Goal: Task Accomplishment & Management: Manage account settings

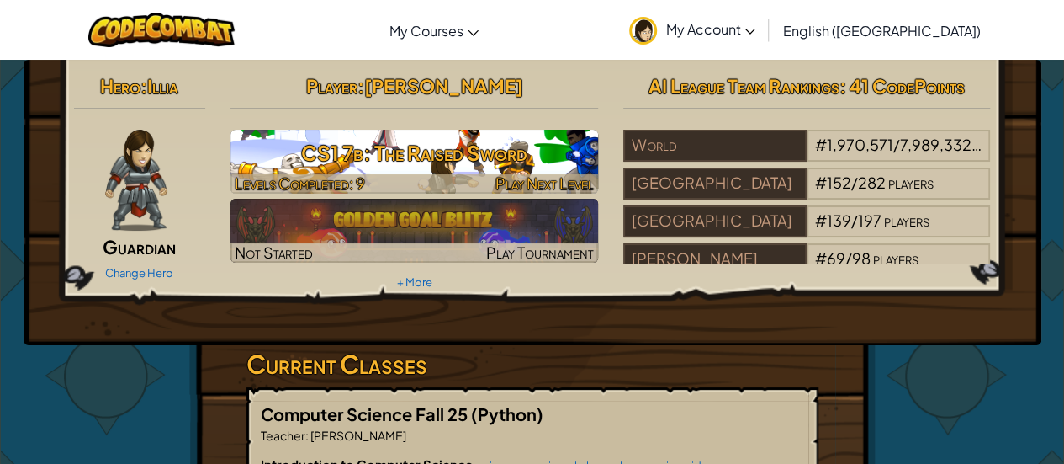
click at [432, 171] on img at bounding box center [414, 162] width 368 height 64
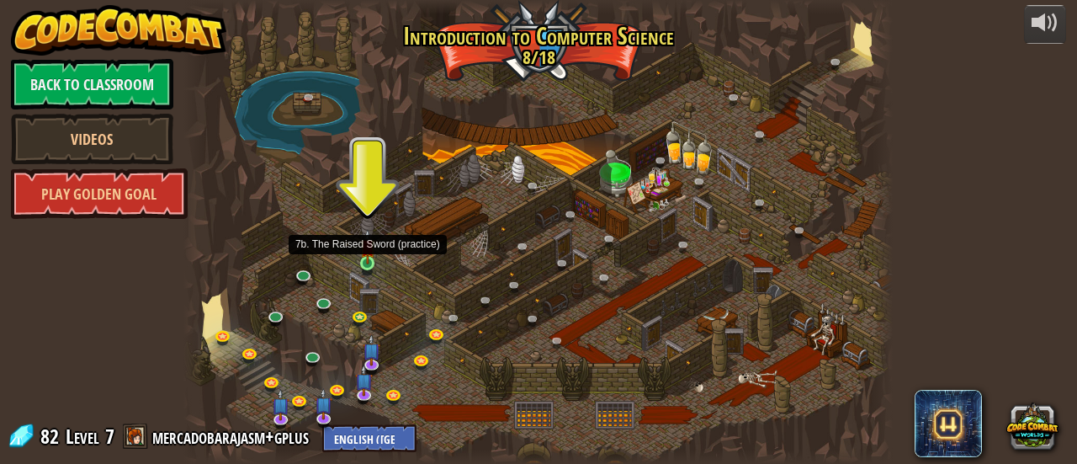
drag, startPoint x: 370, startPoint y: 269, endPoint x: 367, endPoint y: 260, distance: 9.8
click at [367, 260] on img at bounding box center [367, 246] width 15 height 35
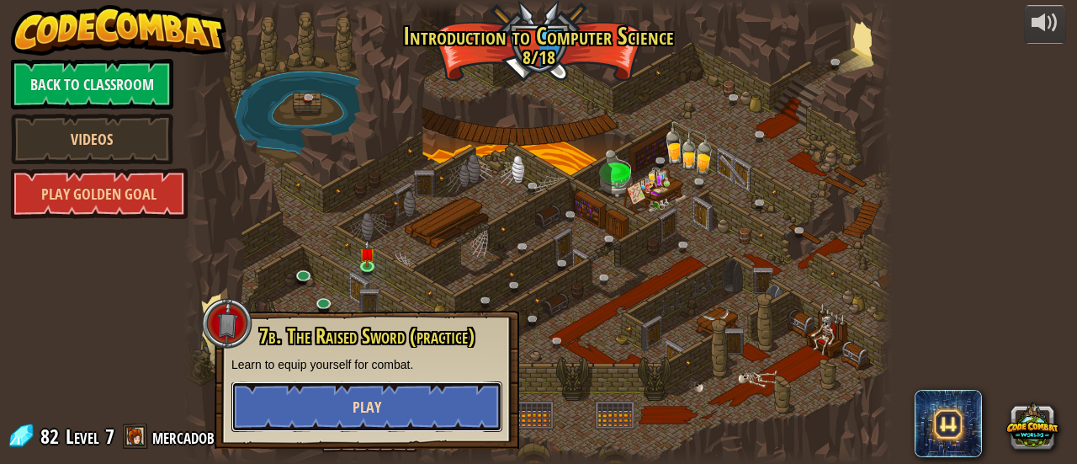
click at [356, 422] on button "Play" at bounding box center [366, 406] width 271 height 50
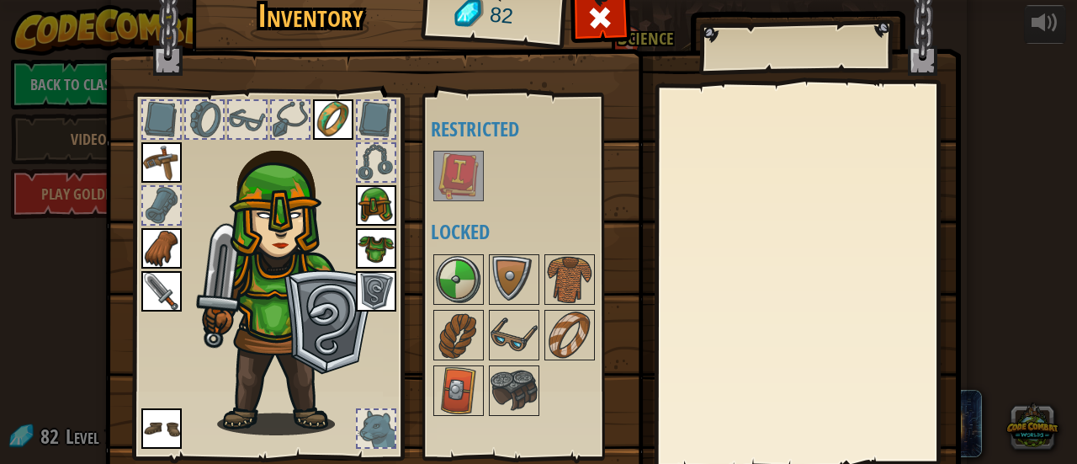
click at [453, 189] on img at bounding box center [458, 175] width 47 height 47
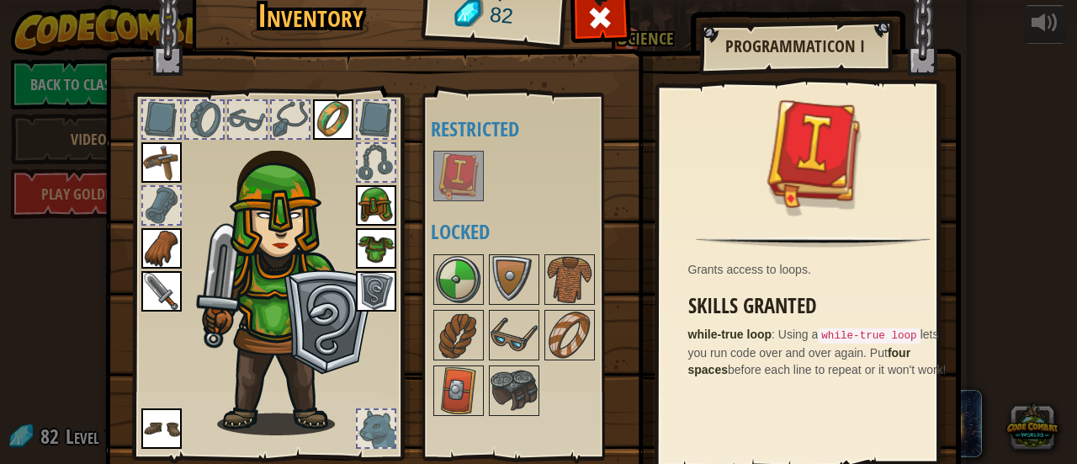
click at [476, 295] on div at bounding box center [536, 335] width 211 height 167
click at [444, 274] on img at bounding box center [458, 279] width 47 height 47
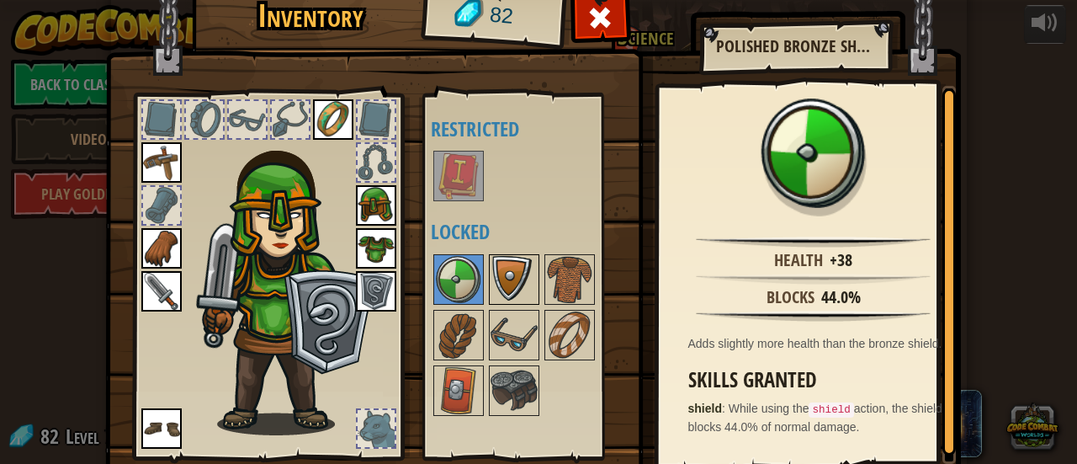
click at [490, 277] on img at bounding box center [513, 279] width 47 height 47
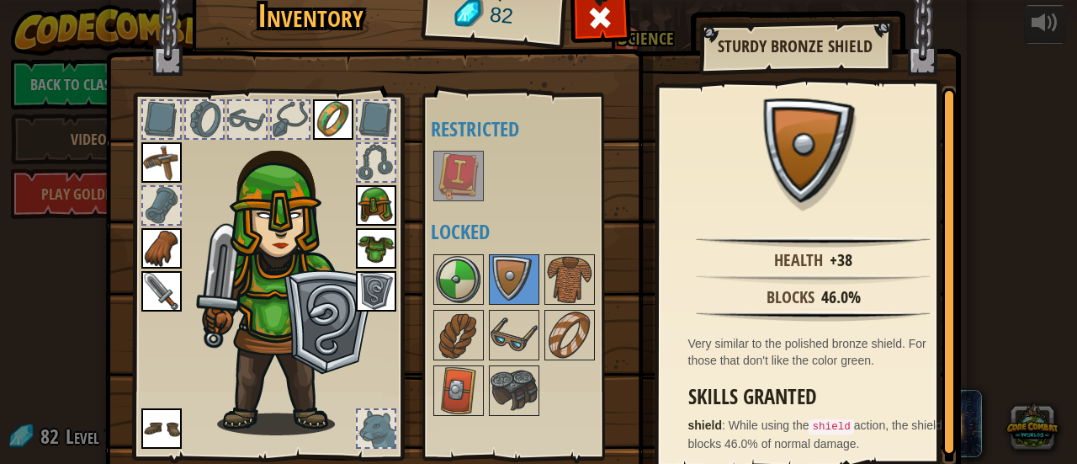
scroll to position [3, 0]
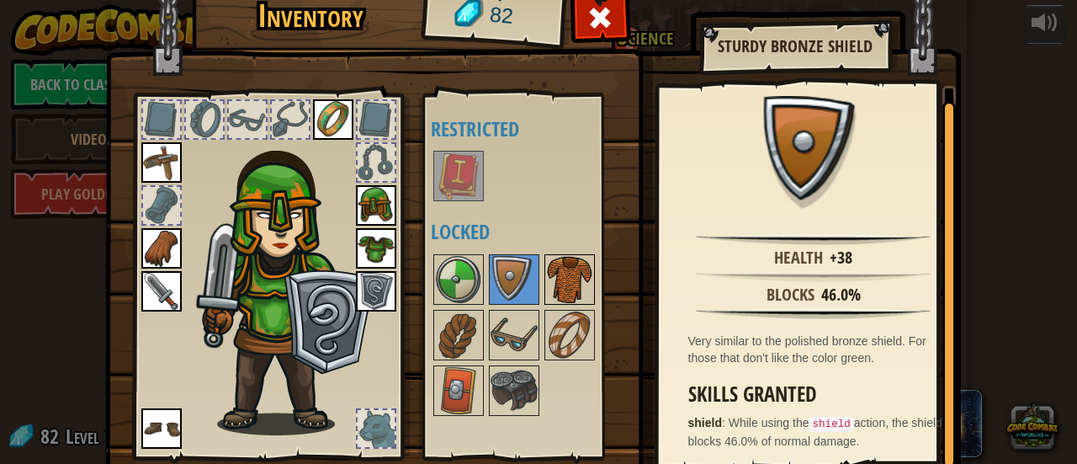
click at [575, 272] on img at bounding box center [569, 279] width 47 height 47
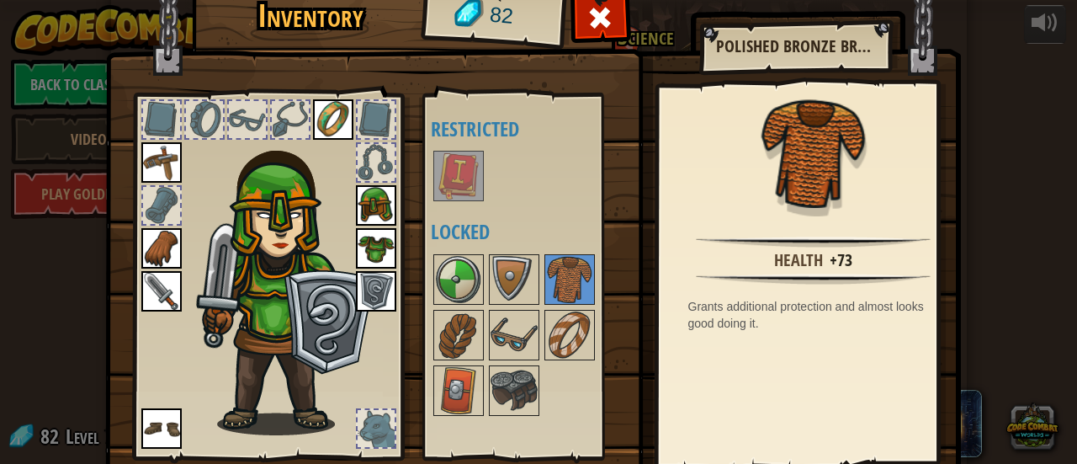
scroll to position [116, 0]
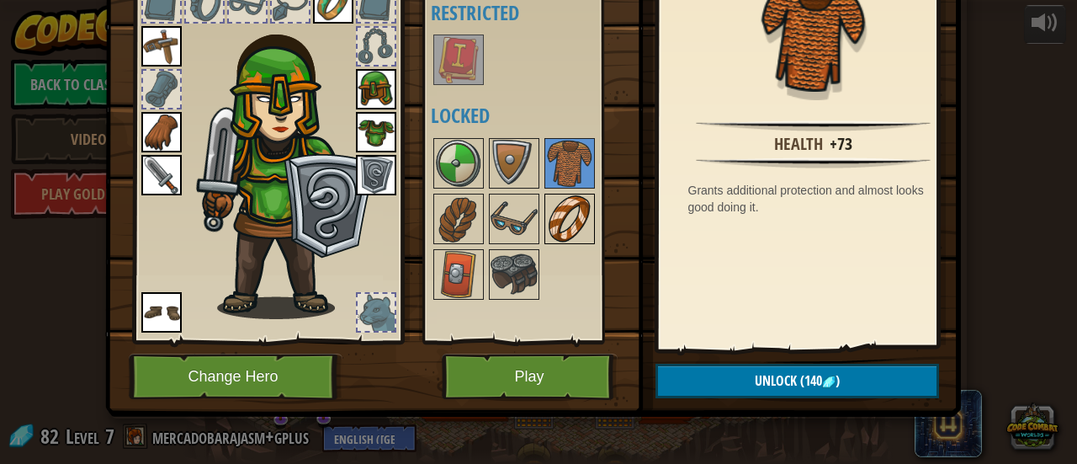
click at [559, 211] on img at bounding box center [569, 218] width 47 height 47
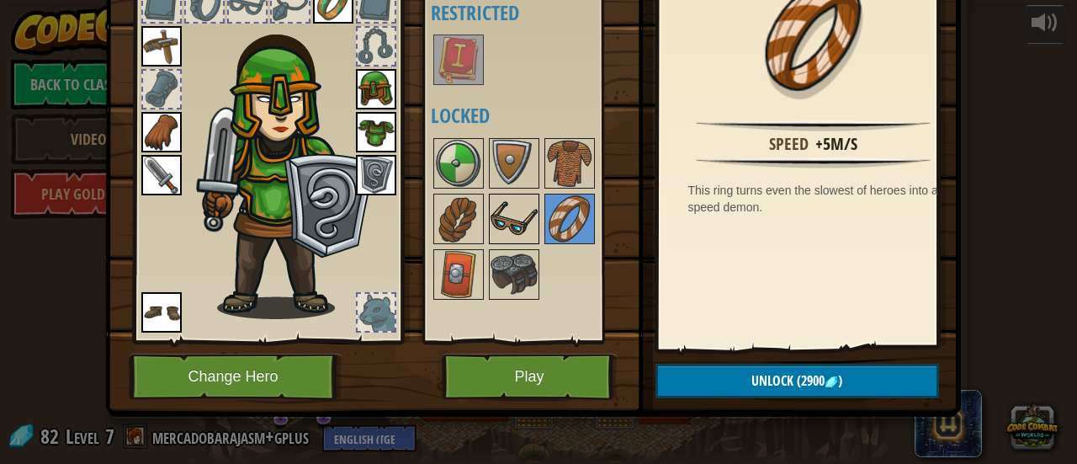
click at [522, 209] on img at bounding box center [513, 218] width 47 height 47
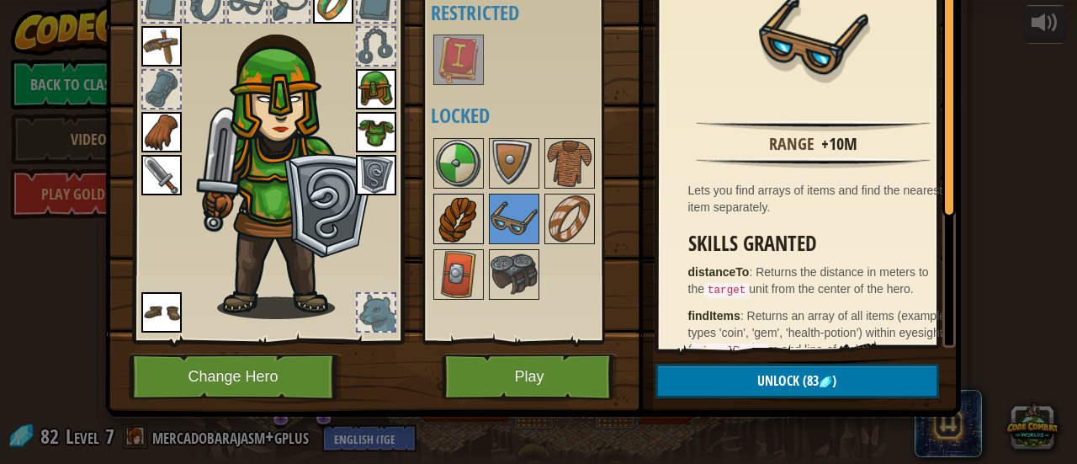
click at [468, 211] on img at bounding box center [458, 218] width 47 height 47
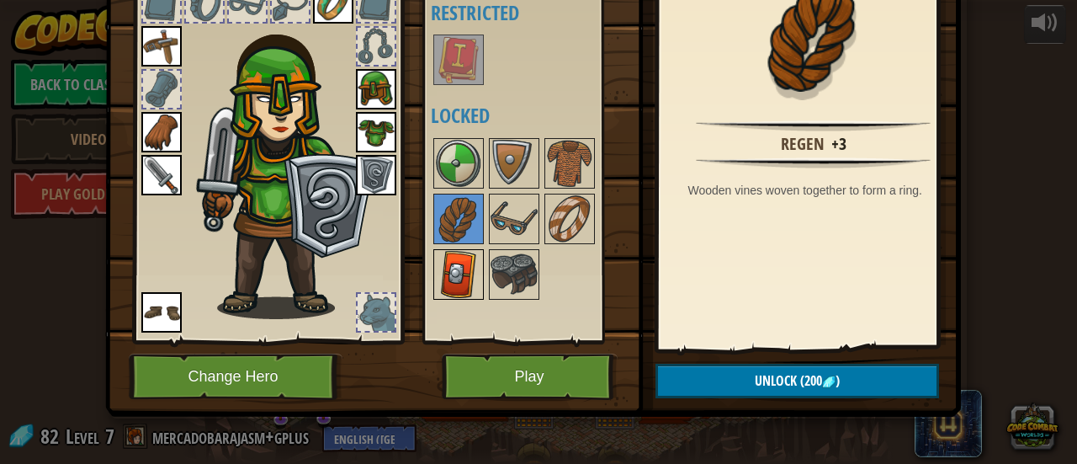
click at [448, 277] on img at bounding box center [458, 274] width 47 height 47
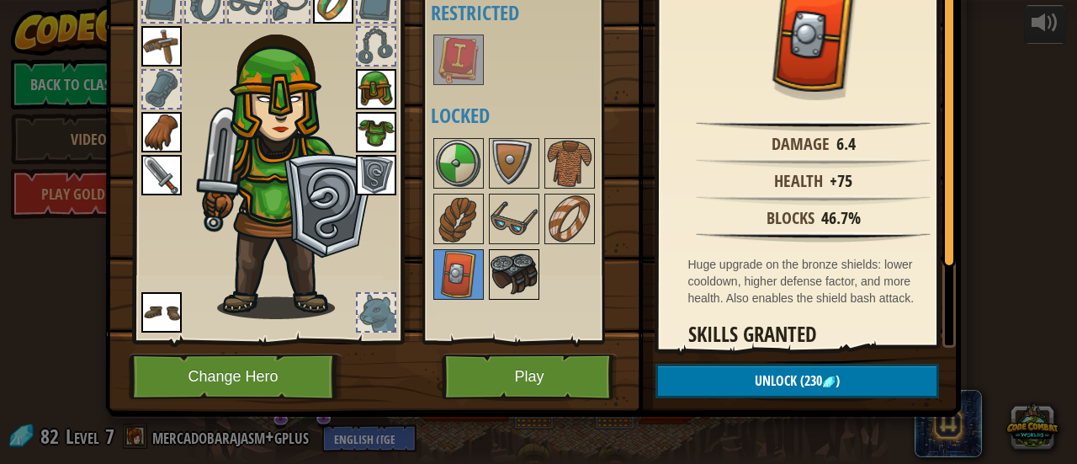
click at [489, 283] on div at bounding box center [514, 274] width 50 height 50
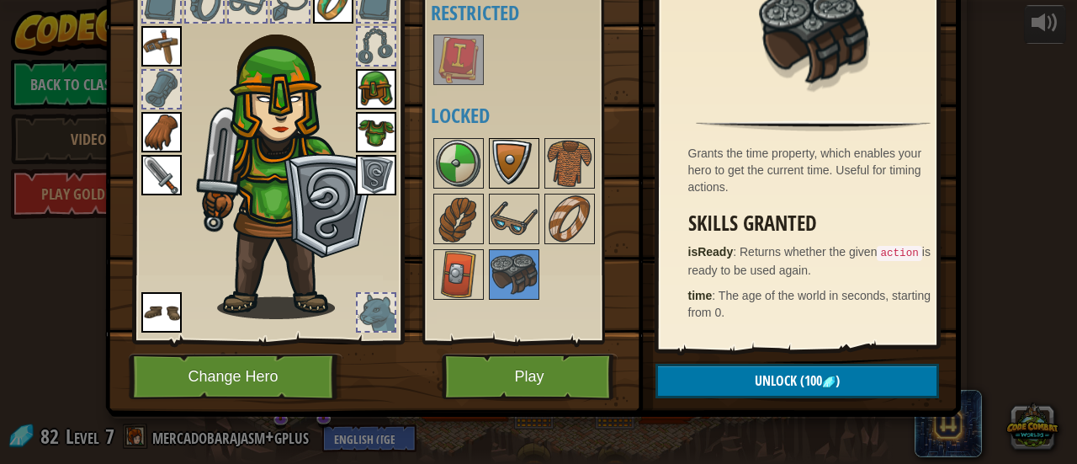
click at [506, 162] on img at bounding box center [513, 163] width 47 height 47
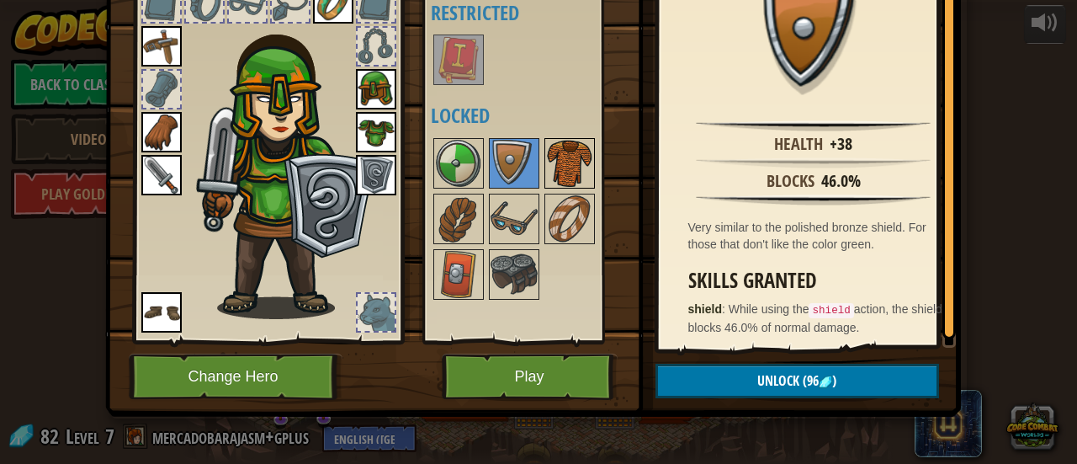
click at [548, 176] on img at bounding box center [569, 163] width 47 height 47
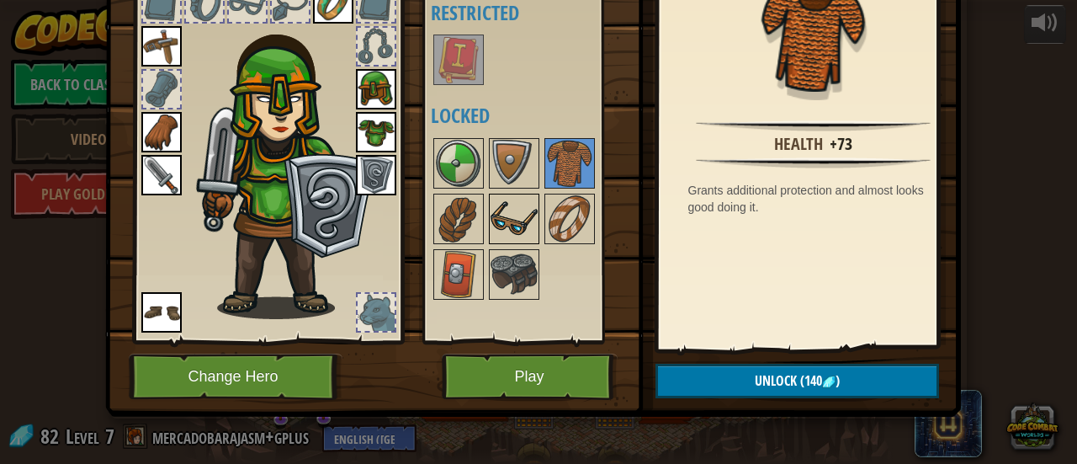
click at [500, 228] on img at bounding box center [513, 218] width 47 height 47
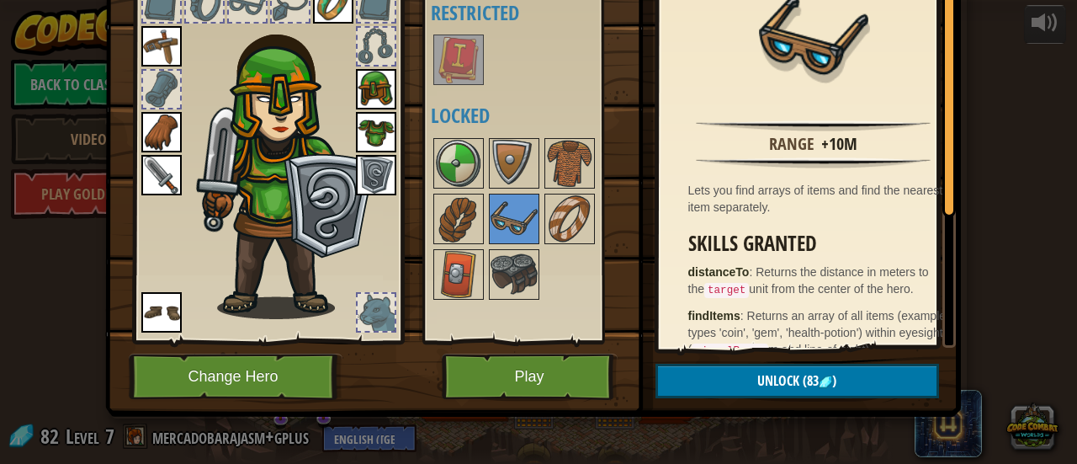
scroll to position [0, 0]
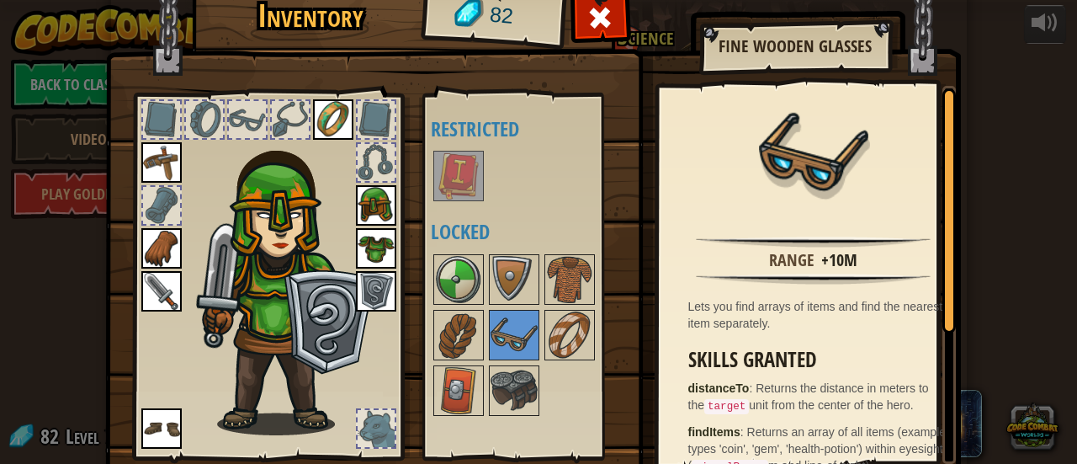
click at [960, 107] on div "Inventory 82 Available Equip Equip Equip Equip Equip Equip Equip (double-click …" at bounding box center [538, 232] width 1077 height 464
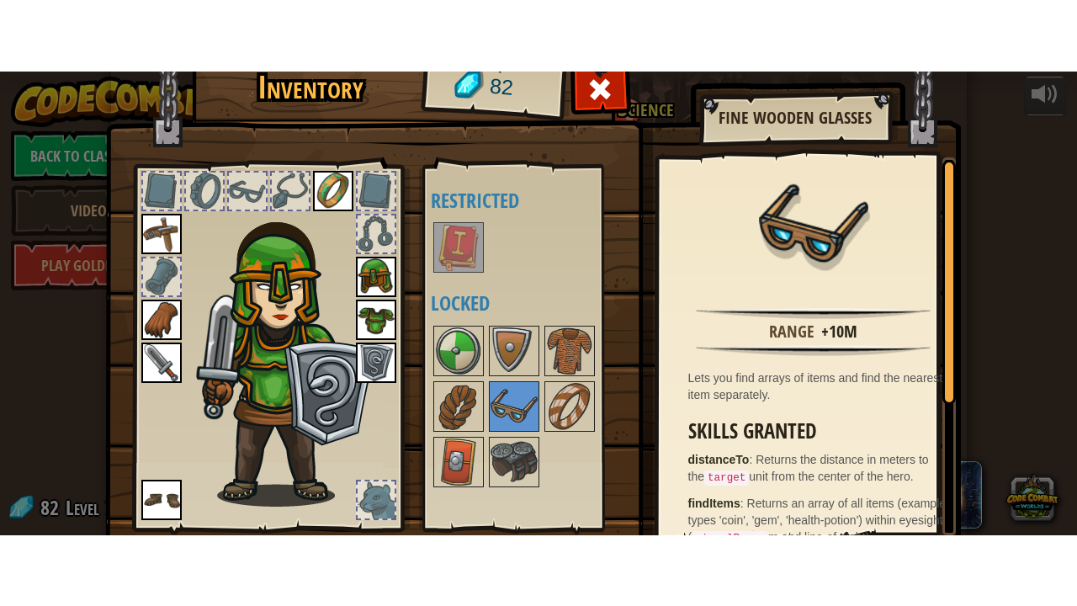
scroll to position [116, 0]
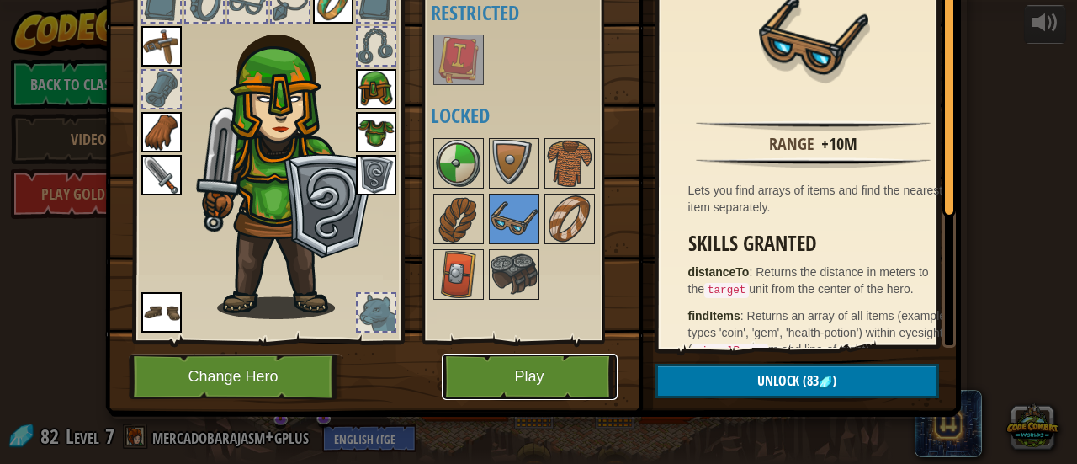
click at [506, 382] on button "Play" at bounding box center [530, 376] width 176 height 46
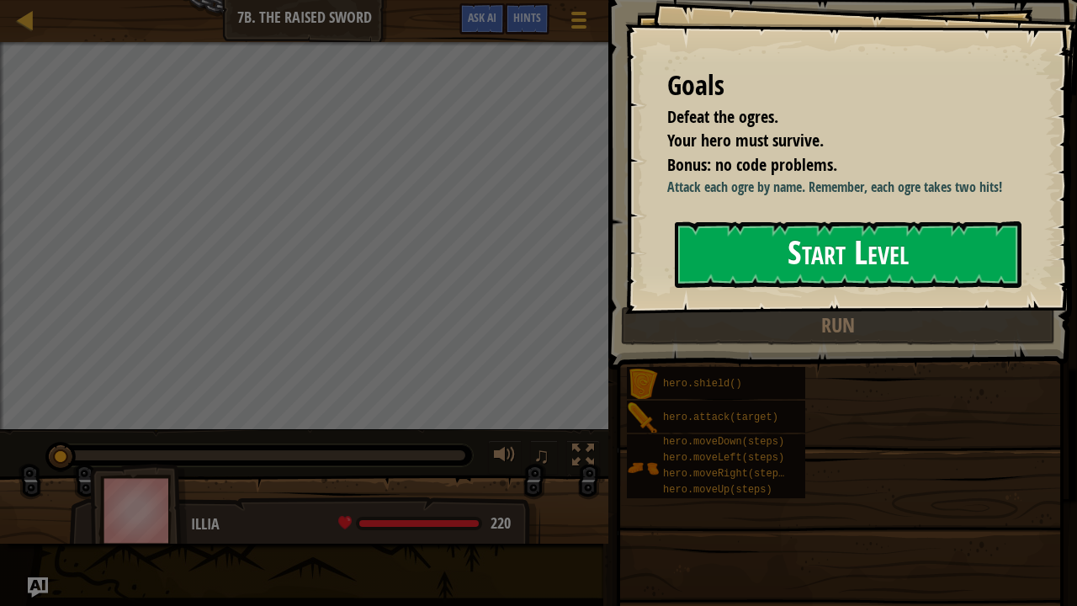
click at [831, 226] on button "Start Level" at bounding box center [848, 254] width 347 height 66
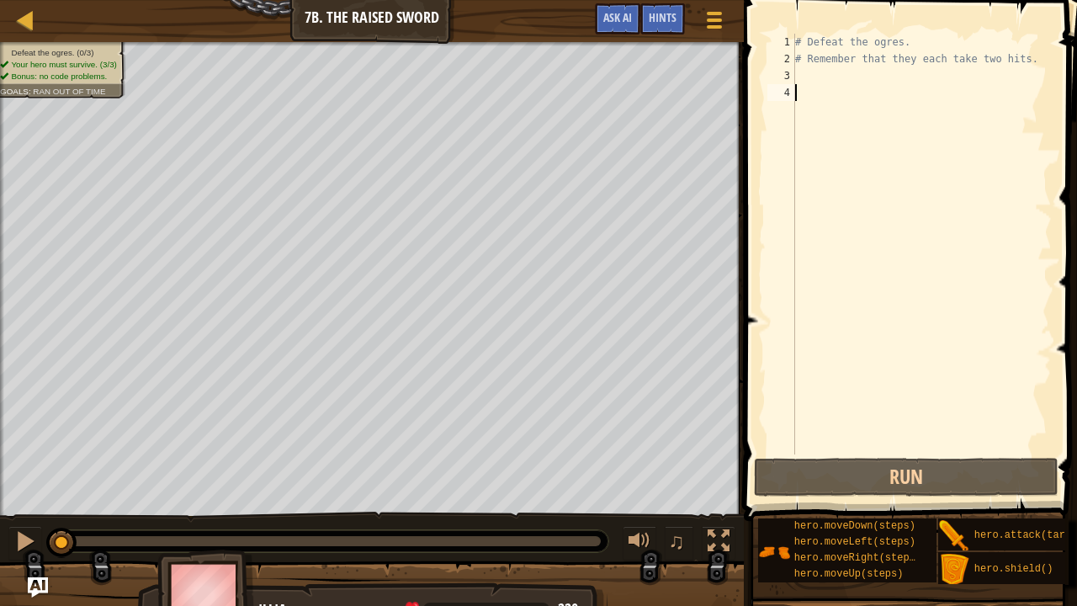
click at [827, 92] on div "# Defeat the ogres. # Remember that they each take two hits." at bounding box center [922, 261] width 260 height 454
click at [824, 73] on div "# Defeat the ogres. # Remember that they each take two hits." at bounding box center [922, 261] width 260 height 454
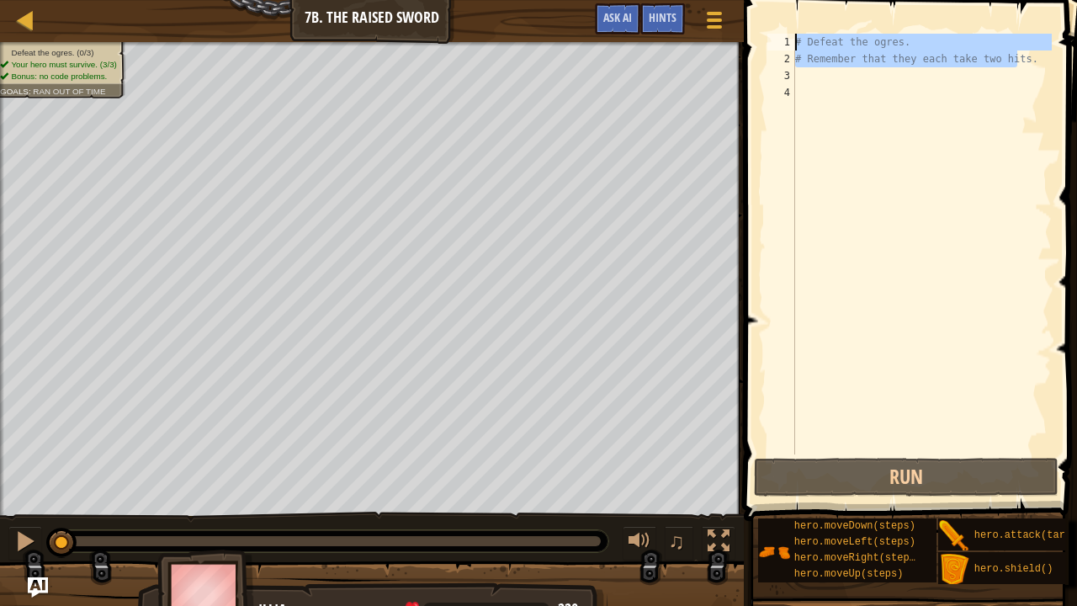
drag, startPoint x: 1025, startPoint y: 62, endPoint x: 765, endPoint y: 27, distance: 262.3
click at [765, 27] on div "1 2 3 4 # Defeat the ogres. # Remember that they each take two hits. הההההההההה…" at bounding box center [908, 293] width 338 height 570
type textarea "# Defeat the ogres. # Remember that they each take two hits."
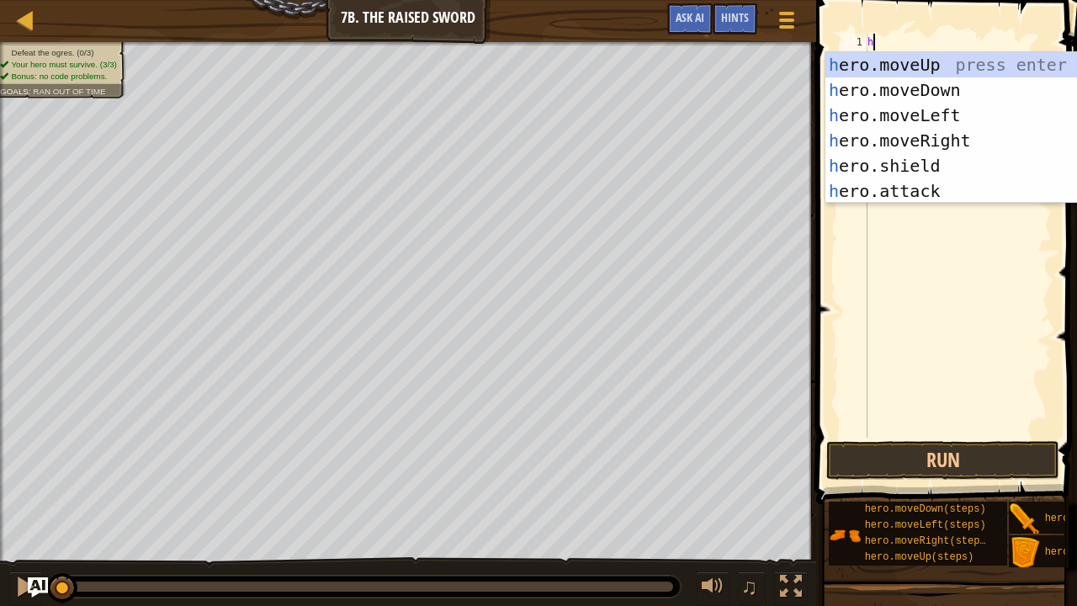
scroll to position [8, 0]
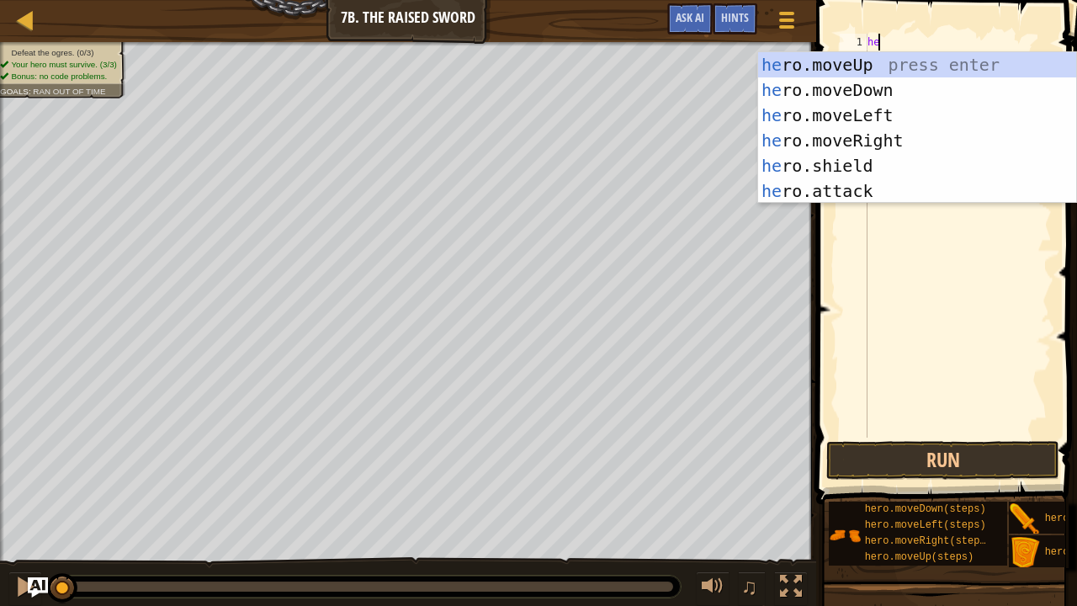
type textarea "hero"
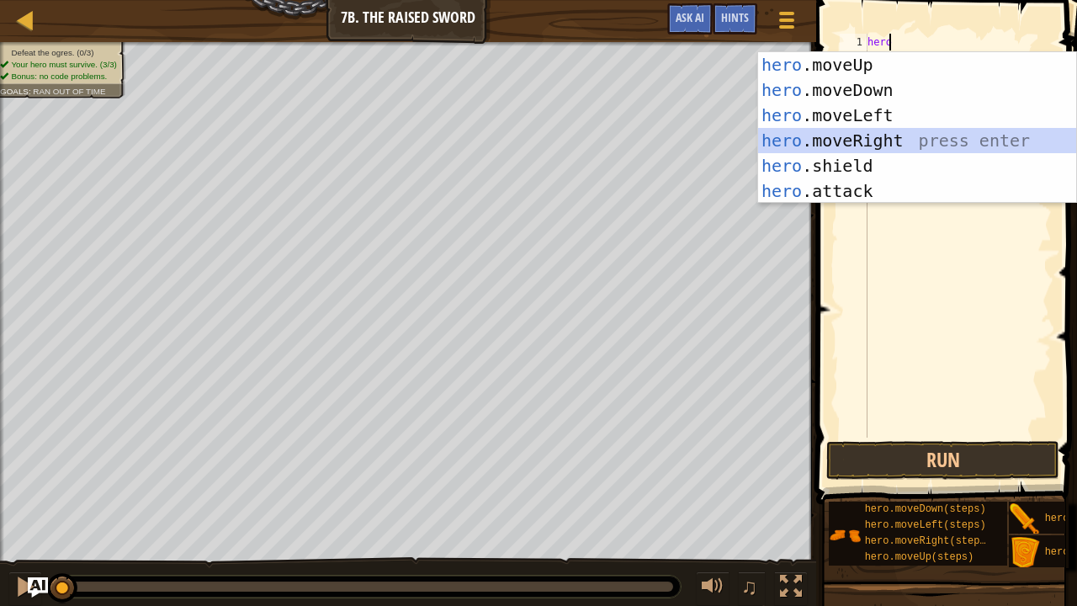
click at [892, 140] on div "hero .moveUp press enter hero .moveDown press enter hero .moveLeft press enter …" at bounding box center [917, 153] width 319 height 202
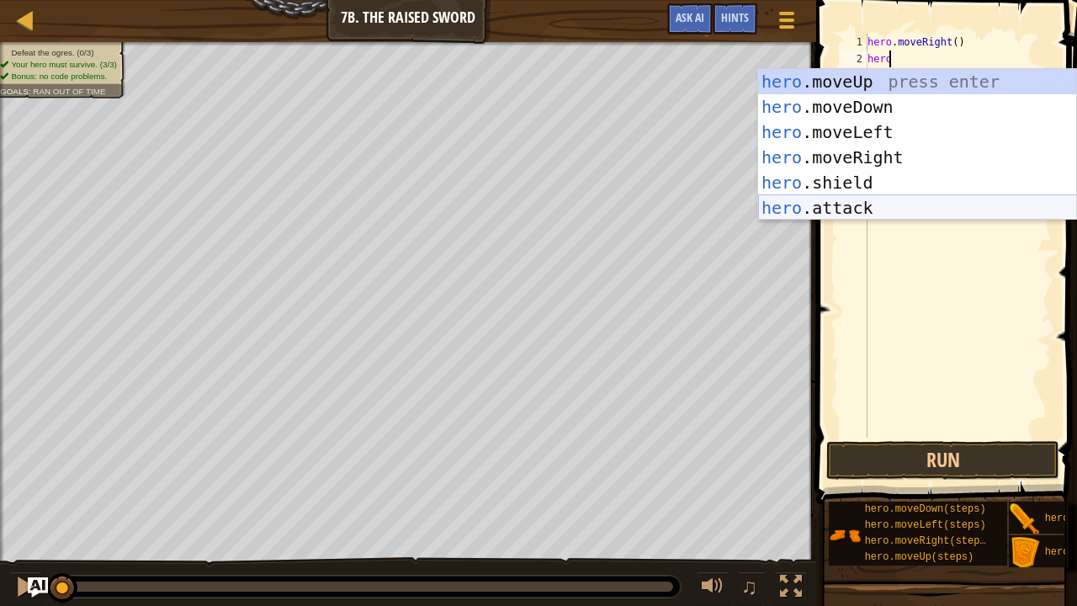
click at [861, 217] on div "hero .moveUp press enter hero .moveDown press enter hero .moveLeft press enter …" at bounding box center [917, 170] width 319 height 202
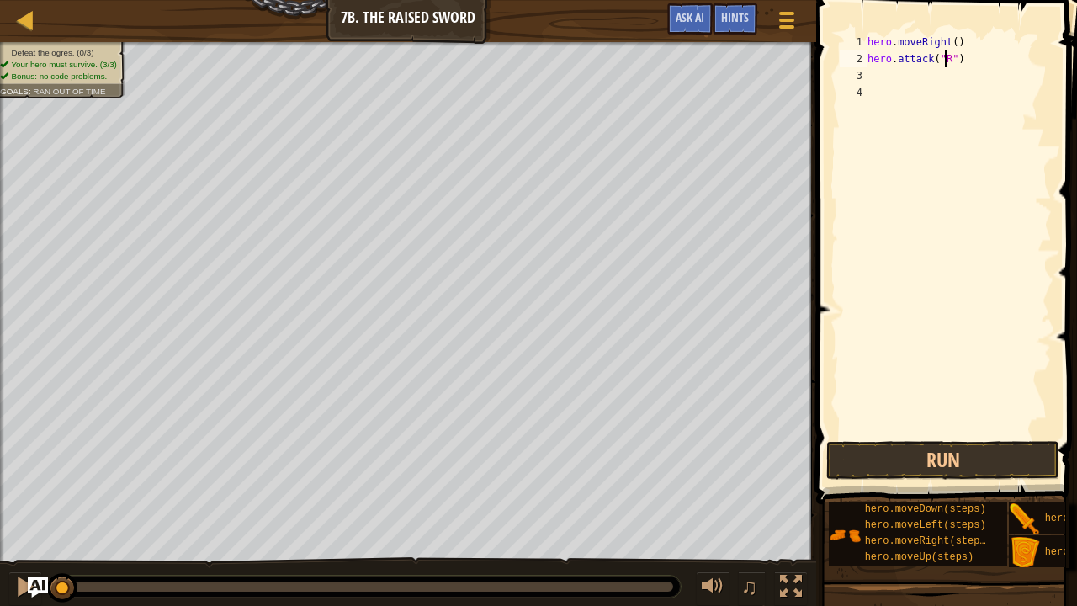
scroll to position [8, 7]
type textarea "hero.attack("Rig")"
click at [989, 69] on div "hero . moveRight ( ) hero . attack ( "Rig" )" at bounding box center [958, 252] width 188 height 437
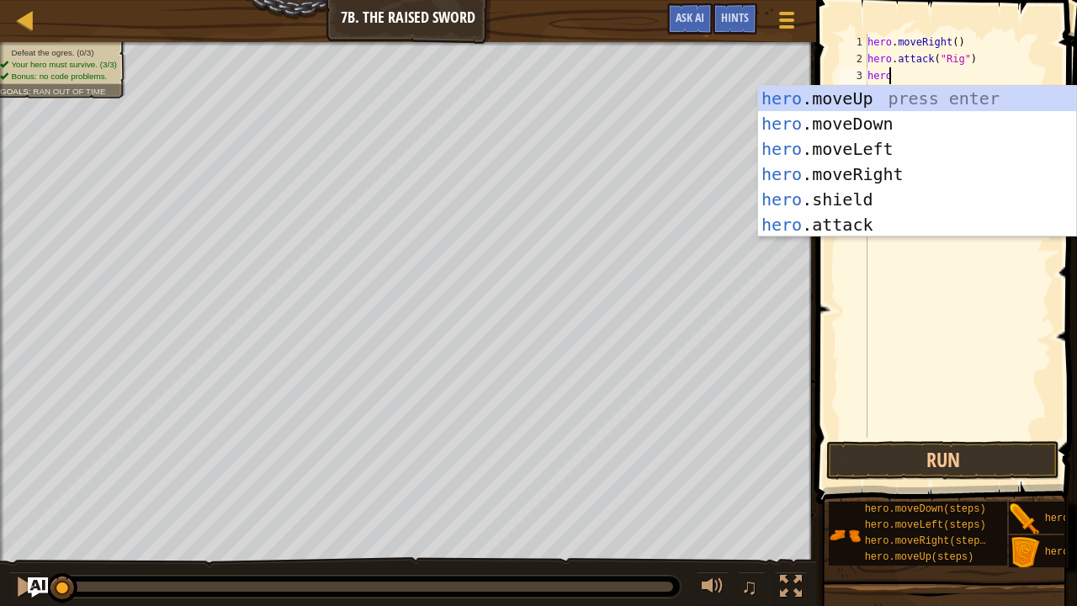
scroll to position [8, 1]
click at [908, 216] on div "hero .moveUp press enter hero .moveDown press enter hero .moveLeft press enter …" at bounding box center [917, 187] width 319 height 202
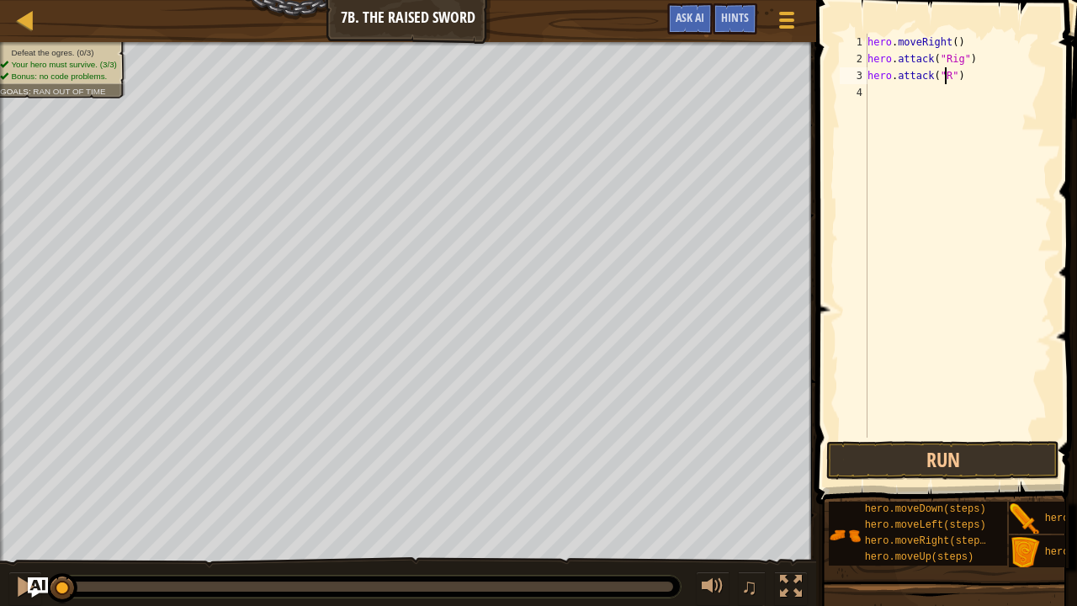
scroll to position [8, 7]
type textarea "hero.attack("Rig")"
click at [902, 106] on div "hero . moveRight ( ) hero . attack ( "Rig" ) hero . attack ( "Rig" )" at bounding box center [958, 252] width 188 height 437
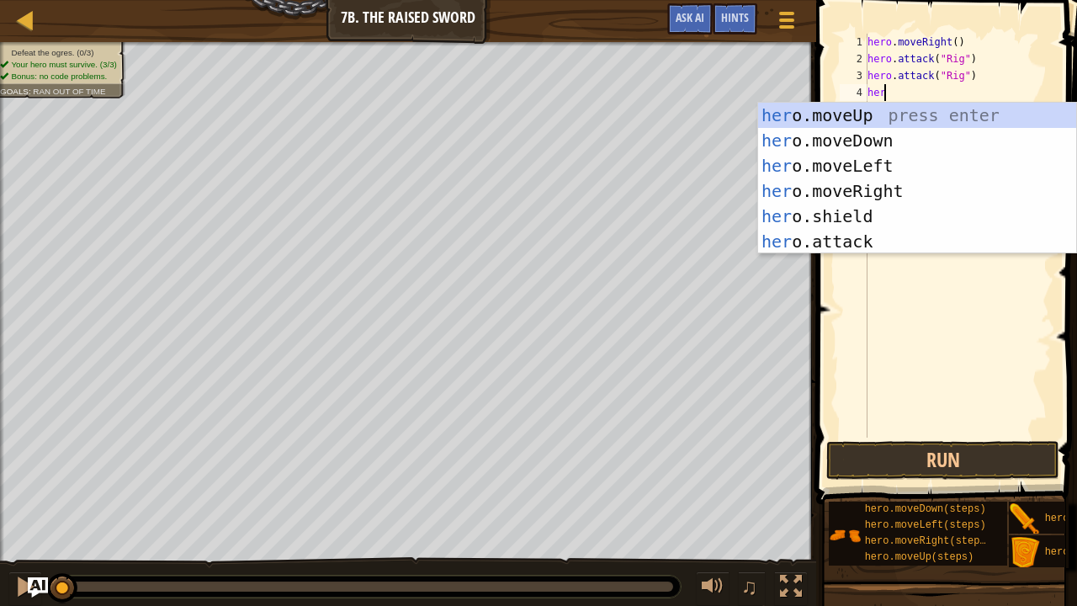
scroll to position [8, 1]
click at [845, 249] on div "hero .moveUp press enter hero .moveDown press enter hero .moveLeft press enter …" at bounding box center [917, 204] width 319 height 202
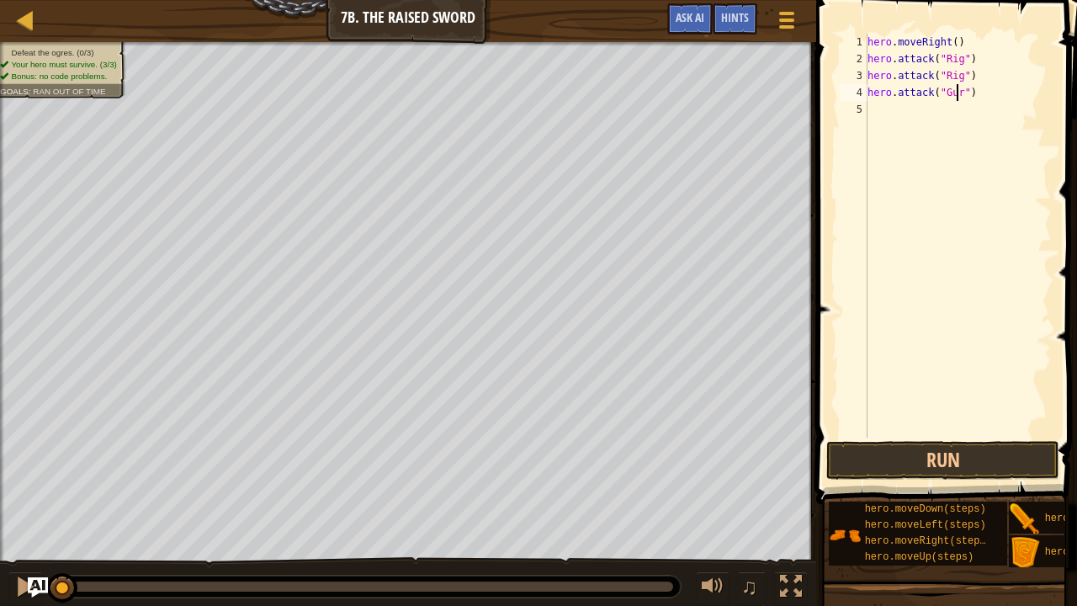
type textarea "hero.attack("Gurt")"
click at [883, 135] on div "hero . moveRight ( ) hero . attack ( "Rig" ) hero . attack ( "Rig" ) hero . att…" at bounding box center [958, 252] width 188 height 437
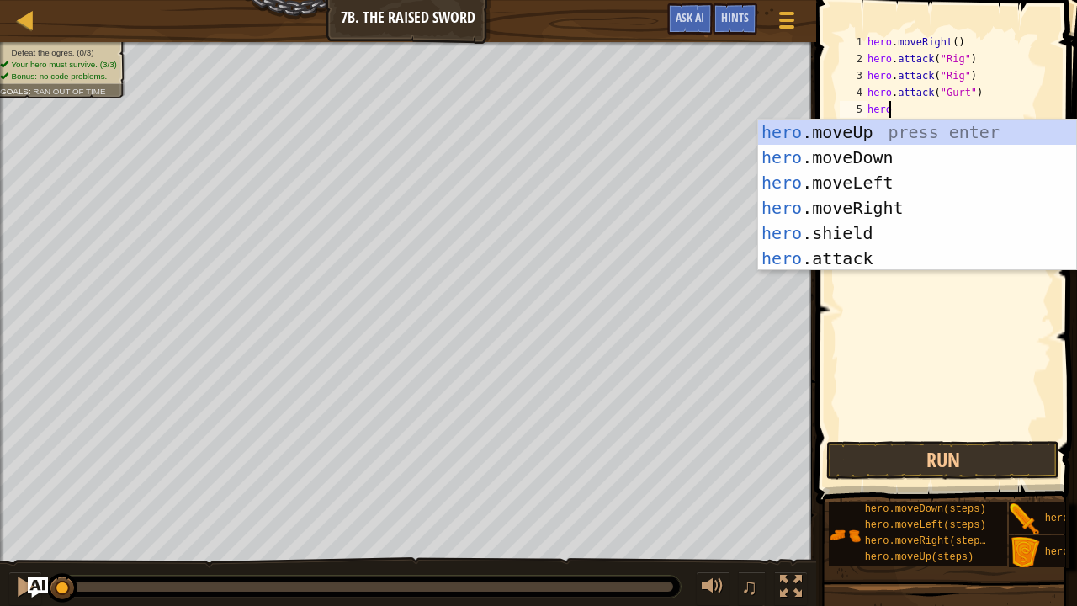
scroll to position [8, 1]
click at [850, 252] on div "hero .moveUp press enter hero .moveDown press enter hero .moveLeft press enter …" at bounding box center [917, 220] width 319 height 202
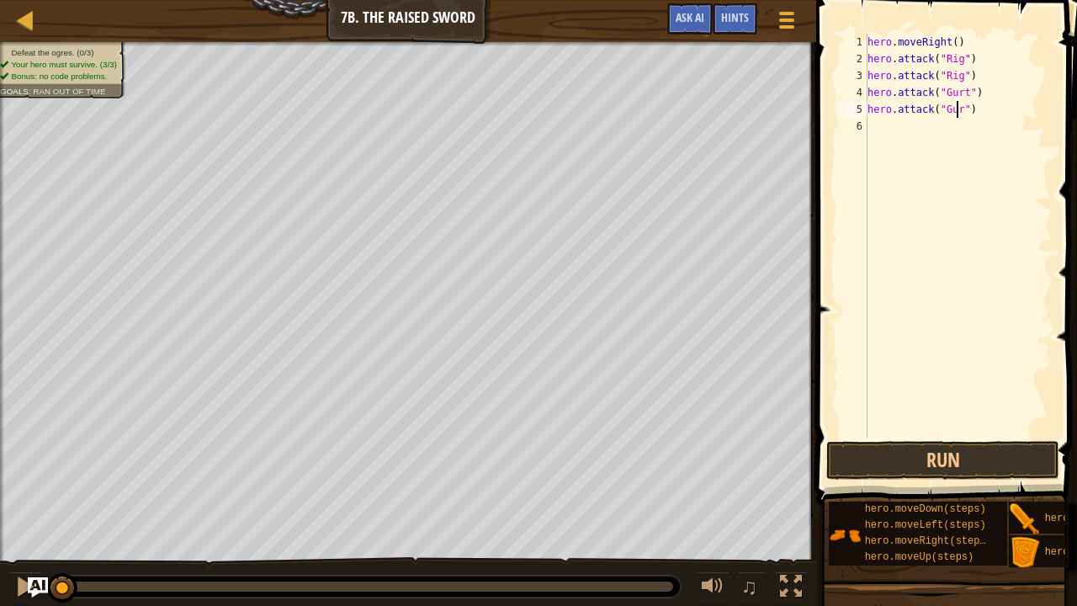
type textarea "hero.attack("Gurt")"
click at [877, 133] on div "hero . moveRight ( ) hero . attack ( "Rig" ) hero . attack ( "Rig" ) hero . att…" at bounding box center [958, 252] width 188 height 437
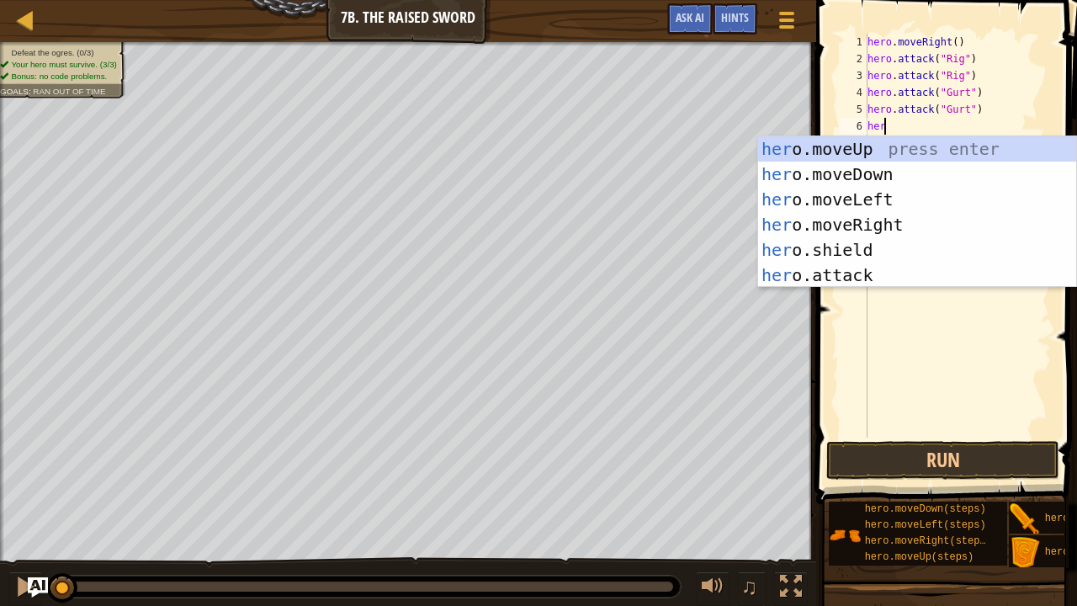
scroll to position [8, 1]
click at [827, 278] on div "hero .moveUp press enter hero .moveDown press enter hero .moveLeft press enter …" at bounding box center [917, 237] width 319 height 202
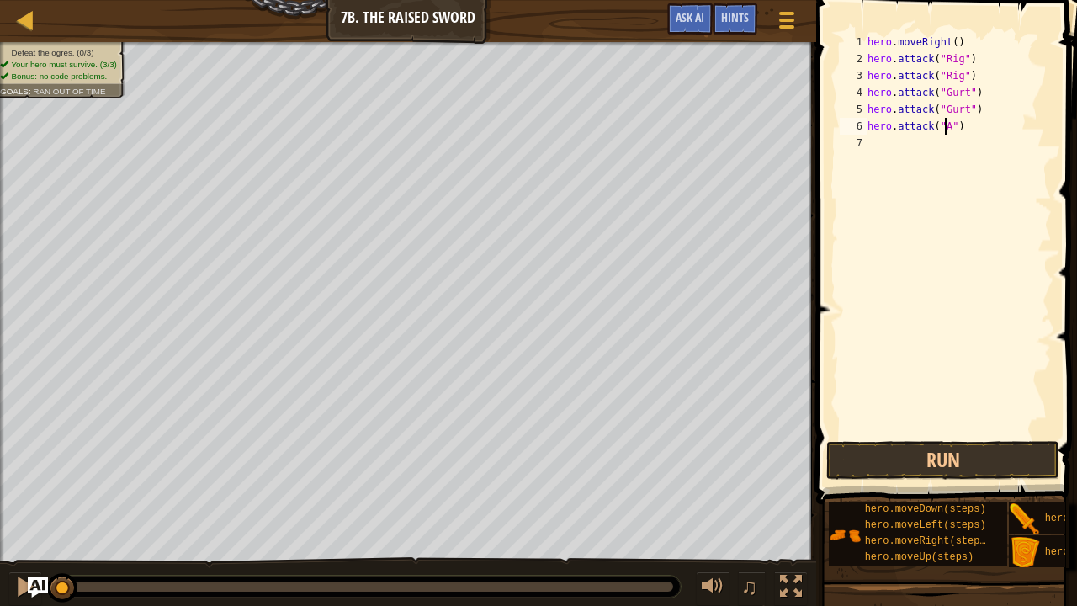
scroll to position [8, 7]
type textarea "hero.attack("Ack")"
click at [885, 150] on div "hero . moveRight ( ) hero . attack ( "Rig" ) hero . attack ( "Rig" ) hero . att…" at bounding box center [958, 252] width 188 height 437
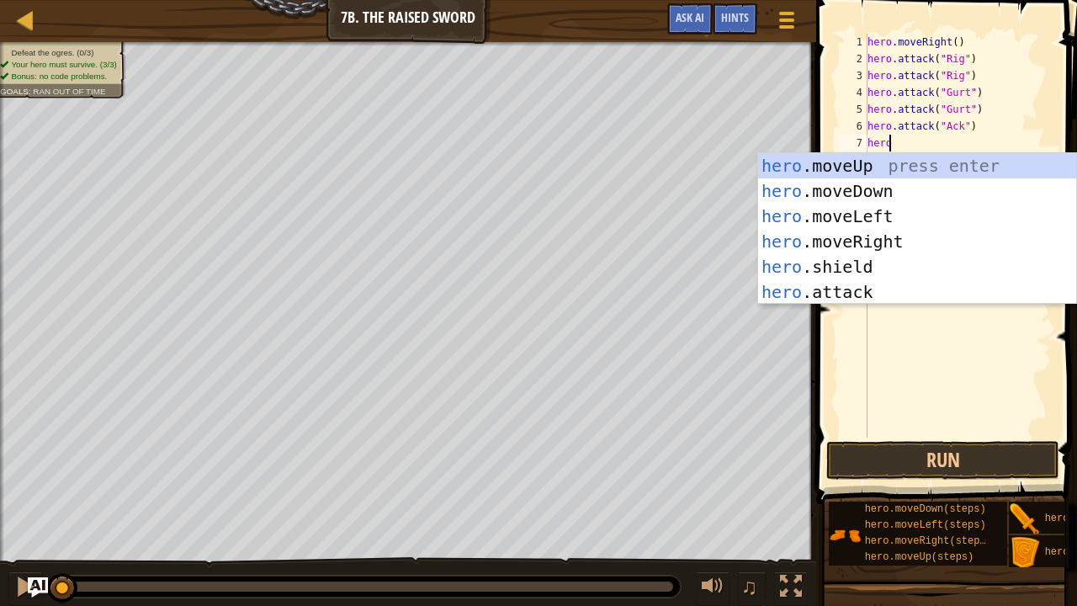
scroll to position [8, 1]
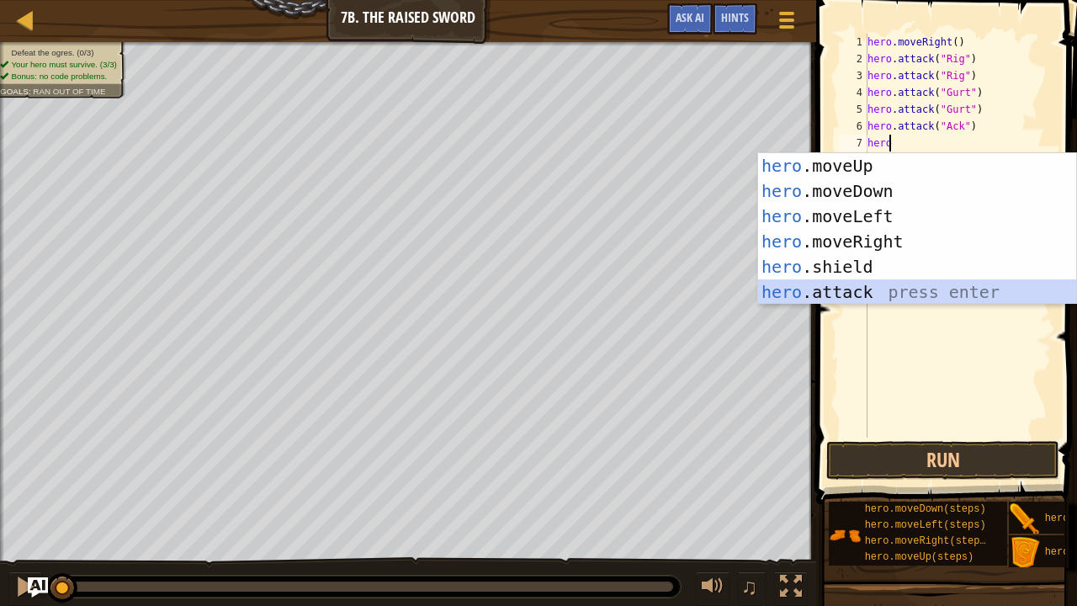
click at [824, 294] on div "hero .moveUp press enter hero .moveDown press enter hero .moveLeft press enter …" at bounding box center [917, 254] width 319 height 202
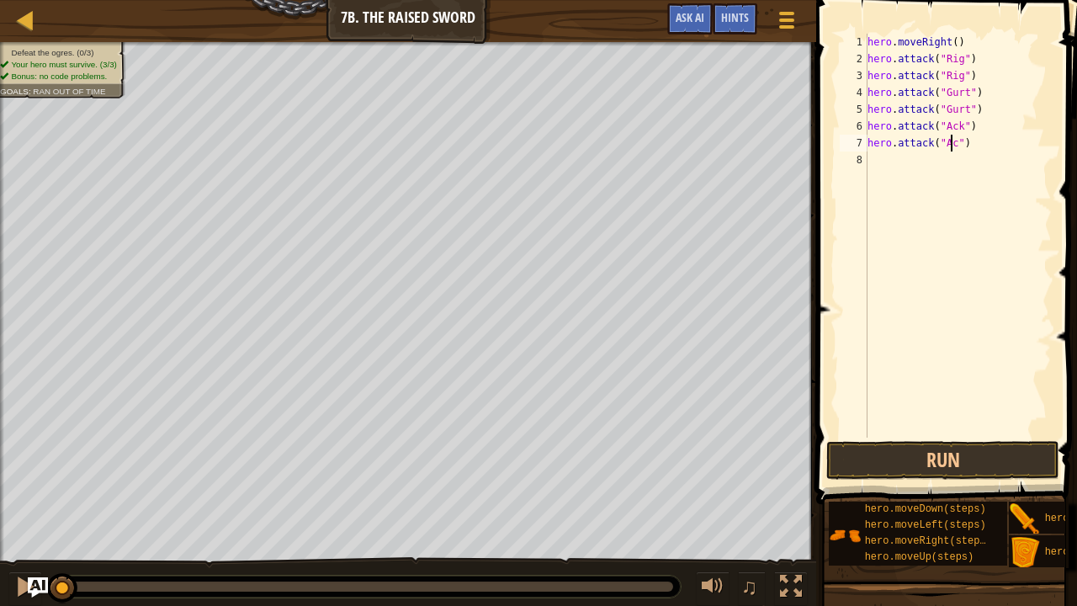
scroll to position [8, 7]
type textarea "hero.attack("Ack")"
click at [906, 463] on button "Run" at bounding box center [942, 460] width 233 height 39
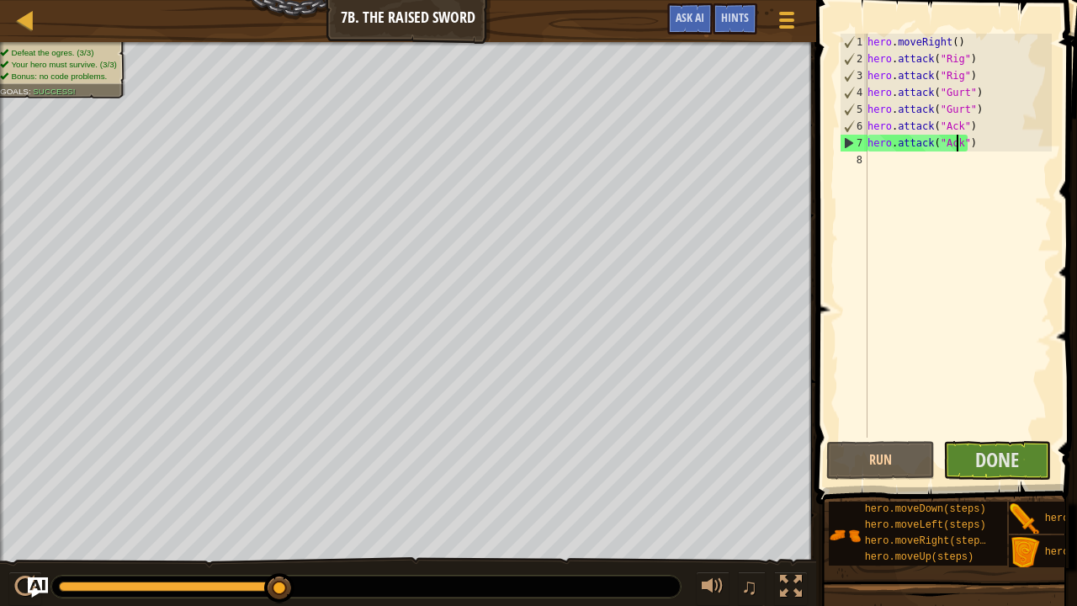
click at [911, 171] on div "hero . moveRight ( ) hero . attack ( "Rig" ) hero . attack ( "Rig" ) hero . att…" at bounding box center [958, 252] width 188 height 437
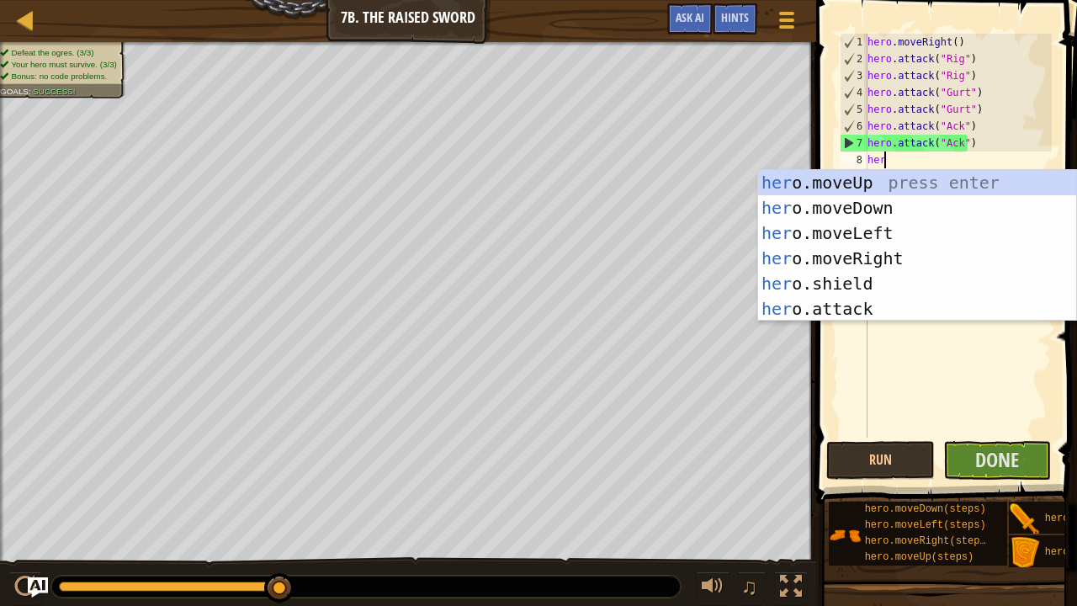
type textarea "hero"
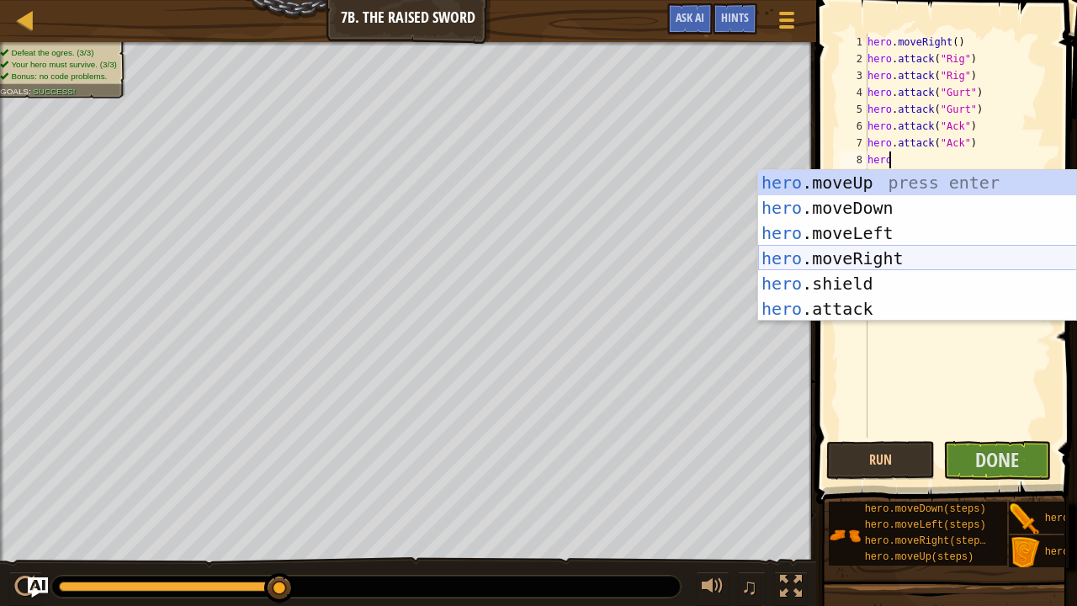
click at [833, 262] on div "hero .moveUp press enter hero .moveDown press enter hero .moveLeft press enter …" at bounding box center [917, 271] width 319 height 202
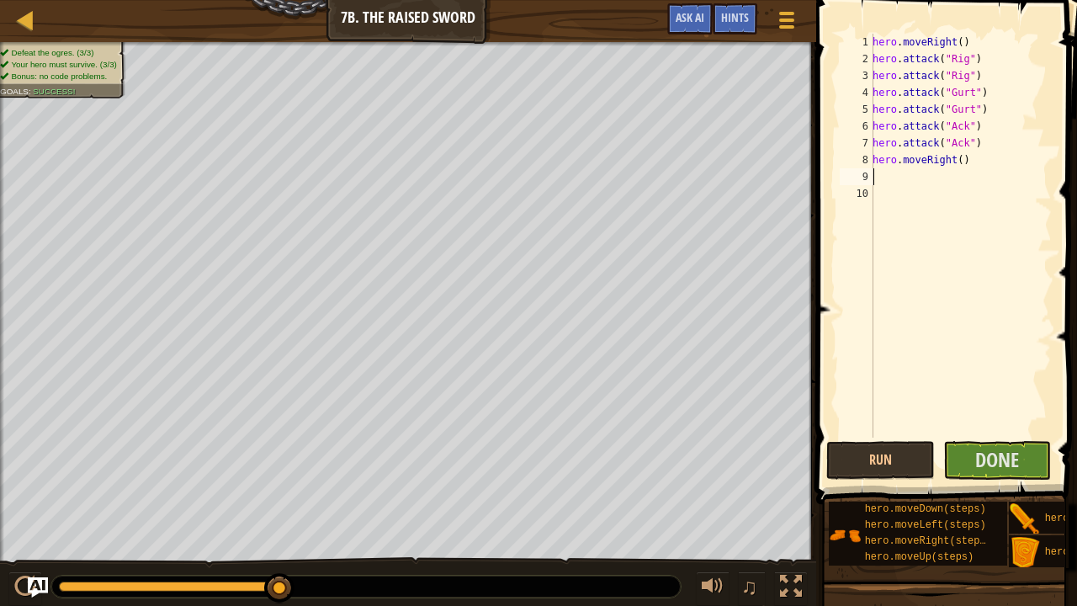
scroll to position [8, 0]
click at [1004, 452] on span "Done" at bounding box center [997, 459] width 44 height 27
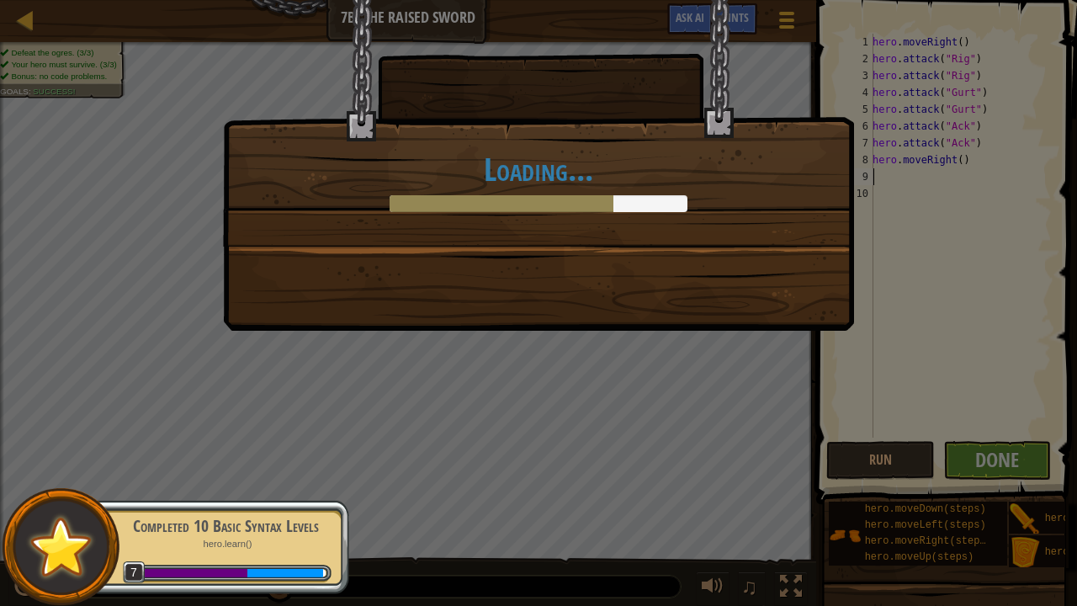
click at [405, 415] on div "Loading..." at bounding box center [538, 303] width 1077 height 606
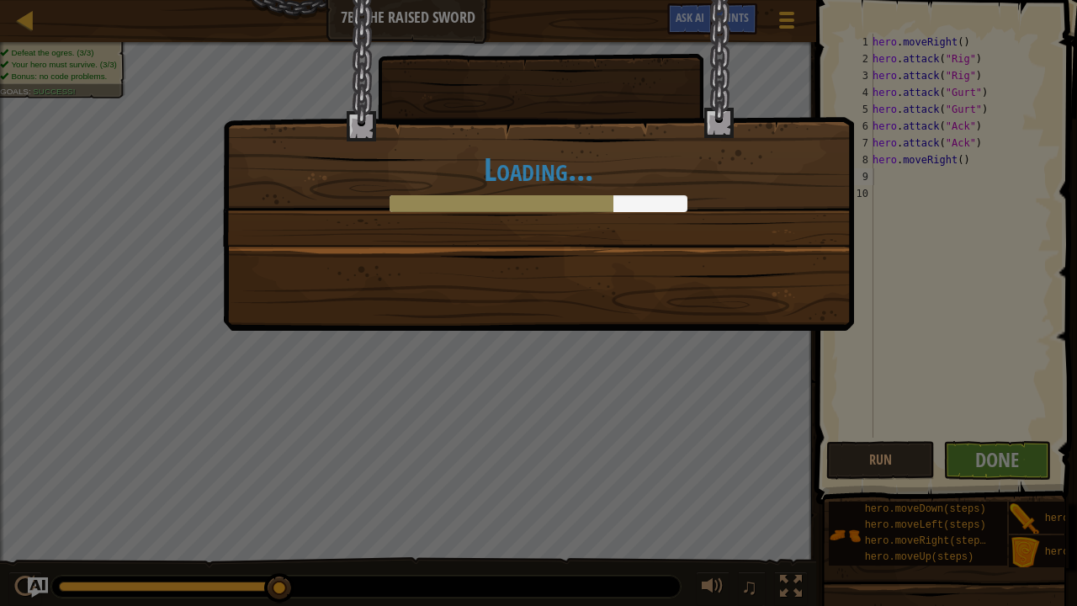
click at [591, 414] on div "Loading..." at bounding box center [538, 303] width 1077 height 606
drag, startPoint x: 591, startPoint y: 414, endPoint x: 472, endPoint y: 368, distance: 127.0
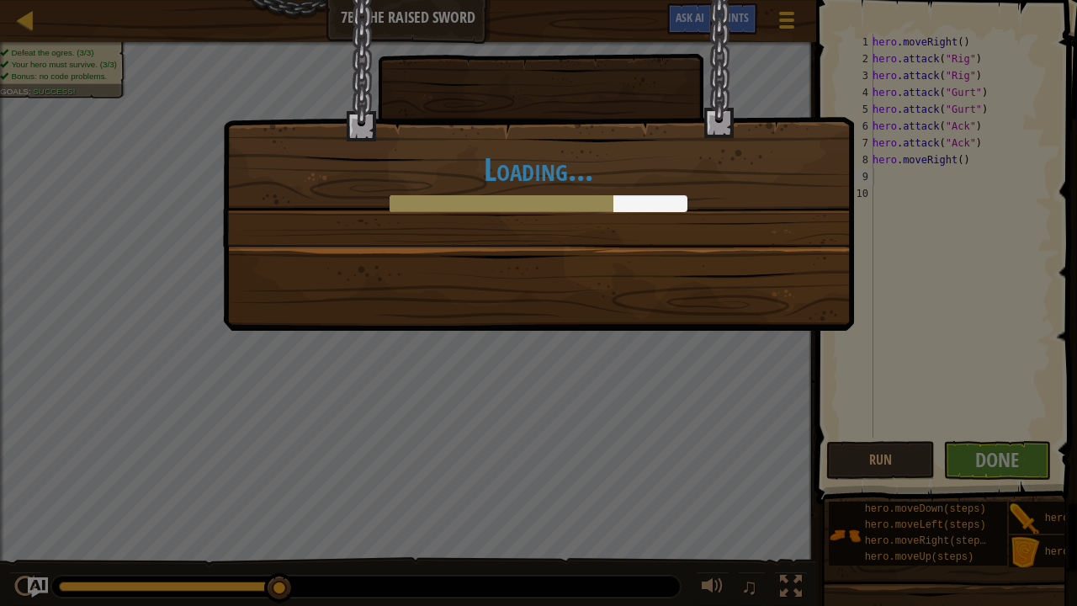
click at [472, 368] on div "Loading..." at bounding box center [538, 303] width 1077 height 606
click at [474, 377] on div "Loading..." at bounding box center [538, 303] width 1077 height 606
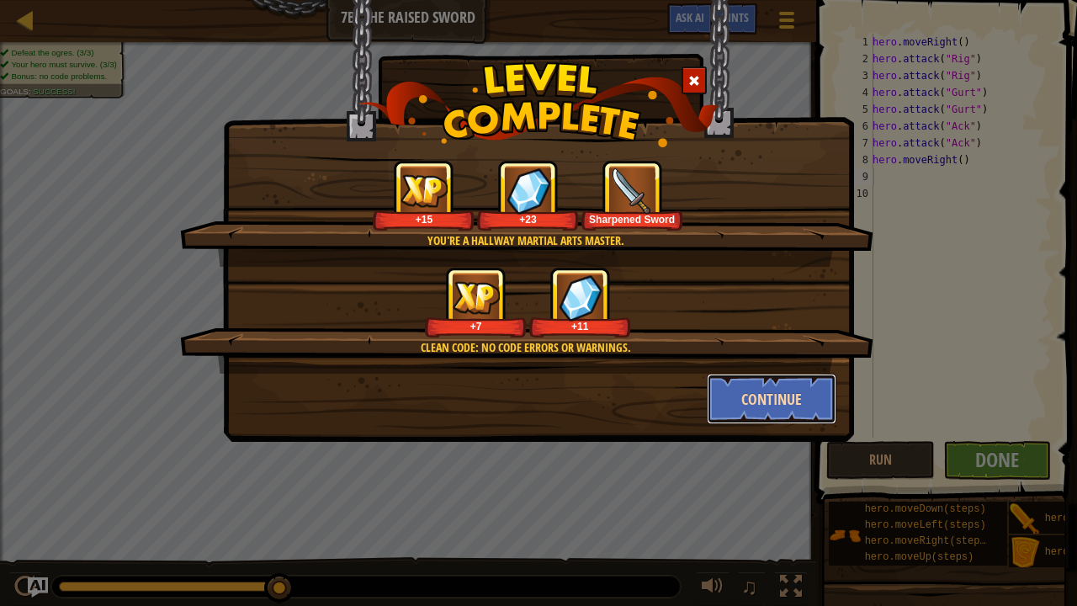
click at [750, 400] on button "Continue" at bounding box center [772, 398] width 130 height 50
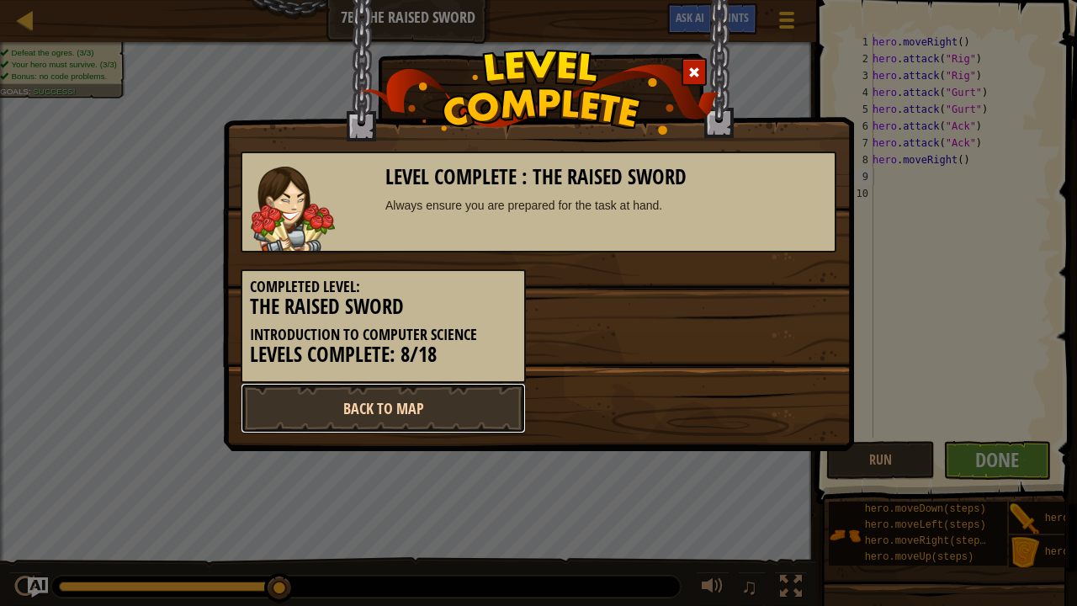
click at [486, 416] on link "Back to Map" at bounding box center [383, 408] width 285 height 50
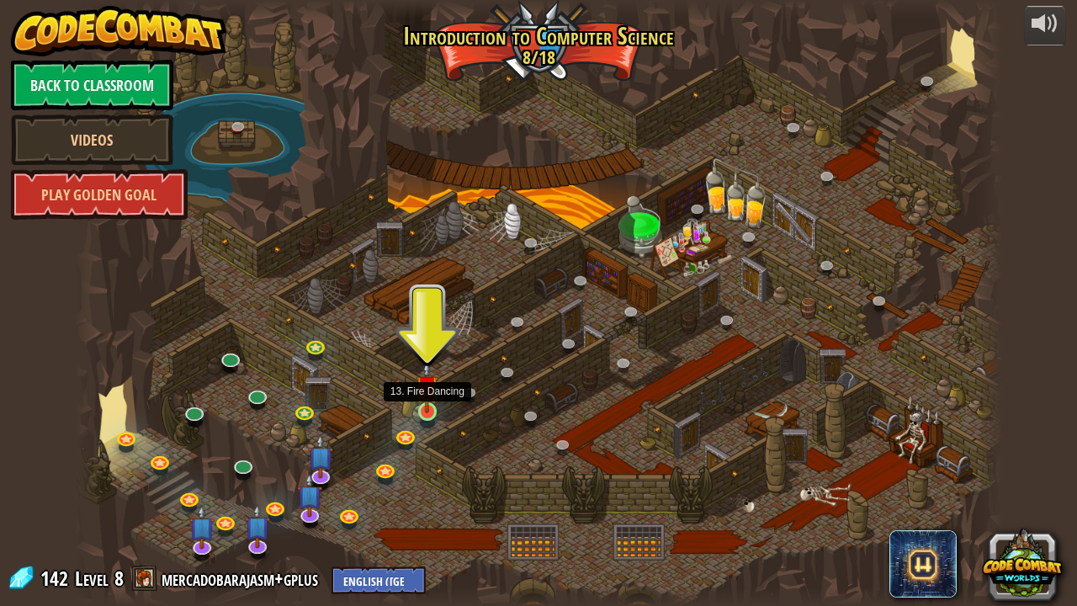
click at [432, 409] on img at bounding box center [427, 386] width 23 height 52
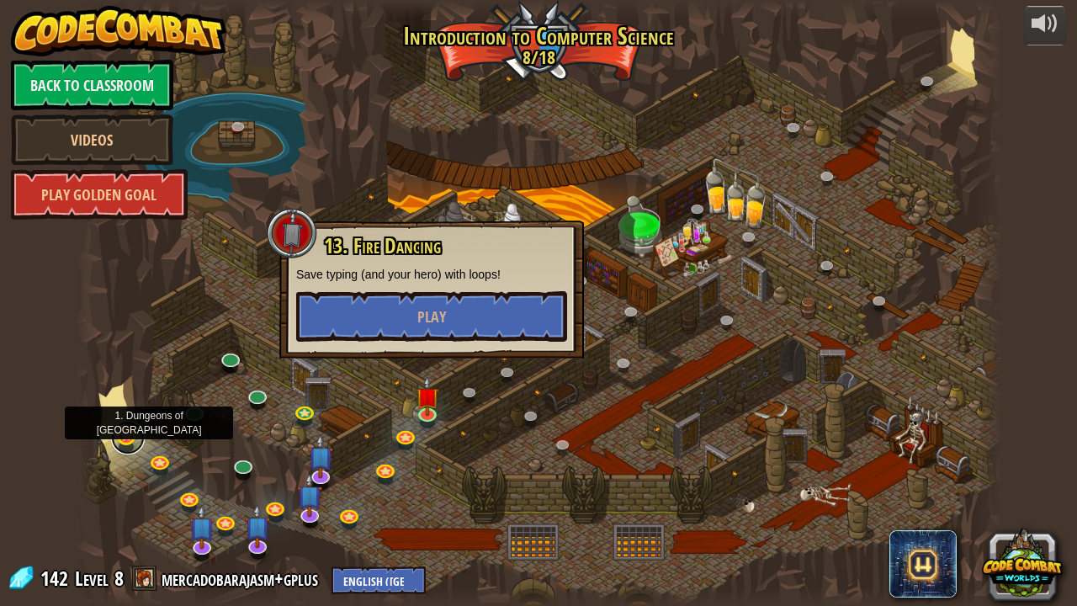
click at [121, 432] on link at bounding box center [128, 438] width 34 height 34
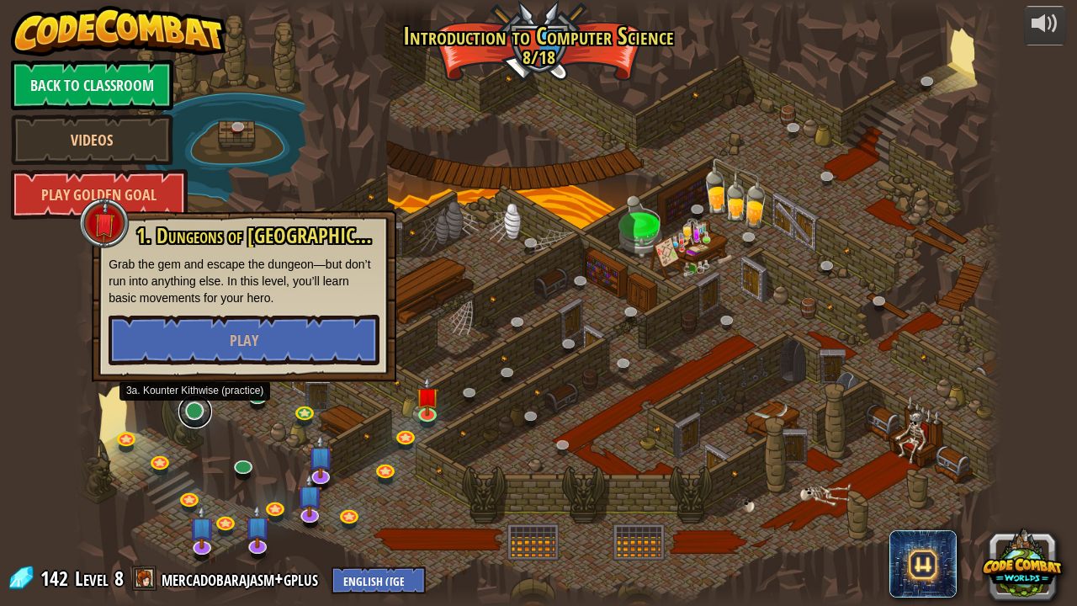
click at [199, 409] on link at bounding box center [195, 412] width 34 height 34
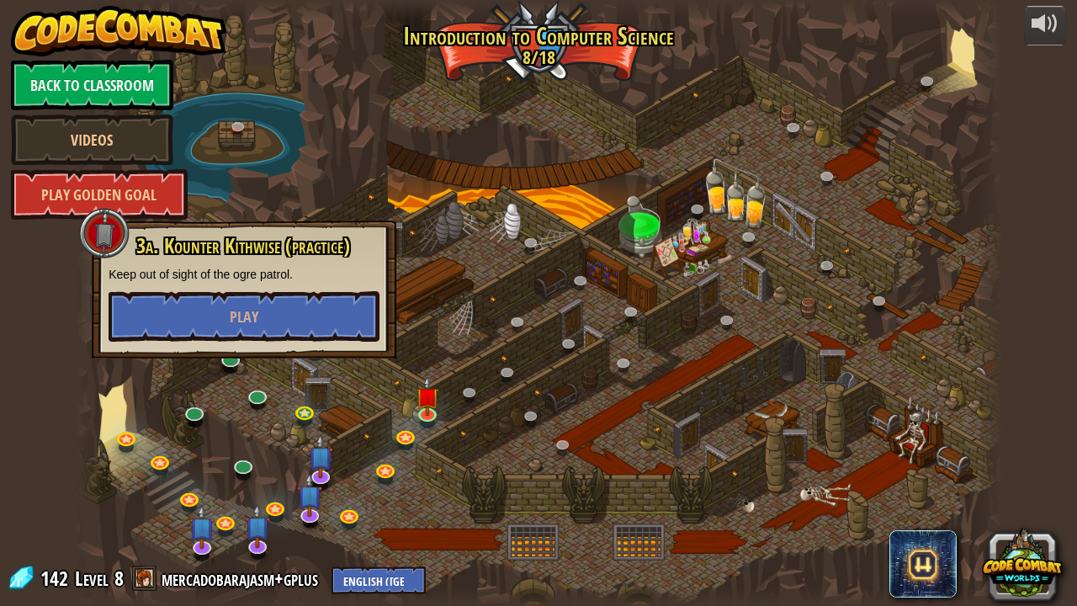
click at [222, 448] on div at bounding box center [538, 303] width 927 height 606
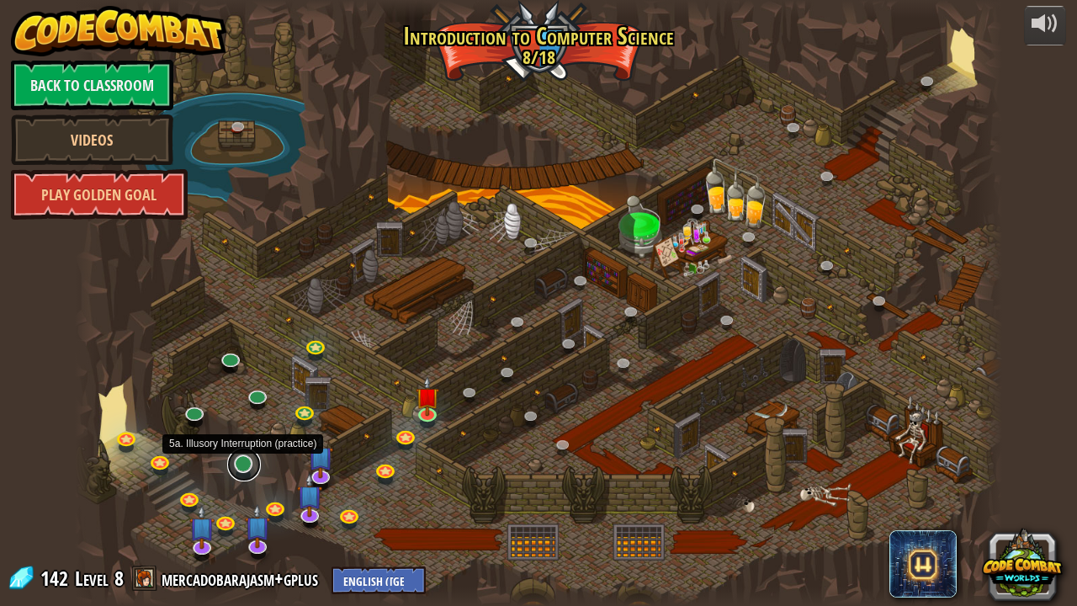
click at [246, 463] on div "25. Kithgard Gates (Locked) Escape the Kithgard dungeons, and don't let the gua…" at bounding box center [538, 303] width 927 height 606
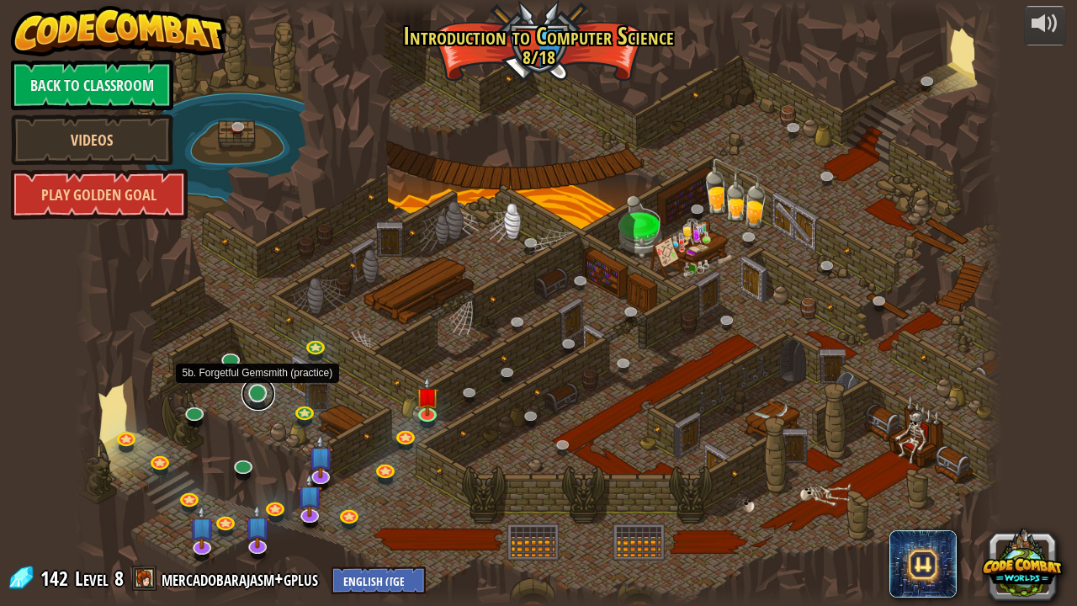
click at [253, 407] on link at bounding box center [258, 394] width 34 height 34
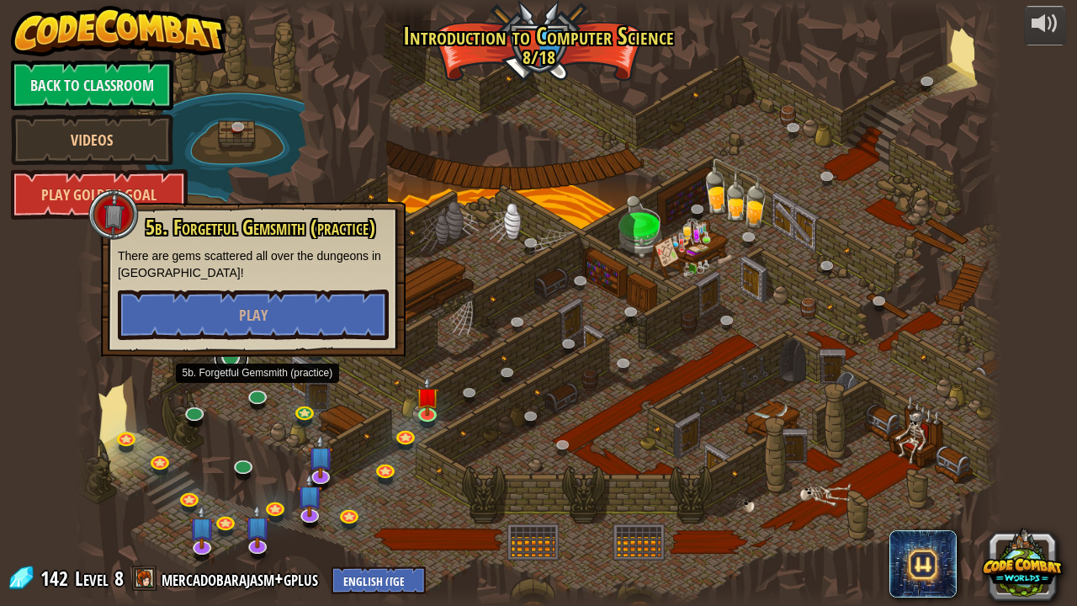
click at [235, 368] on link at bounding box center [232, 358] width 34 height 34
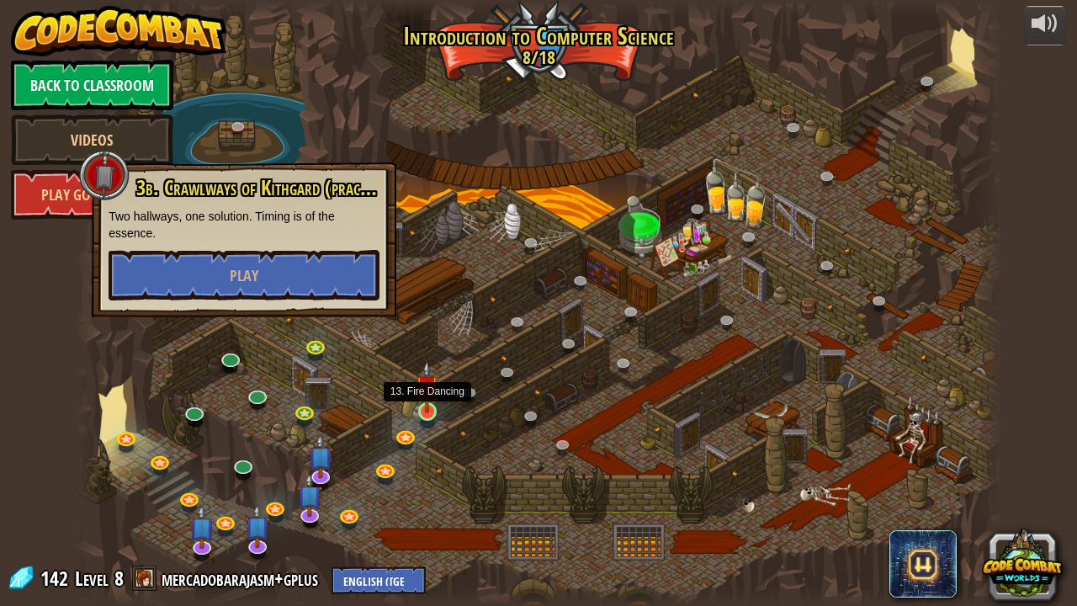
click at [432, 410] on img at bounding box center [427, 386] width 23 height 52
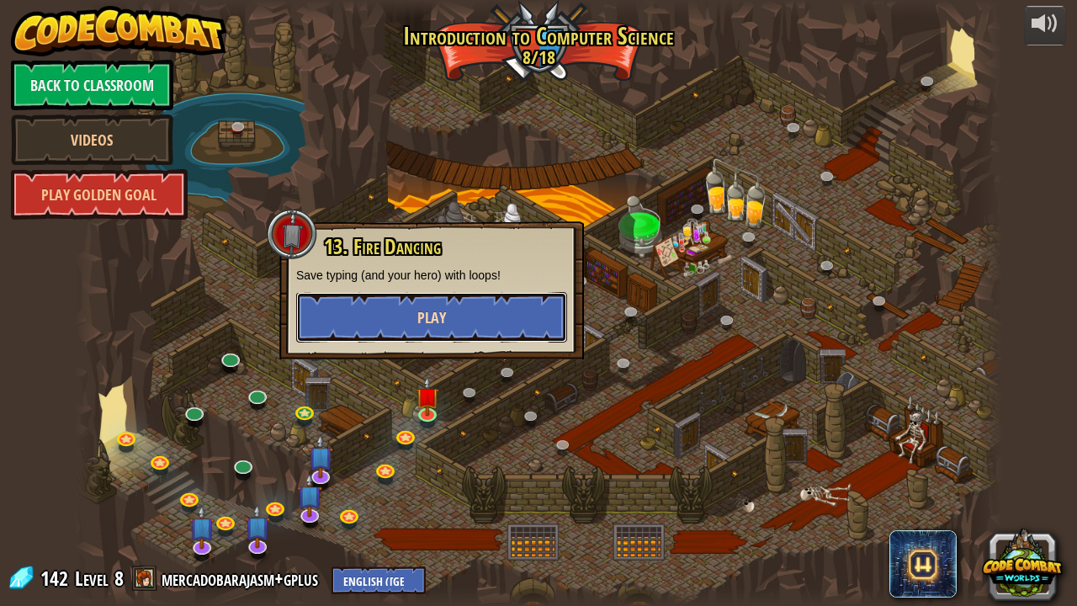
click at [440, 304] on button "Play" at bounding box center [431, 317] width 271 height 50
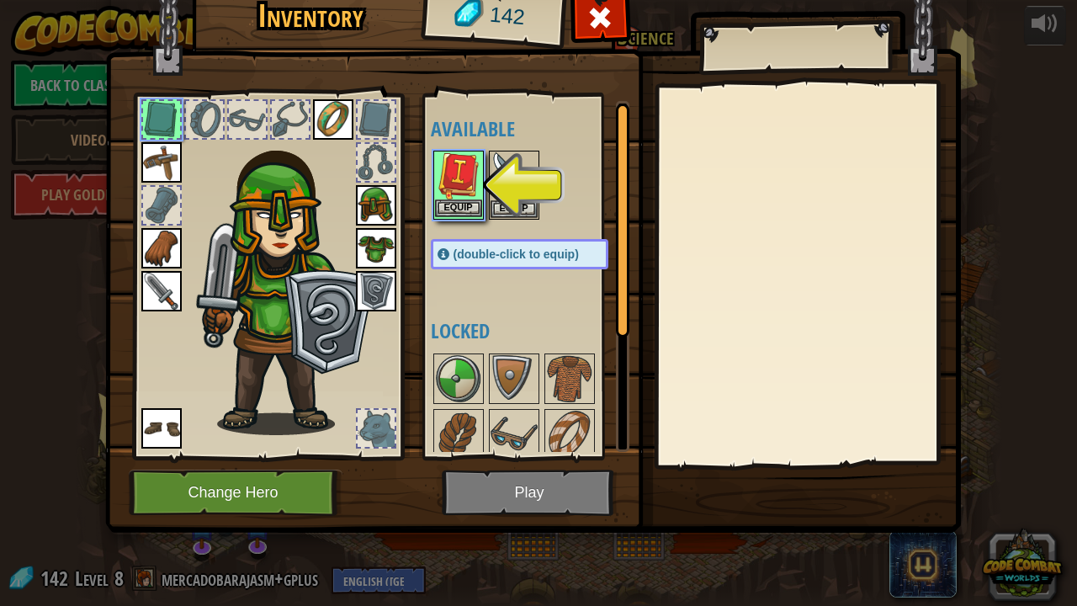
click at [464, 193] on img at bounding box center [458, 175] width 47 height 47
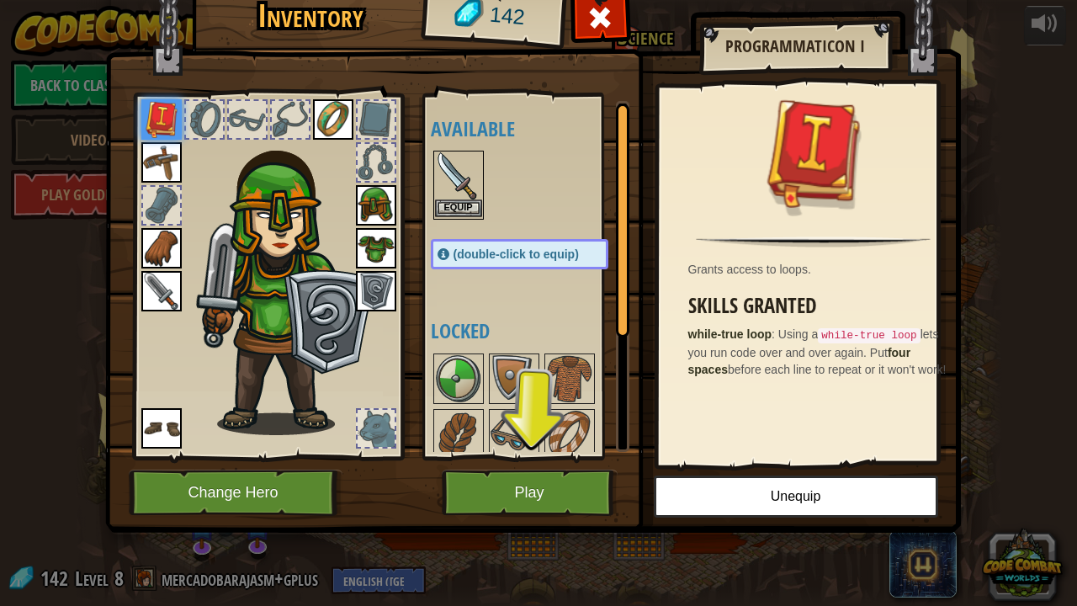
click at [464, 172] on img at bounding box center [458, 175] width 47 height 47
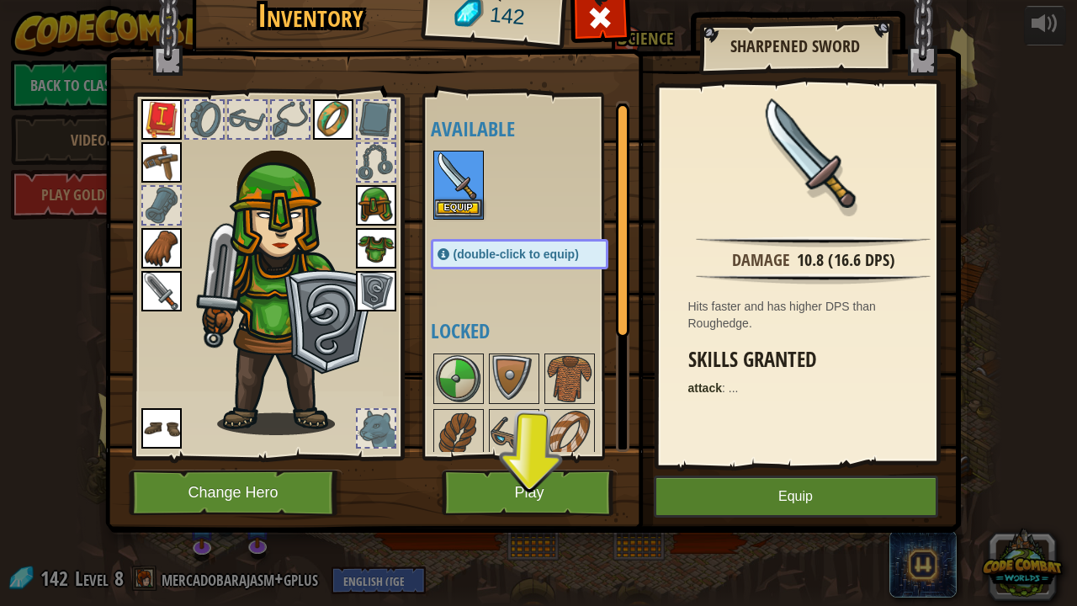
click at [464, 172] on img at bounding box center [458, 175] width 47 height 47
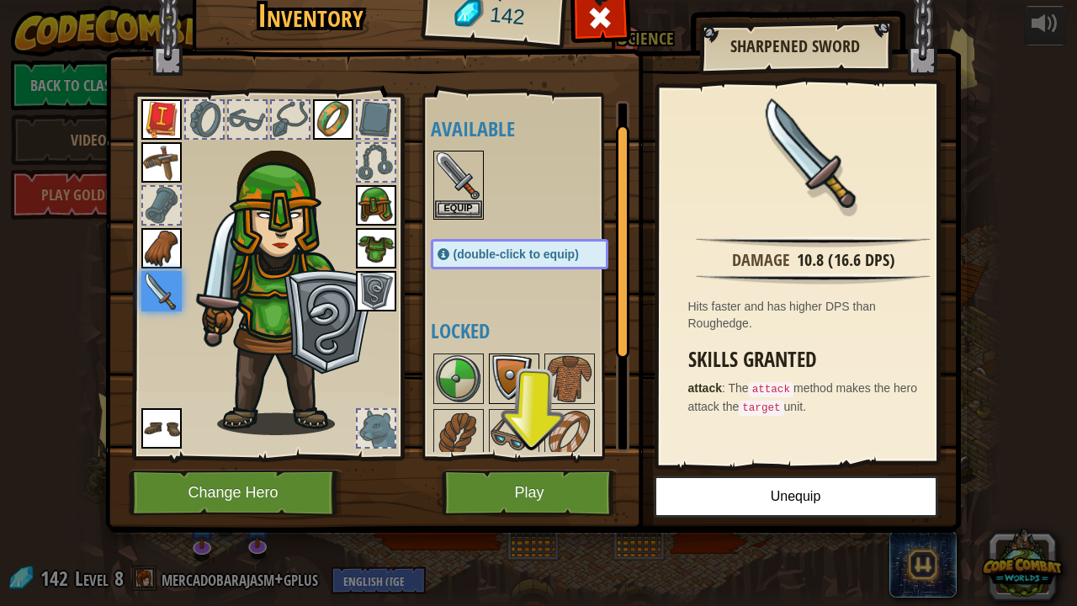
scroll to position [57, 0]
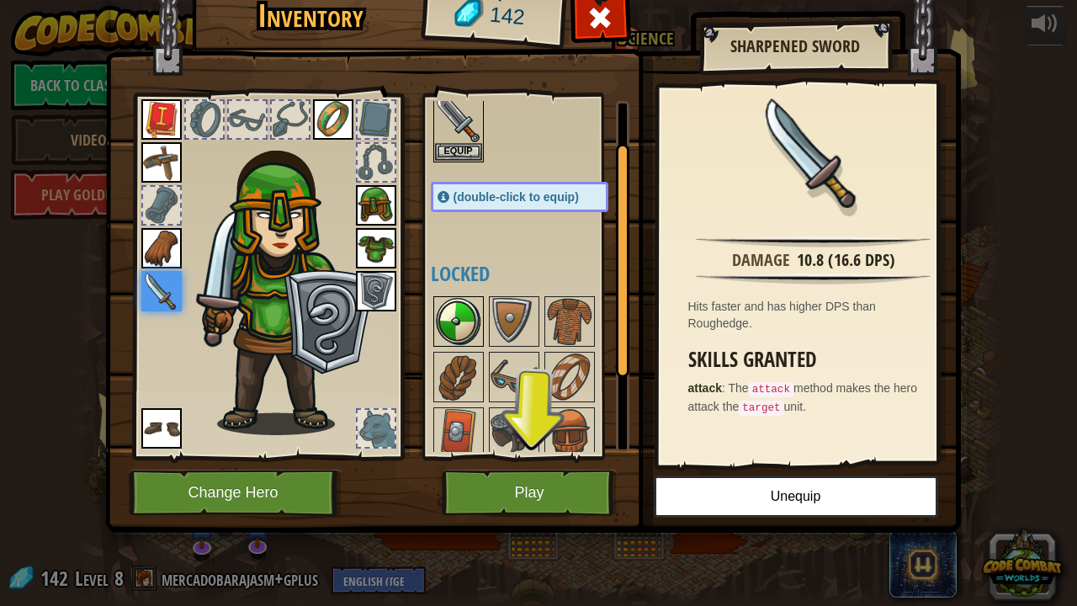
click at [469, 323] on img at bounding box center [458, 321] width 47 height 47
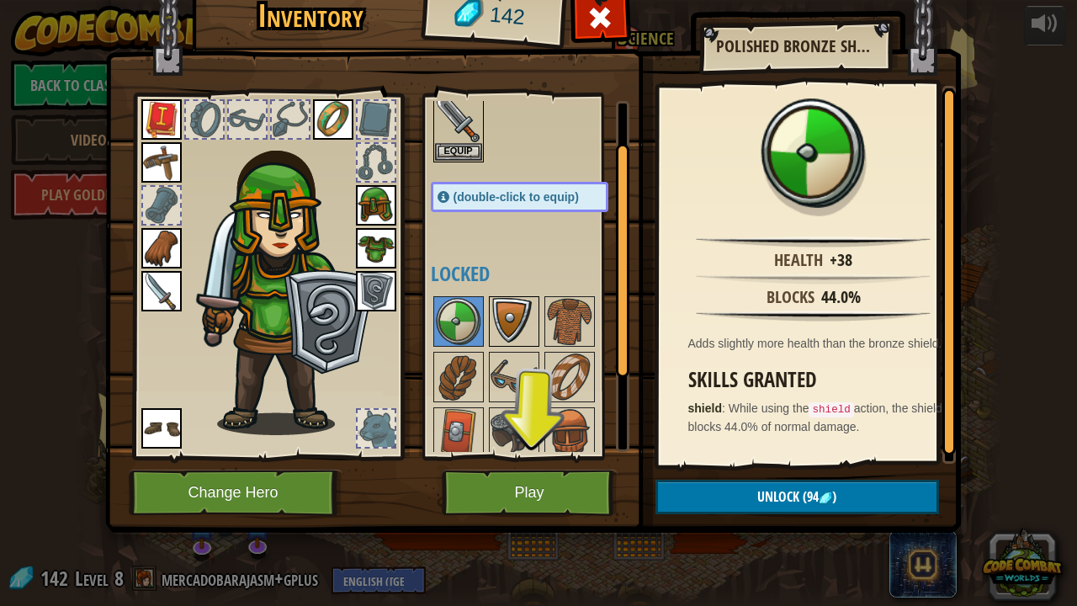
click at [513, 329] on img at bounding box center [513, 321] width 47 height 47
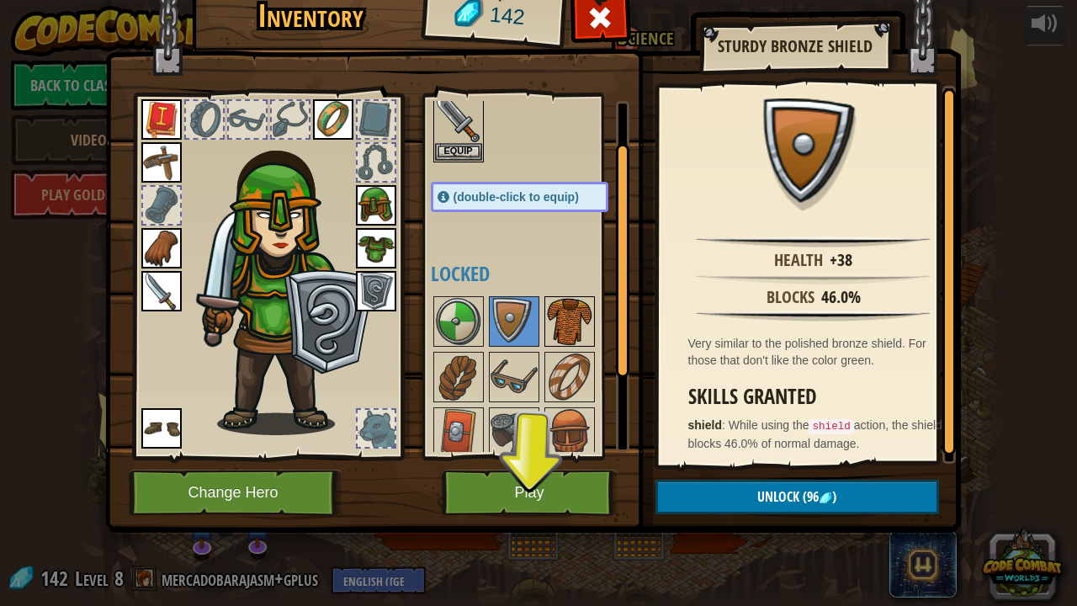
click at [547, 330] on img at bounding box center [569, 321] width 47 height 47
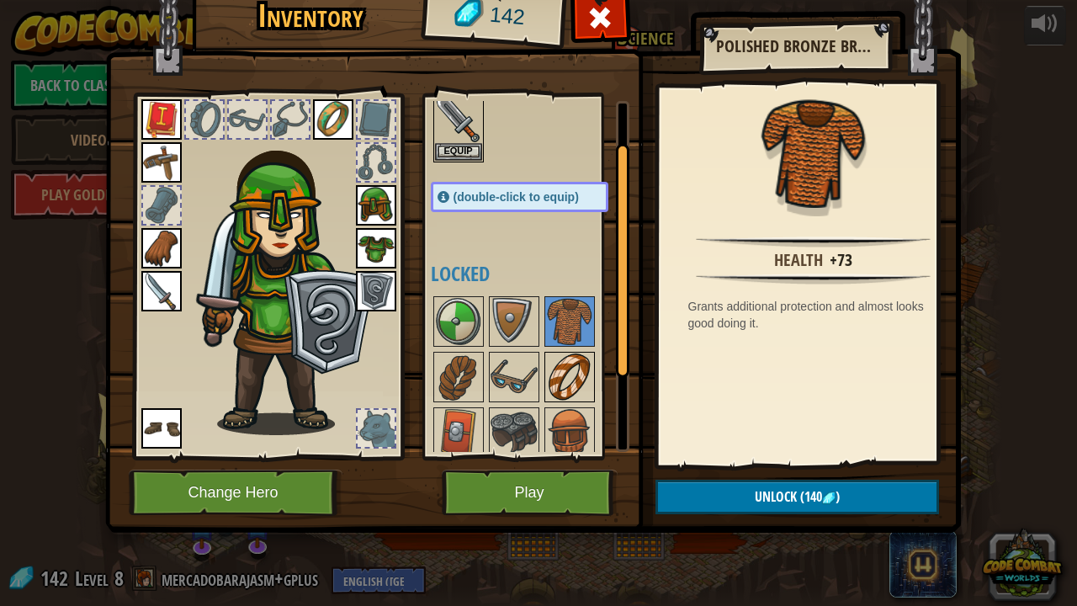
click at [555, 369] on img at bounding box center [569, 376] width 47 height 47
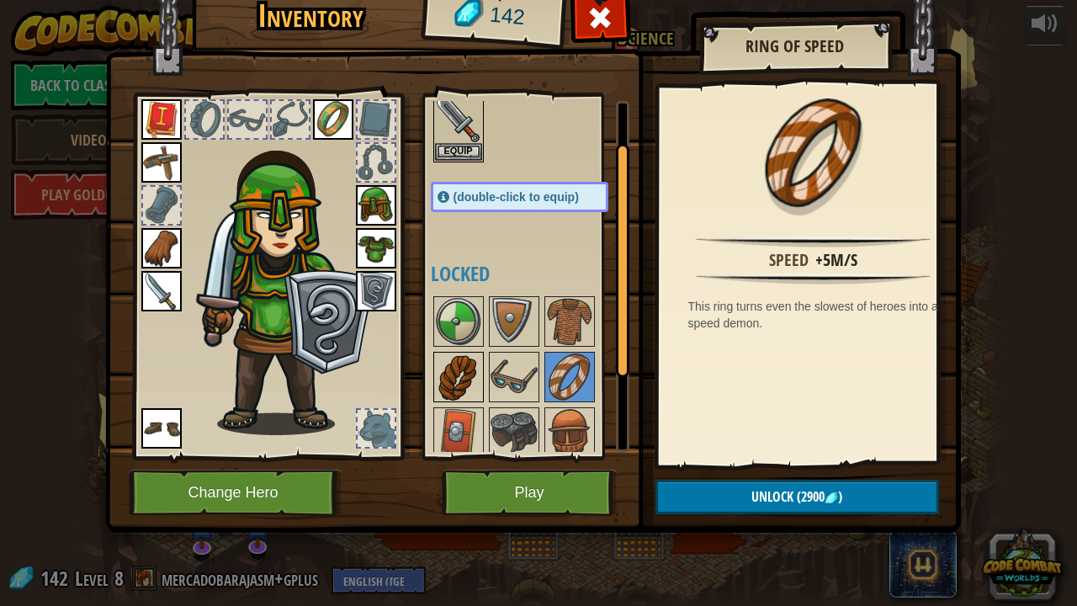
click at [472, 379] on img at bounding box center [458, 376] width 47 height 47
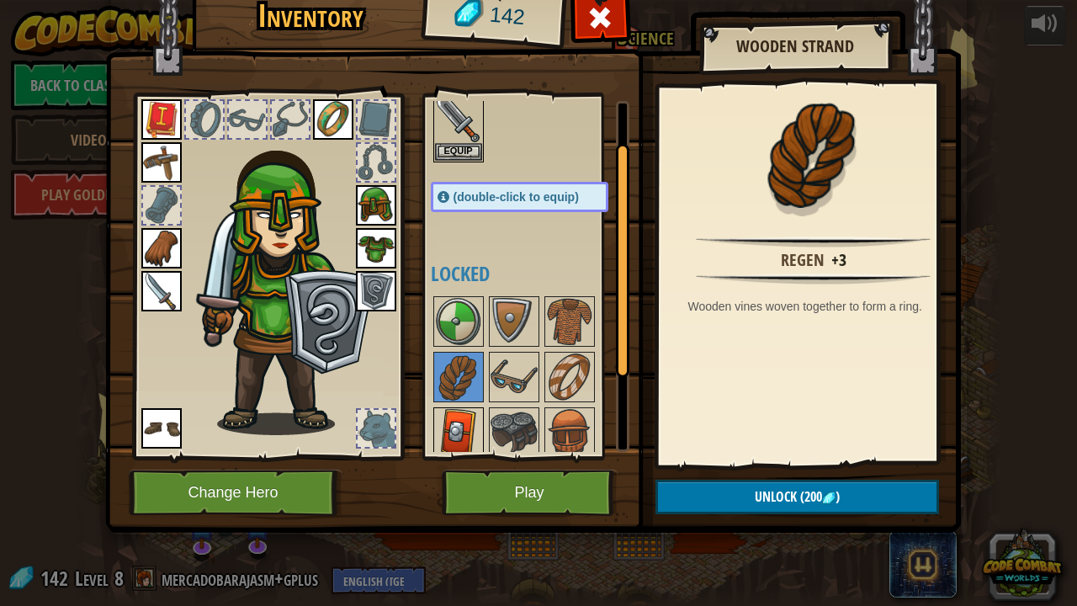
click at [470, 411] on img at bounding box center [458, 432] width 47 height 47
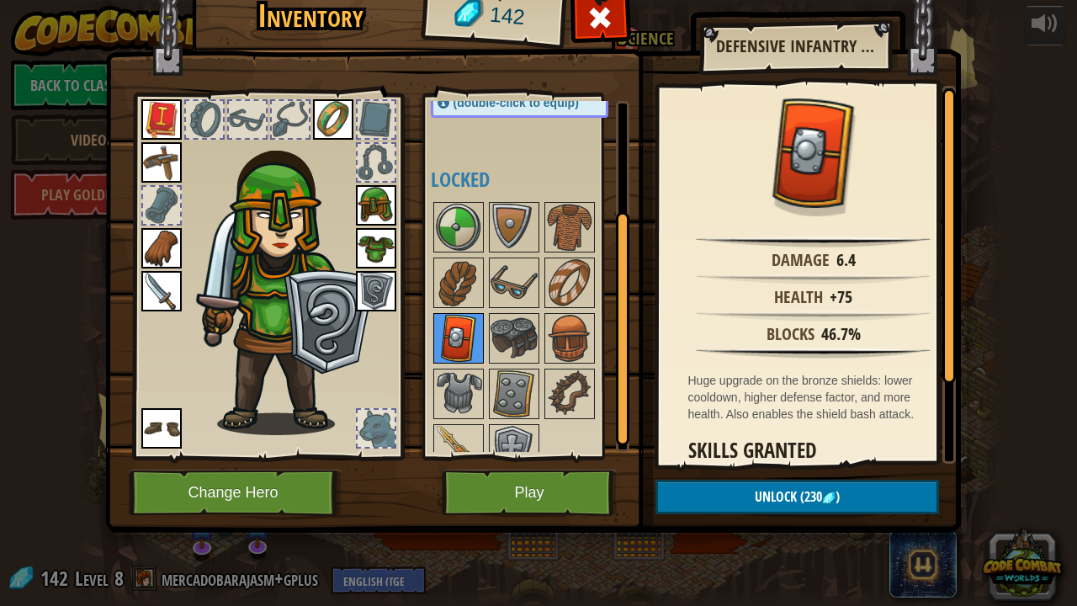
scroll to position [155, 0]
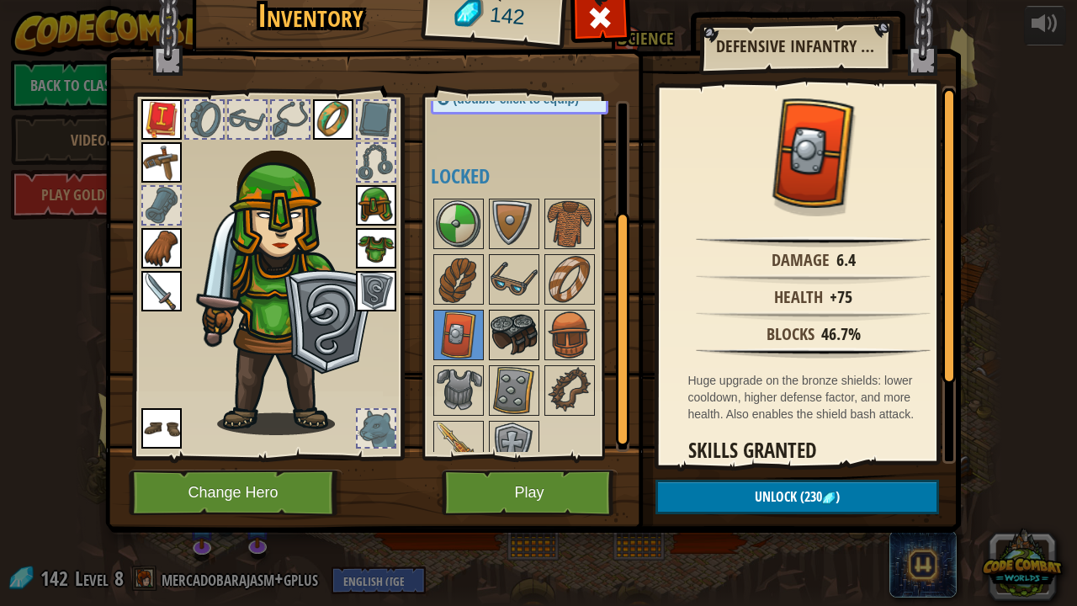
click at [522, 343] on img at bounding box center [513, 334] width 47 height 47
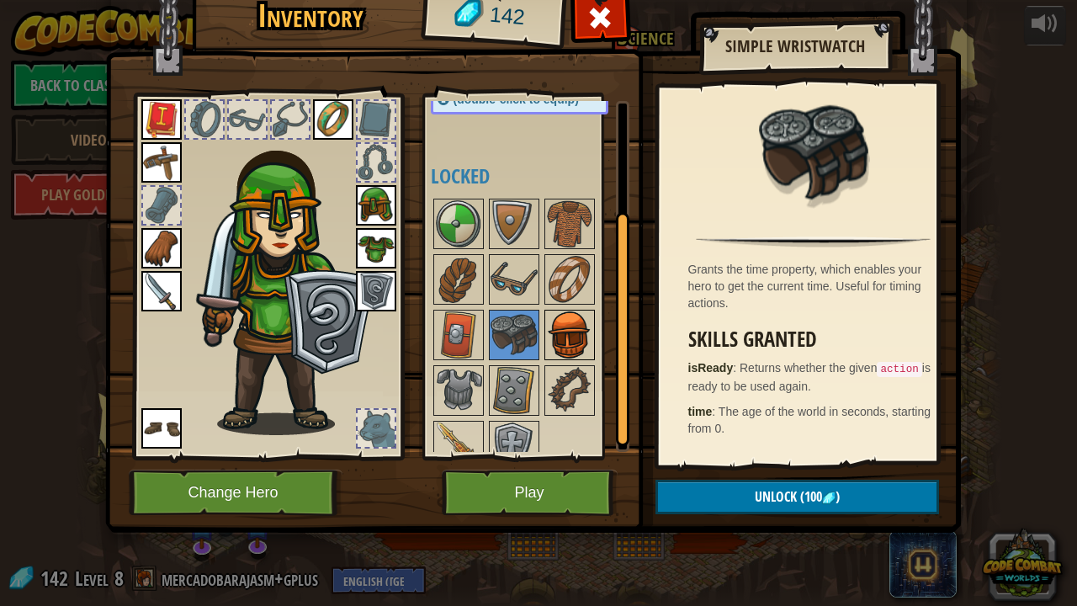
click at [549, 342] on img at bounding box center [569, 334] width 47 height 47
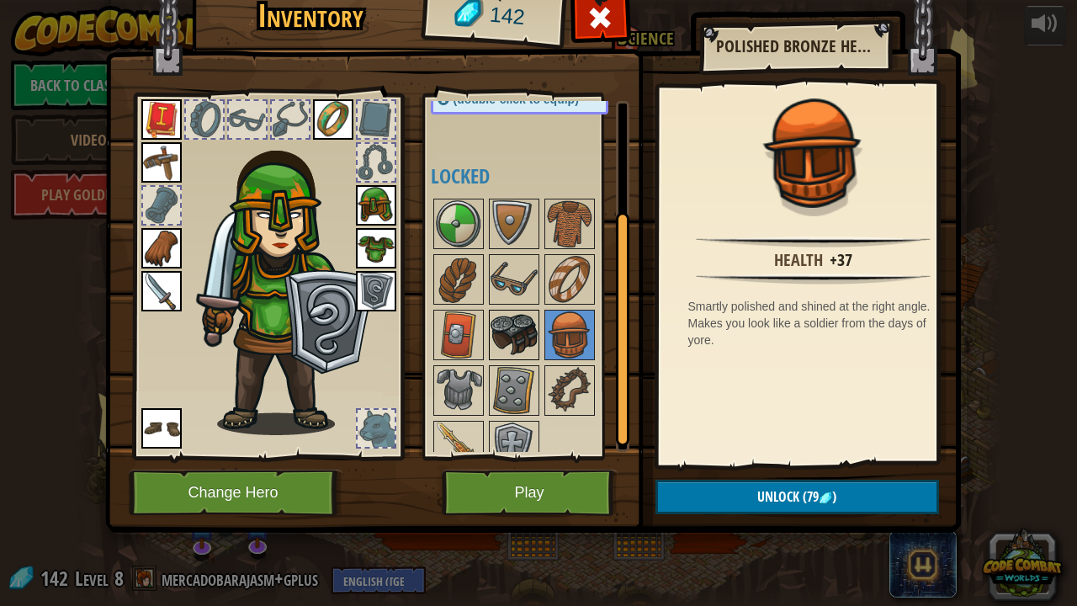
click at [496, 320] on img at bounding box center [513, 334] width 47 height 47
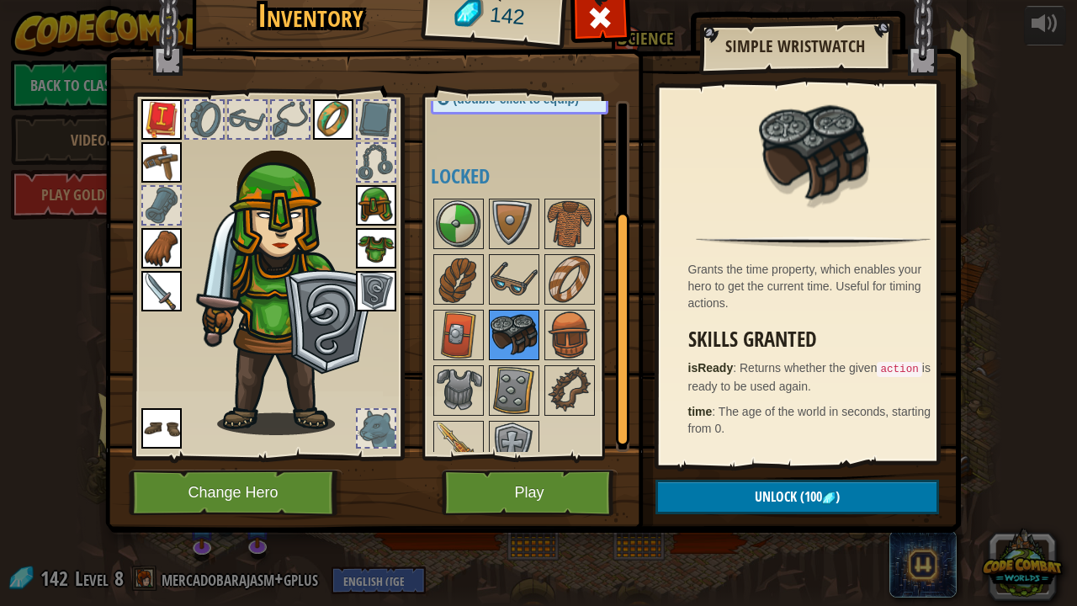
click at [503, 326] on img at bounding box center [513, 334] width 47 height 47
click at [518, 381] on img at bounding box center [513, 390] width 47 height 47
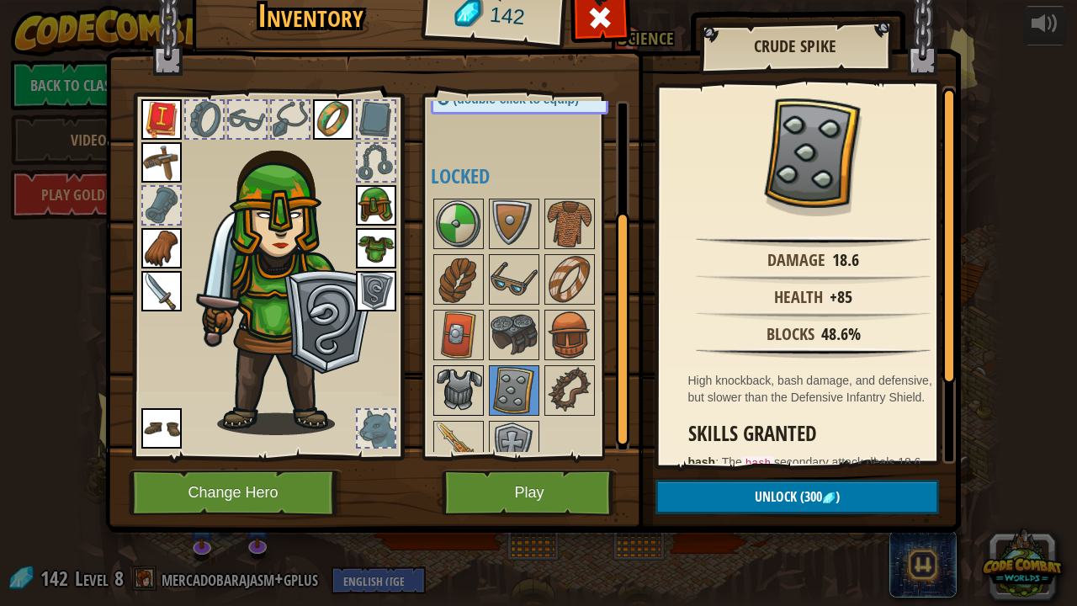
click at [463, 379] on img at bounding box center [458, 390] width 47 height 47
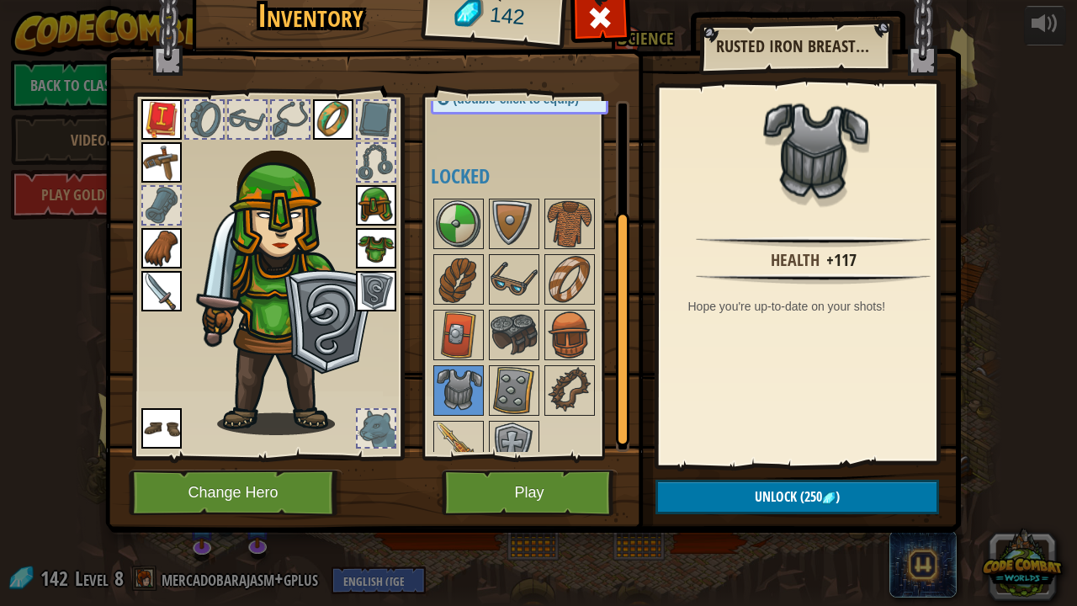
click at [490, 416] on div at bounding box center [536, 335] width 211 height 278
click at [460, 422] on img at bounding box center [458, 445] width 47 height 47
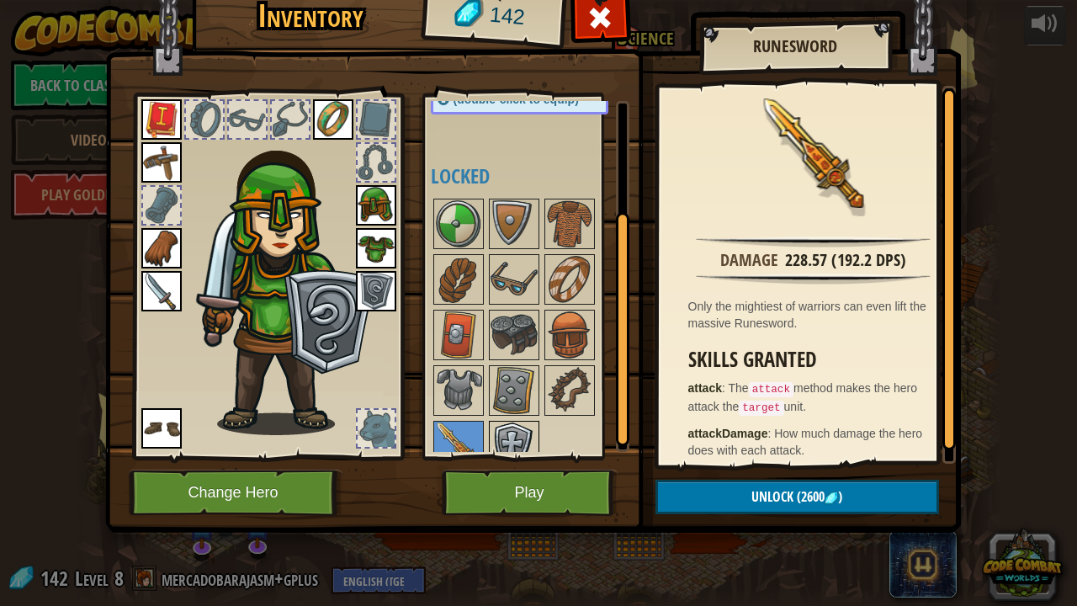
click at [496, 432] on img at bounding box center [513, 445] width 47 height 47
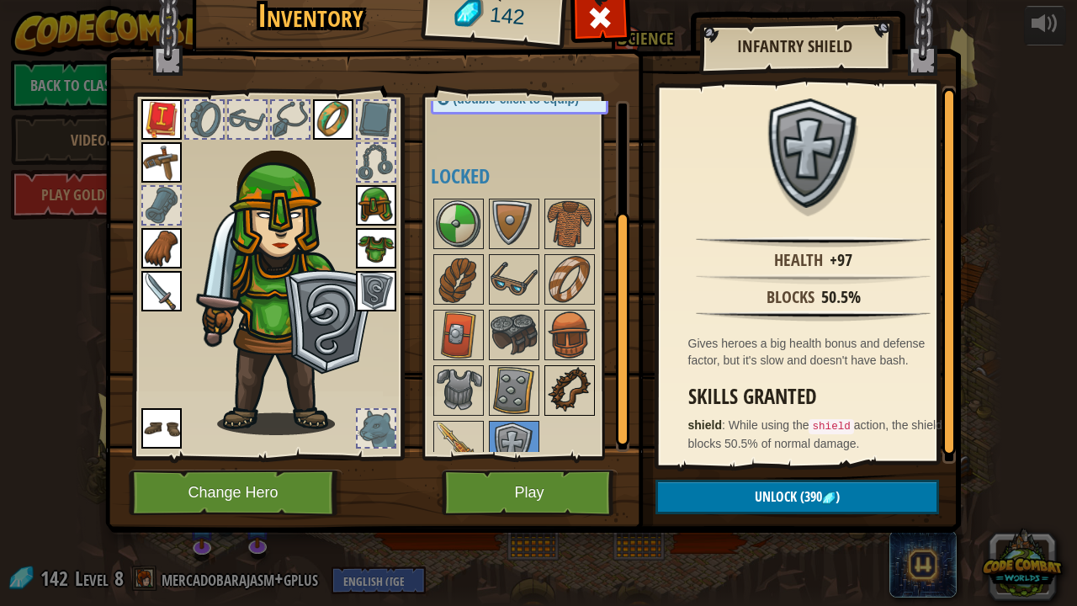
click at [560, 386] on img at bounding box center [569, 390] width 47 height 47
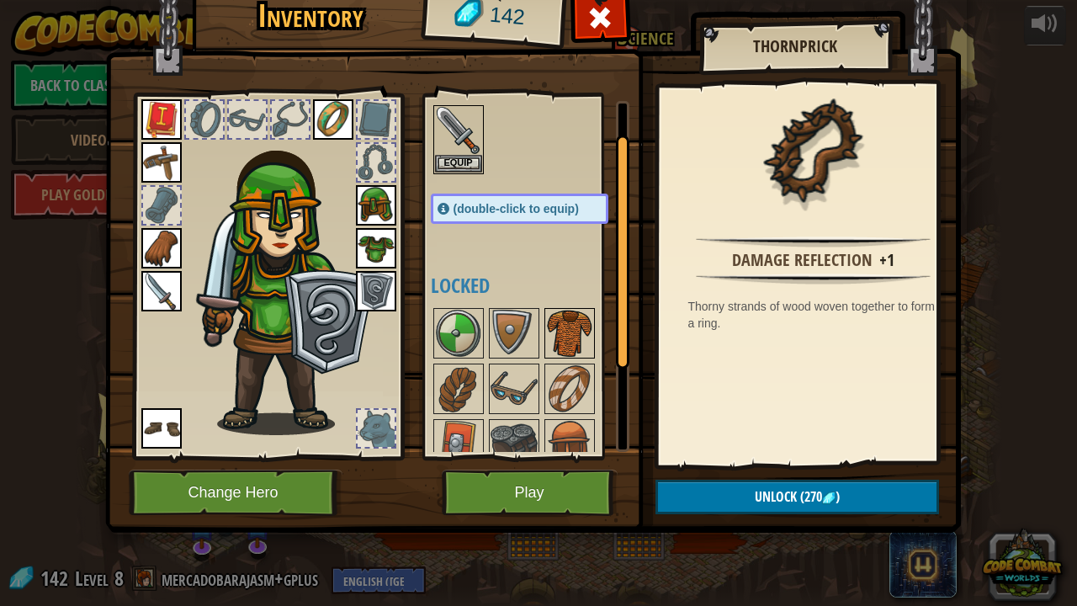
scroll to position [46, 0]
click at [518, 383] on img at bounding box center [513, 387] width 47 height 47
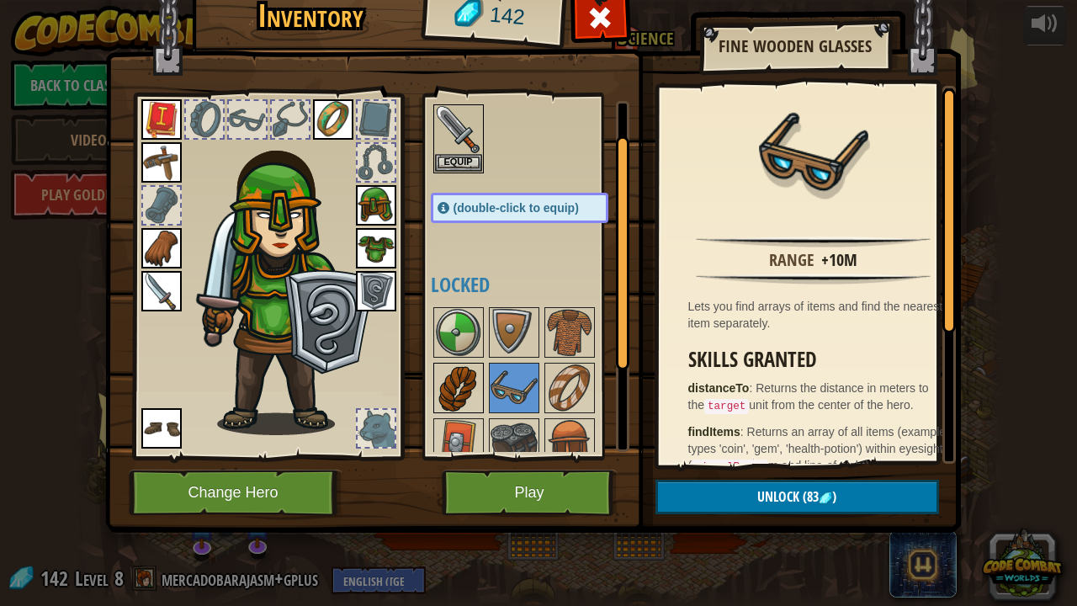
click at [457, 384] on img at bounding box center [458, 387] width 47 height 47
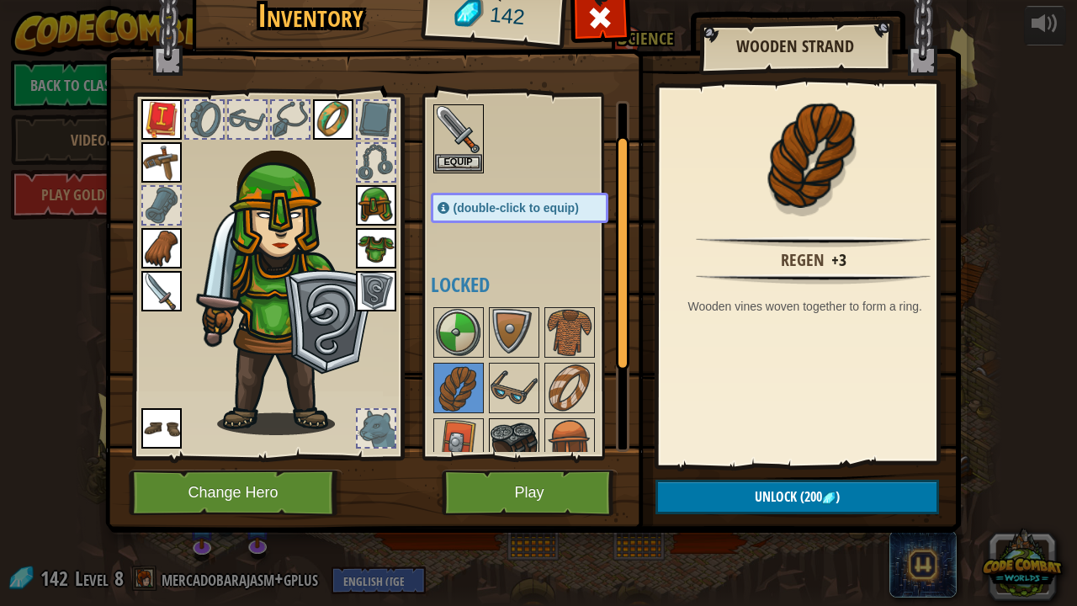
click at [495, 429] on img at bounding box center [513, 443] width 47 height 47
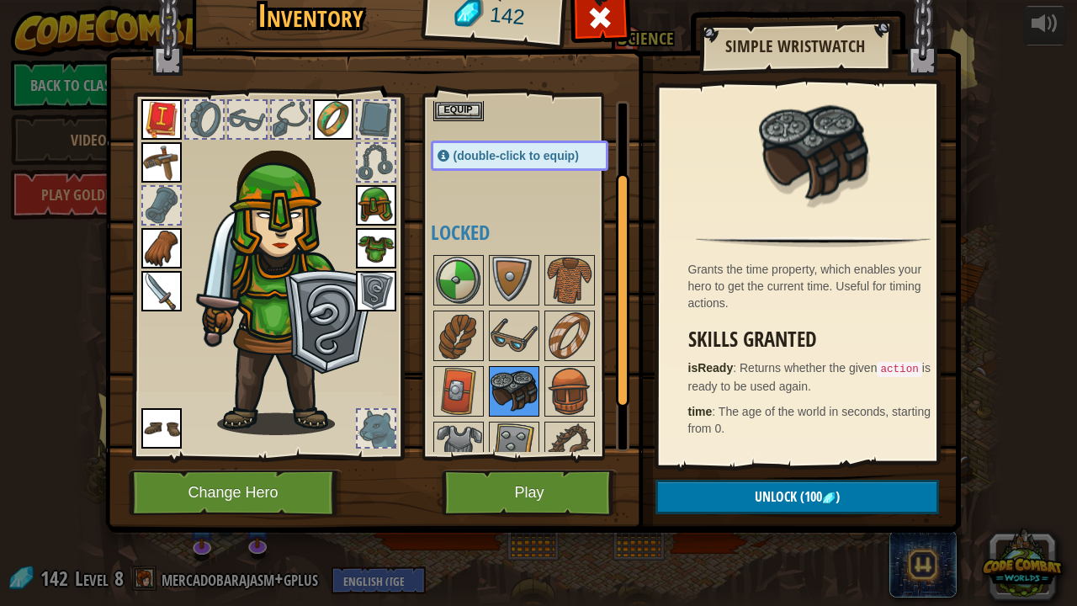
scroll to position [99, 0]
click at [732, 463] on button "Unlock (100 )" at bounding box center [796, 496] width 283 height 34
click at [717, 463] on button "Confirm" at bounding box center [796, 496] width 283 height 34
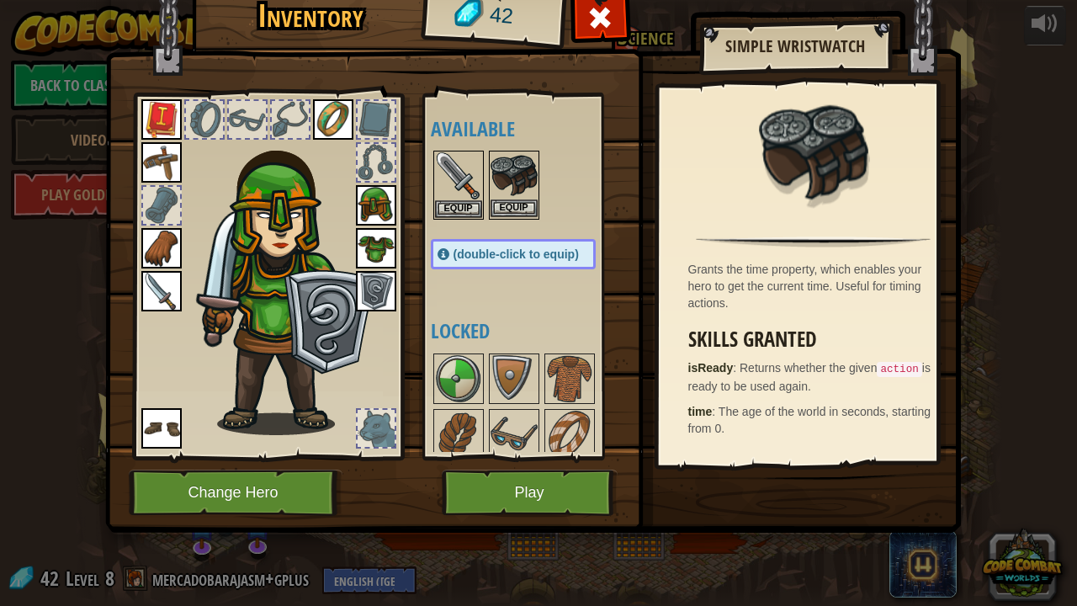
click at [508, 185] on img at bounding box center [513, 175] width 47 height 47
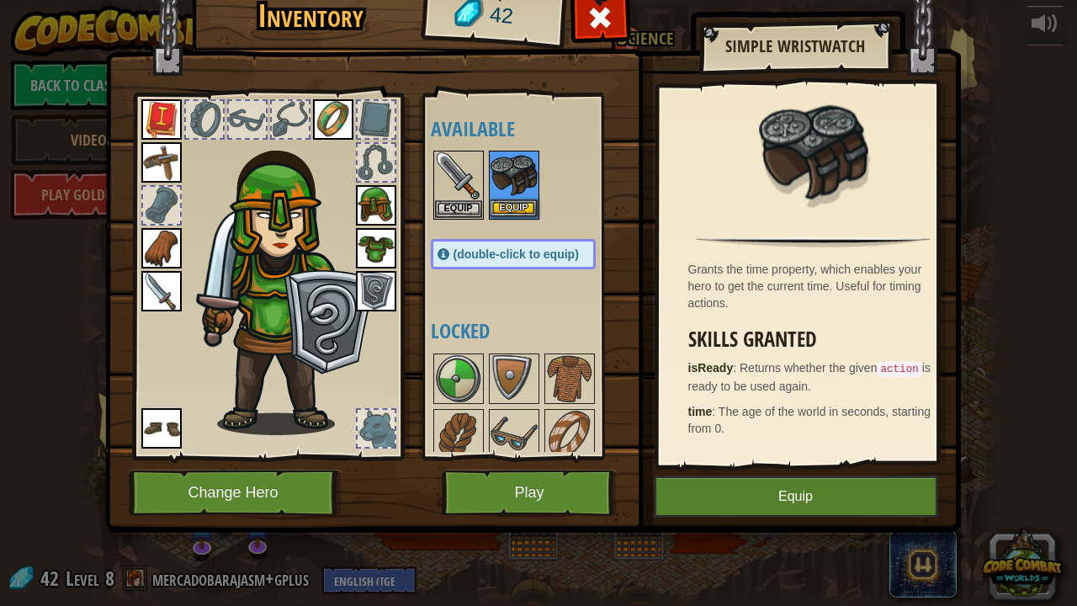
click at [508, 185] on img at bounding box center [513, 175] width 47 height 47
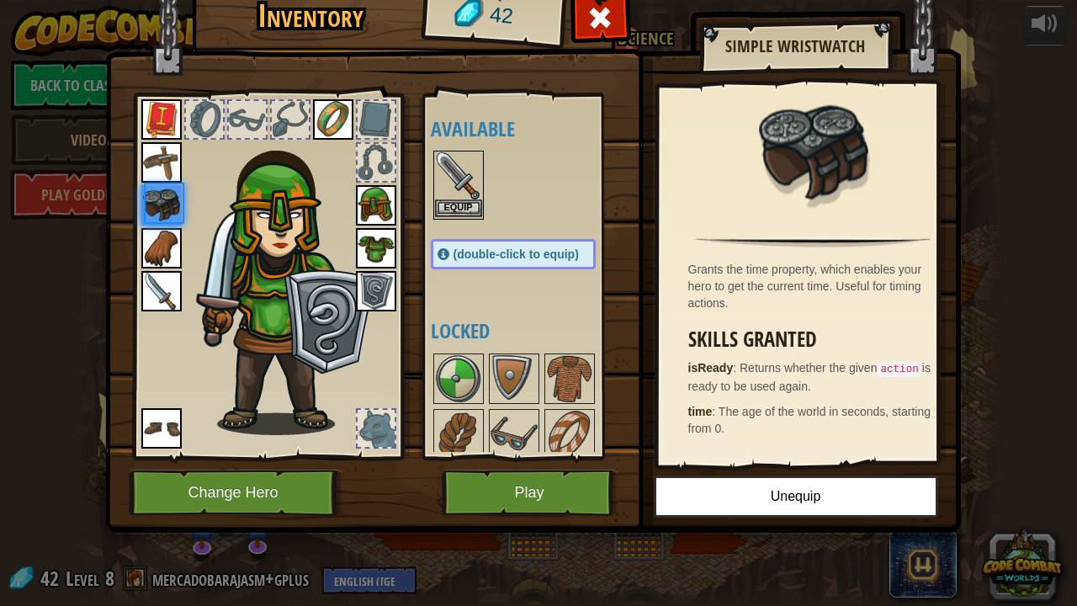
click at [435, 164] on img at bounding box center [458, 175] width 47 height 47
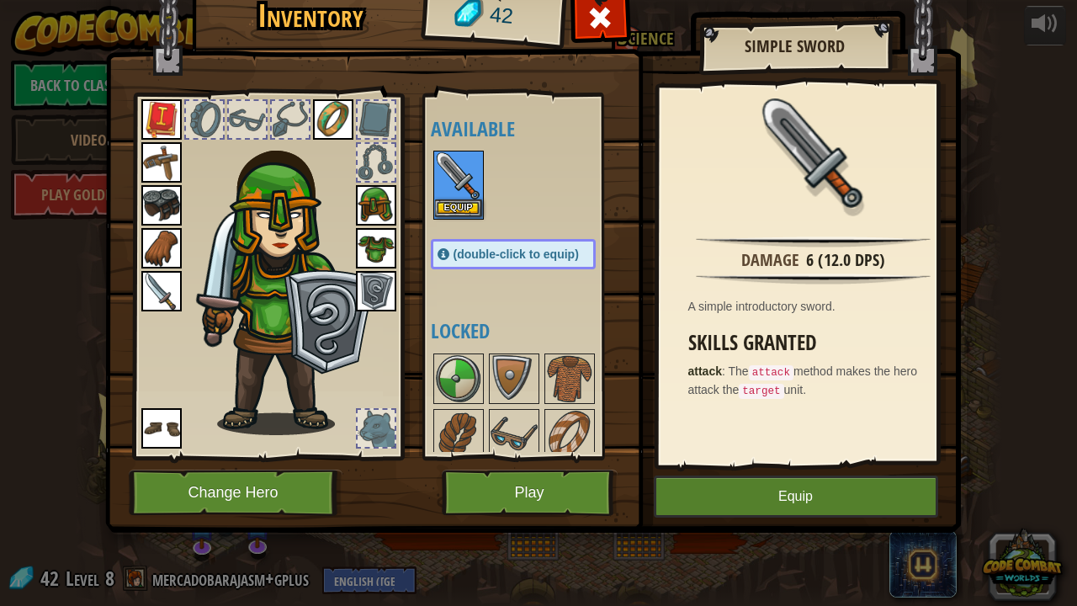
click at [435, 164] on img at bounding box center [458, 175] width 47 height 47
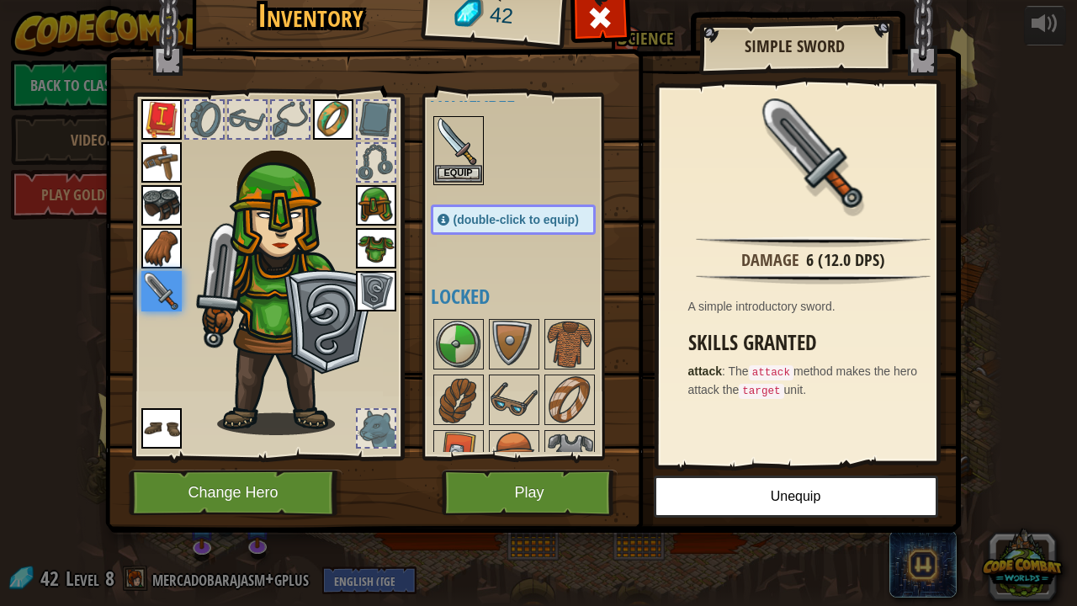
scroll to position [0, 0]
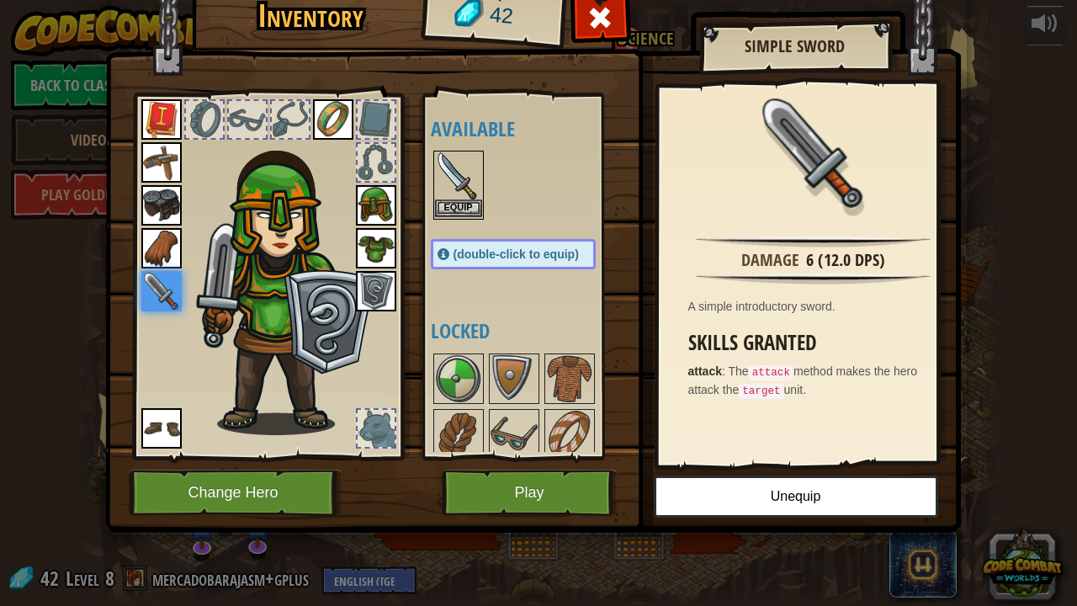
click at [454, 177] on img at bounding box center [458, 175] width 47 height 47
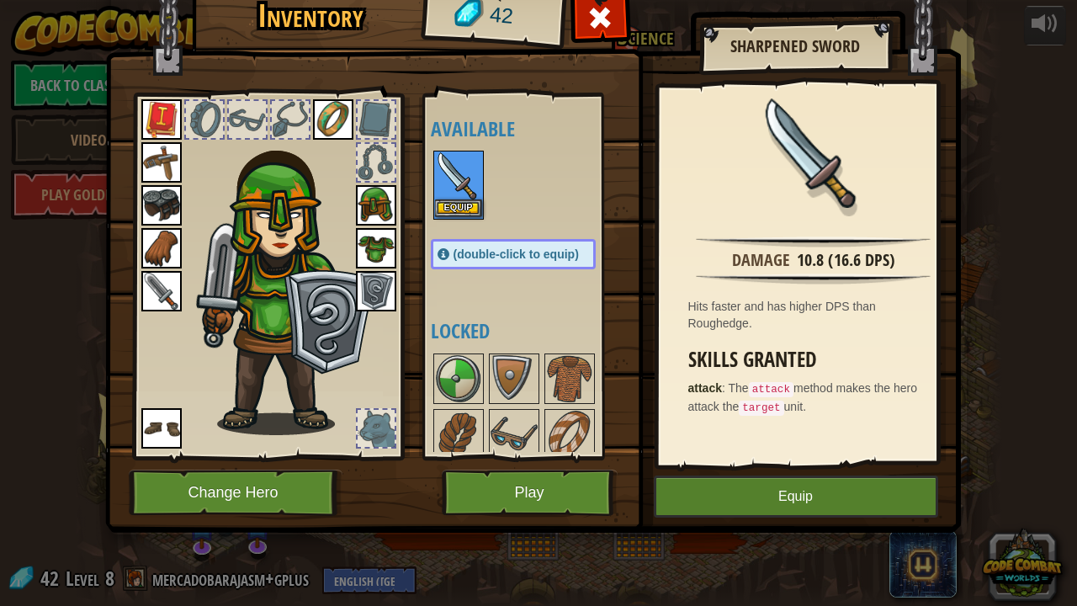
click at [454, 177] on img at bounding box center [458, 175] width 47 height 47
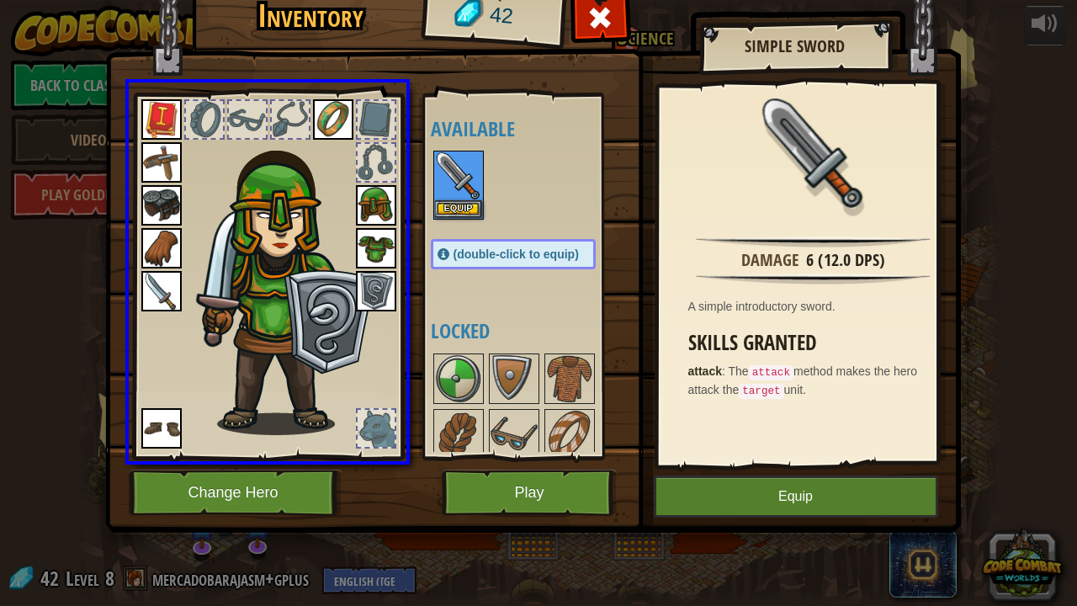
drag, startPoint x: 463, startPoint y: 193, endPoint x: 343, endPoint y: 235, distance: 126.4
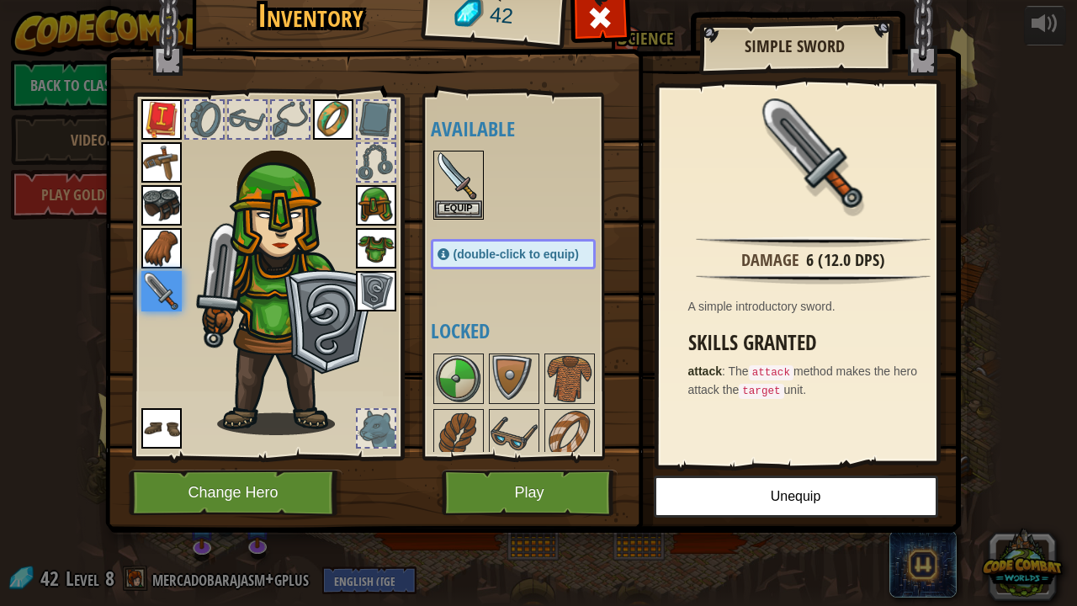
click at [478, 239] on div "(double-click to equip)" at bounding box center [513, 254] width 165 height 30
click at [464, 209] on button "Equip" at bounding box center [458, 208] width 47 height 18
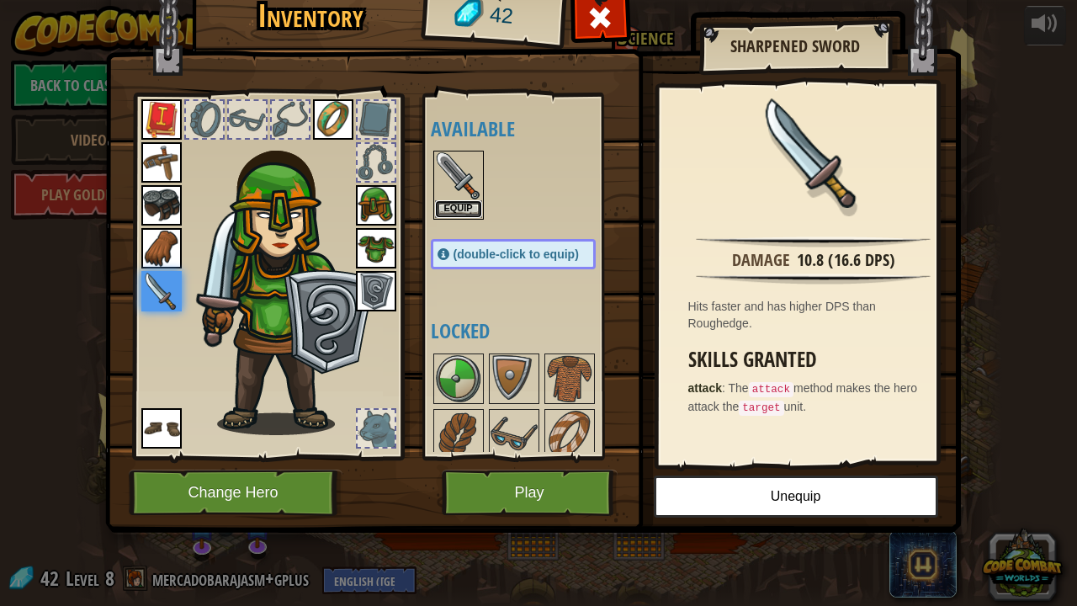
click at [464, 209] on button "Equip" at bounding box center [458, 209] width 47 height 18
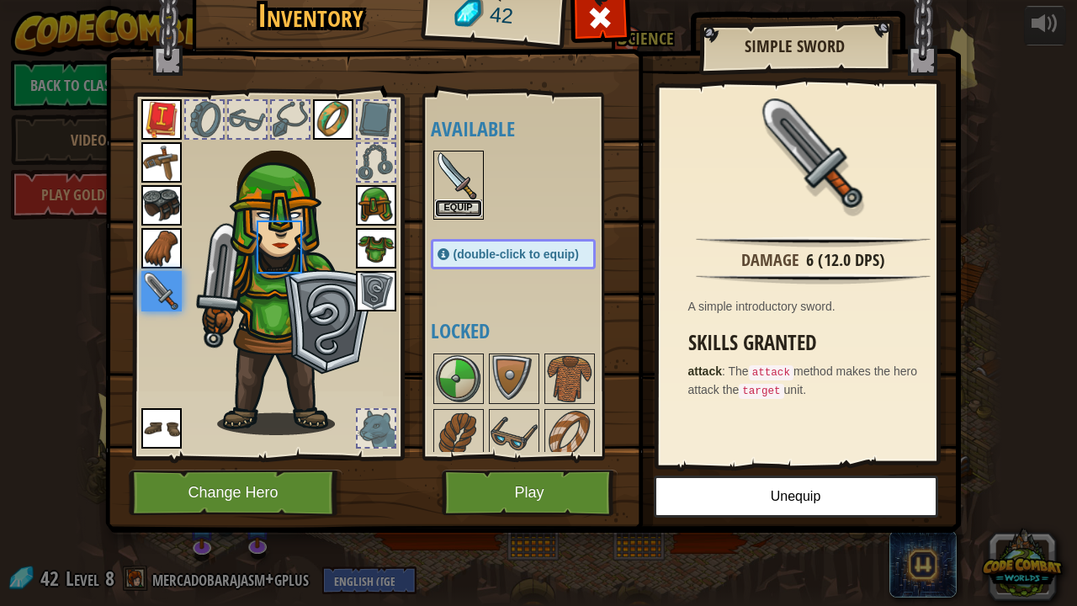
click at [464, 209] on button "Equip" at bounding box center [458, 208] width 47 height 18
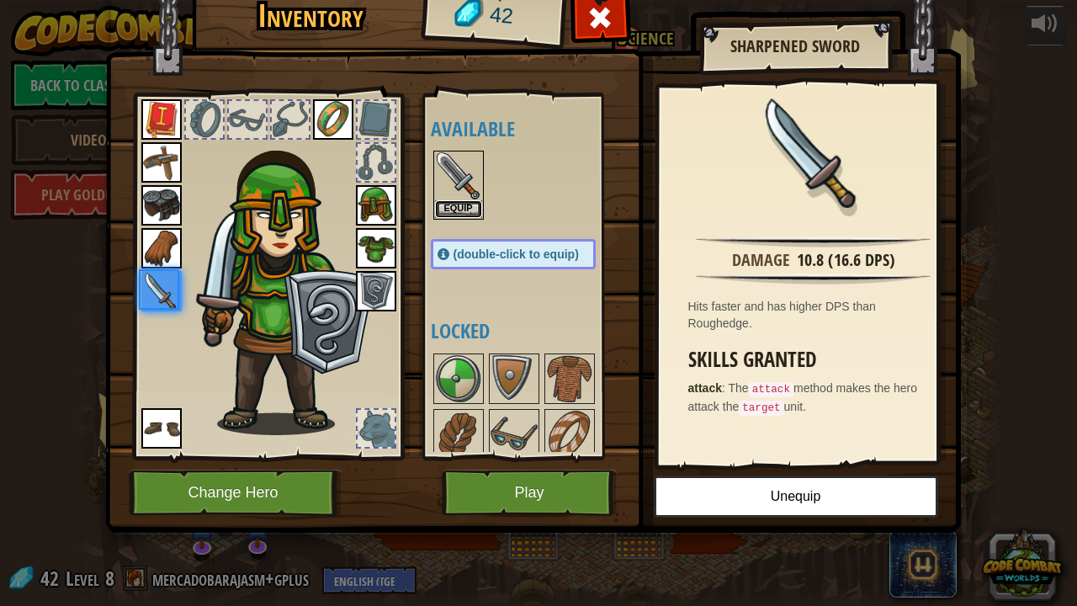
click at [464, 209] on button "Equip" at bounding box center [458, 209] width 47 height 18
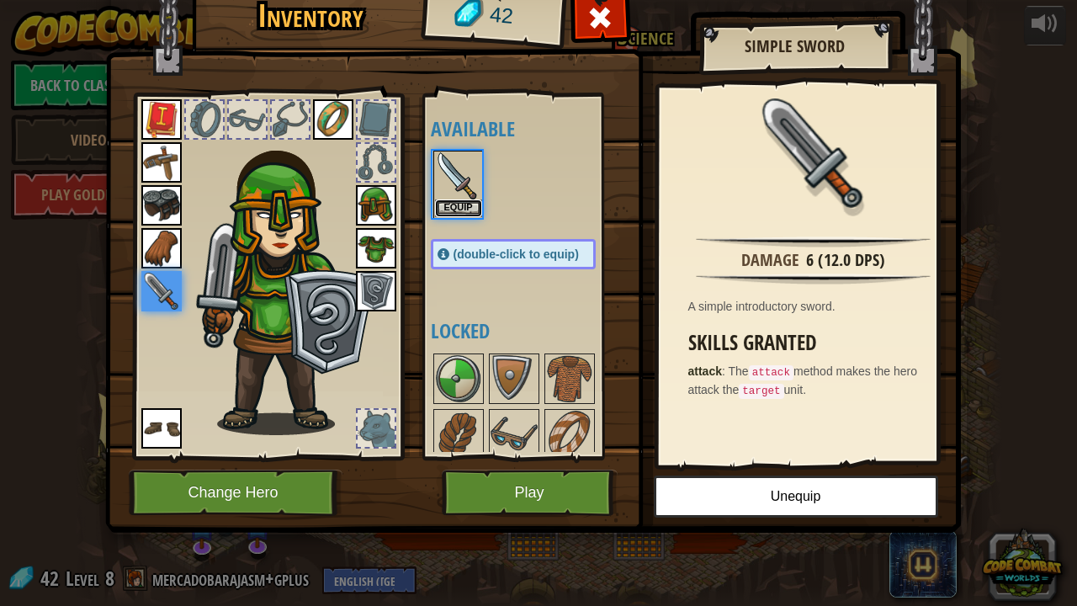
click at [464, 209] on button "Equip" at bounding box center [458, 208] width 47 height 18
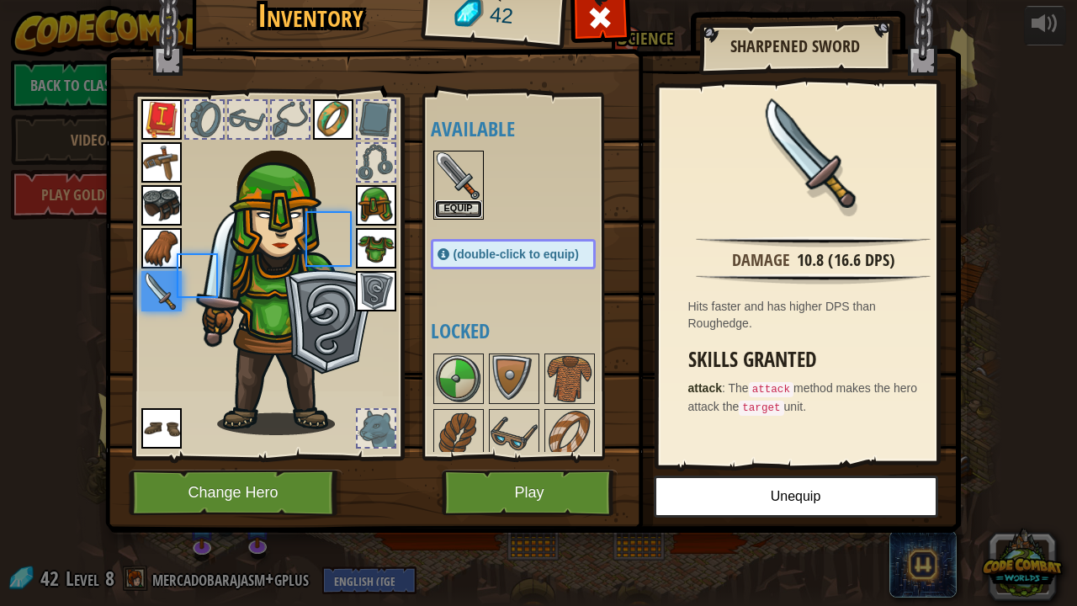
click at [464, 209] on button "Equip" at bounding box center [458, 209] width 47 height 18
click at [0, 0] on button "Equip" at bounding box center [0, 0] width 0 height 0
click at [464, 209] on button "Equip" at bounding box center [458, 209] width 47 height 18
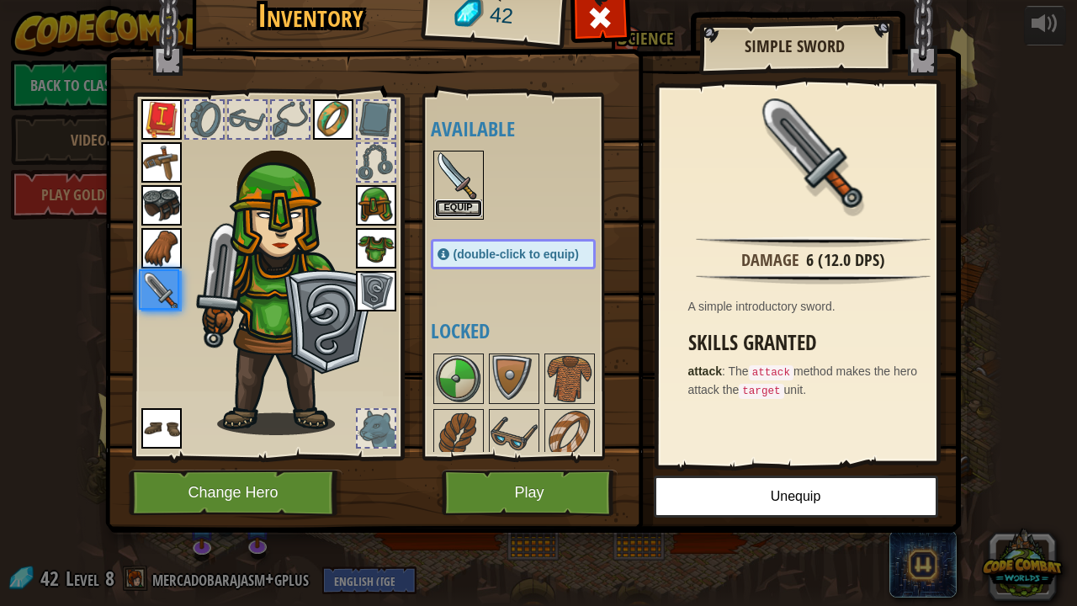
click at [464, 209] on button "Equip" at bounding box center [458, 208] width 47 height 18
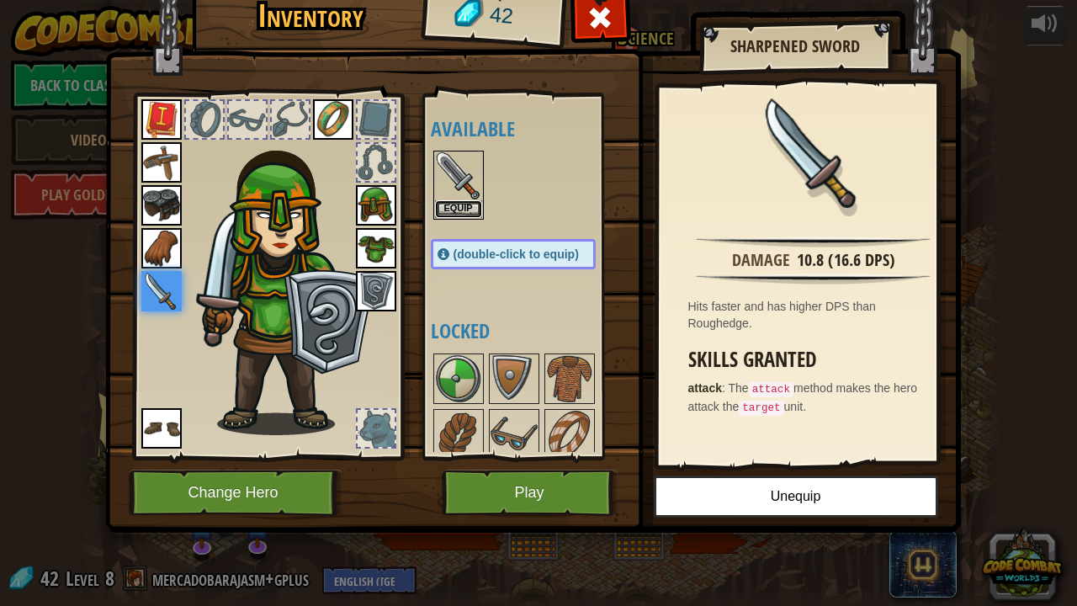
click at [464, 209] on button "Equip" at bounding box center [458, 209] width 47 height 18
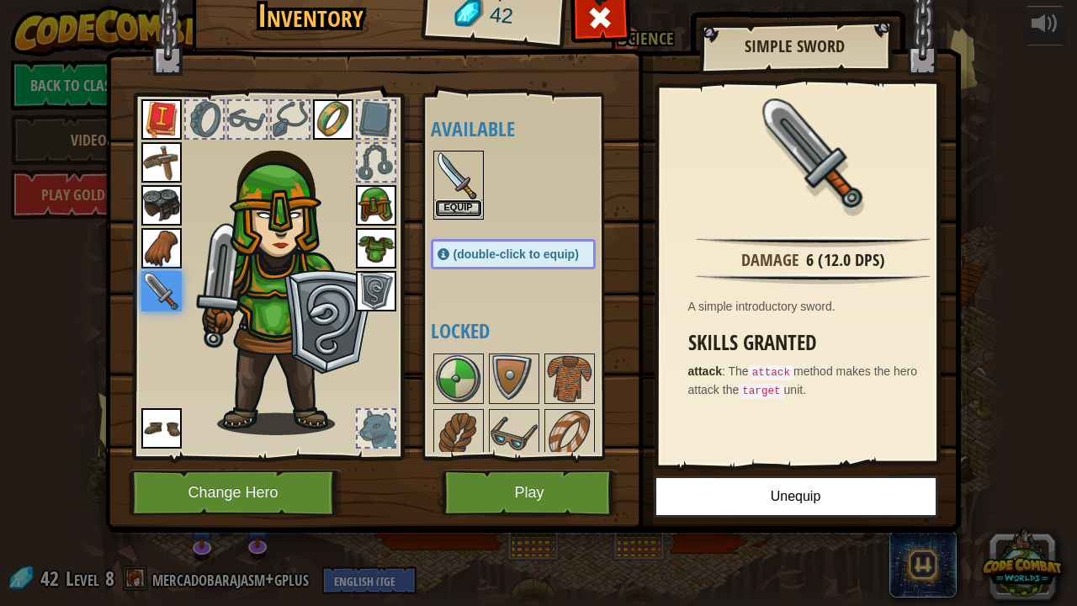
click at [464, 209] on button "Equip" at bounding box center [458, 208] width 47 height 18
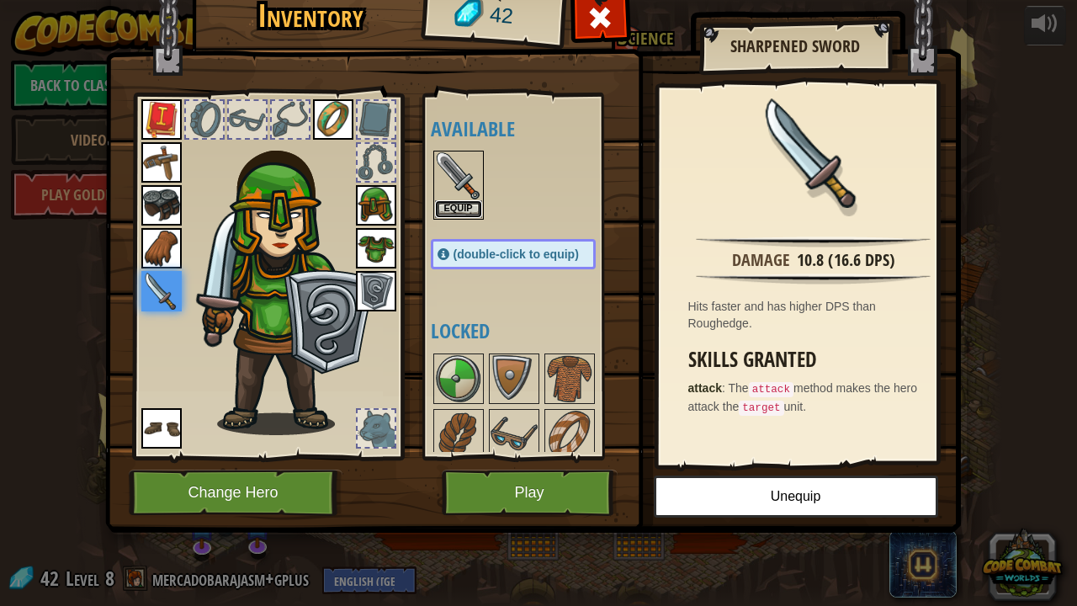
click at [464, 209] on button "Equip" at bounding box center [458, 209] width 47 height 18
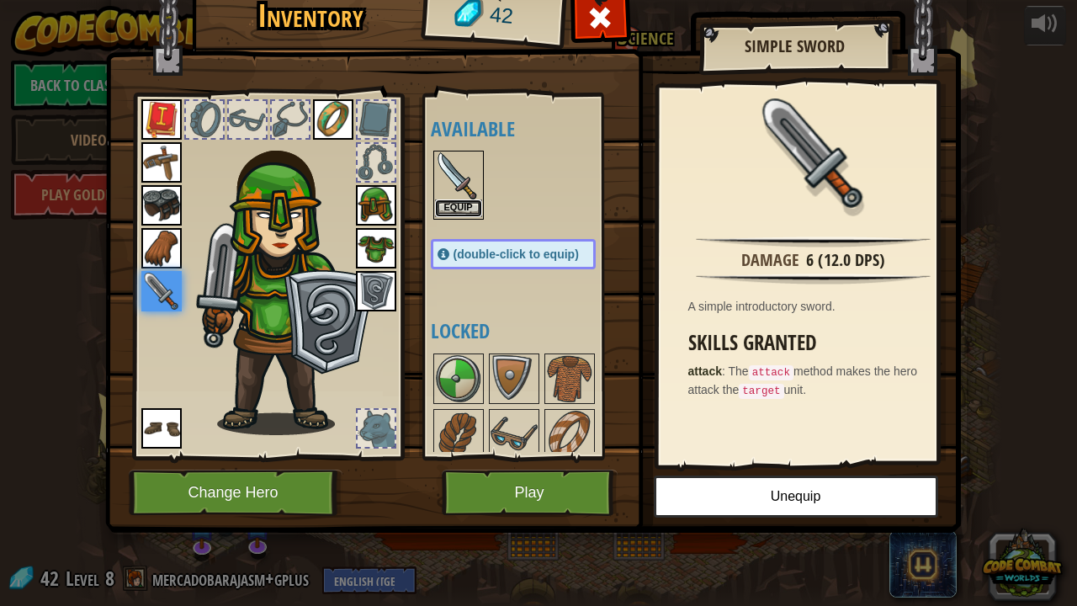
click at [464, 209] on button "Equip" at bounding box center [458, 208] width 47 height 18
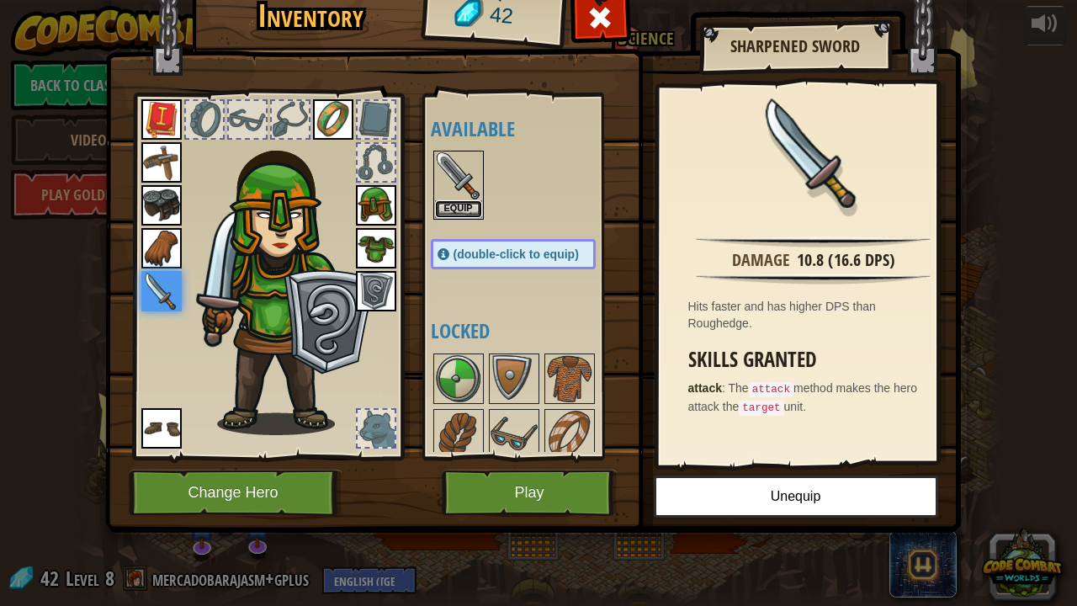
click at [464, 209] on button "Equip" at bounding box center [458, 209] width 47 height 18
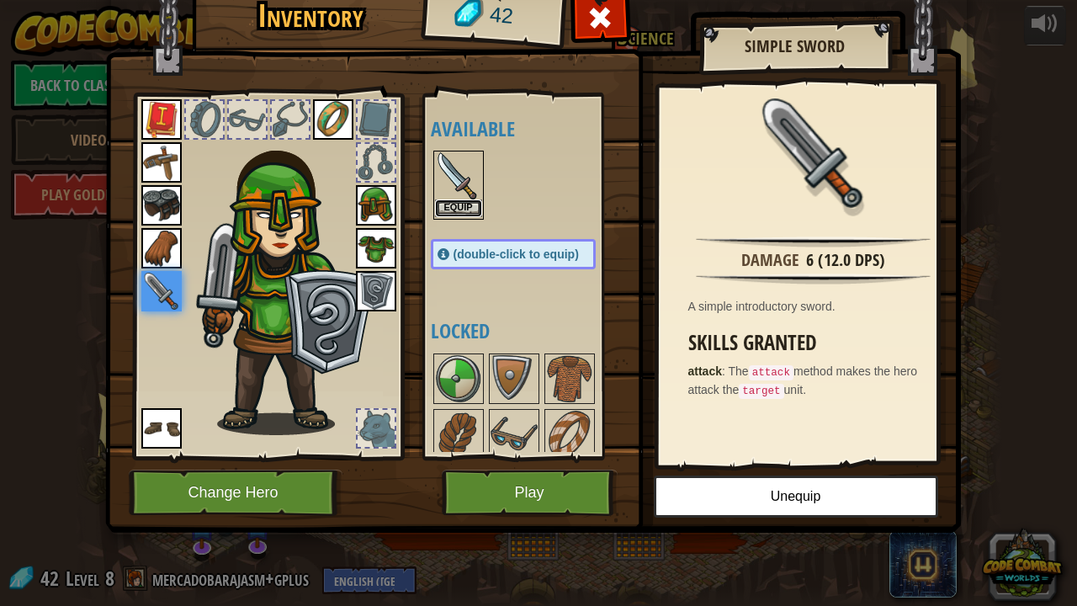
click at [464, 209] on button "Equip" at bounding box center [458, 208] width 47 height 18
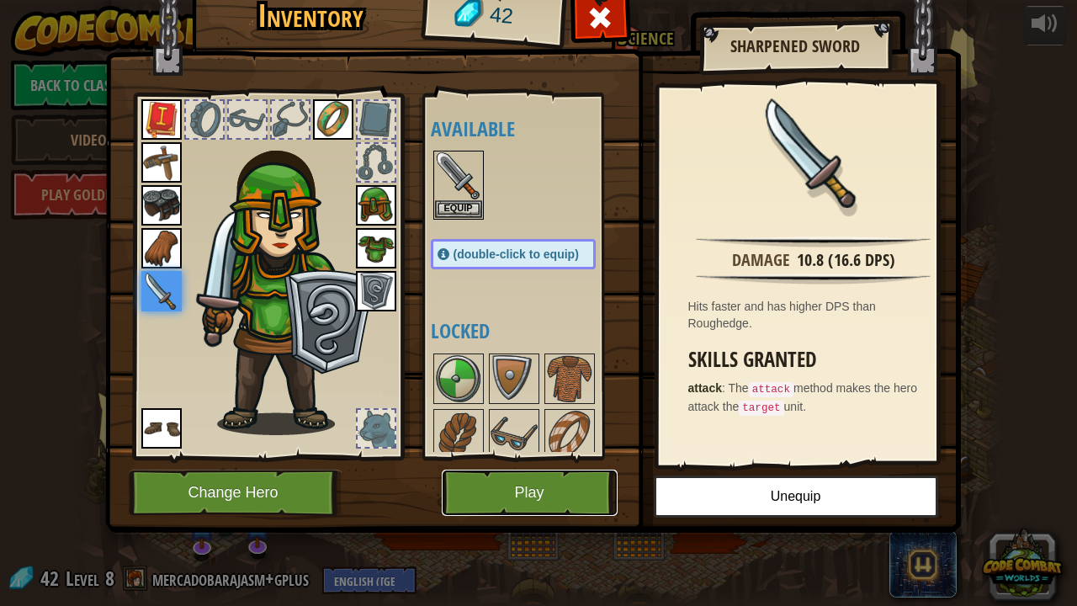
click at [537, 463] on button "Play" at bounding box center [530, 492] width 176 height 46
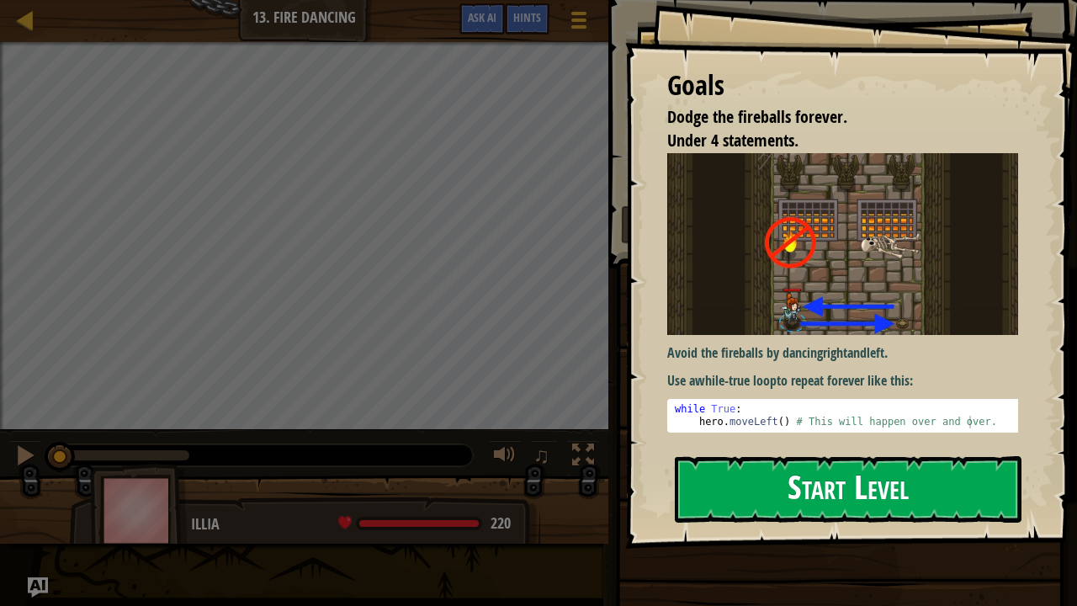
click at [801, 463] on button "Start Level" at bounding box center [848, 489] width 347 height 66
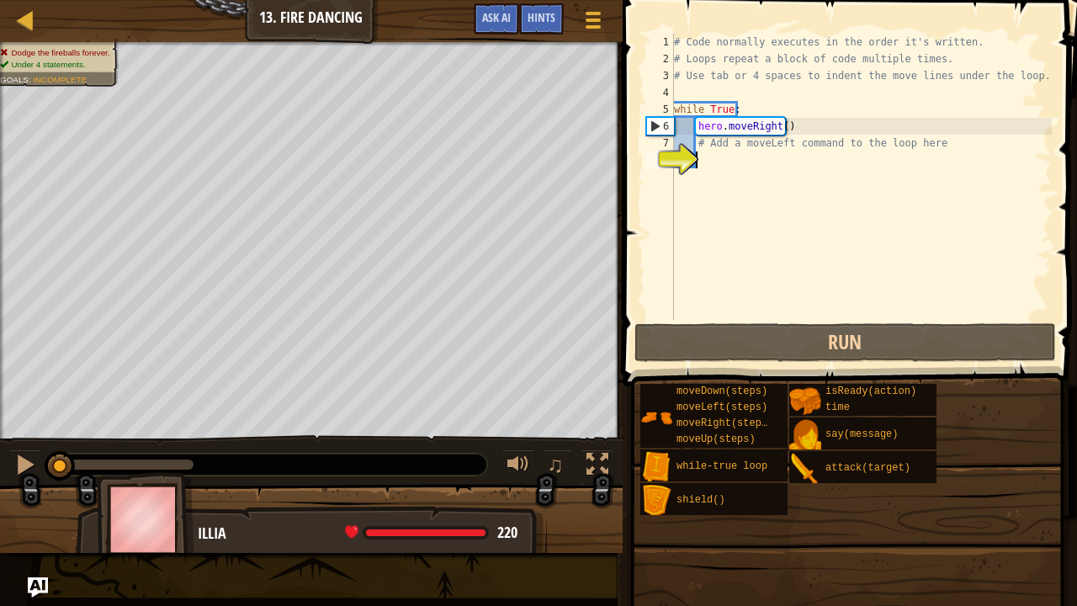
click at [794, 157] on div "# Code normally executes in the order it's written. # Loops repeat a block of c…" at bounding box center [860, 194] width 381 height 320
drag, startPoint x: 930, startPoint y: 141, endPoint x: 685, endPoint y: 144, distance: 245.6
click at [685, 144] on div "1 2 3 4 5 6 7 8 # Code normally executes in the order it's written. # Loops rep…" at bounding box center [847, 177] width 409 height 286
type textarea "# Add a moveLeft command to the loop here"
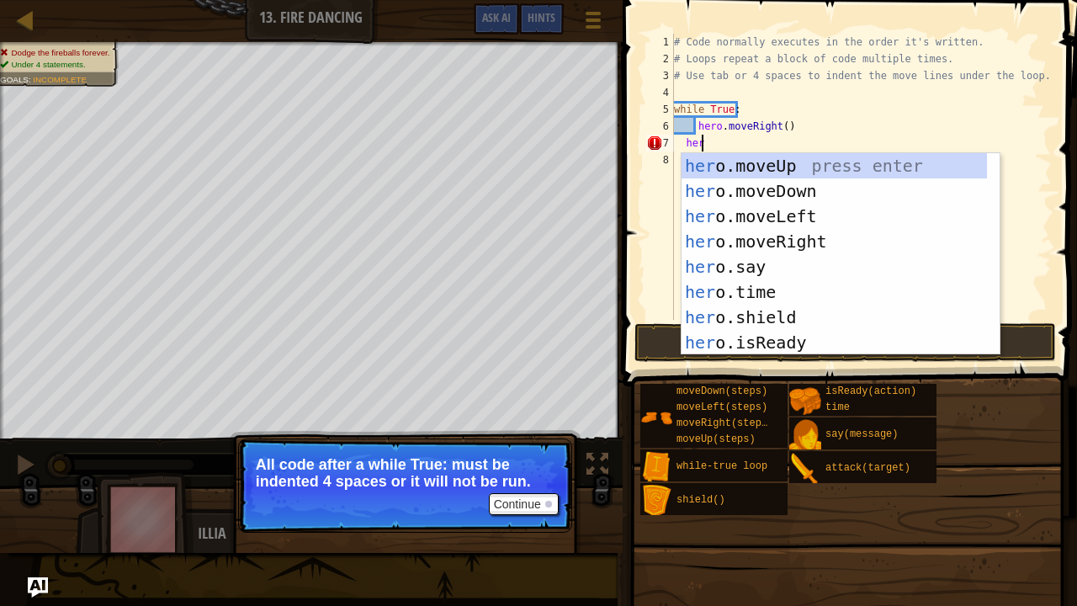
scroll to position [8, 1]
type textarea "h"
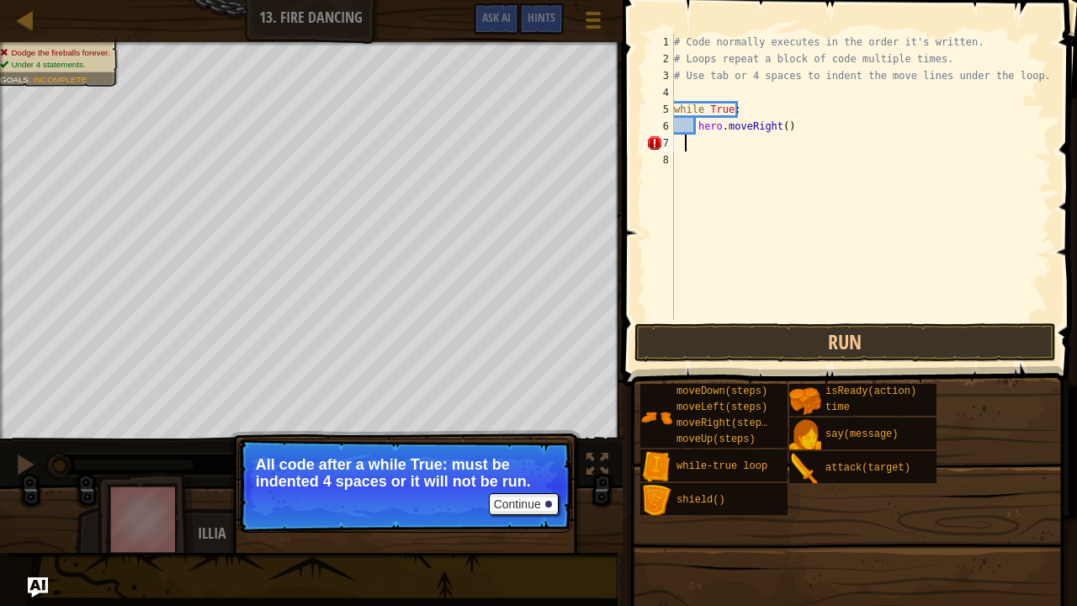
scroll to position [8, 0]
click at [744, 178] on div "# Code normally executes in the order it's written. # Loops repeat a block of c…" at bounding box center [860, 194] width 381 height 320
type textarea "h"
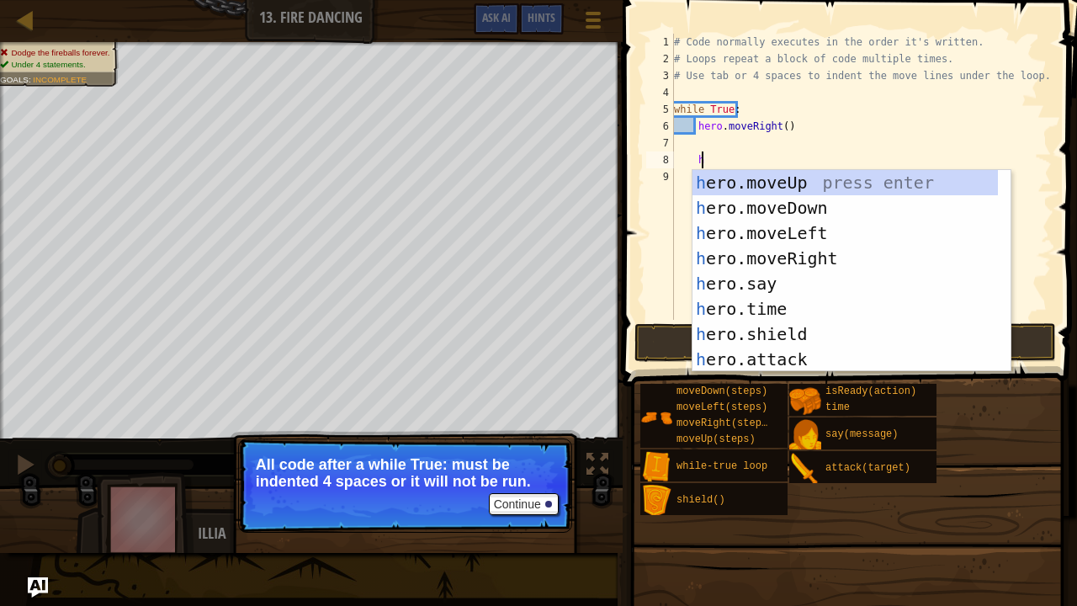
scroll to position [8, 1]
type textarea "hero"
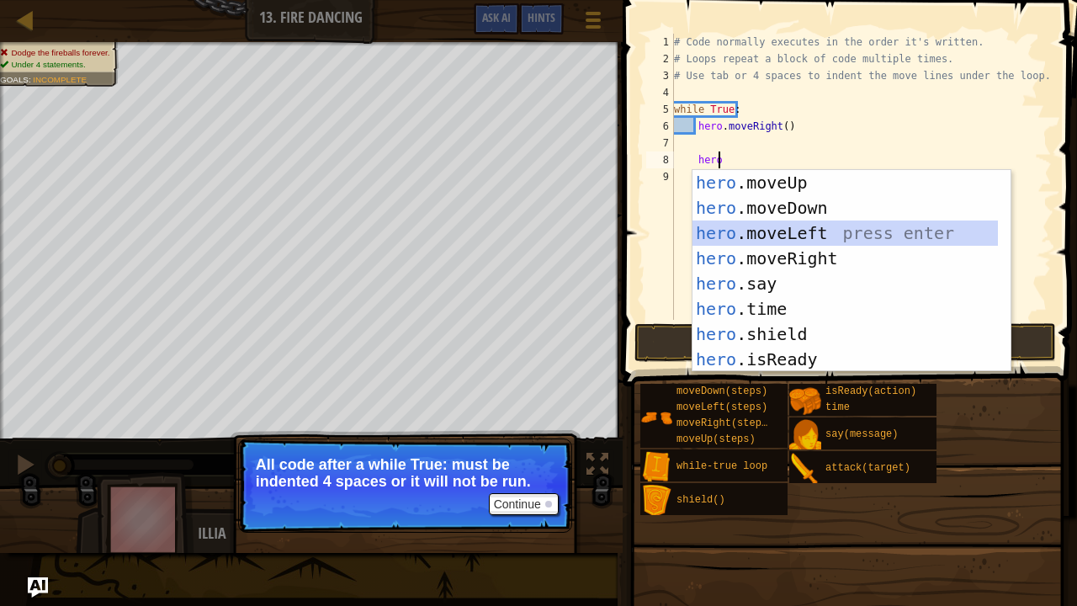
click at [814, 233] on div "hero .moveUp press enter hero .moveDown press enter hero .moveLeft press enter …" at bounding box center [845, 296] width 306 height 252
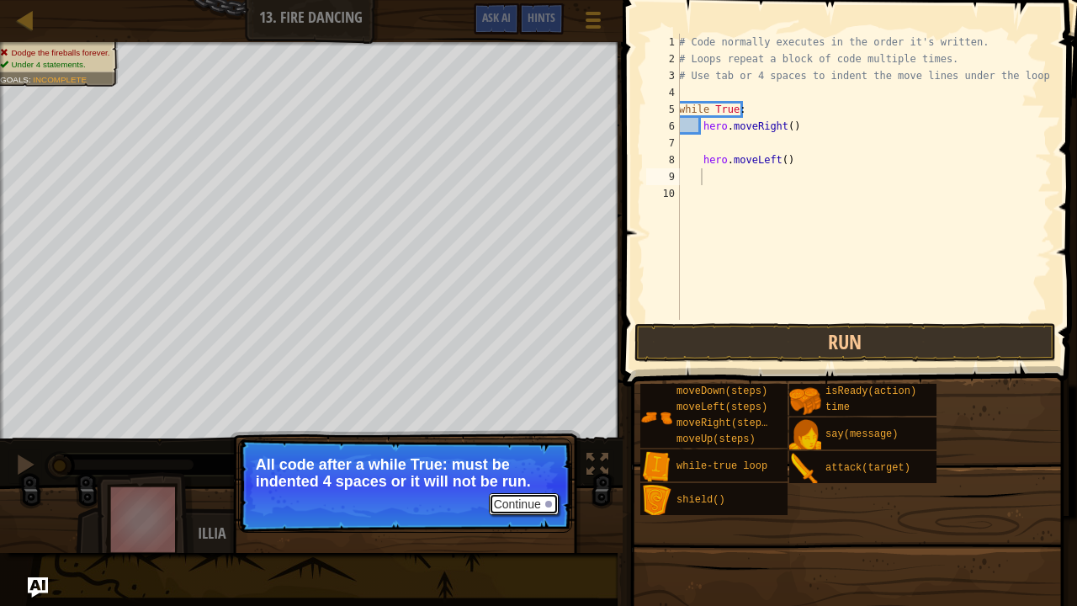
click at [550, 463] on button "Continue" at bounding box center [524, 504] width 70 height 22
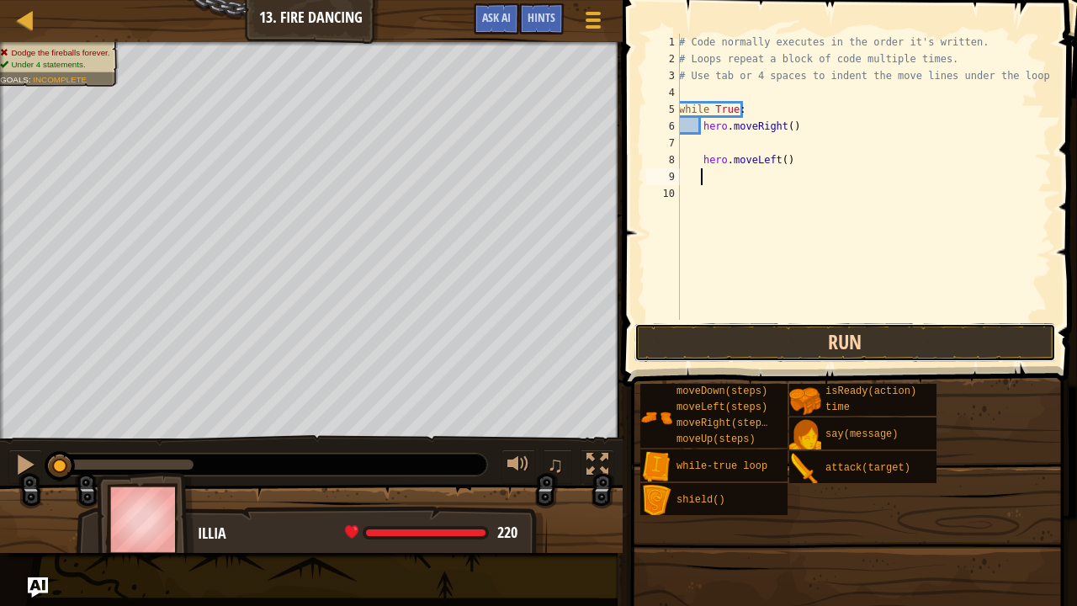
click at [695, 357] on button "Run" at bounding box center [844, 342] width 421 height 39
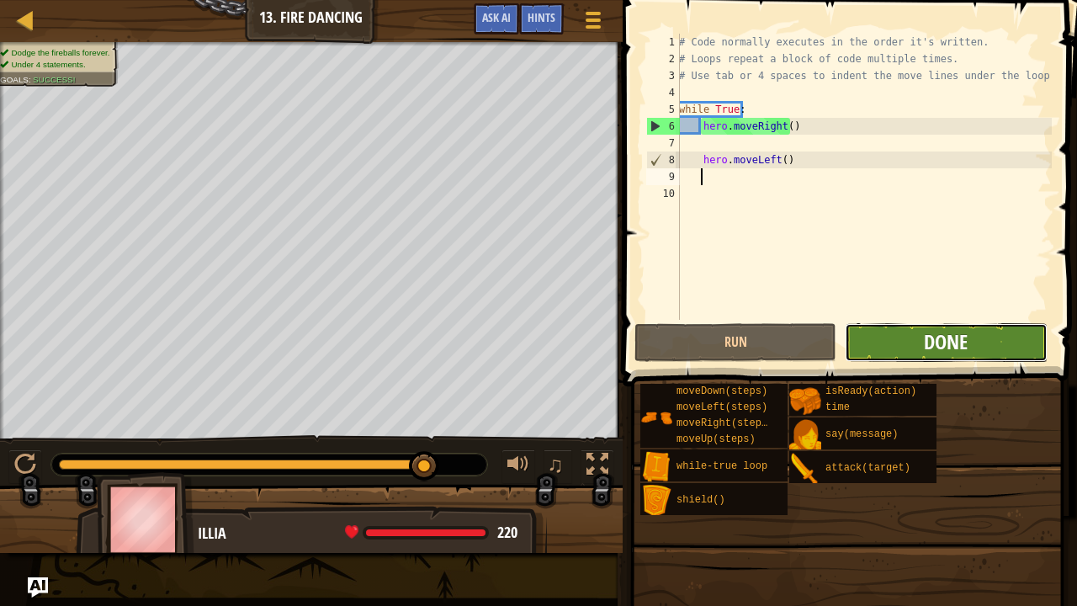
click at [939, 336] on span "Done" at bounding box center [946, 341] width 44 height 27
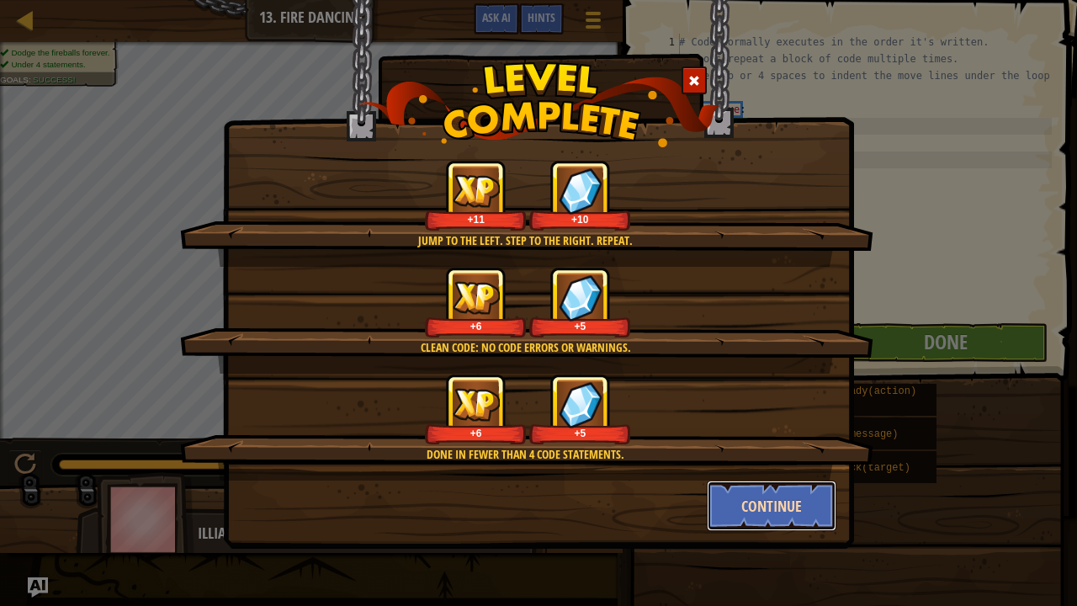
click at [744, 463] on button "Continue" at bounding box center [772, 505] width 130 height 50
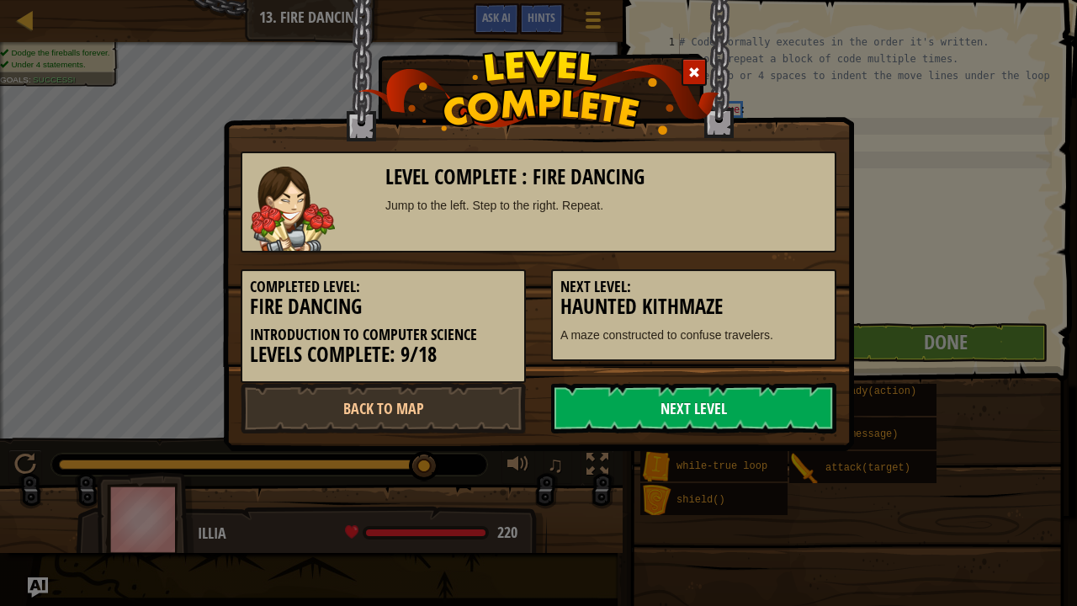
click at [679, 411] on link "Next Level" at bounding box center [693, 408] width 285 height 50
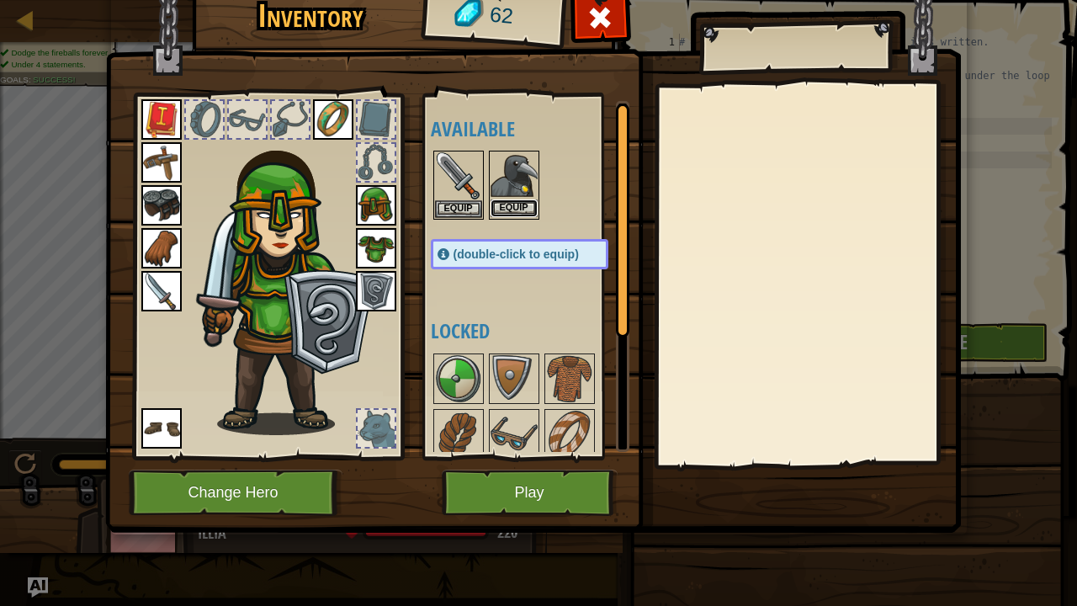
drag, startPoint x: 523, startPoint y: 189, endPoint x: 513, endPoint y: 202, distance: 16.2
click at [513, 202] on button "Equip" at bounding box center [513, 208] width 47 height 18
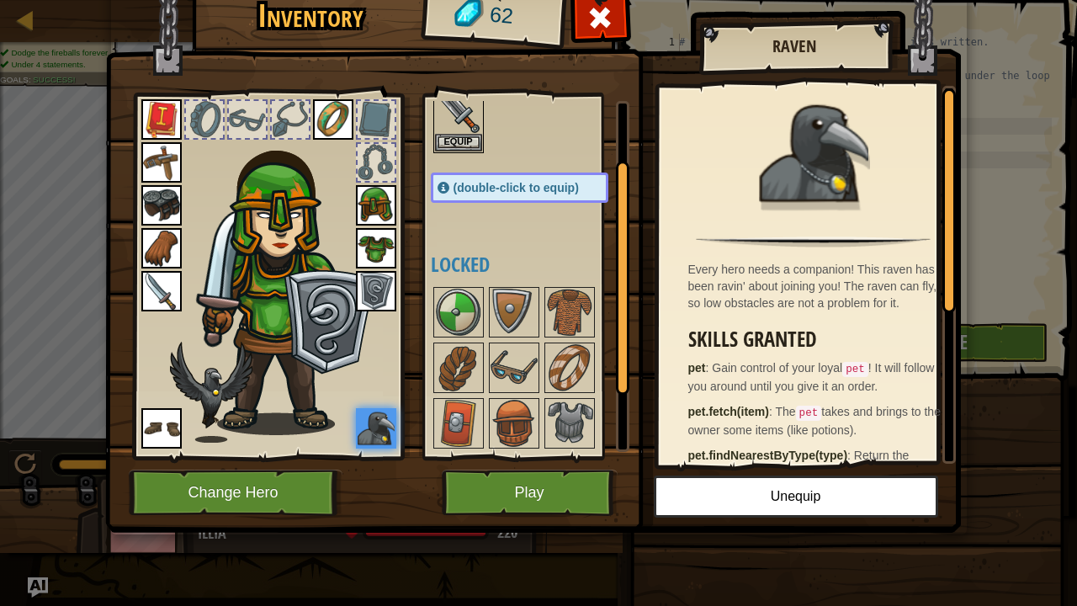
scroll to position [86, 0]
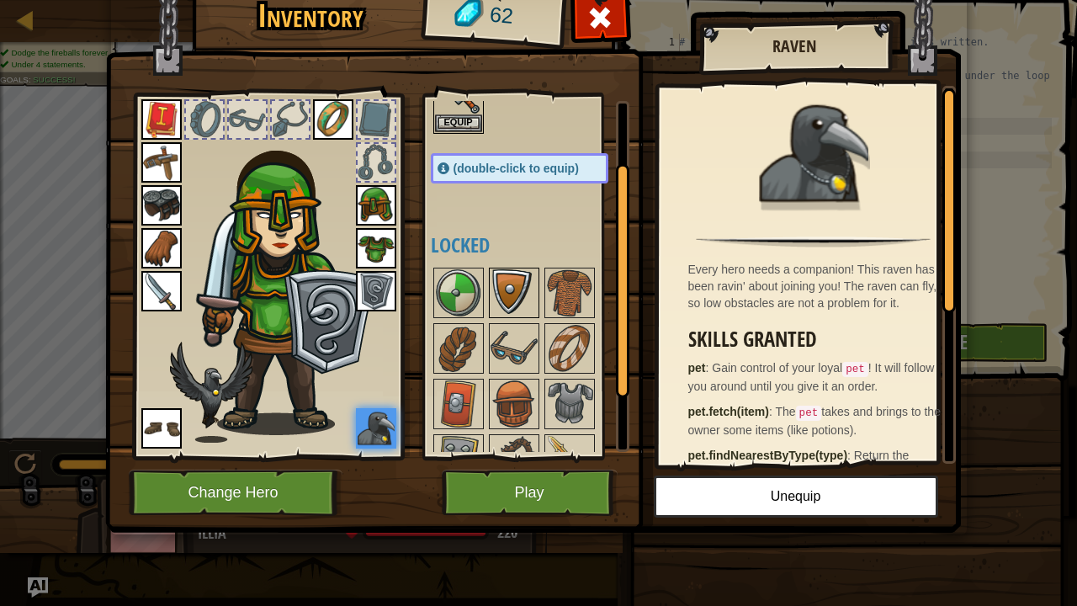
click at [511, 299] on img at bounding box center [513, 292] width 47 height 47
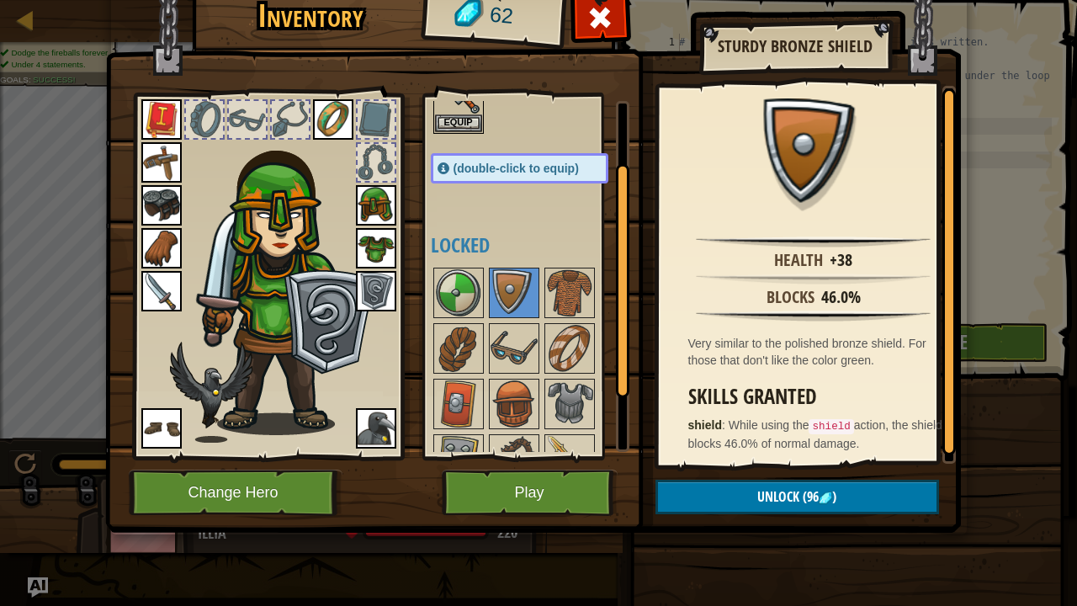
click at [493, 316] on div at bounding box center [536, 404] width 211 height 278
click at [517, 342] on img at bounding box center [513, 348] width 47 height 47
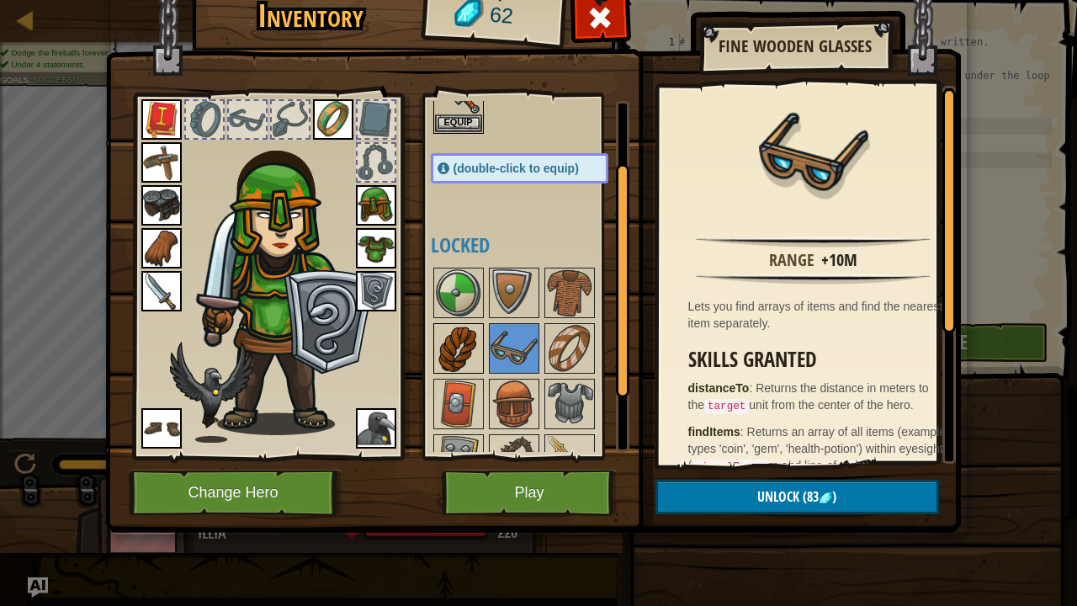
click at [472, 339] on img at bounding box center [458, 348] width 47 height 47
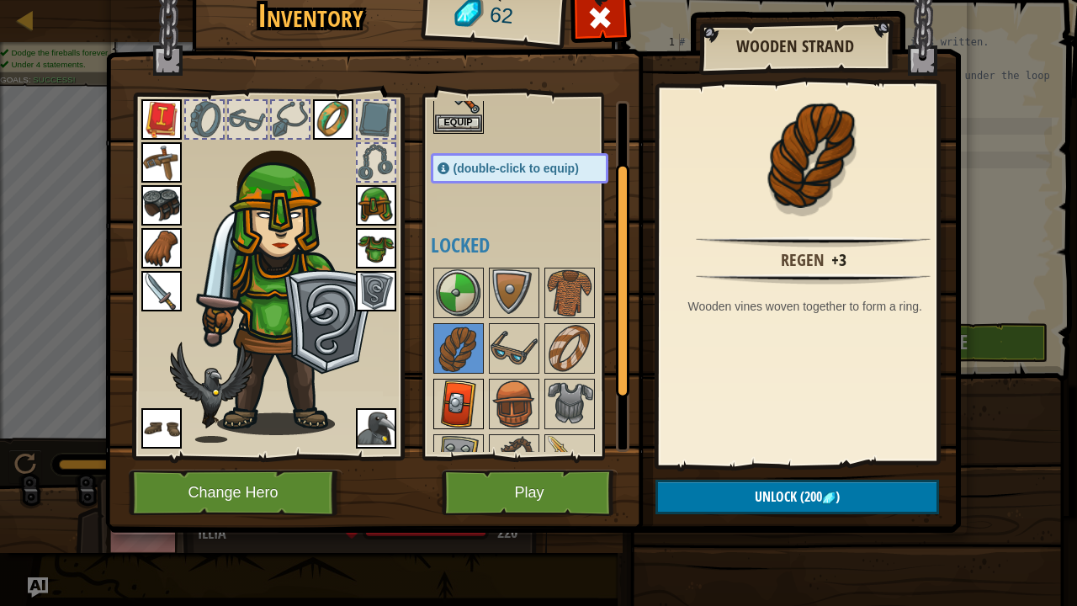
click at [473, 387] on img at bounding box center [458, 403] width 47 height 47
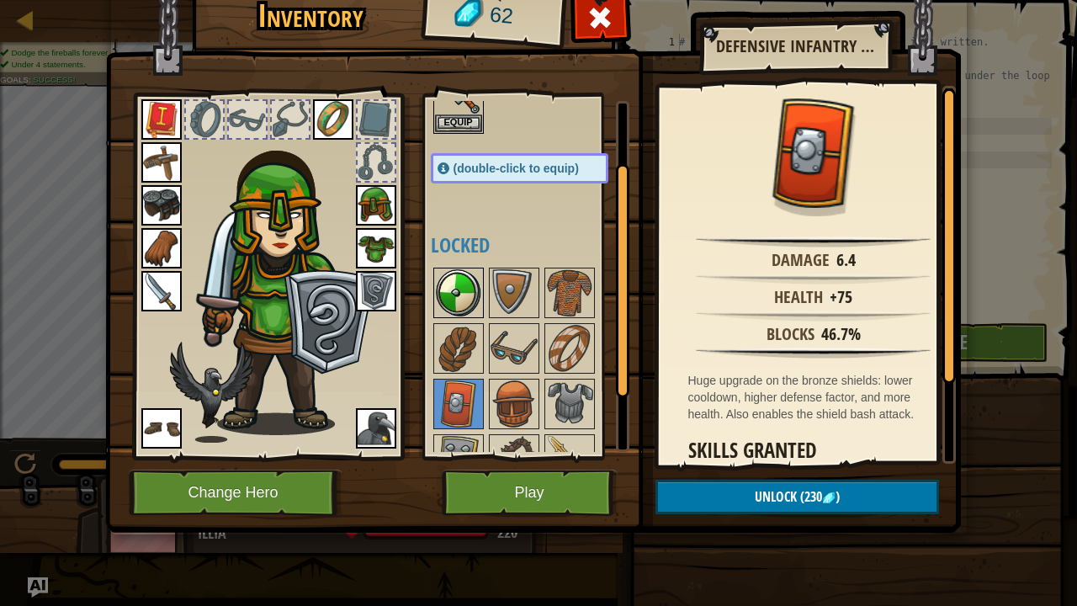
click at [456, 283] on img at bounding box center [458, 292] width 47 height 47
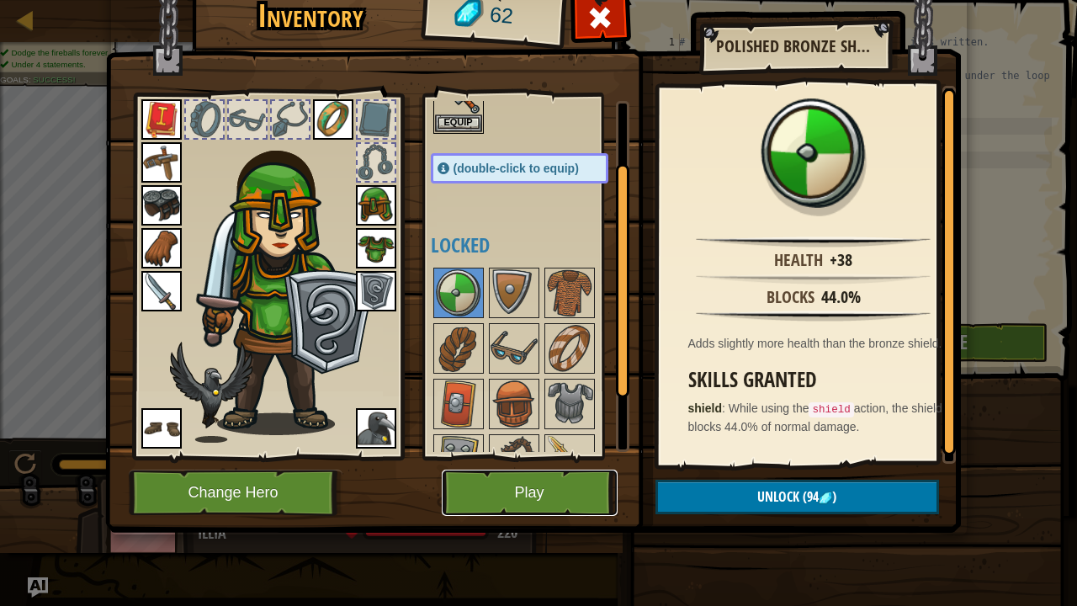
click at [544, 463] on button "Play" at bounding box center [530, 492] width 176 height 46
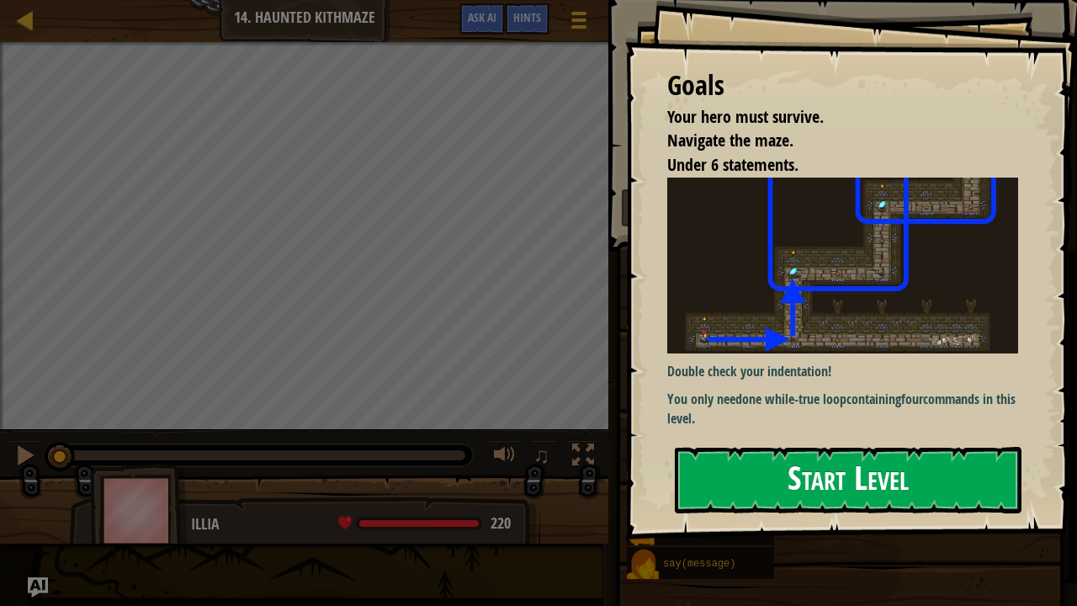
click at [763, 463] on button "Start Level" at bounding box center [848, 480] width 347 height 66
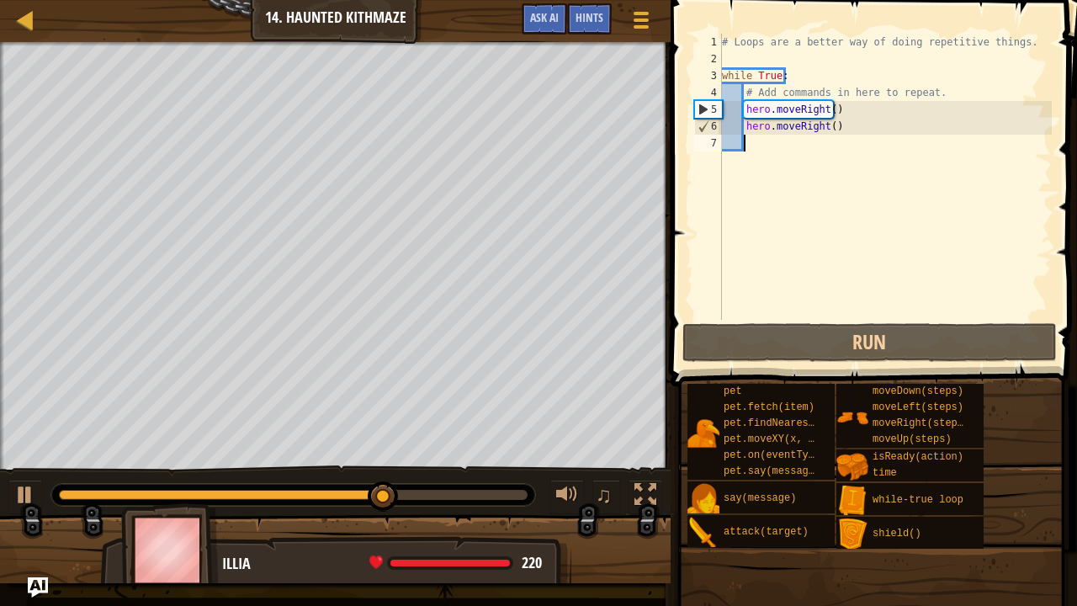
click at [824, 130] on div "# Loops are a better way of doing repetitive things. while True : # Add command…" at bounding box center [884, 194] width 333 height 320
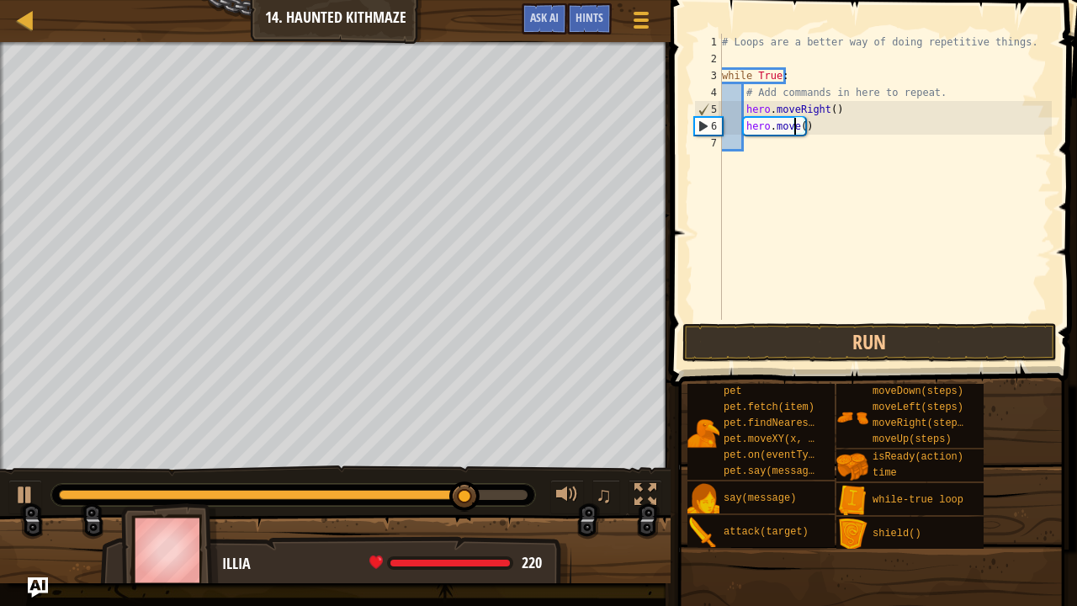
scroll to position [8, 7]
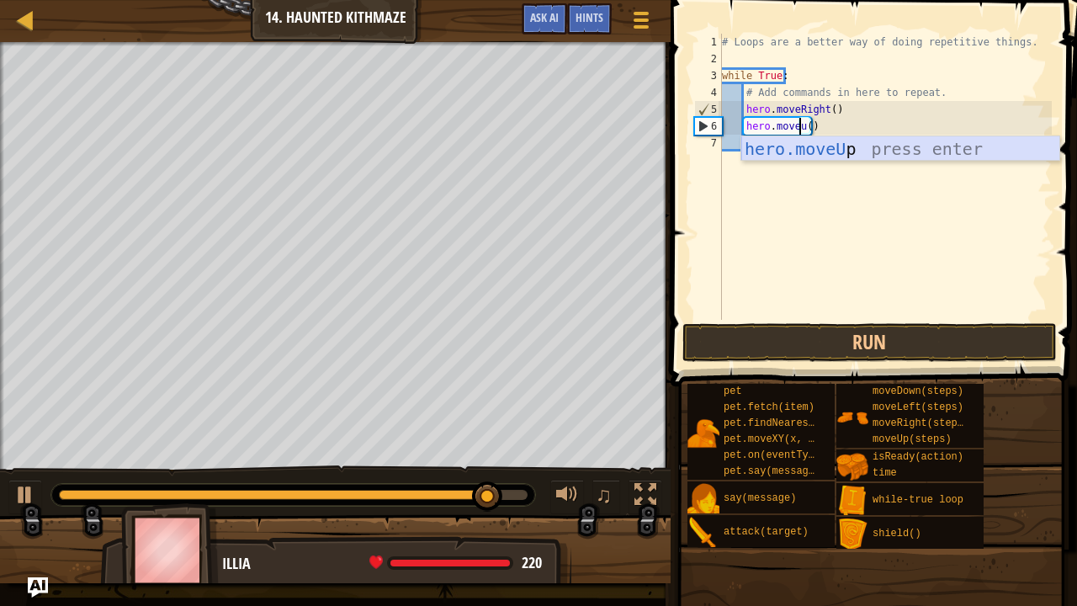
click at [826, 150] on div "hero.moveU p press enter" at bounding box center [900, 174] width 319 height 76
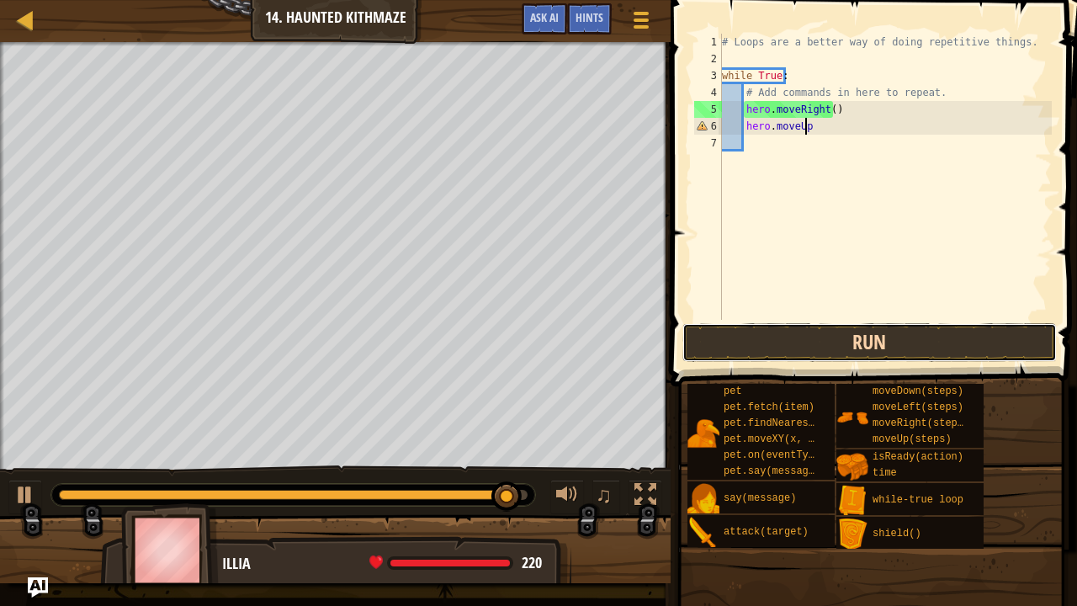
click at [794, 351] on button "Run" at bounding box center [869, 342] width 374 height 39
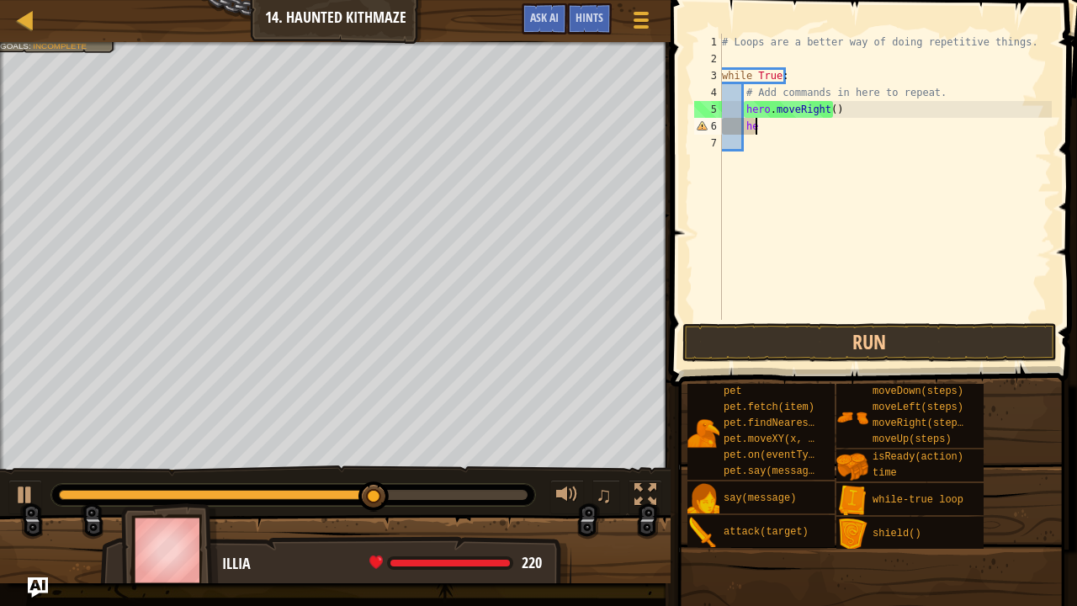
type textarea "h"
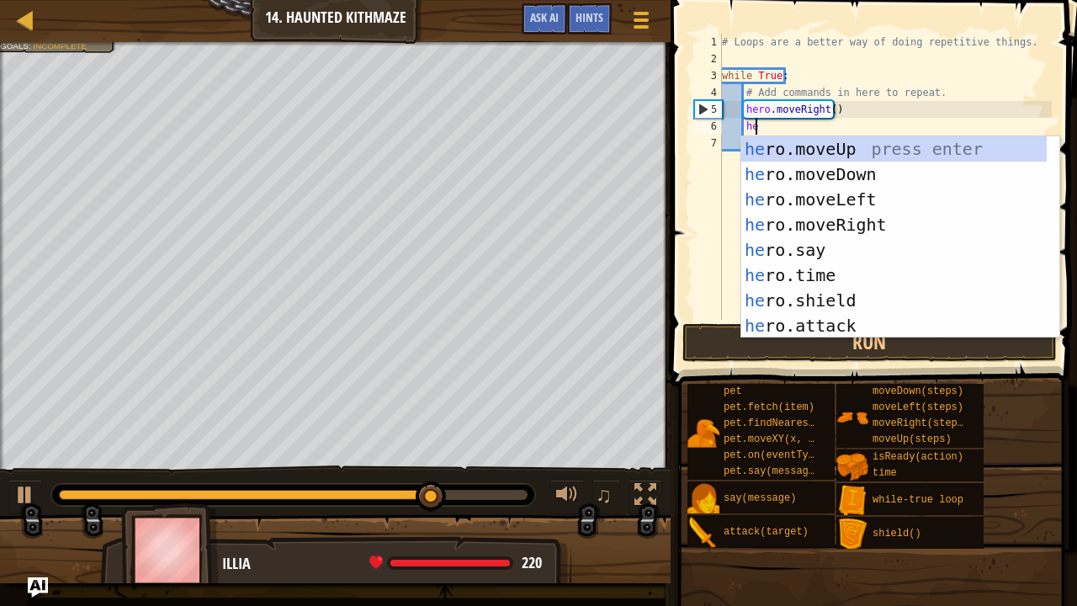
type textarea "her"
click at [831, 160] on div "her o.moveUp press enter her o.moveDown press enter her o.moveLeft press enter …" at bounding box center [894, 262] width 306 height 252
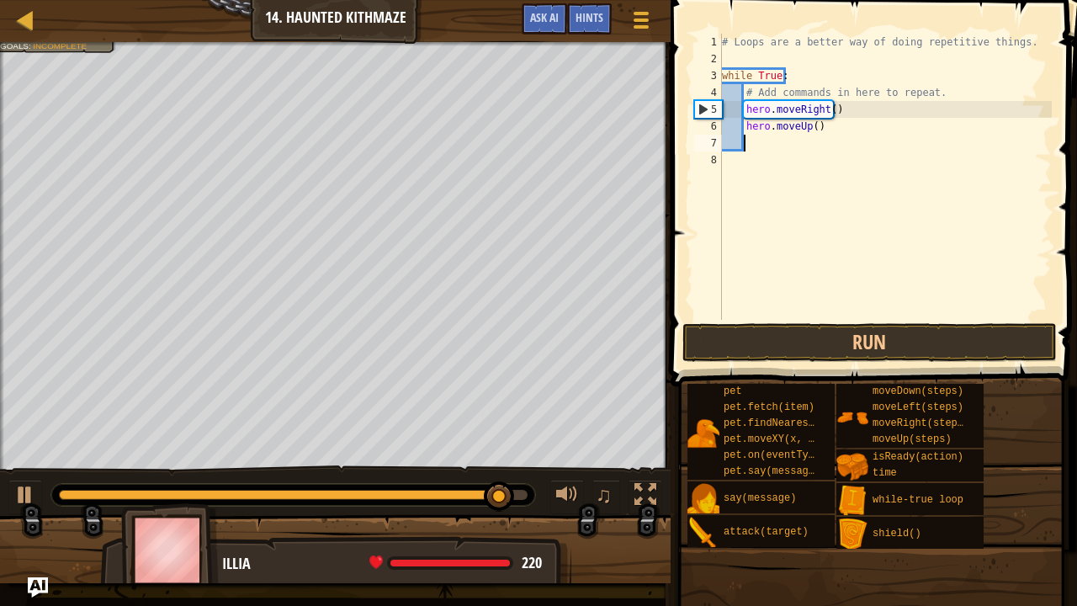
scroll to position [8, 1]
click at [804, 350] on button "Run" at bounding box center [869, 342] width 374 height 39
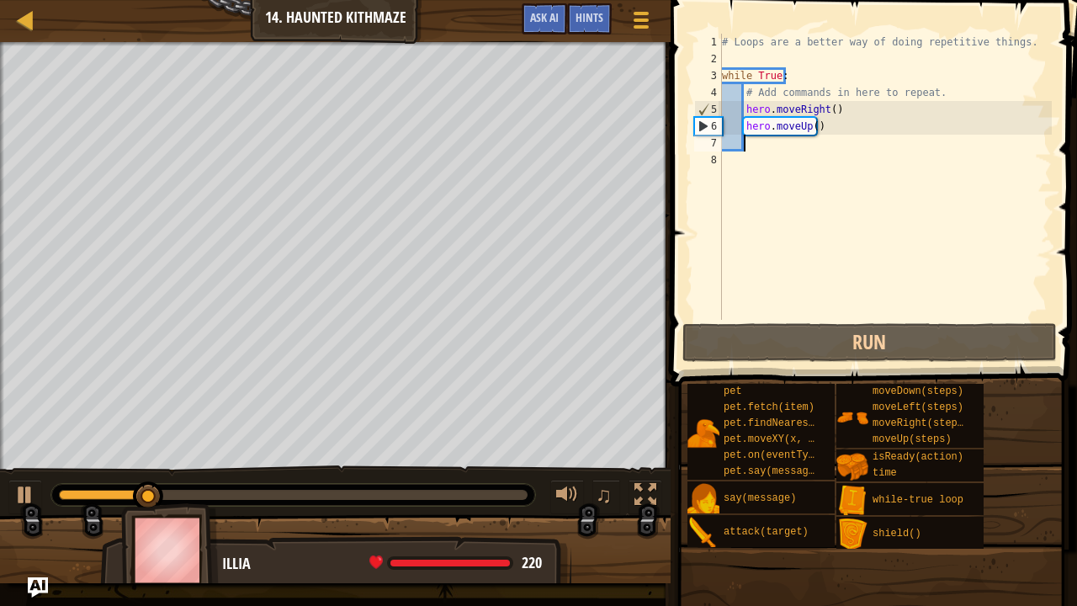
click at [827, 111] on div "# Loops are a better way of doing repetitive things. while True : # Add command…" at bounding box center [884, 194] width 333 height 320
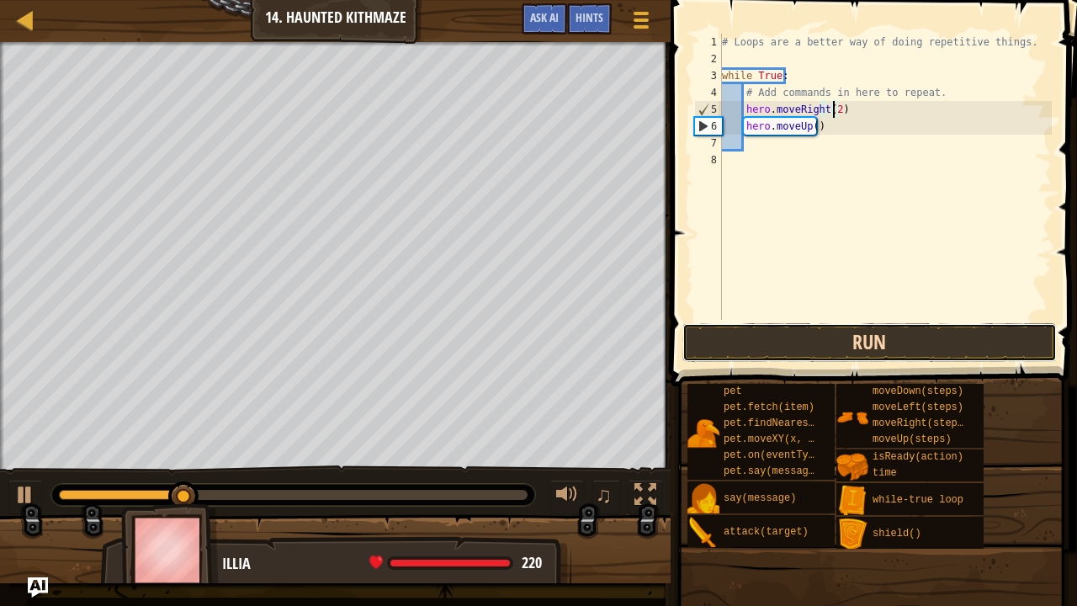
click at [781, 344] on button "Run" at bounding box center [869, 342] width 374 height 39
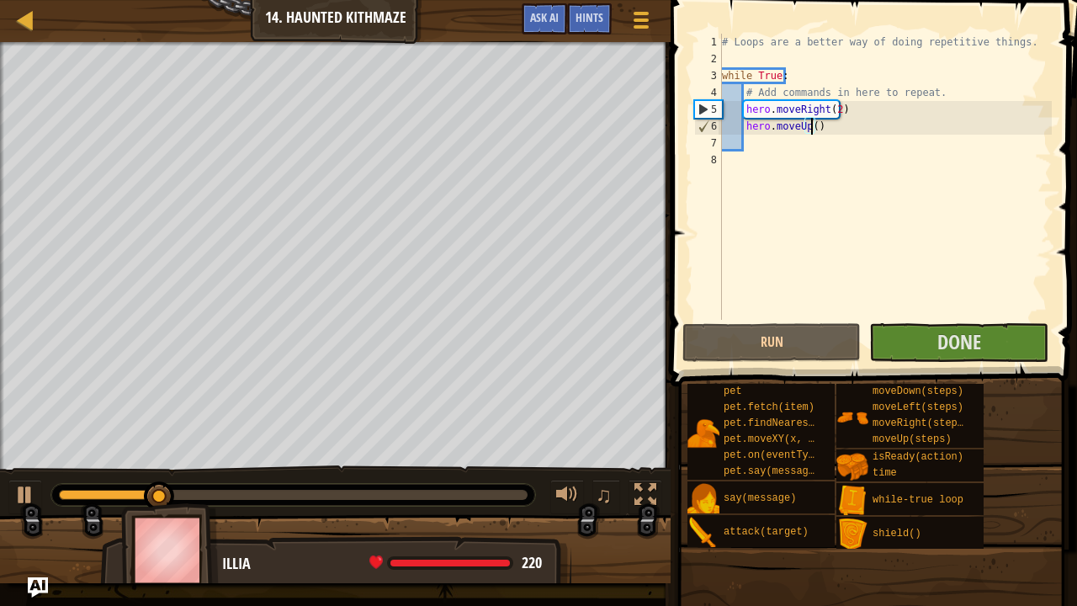
click at [813, 131] on div "# Loops are a better way of doing repetitive things. while True : # Add command…" at bounding box center [884, 194] width 333 height 320
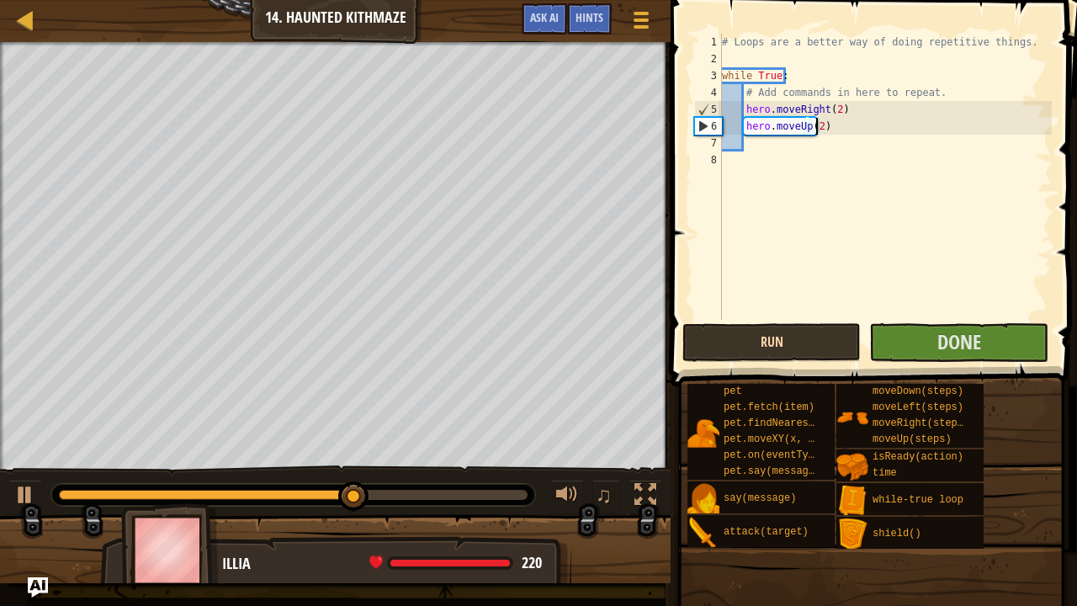
type textarea "hero.moveUp(2)"
click at [826, 338] on button "Run" at bounding box center [771, 342] width 178 height 39
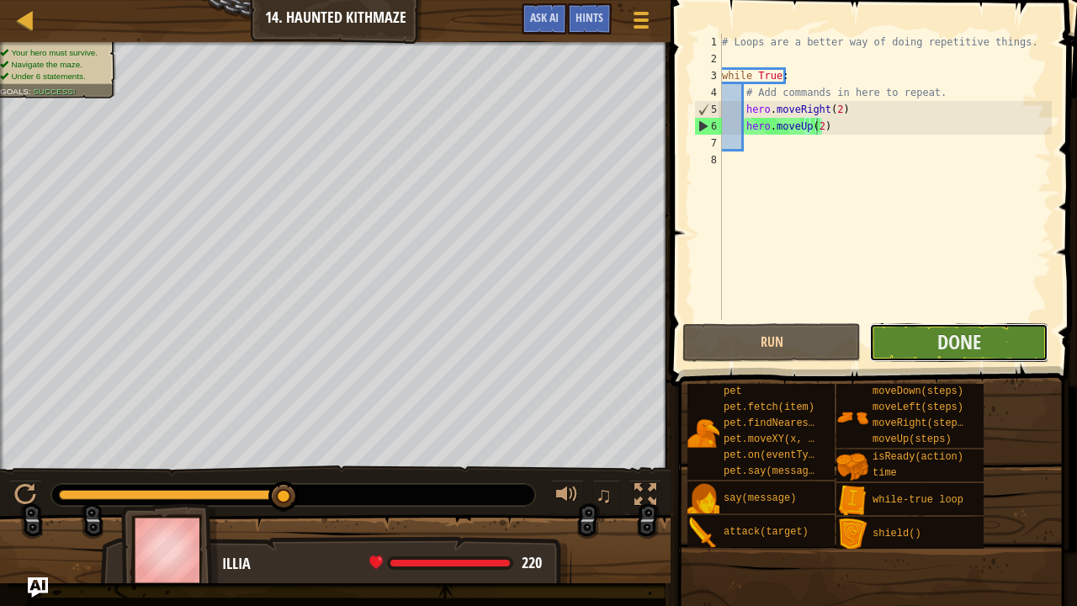
click at [924, 348] on button "Done" at bounding box center [958, 342] width 178 height 39
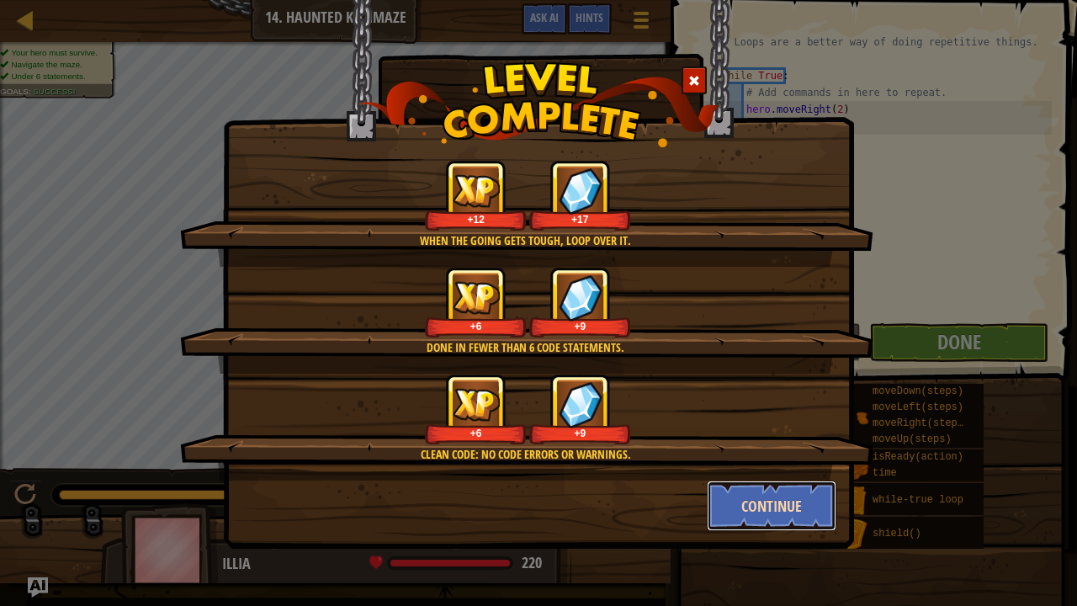
click at [722, 463] on button "Continue" at bounding box center [772, 505] width 130 height 50
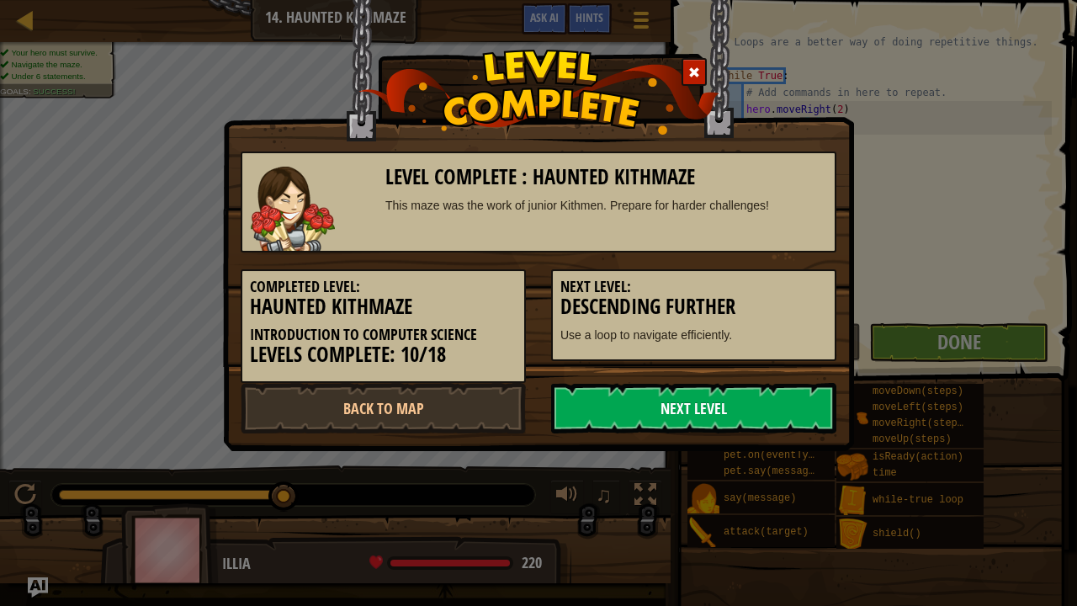
click at [670, 419] on link "Next Level" at bounding box center [693, 408] width 285 height 50
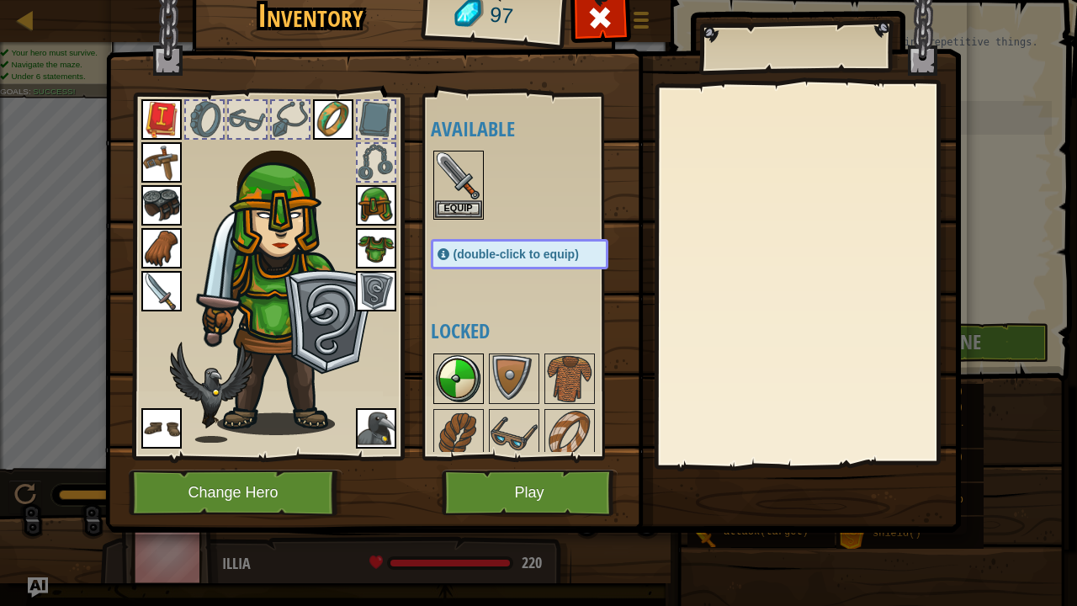
click at [459, 382] on img at bounding box center [458, 378] width 47 height 47
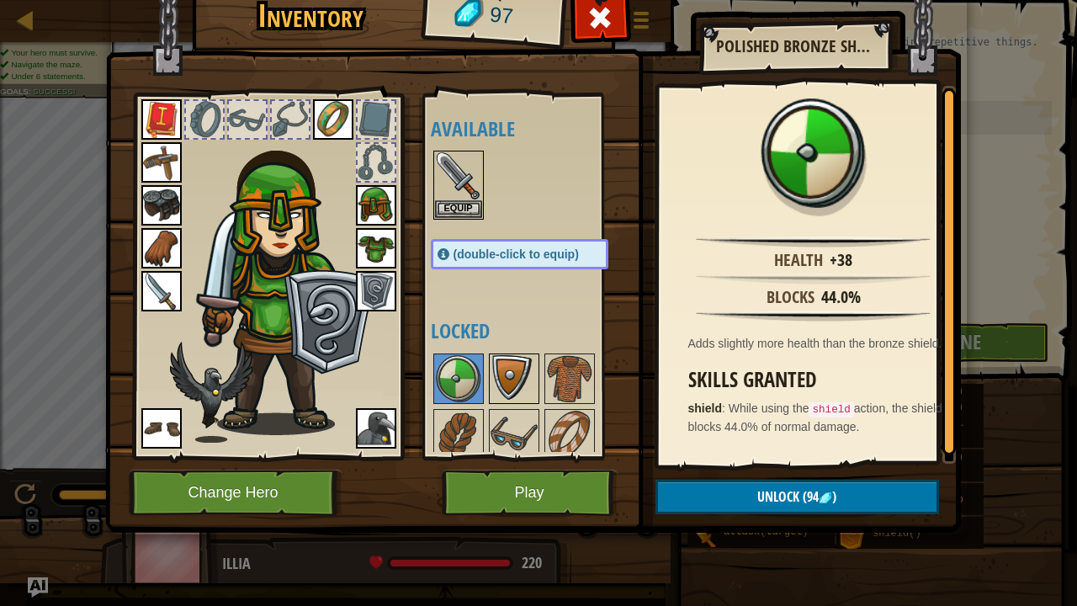
click at [500, 378] on img at bounding box center [513, 378] width 47 height 47
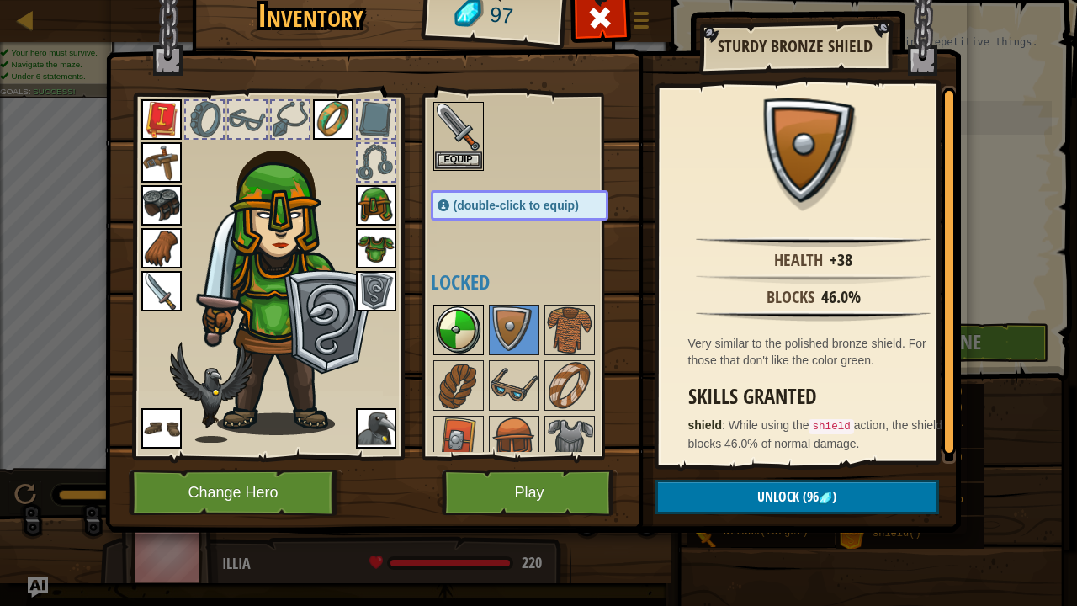
scroll to position [76, 0]
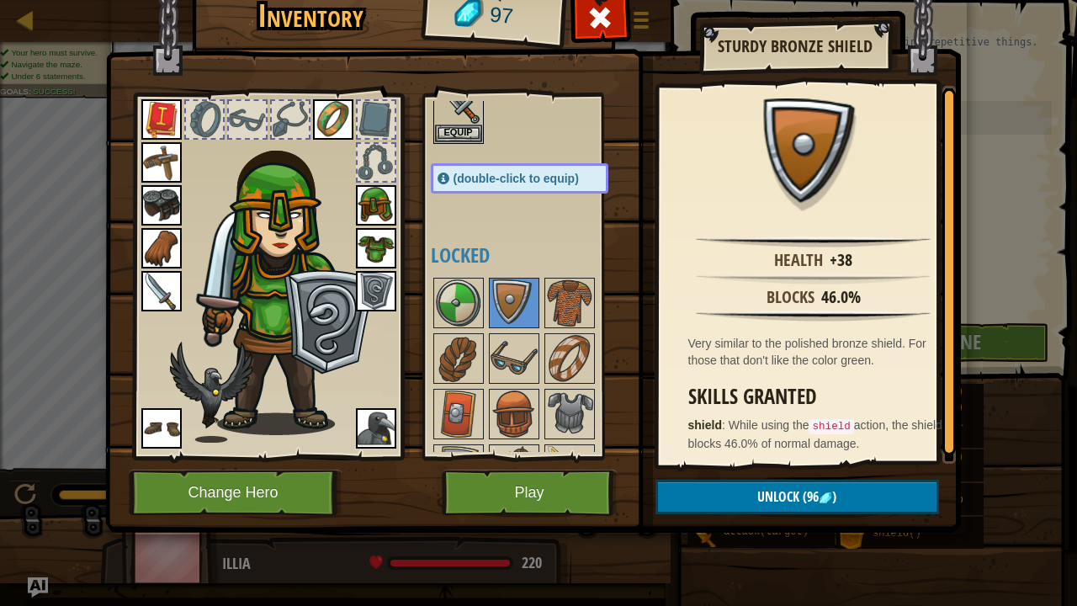
click at [389, 296] on img at bounding box center [376, 291] width 40 height 40
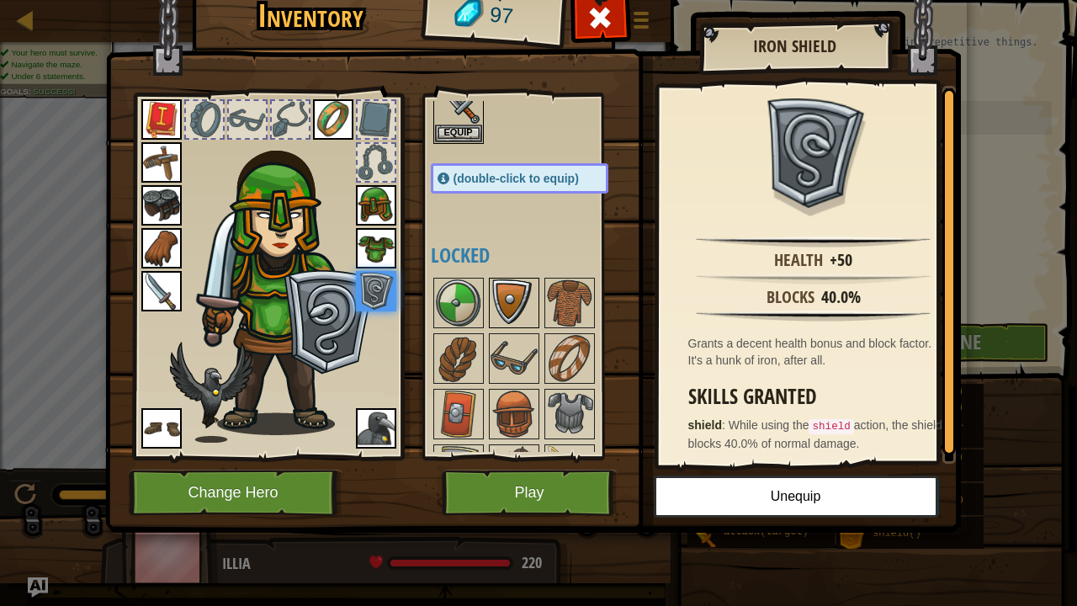
click at [517, 304] on img at bounding box center [513, 302] width 47 height 47
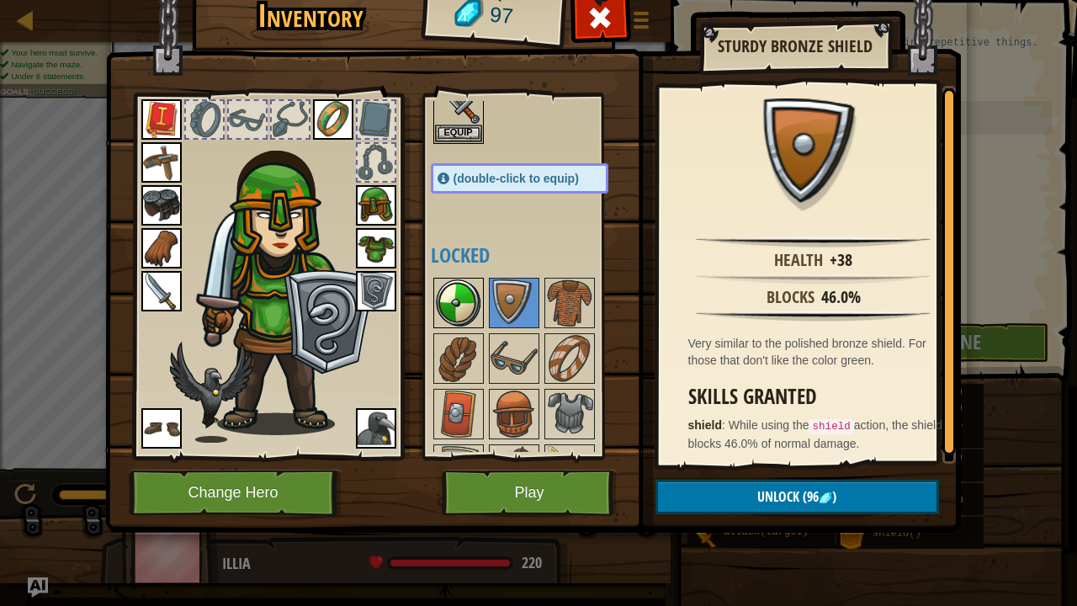
click at [449, 301] on img at bounding box center [458, 302] width 47 height 47
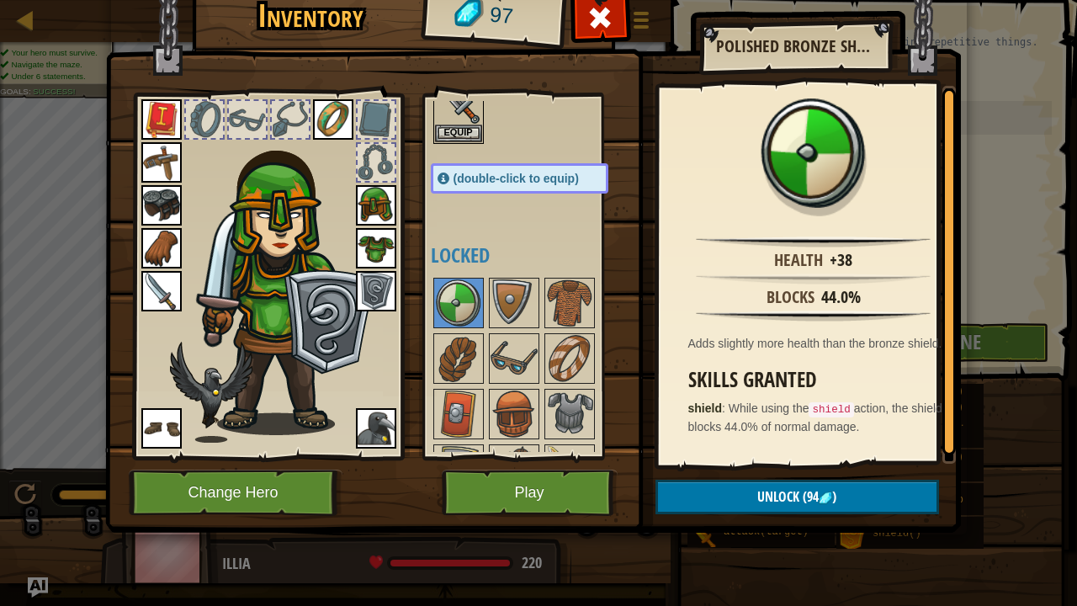
click at [318, 329] on img at bounding box center [286, 280] width 181 height 310
click at [331, 331] on img at bounding box center [286, 280] width 181 height 310
click at [345, 333] on img at bounding box center [286, 280] width 181 height 310
click at [538, 197] on div "Available Equip Equip Equip Equip Equip Equip Equip Equip Equip Equip Equip (do…" at bounding box center [536, 276] width 211 height 351
click at [354, 309] on img at bounding box center [286, 280] width 181 height 310
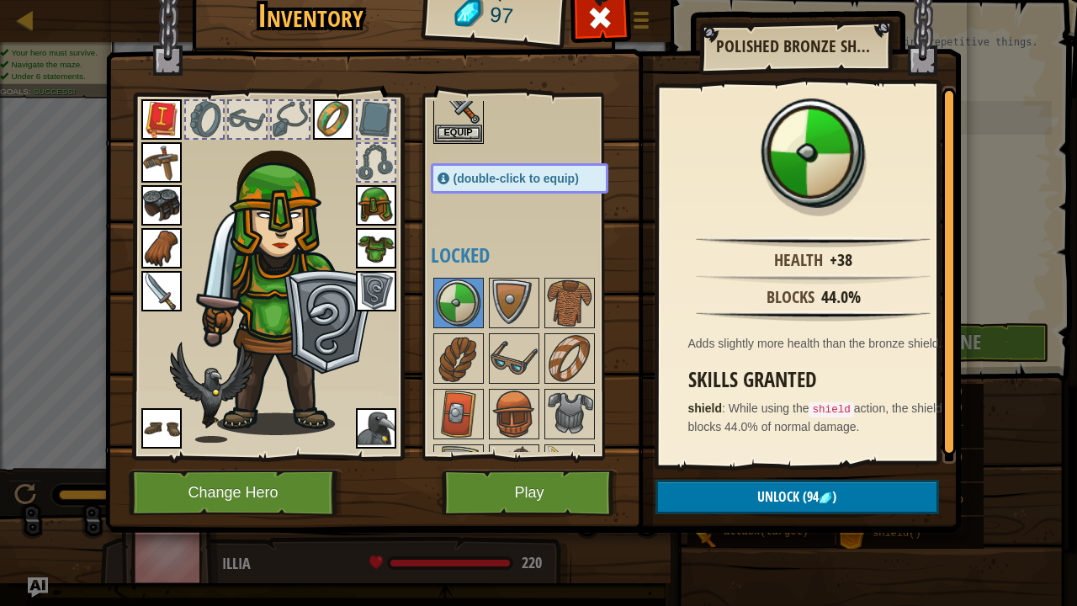
click at [390, 282] on img at bounding box center [376, 291] width 40 height 40
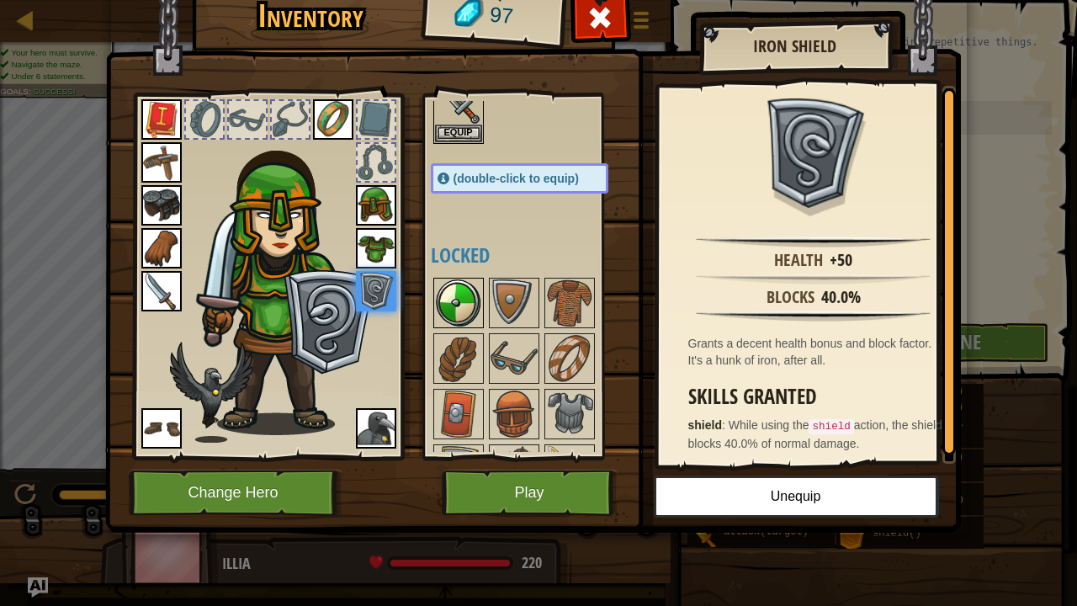
click at [451, 297] on img at bounding box center [458, 302] width 47 height 47
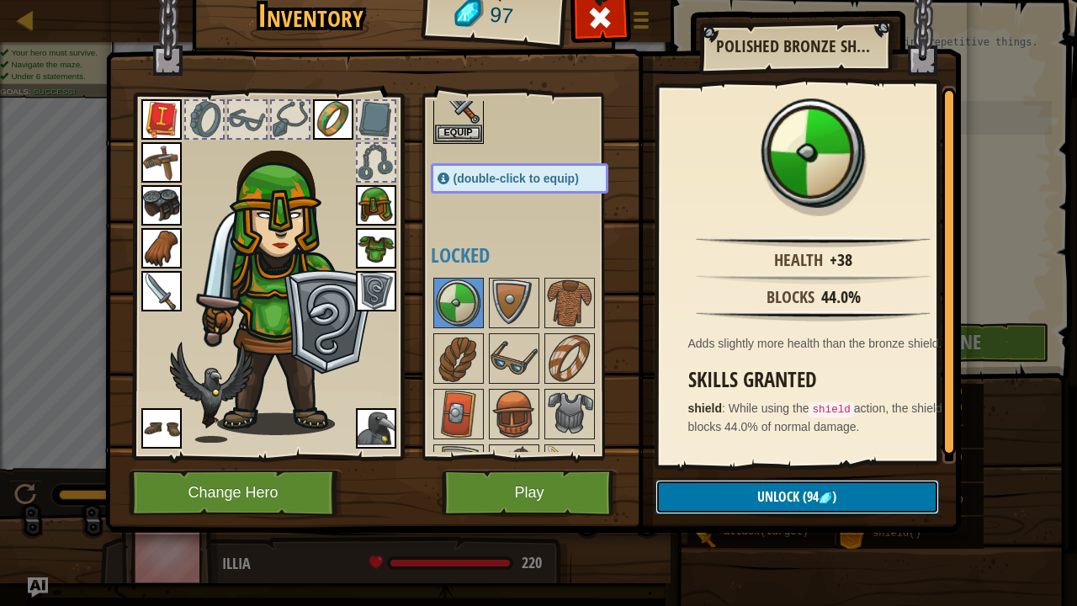
click at [739, 463] on button "Unlock (94 )" at bounding box center [796, 496] width 283 height 34
click at [703, 463] on button "Confirm" at bounding box center [796, 496] width 283 height 34
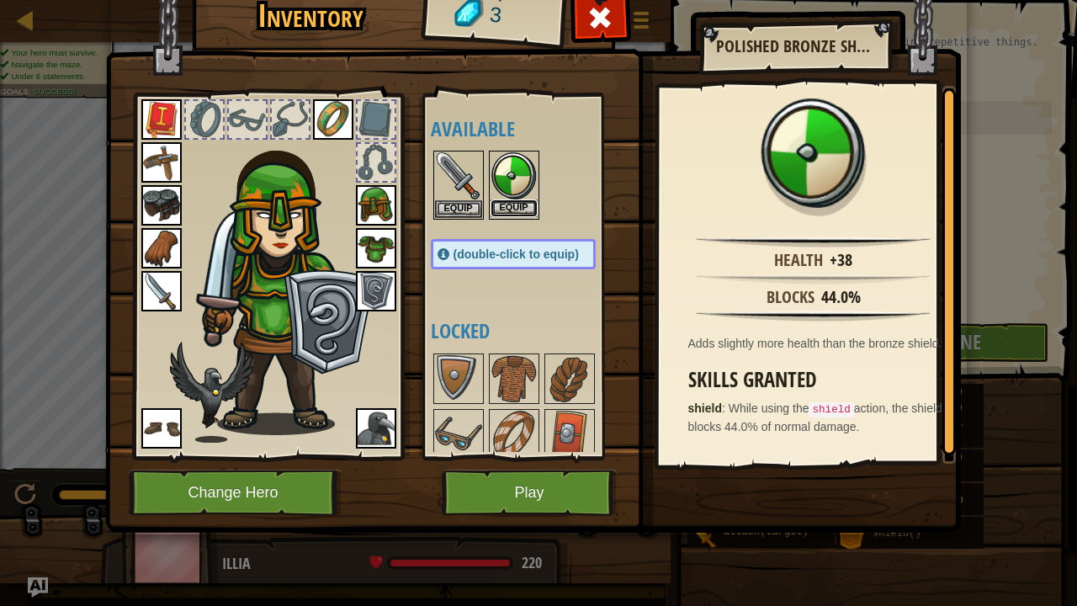
click at [526, 209] on button "Equip" at bounding box center [513, 208] width 47 height 18
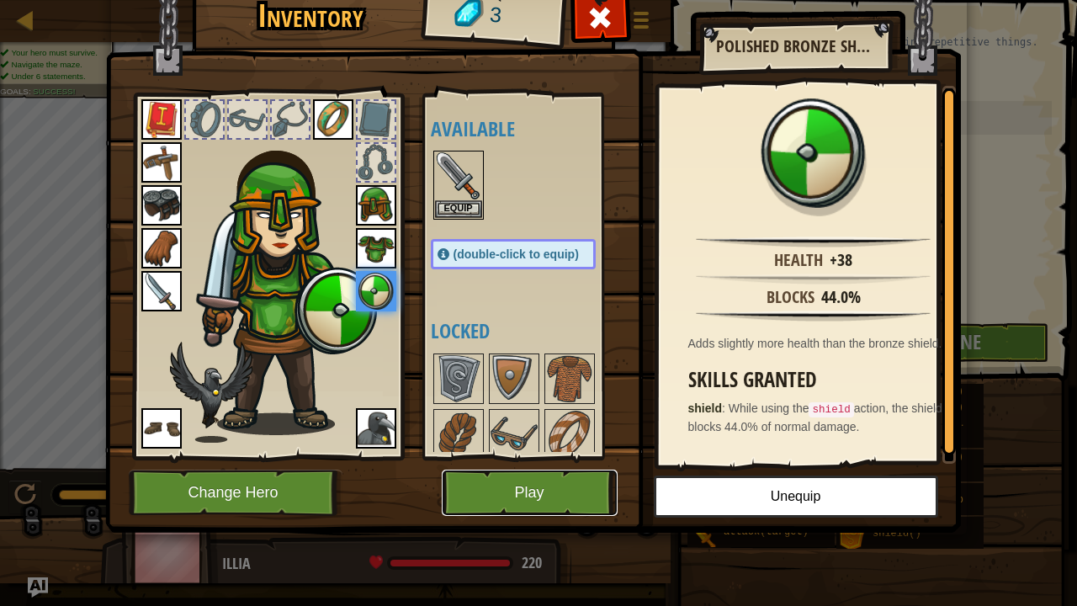
click at [538, 463] on button "Play" at bounding box center [530, 492] width 176 height 46
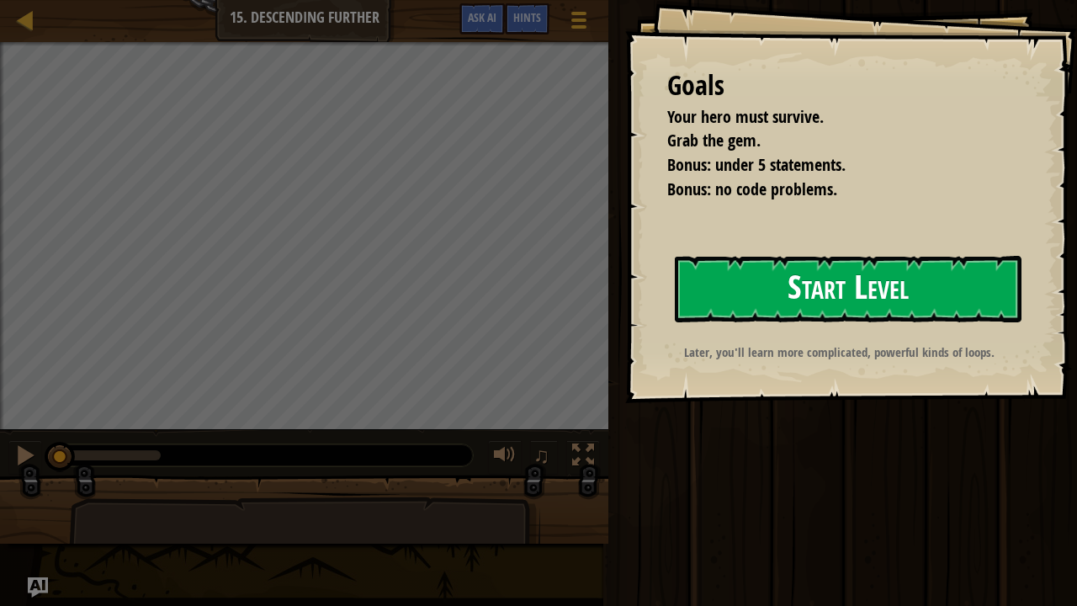
click at [860, 276] on button "Start Level" at bounding box center [848, 289] width 347 height 66
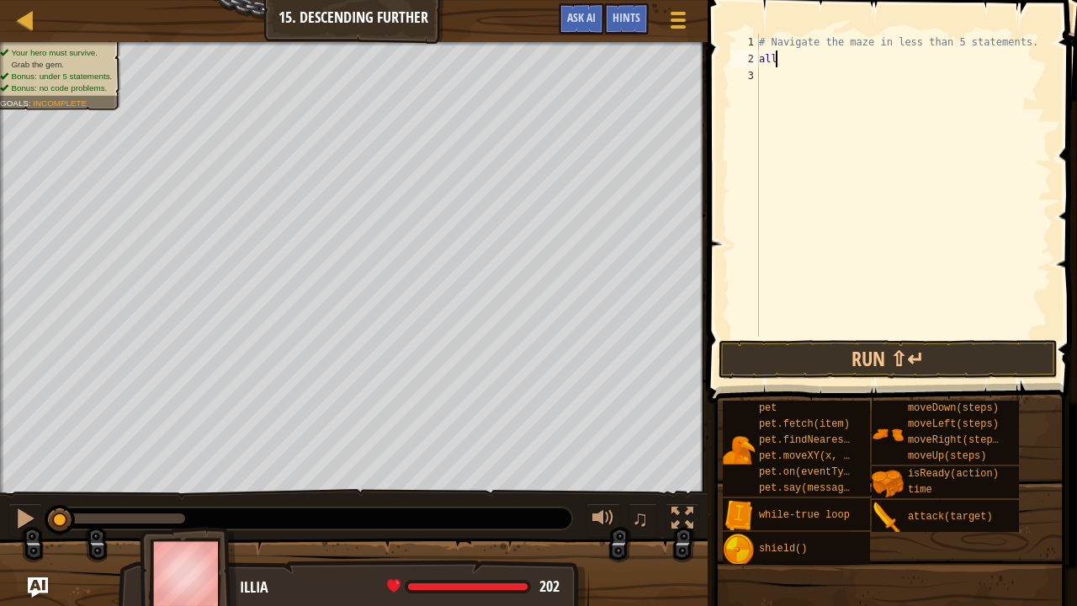
scroll to position [8, 0]
type textarea "a"
type textarea "A"
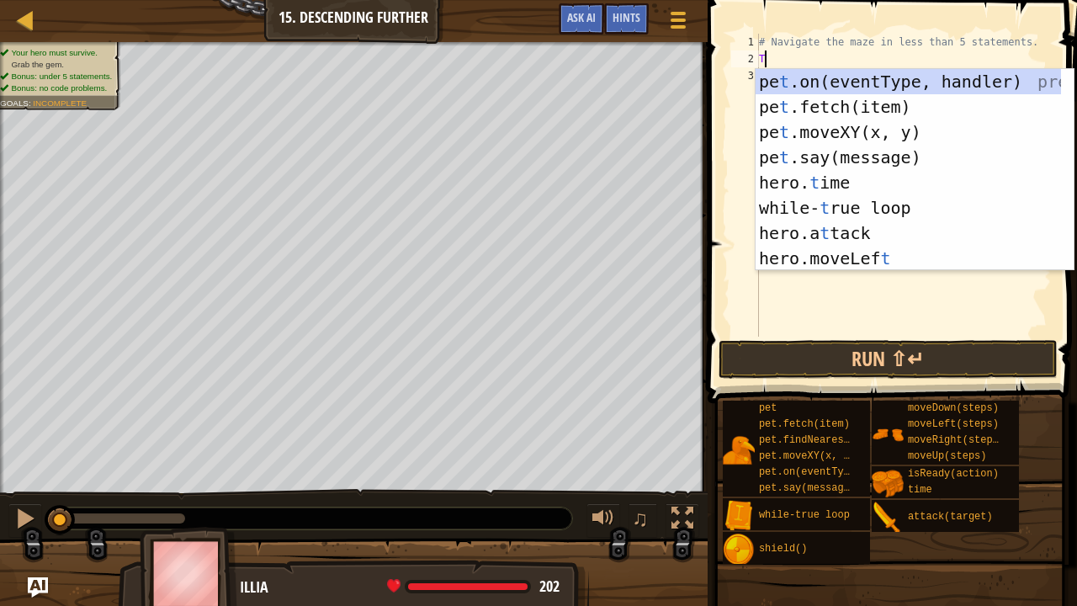
type textarea "Tr"
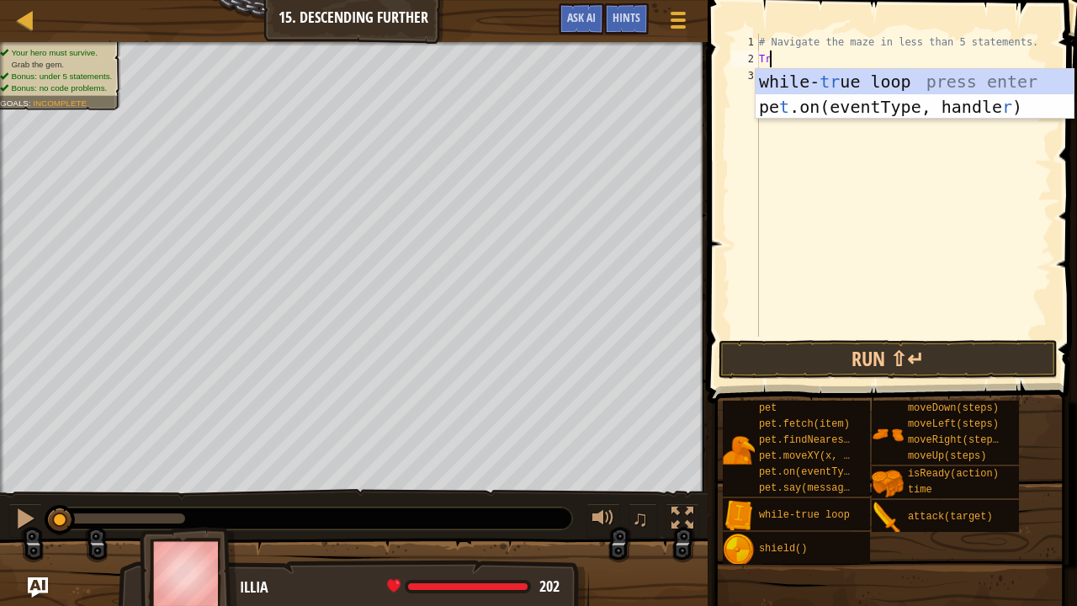
click at [803, 85] on div "while- tr ue loop press enter pe t .on(eventType, handle r ) press enter" at bounding box center [914, 119] width 319 height 101
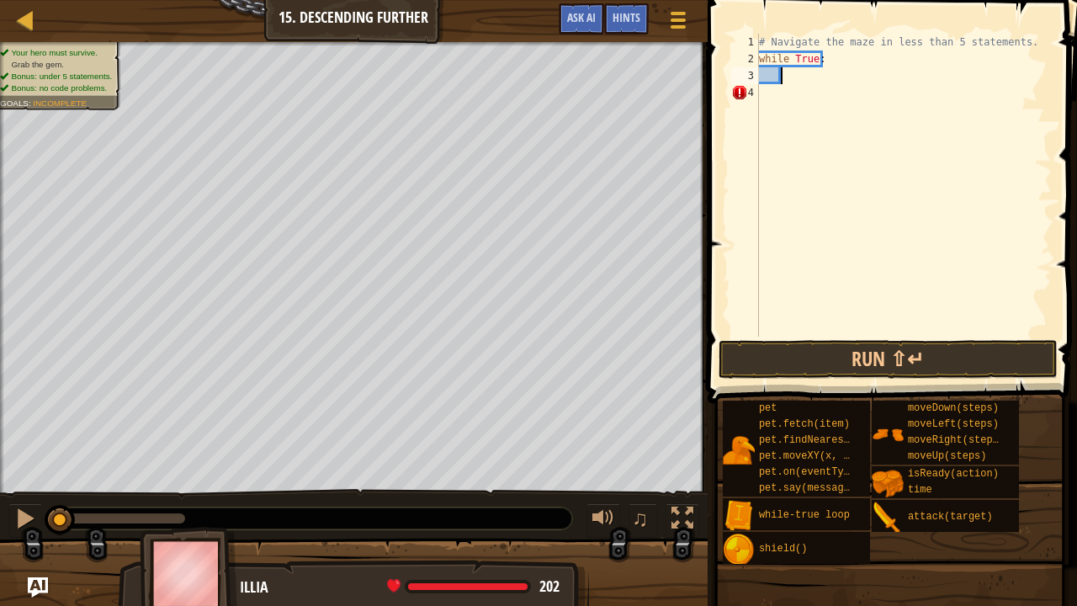
click at [765, 97] on div "# Navigate the maze in less than 5 statements. while True :" at bounding box center [903, 202] width 296 height 336
click at [792, 72] on div "# Navigate the maze in less than 5 statements. while True :" at bounding box center [903, 202] width 296 height 336
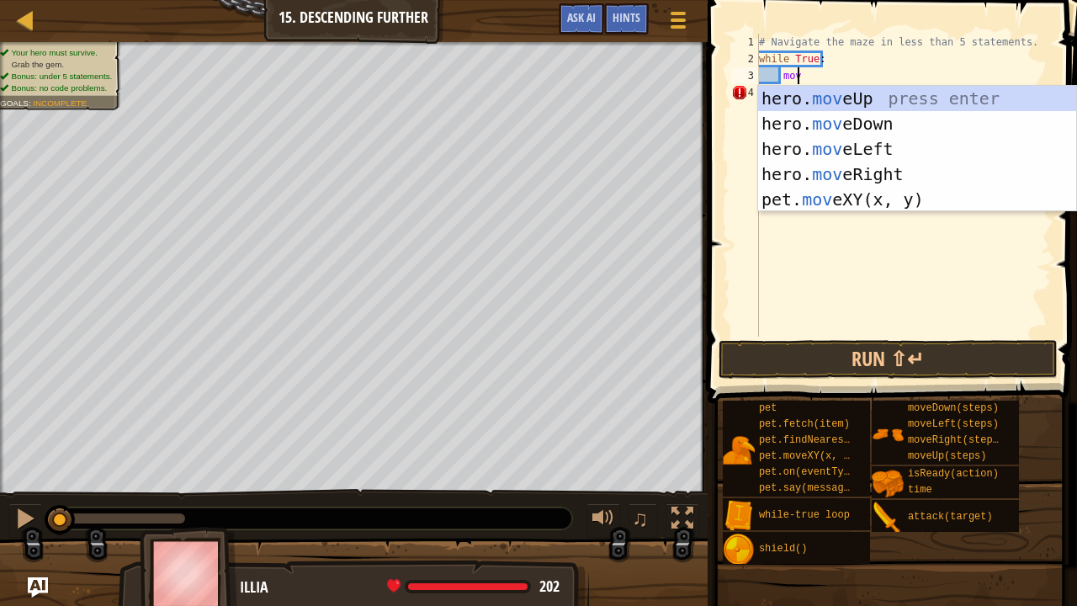
type textarea "move"
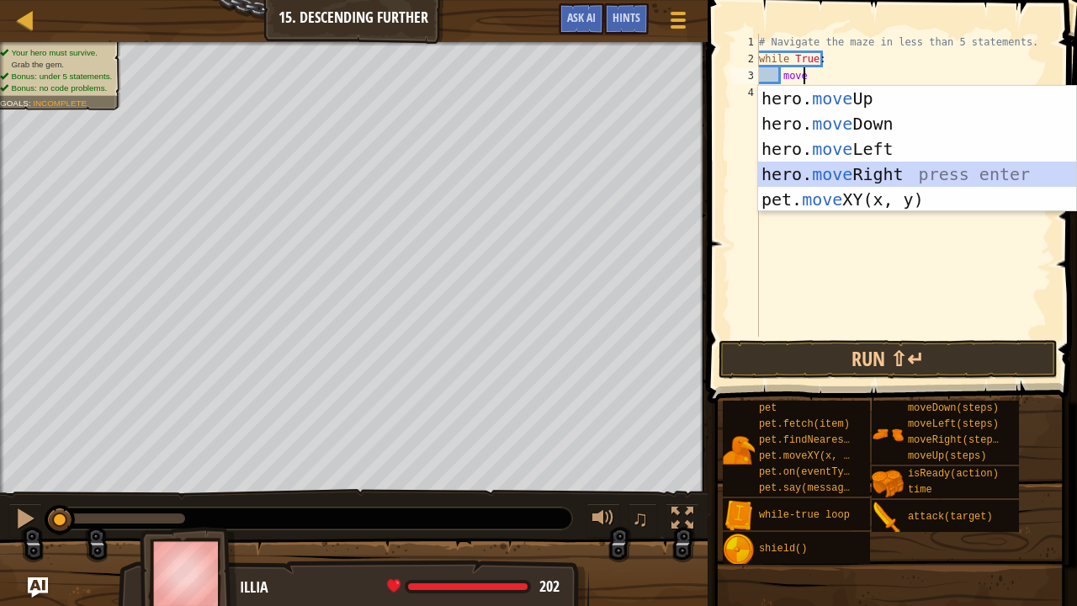
click at [812, 173] on div "hero. move Up press enter hero. move Down press enter hero. move Left press ent…" at bounding box center [917, 174] width 319 height 177
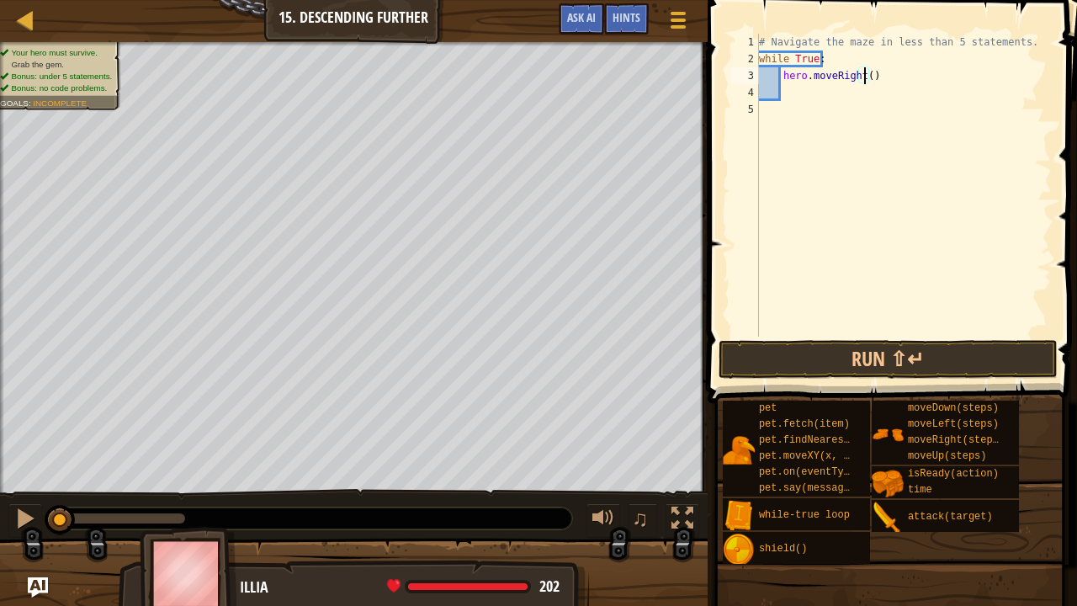
click at [863, 79] on div "# Navigate the maze in less than 5 statements. while True : hero . moveRight ( )" at bounding box center [903, 202] width 296 height 336
type textarea "hero.moveRight(2)"
click at [813, 89] on div "# Navigate the maze in less than 5 statements. while True : hero . moveRight ( …" at bounding box center [903, 202] width 296 height 336
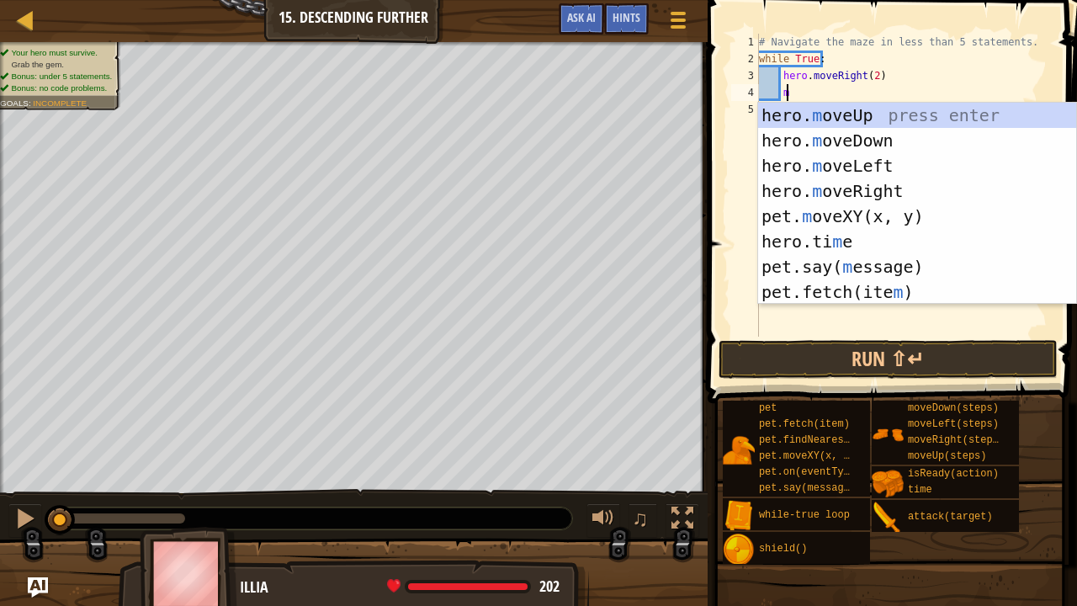
type textarea "mov"
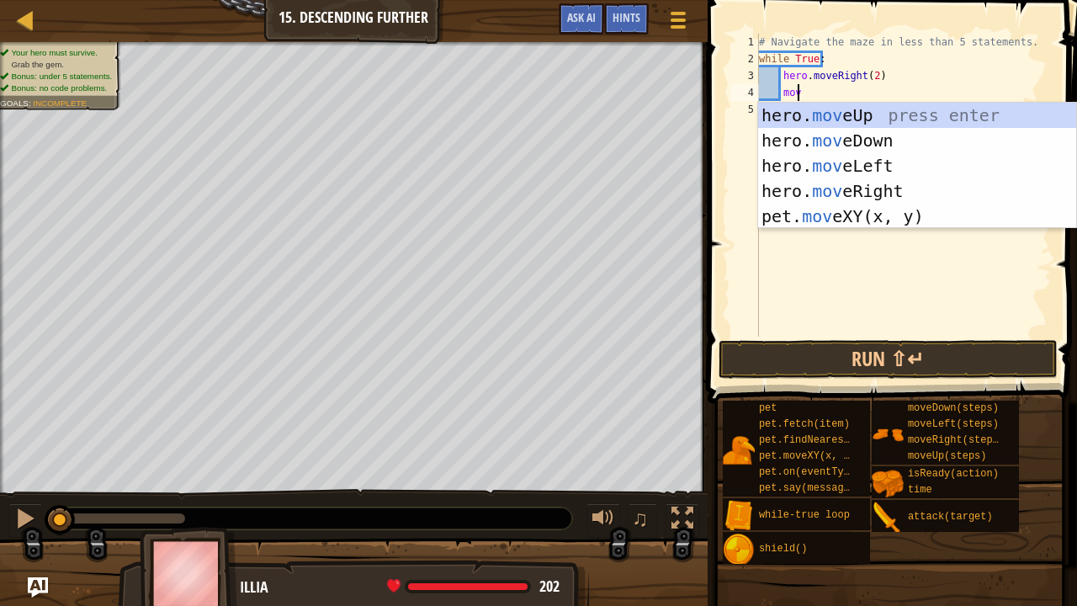
scroll to position [8, 2]
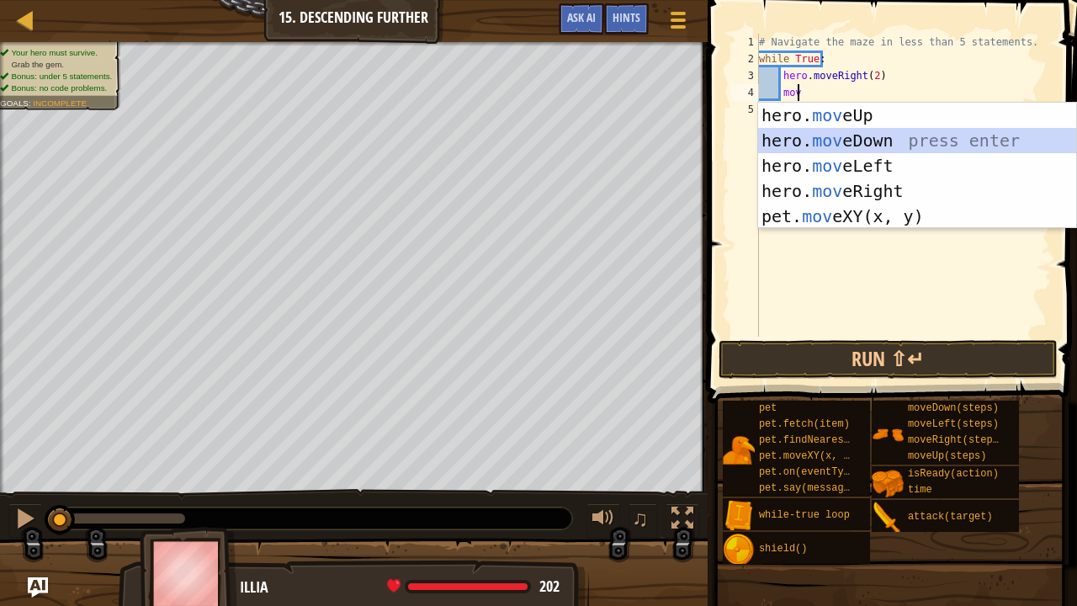
click at [823, 144] on div "hero. mov eUp press enter hero. mov eDown press enter hero. mov eLeft press ent…" at bounding box center [917, 191] width 319 height 177
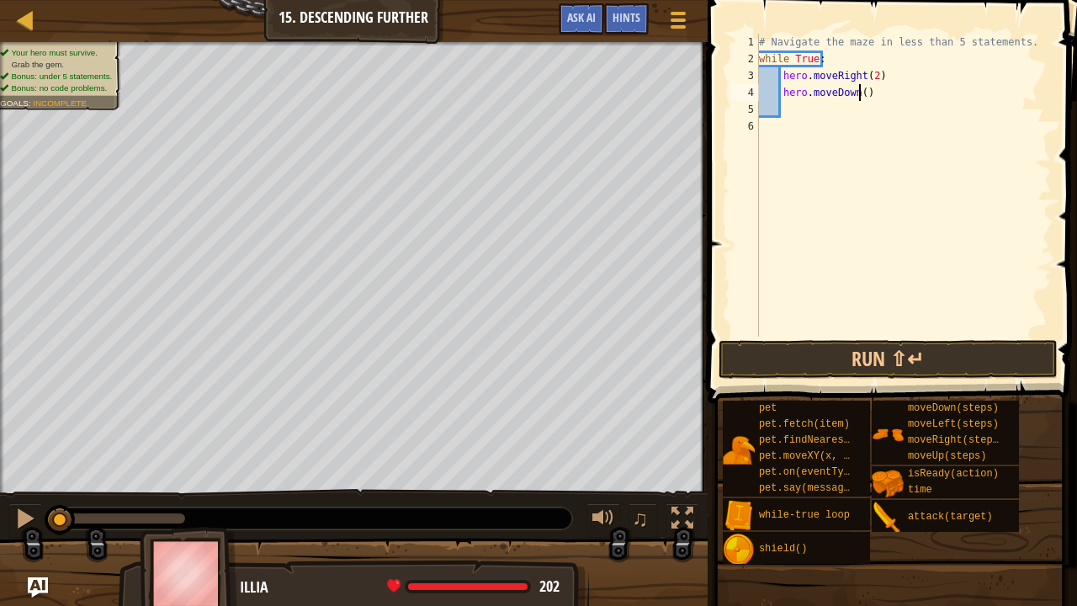
click at [858, 92] on div "# Navigate the maze in less than 5 statements. while True : hero . moveRight ( …" at bounding box center [903, 202] width 296 height 336
type textarea "hero.moveDown(1)"
click at [786, 364] on button "Run ⇧↵" at bounding box center [887, 359] width 339 height 39
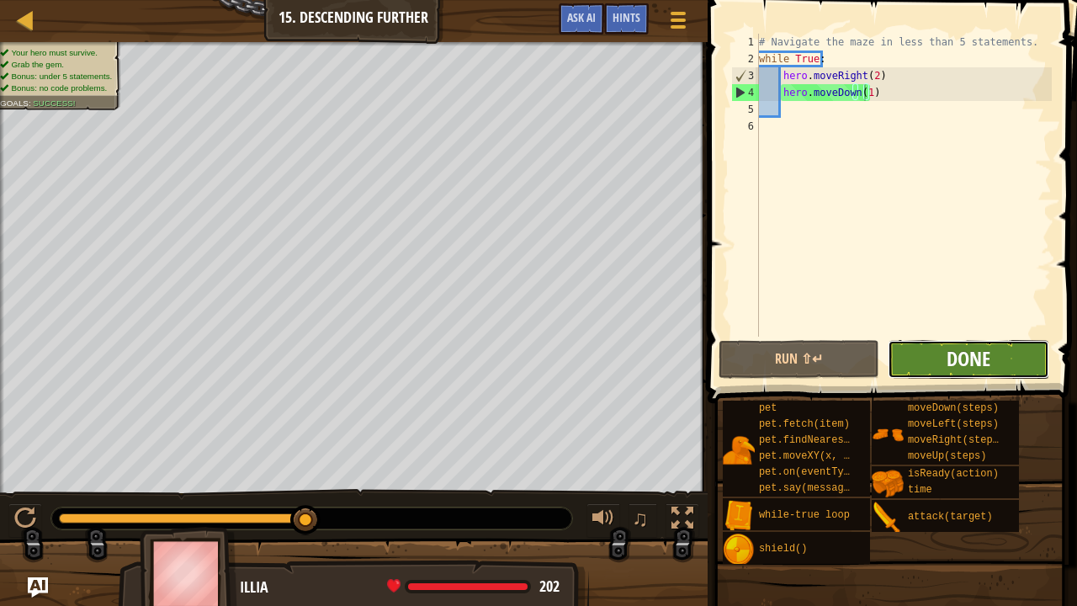
click at [970, 360] on span "Done" at bounding box center [968, 358] width 44 height 27
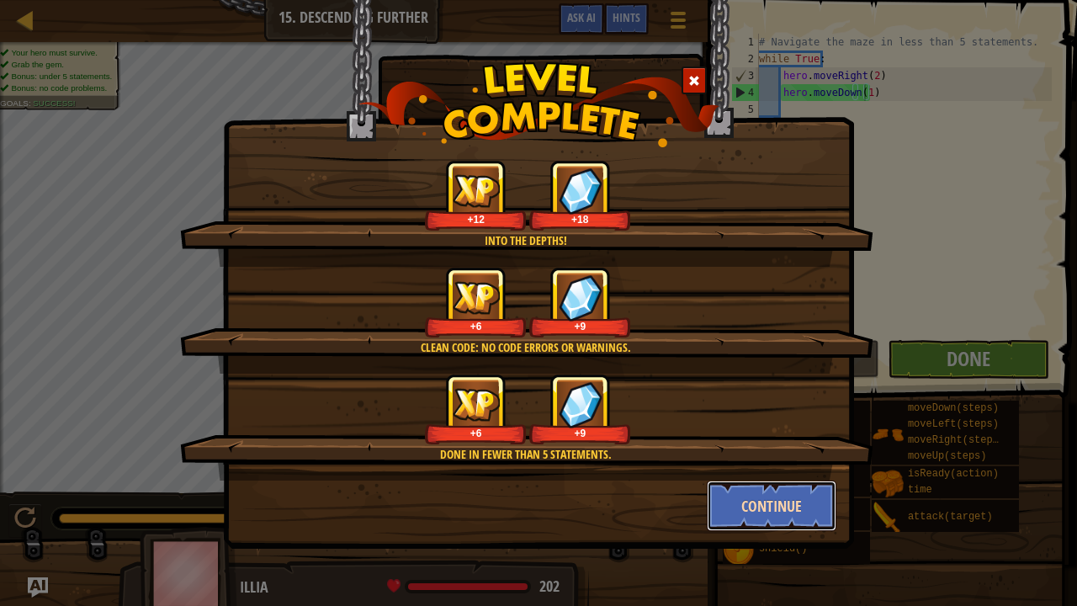
click at [744, 463] on button "Continue" at bounding box center [772, 505] width 130 height 50
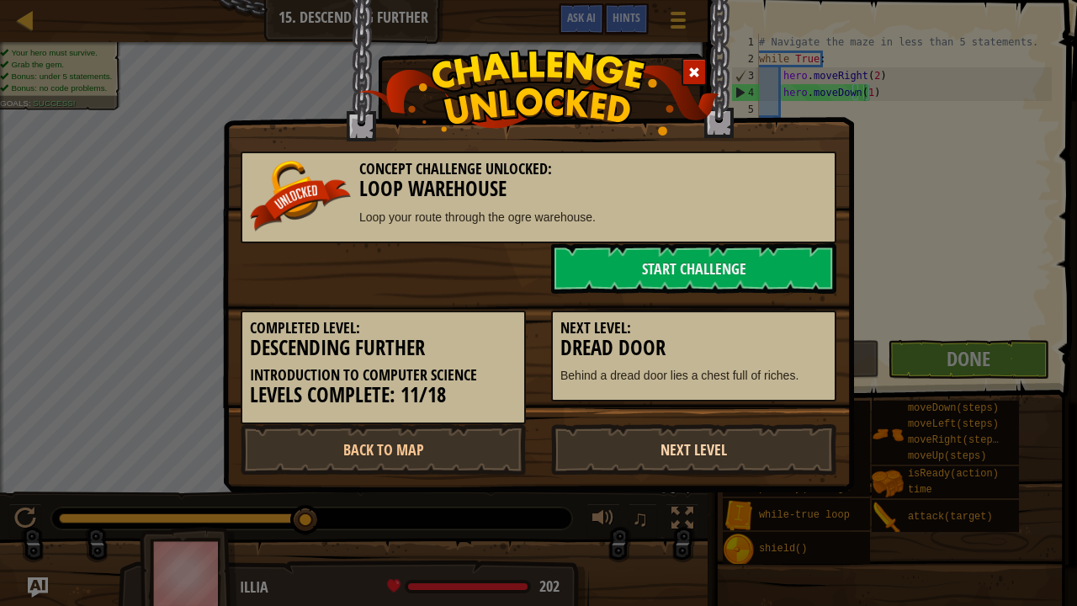
click at [646, 453] on link "Next Level" at bounding box center [693, 449] width 285 height 50
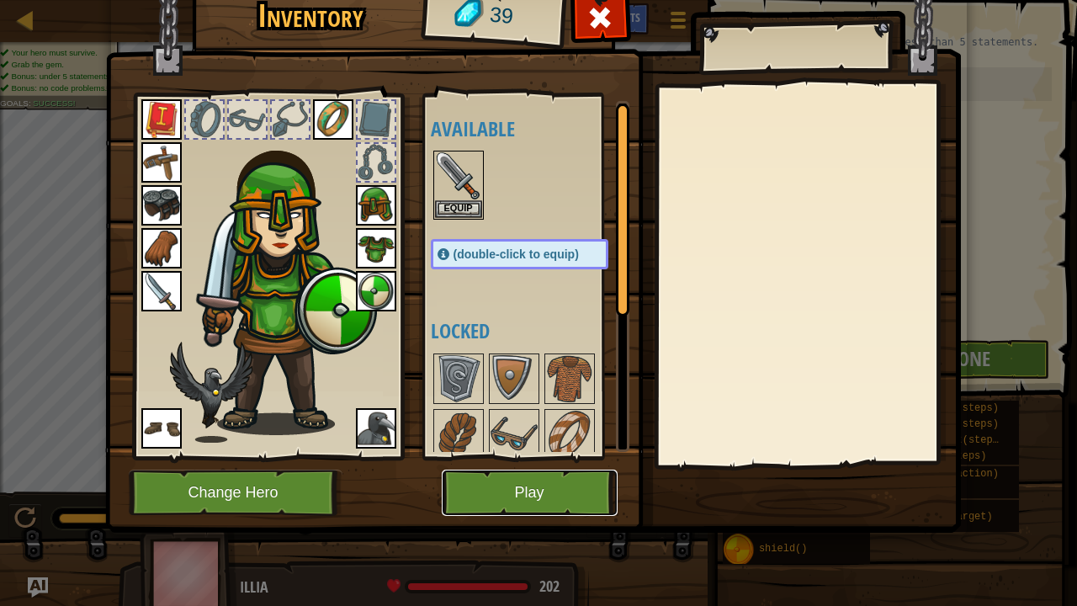
click at [523, 463] on button "Play" at bounding box center [530, 492] width 176 height 46
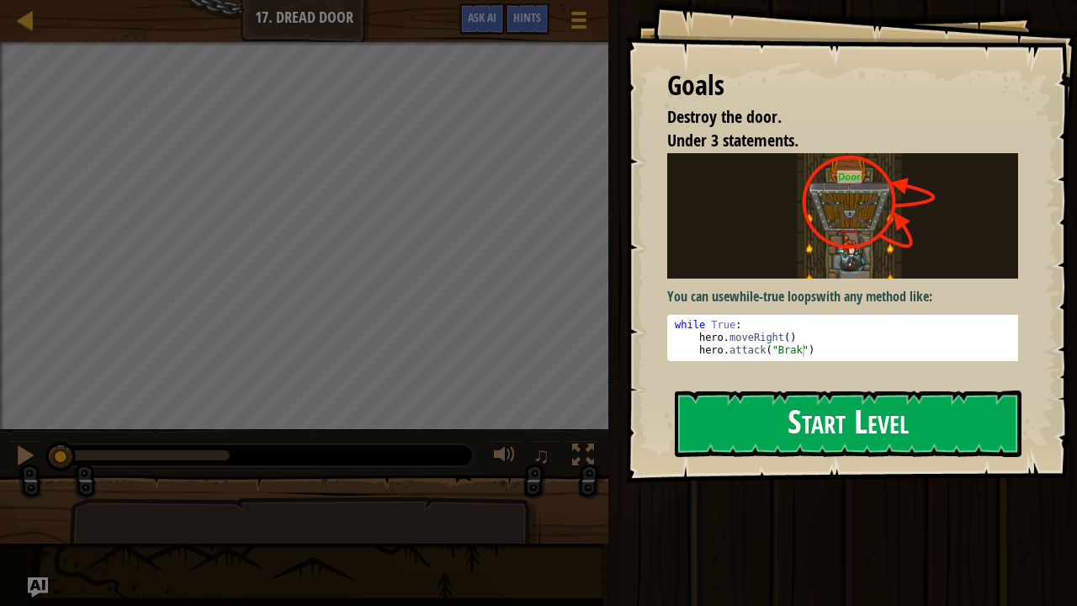
click at [766, 426] on button "Start Level" at bounding box center [848, 423] width 347 height 66
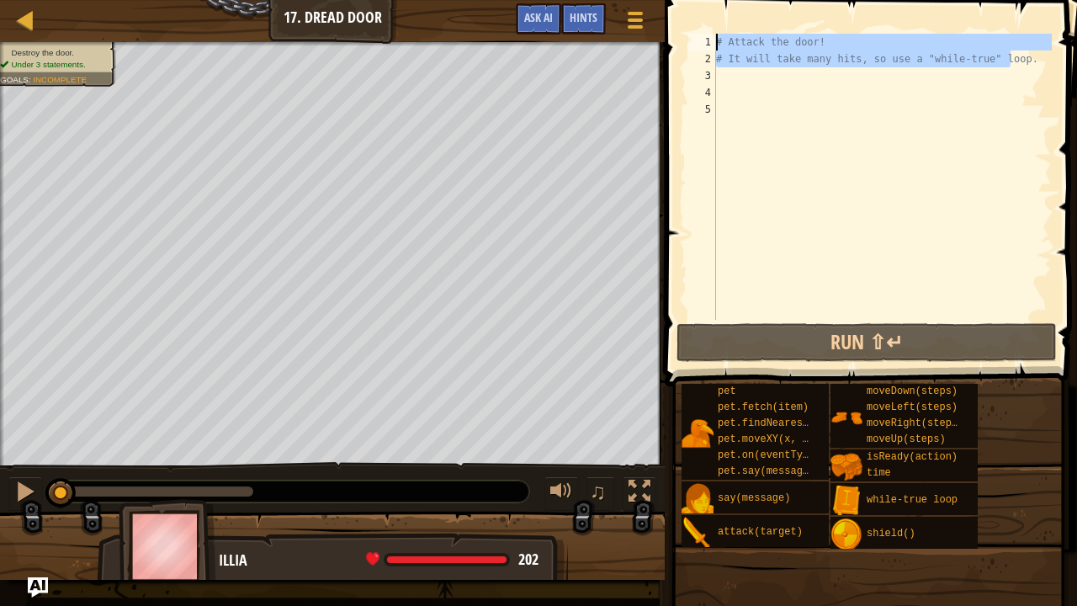
click at [643, 49] on div "Map Introduction to Computer Science 17. Dread Door Game Menu Done Hints Ask AI…" at bounding box center [538, 303] width 1077 height 606
type textarea "# Attack the door! # It will take many hits, so use a "while-true" loop."
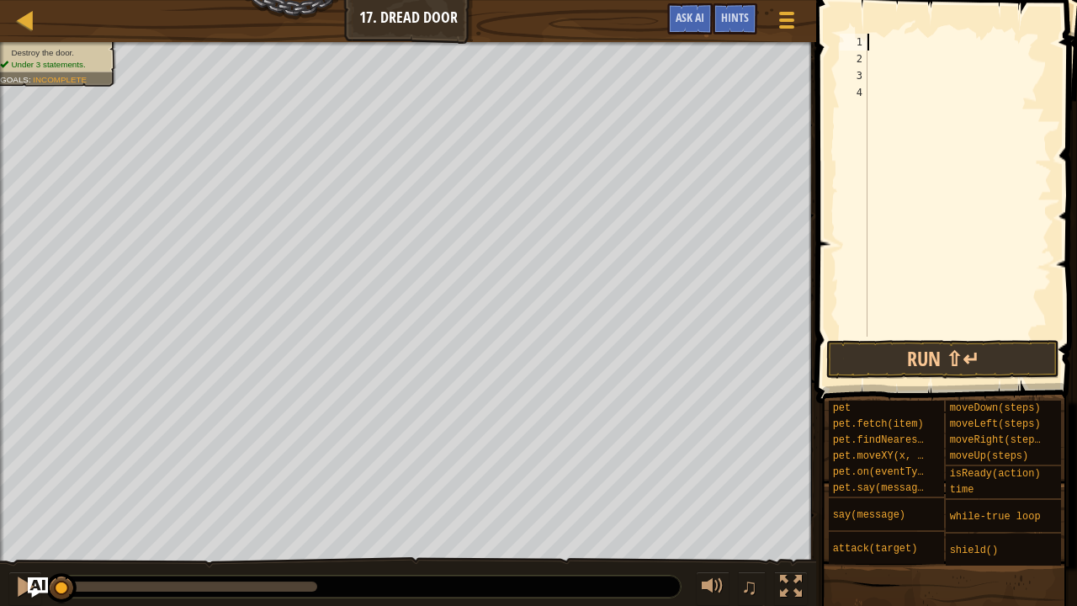
scroll to position [8, 0]
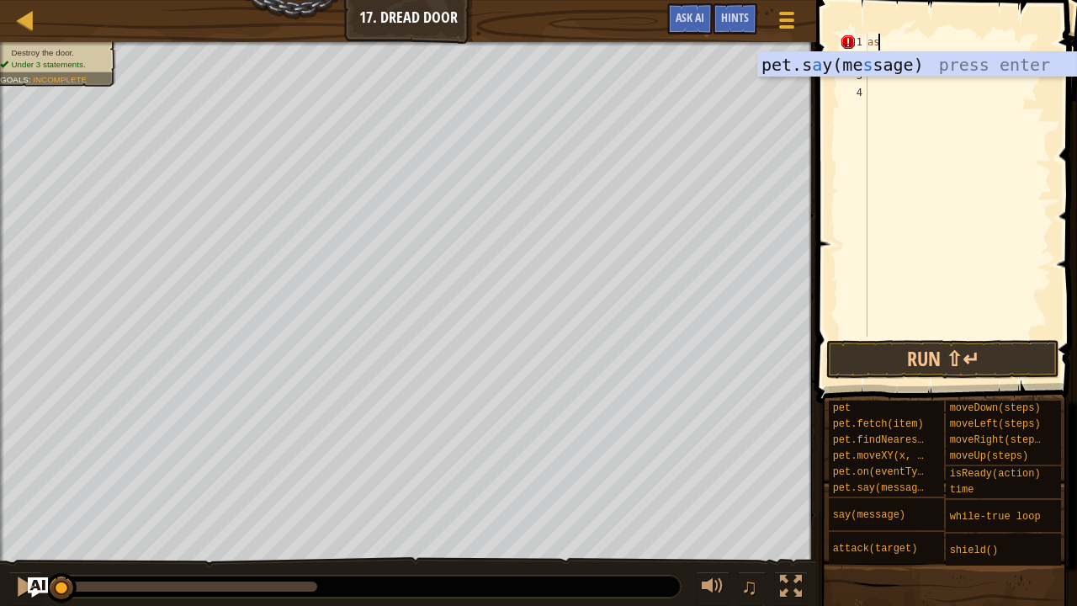
type textarea "a"
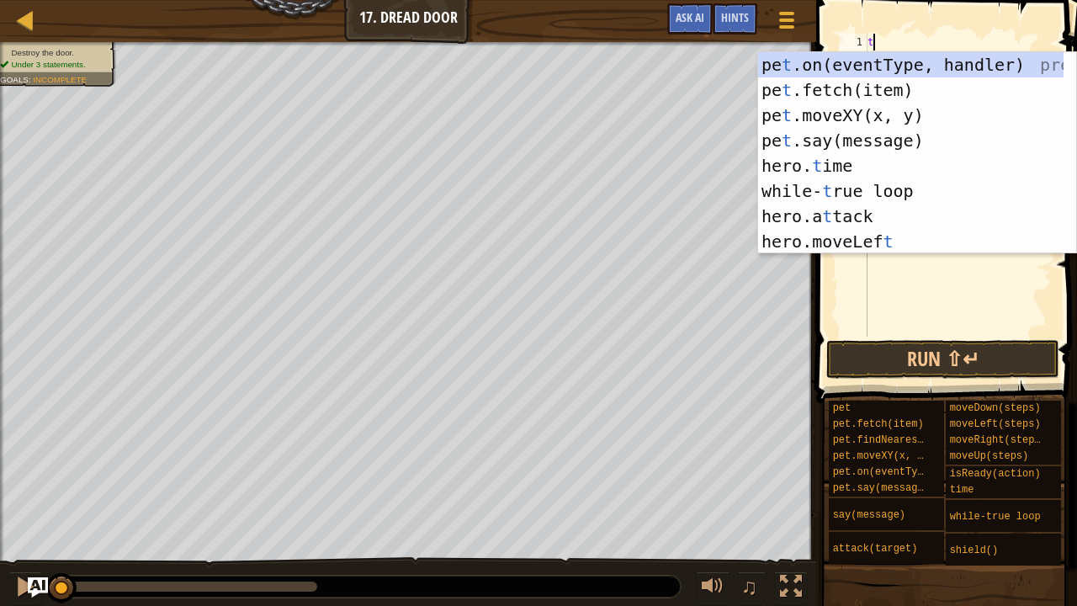
type textarea "tr"
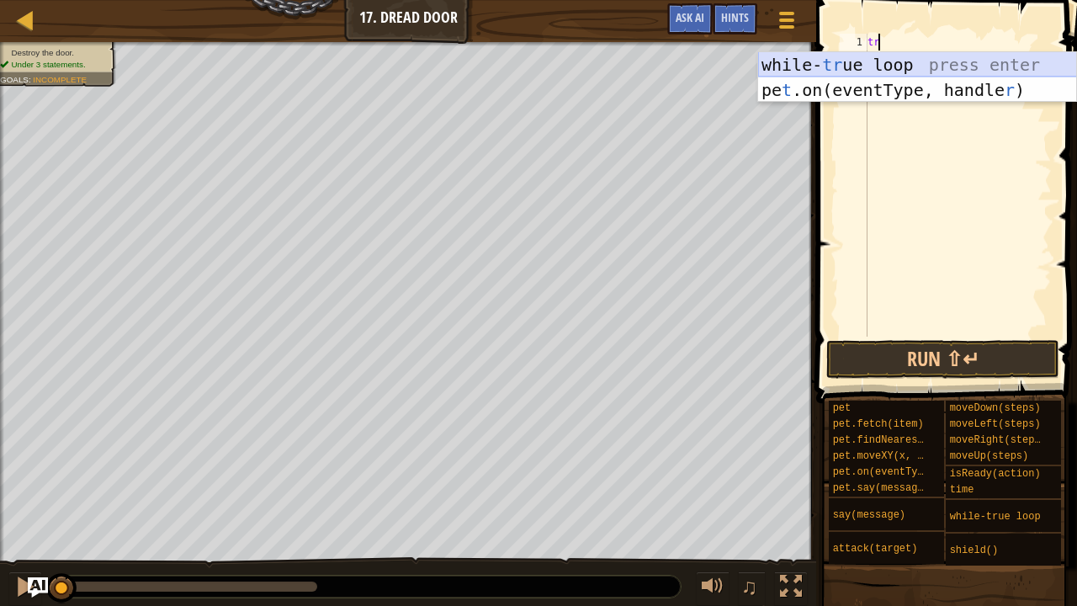
click at [796, 65] on div "while- tr ue loop press enter pe t .on(eventType, handle r ) press enter" at bounding box center [917, 102] width 319 height 101
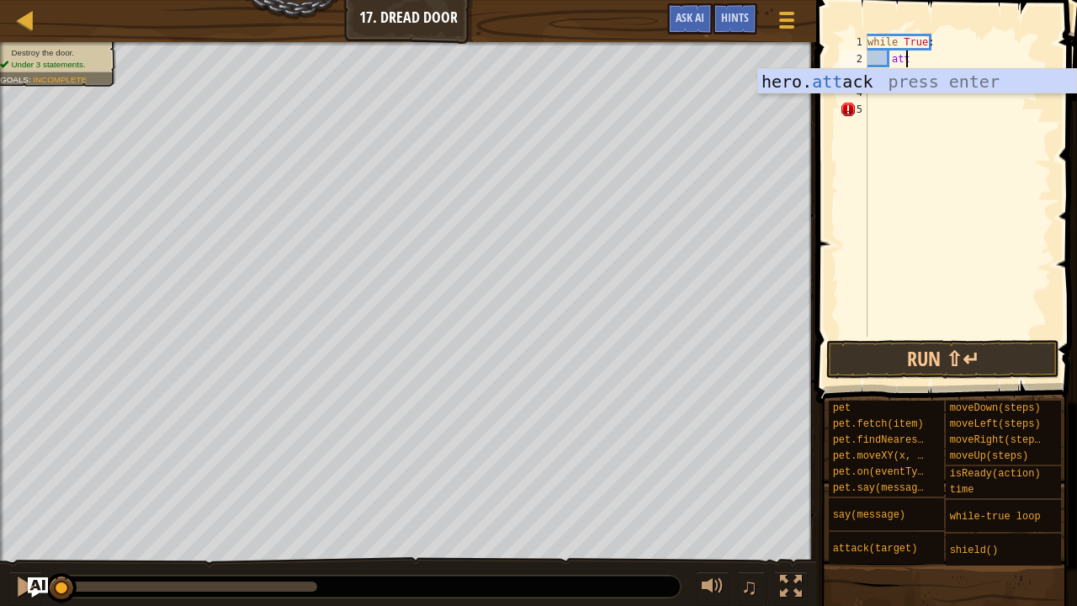
scroll to position [8, 2]
click at [924, 79] on div "hero. att ack press enter" at bounding box center [917, 107] width 319 height 76
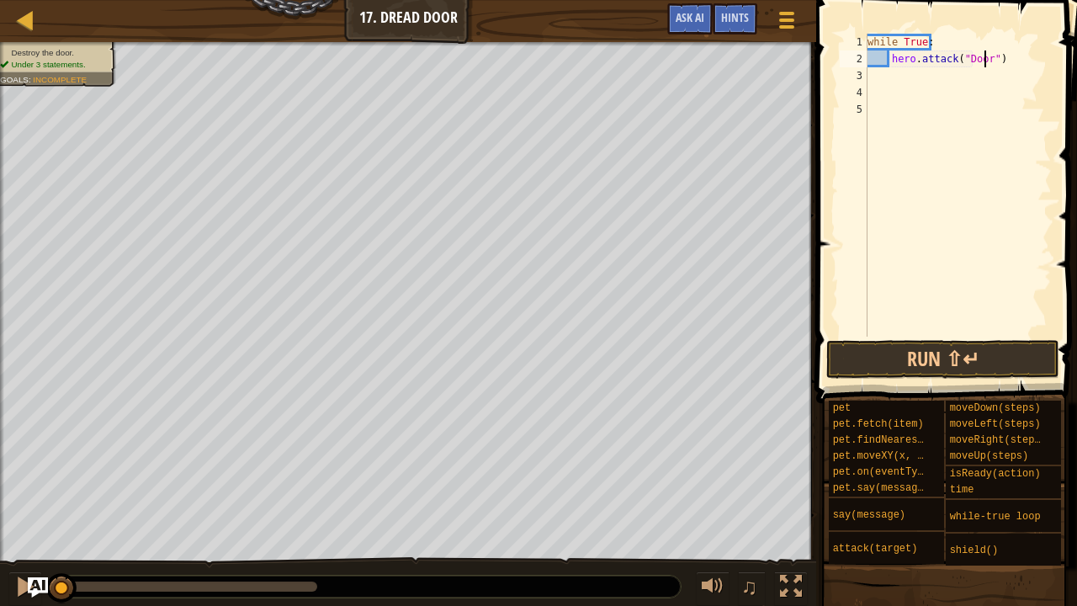
scroll to position [8, 9]
type textarea "hero.attack("Door")"
click at [888, 340] on button "Run ⇧↵" at bounding box center [942, 359] width 233 height 39
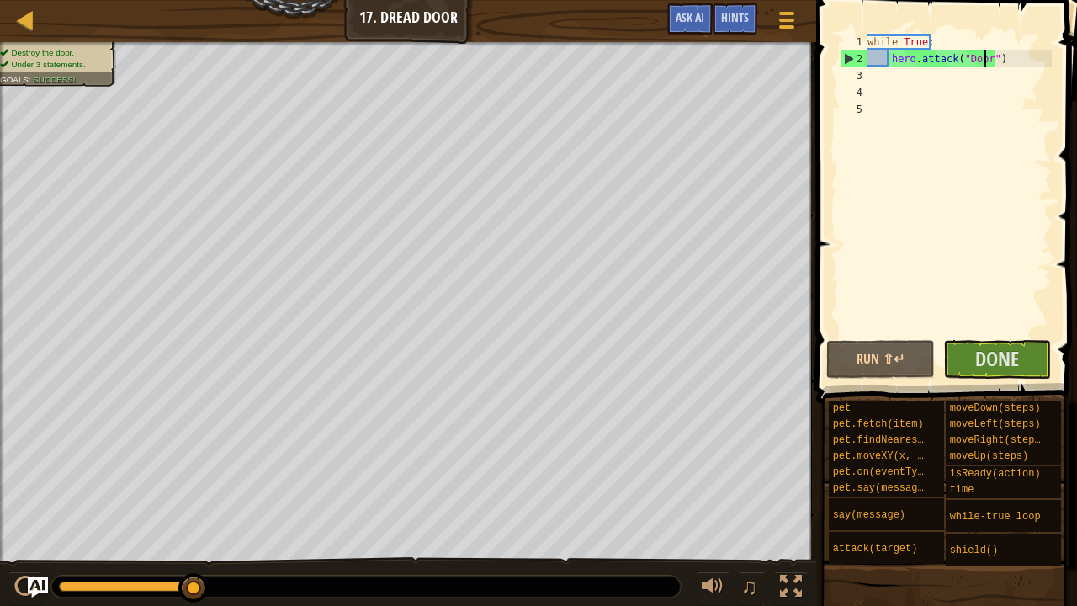
click at [903, 85] on div "while True : hero . attack ( "Door" )" at bounding box center [958, 202] width 188 height 336
click at [902, 67] on div "while True : hero . attack ( "Door" )" at bounding box center [958, 202] width 188 height 336
click at [924, 68] on div "while True : hero . attack ( "Door" )" at bounding box center [958, 202] width 188 height 336
click at [917, 74] on div "while True : hero . attack ( "Door" )" at bounding box center [958, 202] width 188 height 336
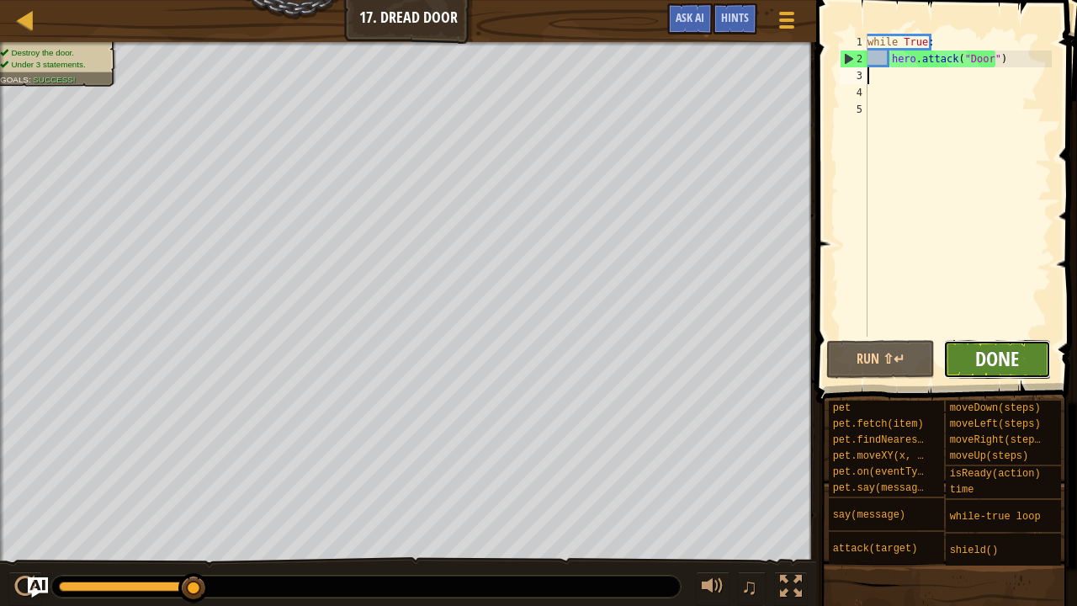
click at [993, 369] on span "Done" at bounding box center [997, 358] width 44 height 27
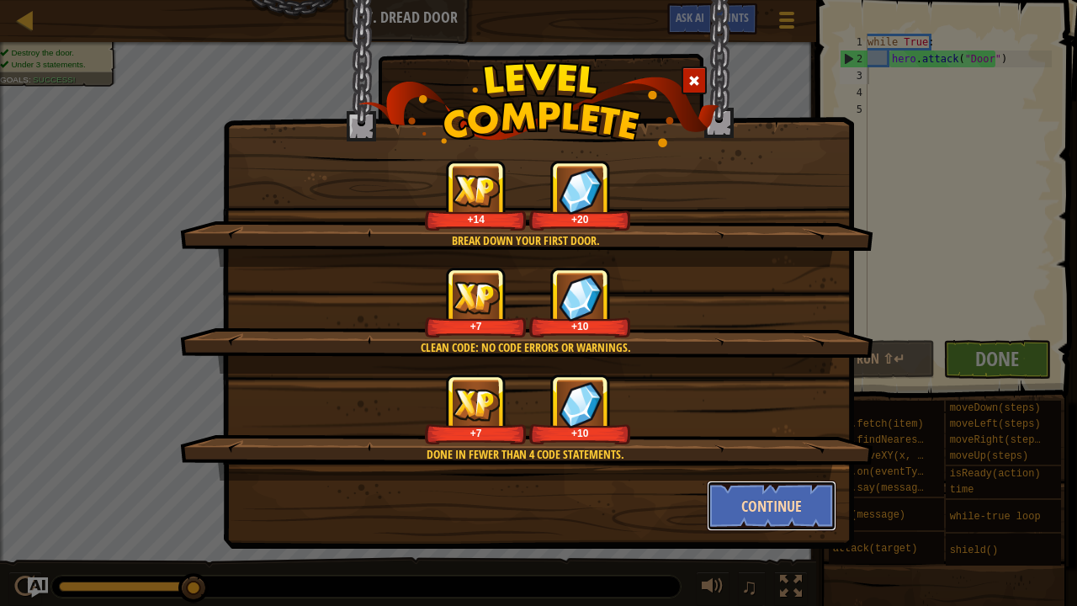
click at [778, 463] on button "Continue" at bounding box center [772, 505] width 130 height 50
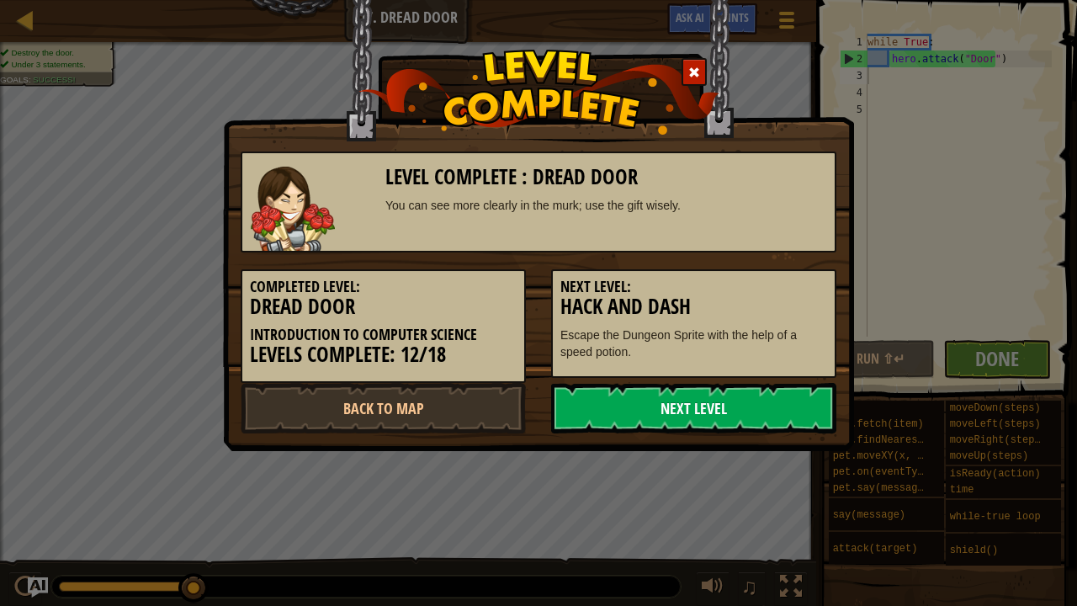
click at [686, 404] on link "Next Level" at bounding box center [693, 408] width 285 height 50
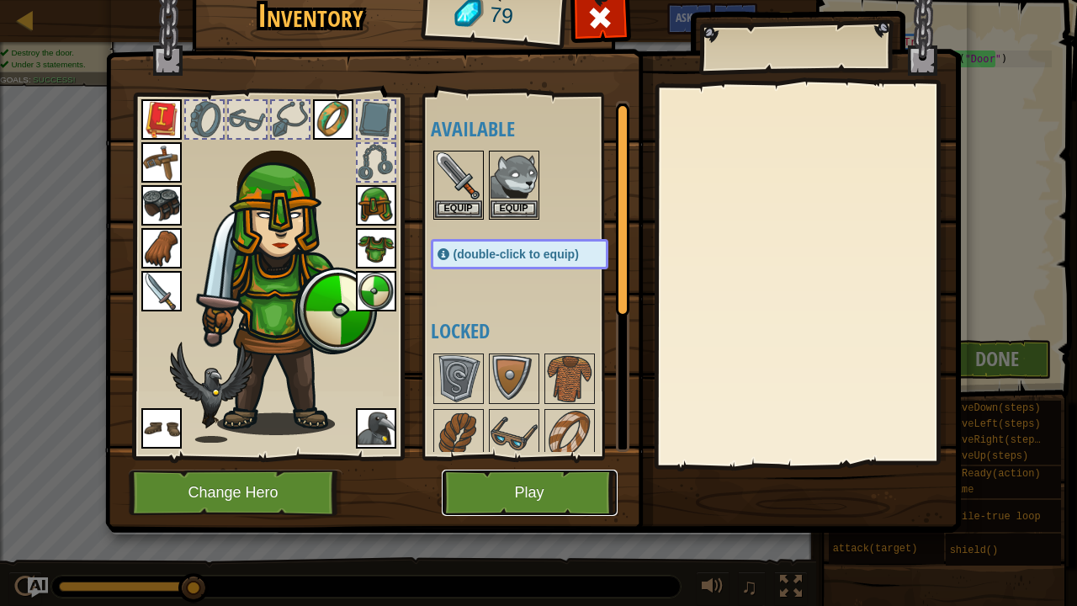
click at [574, 463] on button "Play" at bounding box center [530, 492] width 176 height 46
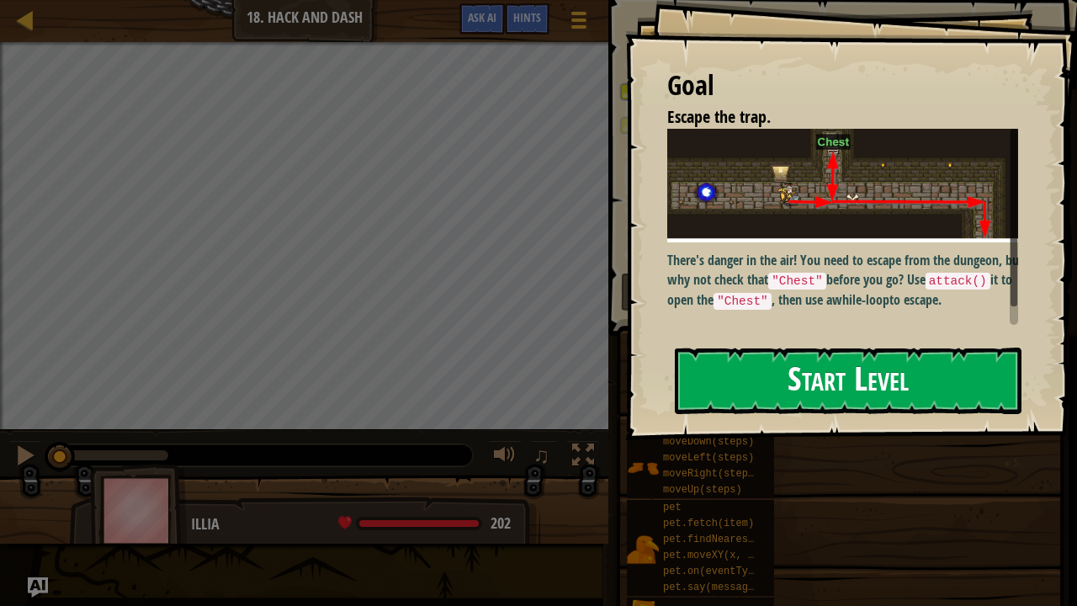
click at [766, 364] on button "Start Level" at bounding box center [848, 380] width 347 height 66
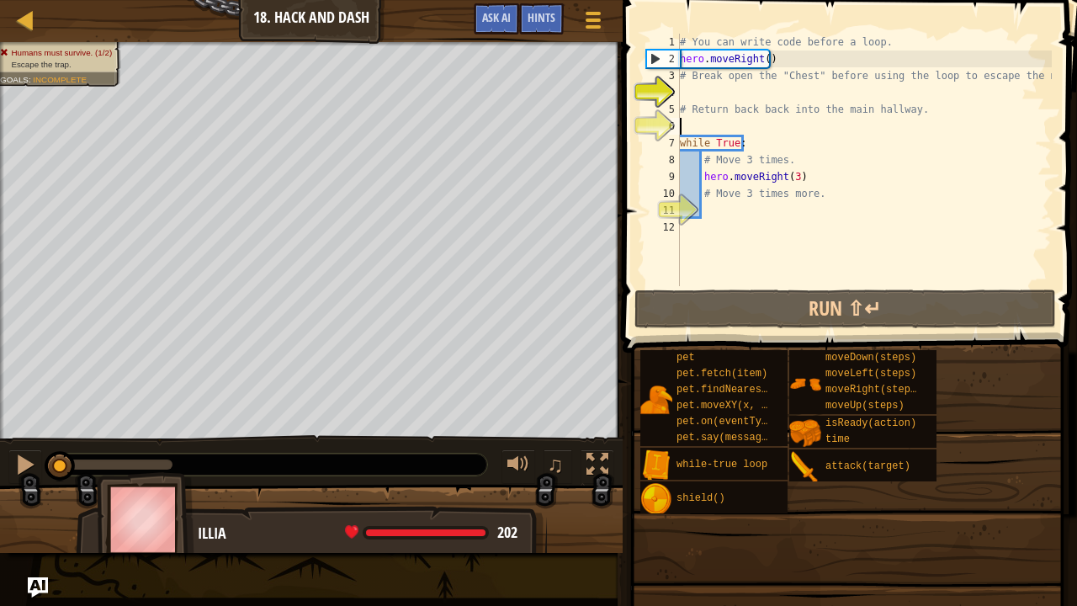
click at [927, 124] on div "# You can write code before a loop. hero . moveRight ( ) # Break open the "Ches…" at bounding box center [863, 177] width 375 height 286
click at [907, 106] on div "# You can write code before a loop. hero . moveRight ( ) # Break open the "Ches…" at bounding box center [863, 177] width 375 height 286
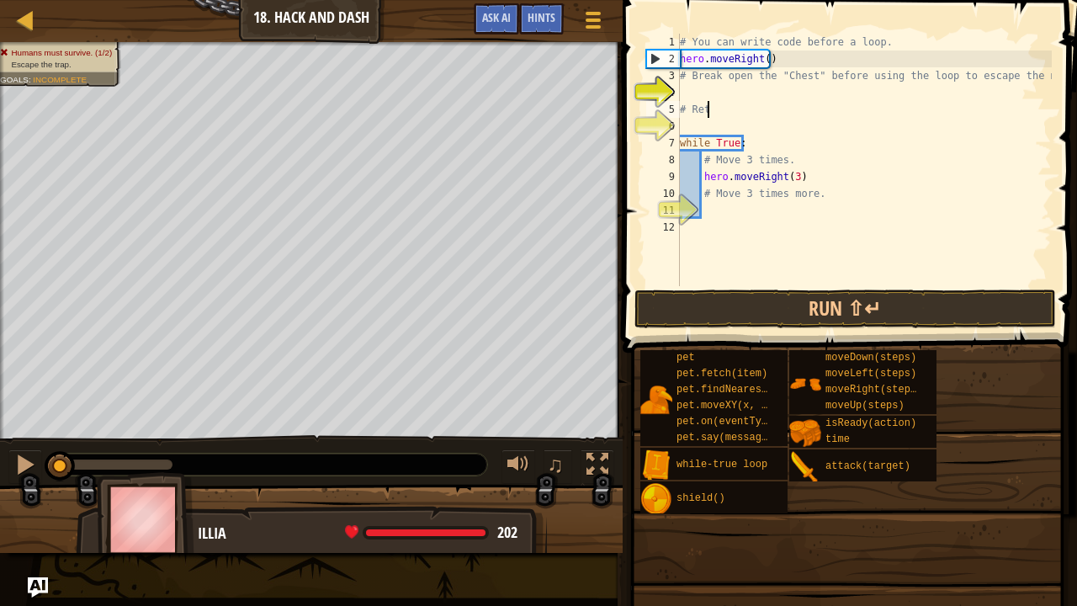
type textarea "#"
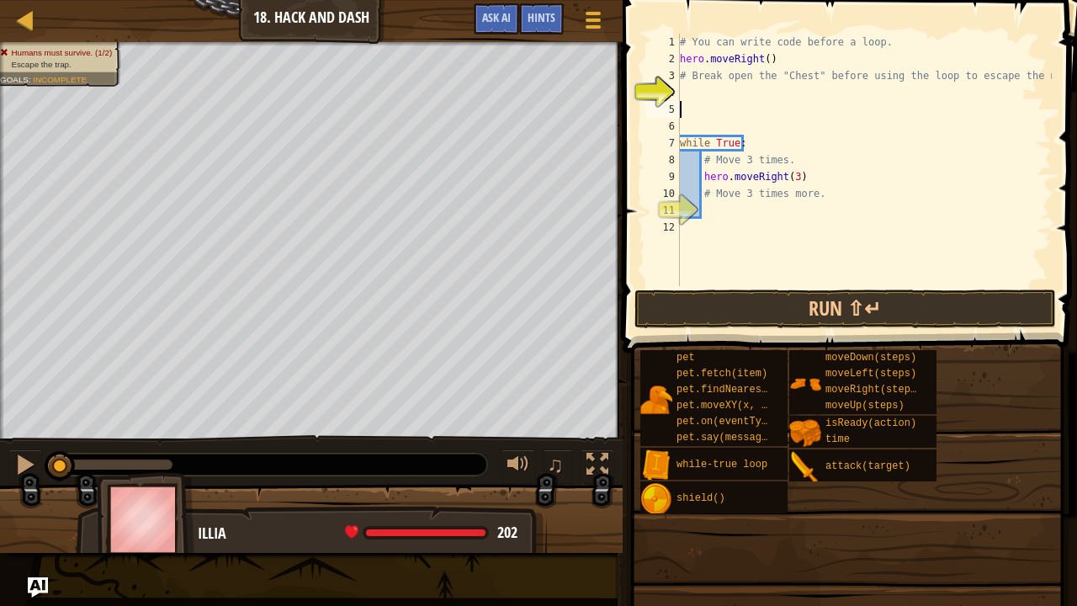
scroll to position [8, 0]
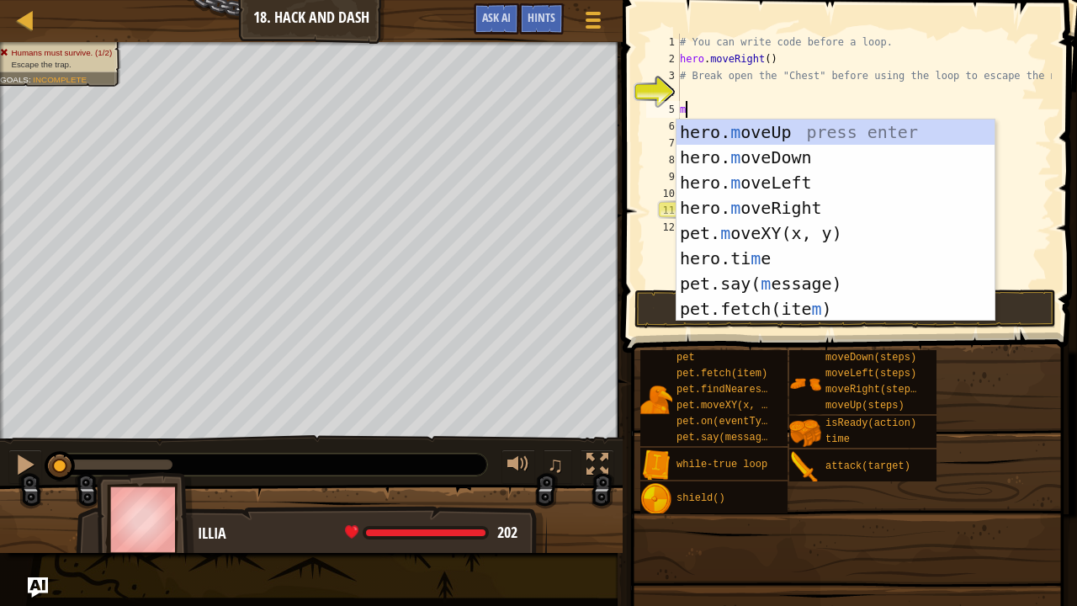
type textarea "mo"
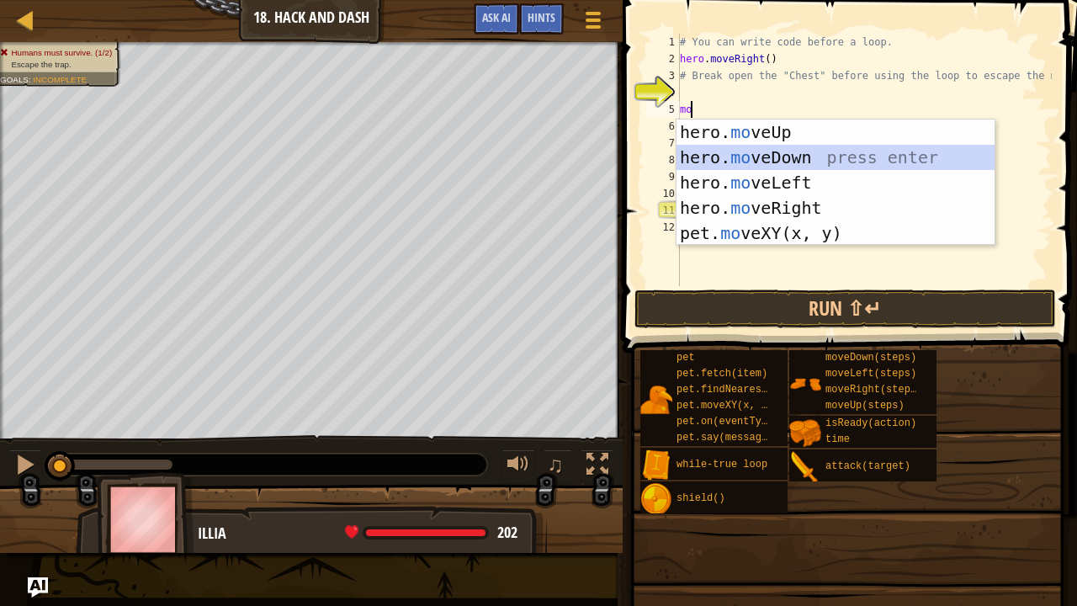
click at [763, 152] on div "hero. mo veUp press enter hero. mo veDown press enter hero. mo veLeft press ent…" at bounding box center [835, 207] width 319 height 177
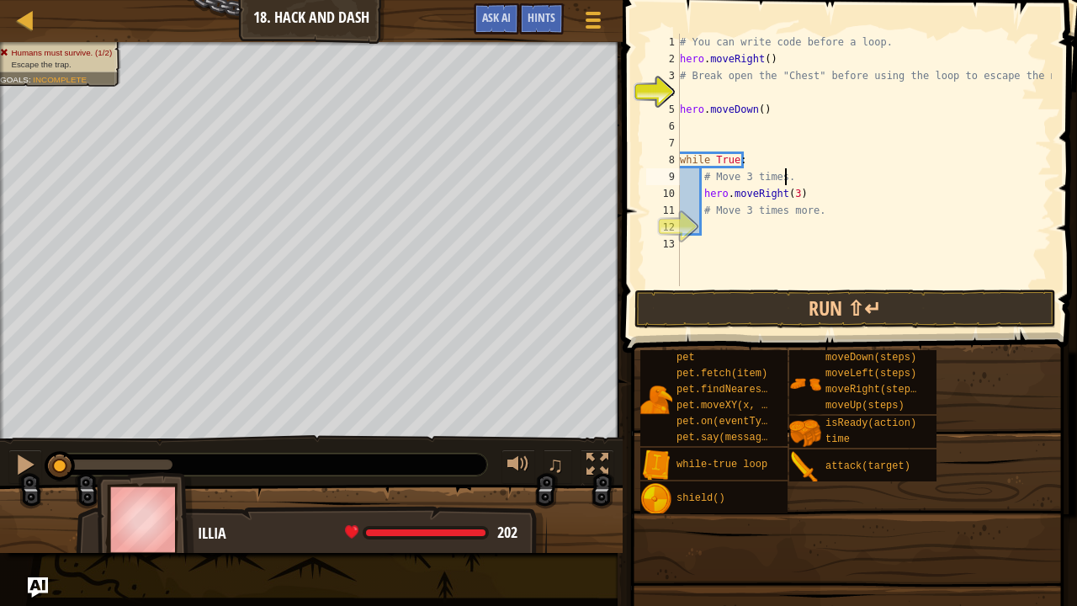
click at [807, 177] on div "# You can write code before a loop. hero . moveRight ( ) # Break open the "Ches…" at bounding box center [863, 177] width 375 height 286
type textarea "#"
drag, startPoint x: 816, startPoint y: 193, endPoint x: 702, endPoint y: 195, distance: 114.4
click at [702, 195] on div "# You can write code before a loop. hero . moveRight ( ) # Break open the "Ches…" at bounding box center [863, 177] width 375 height 286
type textarea "# Move 3 times more."
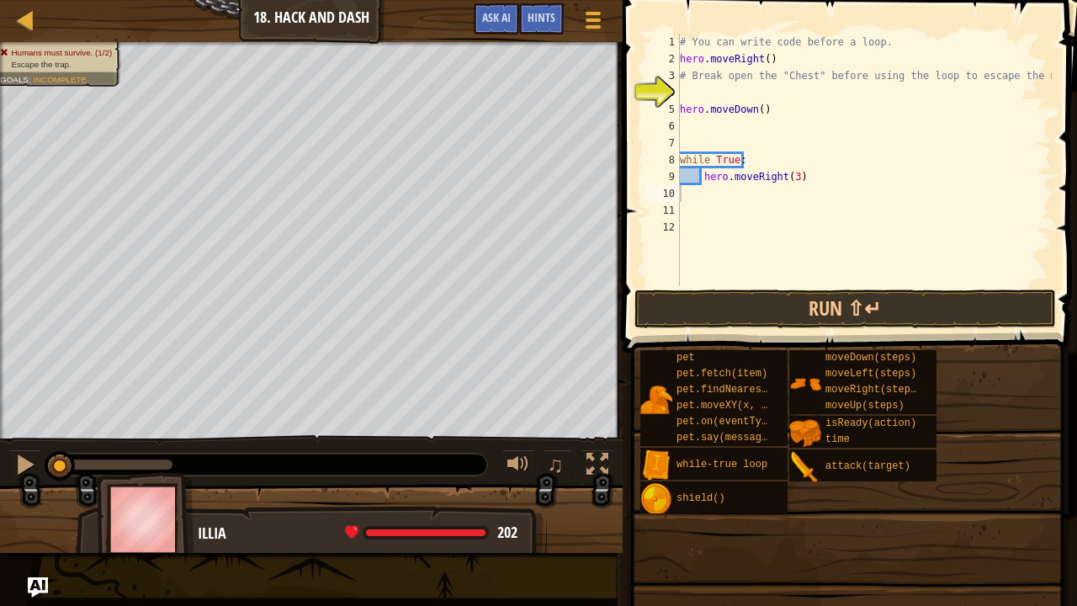
drag, startPoint x: 1052, startPoint y: 82, endPoint x: 663, endPoint y: 83, distance: 389.5
click at [663, 83] on div "1 2 3 4 5 6 7 8 9 10 11 12 # You can write code before a loop. hero . moveRight…" at bounding box center [846, 209] width 459 height 402
drag, startPoint x: 880, startPoint y: 45, endPoint x: 594, endPoint y: 42, distance: 286.0
click at [594, 42] on div "Map Introduction to Computer Science 18. Hack and Dash Game Menu Done Hints Ask…" at bounding box center [538, 303] width 1077 height 606
type textarea "# You can write code before a loop."
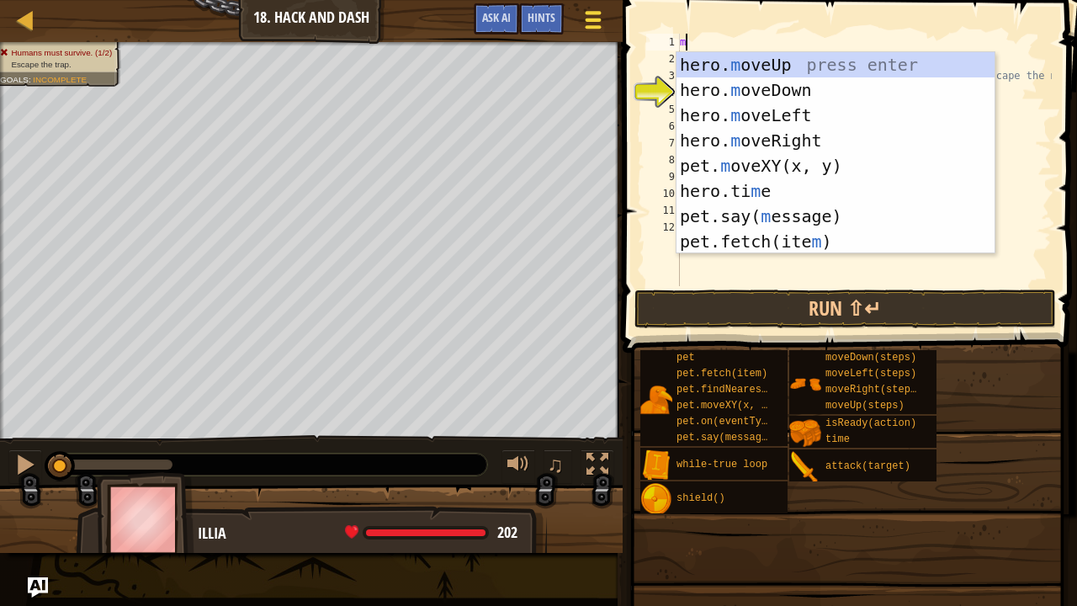
type textarea "mo"
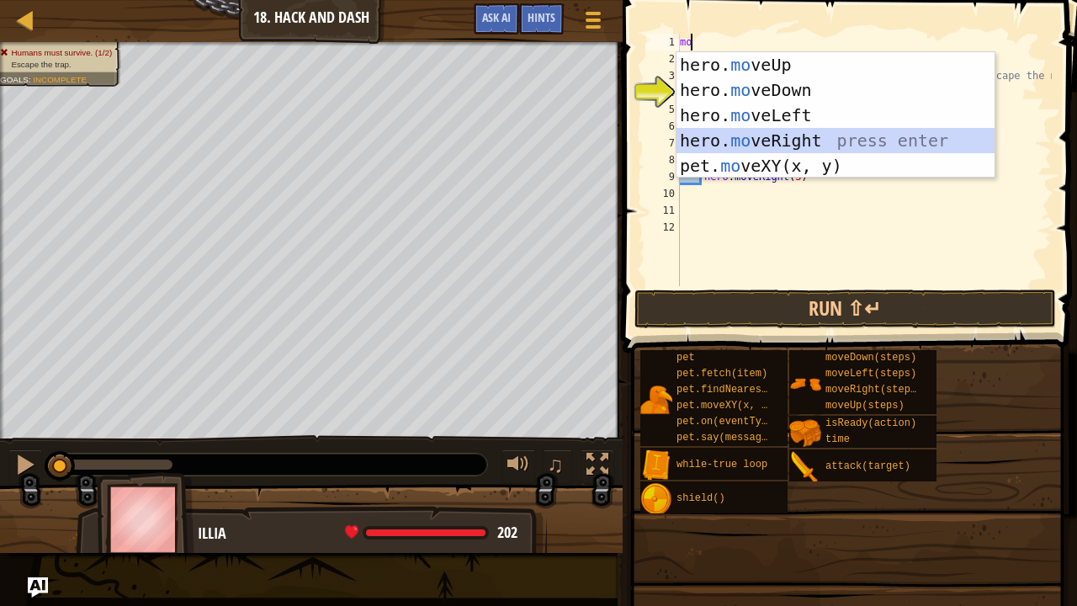
click at [792, 131] on div "hero. mo veUp press enter hero. mo veDown press enter hero. mo veLeft press ent…" at bounding box center [835, 140] width 319 height 177
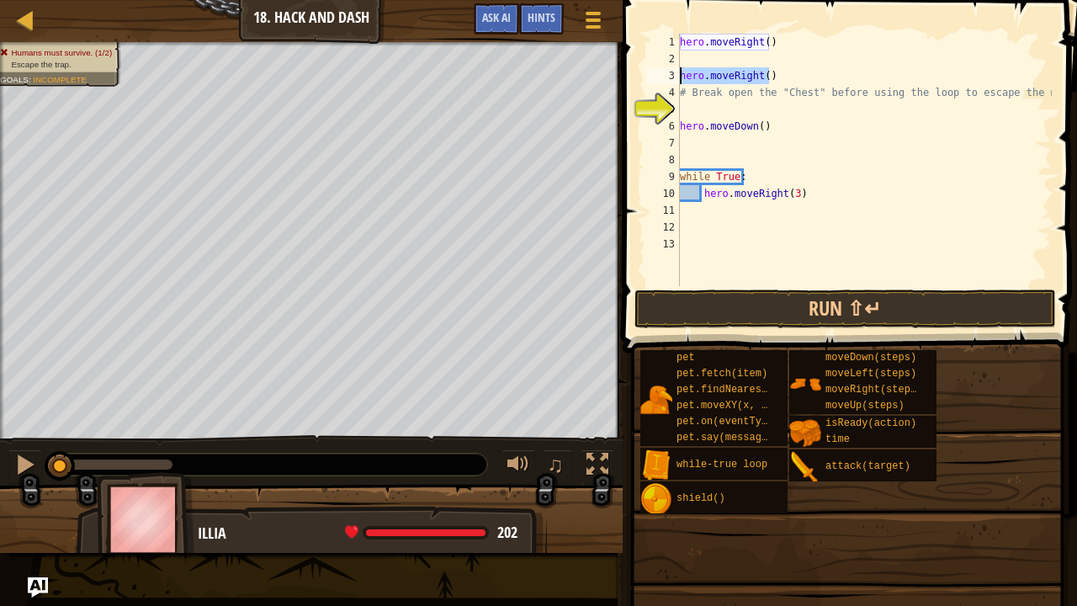
drag, startPoint x: 778, startPoint y: 75, endPoint x: 663, endPoint y: 71, distance: 115.3
click at [663, 71] on div "1 2 3 4 5 6 7 8 9 10 11 12 13 hero . moveRight ( ) hero . moveRight ( ) # Break…" at bounding box center [847, 160] width 409 height 252
type textarea "hero.moveRight()"
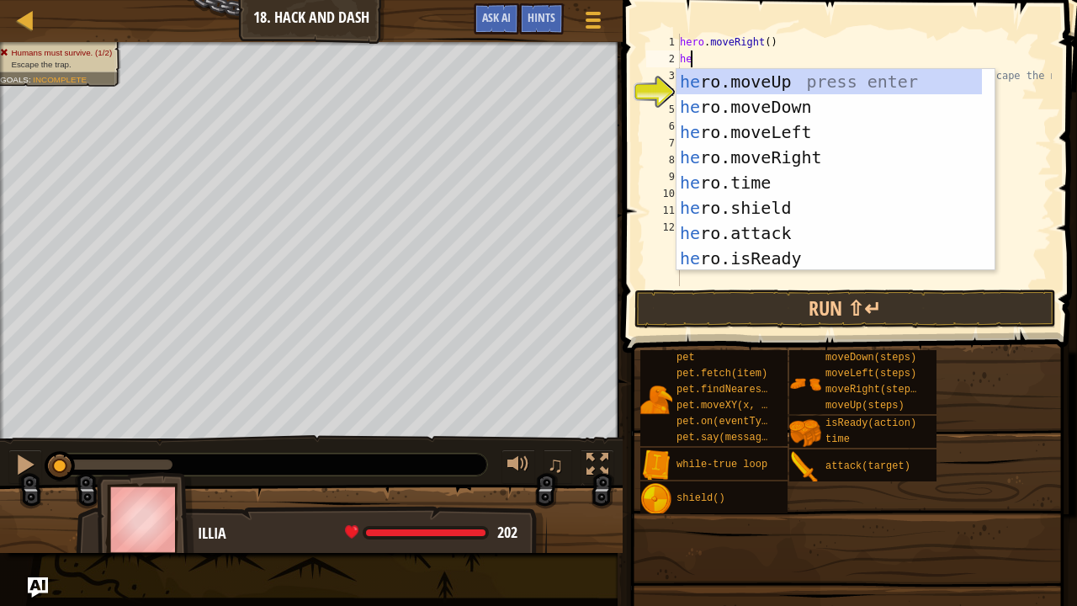
type textarea "her"
click at [808, 78] on div "her o.moveUp press enter her o.moveDown press enter her o.moveLeft press enter …" at bounding box center [829, 195] width 306 height 252
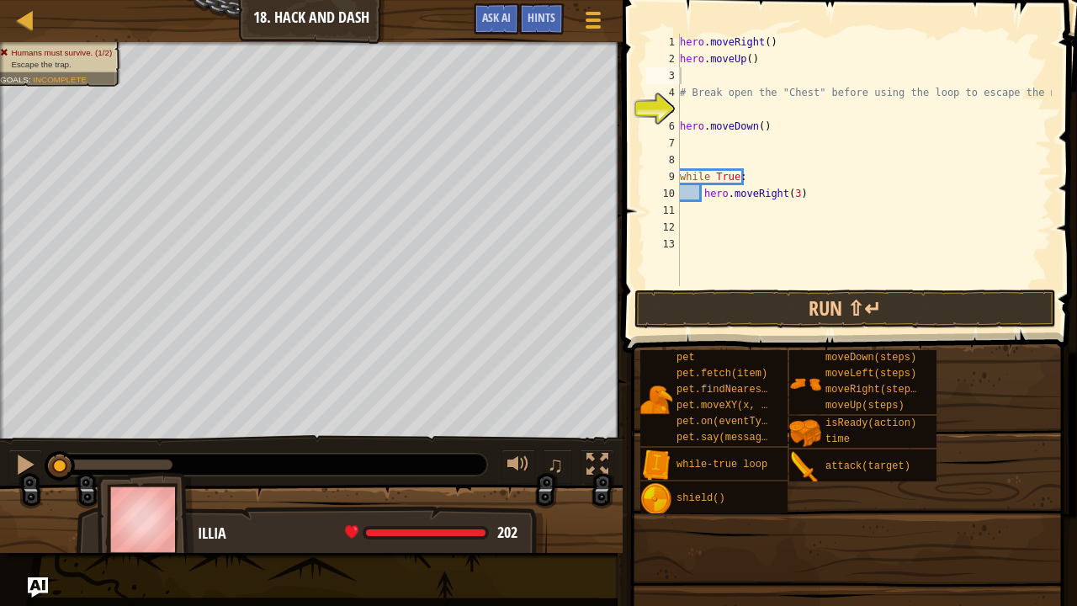
drag, startPoint x: 1052, startPoint y: 89, endPoint x: 791, endPoint y: 101, distance: 261.0
click at [791, 101] on div "1 2 3 4 5 6 7 8 9 10 11 12 13 hero . moveRight ( ) hero . moveUp ( ) # Break op…" at bounding box center [846, 209] width 459 height 402
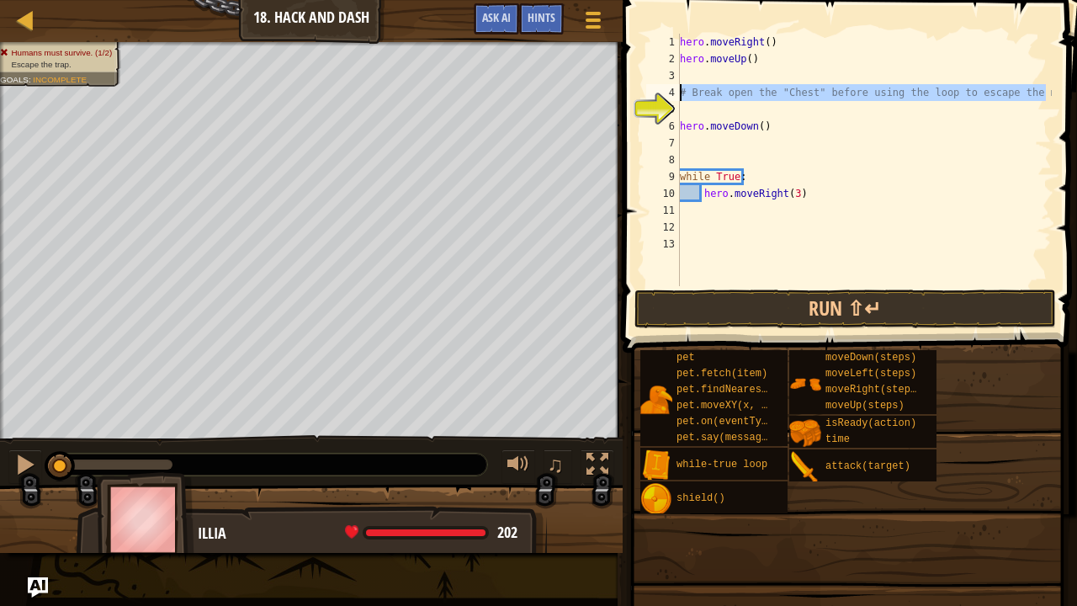
drag, startPoint x: 1004, startPoint y: 95, endPoint x: 678, endPoint y: 92, distance: 325.6
click at [678, 92] on div "1 2 3 4 5 6 7 8 9 10 11 12 13 hero . moveRight ( ) hero . moveUp ( ) # Break op…" at bounding box center [847, 160] width 409 height 252
type textarea "="
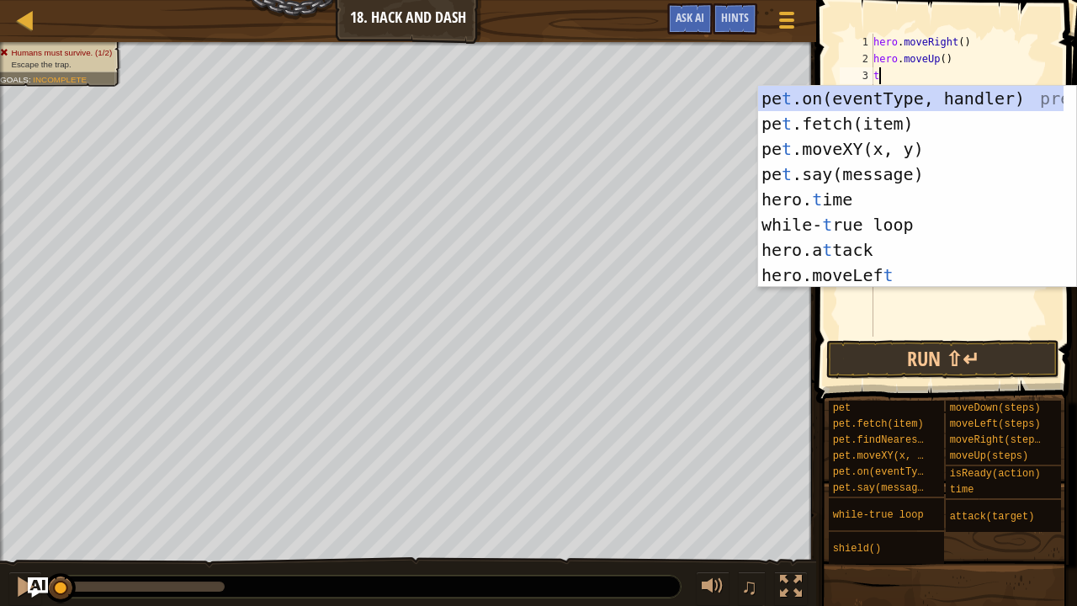
type textarea "tr"
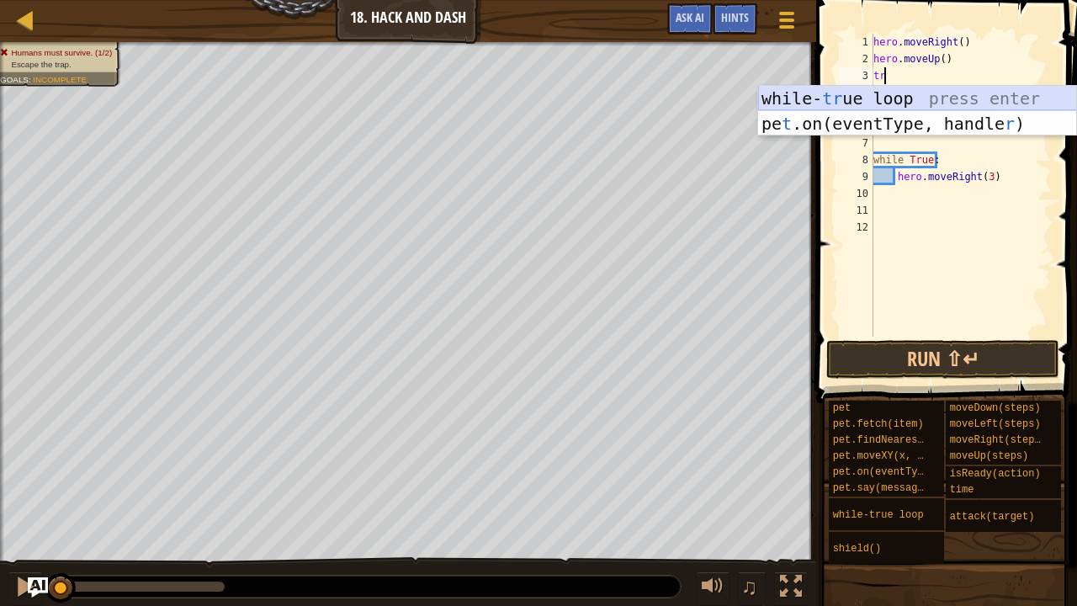
click at [886, 99] on div "while- tr ue loop press enter pe t .on(eventType, handle r ) press enter" at bounding box center [917, 136] width 319 height 101
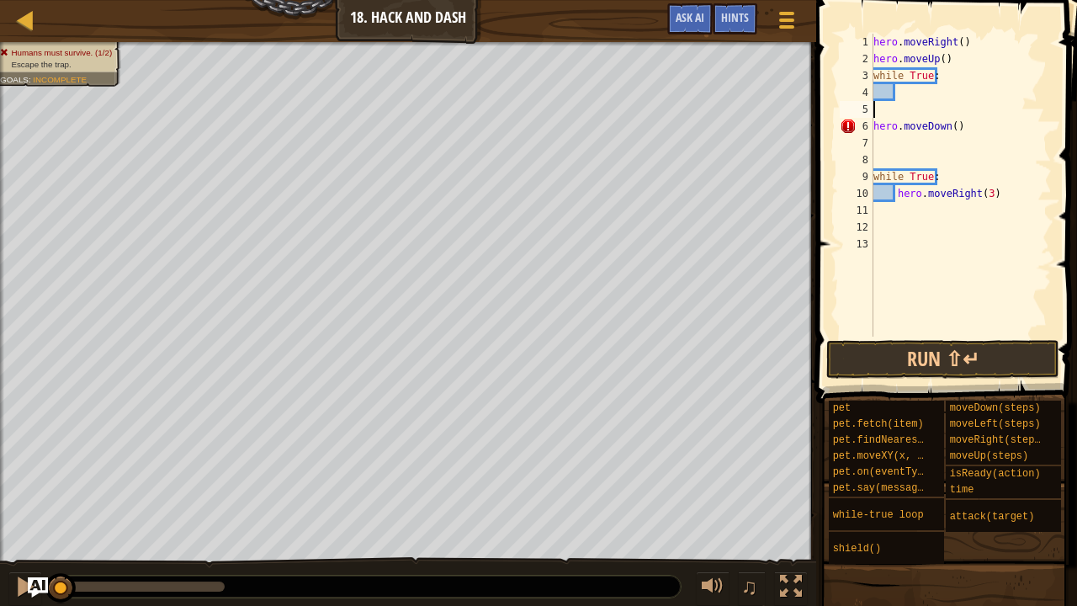
click at [925, 106] on div "hero . moveRight ( ) hero . moveUp ( ) while True : hero . moveDown ( ) while T…" at bounding box center [961, 202] width 182 height 336
click at [922, 104] on div "hero . moveRight ( ) hero . moveUp ( ) while True : hero . moveDown ( ) while T…" at bounding box center [961, 202] width 182 height 336
click at [922, 93] on div "hero . moveRight ( ) hero . moveUp ( ) while True : hero . moveDown ( ) while T…" at bounding box center [961, 202] width 182 height 336
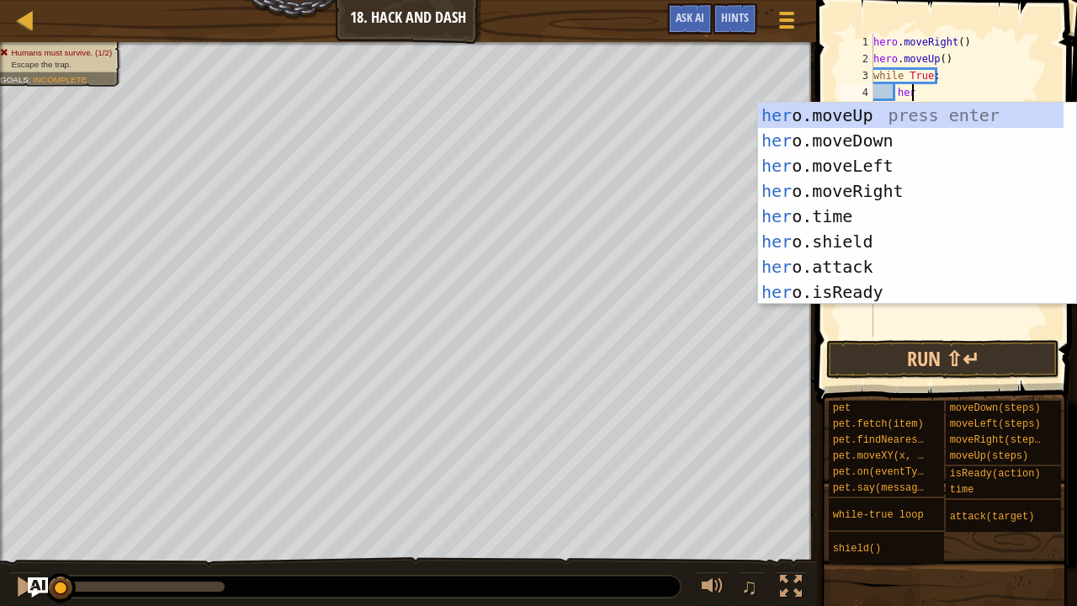
scroll to position [8, 2]
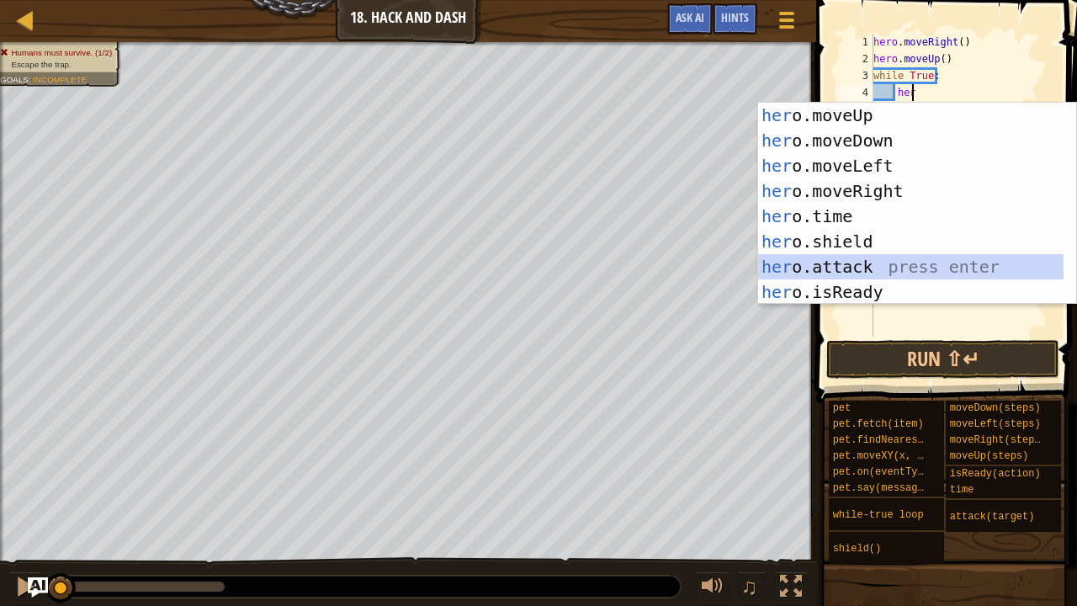
click at [866, 263] on div "her o.moveUp press enter her o.moveDown press enter her o.moveLeft press enter …" at bounding box center [911, 229] width 306 height 252
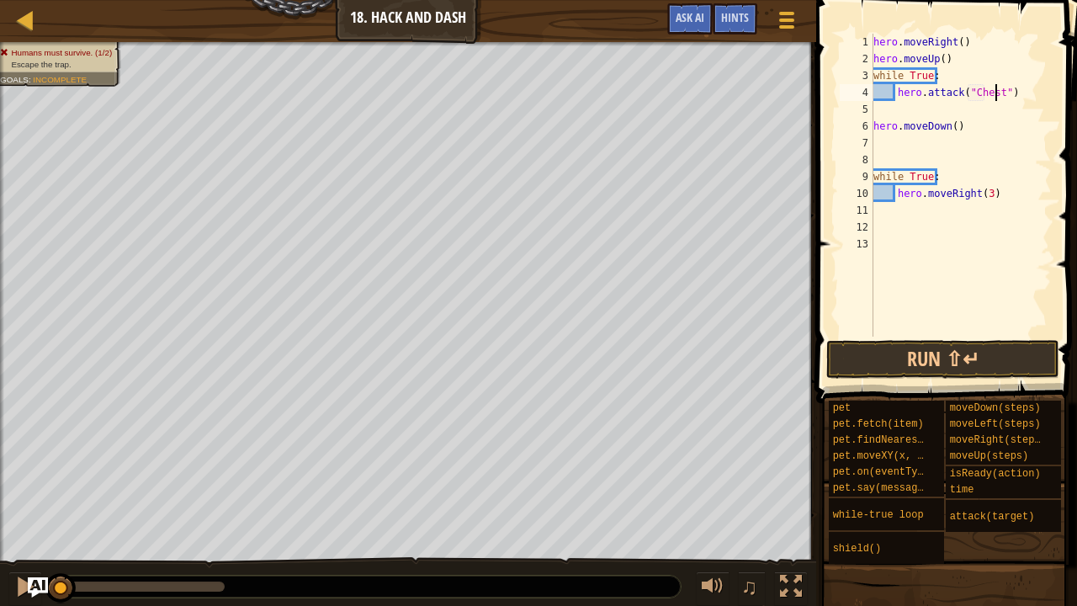
scroll to position [8, 10]
click at [925, 360] on button "Run ⇧↵" at bounding box center [942, 359] width 233 height 39
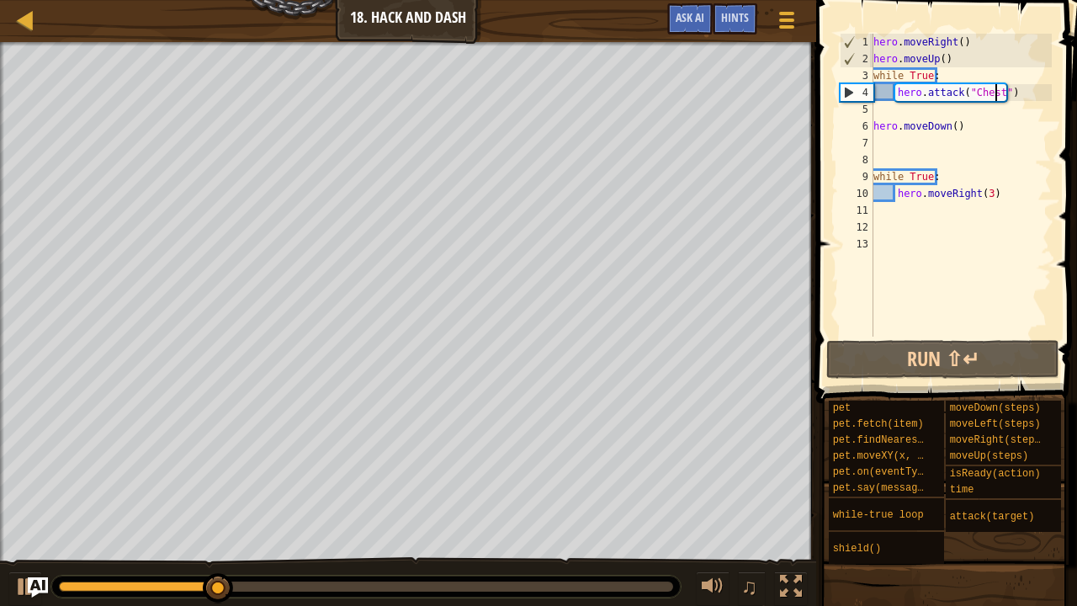
click at [873, 128] on div "hero . moveRight ( ) hero . moveUp ( ) while True : hero . attack ( "Chest" ) h…" at bounding box center [961, 202] width 182 height 336
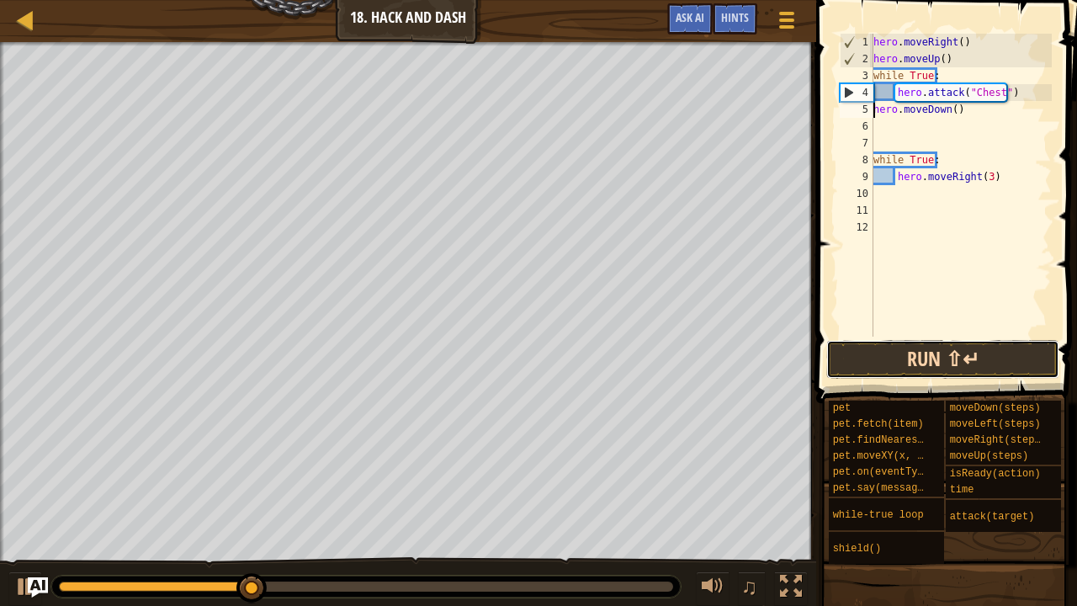
click at [916, 353] on button "Run ⇧↵" at bounding box center [942, 359] width 233 height 39
click at [897, 360] on button "Run ⇧↵" at bounding box center [942, 359] width 233 height 39
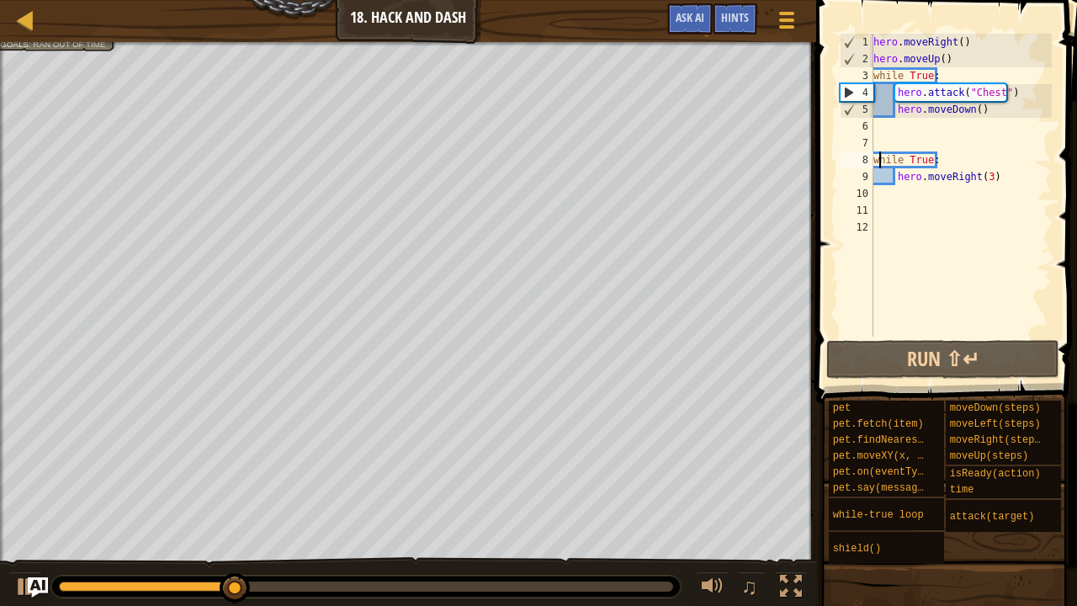
click at [877, 165] on div "hero . moveRight ( ) hero . moveUp ( ) while True : hero . attack ( "Chest" ) h…" at bounding box center [961, 202] width 182 height 336
click at [871, 163] on div "8" at bounding box center [857, 159] width 34 height 17
click at [873, 158] on div "hero . moveRight ( ) hero . moveUp ( ) while True : hero . attack ( "Chest" ) h…" at bounding box center [961, 202] width 182 height 336
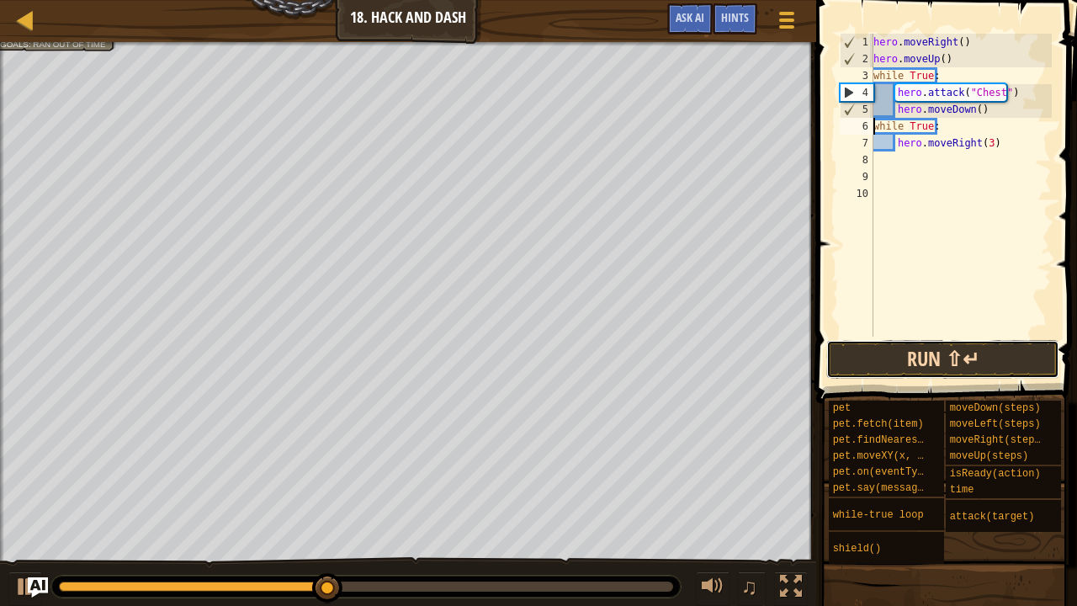
click at [895, 353] on button "Run ⇧↵" at bounding box center [942, 359] width 233 height 39
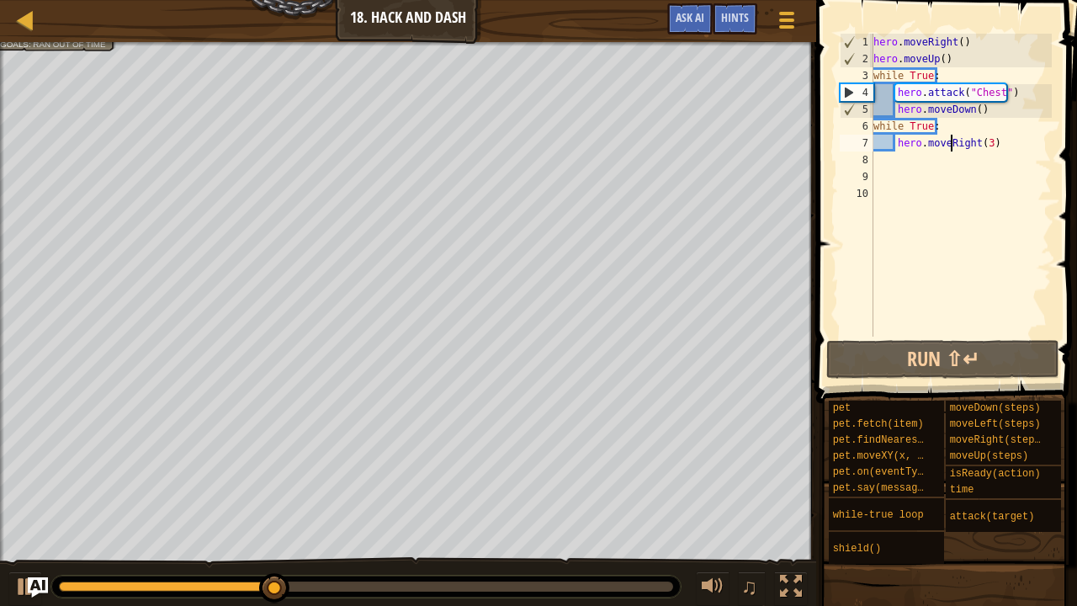
click at [951, 136] on div "hero . moveRight ( ) hero . moveUp ( ) while True : hero . attack ( "Chest" ) h…" at bounding box center [961, 202] width 182 height 336
click at [946, 131] on div "hero . moveRight ( ) hero . moveUp ( ) while True : hero . attack ( "Chest" ) h…" at bounding box center [961, 202] width 182 height 336
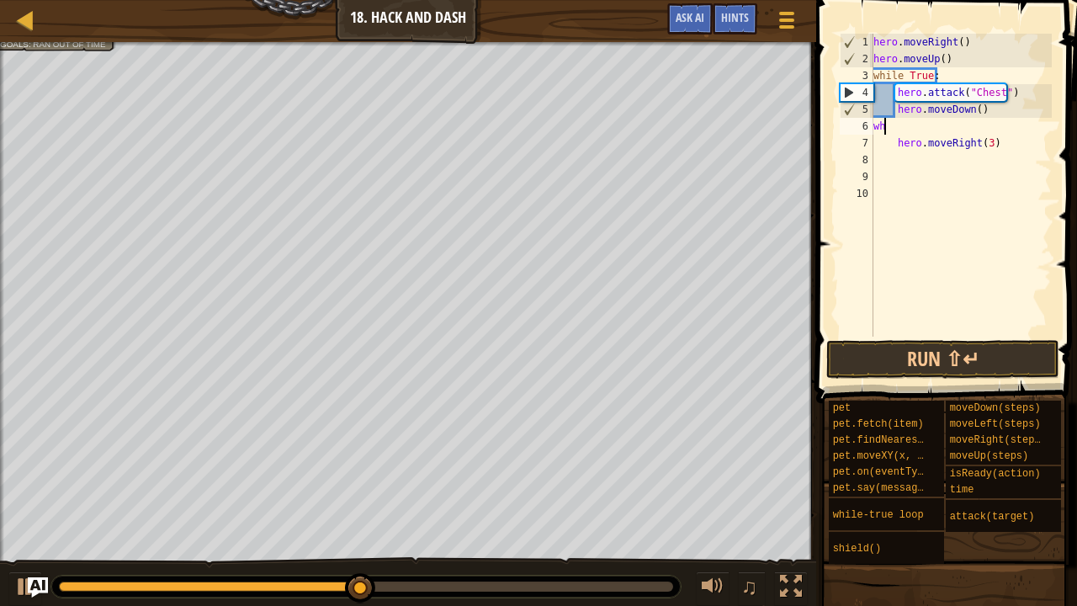
scroll to position [8, 0]
type textarea "w"
click at [894, 147] on div "hero . moveRight ( ) hero . moveUp ( ) while True : hero . attack ( "Chest" ) h…" at bounding box center [961, 202] width 182 height 336
type textarea "hero.moveRight(3)"
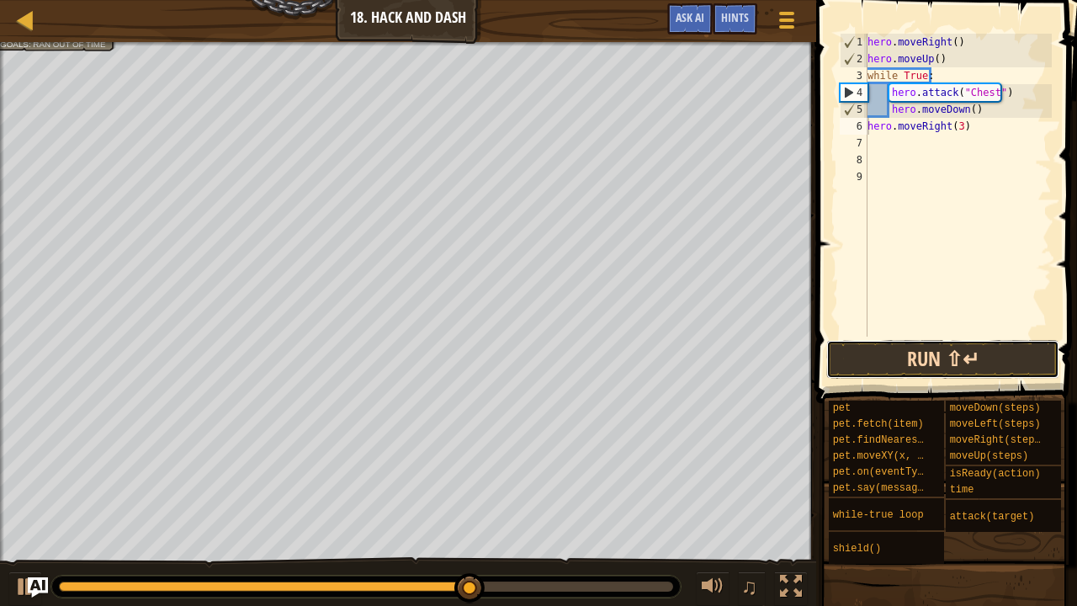
click at [897, 356] on button "Run ⇧↵" at bounding box center [942, 359] width 233 height 39
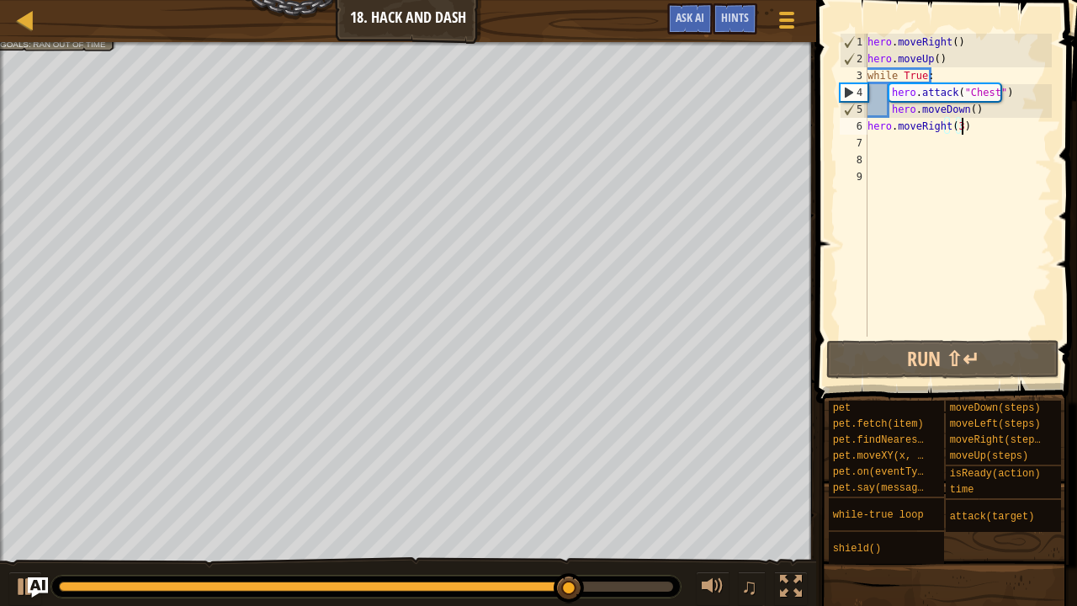
click at [986, 128] on div "hero . moveRight ( ) hero . moveUp ( ) while True : hero . attack ( "Chest" ) h…" at bounding box center [958, 202] width 188 height 336
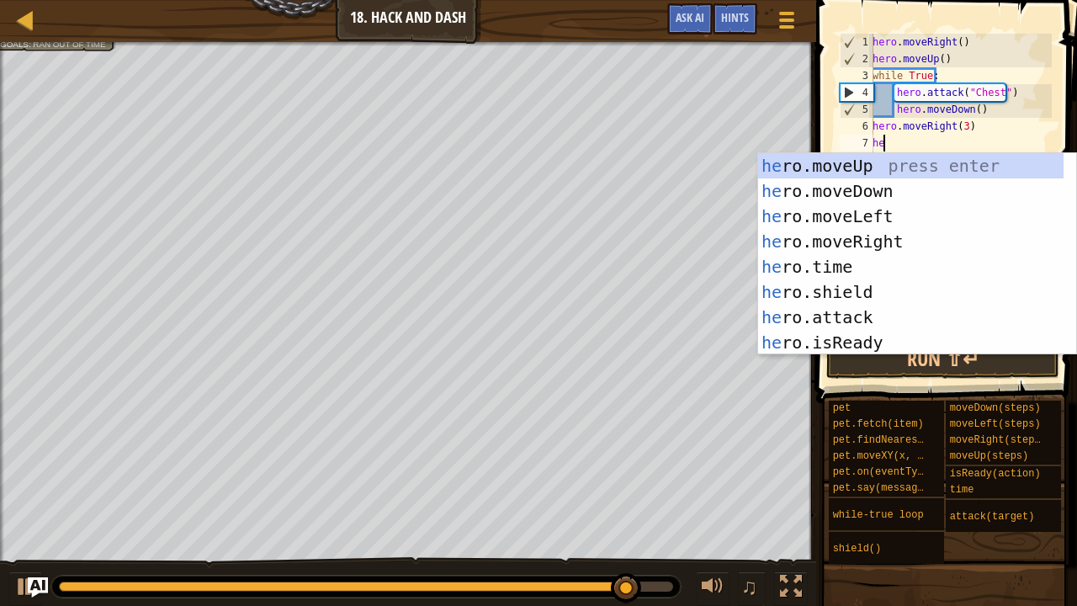
type textarea "hero"
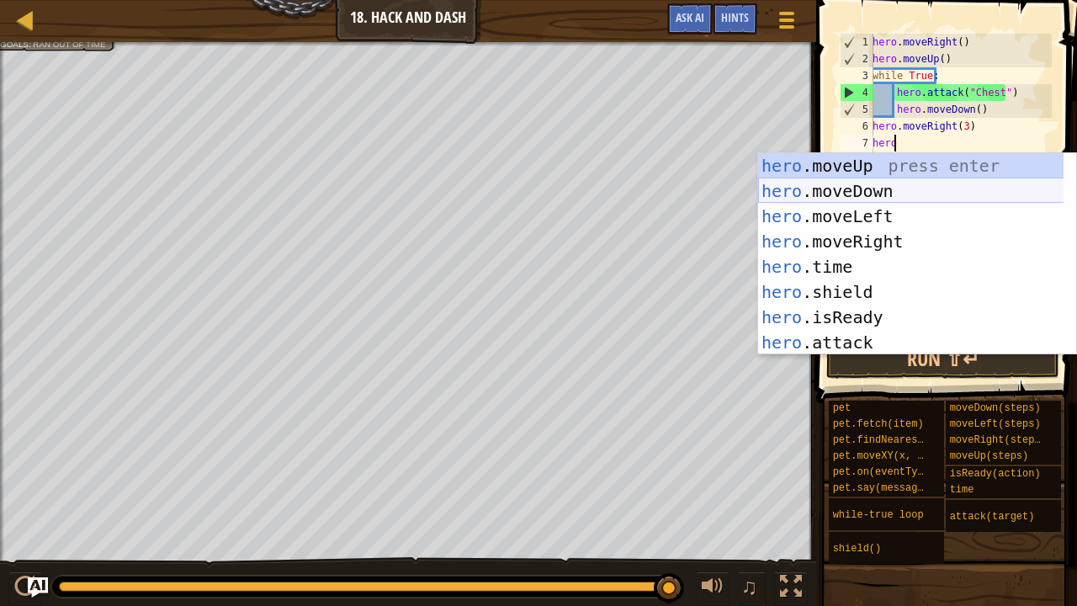
click at [848, 193] on div "hero .moveUp press enter hero .moveDown press enter hero .moveLeft press enter …" at bounding box center [911, 279] width 306 height 252
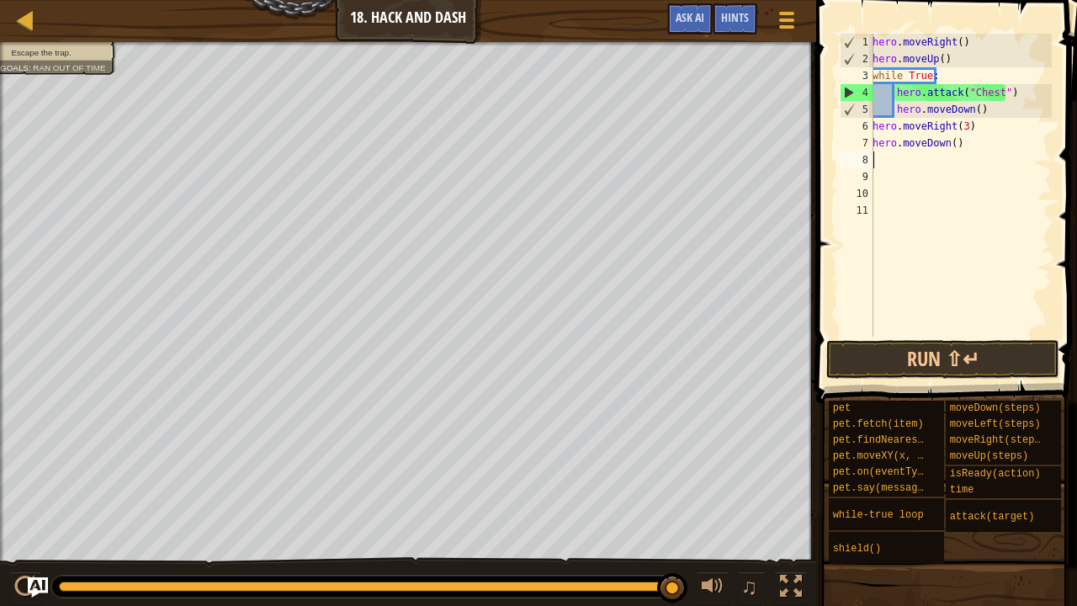
scroll to position [8, 0]
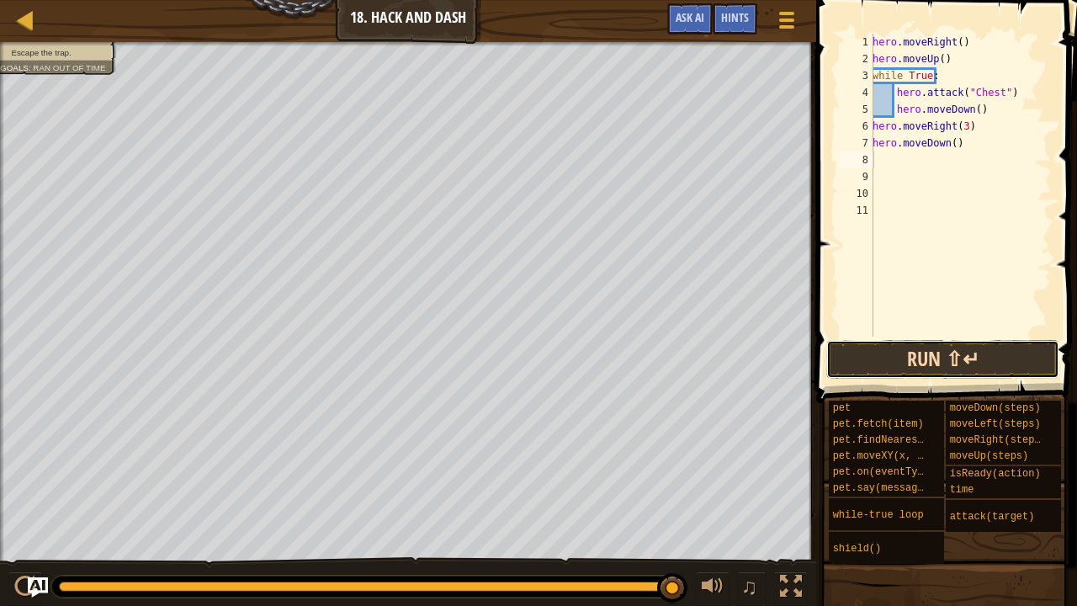
click at [920, 353] on button "Run ⇧↵" at bounding box center [942, 359] width 233 height 39
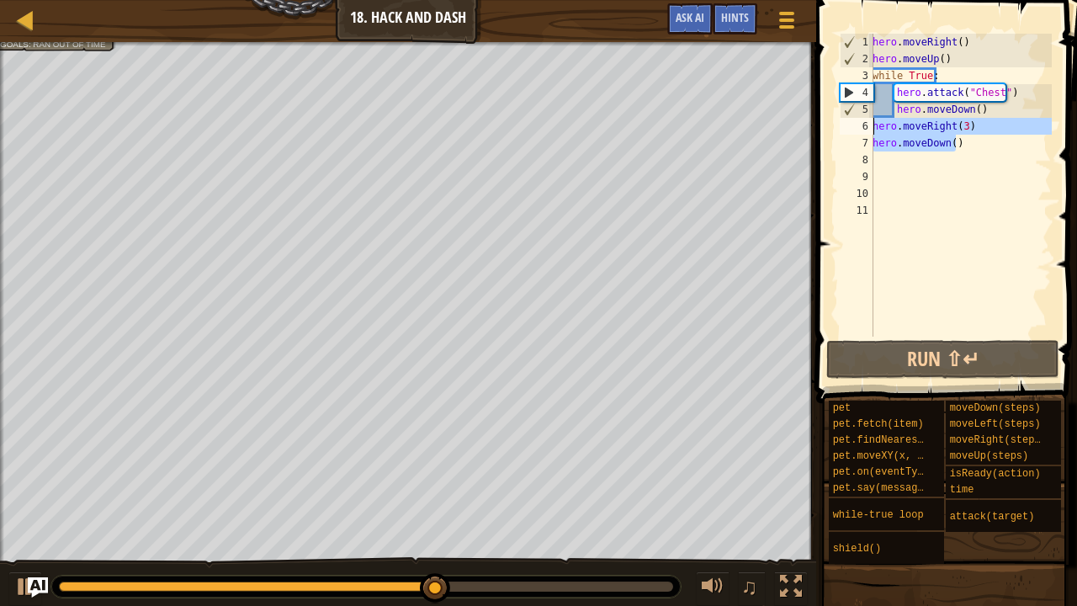
drag, startPoint x: 982, startPoint y: 143, endPoint x: 871, endPoint y: 121, distance: 112.3
click at [871, 121] on div "1 2 3 4 5 6 7 8 9 10 11 hero . moveRight ( ) hero . moveUp ( ) while True : her…" at bounding box center [943, 185] width 215 height 303
type textarea "hero.moveRight(3) hero.moveDown()"
type textarea "\"
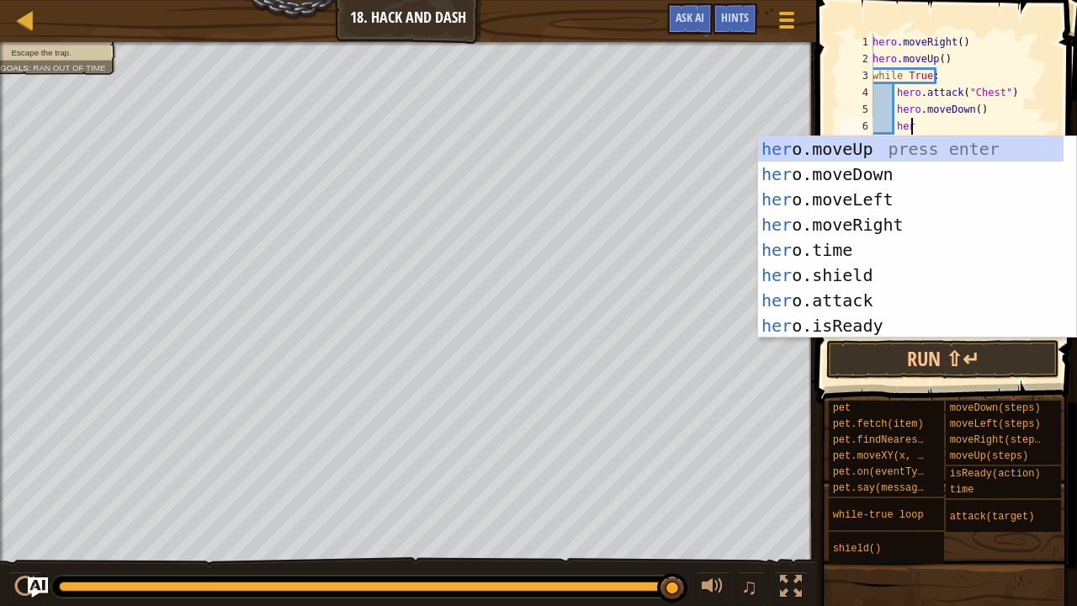
type textarea "hero"
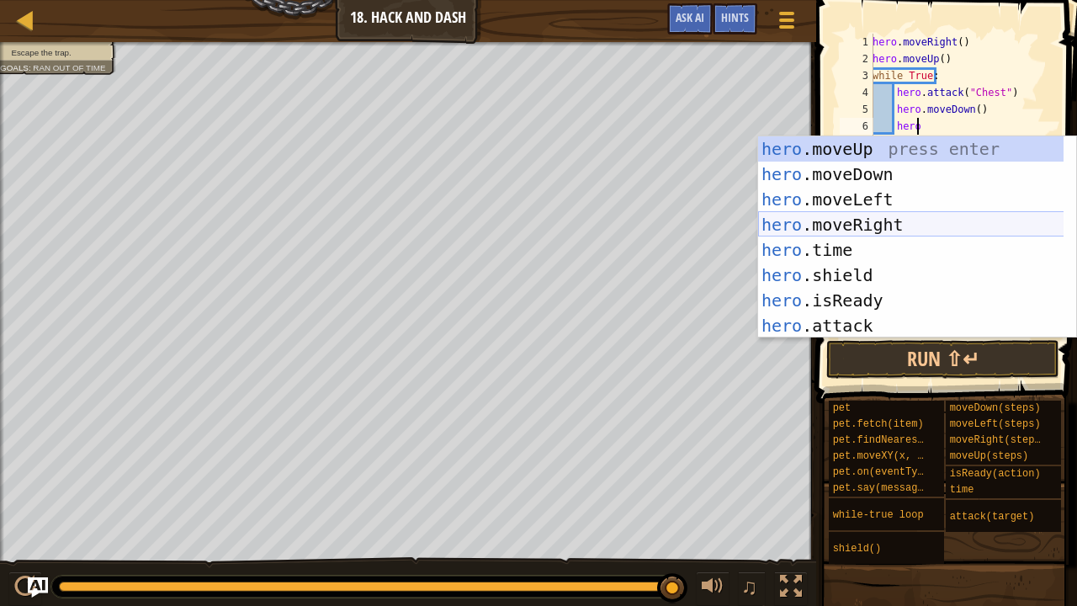
click at [862, 225] on div "hero .moveUp press enter hero .moveDown press enter hero .moveLeft press enter …" at bounding box center [911, 262] width 306 height 252
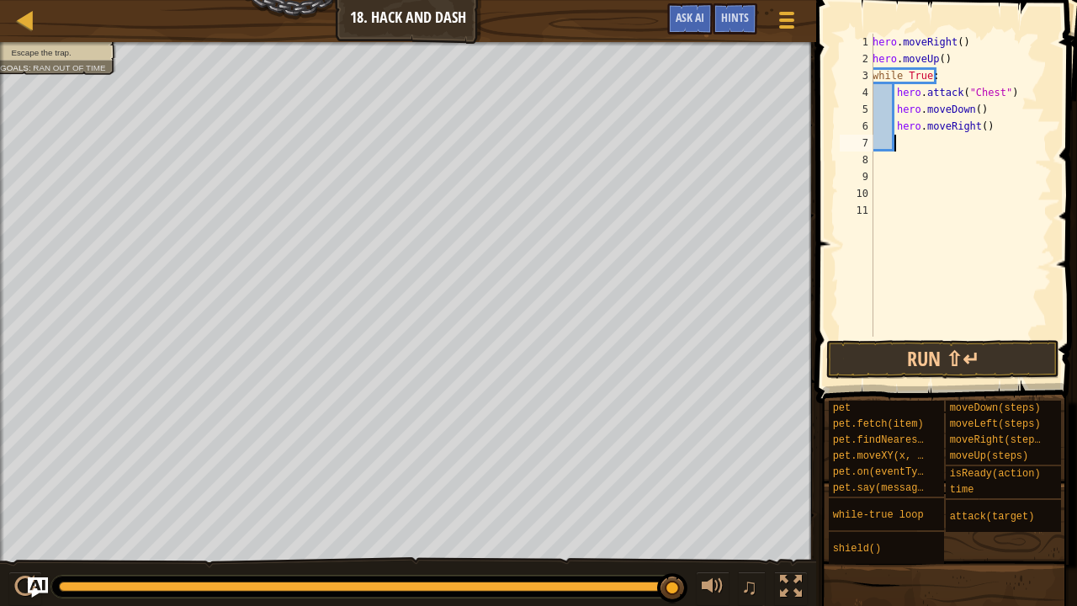
click at [978, 136] on div "hero . moveRight ( ) hero . moveUp ( ) while True : hero . attack ( "Chest" ) h…" at bounding box center [960, 202] width 183 height 336
click at [978, 133] on div "hero . moveRight ( ) hero . moveUp ( ) while True : hero . attack ( "Chest" ) h…" at bounding box center [960, 202] width 183 height 336
type textarea "hero.moveRight(3)"
click at [939, 346] on button "Run ⇧↵" at bounding box center [942, 359] width 233 height 39
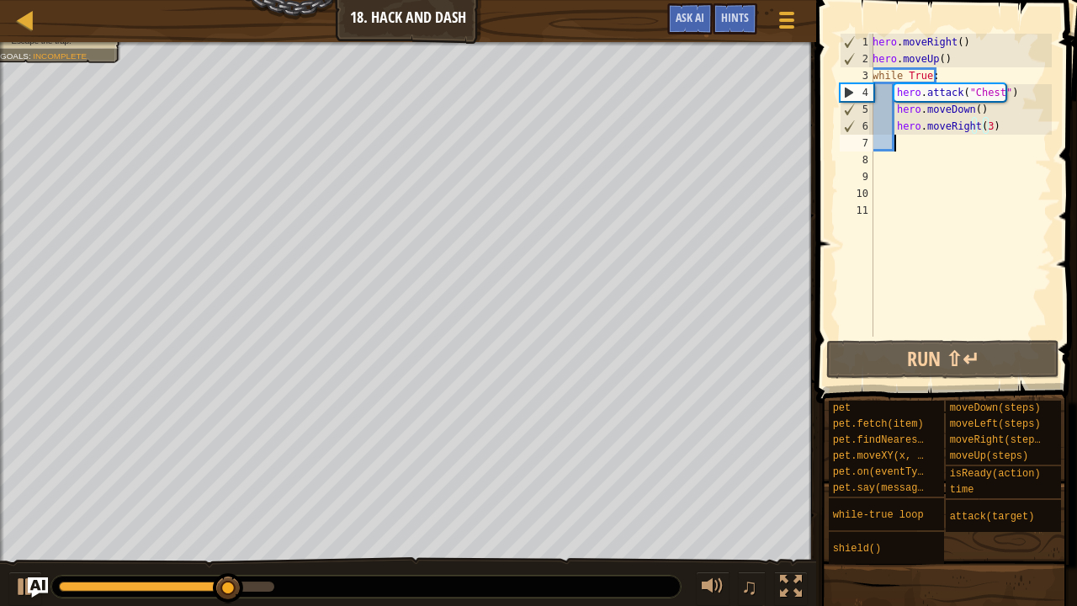
click at [949, 148] on div "hero . moveRight ( ) hero . moveUp ( ) while True : hero . attack ( "Chest" ) h…" at bounding box center [960, 202] width 183 height 336
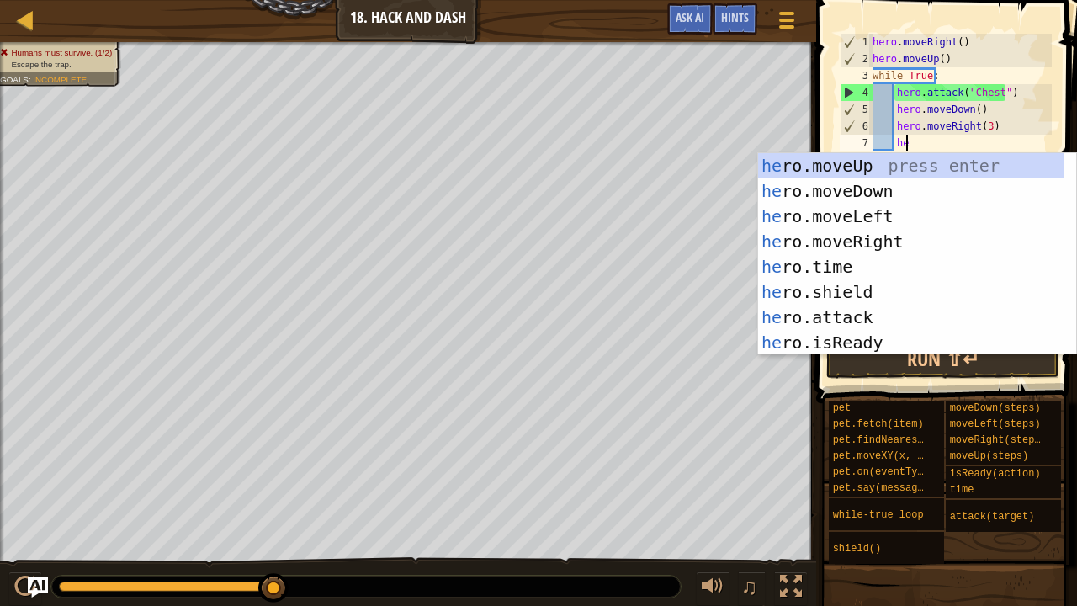
type textarea "hero"
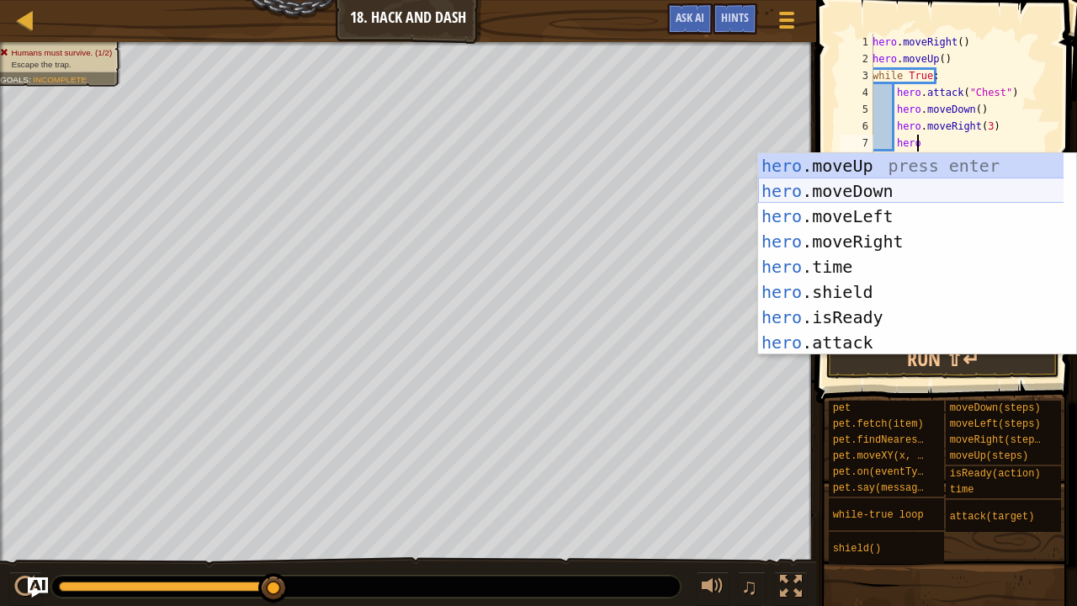
click at [875, 198] on div "hero .moveUp press enter hero .moveDown press enter hero .moveLeft press enter …" at bounding box center [911, 279] width 306 height 252
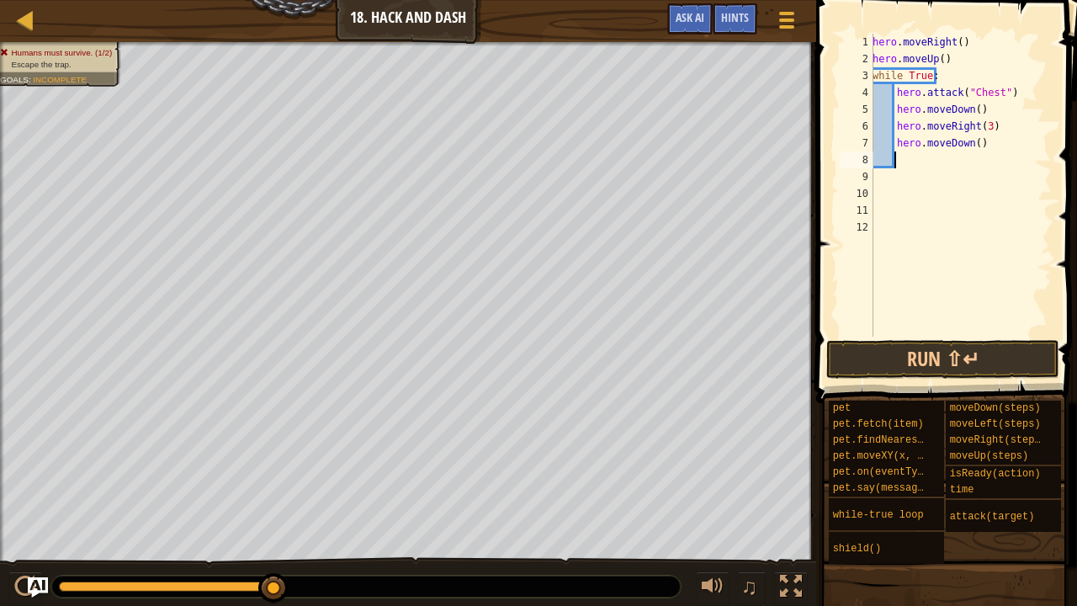
scroll to position [8, 1]
click at [969, 146] on div "hero . moveRight ( ) hero . moveUp ( ) while True : hero . attack ( "Chest" ) h…" at bounding box center [960, 202] width 183 height 336
click at [972, 146] on div "hero . moveRight ( ) hero . moveUp ( ) while True : hero . attack ( "Chest" ) h…" at bounding box center [960, 202] width 183 height 336
click at [935, 362] on button "Run ⇧↵" at bounding box center [942, 359] width 233 height 39
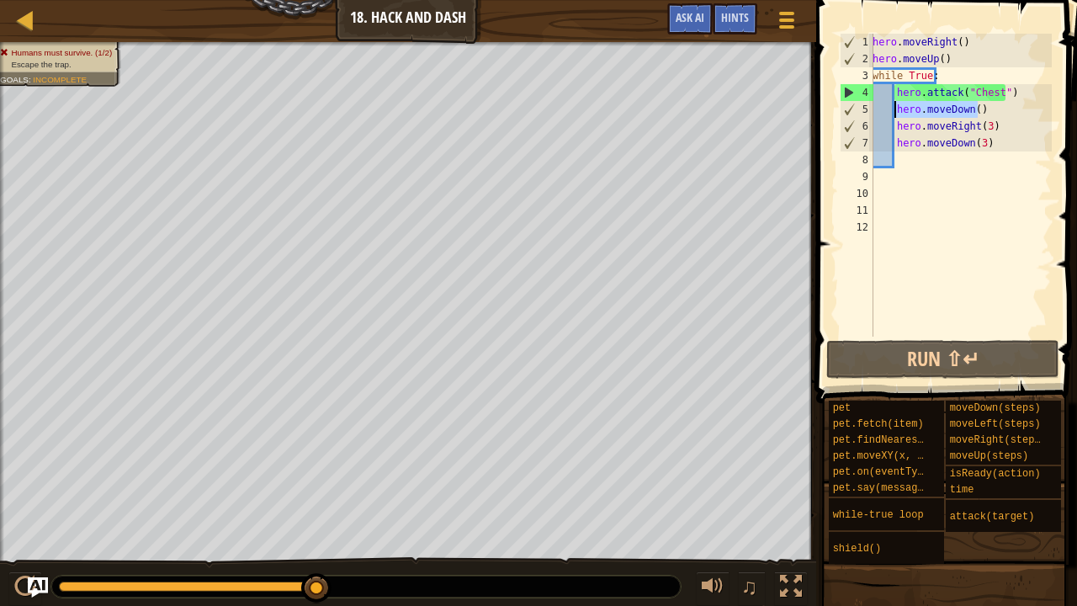
drag, startPoint x: 996, startPoint y: 109, endPoint x: 898, endPoint y: 113, distance: 98.5
click at [898, 113] on div "hero . moveRight ( ) hero . moveUp ( ) while True : hero . attack ( "Chest" ) h…" at bounding box center [960, 202] width 183 height 336
type textarea "hero.moveDown()"
click at [1003, 156] on div "hero . moveRight ( ) hero . moveUp ( ) while True : hero . attack ( "Chest" ) h…" at bounding box center [960, 202] width 183 height 336
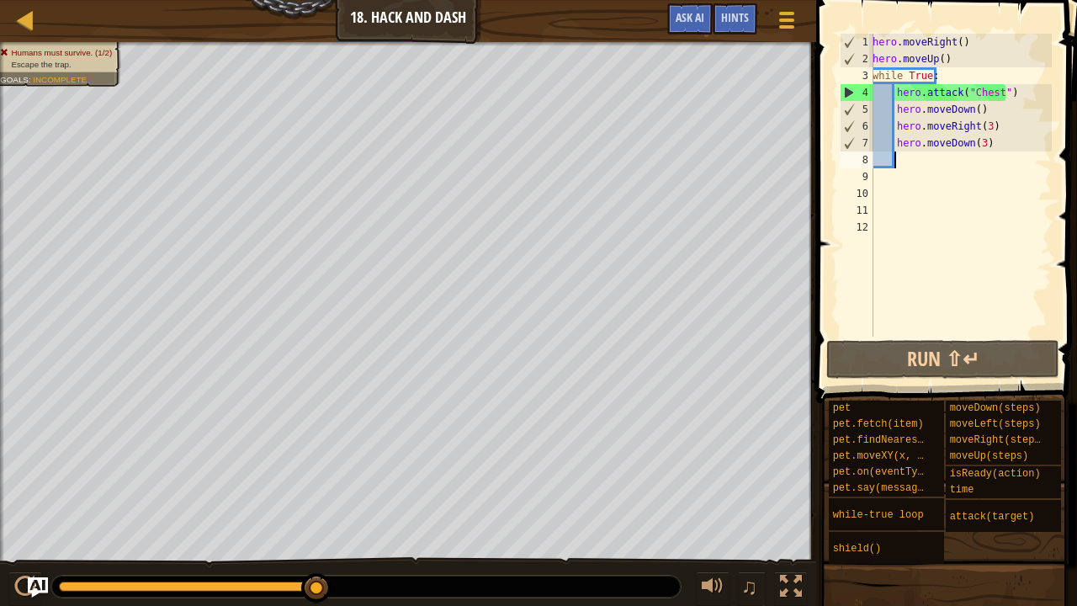
scroll to position [8, 1]
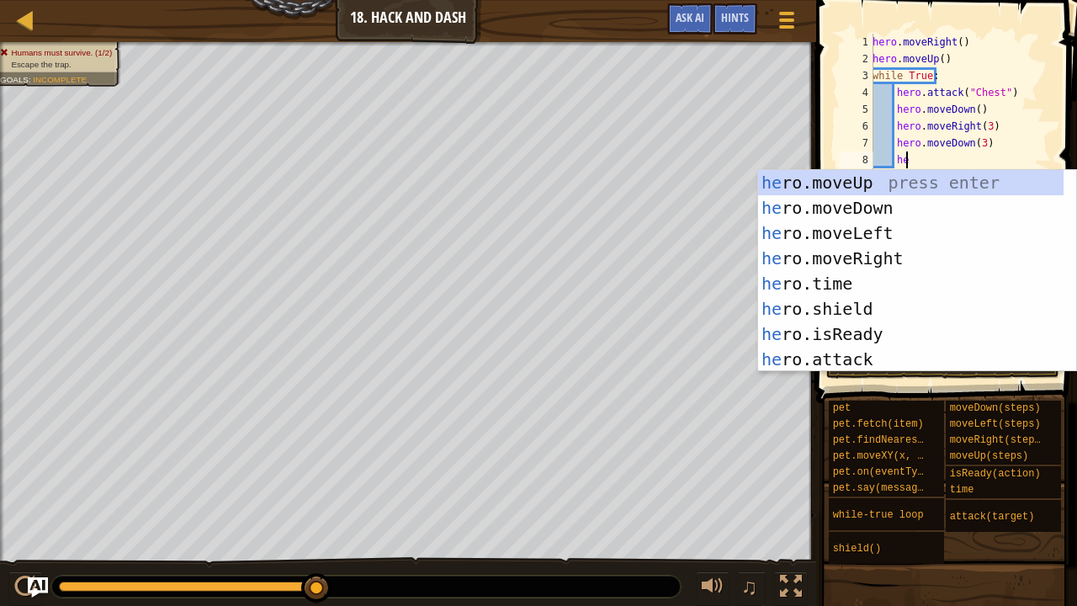
type textarea "h"
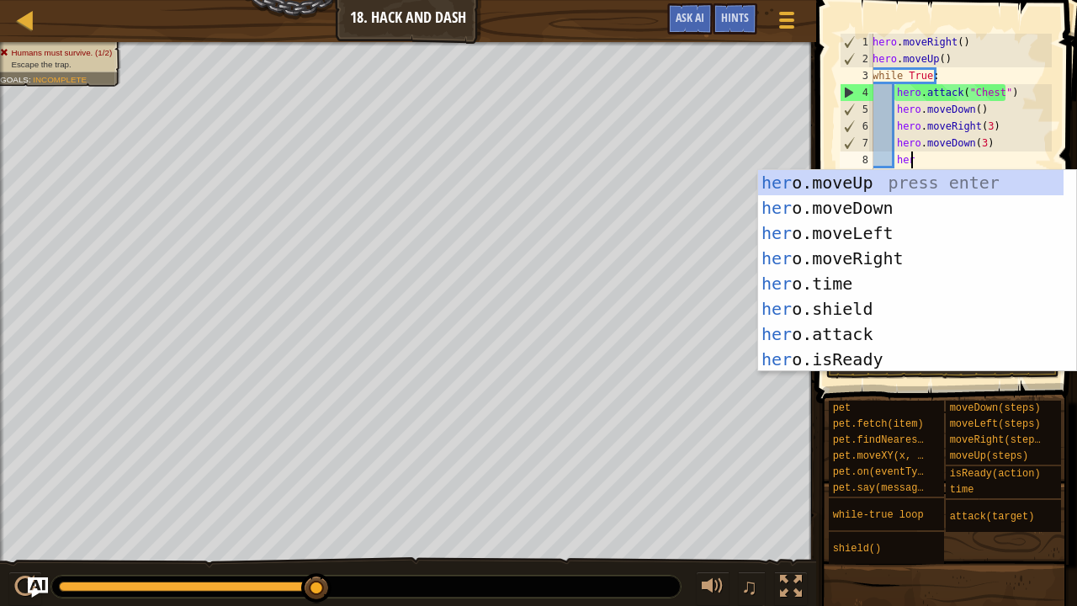
type textarea "hero"
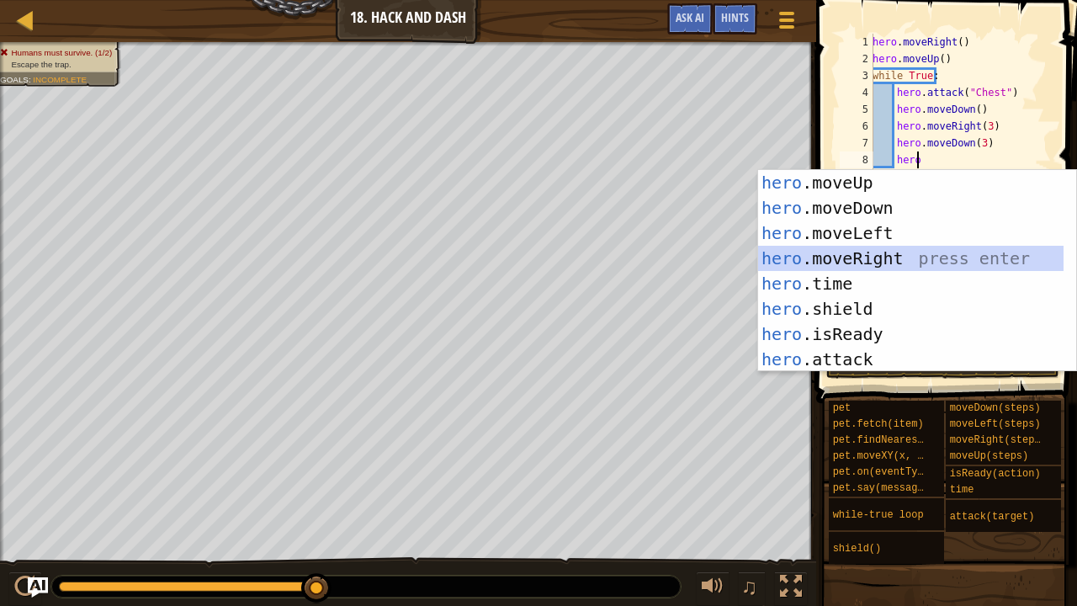
click at [869, 267] on div "hero .moveUp press enter hero .moveDown press enter hero .moveLeft press enter …" at bounding box center [911, 296] width 306 height 252
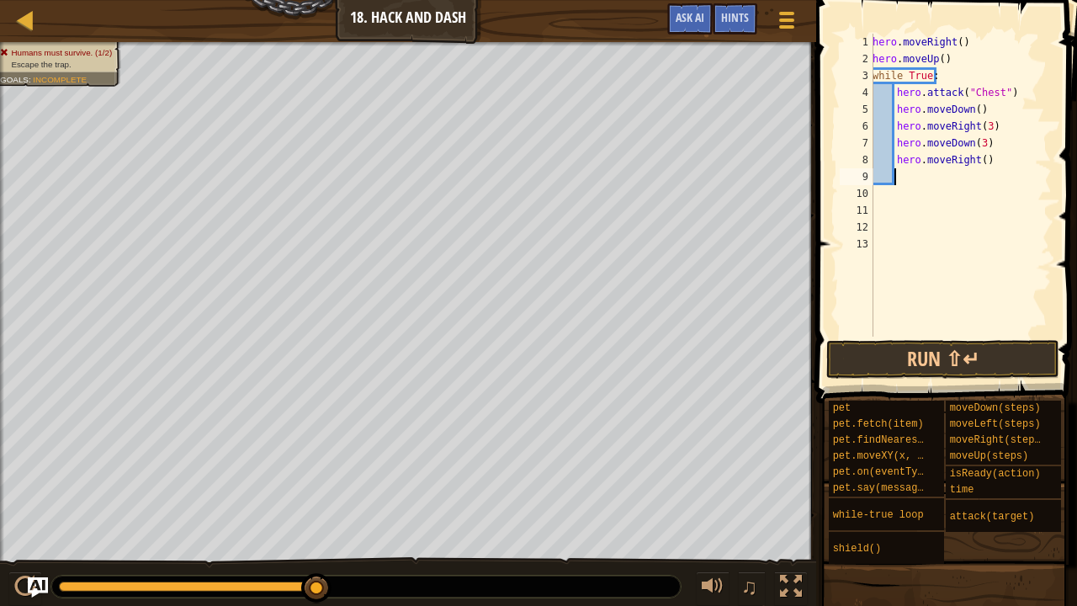
click at [977, 163] on div "hero . moveRight ( ) hero . moveUp ( ) while True : hero . attack ( "Chest" ) h…" at bounding box center [960, 202] width 183 height 336
type textarea "hero.moveRight(3)"
click at [920, 183] on div "hero . moveRight ( ) hero . moveUp ( ) while True : hero . attack ( "Chest" ) h…" at bounding box center [960, 202] width 183 height 336
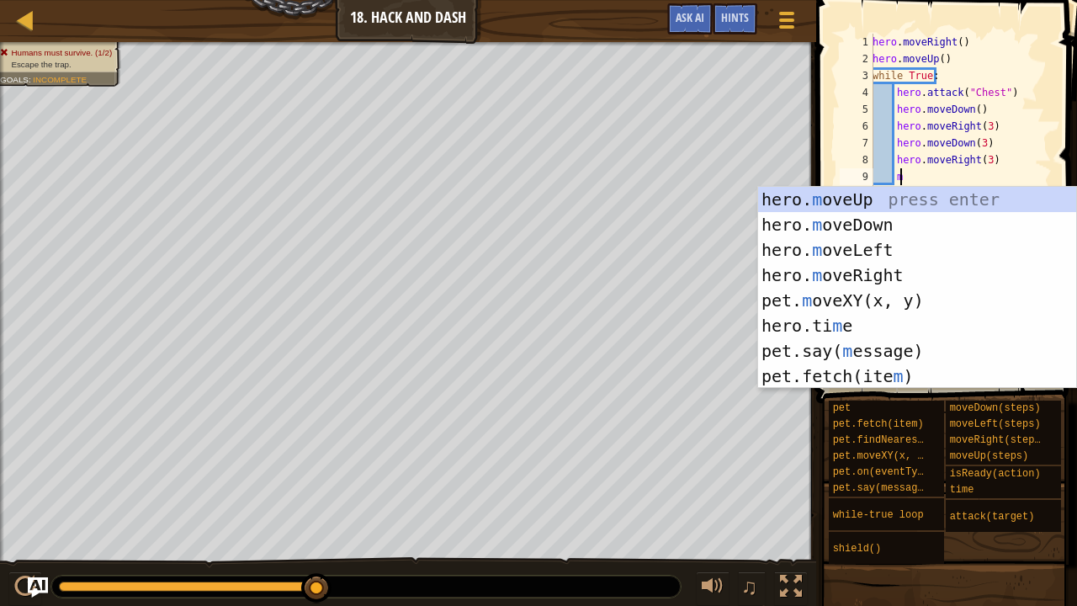
type textarea "mo"
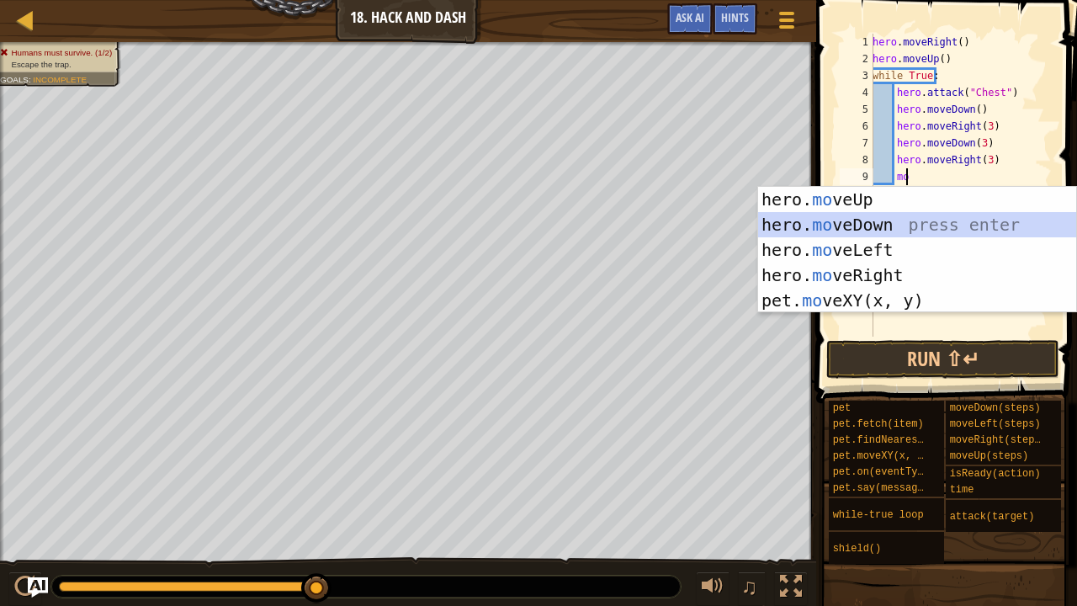
click at [857, 230] on div "hero. mo veUp press enter hero. mo veDown press enter hero. mo veLeft press ent…" at bounding box center [917, 275] width 319 height 177
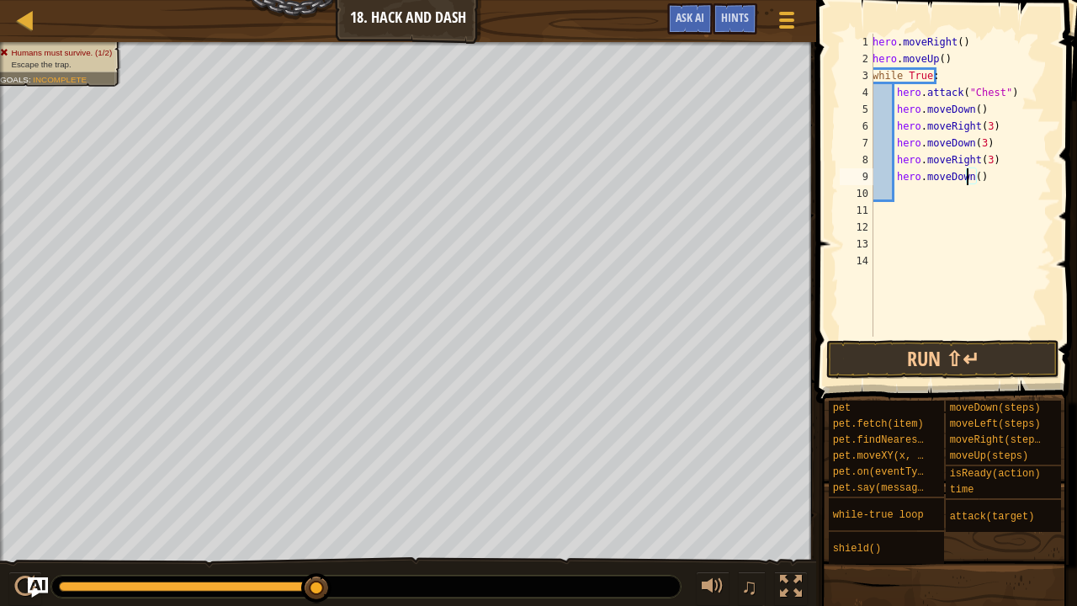
click at [967, 177] on div "hero . moveRight ( ) hero . moveUp ( ) while True : hero . attack ( "Chest" ) h…" at bounding box center [960, 202] width 183 height 336
click at [972, 180] on div "hero . moveRight ( ) hero . moveUp ( ) while True : hero . attack ( "Chest" ) h…" at bounding box center [960, 202] width 183 height 336
type textarea "hero.moveDown(3)"
click at [973, 205] on div "hero . moveRight ( ) hero . moveUp ( ) while True : hero . attack ( "Chest" ) h…" at bounding box center [960, 202] width 183 height 336
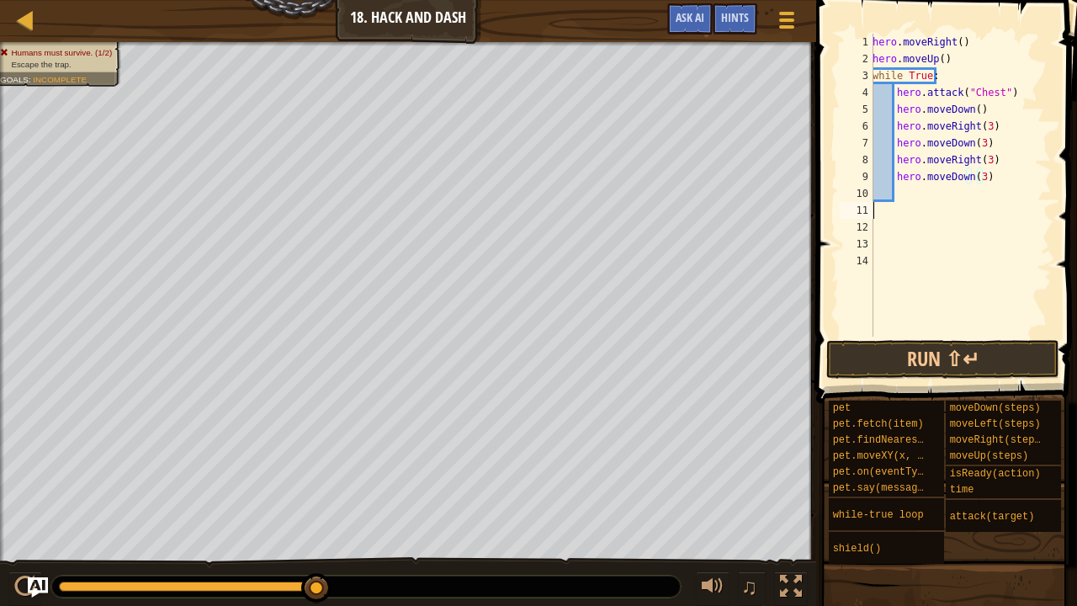
scroll to position [8, 0]
click at [910, 190] on div "hero . moveRight ( ) hero . moveUp ( ) while True : hero . attack ( "Chest" ) h…" at bounding box center [960, 202] width 183 height 336
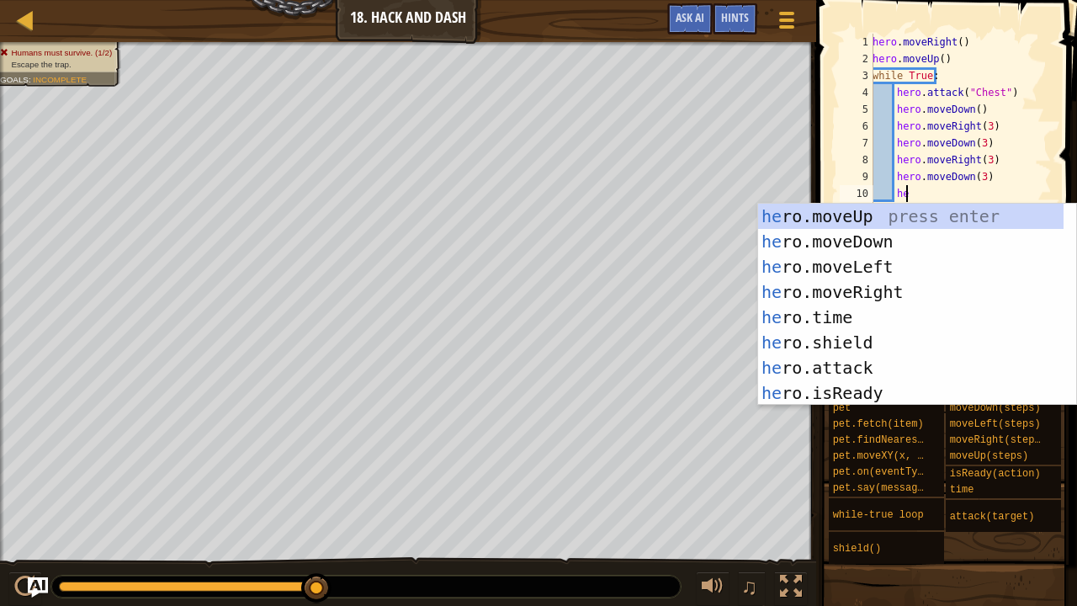
type textarea "hero"
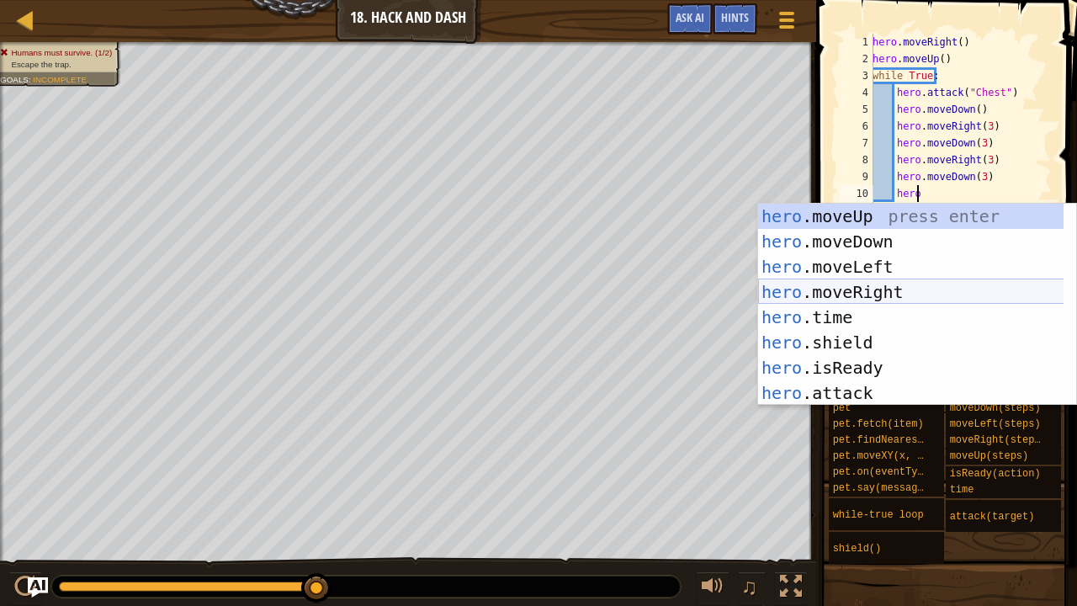
click at [865, 286] on div "hero .moveUp press enter hero .moveDown press enter hero .moveLeft press enter …" at bounding box center [911, 330] width 306 height 252
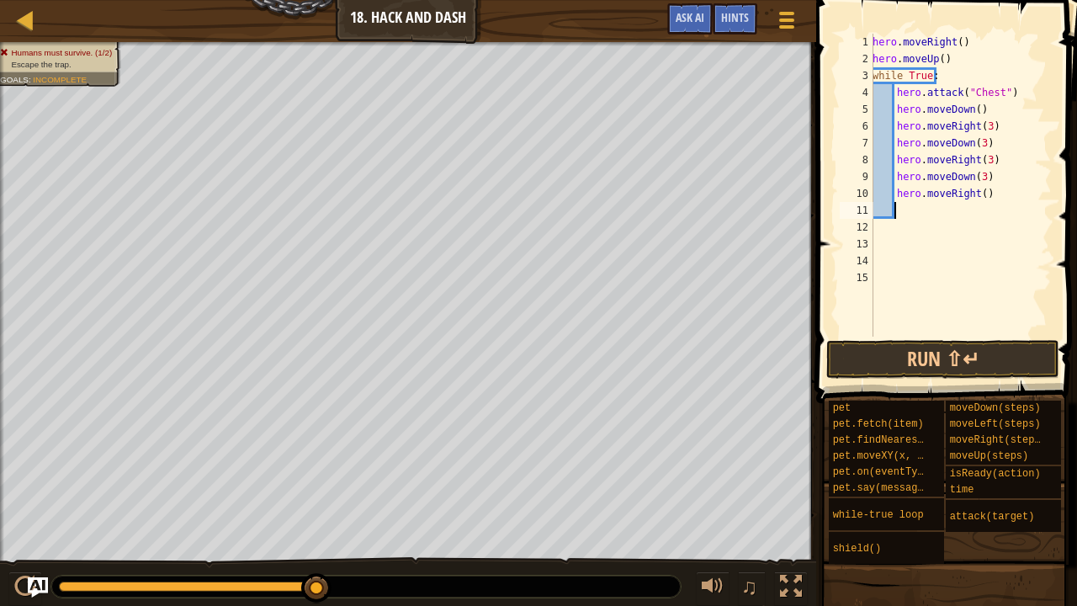
scroll to position [8, 1]
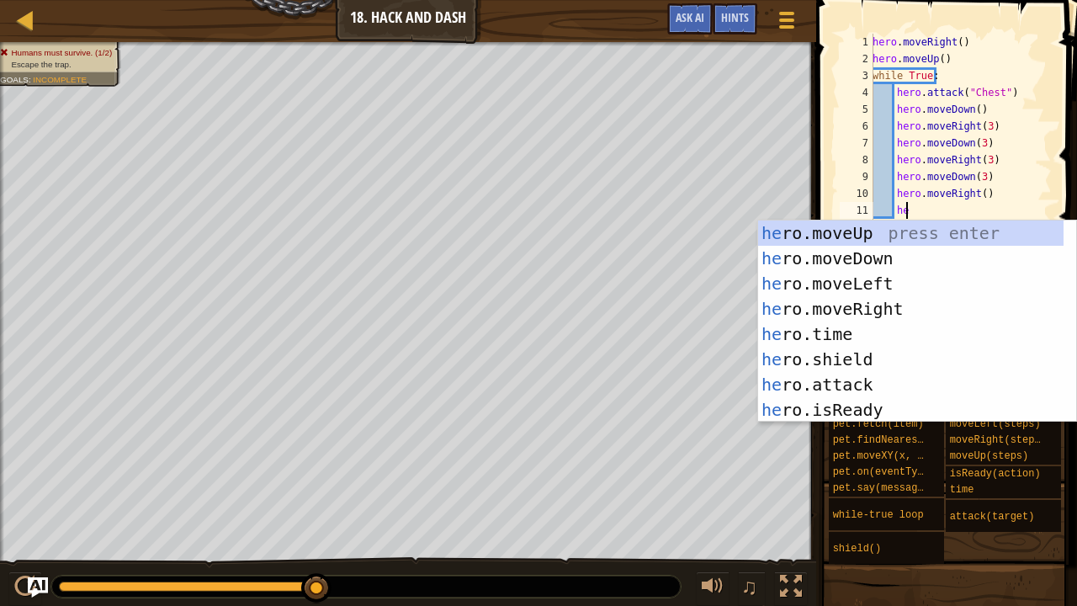
type textarea "her"
click at [883, 262] on div "her o.moveUp press enter her o.moveDown press enter her o.moveLeft press enter …" at bounding box center [911, 346] width 306 height 252
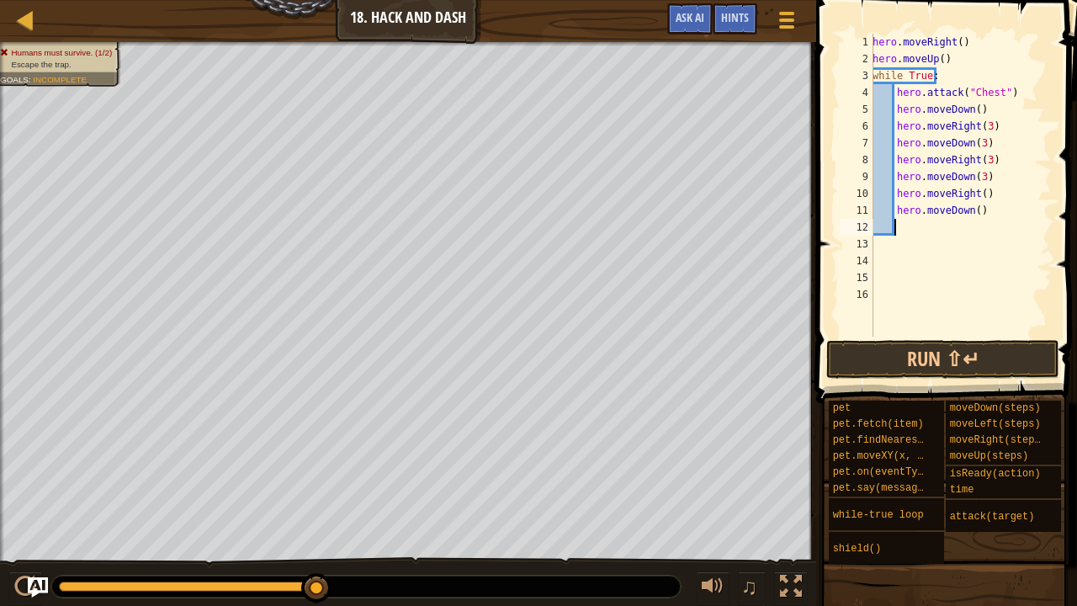
scroll to position [8, 1]
click at [972, 212] on div "hero . moveRight ( ) hero . moveUp ( ) while True : hero . attack ( "Chest" ) h…" at bounding box center [960, 202] width 183 height 336
click at [977, 194] on div "hero . moveRight ( ) hero . moveUp ( ) while True : hero . attack ( "Chest" ) h…" at bounding box center [960, 202] width 183 height 336
type textarea "hero.moveRight(3)"
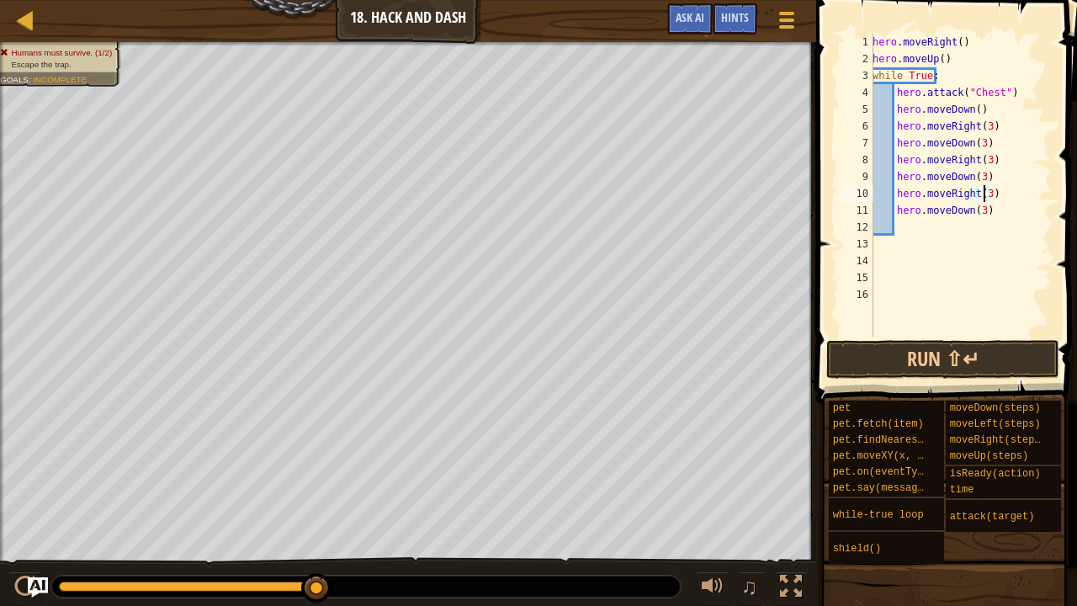
click at [915, 236] on div "hero . moveRight ( ) hero . moveUp ( ) while True : hero . attack ( "Chest" ) h…" at bounding box center [960, 202] width 183 height 336
click at [898, 227] on div "hero . moveRight ( ) hero . moveUp ( ) while True : hero . attack ( "Chest" ) h…" at bounding box center [960, 202] width 183 height 336
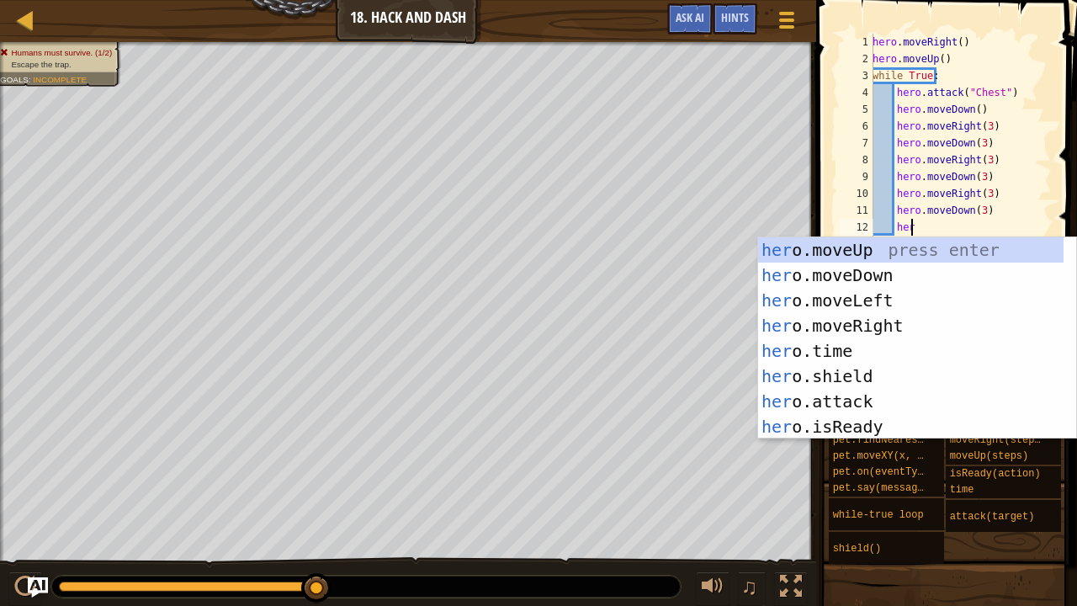
type textarea "hero"
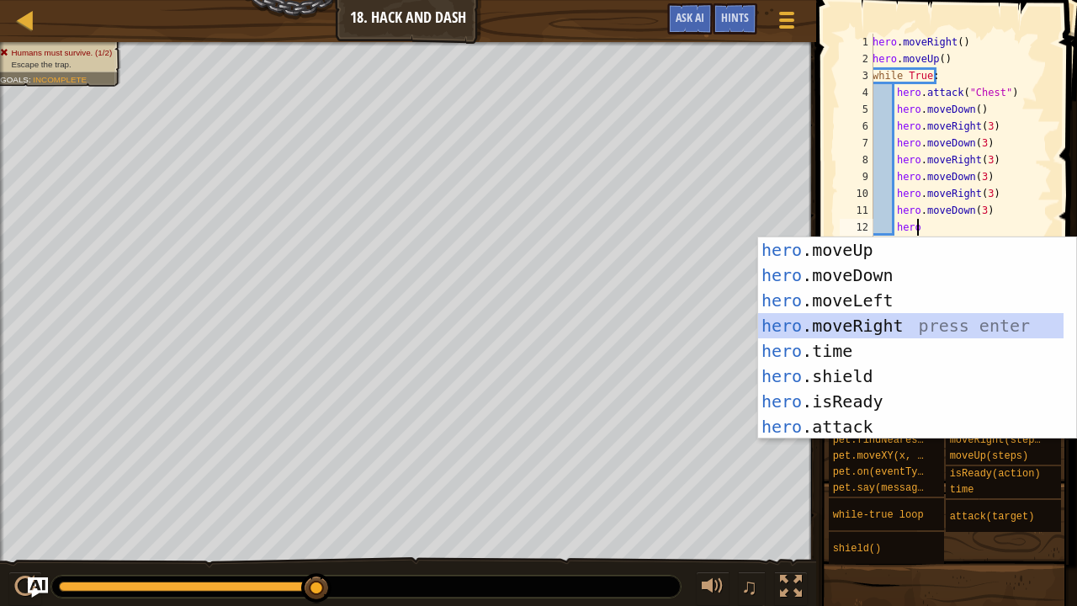
click at [840, 327] on div "hero .moveUp press enter hero .moveDown press enter hero .moveLeft press enter …" at bounding box center [911, 363] width 306 height 252
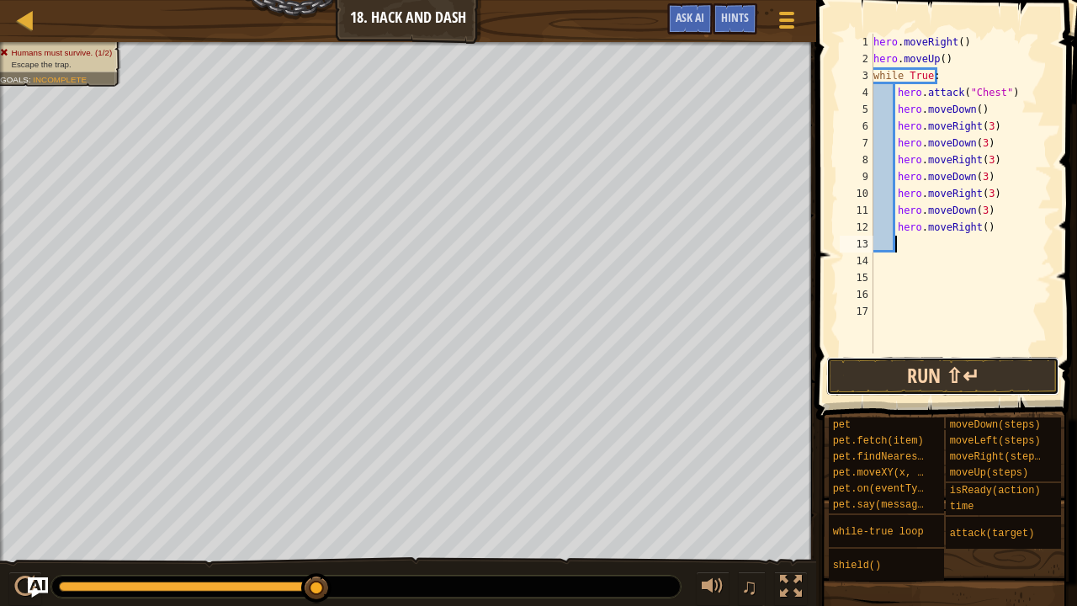
click at [902, 379] on button "Run ⇧↵" at bounding box center [942, 376] width 233 height 39
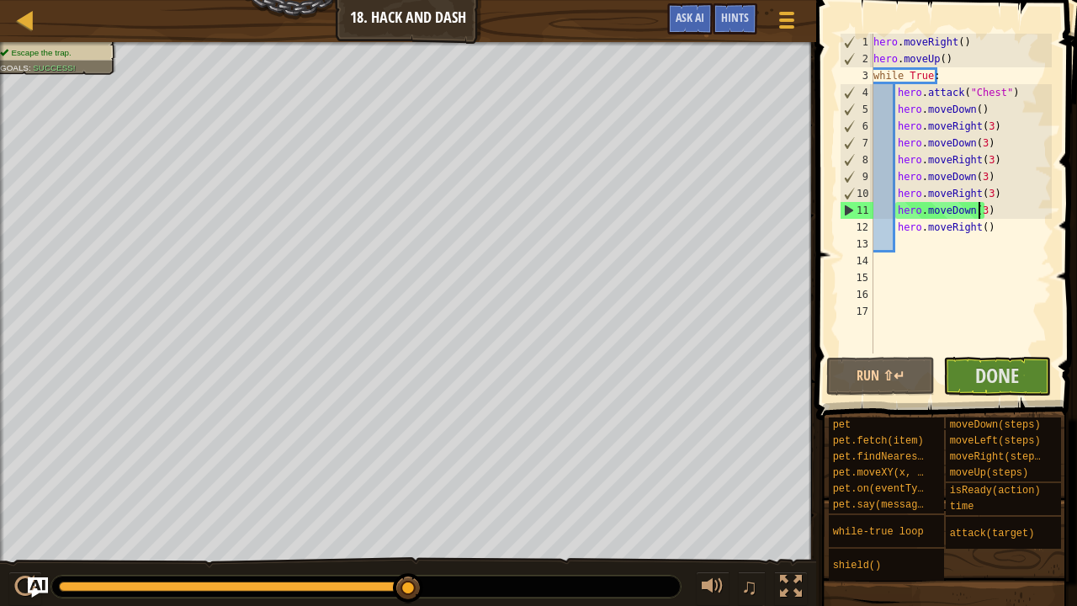
click at [977, 212] on div "hero . moveRight ( ) hero . moveUp ( ) while True : hero . attack ( "Chest" ) h…" at bounding box center [961, 210] width 182 height 353
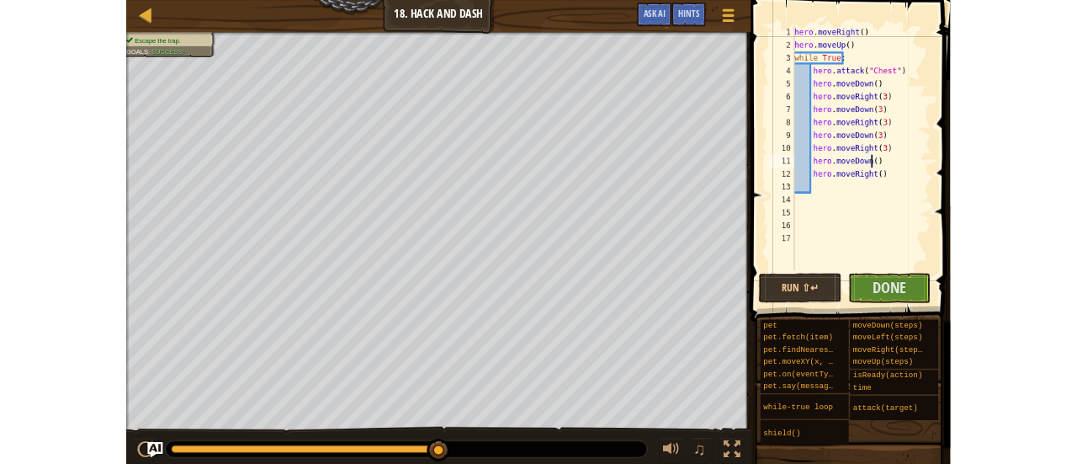
scroll to position [8, 8]
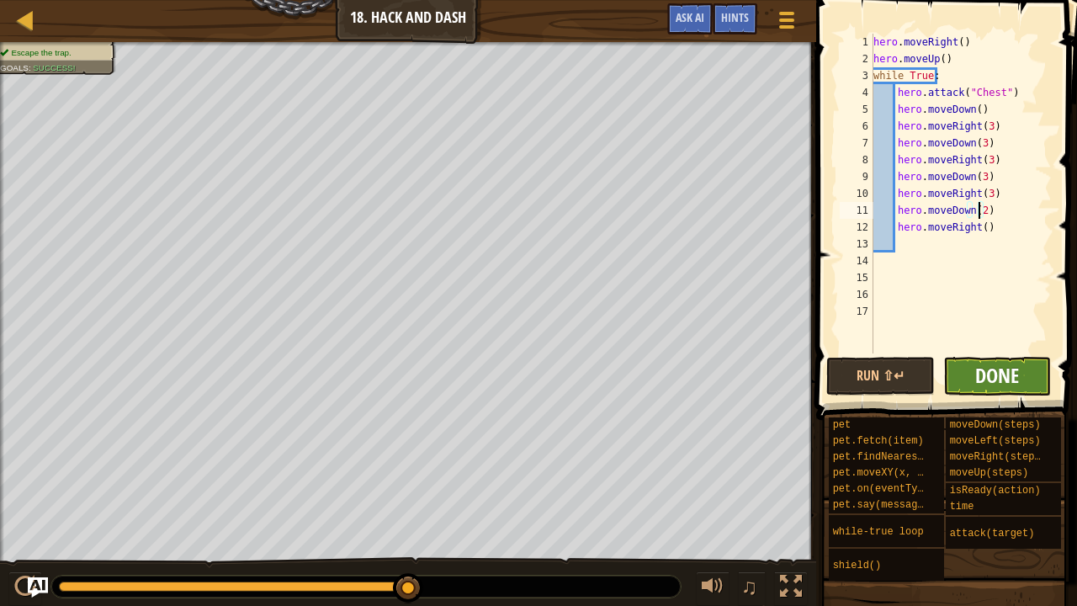
type textarea "hero.moveDown(2)"
click at [1011, 370] on span "Done" at bounding box center [997, 375] width 44 height 27
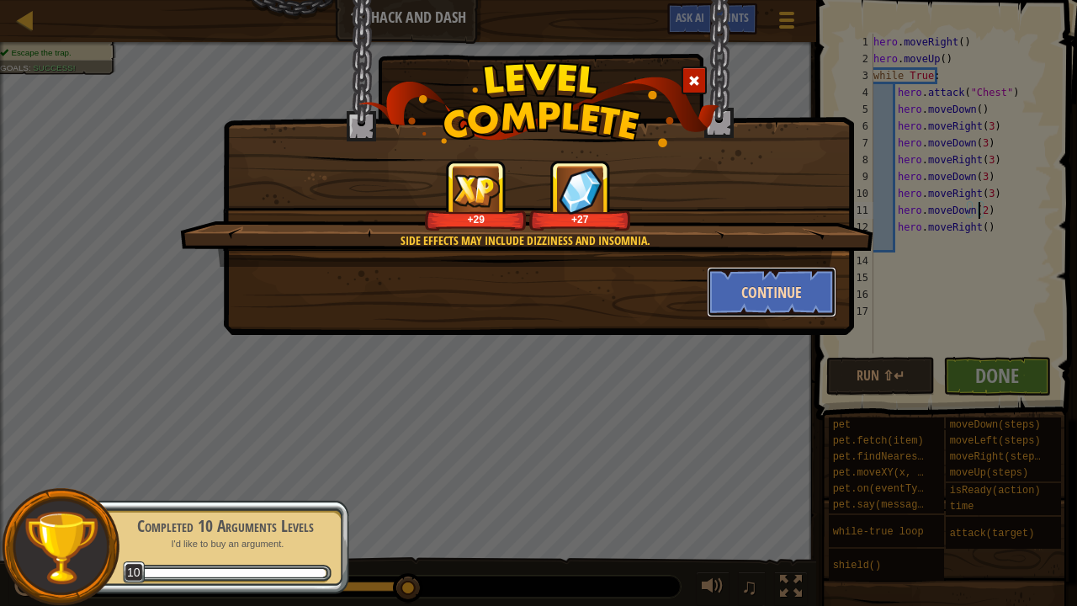
click at [732, 284] on button "Continue" at bounding box center [772, 292] width 130 height 50
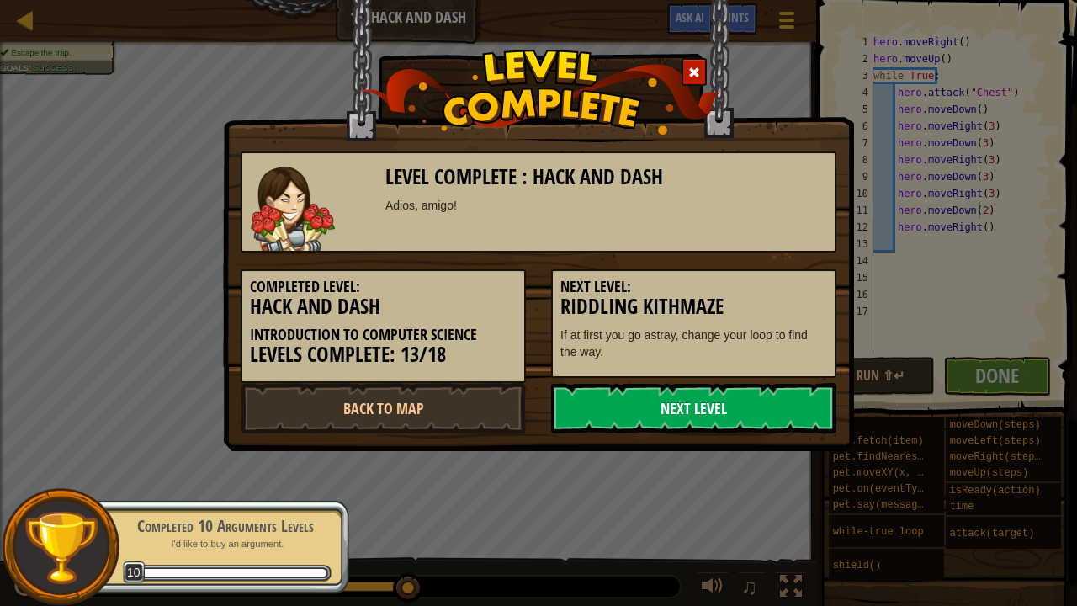
click at [701, 408] on link "Next Level" at bounding box center [693, 408] width 285 height 50
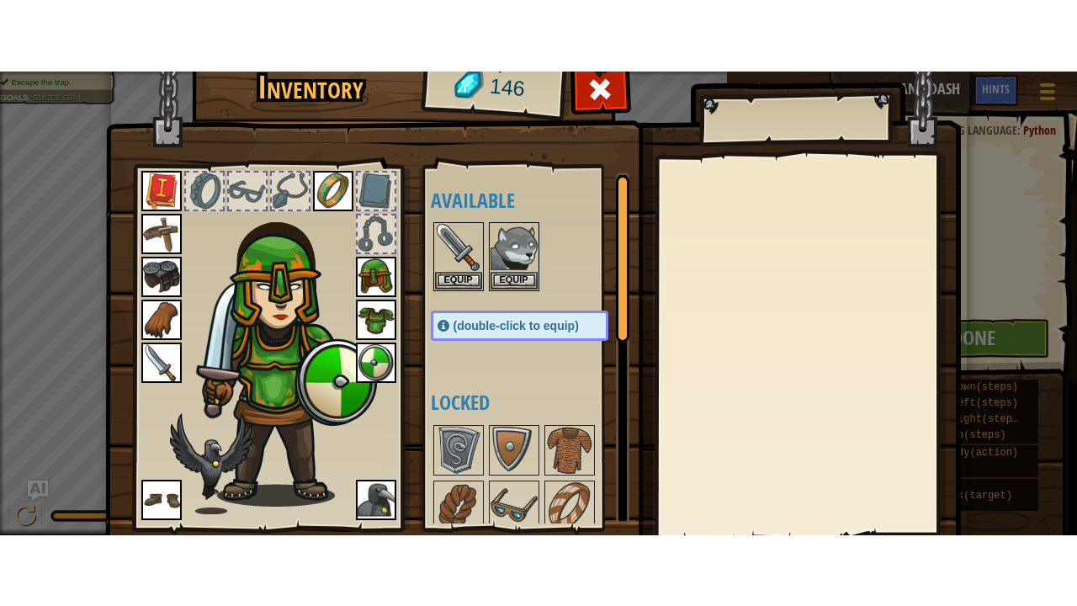
scroll to position [60, 0]
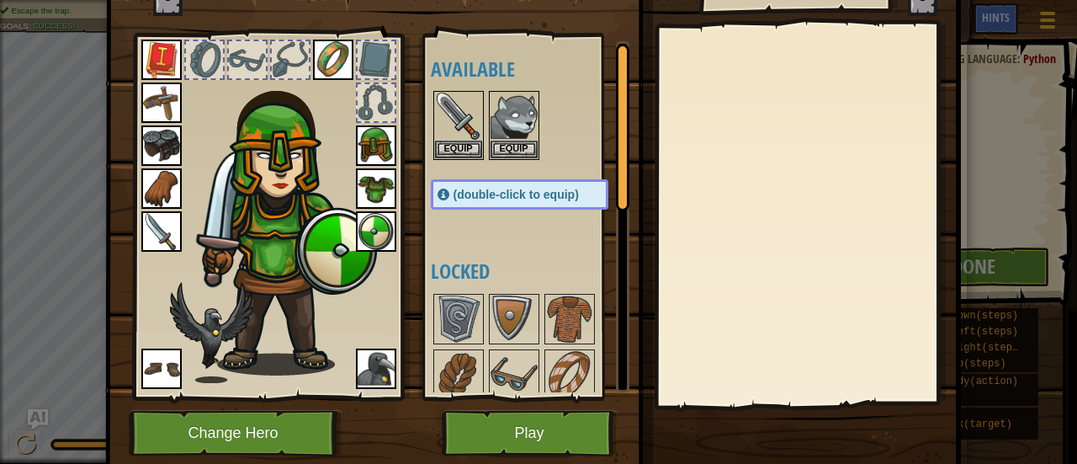
click at [961, 260] on div "Inventory 146 Available Equip Equip Equip Equip Equip Equip Equip Equip Equip E…" at bounding box center [538, 232] width 1077 height 464
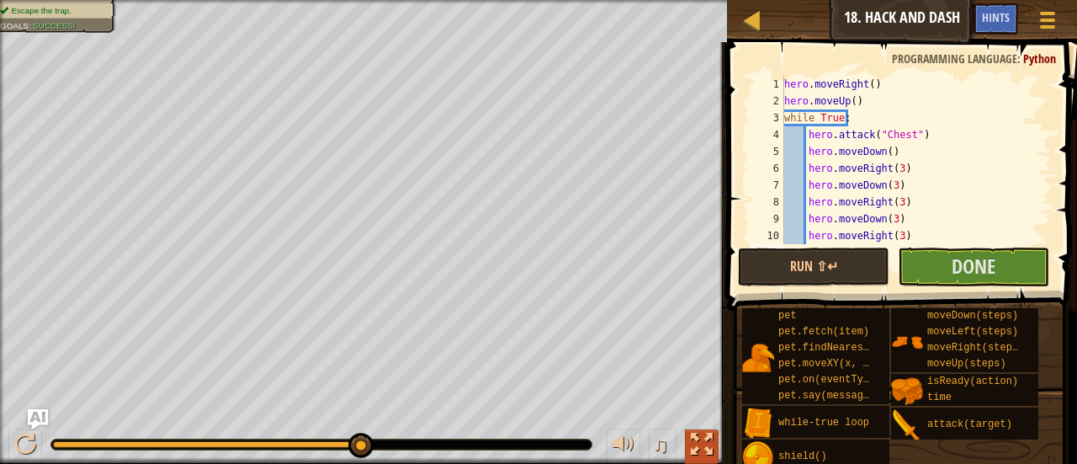
click at [708, 443] on div at bounding box center [702, 444] width 22 height 22
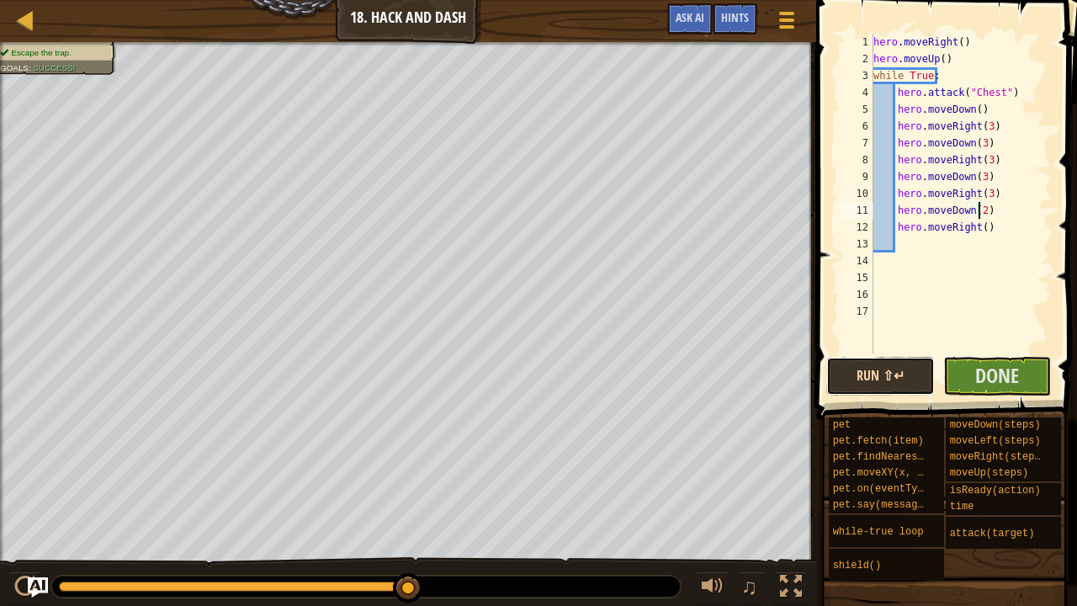
click at [835, 373] on button "Run ⇧↵" at bounding box center [880, 376] width 109 height 39
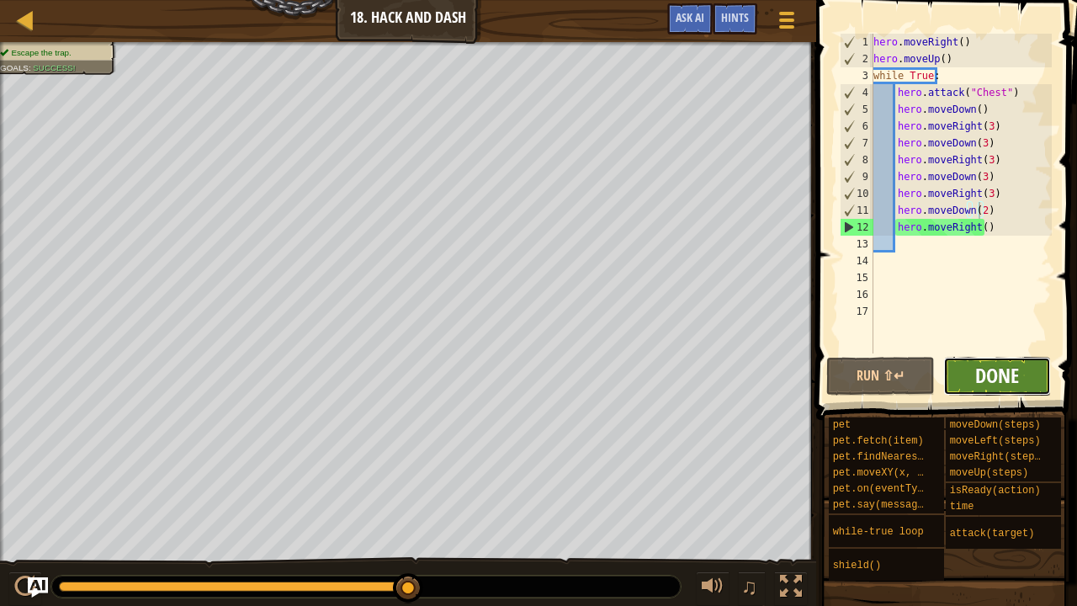
click at [997, 373] on span "Done" at bounding box center [997, 375] width 44 height 27
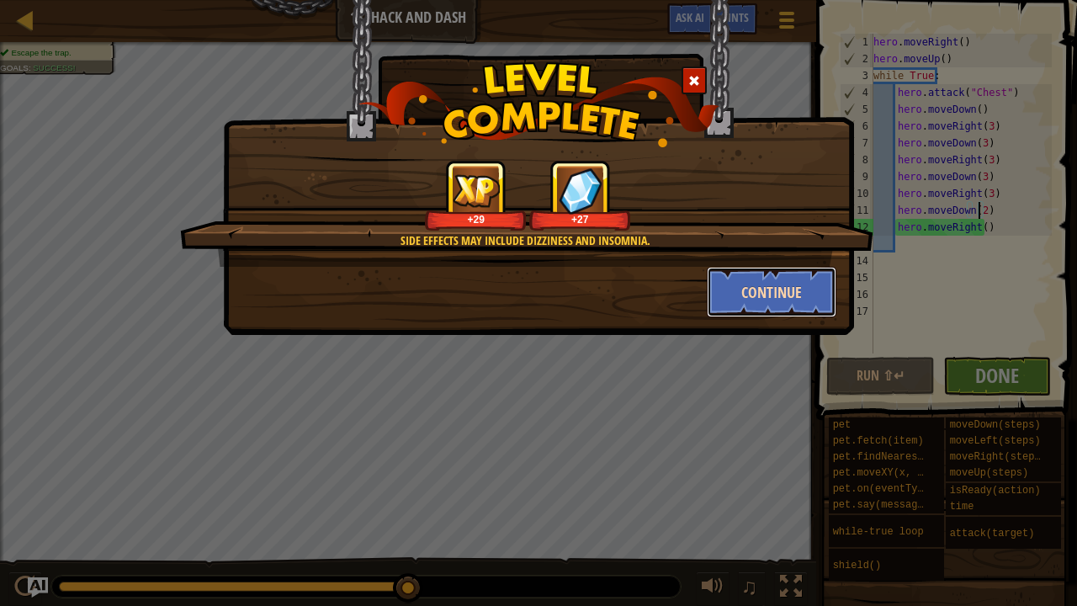
click at [778, 299] on button "Continue" at bounding box center [772, 292] width 130 height 50
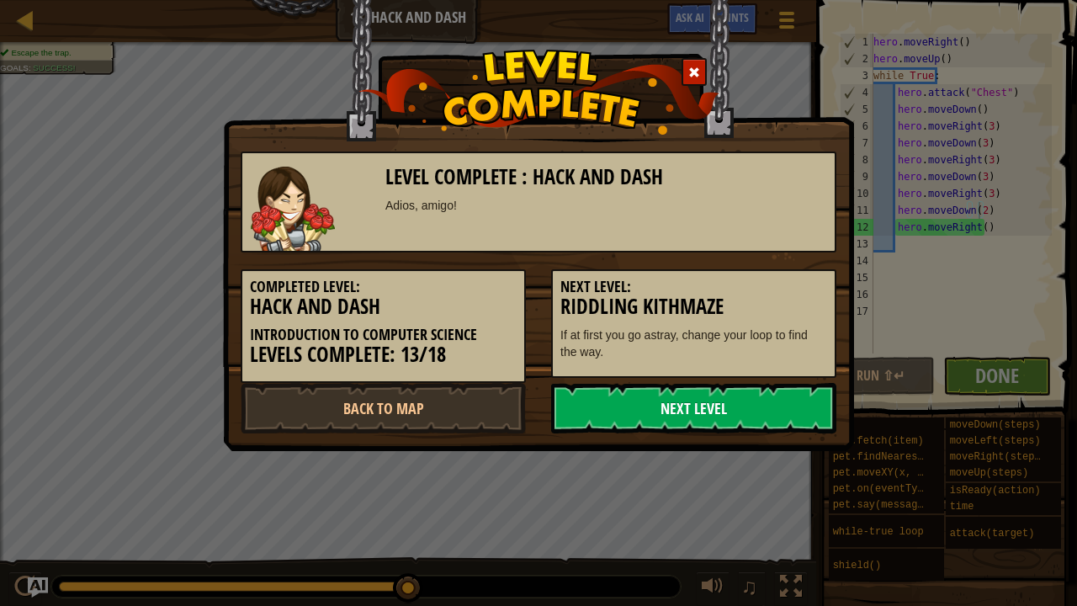
click at [728, 412] on link "Next Level" at bounding box center [693, 408] width 285 height 50
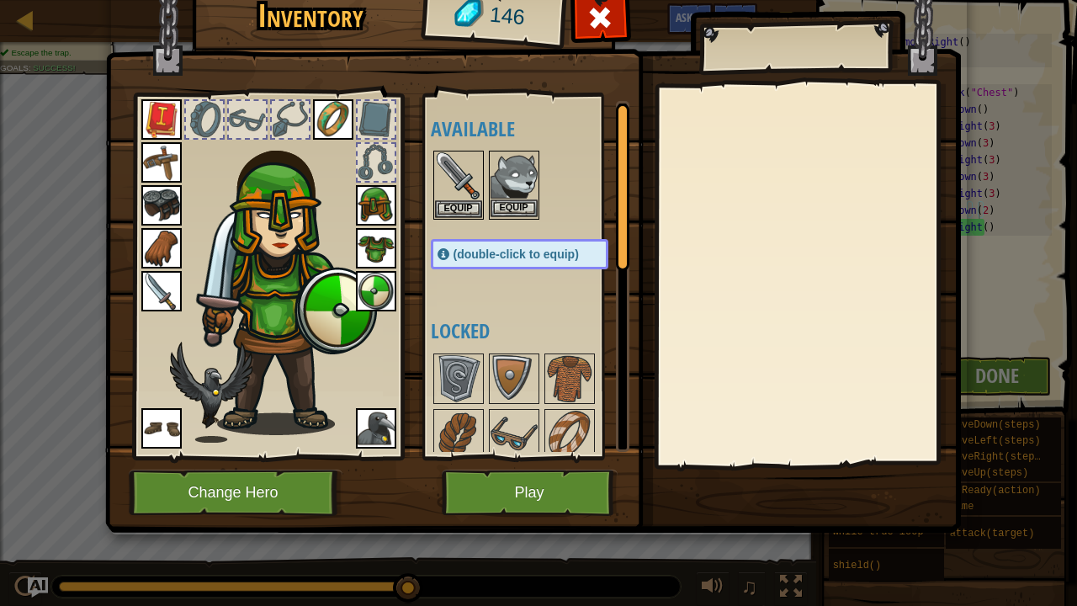
click at [503, 188] on img at bounding box center [513, 175] width 47 height 47
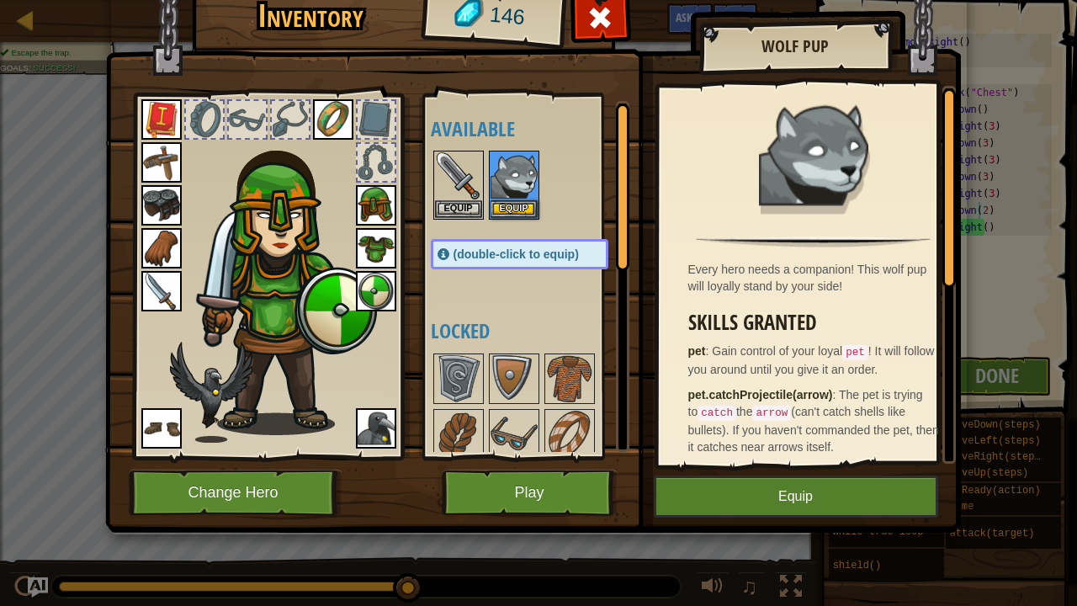
click at [389, 417] on img at bounding box center [376, 428] width 40 height 40
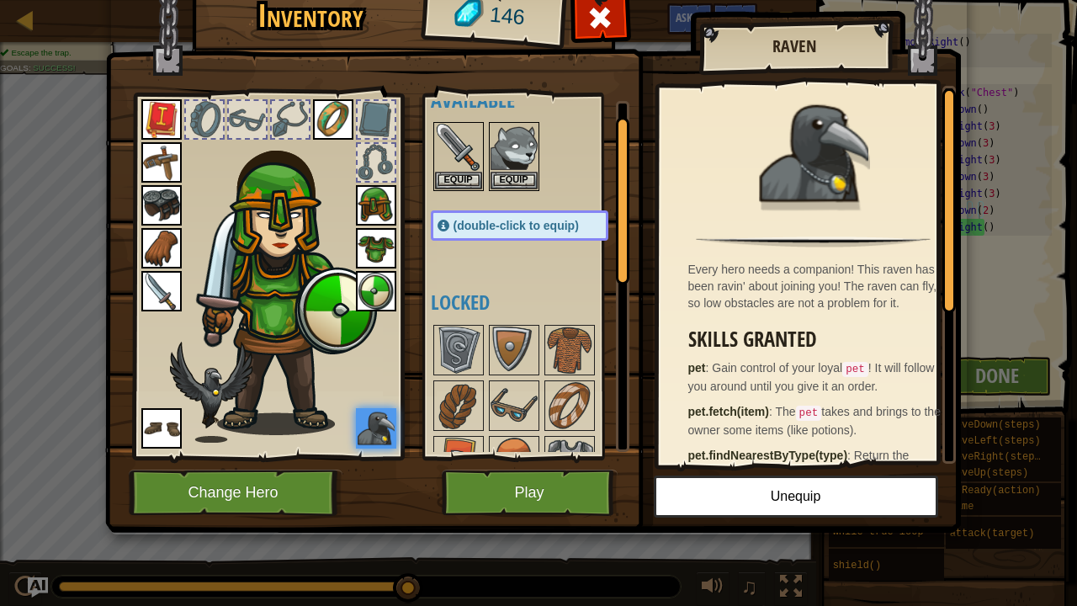
scroll to position [80, 0]
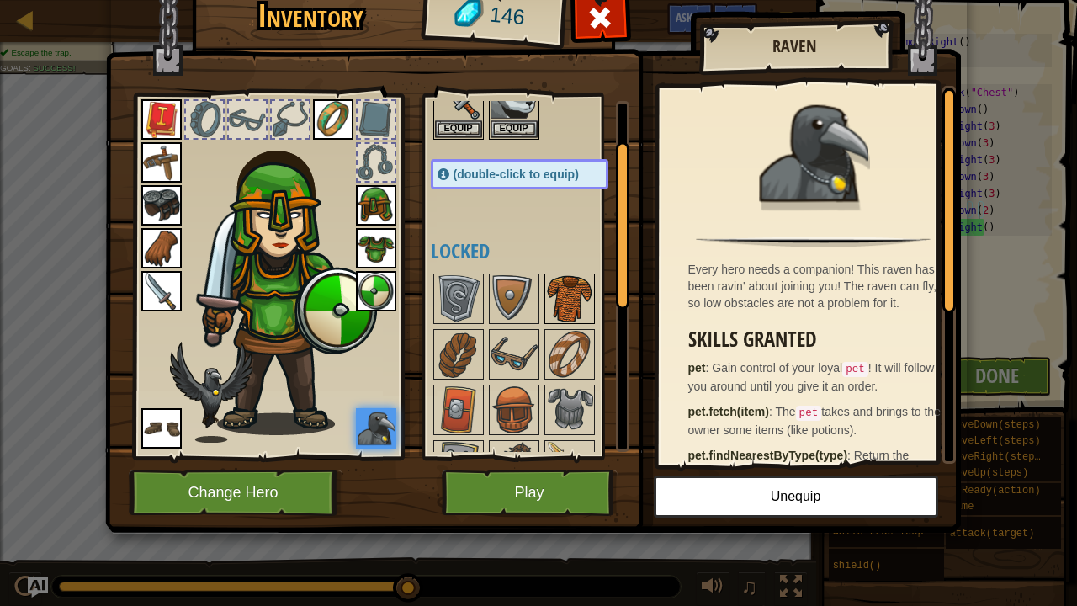
click at [570, 289] on img at bounding box center [569, 298] width 47 height 47
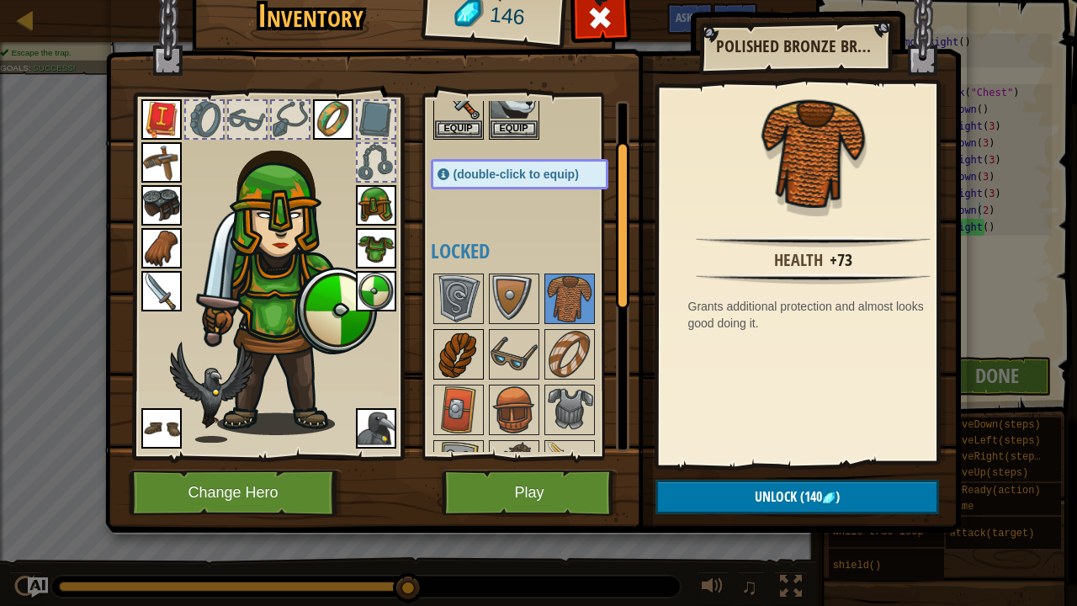
click at [437, 352] on img at bounding box center [458, 354] width 47 height 47
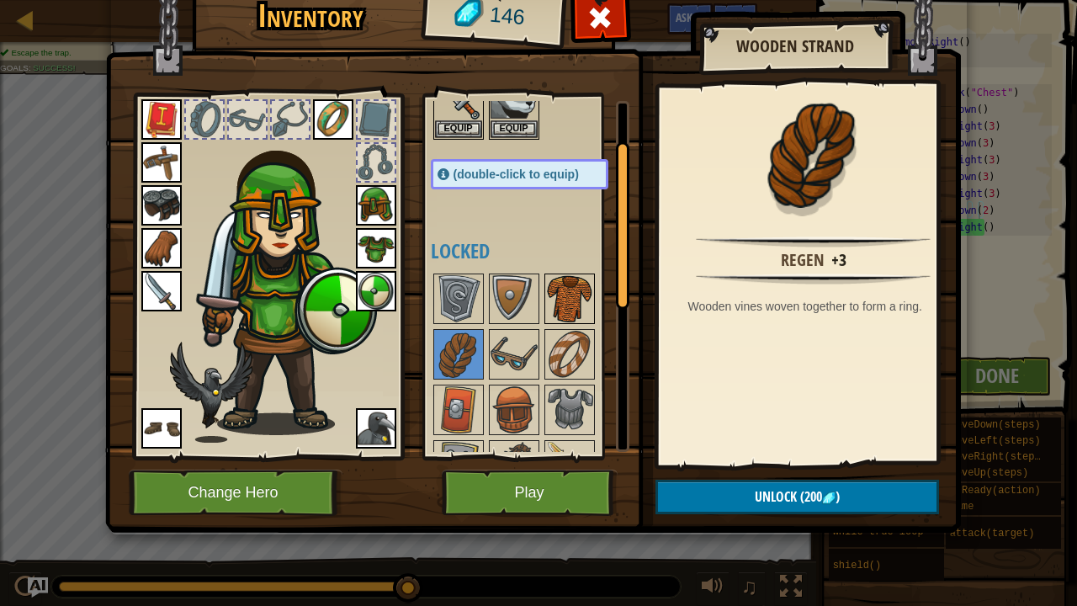
click at [582, 284] on img at bounding box center [569, 298] width 47 height 47
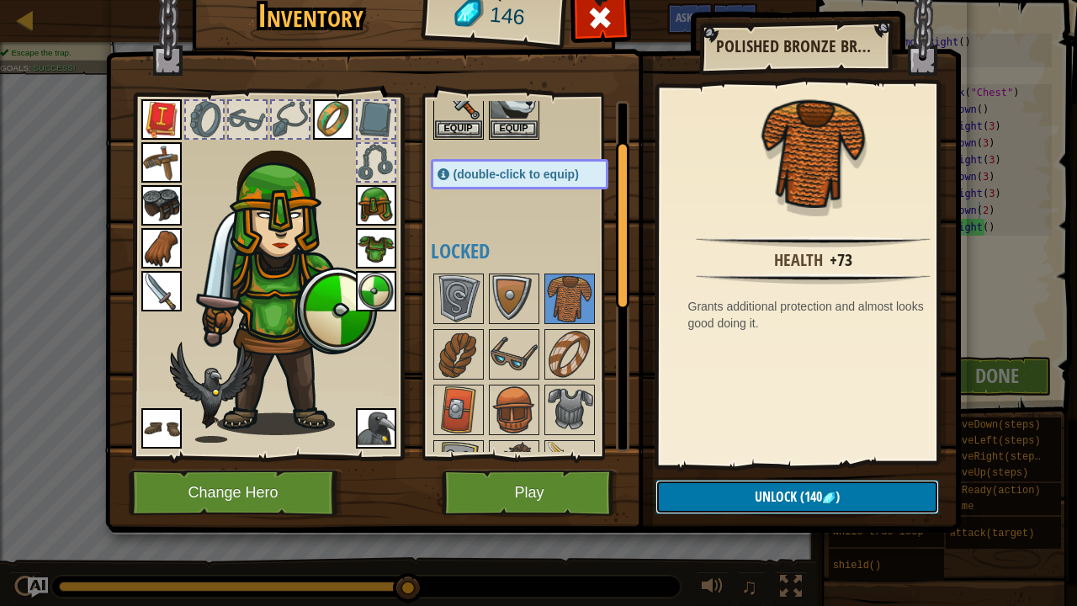
click at [723, 463] on button "Unlock (140 )" at bounding box center [796, 496] width 283 height 34
click at [697, 463] on button "Confirm" at bounding box center [796, 496] width 283 height 34
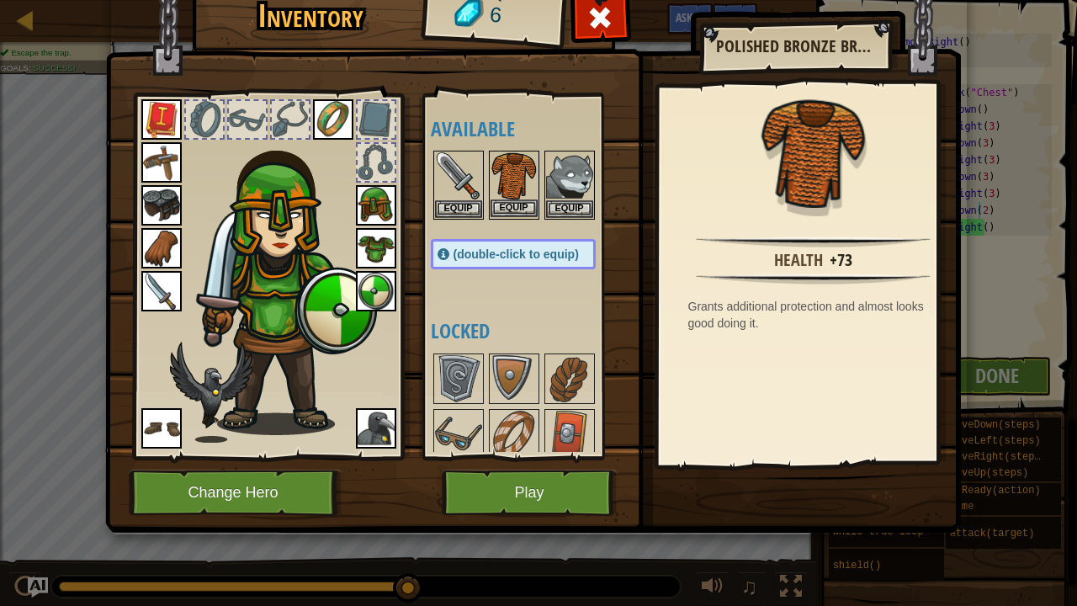
click at [510, 177] on img at bounding box center [513, 175] width 47 height 47
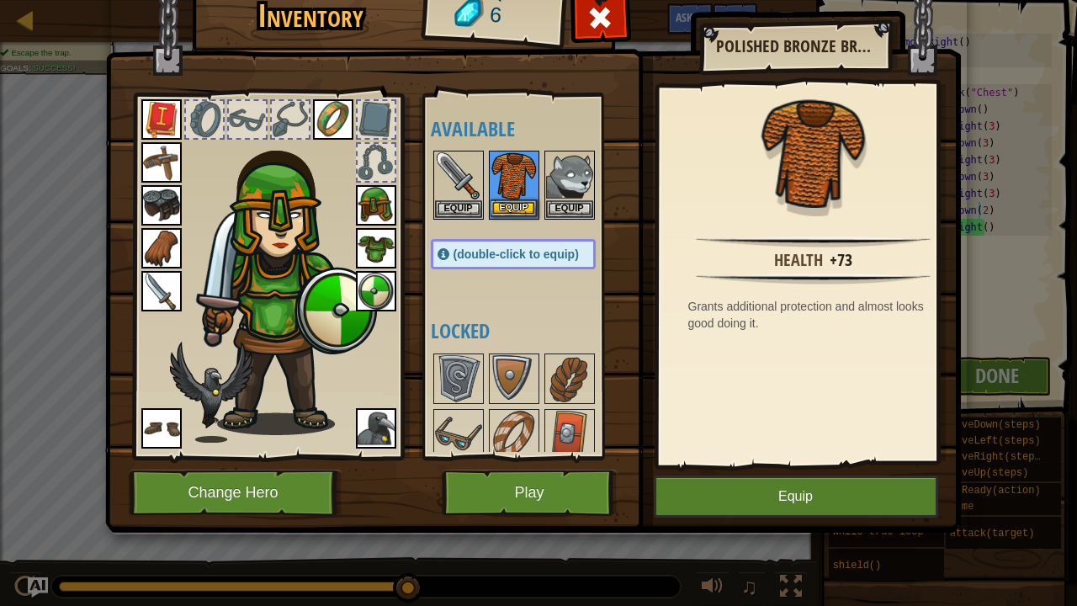
click at [510, 177] on img at bounding box center [513, 175] width 47 height 47
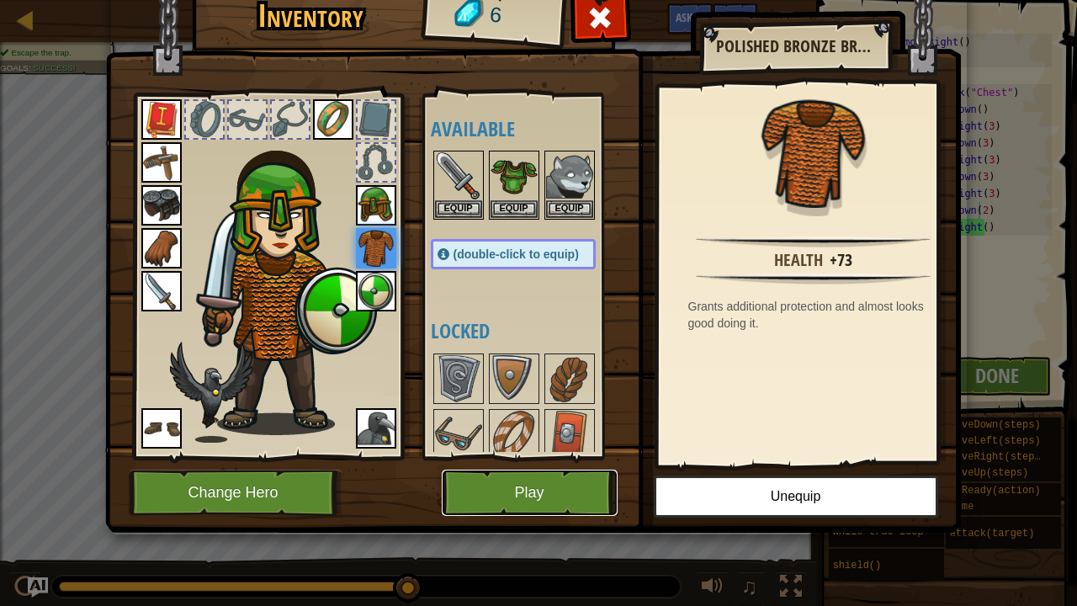
click at [531, 463] on button "Play" at bounding box center [530, 492] width 176 height 46
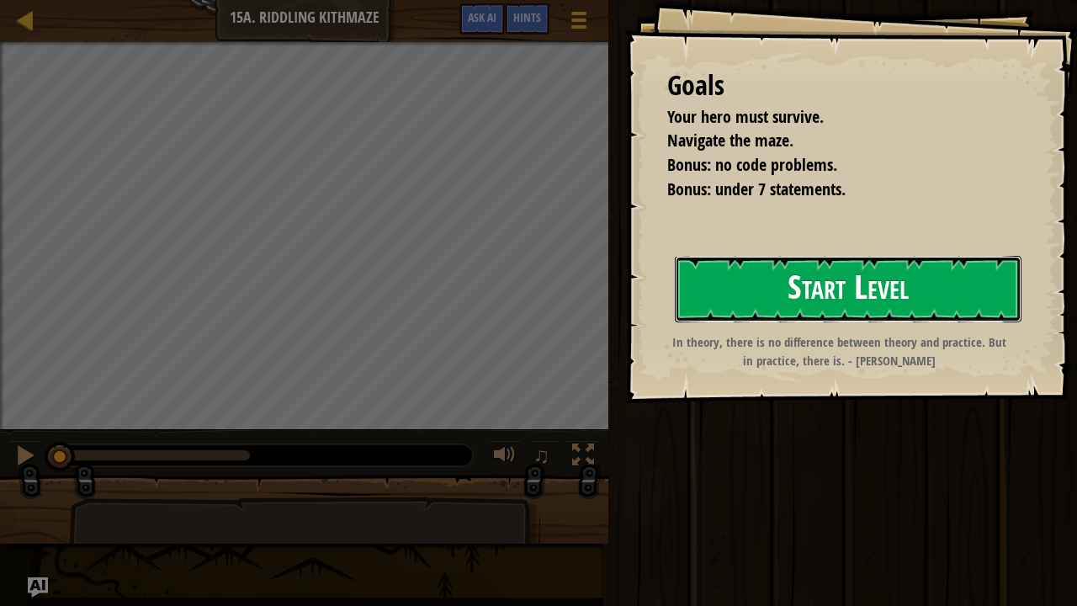
click at [909, 286] on button "Start Level" at bounding box center [848, 289] width 347 height 66
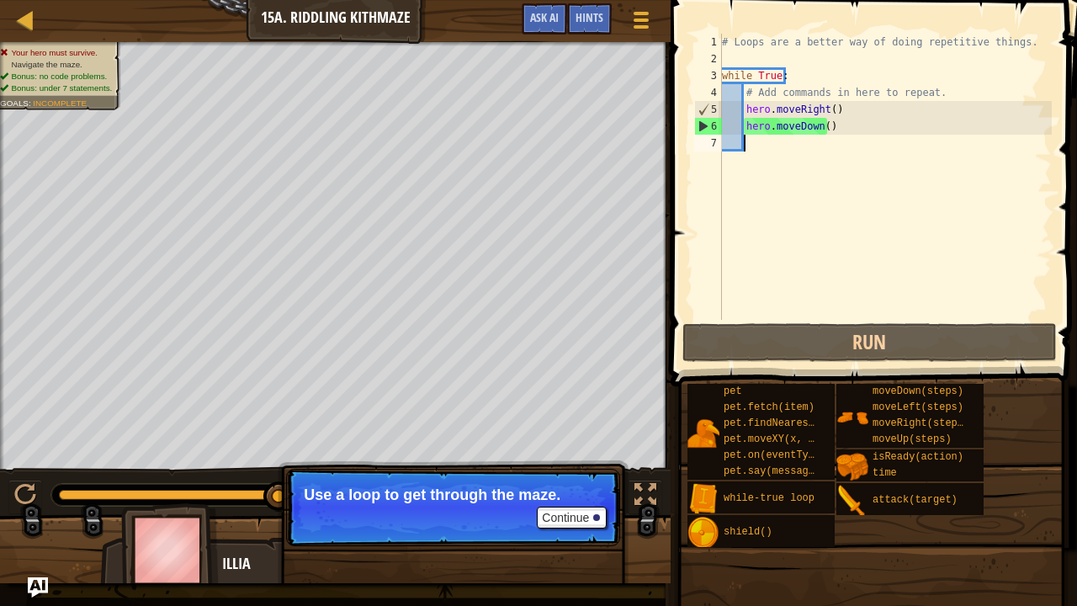
click at [942, 97] on div "Map Introduction to Computer Science 15a. Riddling Kithmaze Game Menu Done Hint…" at bounding box center [538, 303] width 1077 height 606
click at [942, 97] on div "# Loops are a better way of doing repetitive things. while True : # Add command…" at bounding box center [884, 194] width 333 height 320
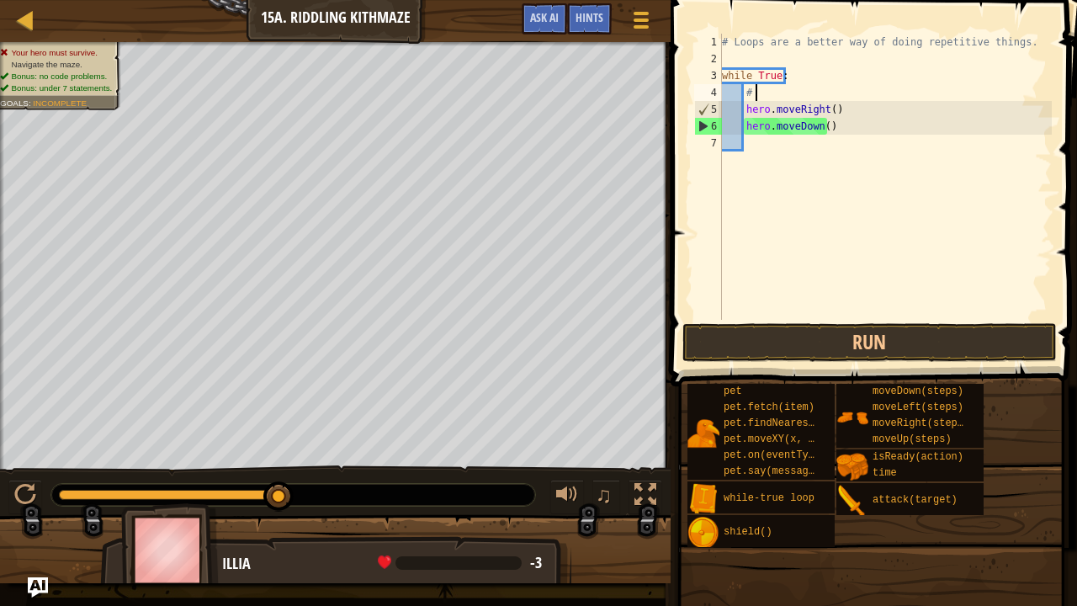
type textarea "#"
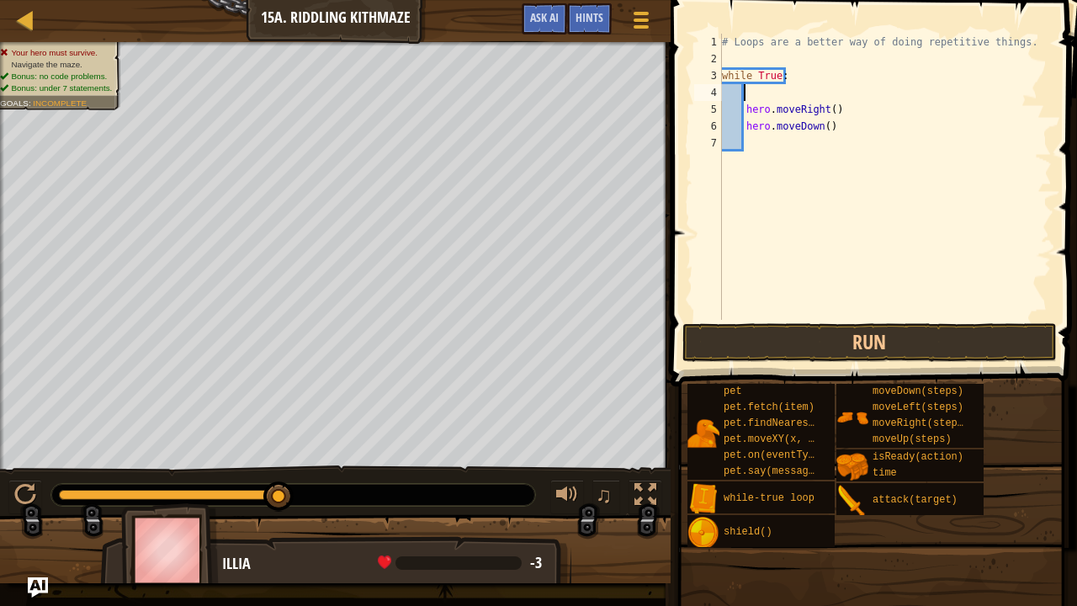
click at [856, 188] on div "Map Introduction to Computer Science 15a. Riddling Kithmaze Game Menu Done Hint…" at bounding box center [538, 303] width 1077 height 606
type textarea "m"
click at [829, 88] on div "# Loops are a better way of doing repetitive things. while True : hero . moveRi…" at bounding box center [884, 194] width 333 height 320
type textarea "hero.moveRight()"
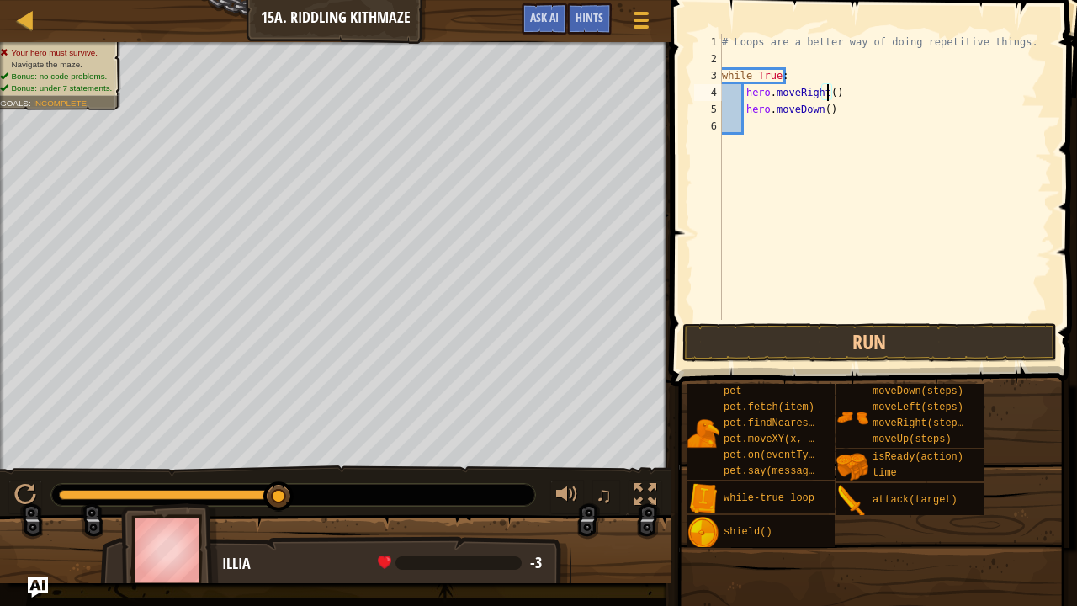
click at [788, 131] on div "# Loops are a better way of doing repetitive things. while True : hero . moveRi…" at bounding box center [884, 194] width 333 height 320
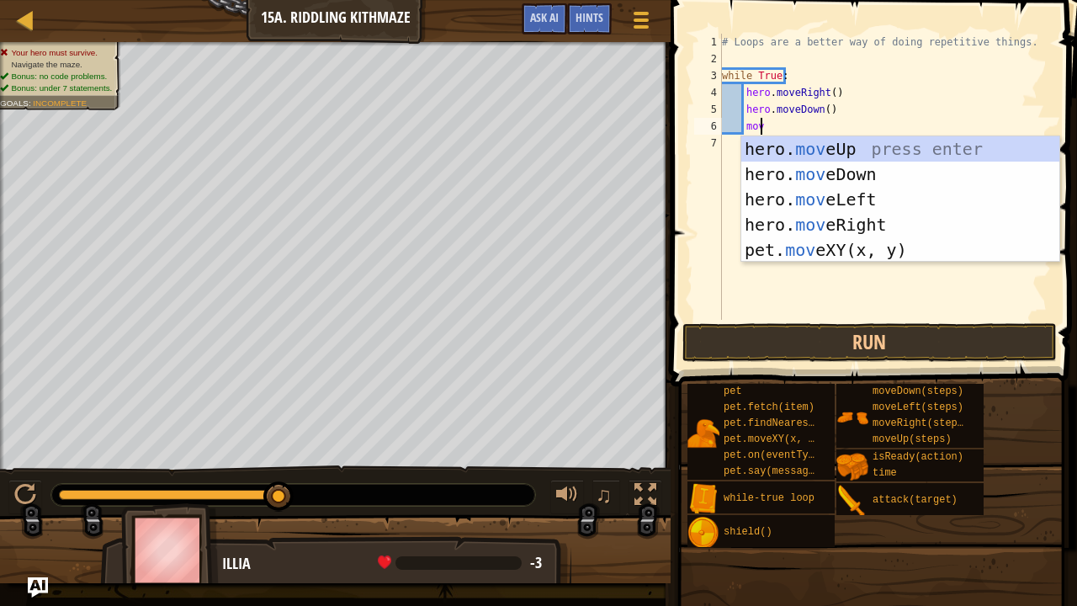
type textarea "move"
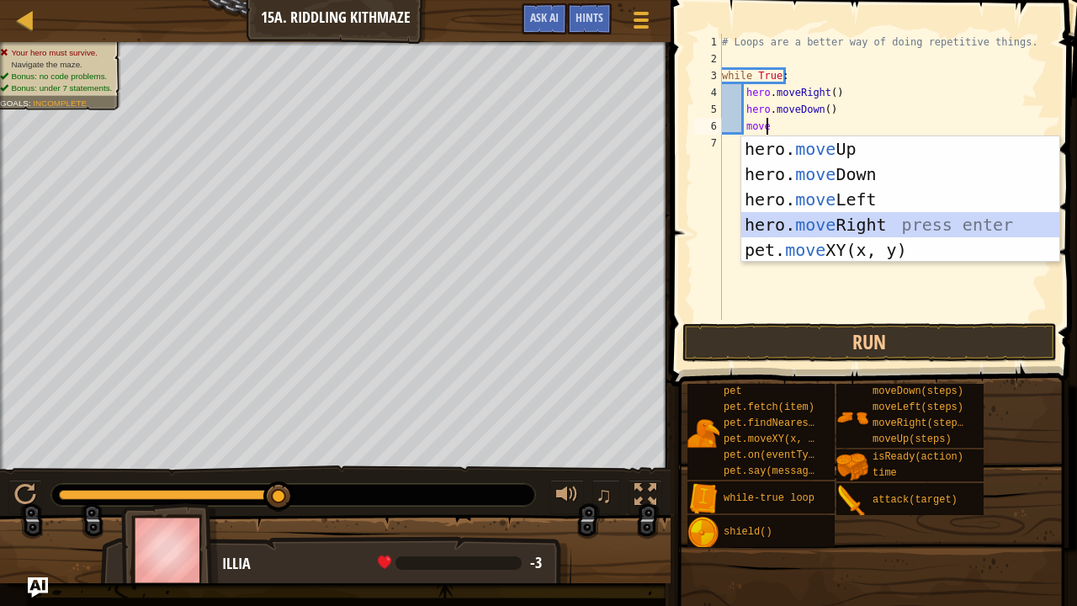
click at [806, 212] on div "hero. move Up press enter hero. move Down press enter hero. move Left press ent…" at bounding box center [900, 224] width 319 height 177
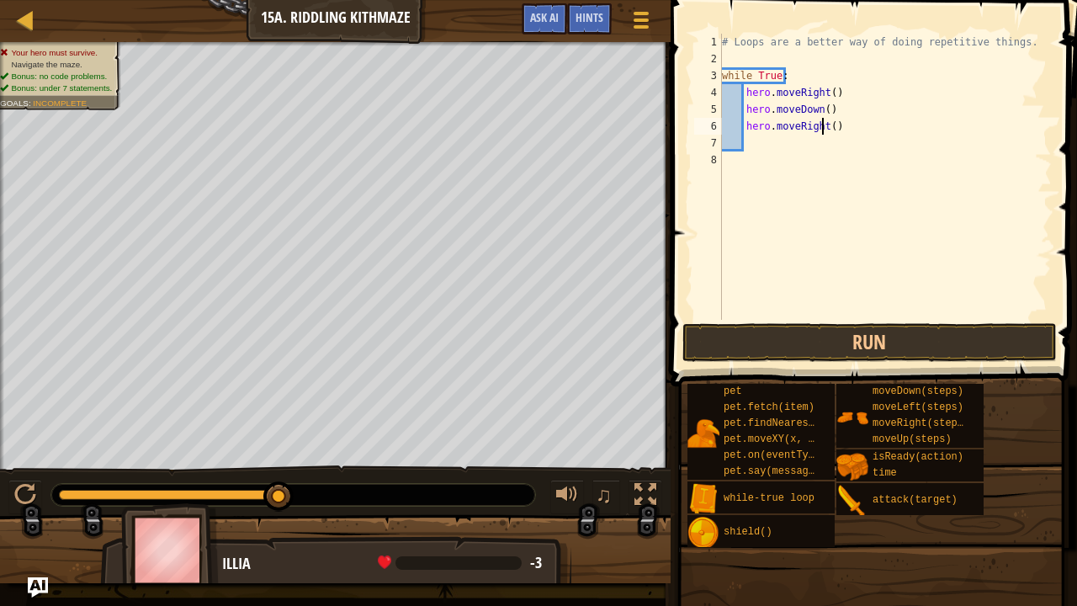
click at [824, 129] on div "# Loops are a better way of doing repetitive things. while True : hero . moveRi…" at bounding box center [884, 194] width 333 height 320
click at [828, 130] on div "# Loops are a better way of doing repetitive things. while True : hero . moveRi…" at bounding box center [884, 194] width 333 height 320
click at [790, 335] on button "Run" at bounding box center [869, 342] width 374 height 39
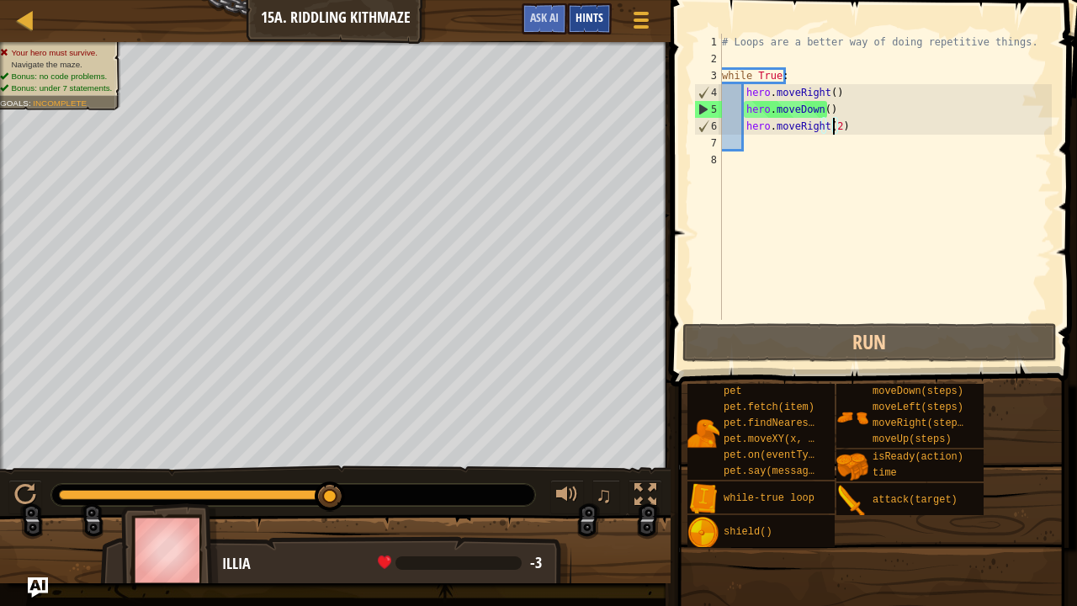
click at [585, 19] on span "Hints" at bounding box center [589, 17] width 28 height 16
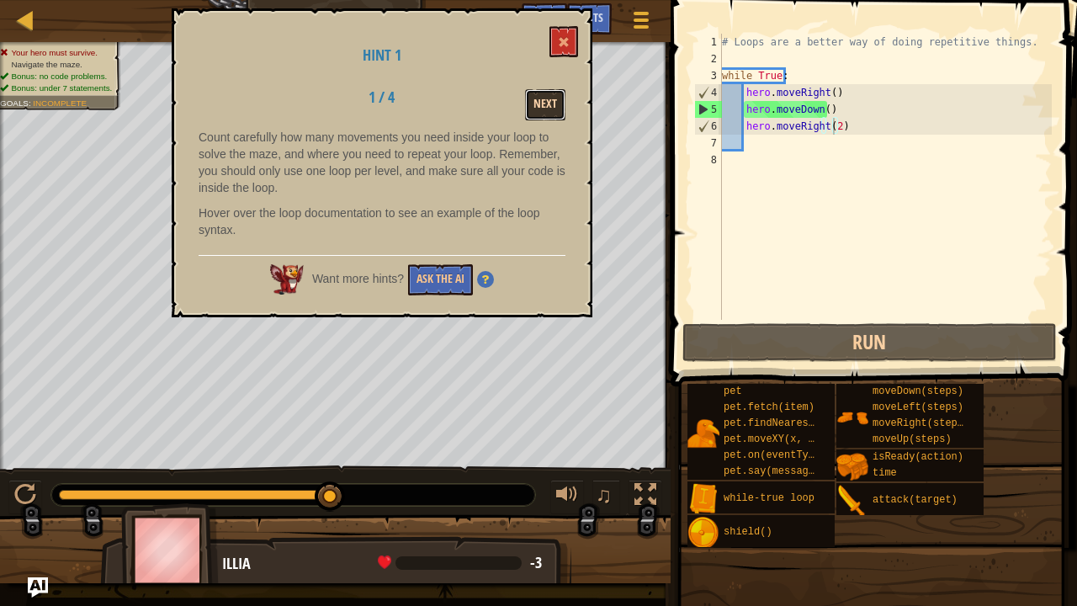
click at [535, 115] on button "Next" at bounding box center [545, 104] width 40 height 31
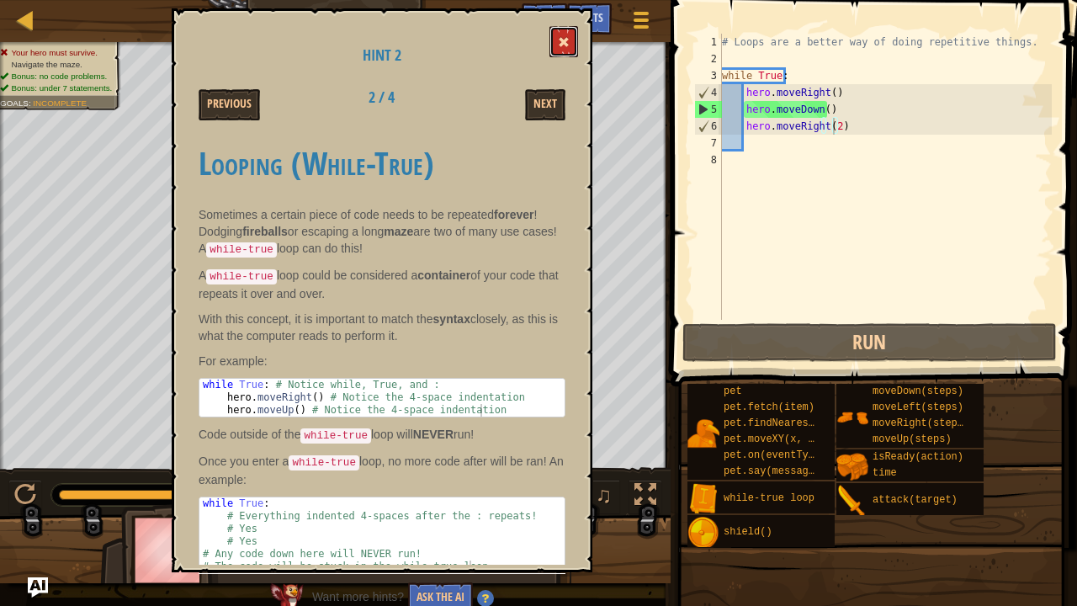
click at [564, 46] on span at bounding box center [564, 42] width 12 height 12
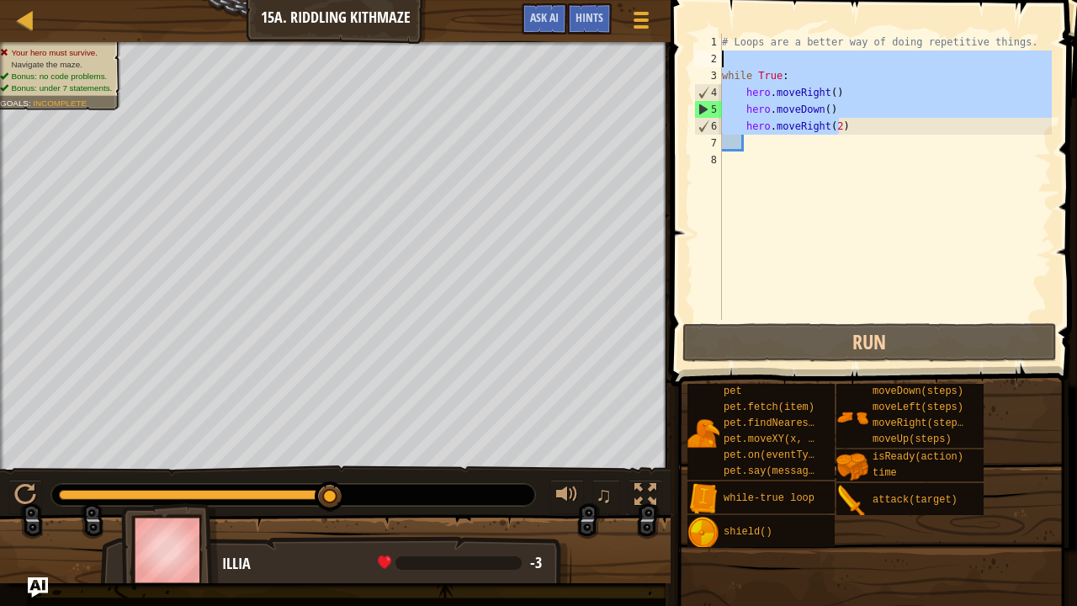
drag, startPoint x: 850, startPoint y: 126, endPoint x: 687, endPoint y: 48, distance: 181.0
click at [687, 48] on div "hero.moveRight(2) 1 2 3 4 5 6 7 8 # Loops are a better way of doing repetitive …" at bounding box center [870, 226] width 411 height 436
type textarea "# Loops are a better way of doing repetitive things."
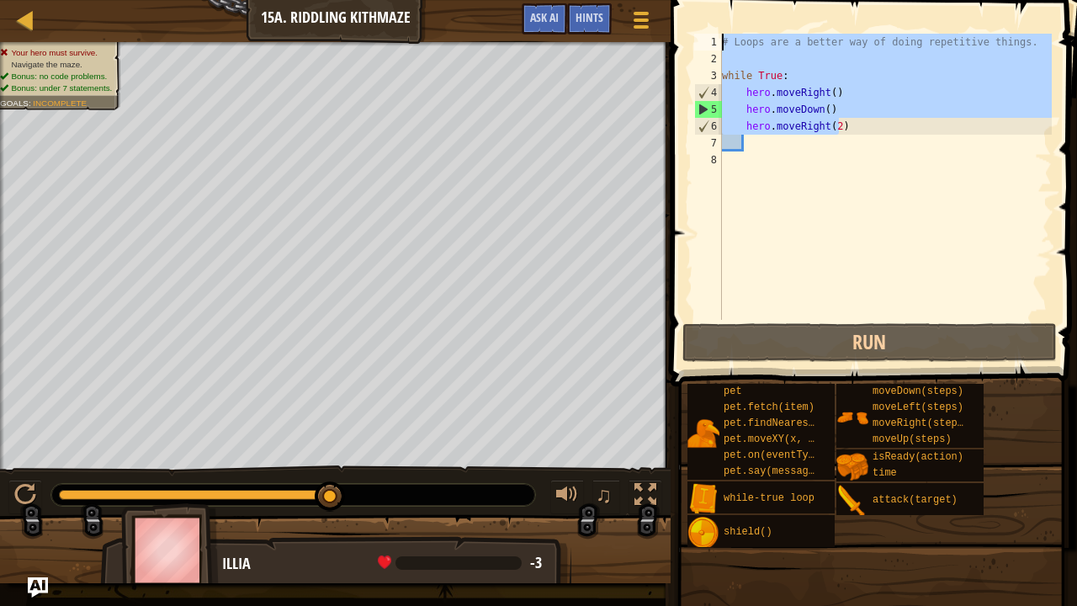
scroll to position [8, 0]
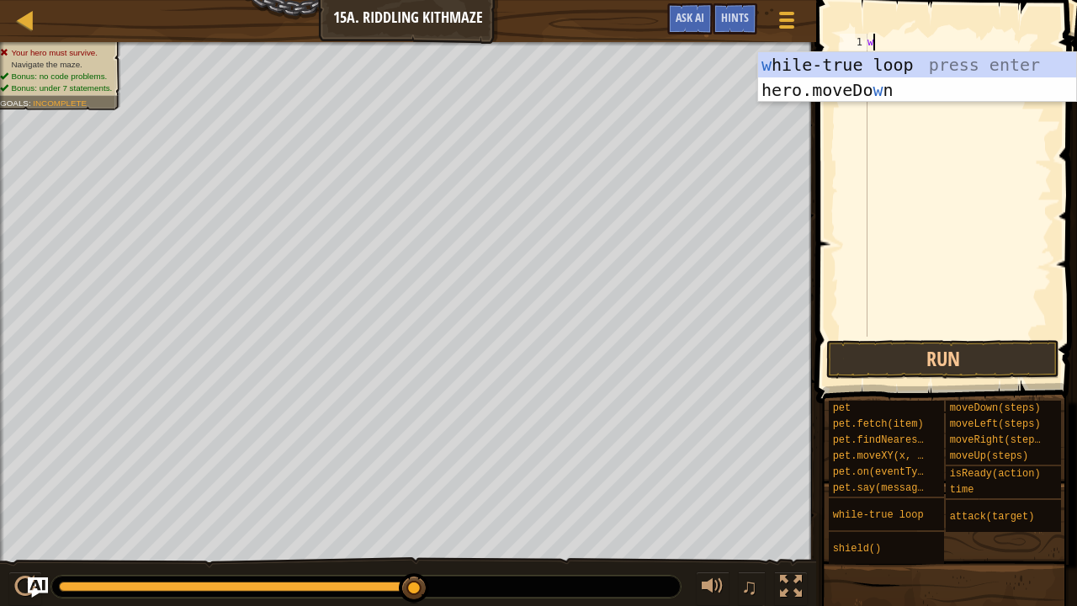
type textarea "wh"
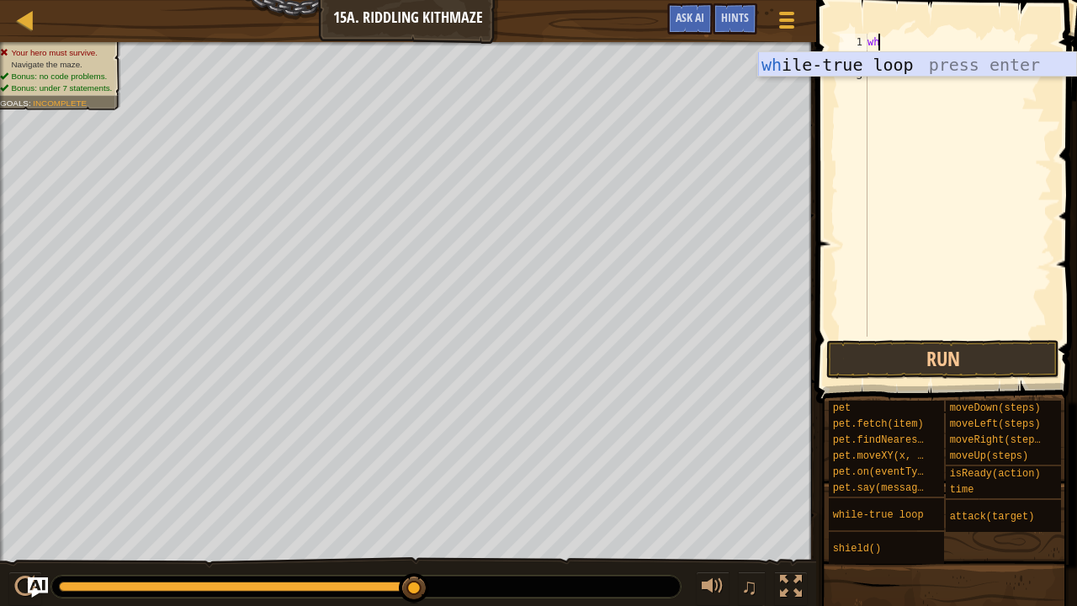
click at [876, 52] on div "wh ile-true loop press enter" at bounding box center [917, 90] width 319 height 76
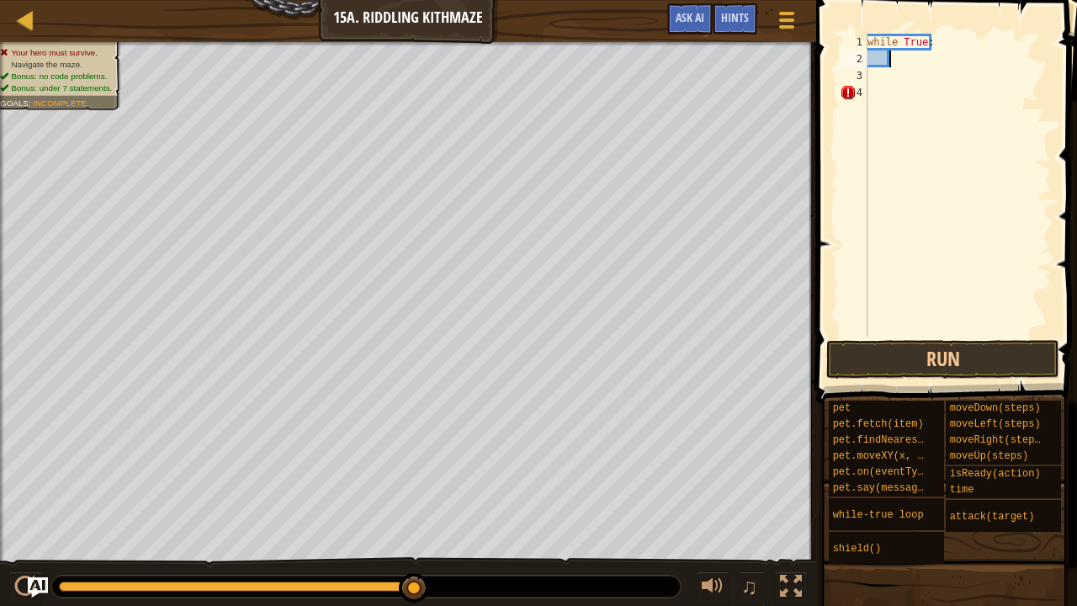
type textarea "m"
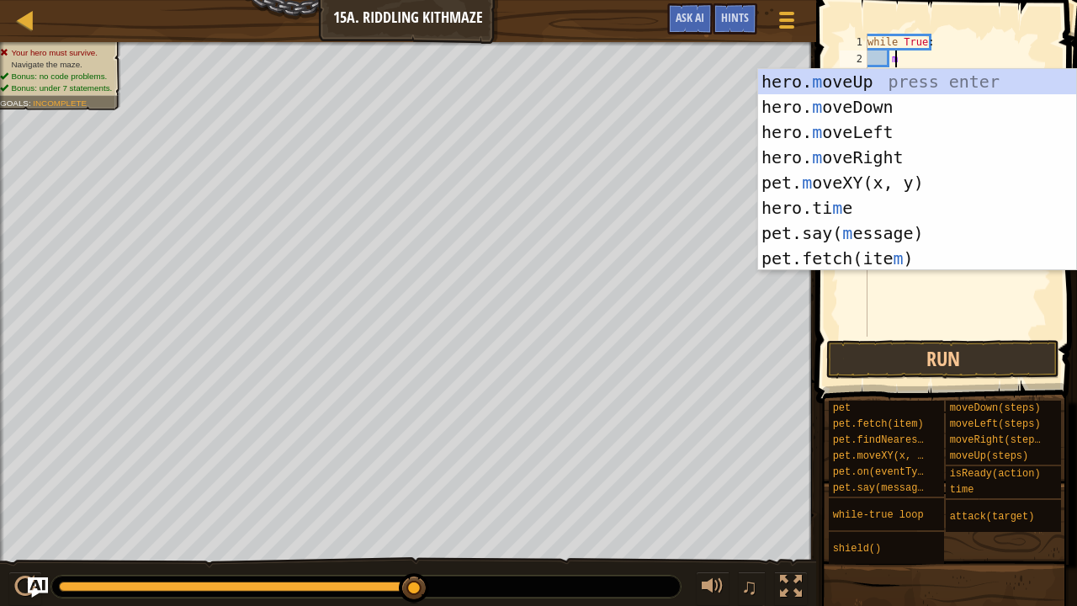
scroll to position [8, 2]
click at [849, 161] on div "hero. m oveUp press enter hero. m oveDown press enter hero. m oveLeft press ent…" at bounding box center [917, 195] width 319 height 252
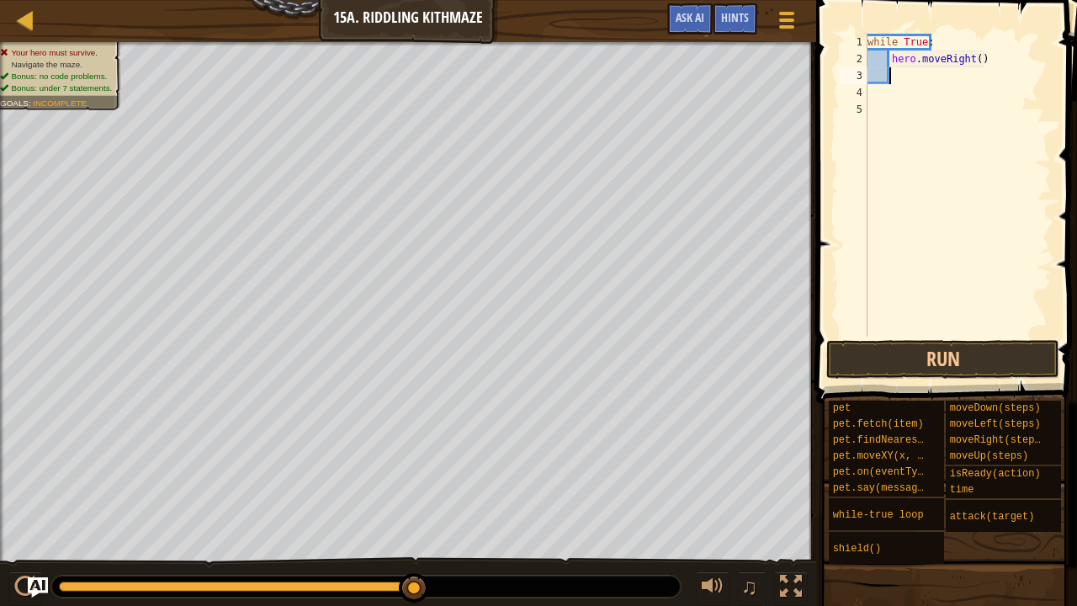
scroll to position [8, 0]
type textarea "hero.moveRight()"
type textarea "mo"
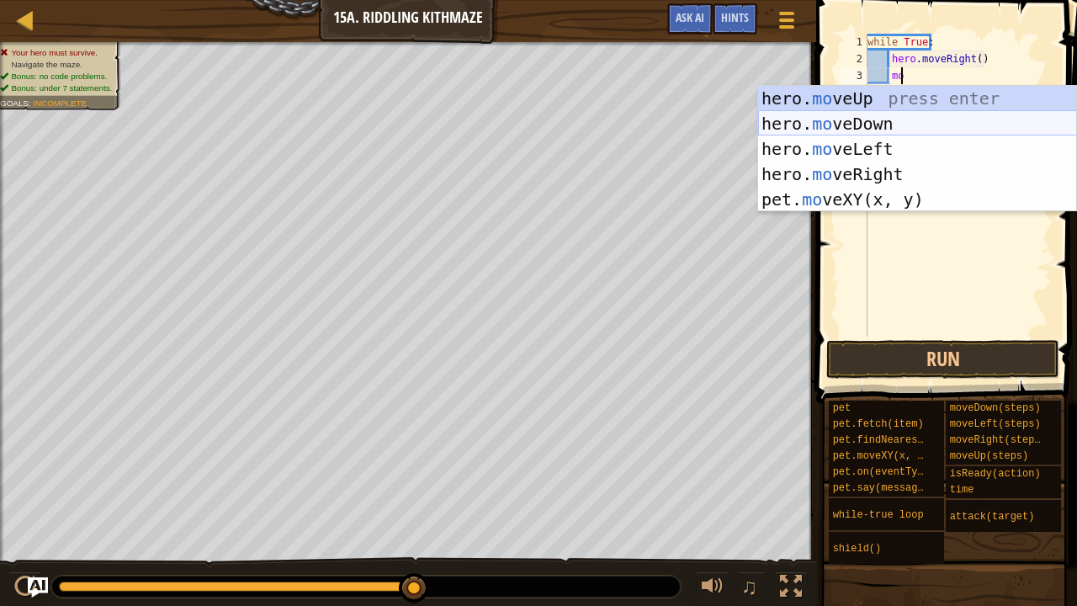
click at [902, 124] on div "hero. mo veUp press enter hero. mo veDown press enter hero. mo veLeft press ent…" at bounding box center [917, 174] width 319 height 177
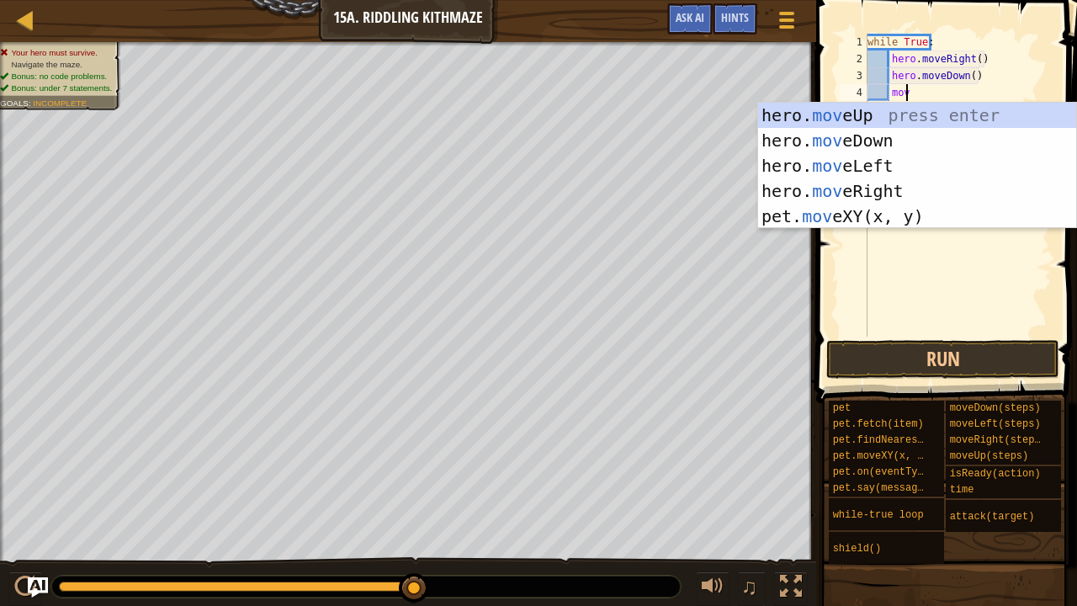
click at [979, 87] on div "while True : hero . moveRight ( ) hero . moveDown ( ) mov" at bounding box center [958, 202] width 188 height 336
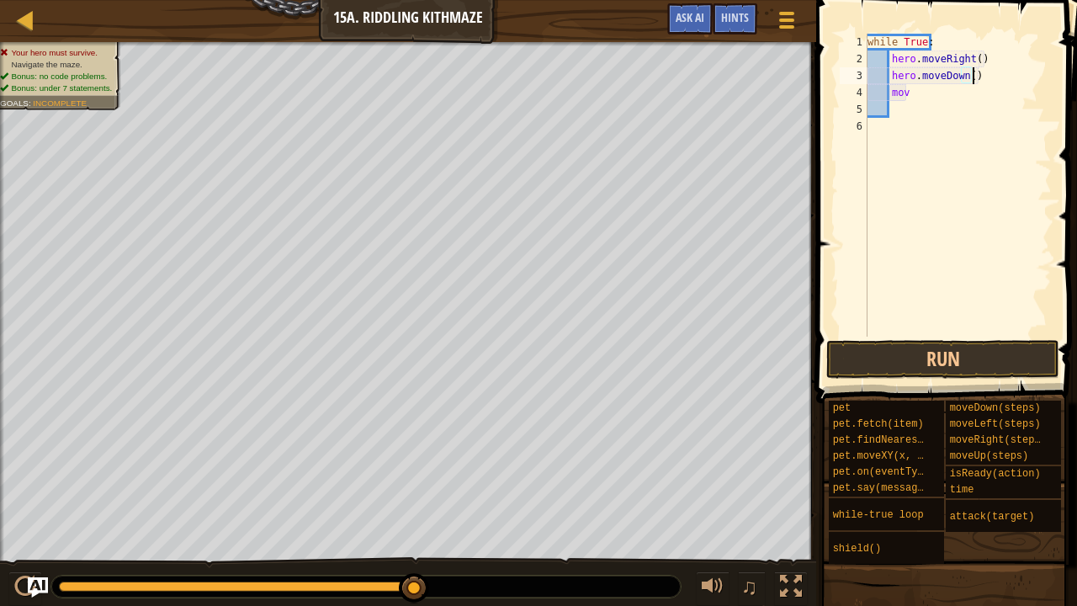
click at [980, 80] on div "while True : hero . moveRight ( ) hero . moveDown ( ) mov" at bounding box center [958, 202] width 188 height 336
type textarea "h"
click at [966, 80] on div "while True : hero . moveRight ( ) mov" at bounding box center [958, 202] width 188 height 336
type textarea "m"
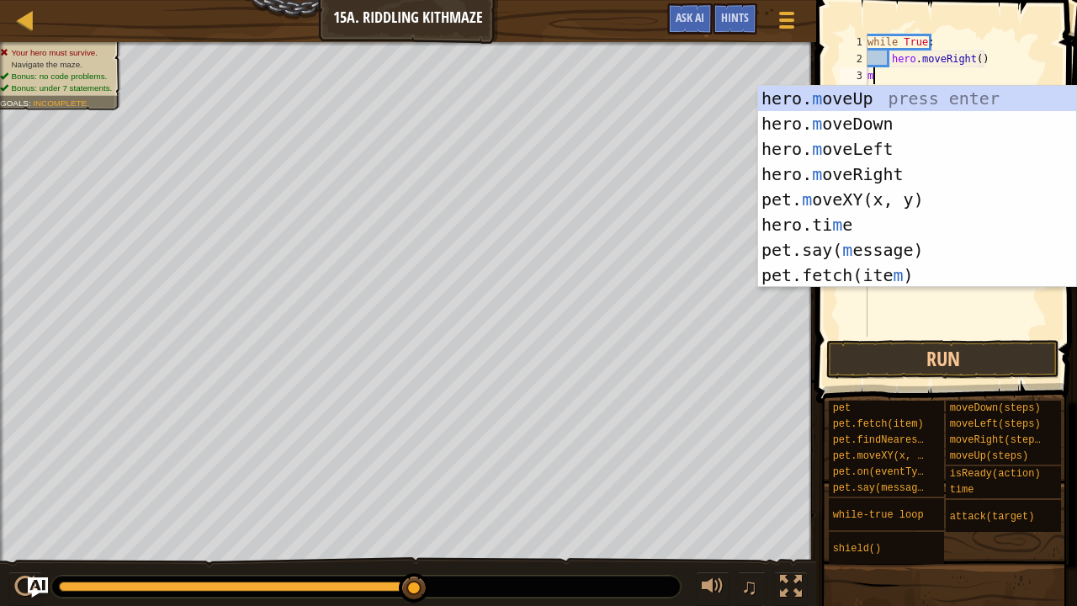
type textarea "mov"
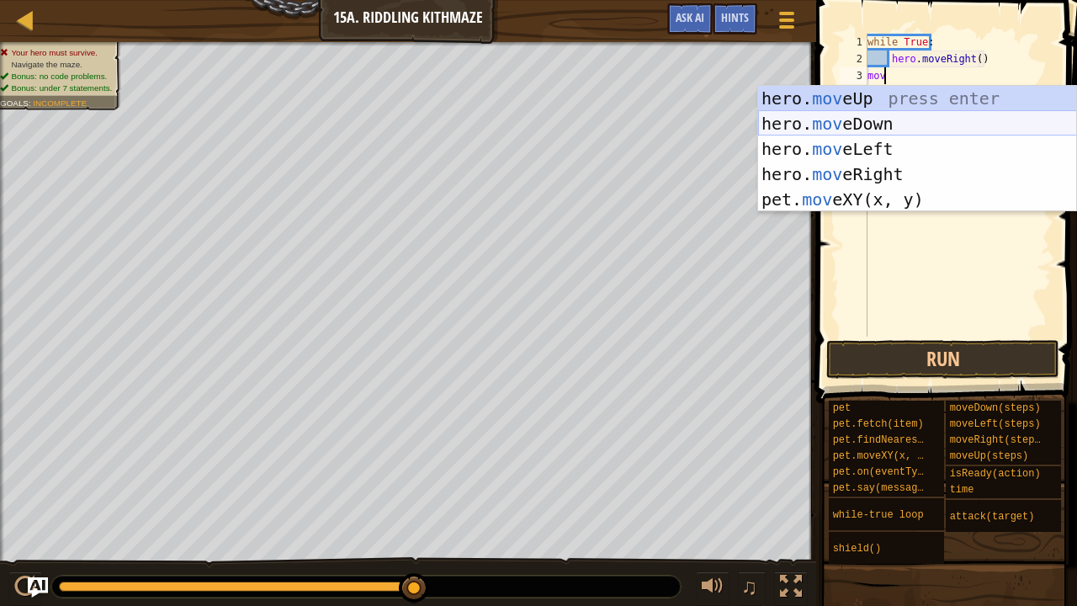
click at [910, 120] on div "hero. mov eUp press enter hero. mov eDown press enter hero. mov eLeft press ent…" at bounding box center [917, 174] width 319 height 177
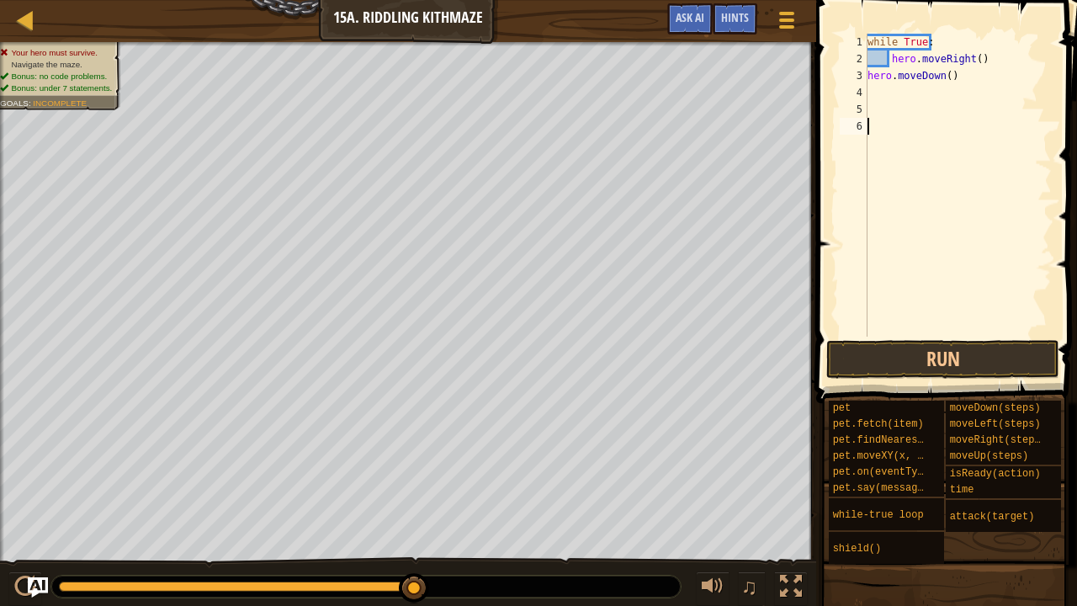
click at [910, 120] on div "while True : hero . moveRight ( ) hero . moveDown ( )" at bounding box center [958, 202] width 188 height 336
click at [895, 93] on div "while True : hero . moveRight ( ) hero . moveDown ( )" at bounding box center [958, 202] width 188 height 336
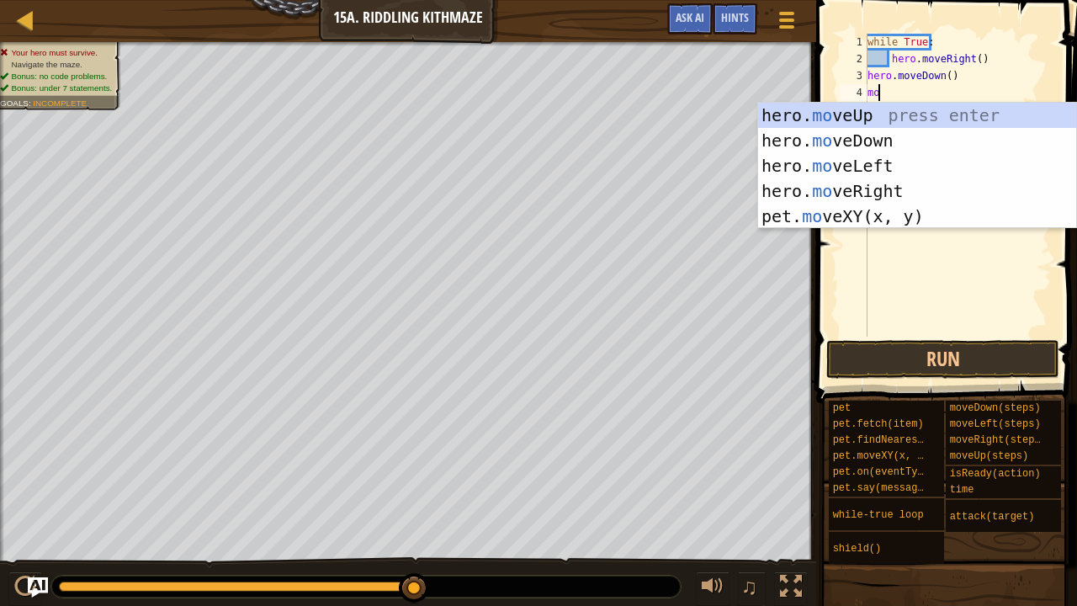
type textarea "m"
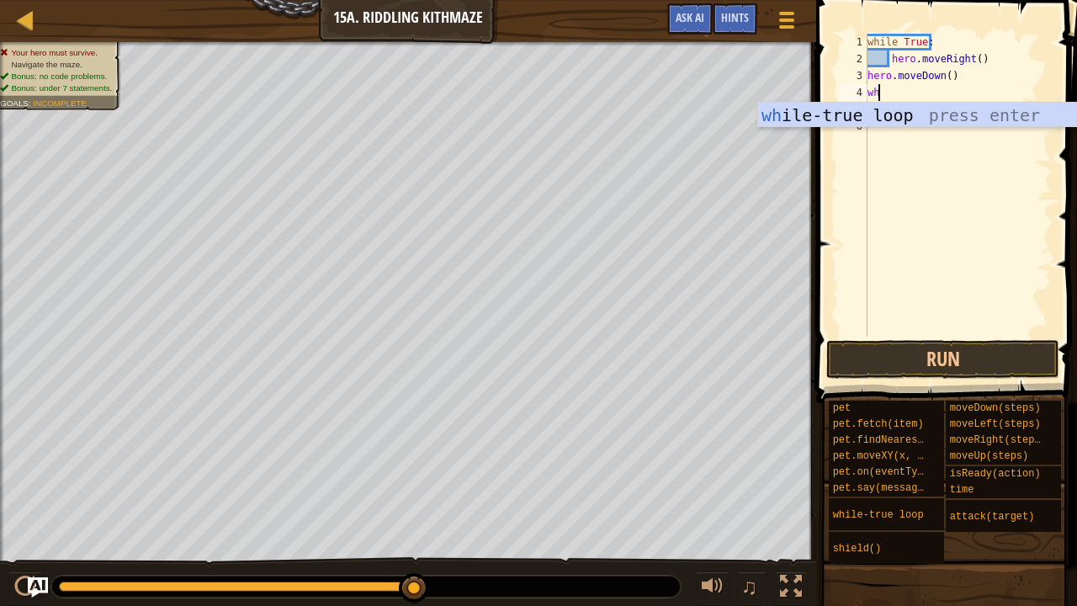
type textarea "whi"
click at [878, 124] on div "whi le-true loop press enter" at bounding box center [917, 141] width 319 height 76
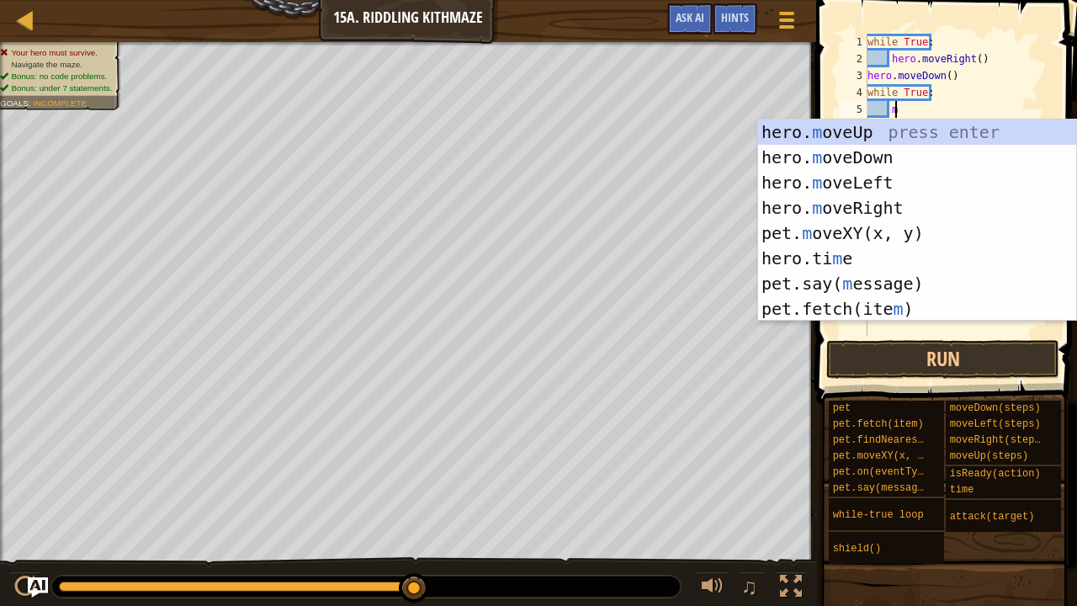
scroll to position [8, 2]
type textarea "mo"
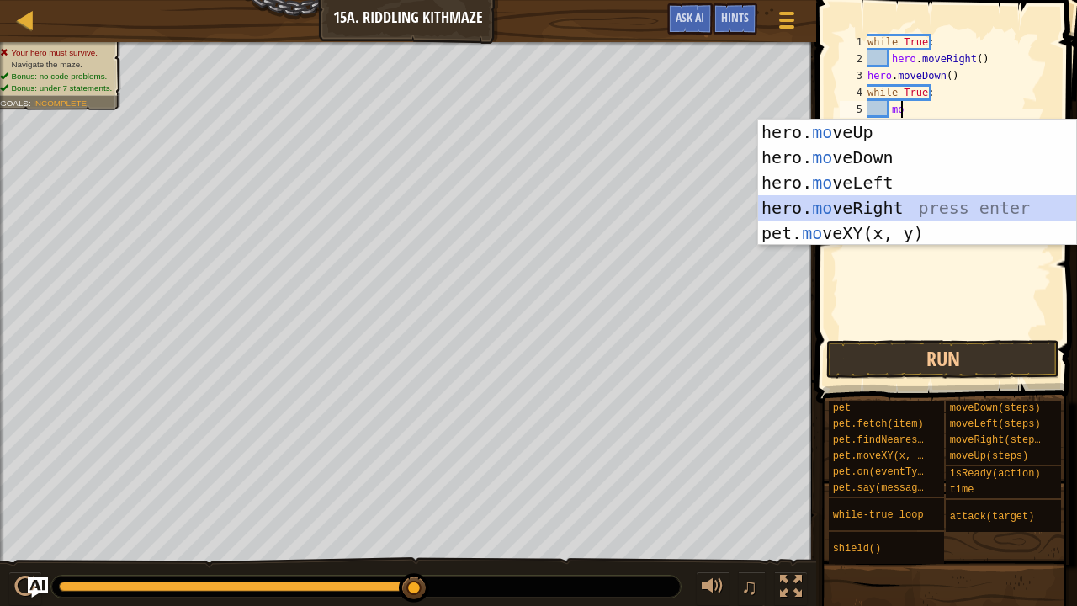
click at [866, 215] on div "hero. mo veUp press enter hero. mo veDown press enter hero. mo veLeft press ent…" at bounding box center [917, 207] width 319 height 177
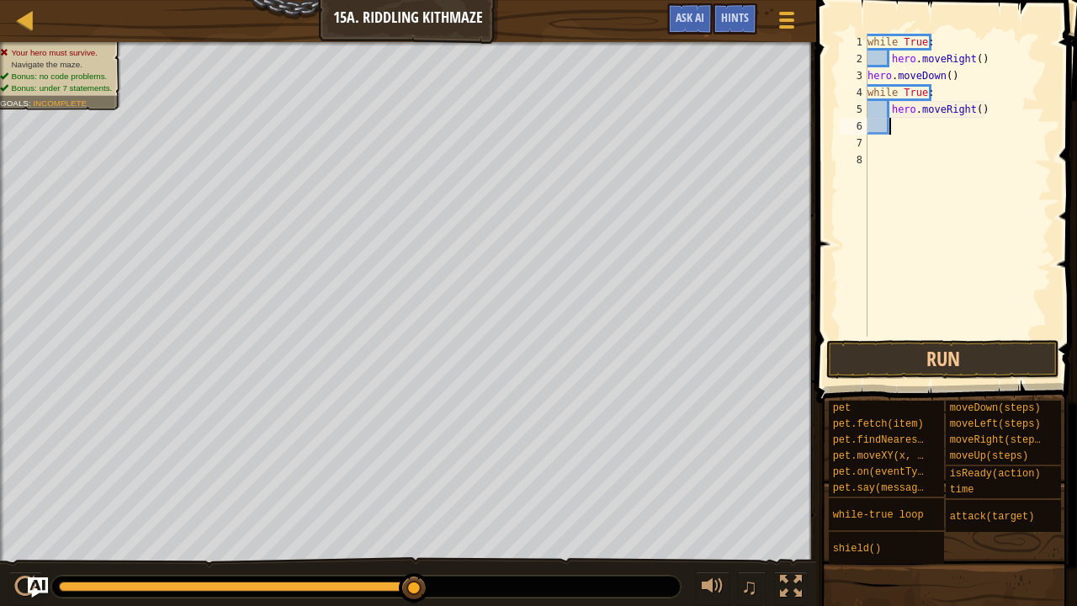
click at [971, 113] on div "while True : hero . moveRight ( ) hero . moveDown ( ) while True : hero . moveR…" at bounding box center [958, 202] width 188 height 336
type textarea "hero.moveRight(2)"
click at [969, 126] on div "while True : hero . moveRight ( ) hero . moveDown ( ) while True : hero . moveR…" at bounding box center [958, 202] width 188 height 336
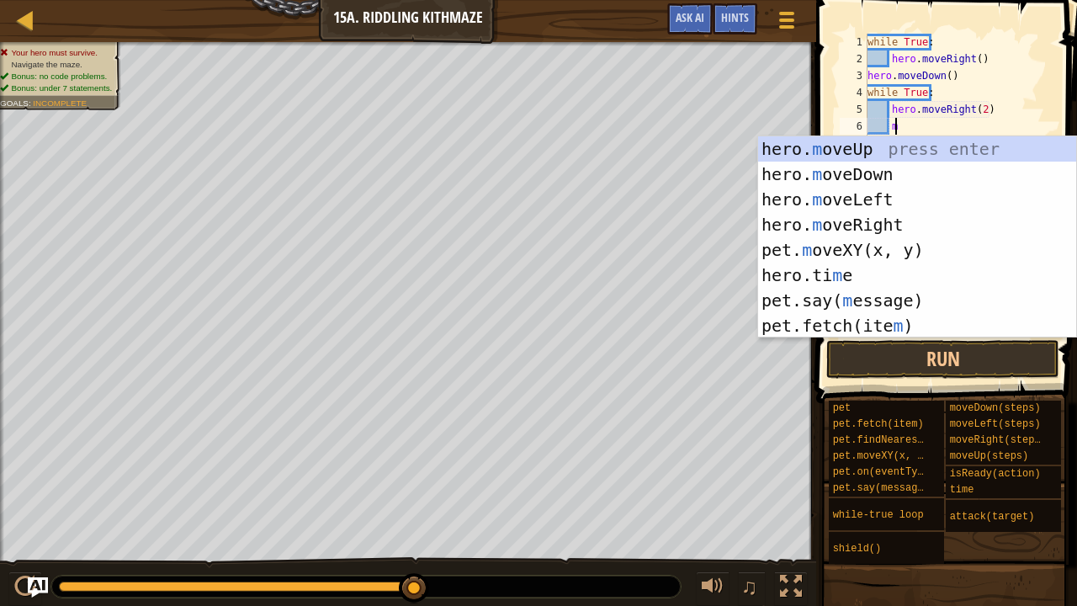
type textarea "mo"
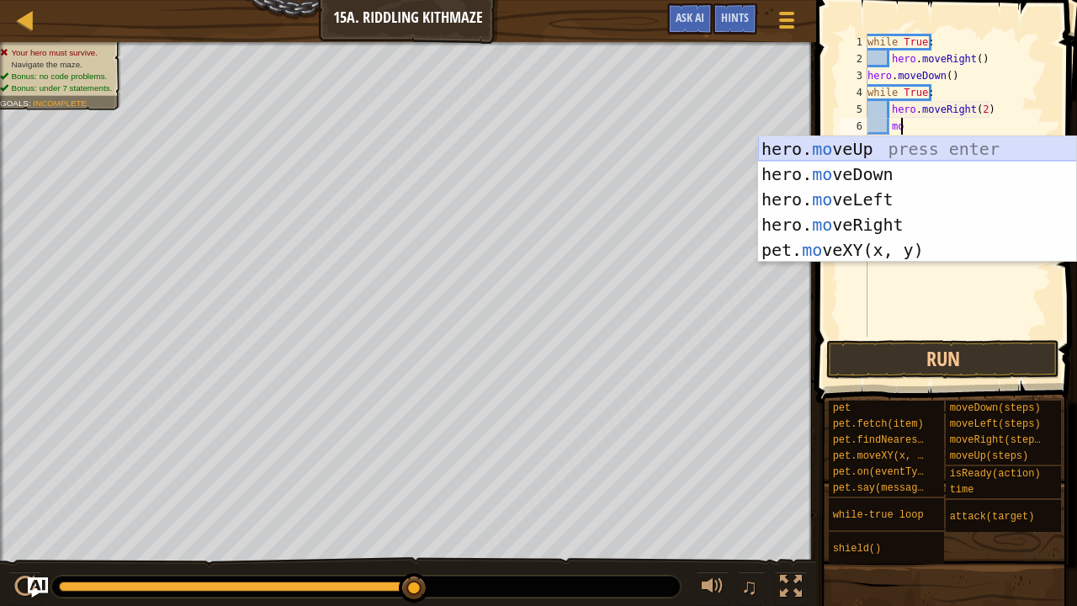
click at [866, 149] on div "hero. mo veUp press enter hero. mo veDown press enter hero. mo veLeft press ent…" at bounding box center [917, 224] width 319 height 177
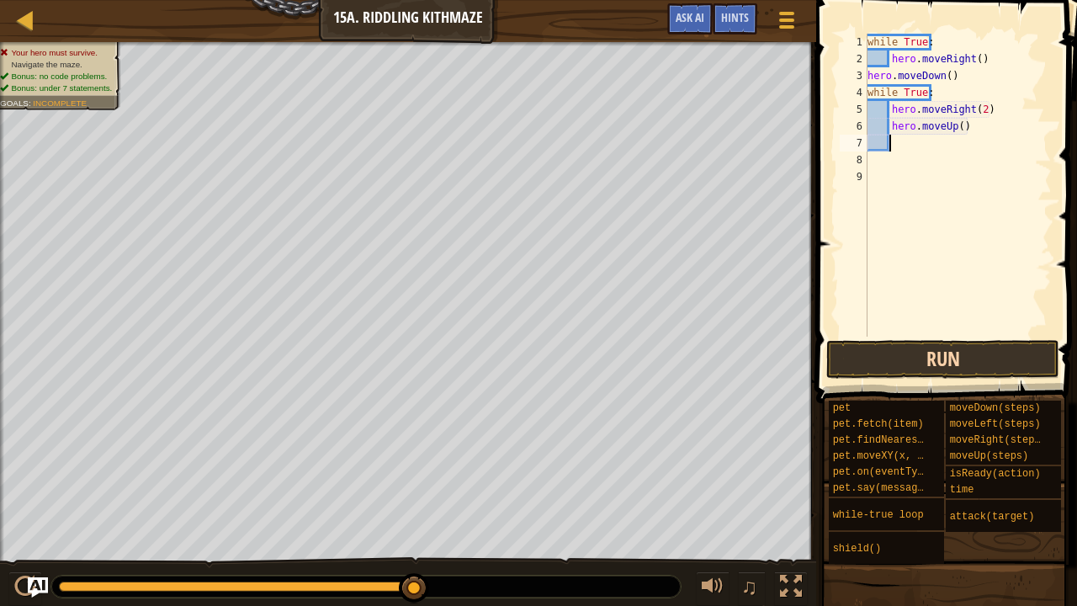
scroll to position [8, 0]
click at [900, 354] on button "Run" at bounding box center [942, 359] width 233 height 39
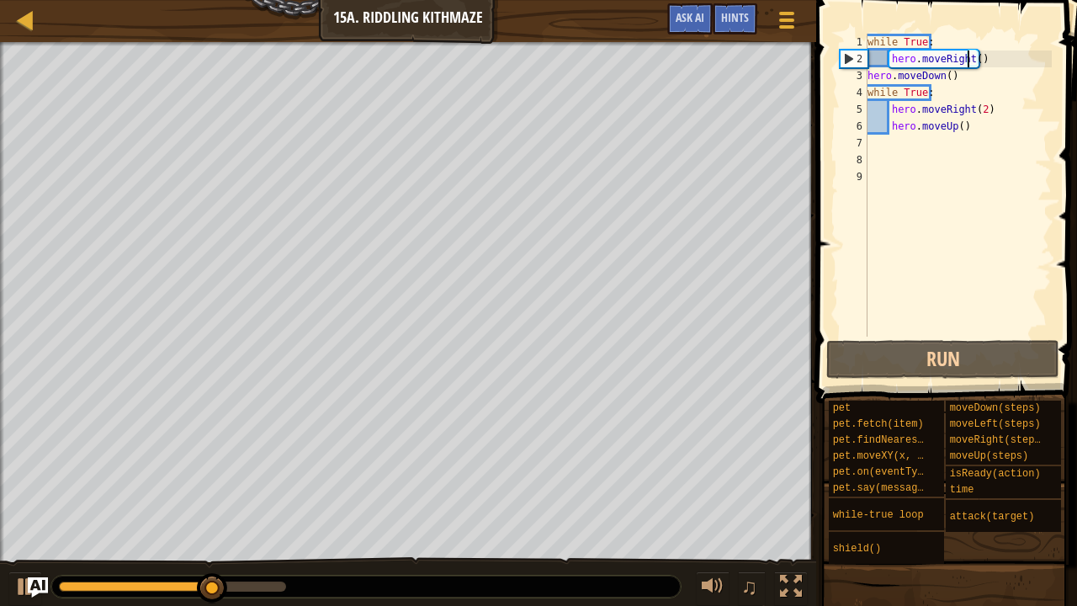
click at [970, 61] on div "while True : hero . moveRight ( ) hero . moveDown ( ) while True : hero . moveR…" at bounding box center [958, 202] width 188 height 336
click at [977, 54] on div "while True : hero . moveRight ( ) hero . moveDown ( ) while True : hero . moveR…" at bounding box center [958, 202] width 188 height 336
click at [972, 61] on div "while True : hero . moveRight ( ) hero . moveDown ( ) while True : hero . moveR…" at bounding box center [958, 202] width 188 height 336
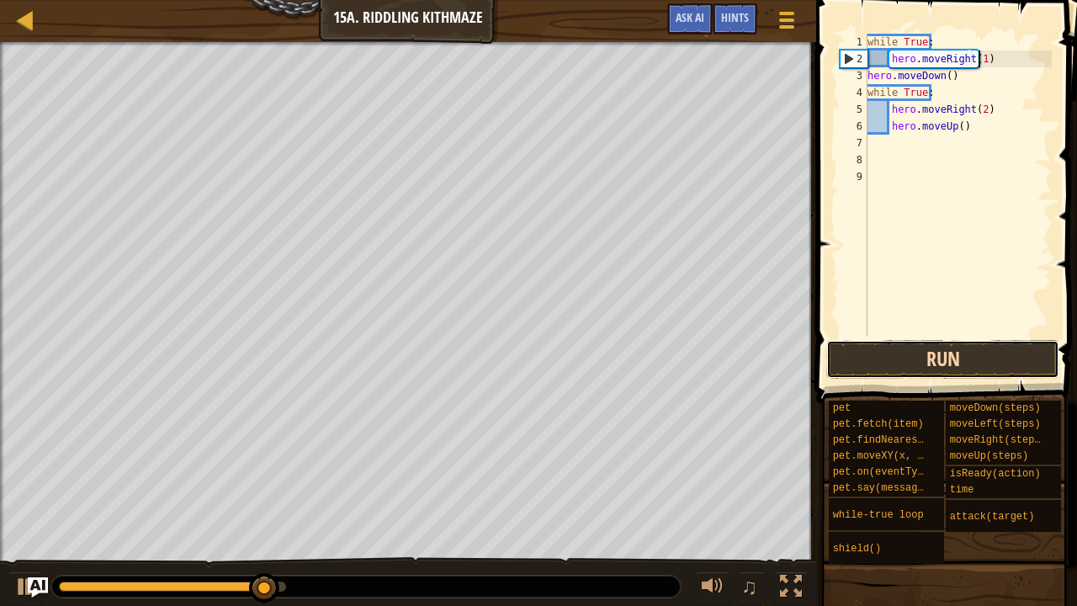
click at [954, 376] on button "Run" at bounding box center [942, 359] width 233 height 39
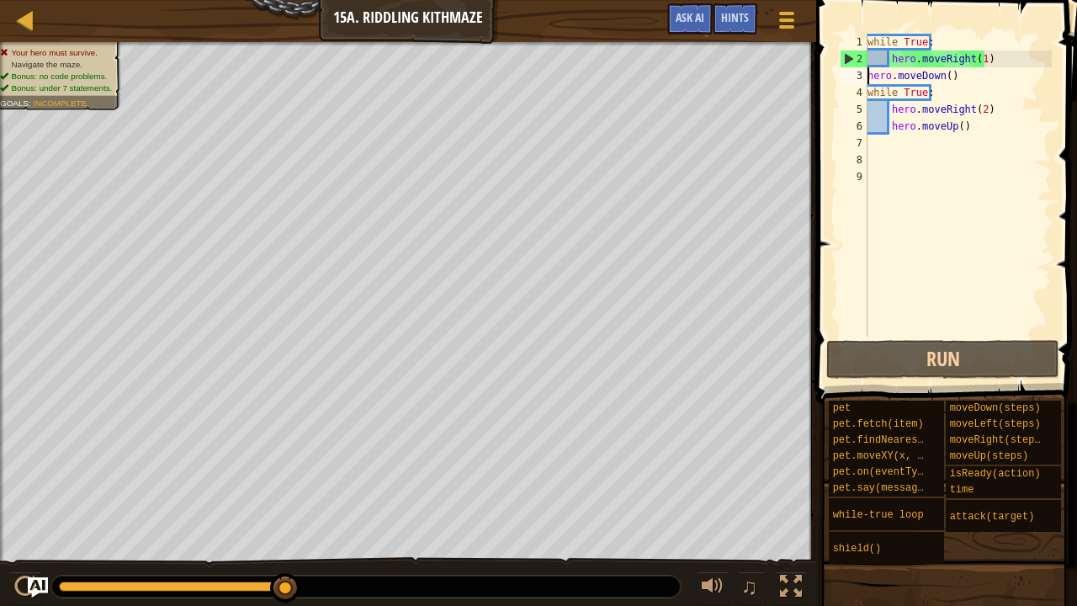
click at [867, 70] on div "while True : hero . moveRight ( 1 ) hero . moveDown ( ) while True : hero . mov…" at bounding box center [958, 202] width 188 height 336
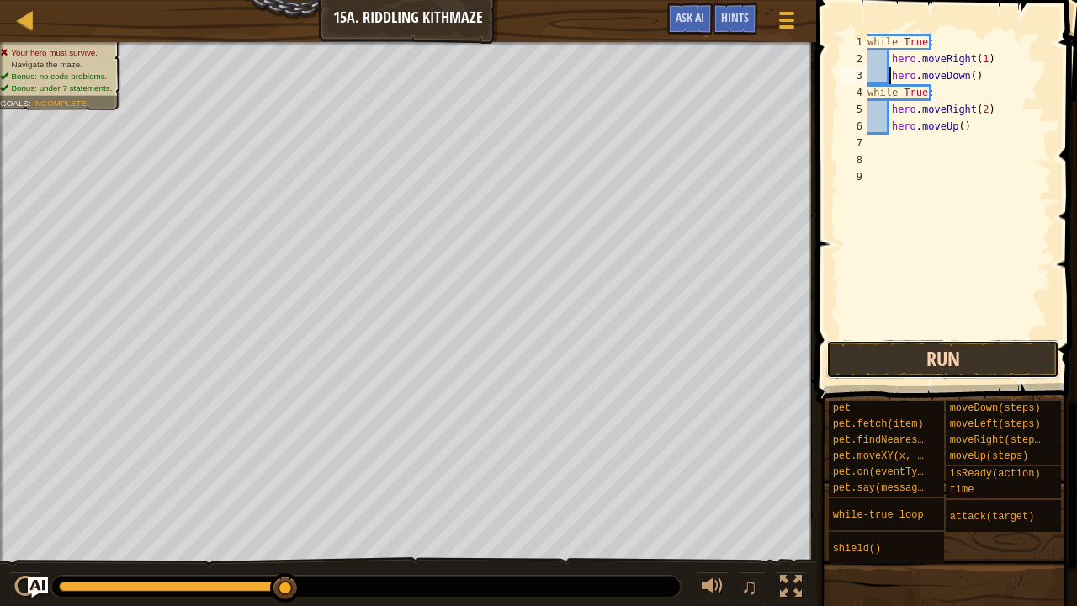
click at [924, 369] on button "Run" at bounding box center [942, 359] width 233 height 39
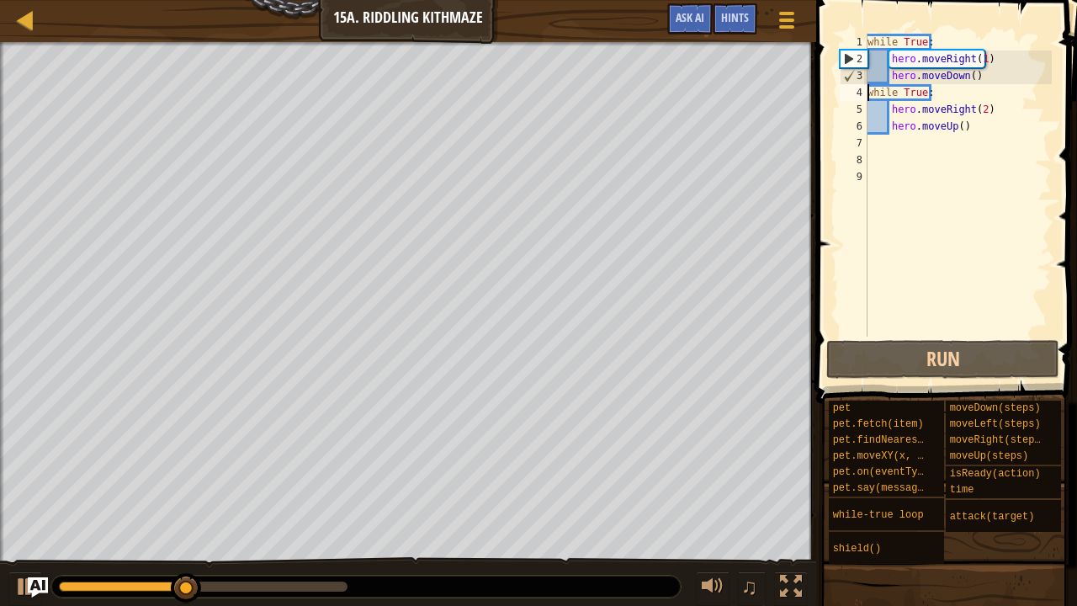
click at [869, 94] on div "while True : hero . moveRight ( 1 ) hero . moveDown ( ) while True : hero . mov…" at bounding box center [958, 202] width 188 height 336
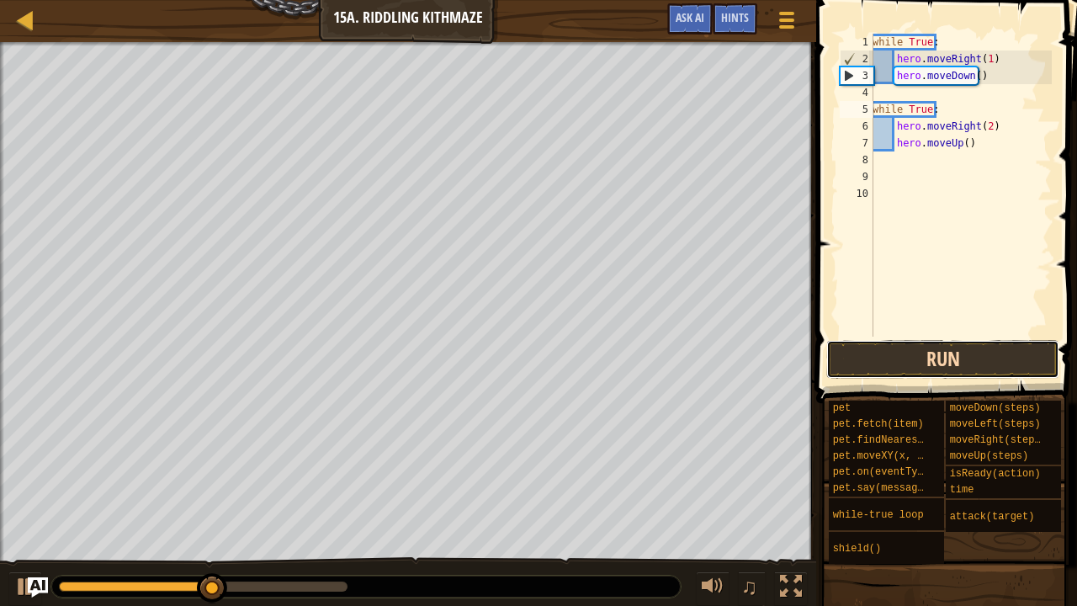
click at [893, 356] on button "Run" at bounding box center [942, 359] width 233 height 39
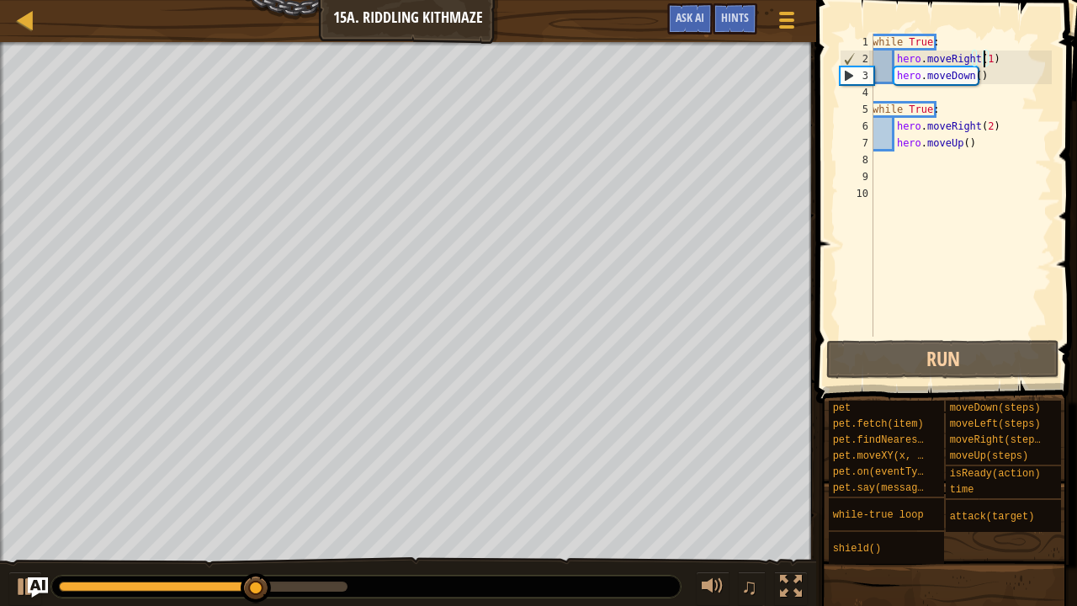
click at [985, 62] on div "while True : hero . moveRight ( 1 ) hero . moveDown ( ) while True : hero . mov…" at bounding box center [960, 202] width 183 height 336
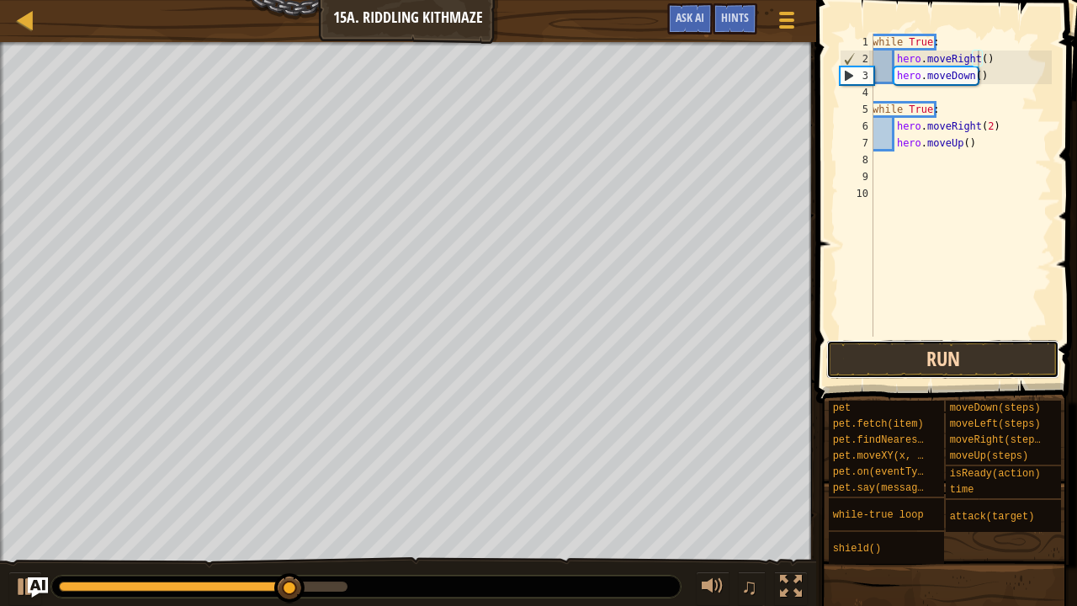
click at [899, 357] on button "Run" at bounding box center [942, 359] width 233 height 39
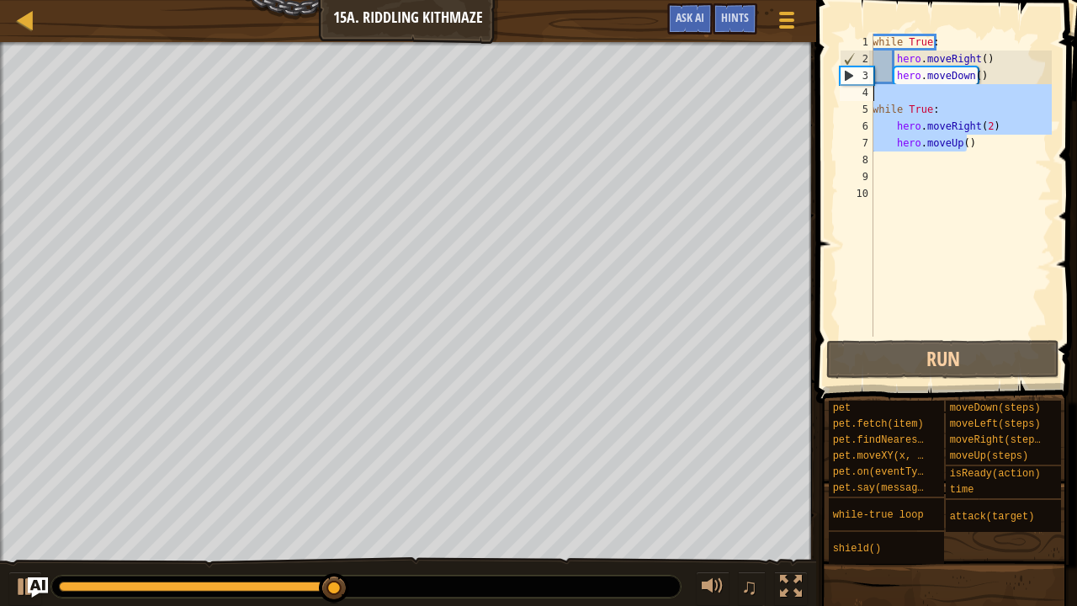
drag, startPoint x: 976, startPoint y: 143, endPoint x: 817, endPoint y: 101, distance: 164.5
click at [817, 101] on div "hero.moveRight() 1 2 3 4 5 6 7 8 9 10 while True : hero . moveRight ( ) hero . …" at bounding box center [944, 234] width 266 height 453
type textarea "while True: hero.moveRight(2)"
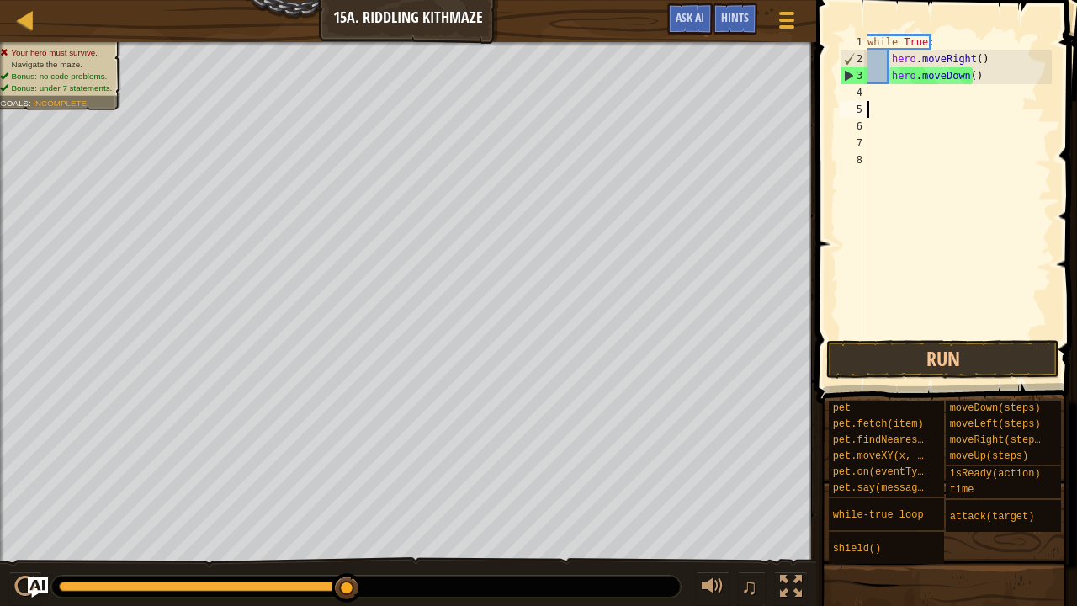
scroll to position [8, 0]
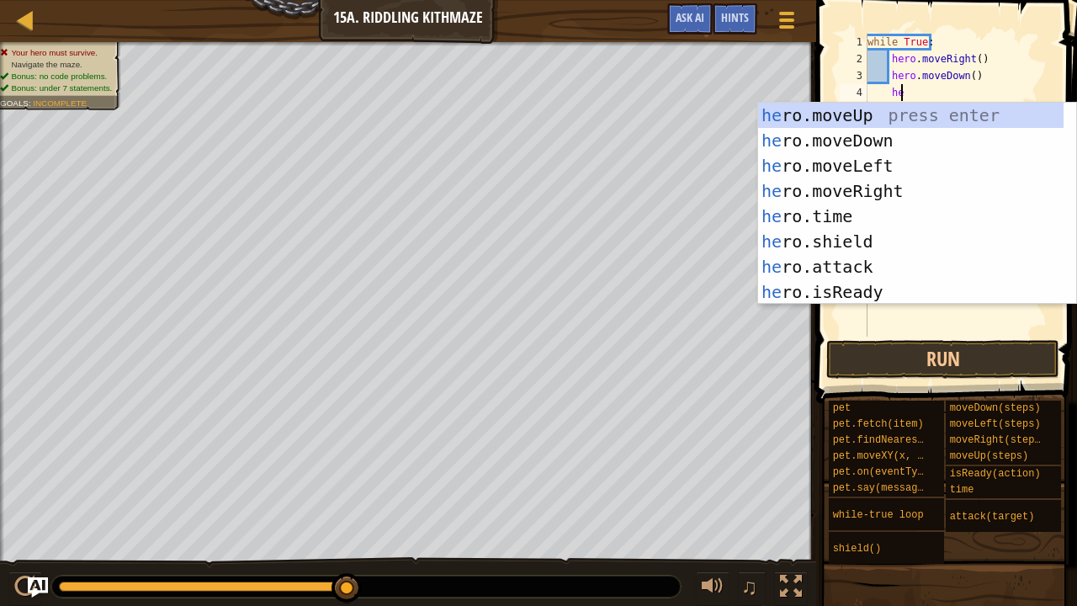
type textarea "her"
click at [887, 167] on div "her o.moveUp press enter her o.moveDown press enter her o.moveLeft press enter …" at bounding box center [911, 229] width 306 height 252
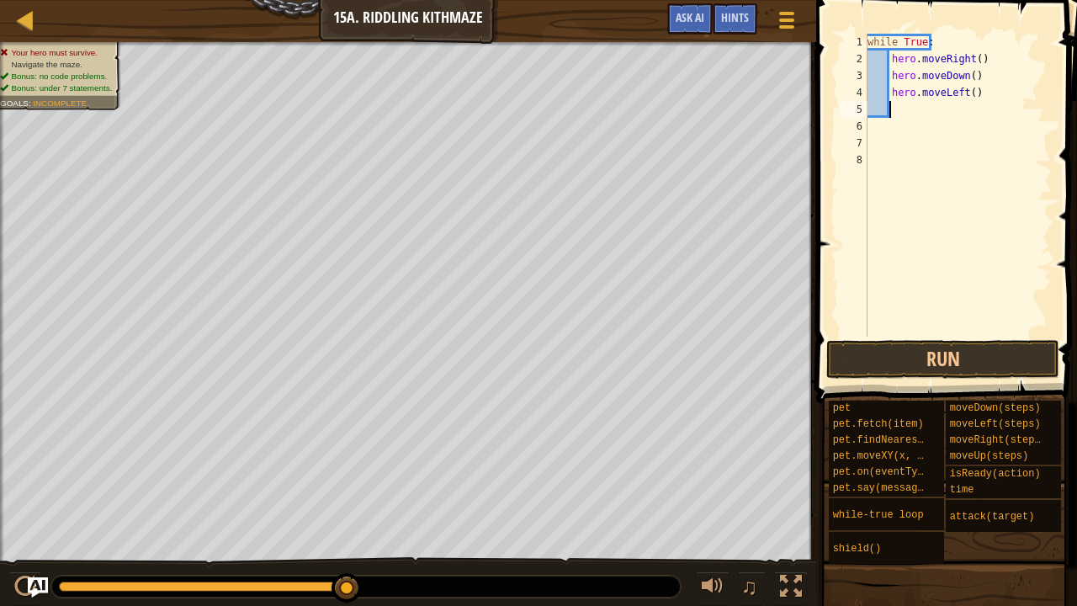
scroll to position [8, 1]
click at [957, 89] on div "while True : hero . moveRight ( ) hero . moveDown ( ) hero . moveLeft ( )" at bounding box center [958, 202] width 188 height 336
click at [960, 90] on div "while True : hero . moveRight ( ) hero . moveDown ( ) hero . moveLeft ( )" at bounding box center [958, 202] width 188 height 336
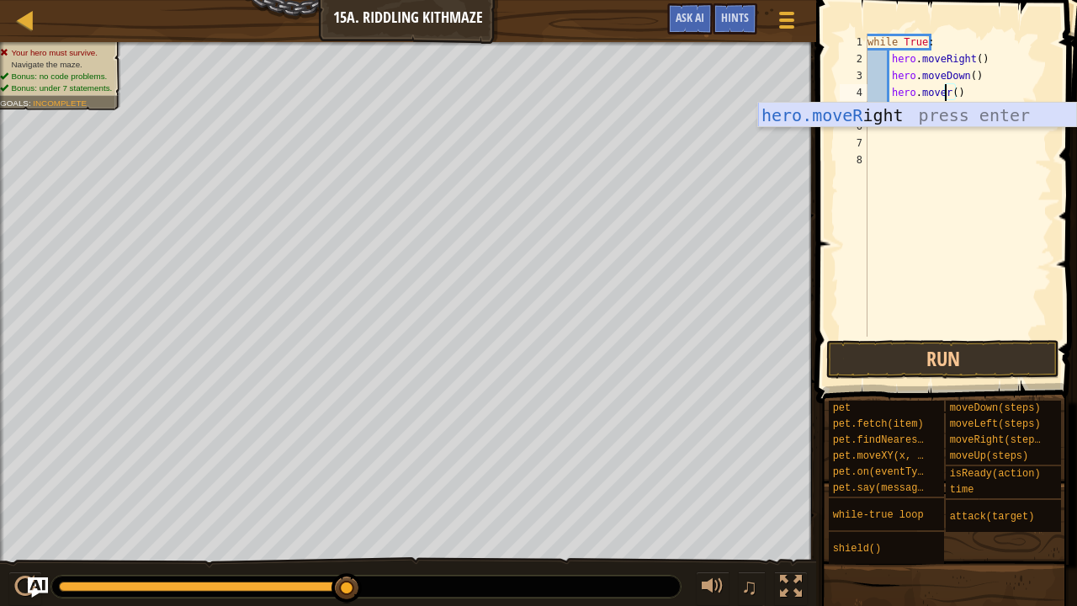
click at [952, 126] on div "hero.moveR ight press enter" at bounding box center [917, 141] width 319 height 76
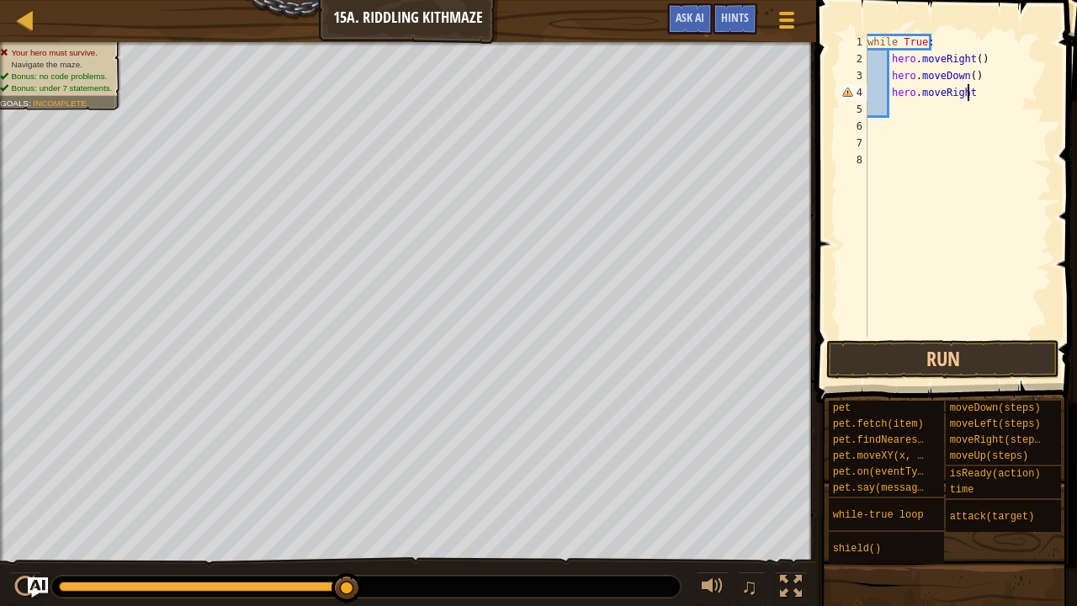
click at [998, 84] on div "while True : hero . moveRight ( ) hero . moveDown ( ) hero . moveRight" at bounding box center [958, 202] width 188 height 336
click at [971, 99] on div "while True : hero . moveRight ( ) hero . moveDown ( ) hero . moveRight ( )" at bounding box center [958, 202] width 188 height 336
type textarea "hero.moveRight(2)"
click at [988, 358] on button "Run" at bounding box center [942, 359] width 233 height 39
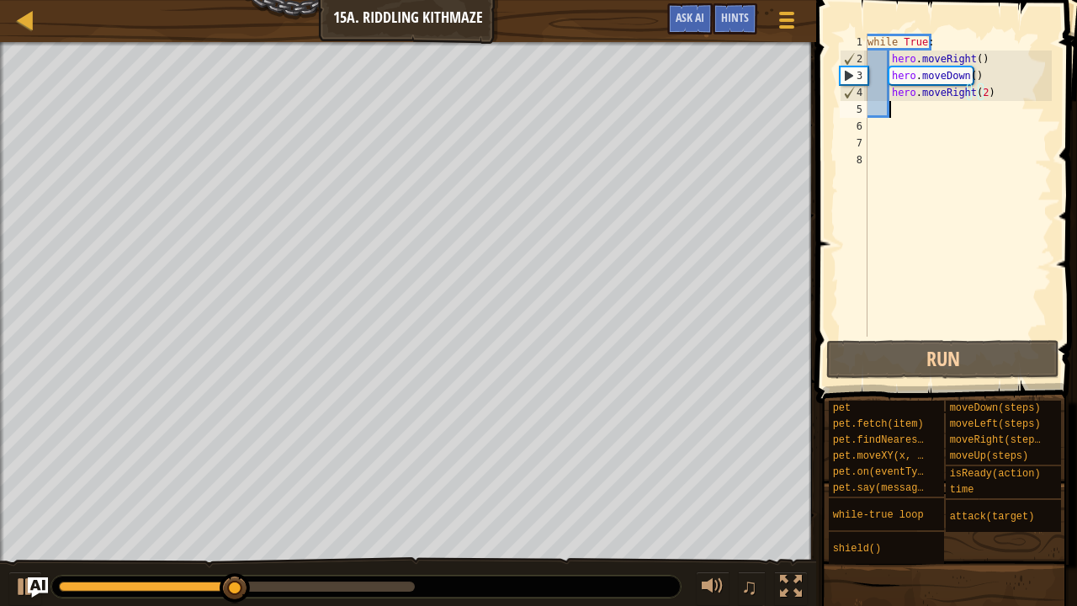
click at [989, 114] on div "while True : hero . moveRight ( ) hero . moveDown ( ) hero . moveRight ( 2 )" at bounding box center [958, 202] width 188 height 336
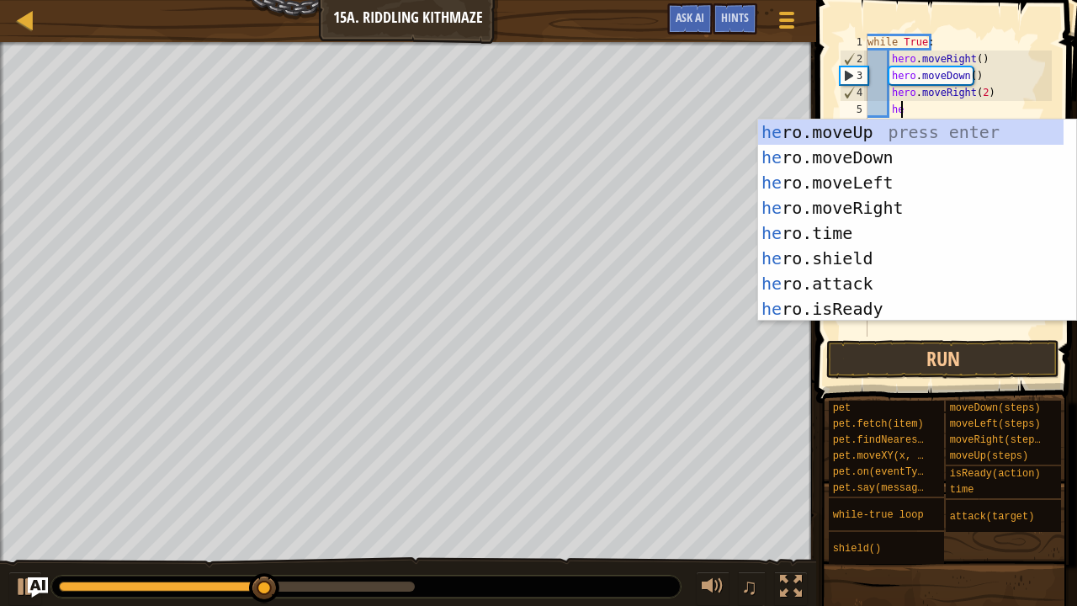
type textarea "her"
click at [930, 130] on div "her o.moveUp press enter her o.moveDown press enter her o.moveLeft press enter …" at bounding box center [911, 245] width 306 height 252
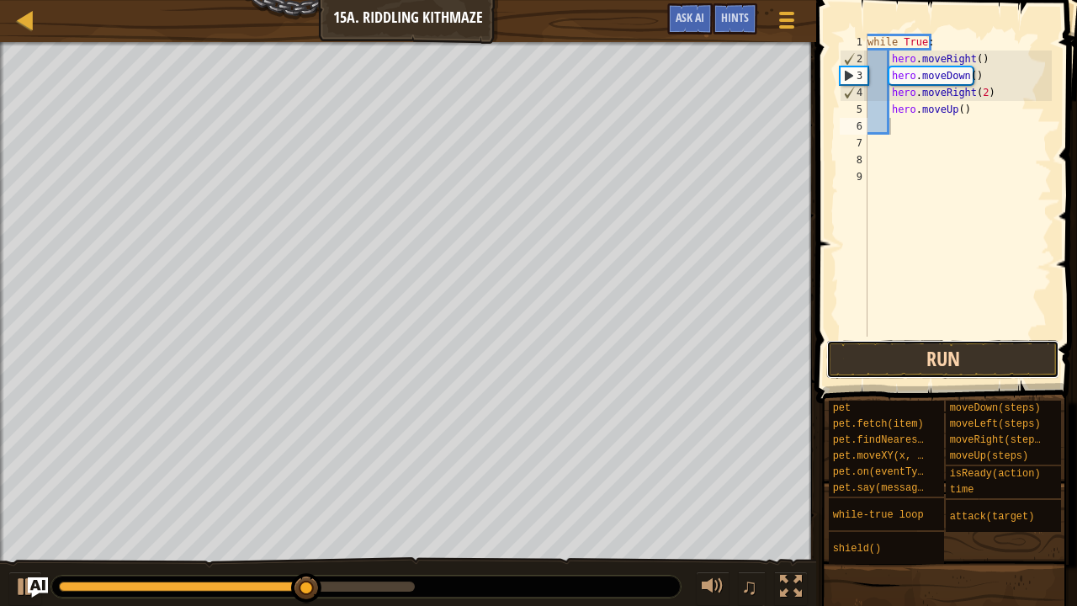
click at [930, 347] on button "Run" at bounding box center [942, 359] width 233 height 39
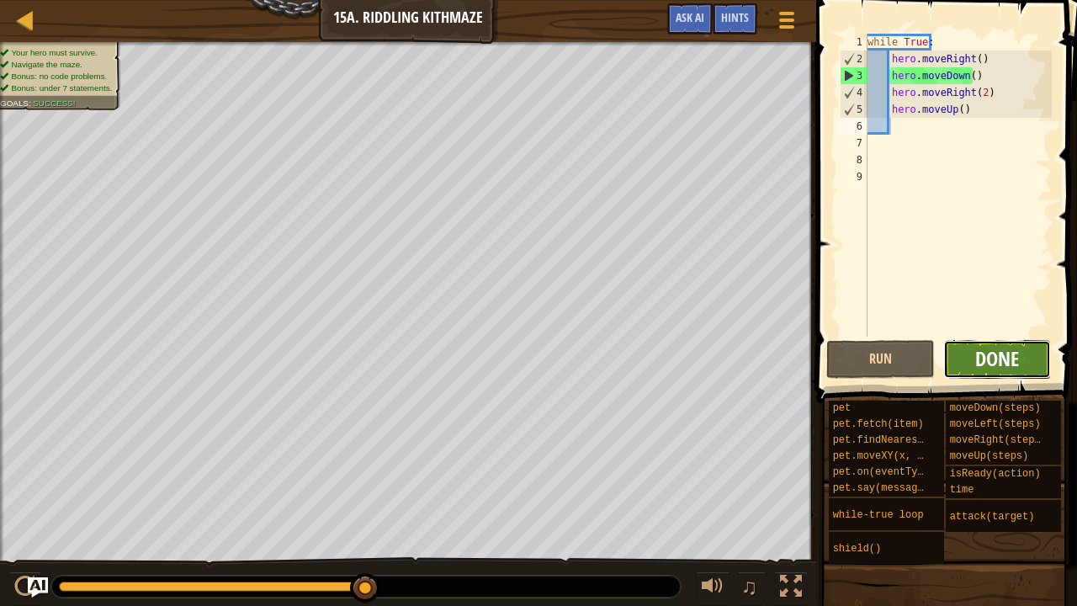
click at [996, 369] on span "Done" at bounding box center [997, 358] width 44 height 27
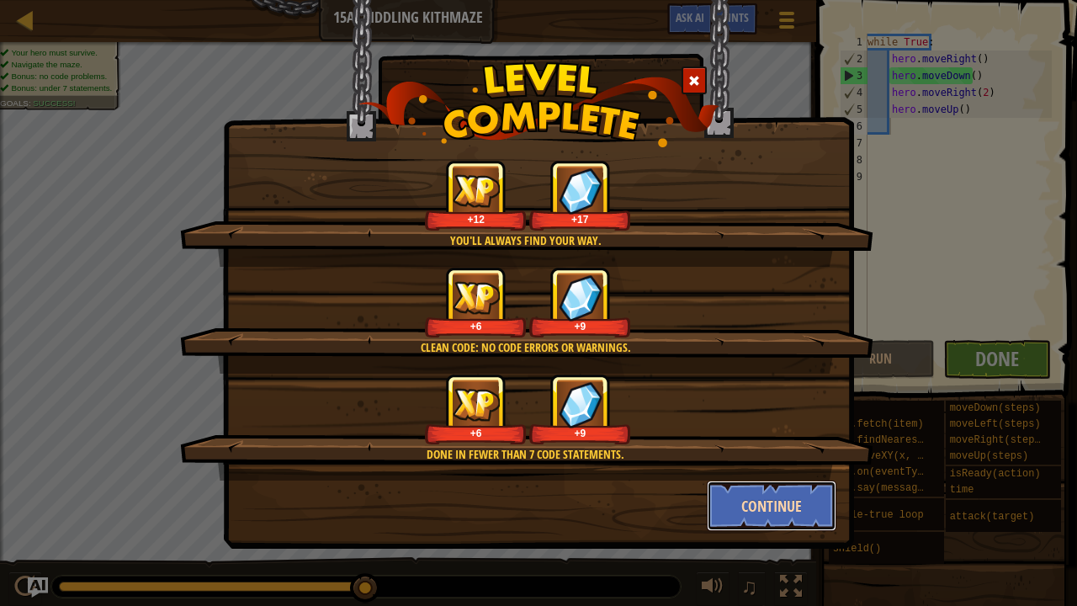
click at [741, 463] on button "Continue" at bounding box center [772, 505] width 130 height 50
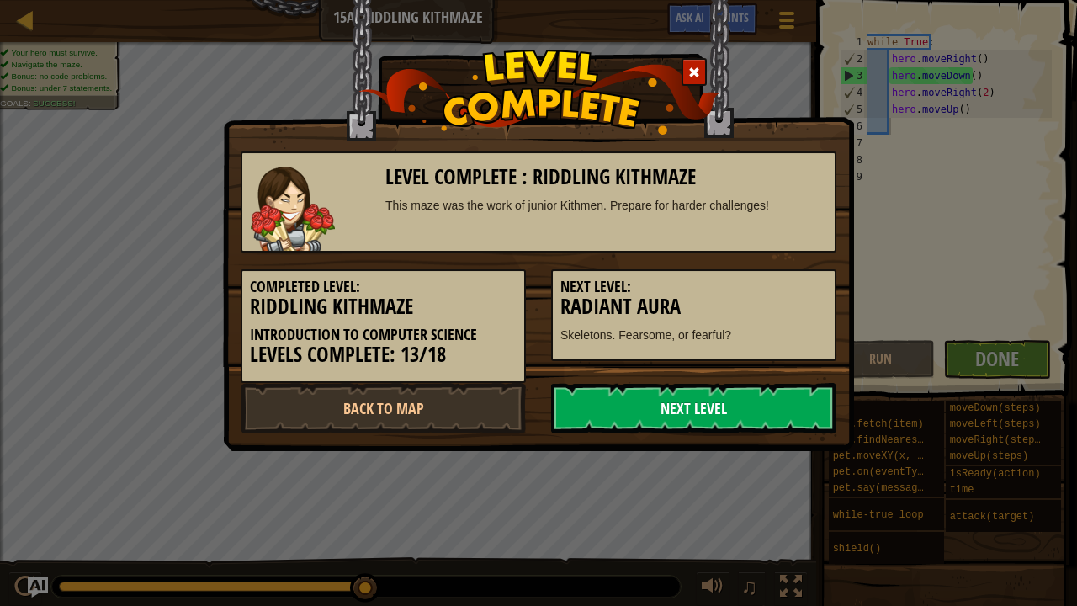
click at [681, 421] on link "Next Level" at bounding box center [693, 408] width 285 height 50
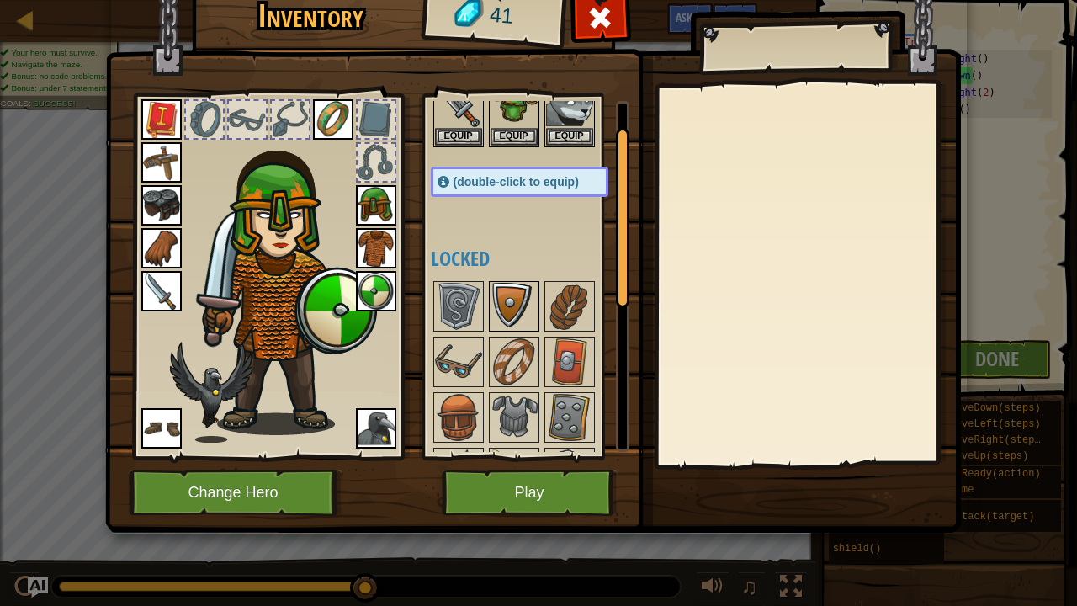
scroll to position [5, 0]
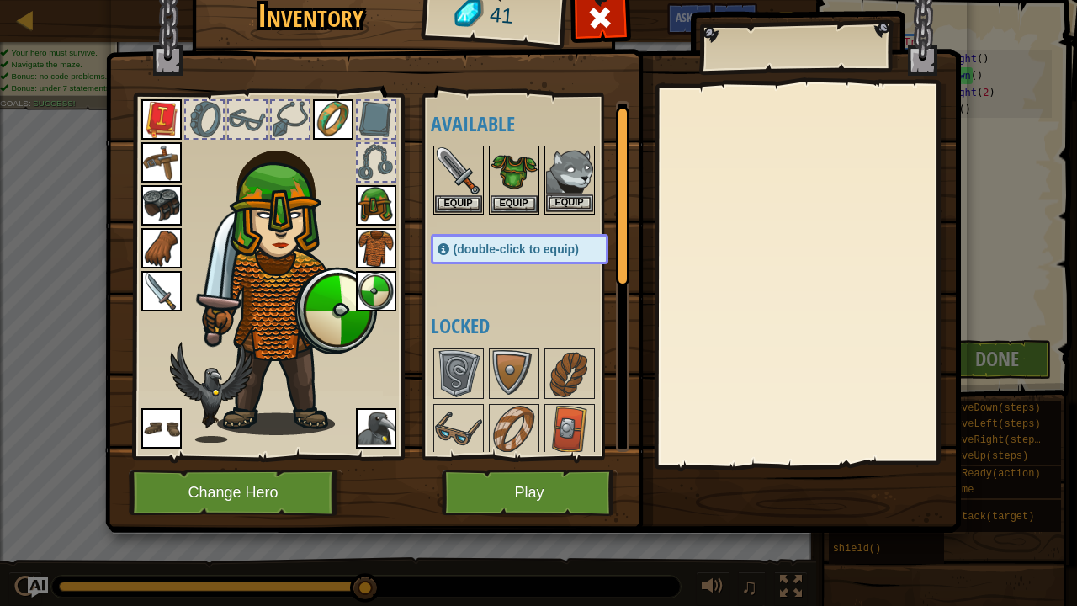
click at [567, 172] on img at bounding box center [569, 170] width 47 height 47
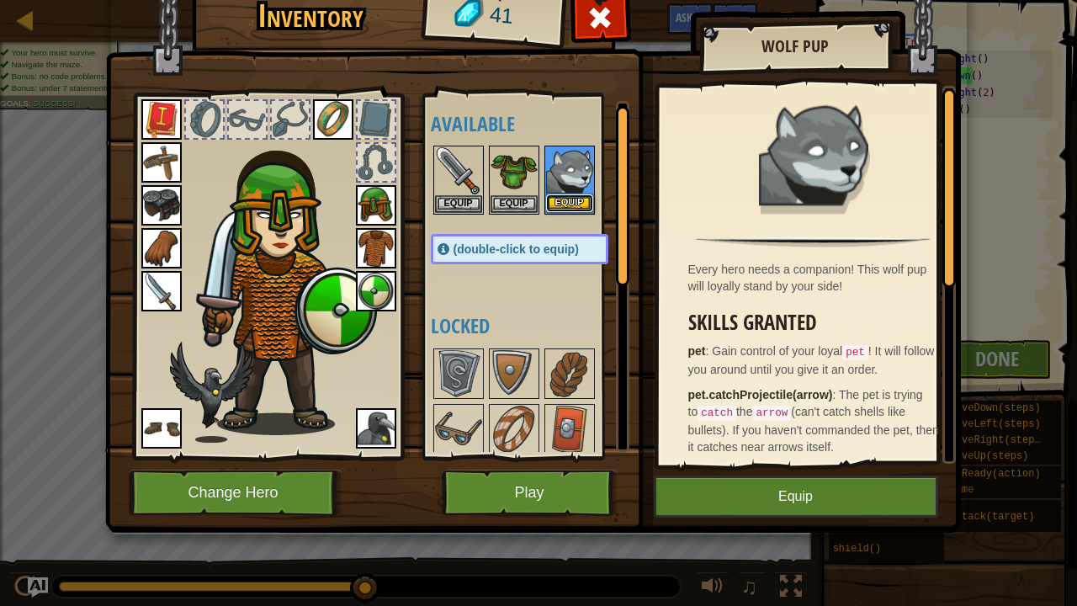
click at [567, 201] on button "Equip" at bounding box center [569, 203] width 47 height 18
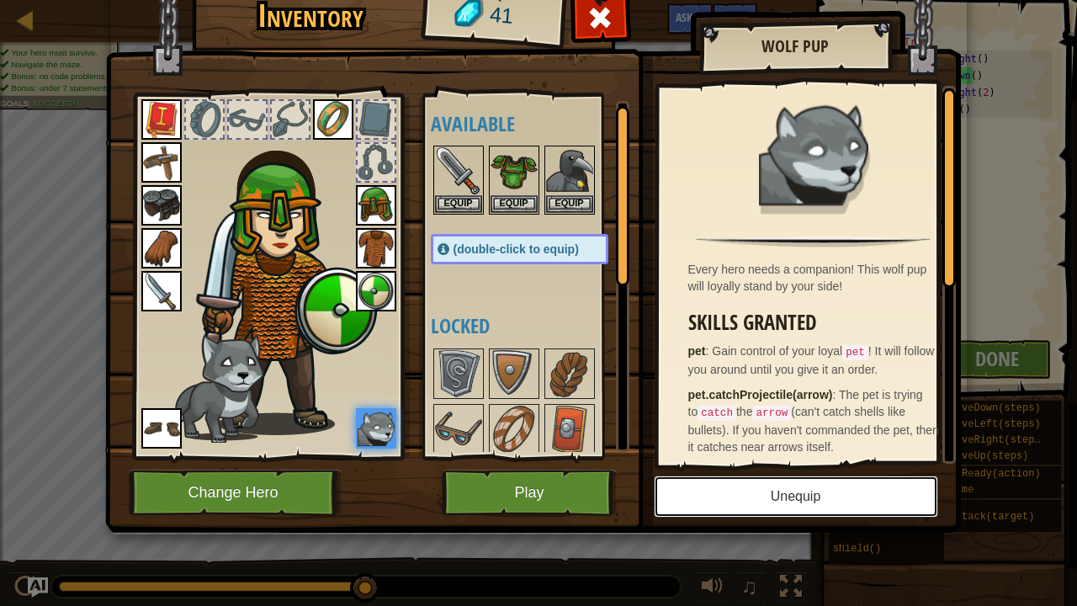
click at [773, 463] on button "Unequip" at bounding box center [796, 496] width 284 height 42
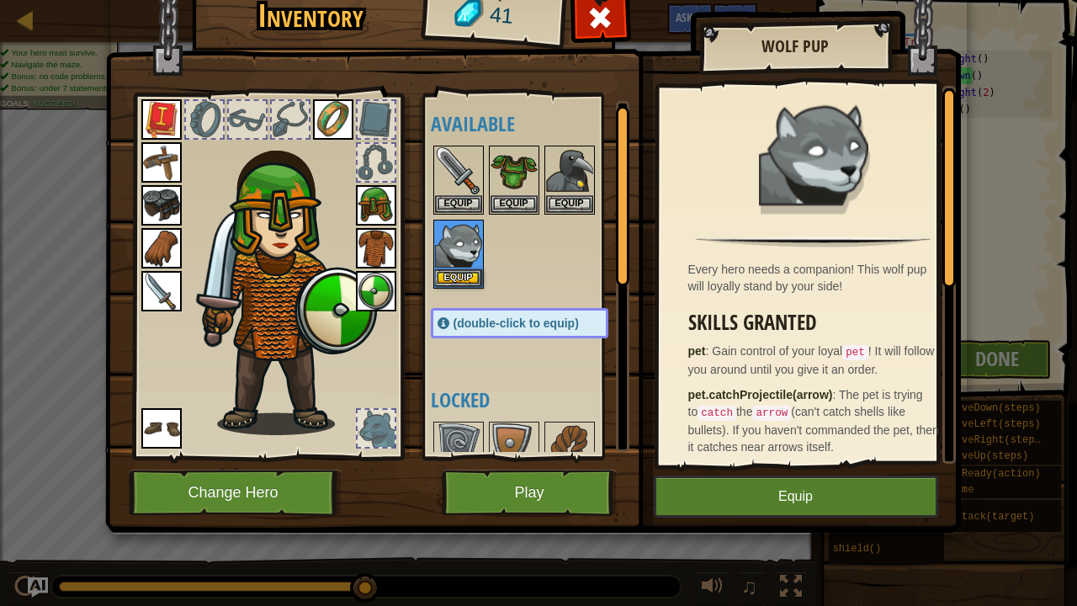
click at [431, 271] on div at bounding box center [536, 217] width 211 height 148
click at [447, 278] on button "Equip" at bounding box center [458, 277] width 47 height 18
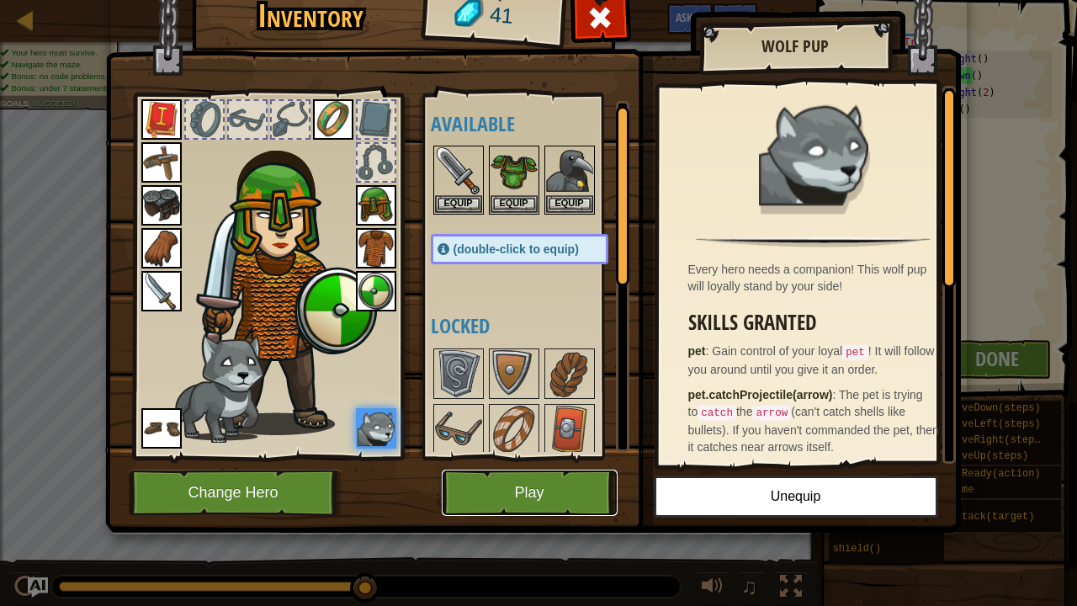
click at [543, 463] on button "Play" at bounding box center [530, 492] width 176 height 46
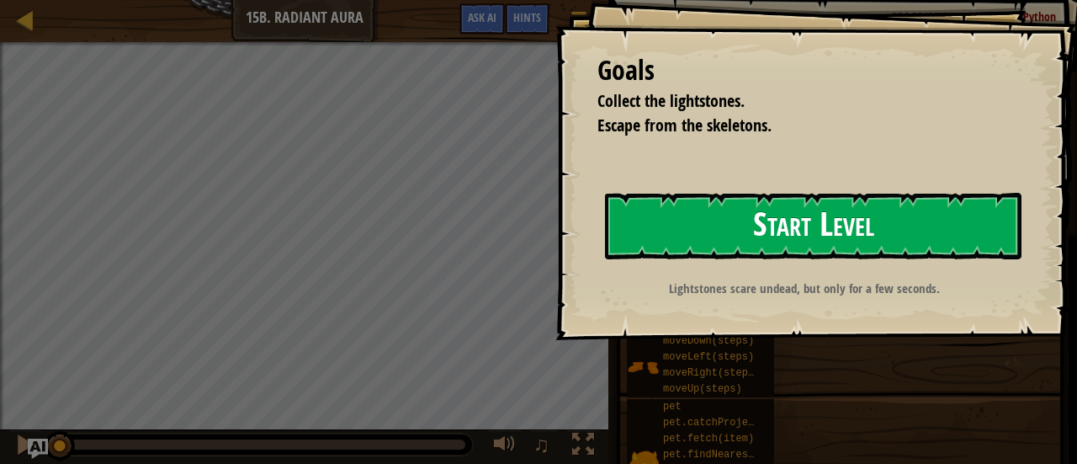
click at [824, 206] on button "Start Level" at bounding box center [813, 226] width 416 height 66
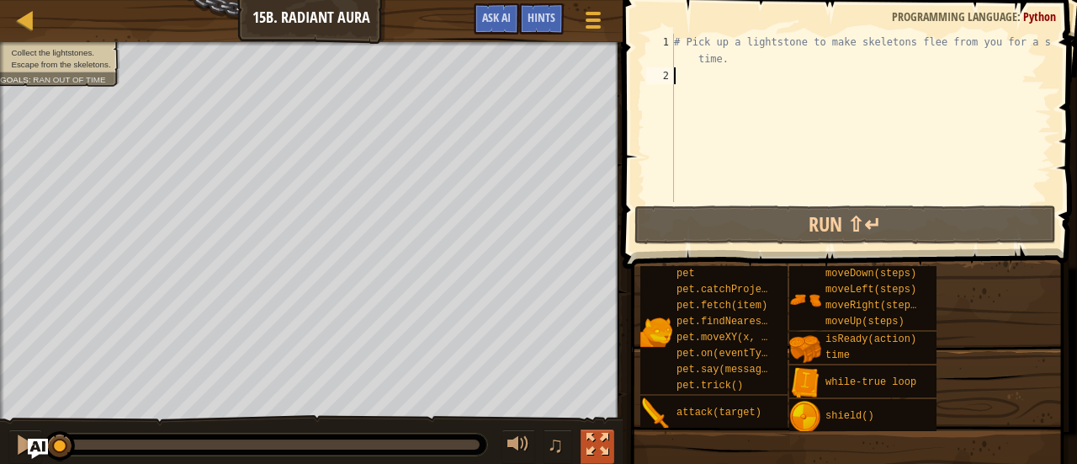
click at [592, 448] on div at bounding box center [597, 444] width 22 height 22
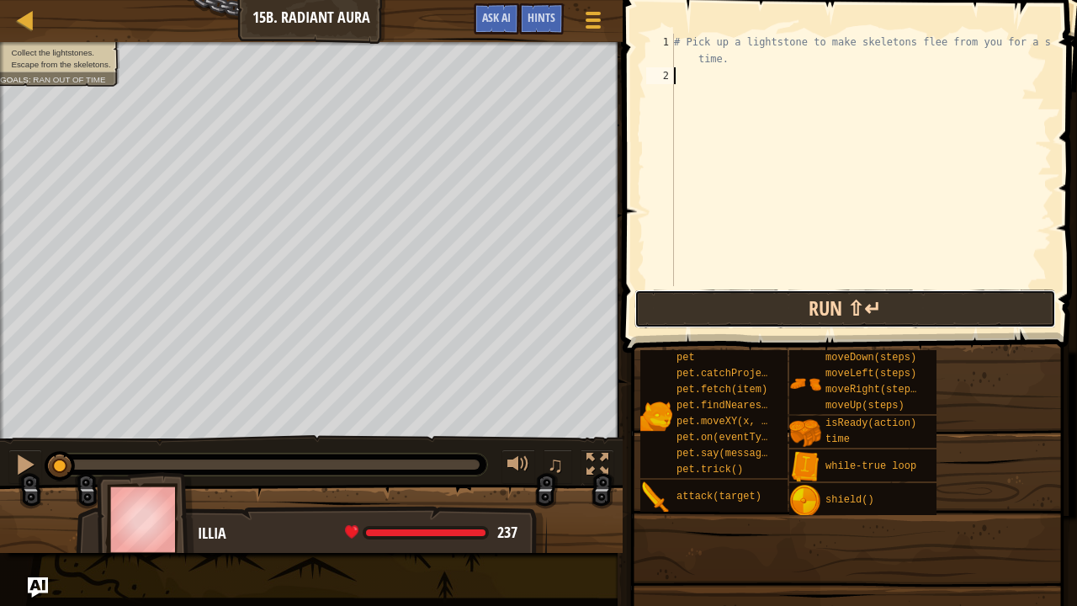
click at [702, 294] on button "Run ⇧↵" at bounding box center [844, 308] width 421 height 39
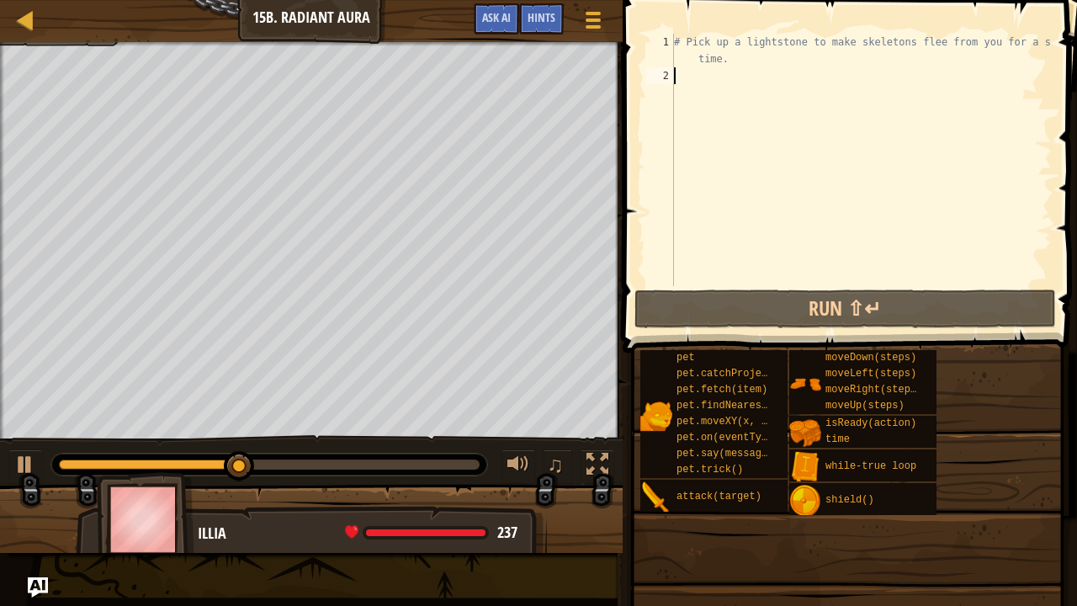
click at [749, 70] on div "# Pick up a lightstone to make skeletons flee from you for a short time." at bounding box center [860, 185] width 381 height 303
click at [760, 67] on div "# Pick up a lightstone to make skeletons flee from you for a short time." at bounding box center [860, 185] width 381 height 303
click at [813, 61] on div "# Pick up a lightstone to make skeletons flee from you for a short time." at bounding box center [860, 185] width 381 height 303
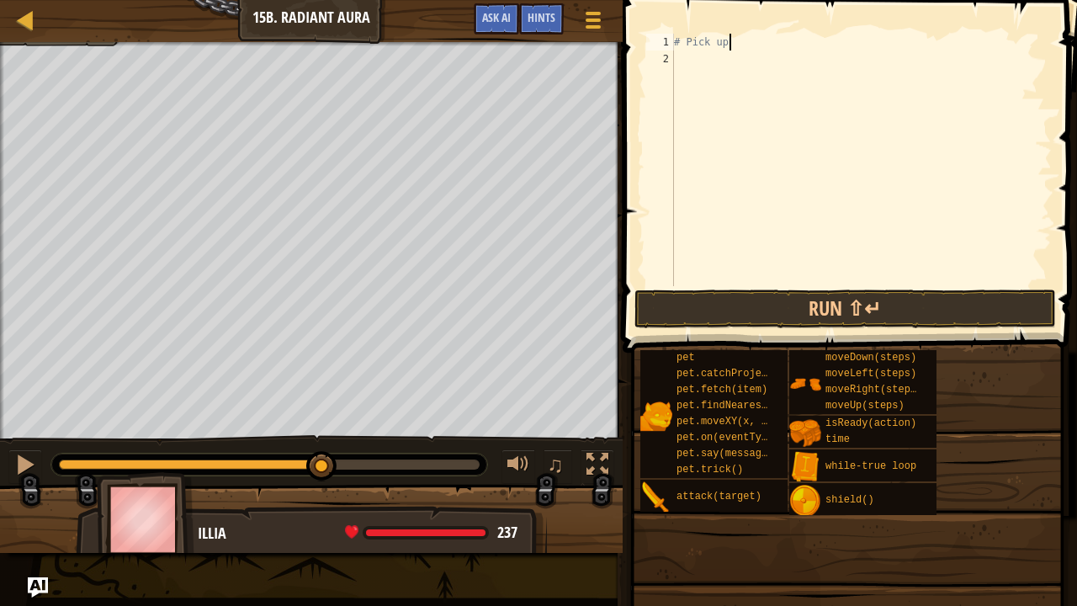
scroll to position [8, 0]
type textarea "#"
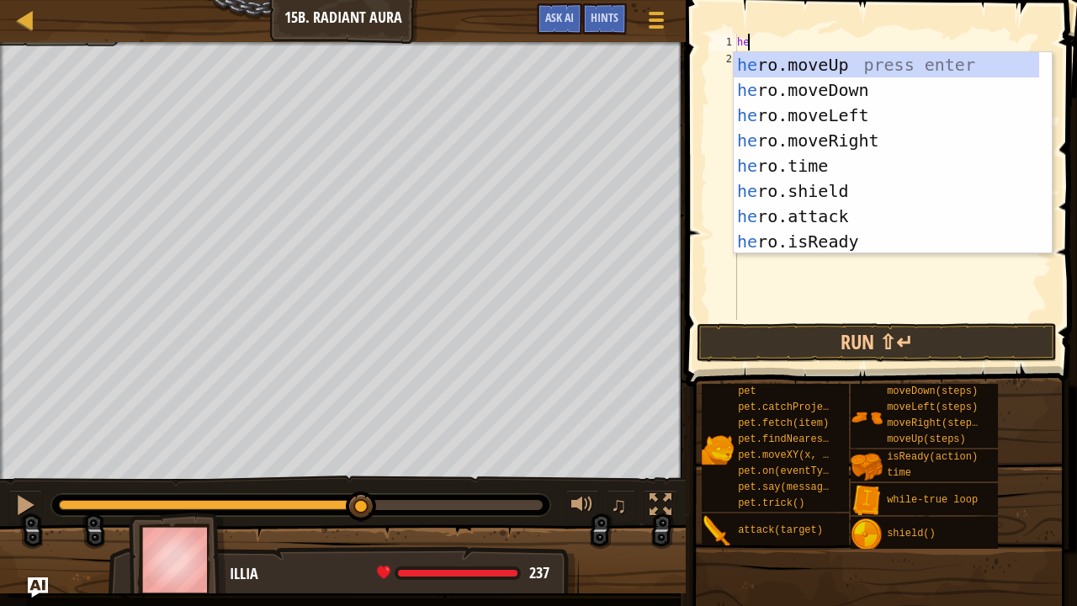
type textarea "her"
click at [796, 64] on div "her o.moveUp press enter her o.moveDown press enter her o.moveLeft press enter …" at bounding box center [887, 178] width 306 height 252
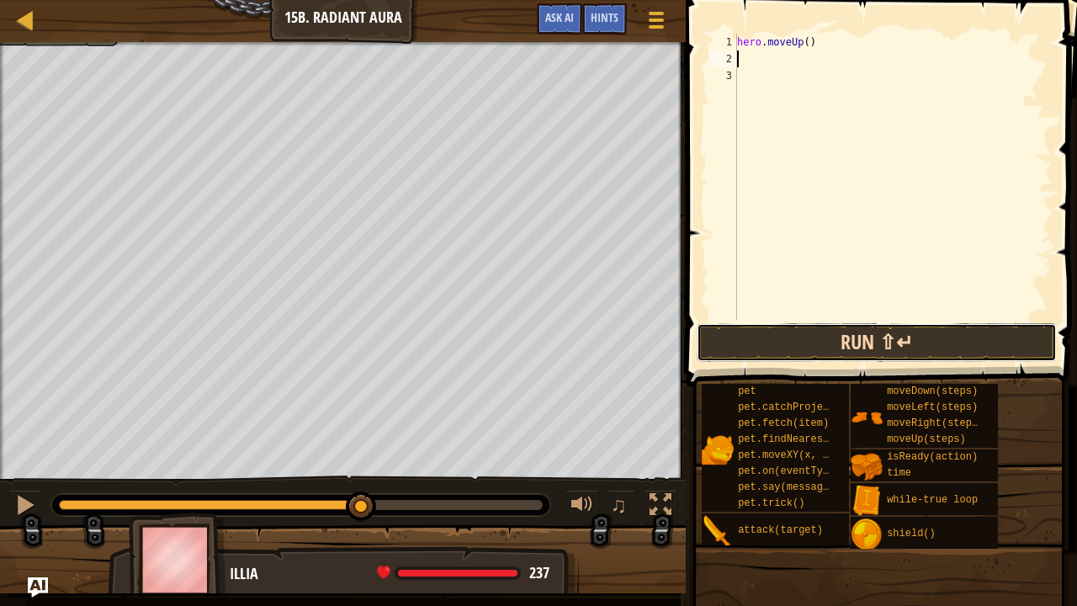
click at [796, 336] on button "Run ⇧↵" at bounding box center [877, 342] width 360 height 39
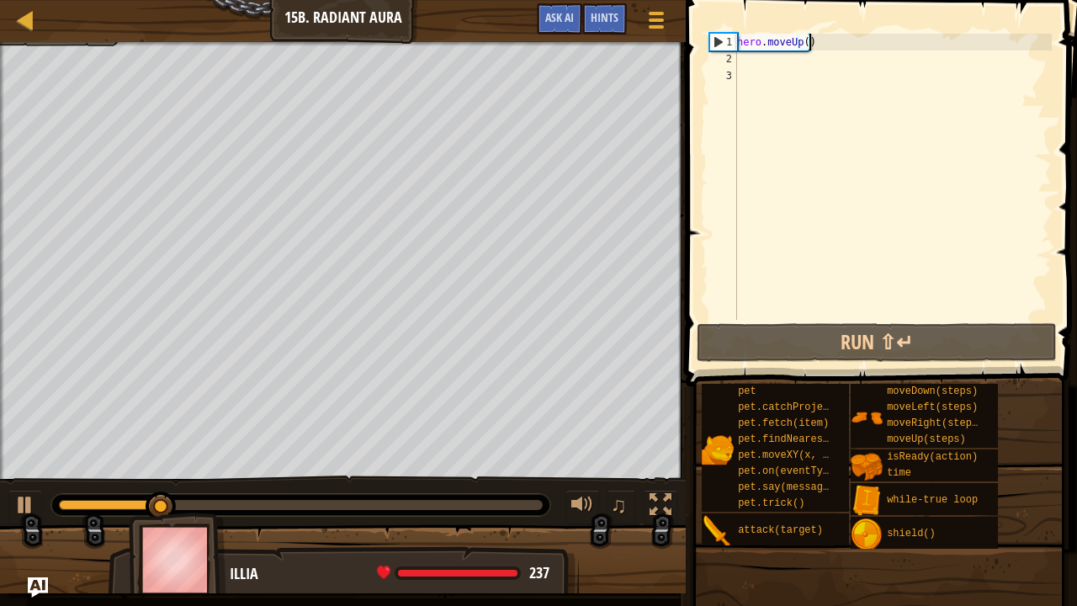
click at [883, 39] on div "hero . moveUp ( )" at bounding box center [893, 194] width 318 height 320
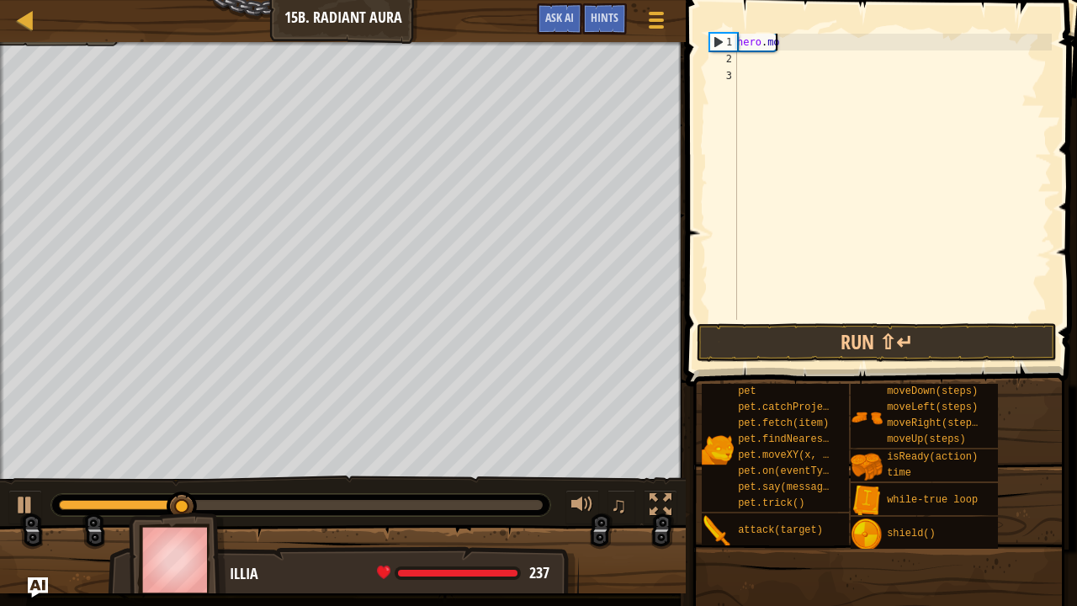
type textarea "h"
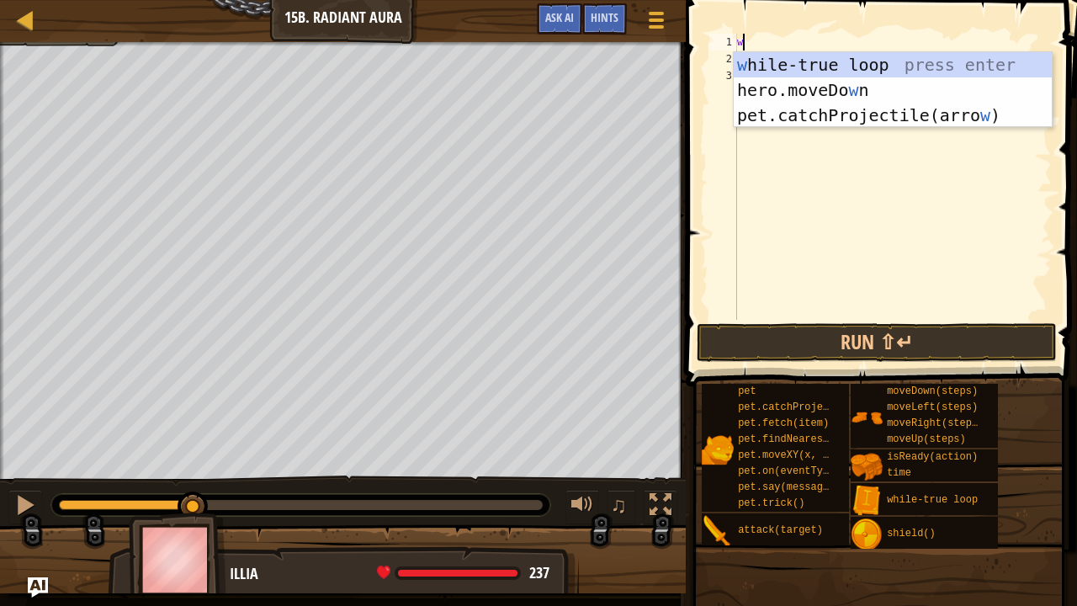
type textarea "wh"
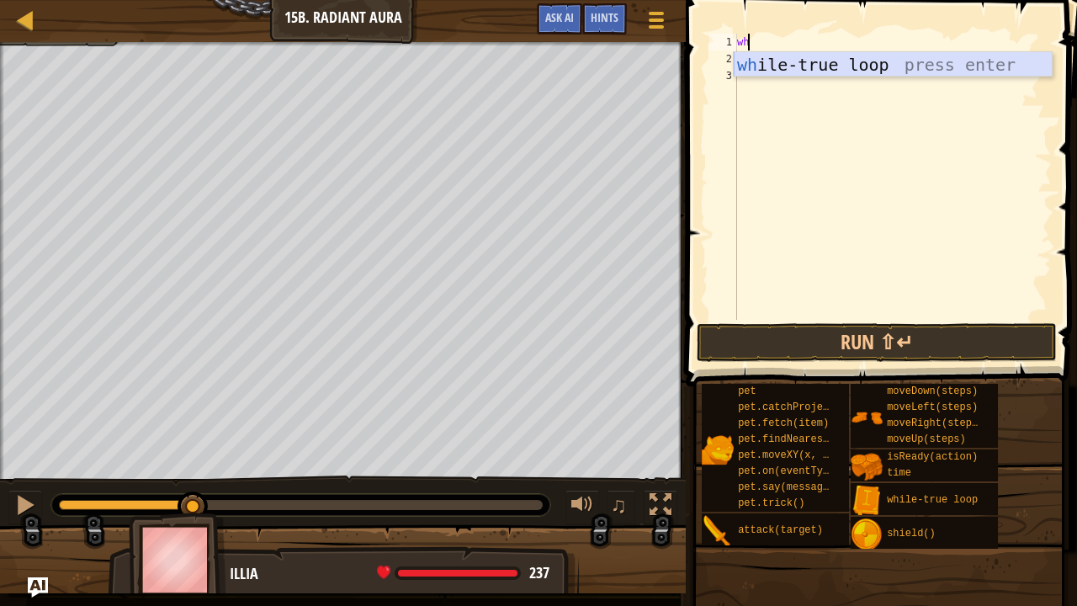
click at [871, 73] on div "wh ile-true loop press enter" at bounding box center [893, 90] width 319 height 76
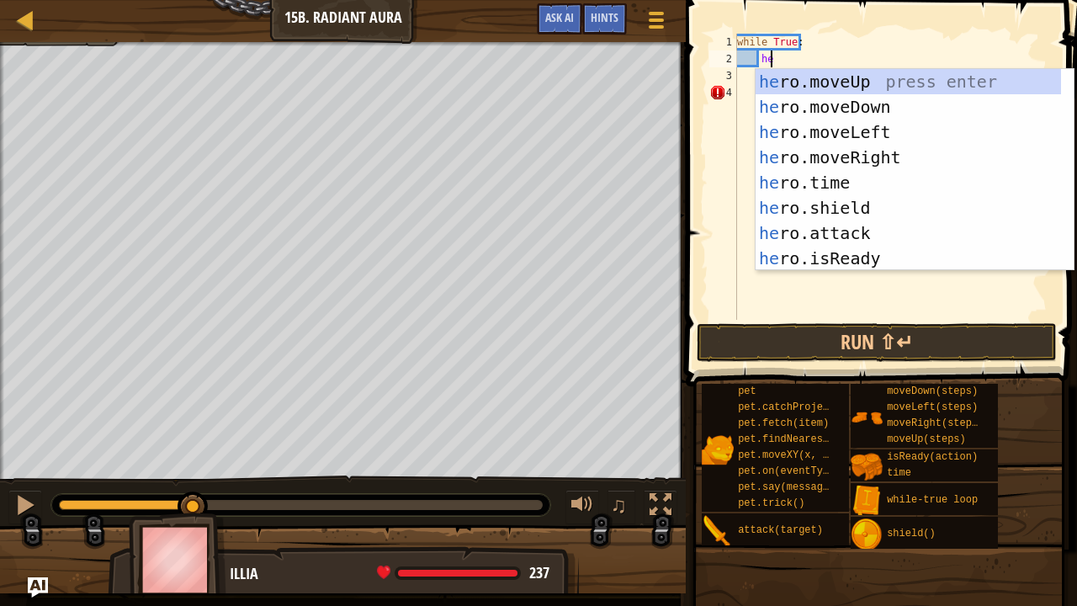
type textarea "her"
click at [828, 87] on div "her o.moveUp press enter her o.moveDown press enter her o.moveLeft press enter …" at bounding box center [908, 195] width 306 height 252
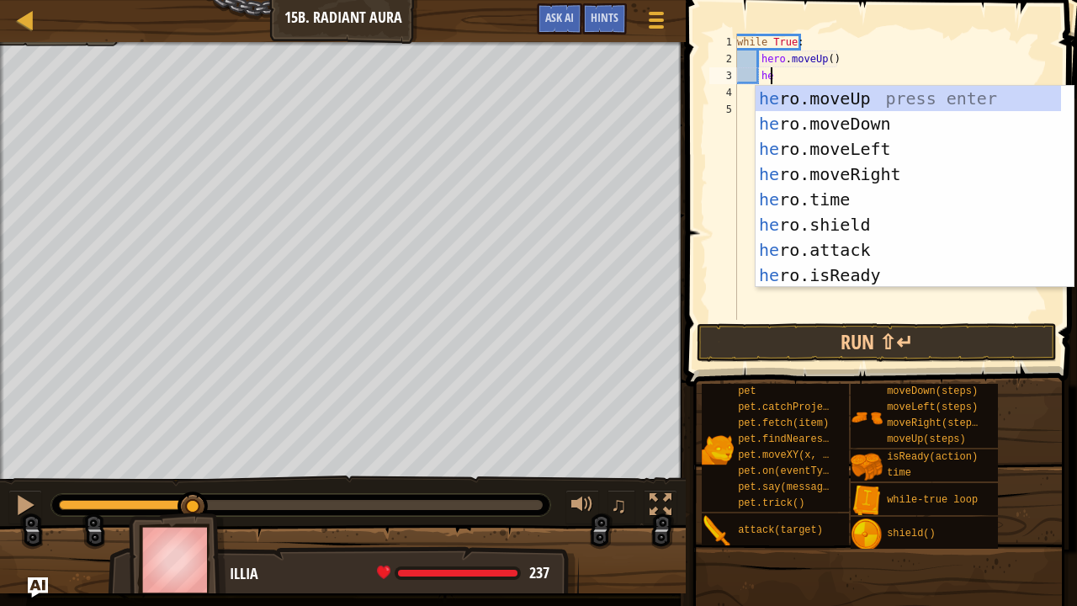
type textarea "her"
click at [804, 113] on div "her o.moveUp press enter her o.moveDown press enter her o.moveLeft press enter …" at bounding box center [908, 212] width 306 height 252
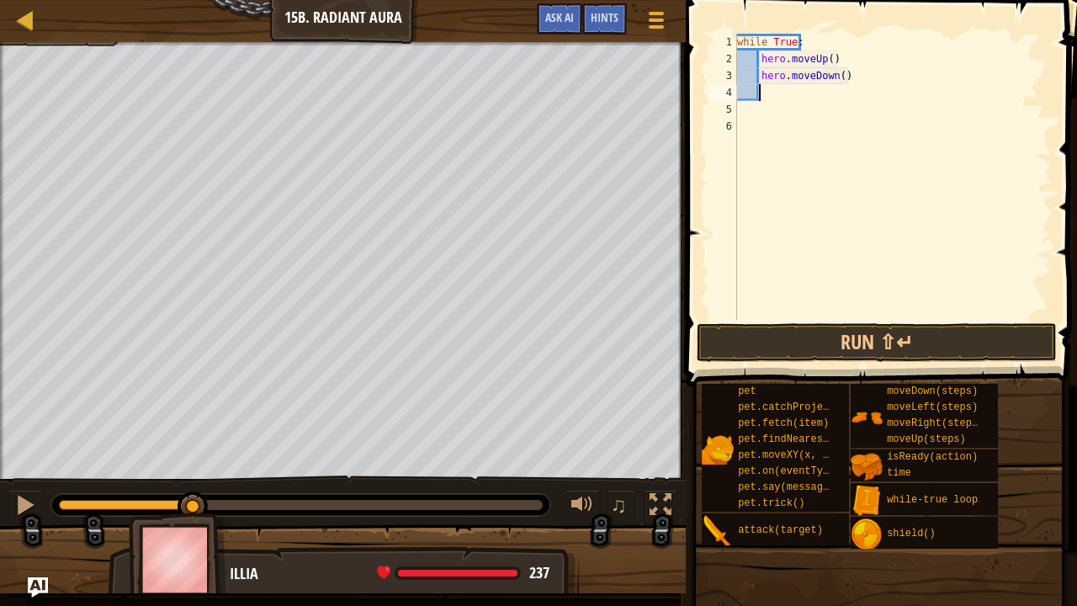
scroll to position [8, 1]
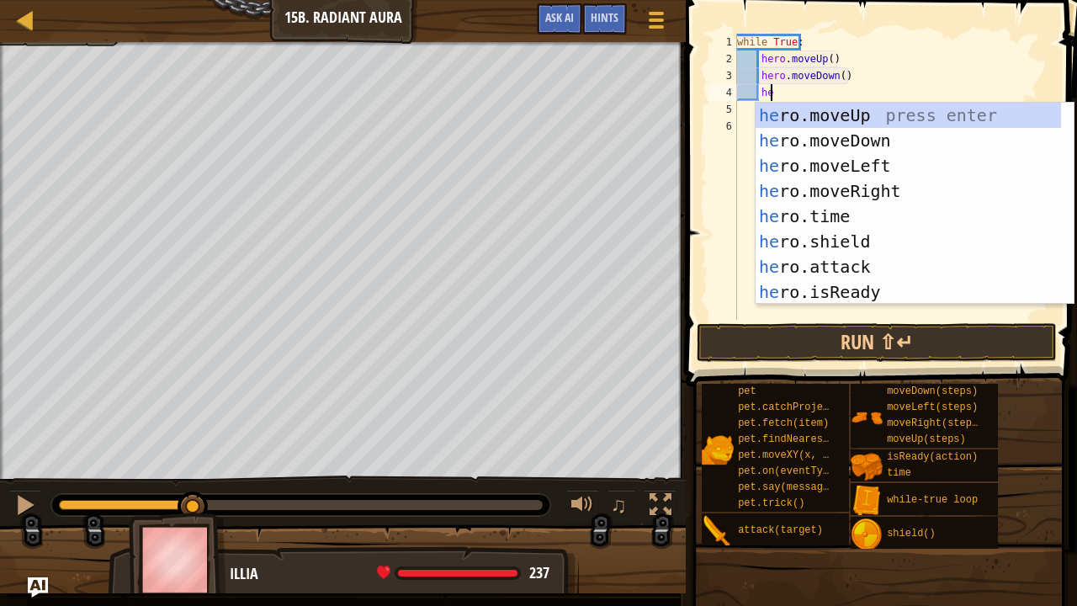
type textarea "hero"
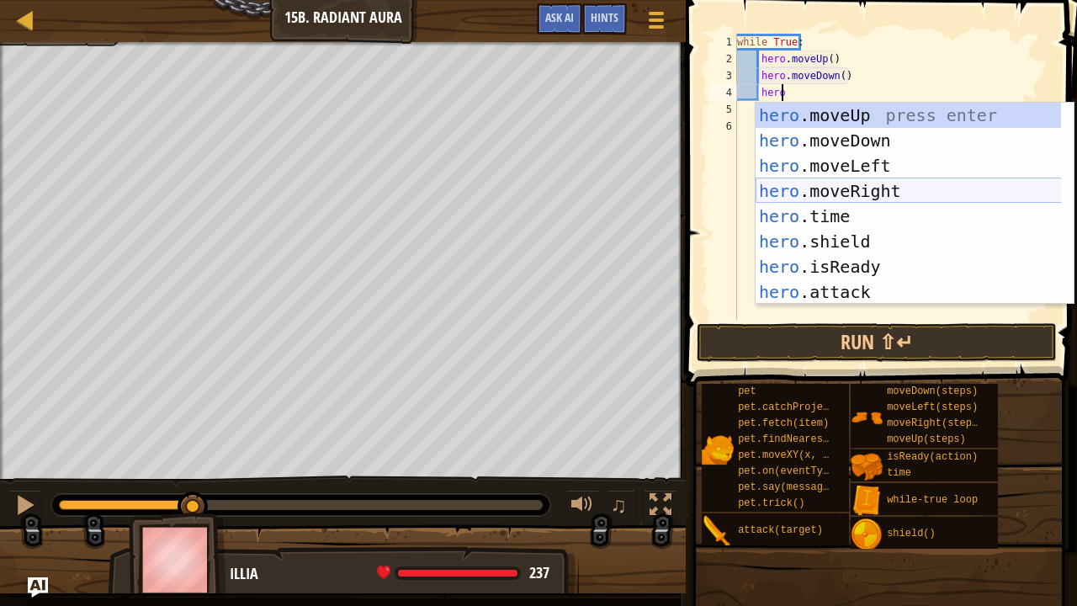
click at [804, 198] on div "hero .moveUp press enter hero .moveDown press enter hero .moveLeft press enter …" at bounding box center [908, 229] width 306 height 252
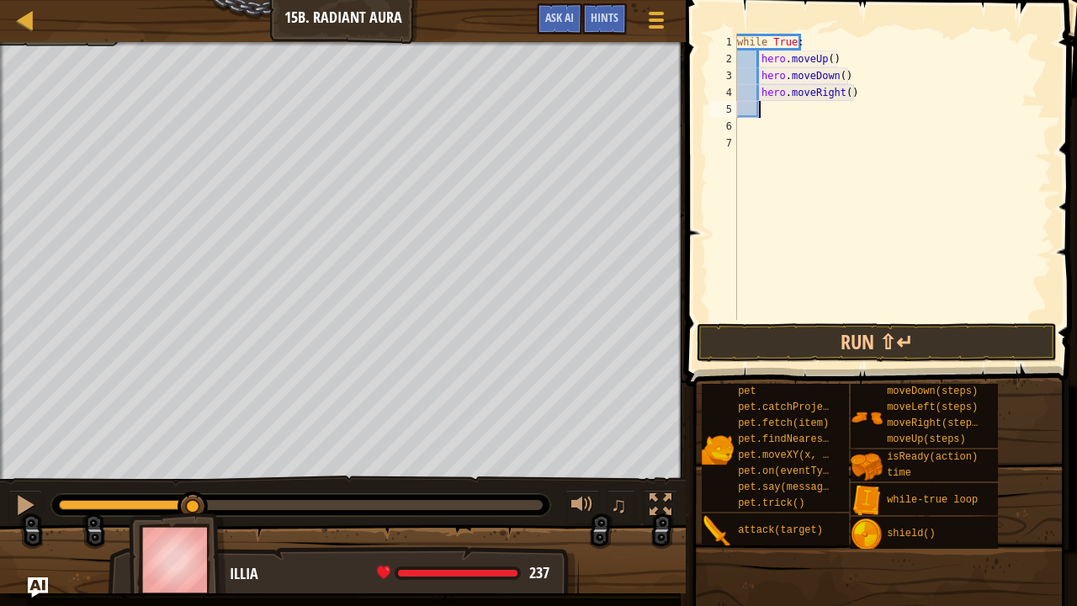
click at [840, 94] on div "while True : hero . moveUp ( ) hero . moveDown ( ) hero . moveRight ( )" at bounding box center [893, 194] width 318 height 320
click at [844, 94] on div "while True : hero . moveUp ( ) hero . moveDown ( ) hero . moveRight ( )" at bounding box center [893, 194] width 318 height 320
type textarea "hero.moveRight(2)"
click at [781, 343] on button "Run ⇧↵" at bounding box center [877, 342] width 360 height 39
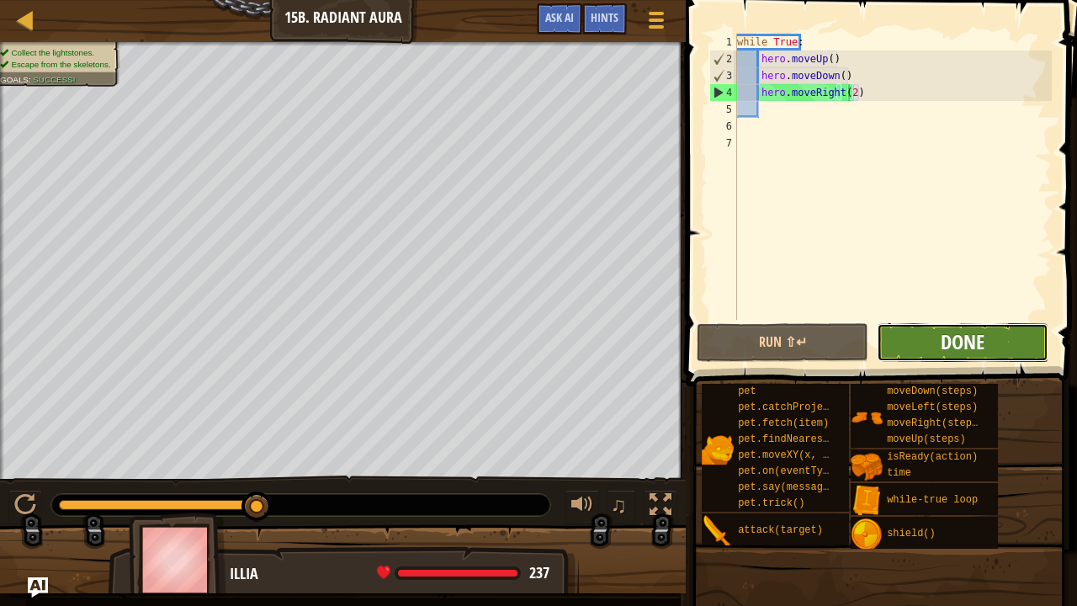
click at [982, 336] on span "Done" at bounding box center [962, 341] width 44 height 27
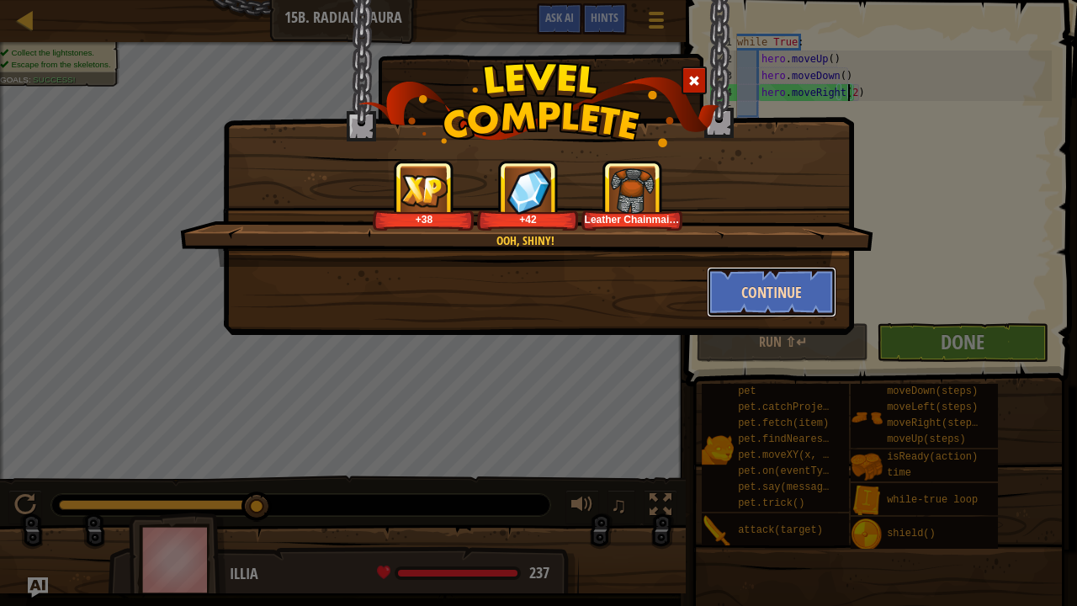
click at [792, 294] on button "Continue" at bounding box center [772, 292] width 130 height 50
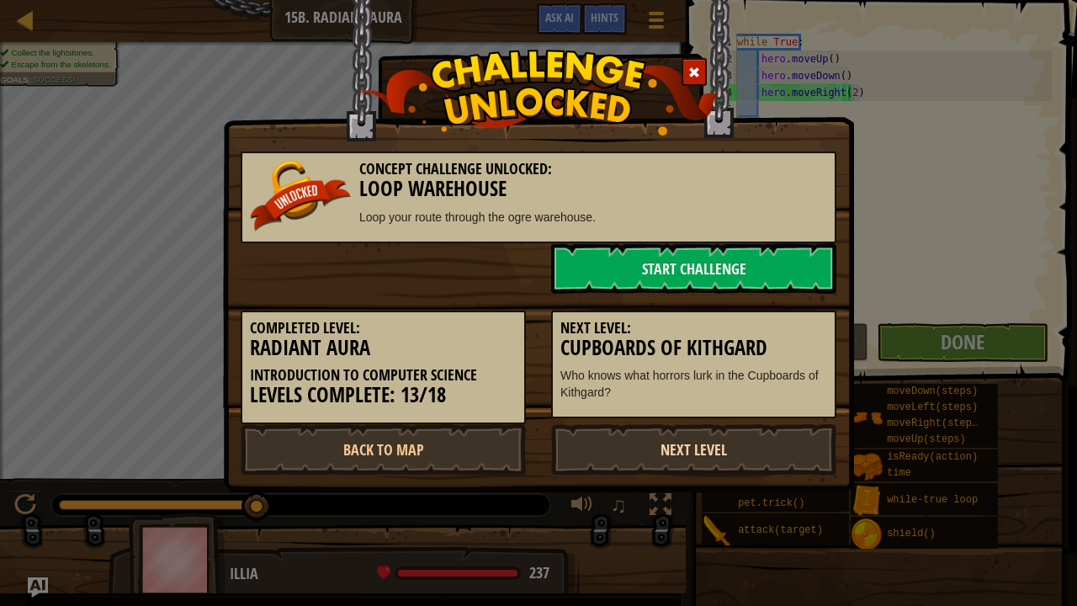
click at [705, 447] on link "Next Level" at bounding box center [693, 449] width 285 height 50
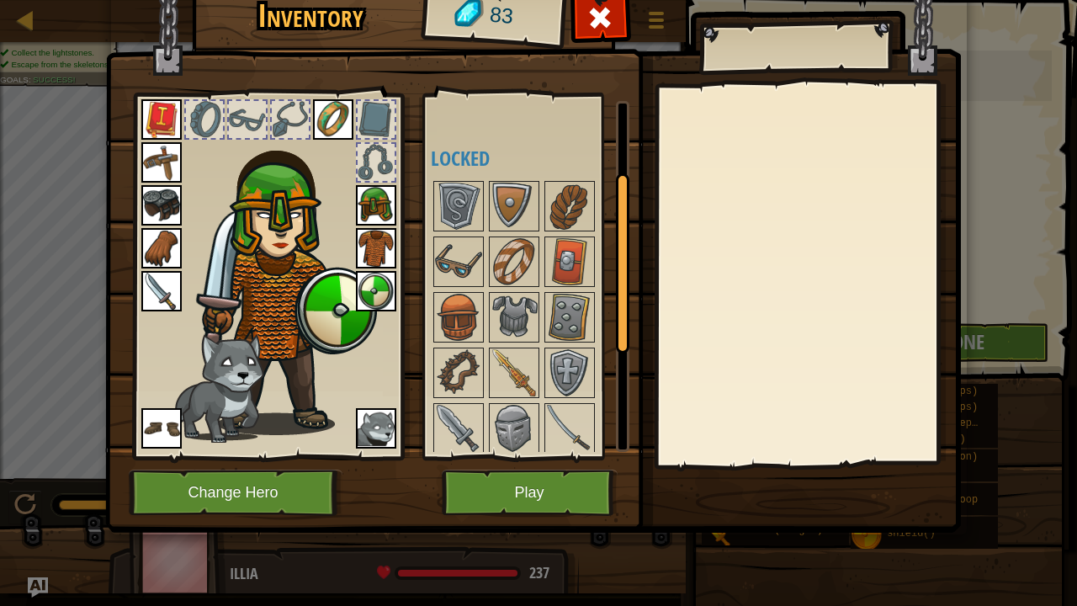
scroll to position [0, 0]
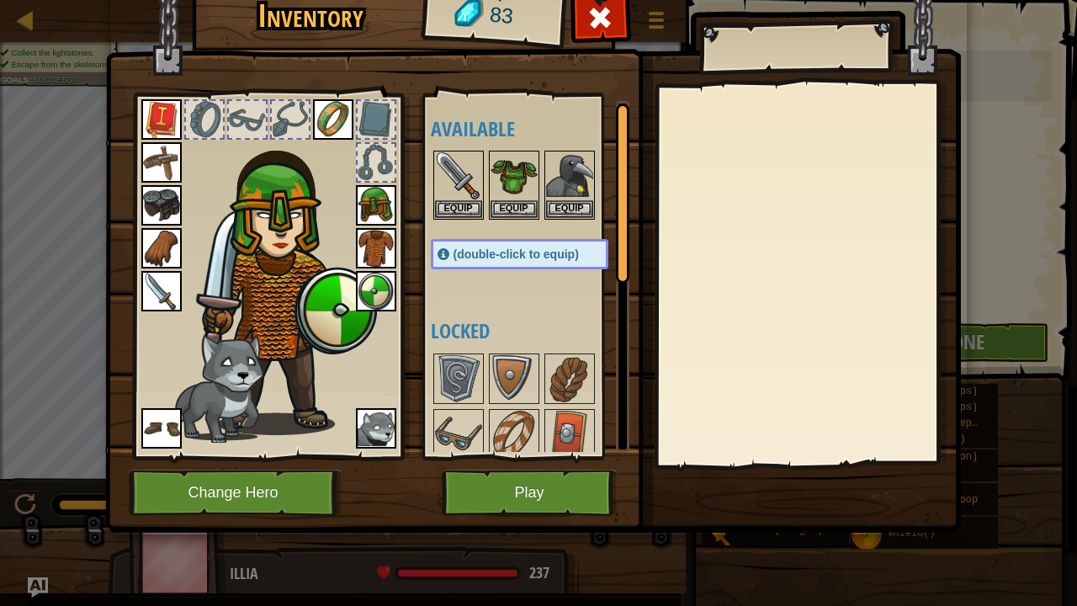
click at [383, 252] on img at bounding box center [376, 248] width 40 height 40
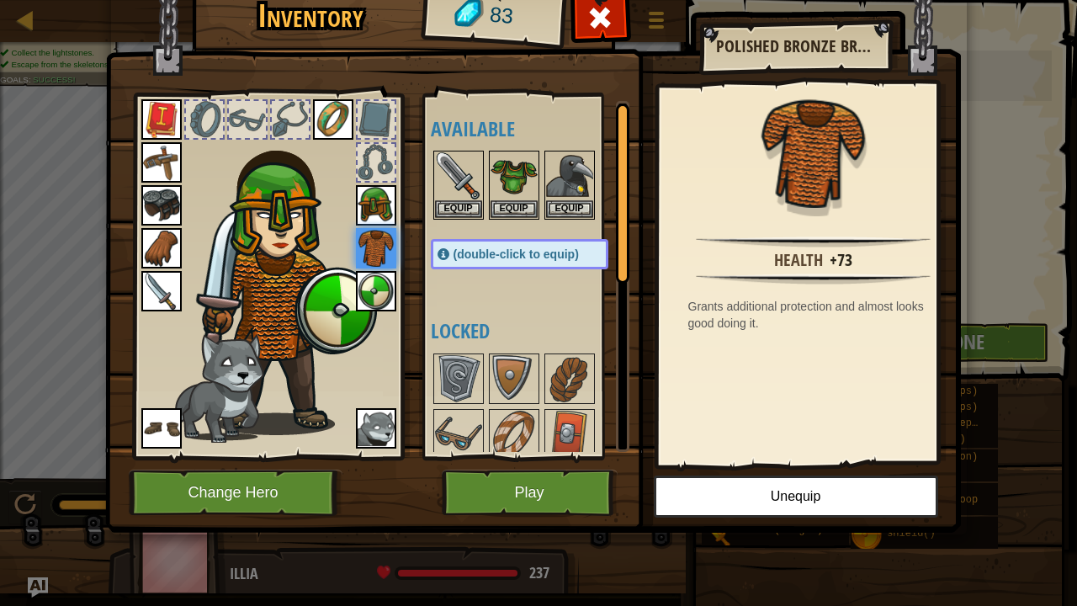
click at [505, 289] on div "Available Equip Equip Equip Equip Equip Equip Equip Equip Equip Equip Equip Equ…" at bounding box center [536, 276] width 211 height 351
click at [532, 463] on button "Play" at bounding box center [530, 492] width 176 height 46
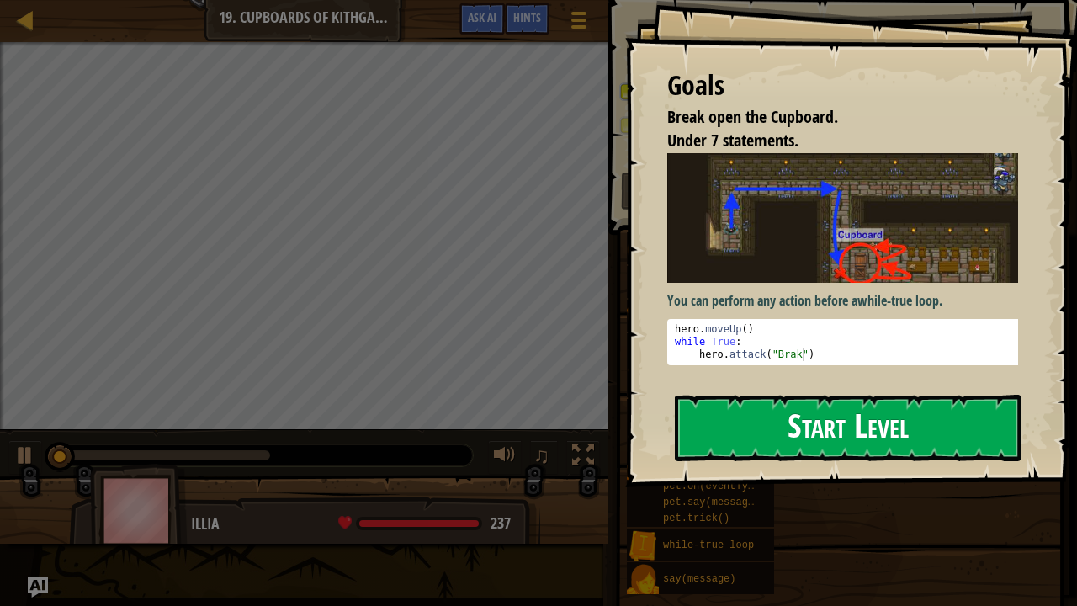
click at [815, 431] on button "Start Level" at bounding box center [848, 428] width 347 height 66
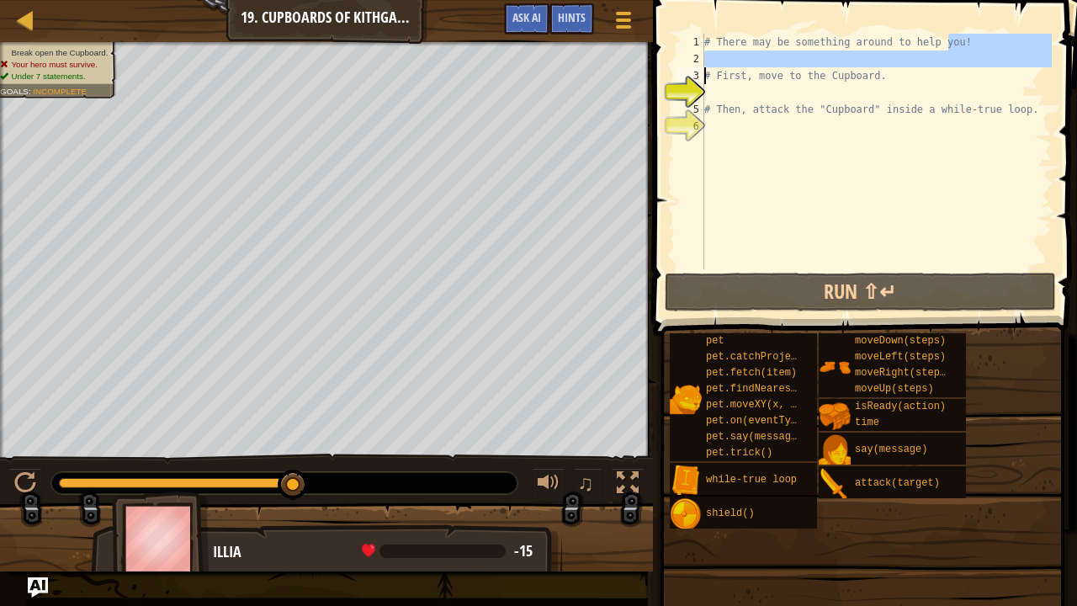
click at [559, 80] on div "Map Introduction to Computer Science 19. Cupboards of Kithgard Game Menu Done H…" at bounding box center [538, 303] width 1077 height 606
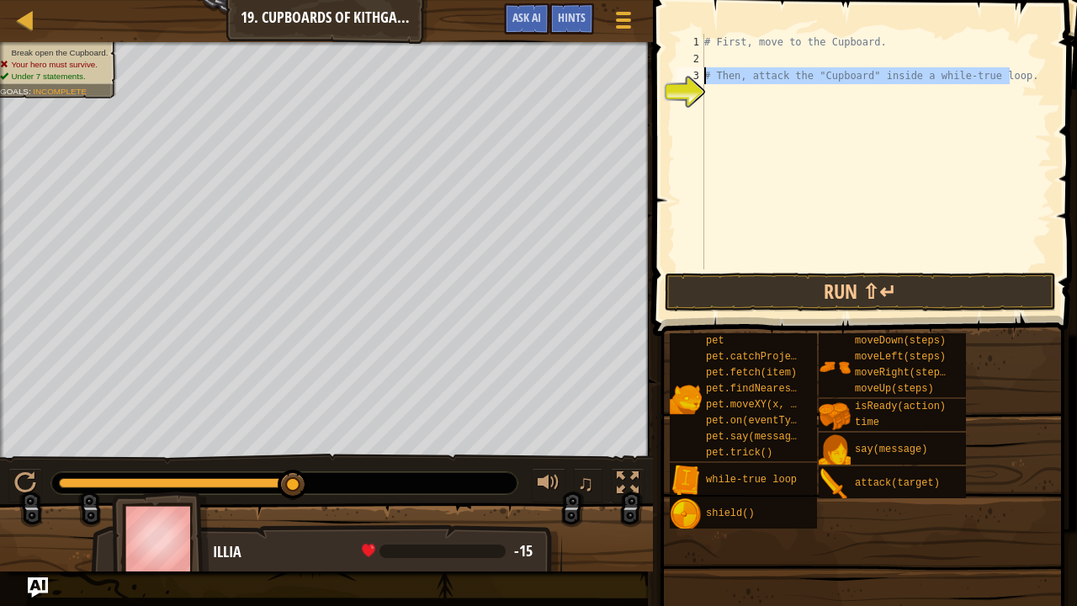
click at [612, 72] on div "Map Introduction to Computer Science 19. Cupboards of Kithgard Game Menu Done H…" at bounding box center [538, 303] width 1077 height 606
type textarea "# Then, attack the "Cupboard" inside a while-true loop."
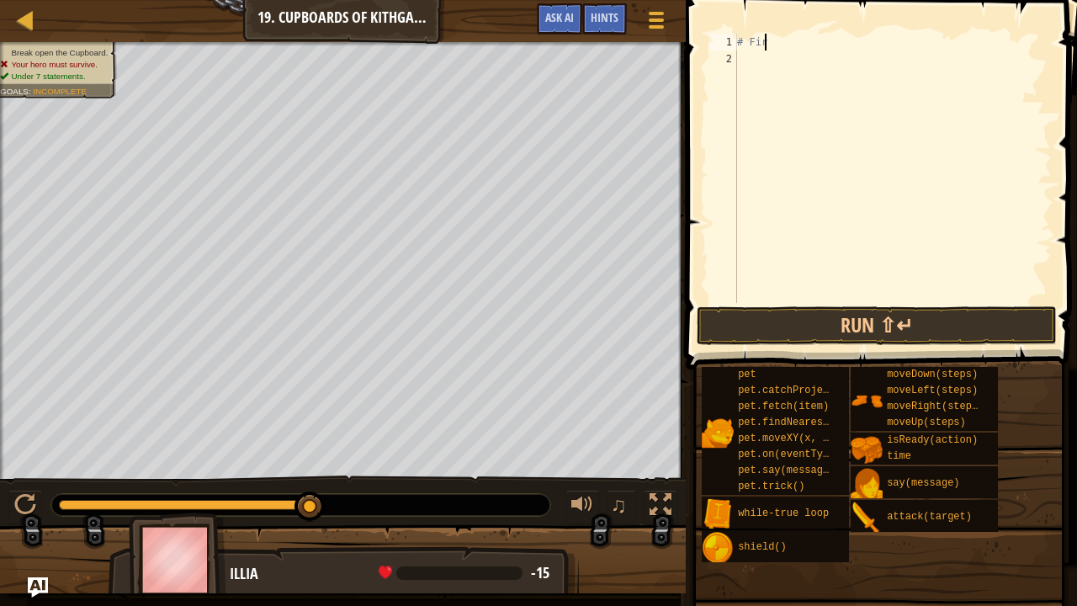
type textarea "#"
type textarea "h"
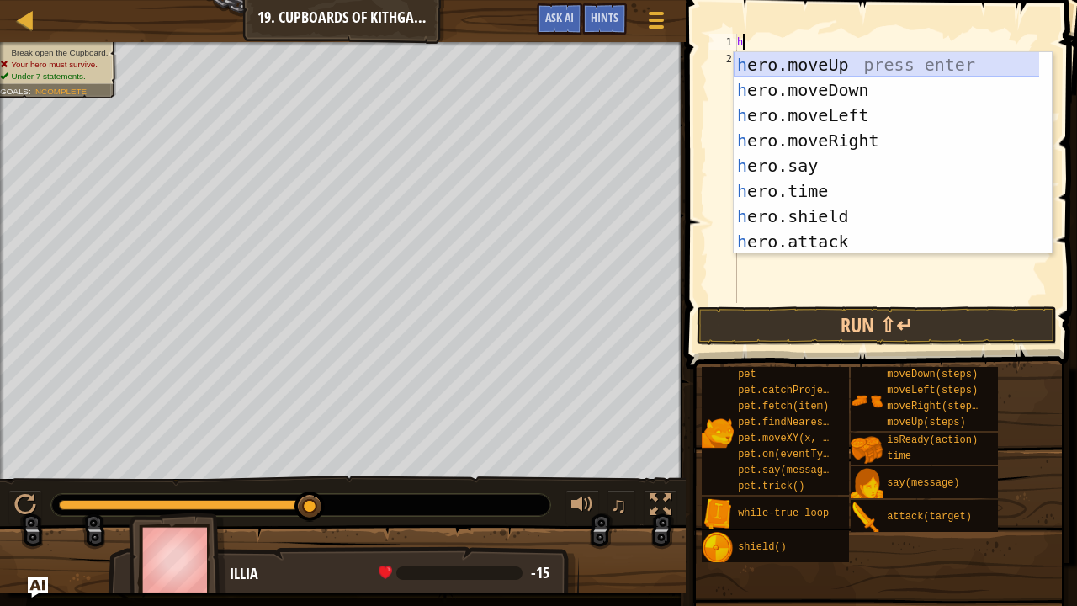
click at [753, 64] on div "h ero.moveUp press enter h ero.moveDown press enter h ero.moveLeft press enter …" at bounding box center [887, 178] width 306 height 252
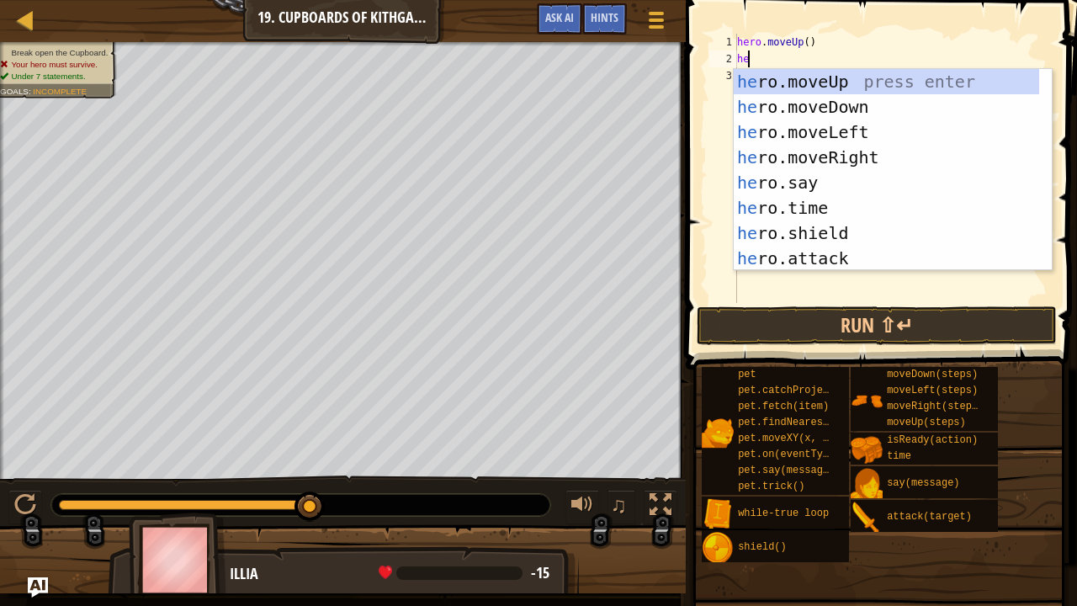
type textarea "her"
click at [835, 158] on div "her o.moveUp press enter her o.moveDown press enter her o.moveLeft press enter …" at bounding box center [887, 195] width 306 height 252
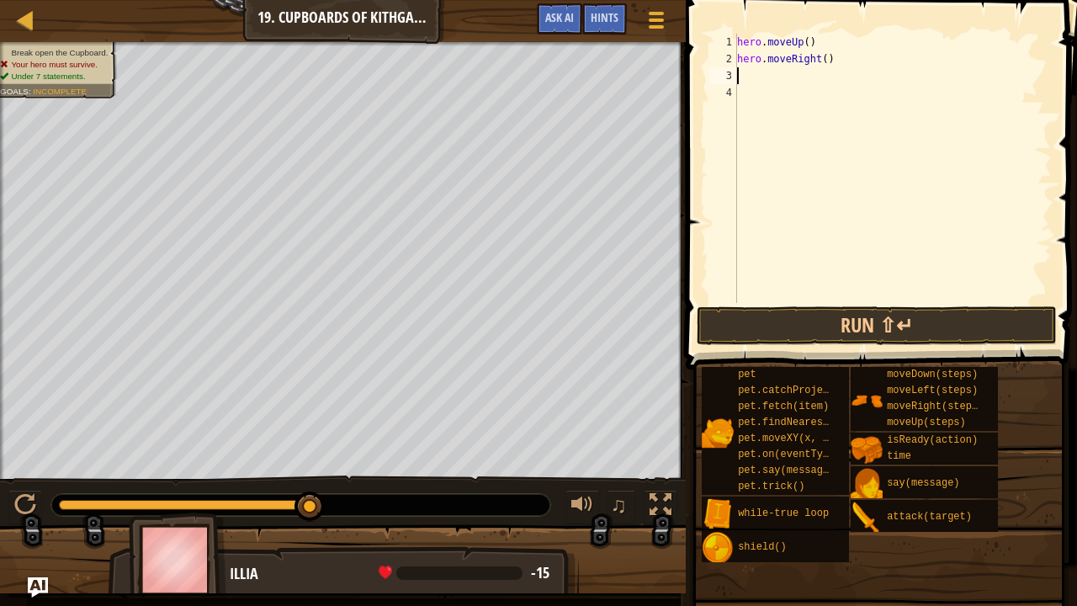
click at [819, 64] on div "hero . moveUp ( ) hero . moveRight ( )" at bounding box center [893, 185] width 318 height 303
type textarea "hero.moveRight(2)"
click at [781, 85] on div "hero . moveUp ( ) hero . moveRight ( 2 )" at bounding box center [893, 185] width 318 height 303
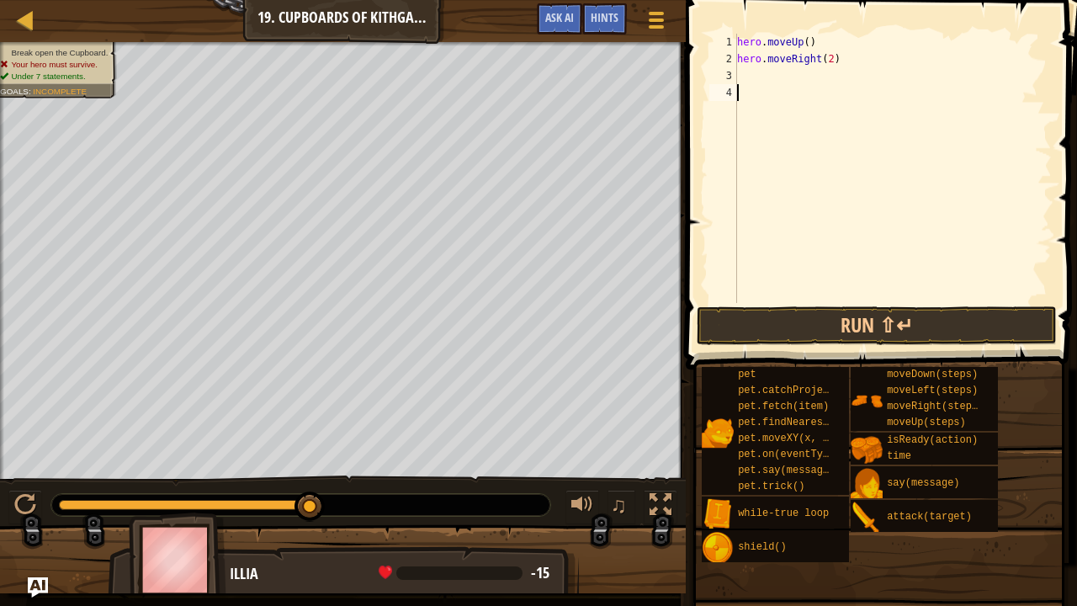
type textarea "e"
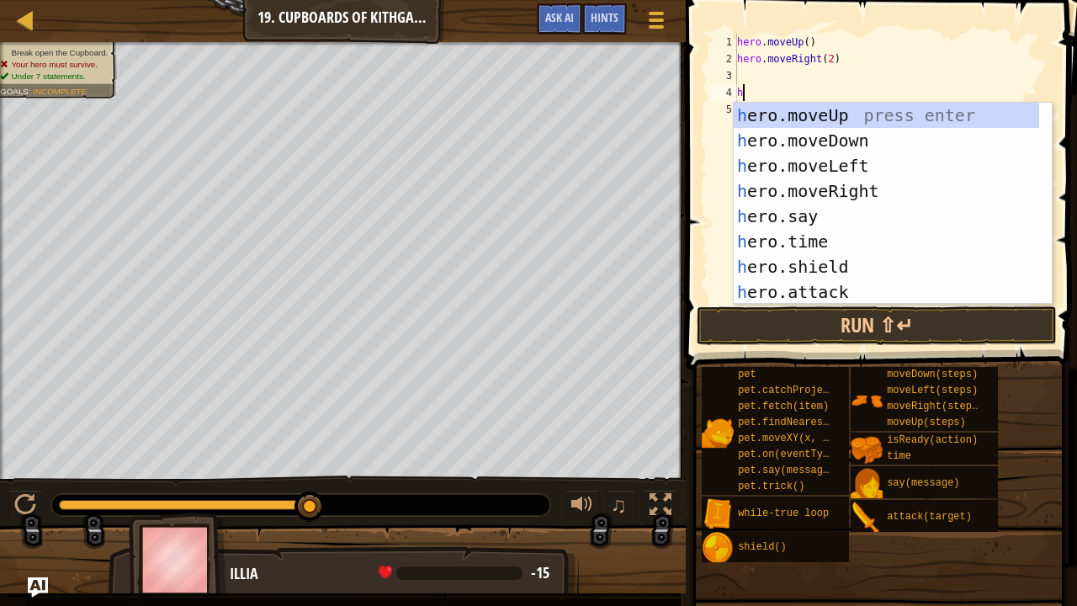
type textarea "he"
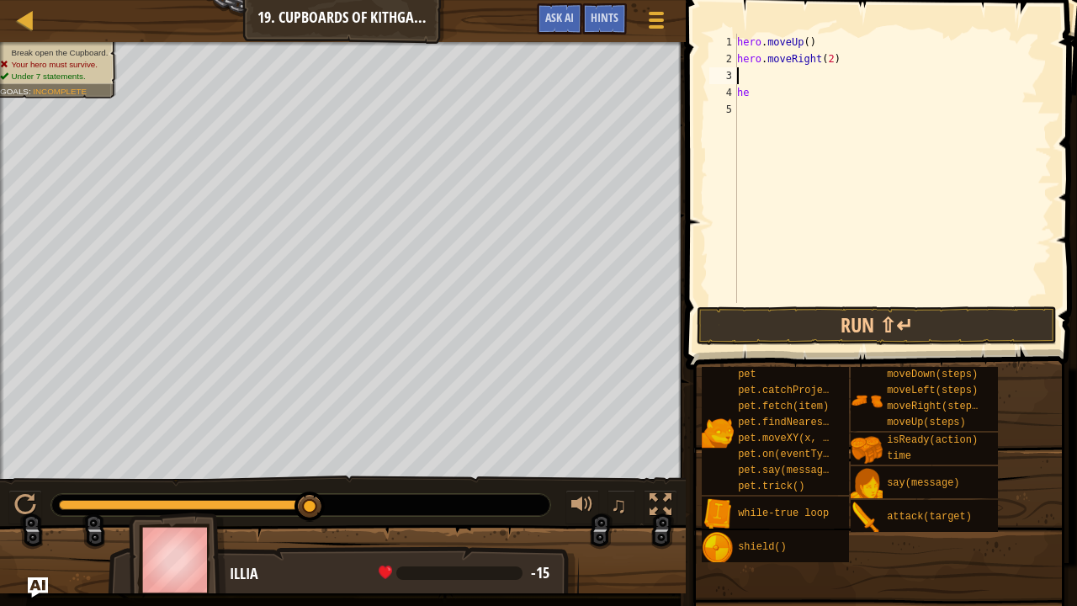
click at [774, 77] on div "hero . moveUp ( ) hero . moveRight ( 2 ) he" at bounding box center [893, 185] width 318 height 303
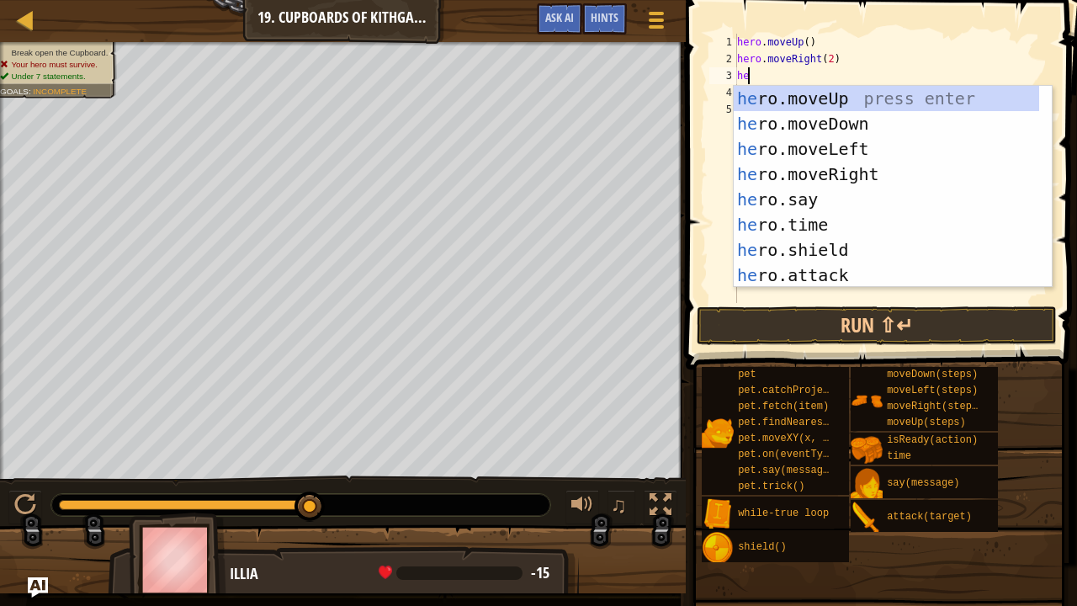
type textarea "her"
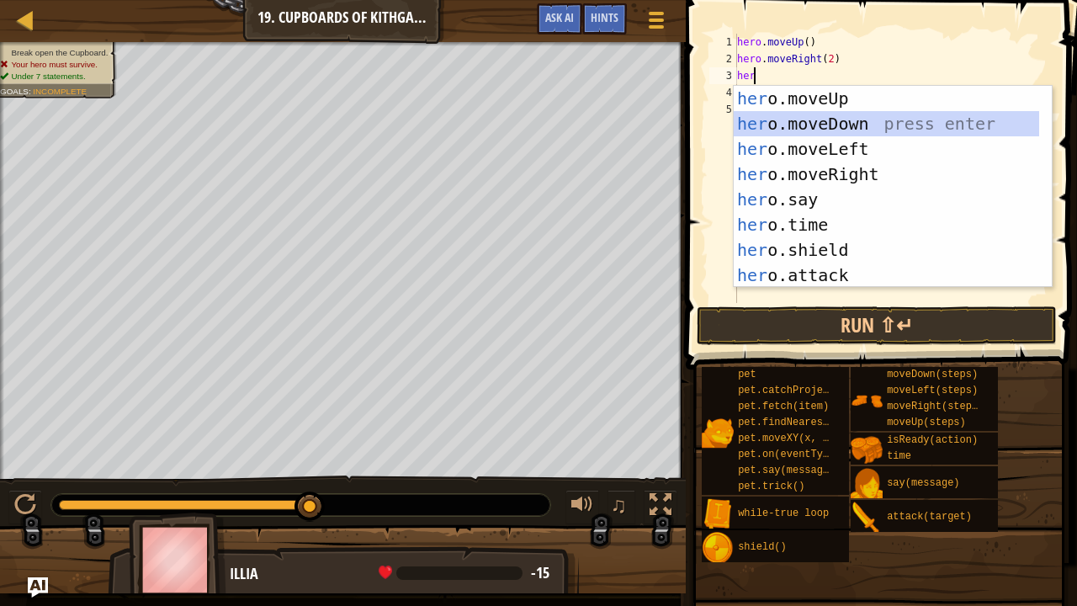
click at [812, 124] on div "her o.moveUp press enter her o.moveDown press enter her o.moveLeft press enter …" at bounding box center [887, 212] width 306 height 252
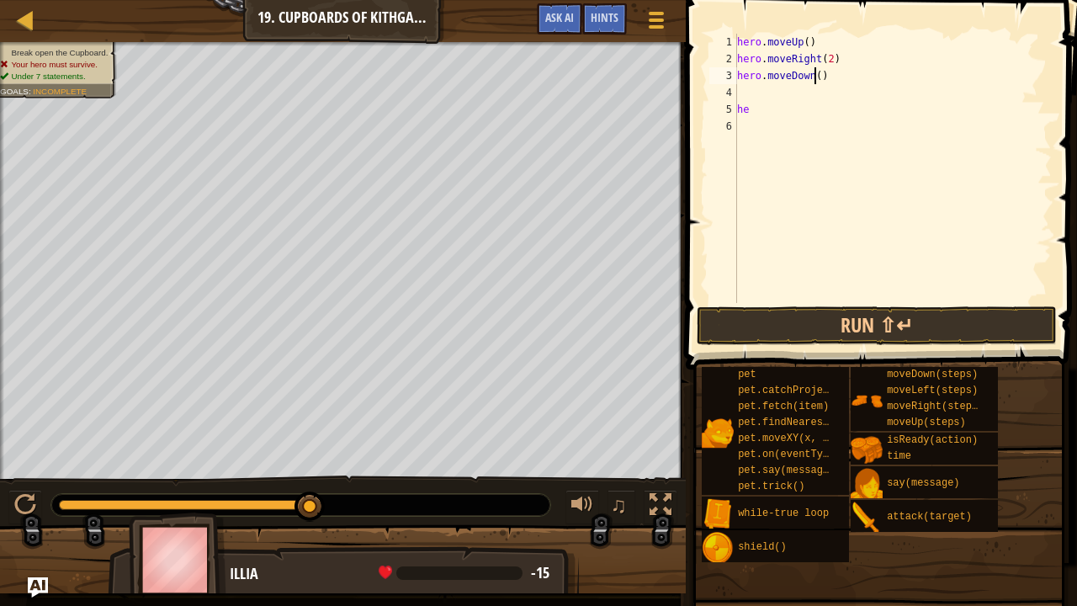
click at [813, 77] on div "hero . moveUp ( ) hero . moveRight ( 2 ) hero . moveDown ( ) he" at bounding box center [893, 185] width 318 height 303
click at [771, 111] on div "hero . moveUp ( ) hero . moveRight ( 2 ) hero . moveDown ( 2 ) he" at bounding box center [893, 185] width 318 height 303
type textarea "h"
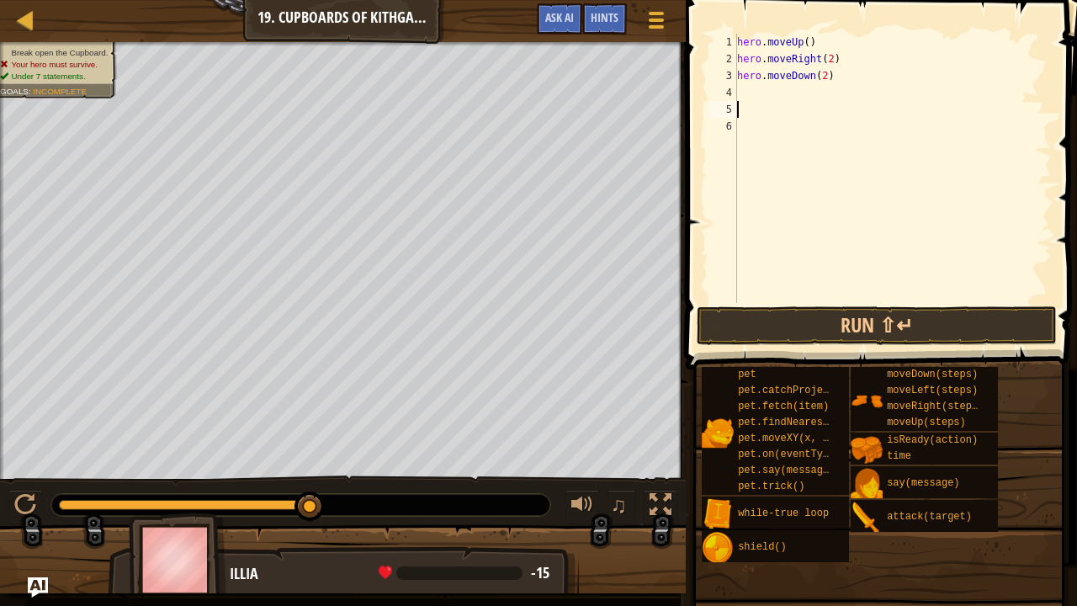
click at [748, 80] on div "hero . moveUp ( ) hero . moveRight ( 2 ) hero . moveDown ( 2 )" at bounding box center [893, 185] width 318 height 303
type textarea "hero.moveDown(2)"
click at [745, 91] on div "hero . moveUp ( ) hero . moveRight ( 2 ) hero . moveDown ( 2 )" at bounding box center [893, 185] width 318 height 303
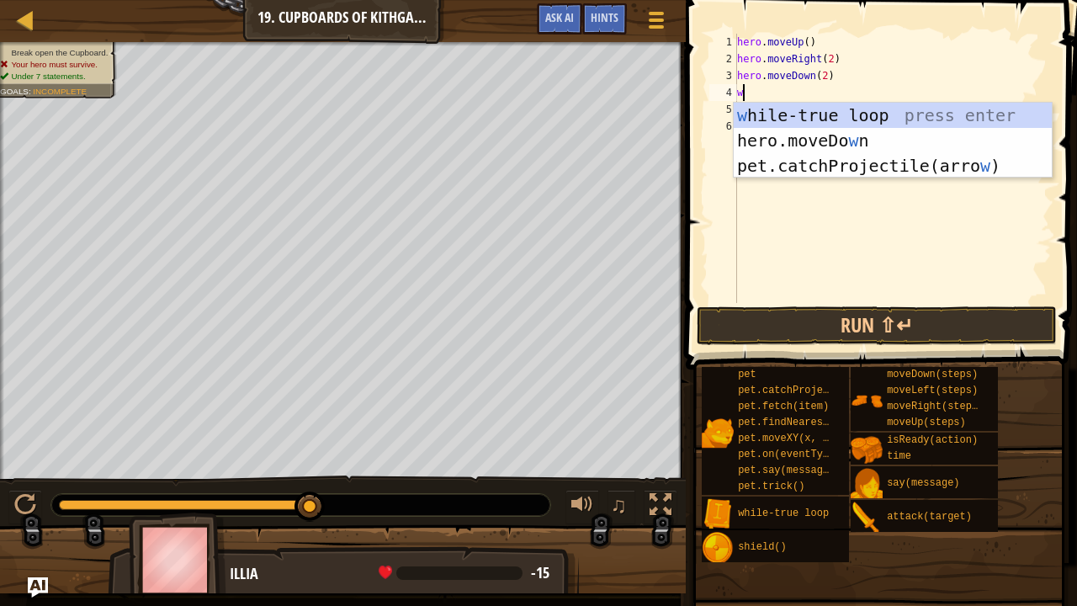
type textarea "wh"
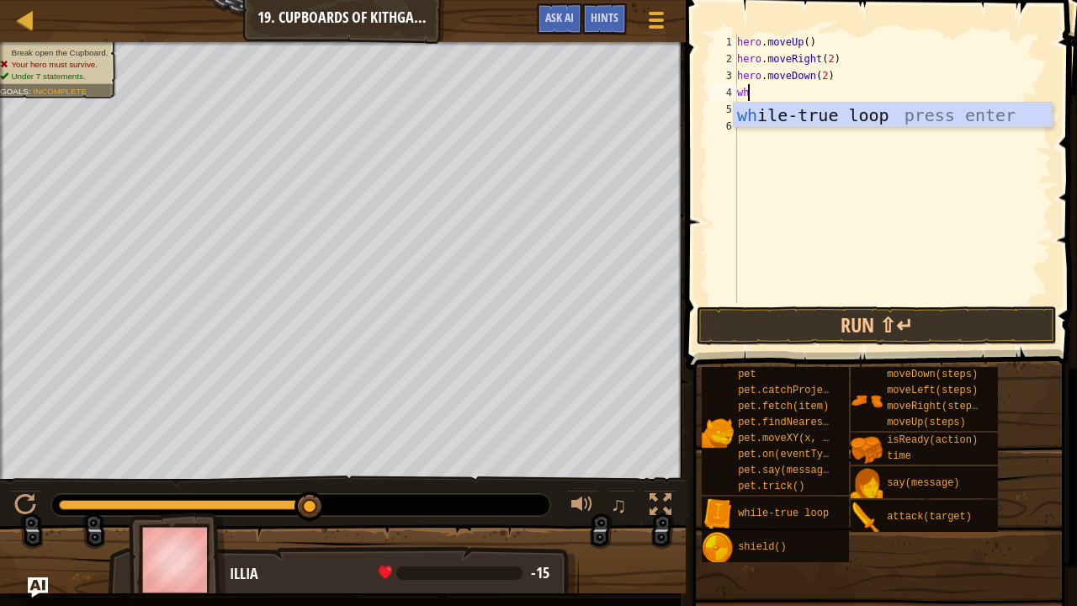
click at [750, 129] on div "hero . moveUp ( ) hero . moveRight ( 2 ) hero . moveDown ( 2 ) wh" at bounding box center [893, 185] width 318 height 303
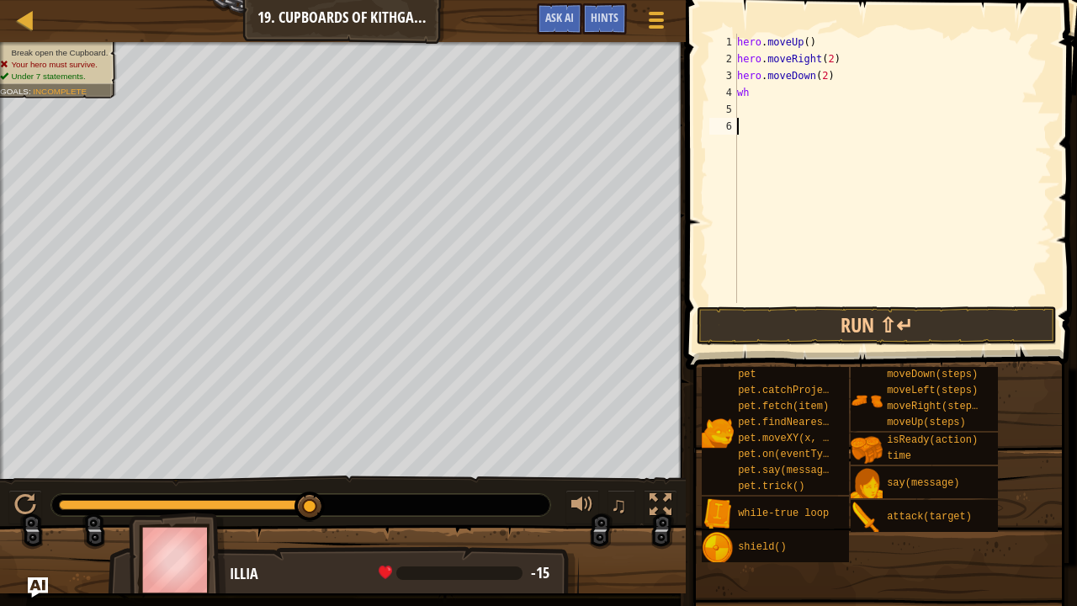
click at [758, 106] on div "hero . moveUp ( ) hero . moveRight ( 2 ) hero . moveDown ( 2 ) wh" at bounding box center [893, 185] width 318 height 303
click at [758, 96] on div "hero . moveUp ( ) hero . moveRight ( 2 ) hero . moveDown ( 2 ) wh" at bounding box center [893, 185] width 318 height 303
type textarea "whi"
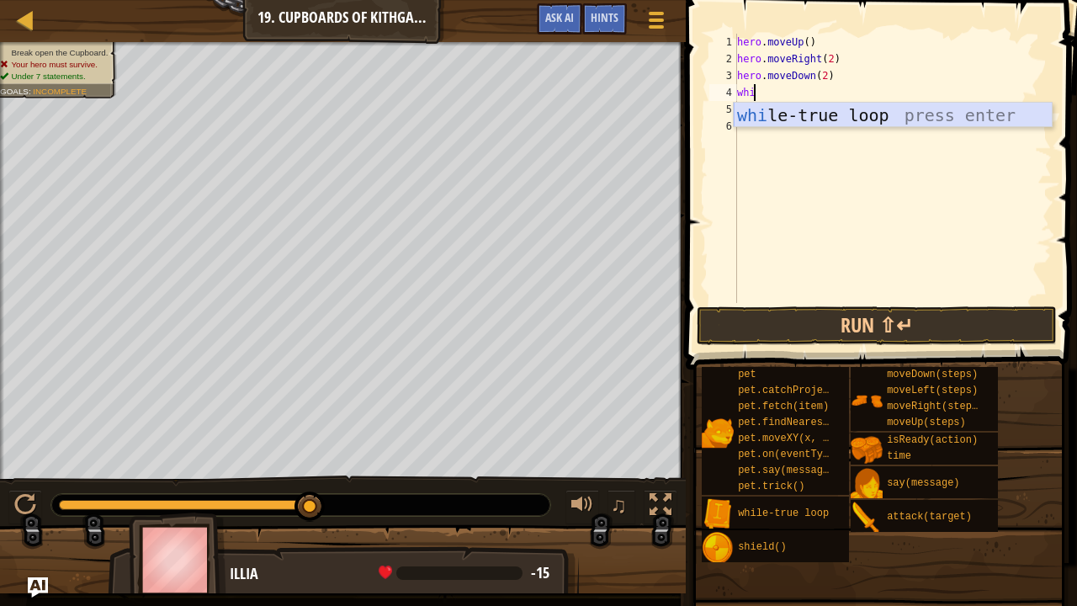
click at [774, 118] on div "whi le-true loop press enter" at bounding box center [893, 141] width 319 height 76
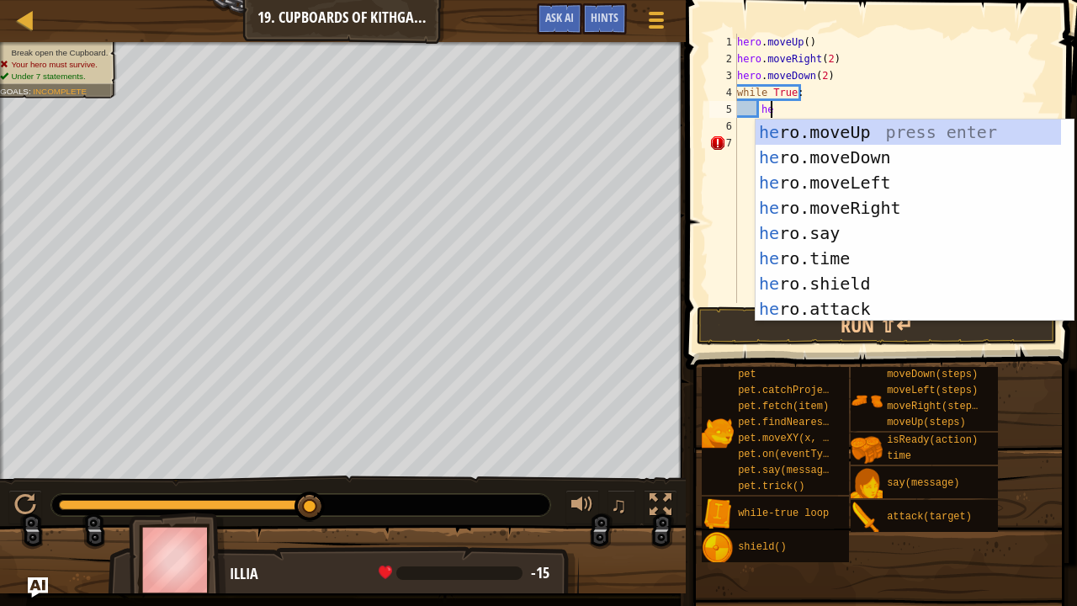
scroll to position [8, 2]
click at [817, 308] on div "her o.moveUp press enter her o.moveDown press enter her o.moveLeft press enter …" at bounding box center [908, 245] width 306 height 252
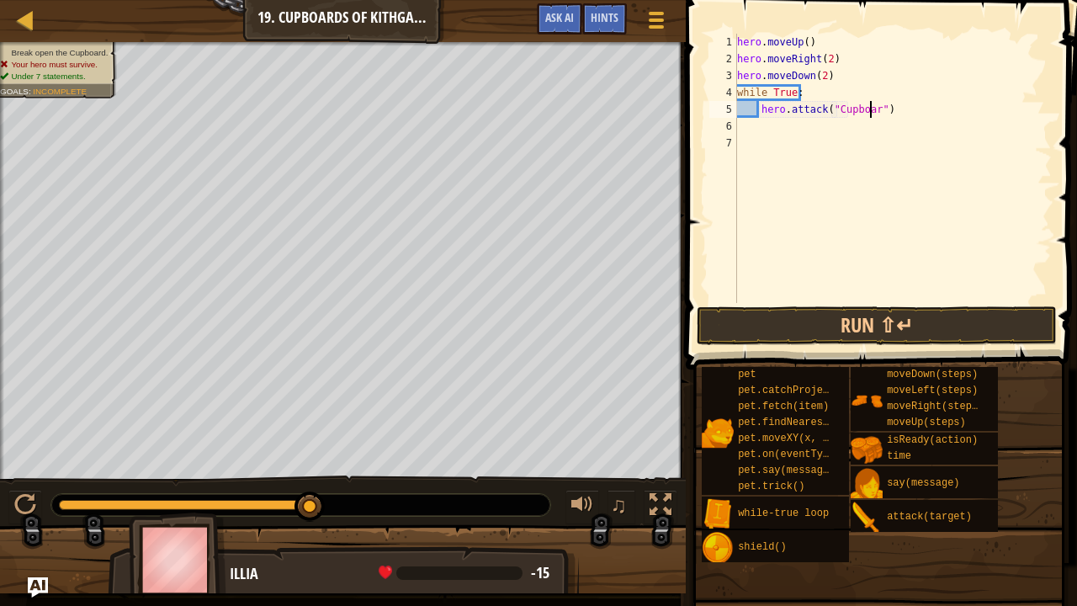
scroll to position [8, 12]
type textarea "hero.attack("Cupboard")"
click at [838, 331] on button "Run ⇧↵" at bounding box center [877, 325] width 360 height 39
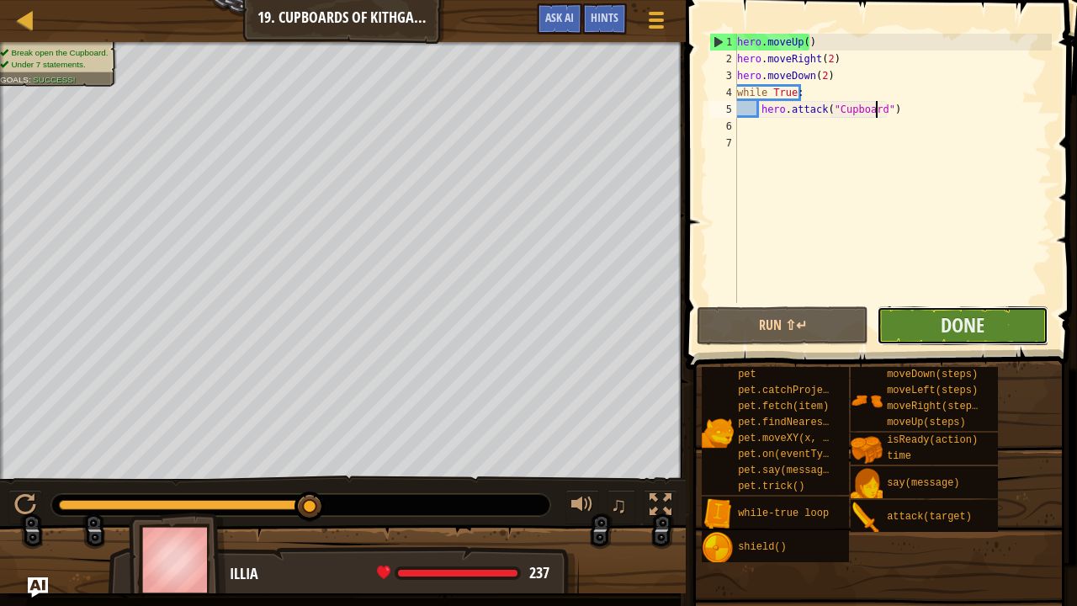
click at [937, 335] on button "Done" at bounding box center [963, 325] width 172 height 39
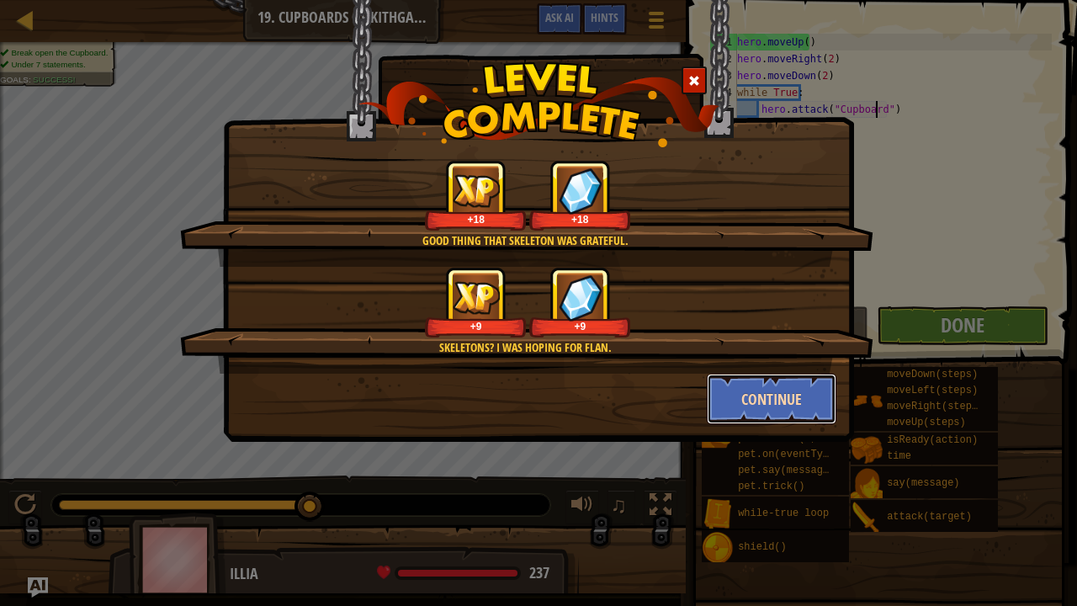
click at [788, 383] on button "Continue" at bounding box center [772, 398] width 130 height 50
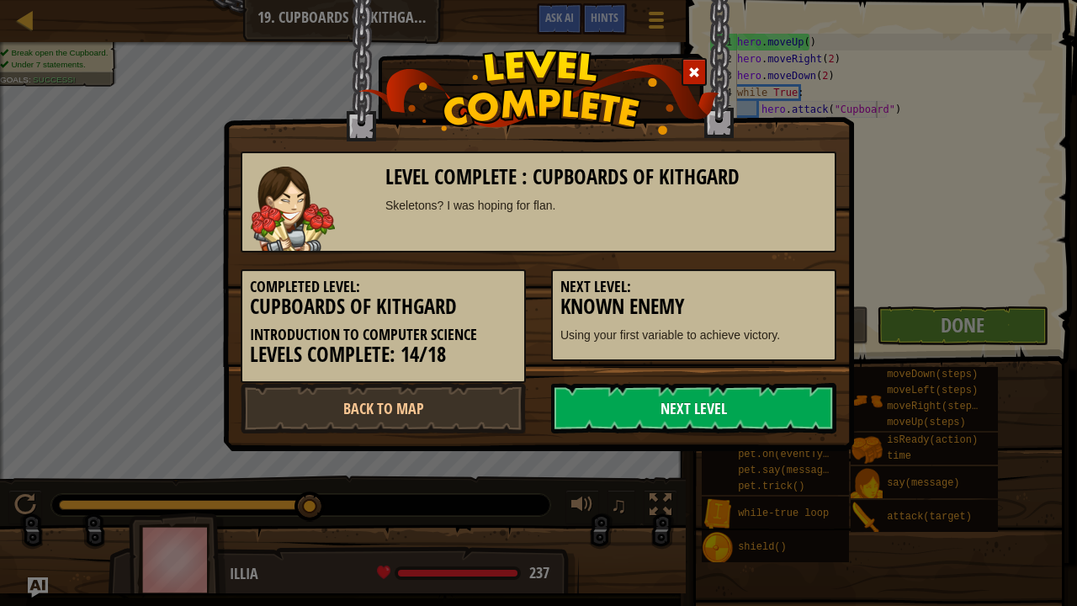
click at [727, 385] on link "Next Level" at bounding box center [693, 408] width 285 height 50
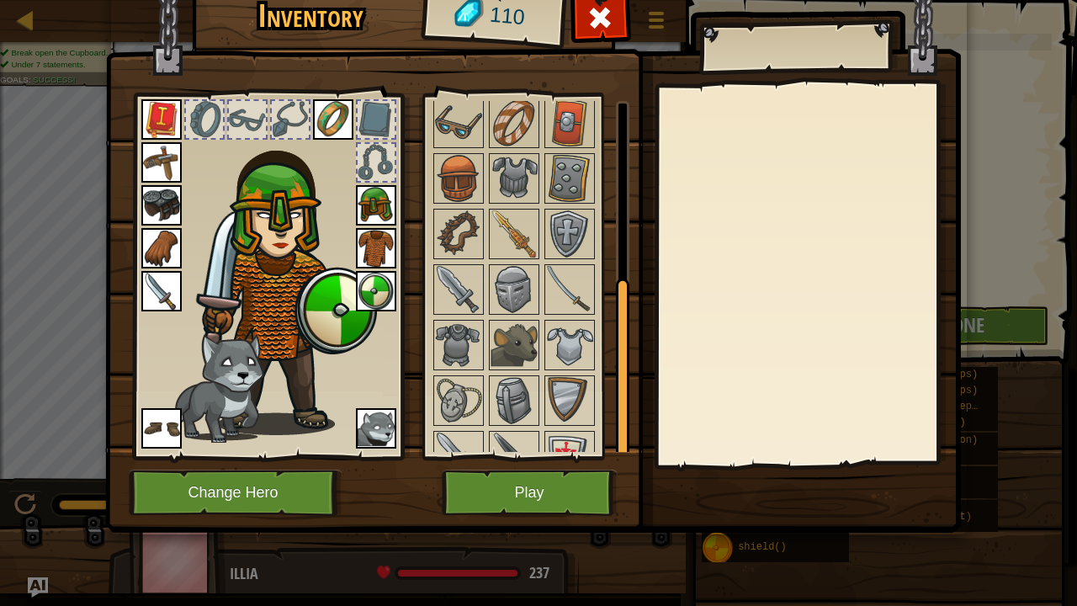
scroll to position [336, 0]
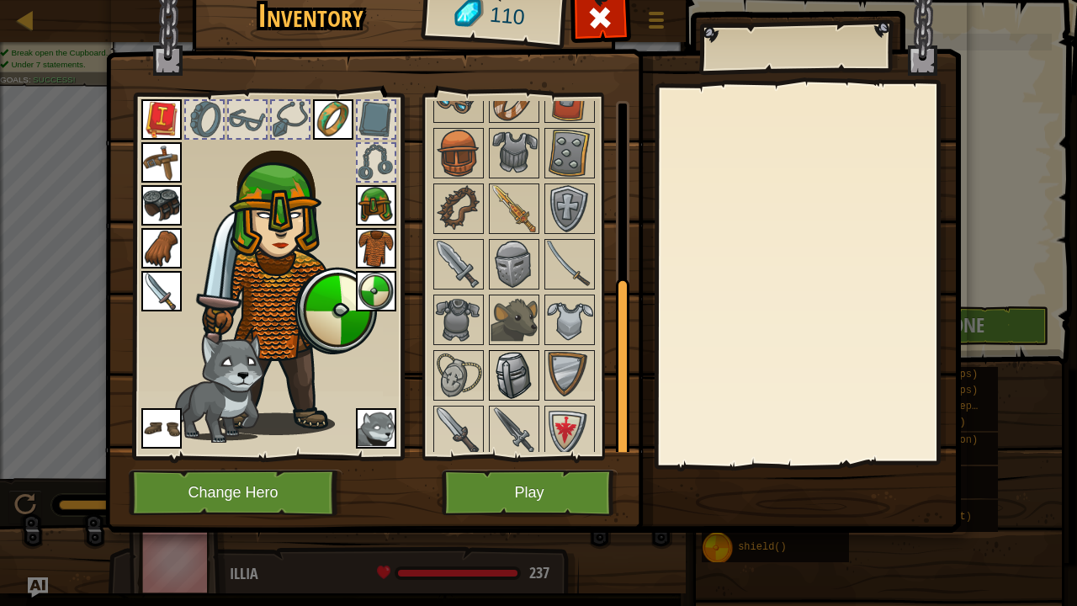
click at [501, 372] on img at bounding box center [513, 375] width 47 height 47
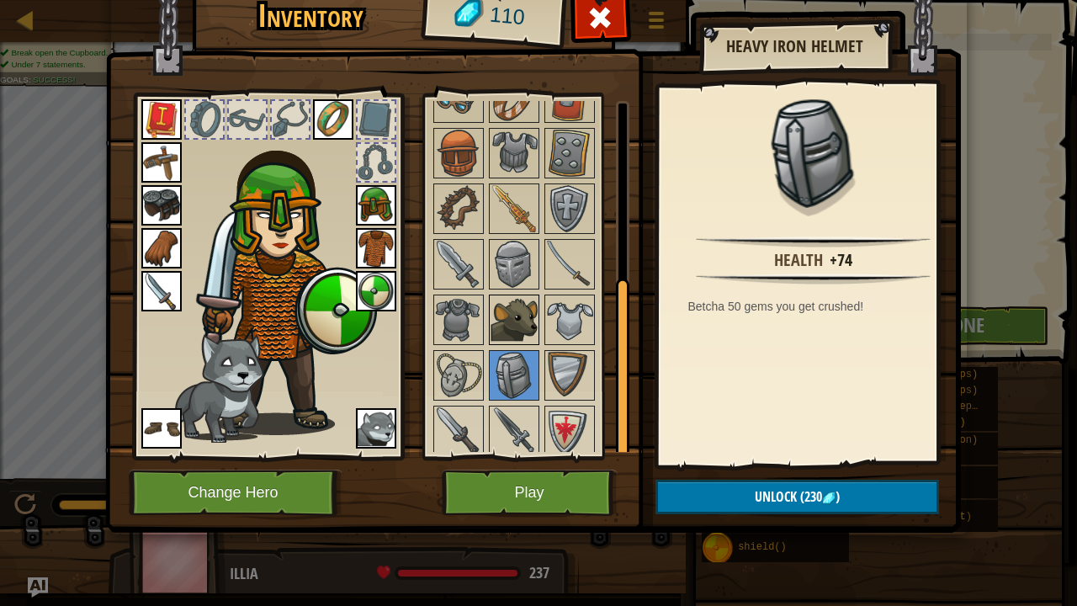
click at [522, 306] on img at bounding box center [513, 319] width 47 height 47
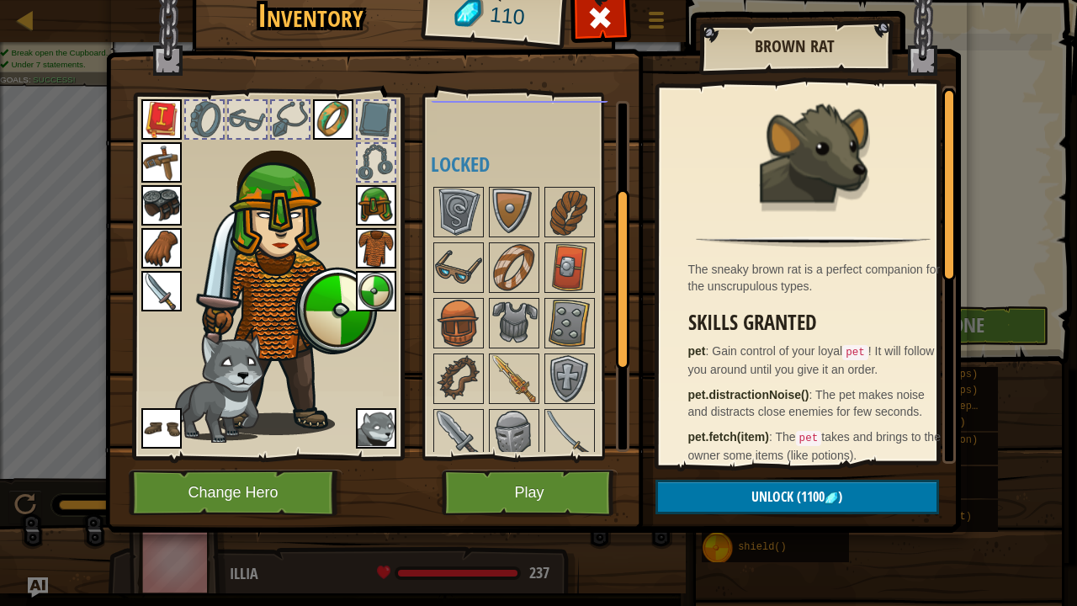
scroll to position [167, 0]
click at [505, 373] on img at bounding box center [513, 378] width 47 height 47
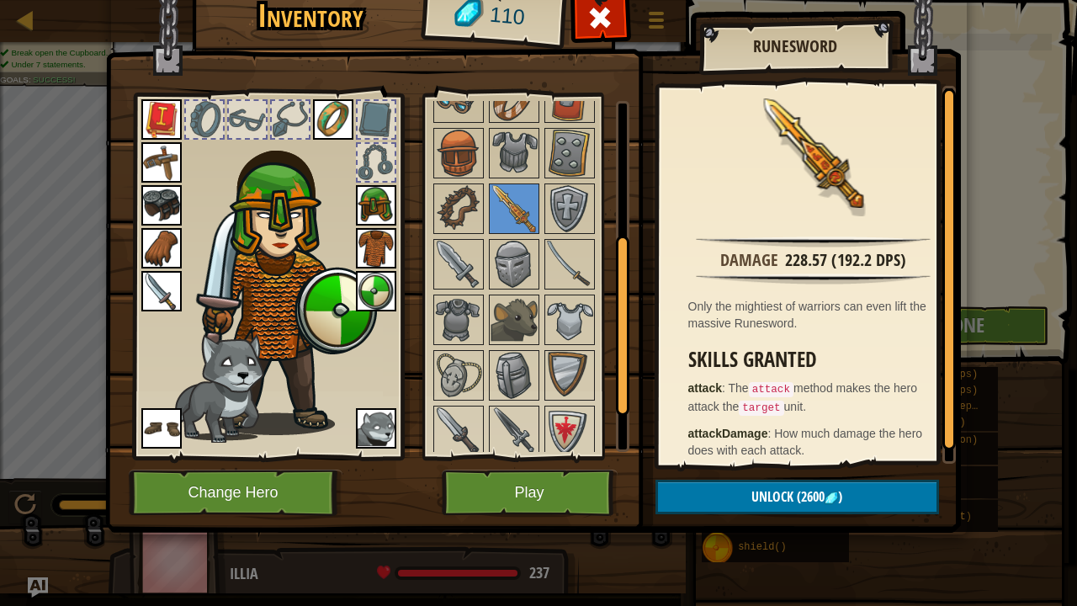
scroll to position [0, 0]
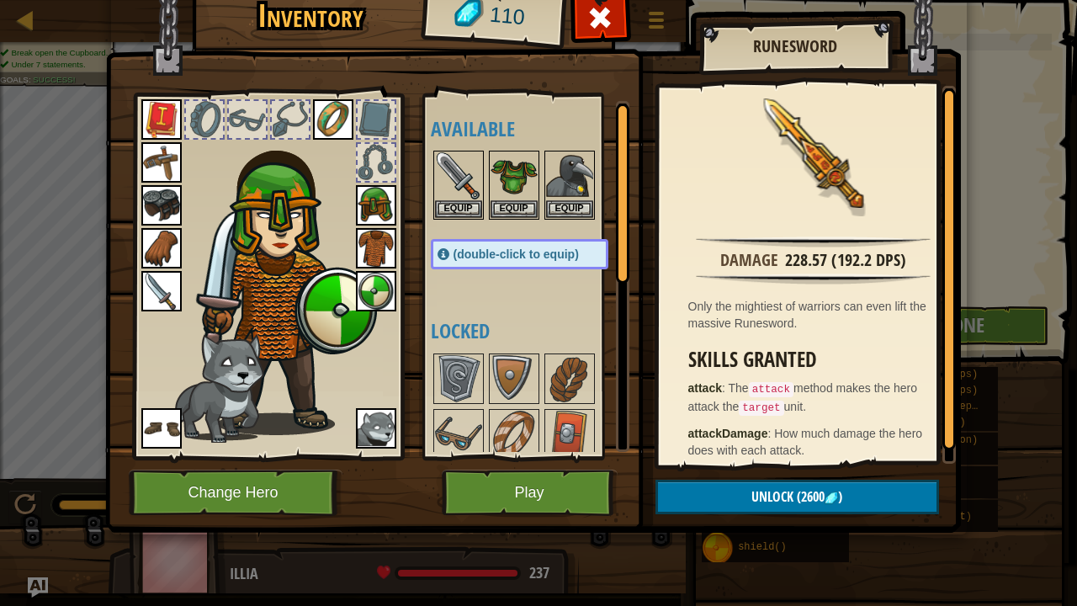
click at [974, 384] on div "Inventory 110 Available Equip Equip Equip Equip Equip Equip Equip Equip Equip E…" at bounding box center [538, 303] width 1077 height 606
click at [515, 463] on button "Play" at bounding box center [530, 492] width 176 height 46
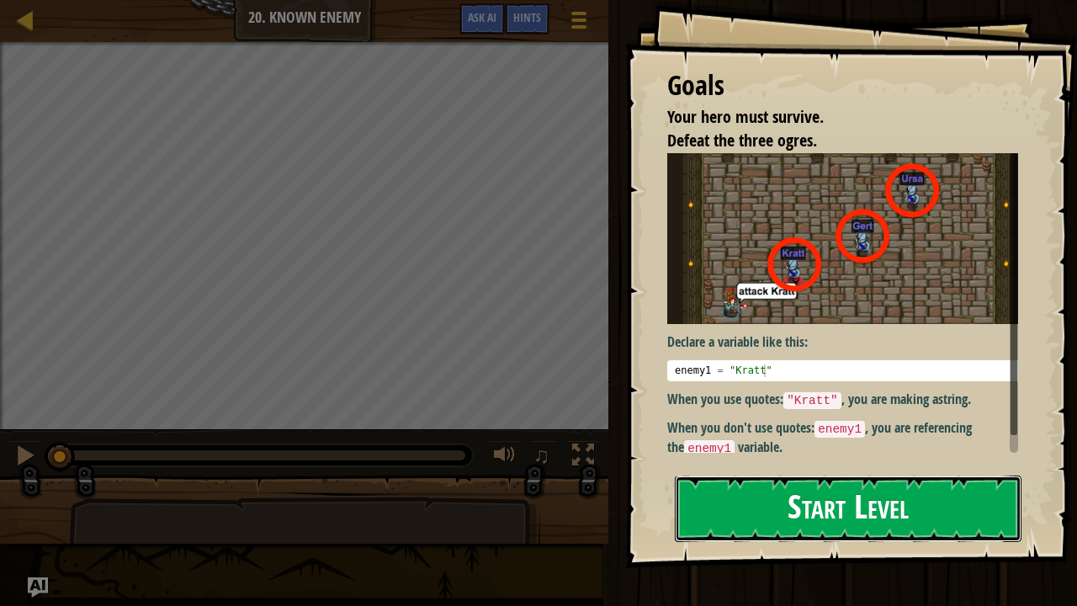
click at [866, 463] on button "Start Level" at bounding box center [848, 508] width 347 height 66
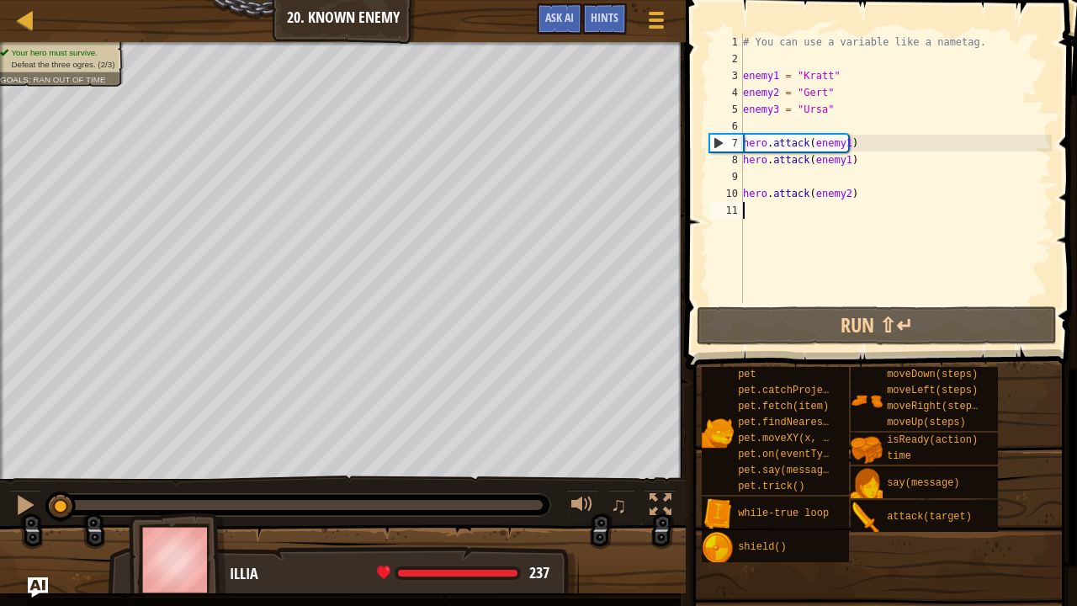
click at [843, 145] on div "# You can use a variable like a nametag. enemy1 = "[PERSON_NAME]" enemy2 = "[PE…" at bounding box center [895, 185] width 312 height 303
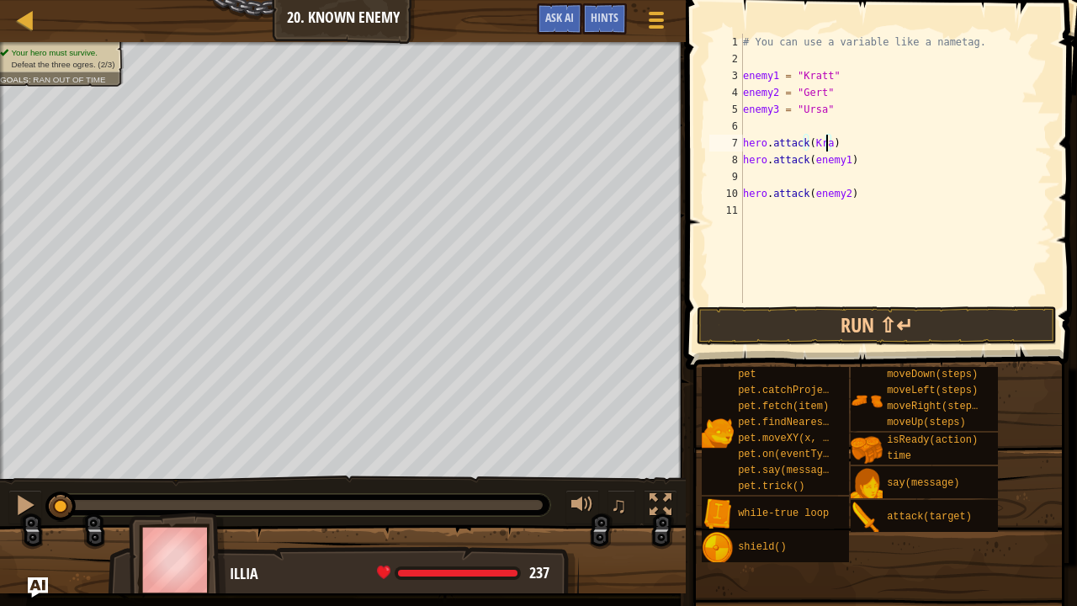
scroll to position [8, 7]
click at [862, 145] on div "# You can use a variable like a nametag. enemy1 = "[PERSON_NAME]" enemy2 = "[PE…" at bounding box center [895, 185] width 312 height 303
click at [839, 190] on div "# You can use a variable like a nametag. enemy1 = "[PERSON_NAME]" enemy2 = "[PE…" at bounding box center [895, 185] width 312 height 303
click at [829, 143] on div "# You can use a variable like a nametag. enemy1 = "[PERSON_NAME]" enemy2 = "[PE…" at bounding box center [895, 185] width 312 height 303
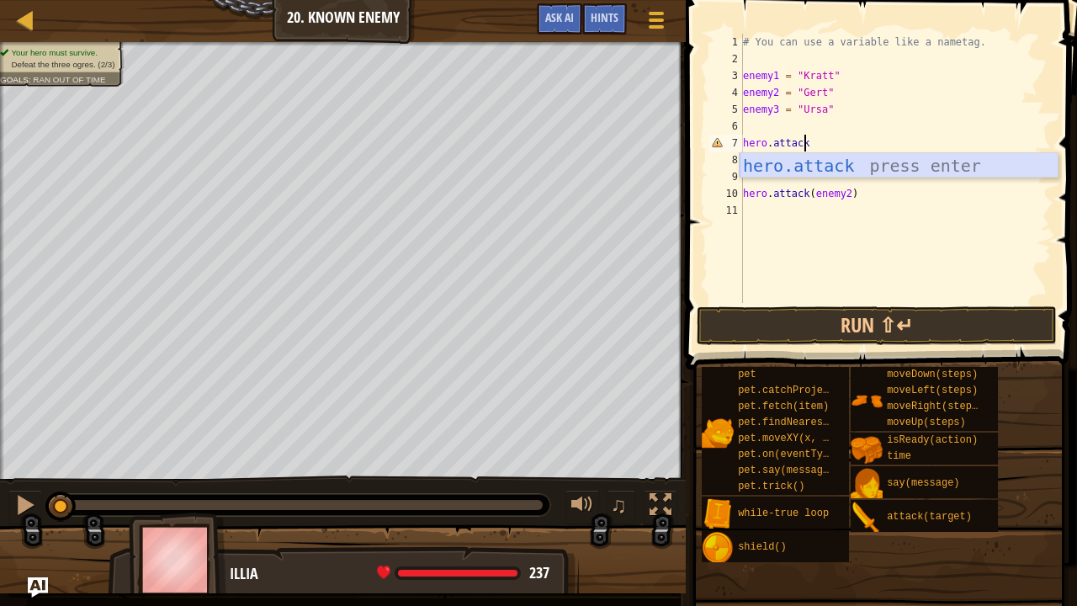
click at [831, 172] on div "hero.attack press enter" at bounding box center [898, 191] width 319 height 76
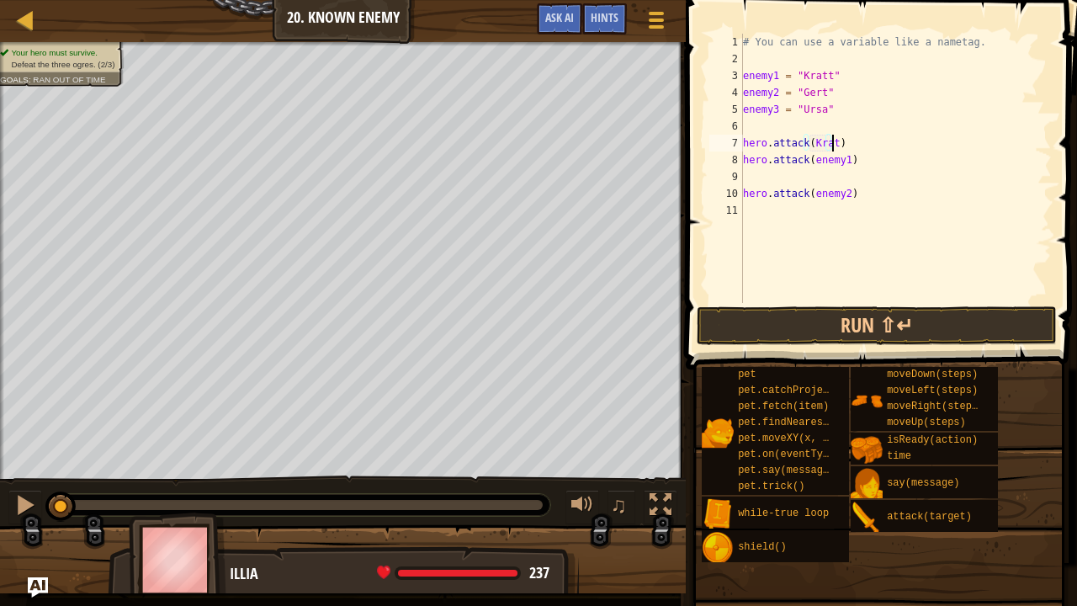
scroll to position [8, 7]
click at [847, 166] on div "# You can use a variable like a nametag. enemy1 = "[PERSON_NAME]" enemy2 = "[PE…" at bounding box center [895, 185] width 312 height 303
click at [845, 162] on div "# You can use a variable like a nametag. enemy1 = "[PERSON_NAME]" enemy2 = "[PE…" at bounding box center [895, 185] width 312 height 303
click at [844, 195] on div "# You can use a variable like a nametag. enemy1 = "[PERSON_NAME]" enemy2 = "[PE…" at bounding box center [895, 185] width 312 height 303
type textarea "hero.attack([PERSON_NAME])"
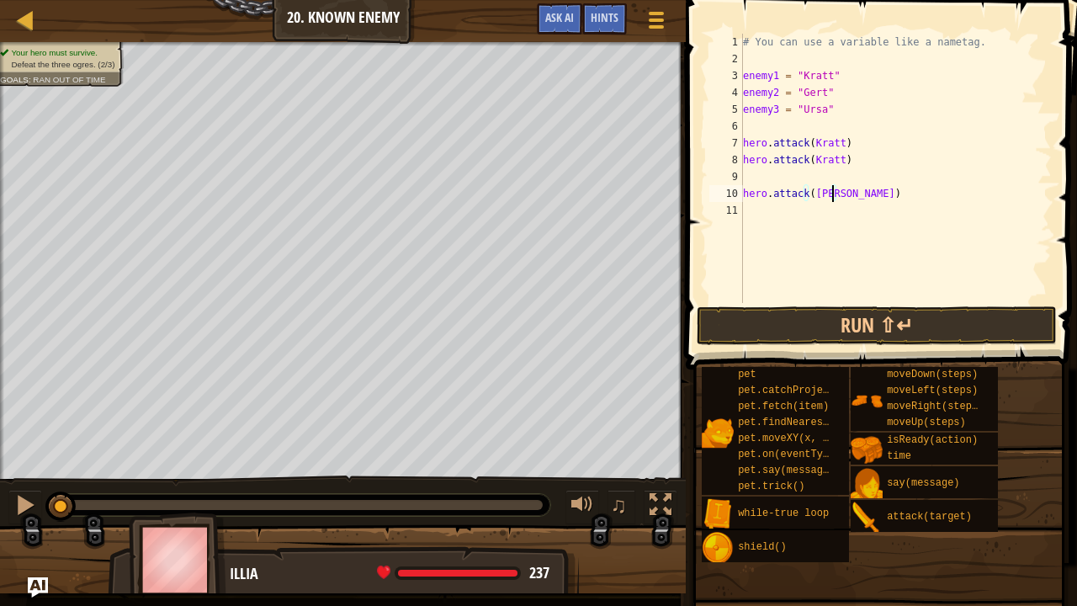
click at [829, 205] on div "# You can use a variable like a nametag. enemy1 = "[PERSON_NAME]" enemy2 = "[PE…" at bounding box center [895, 185] width 312 height 303
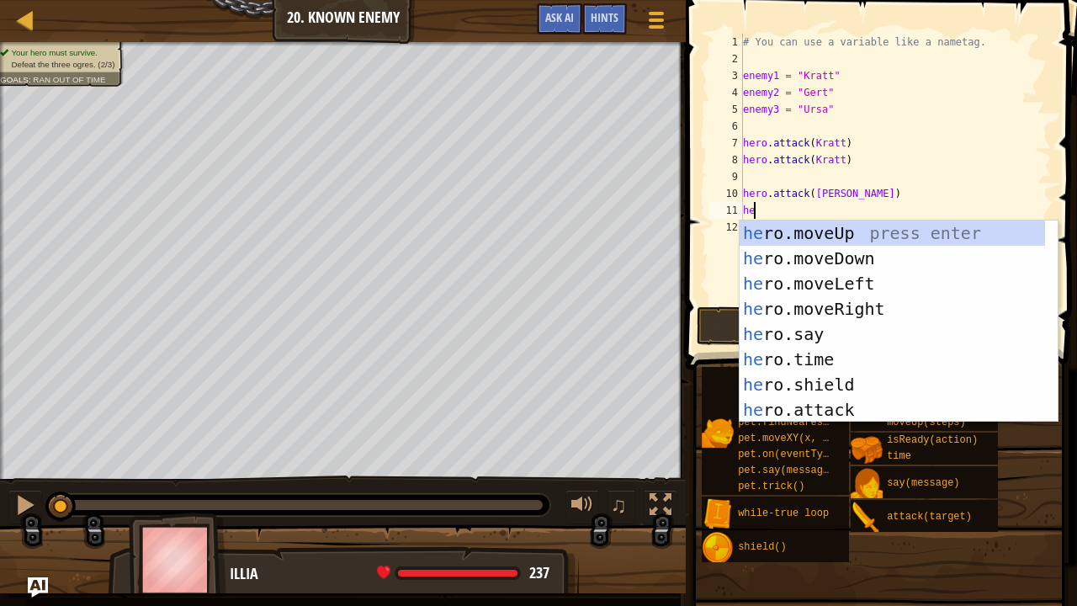
scroll to position [8, 0]
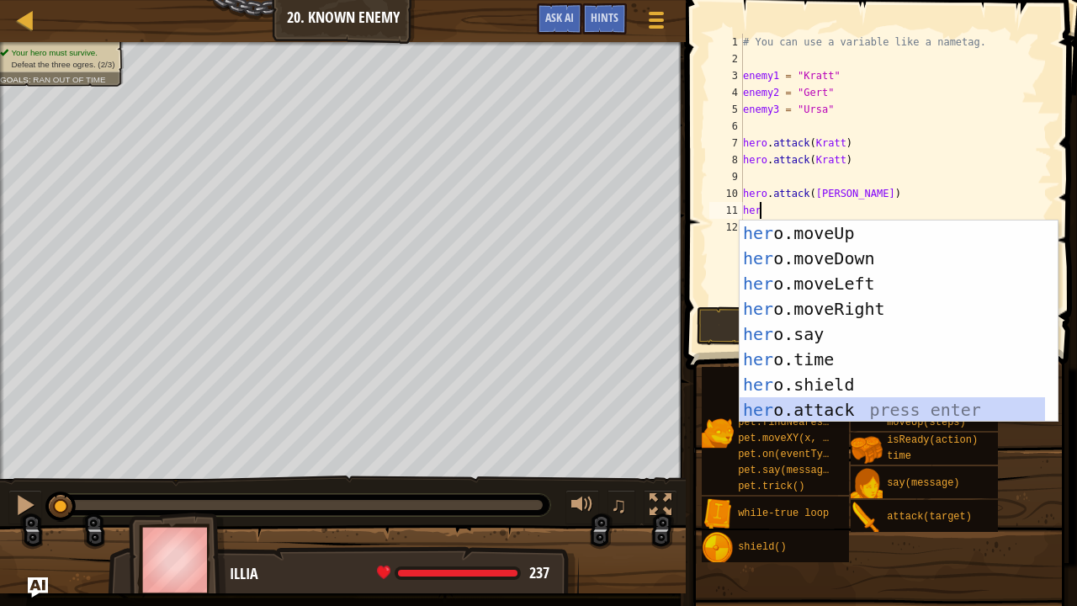
click at [818, 405] on div "her o.moveUp press enter her o.moveDown press enter her o.moveLeft press enter …" at bounding box center [892, 346] width 306 height 252
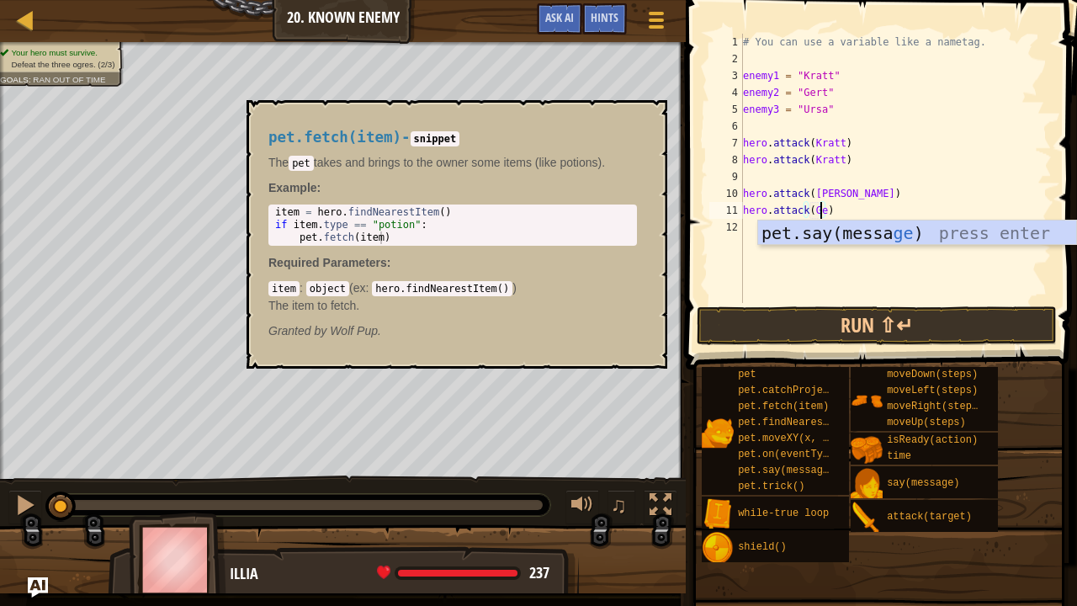
type textarea "hero.attack([PERSON_NAME])"
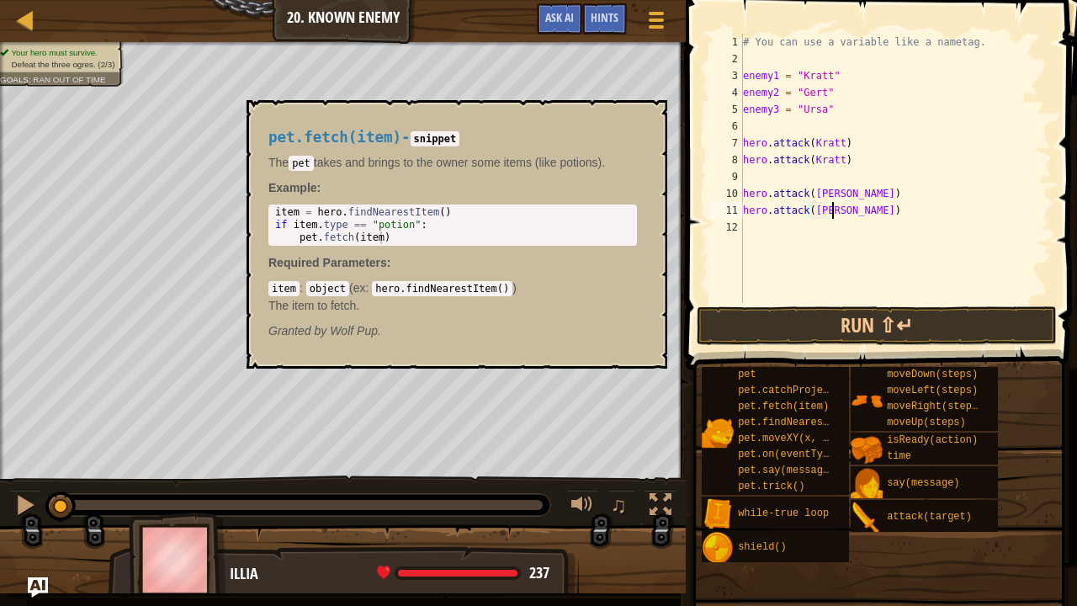
scroll to position [8, 7]
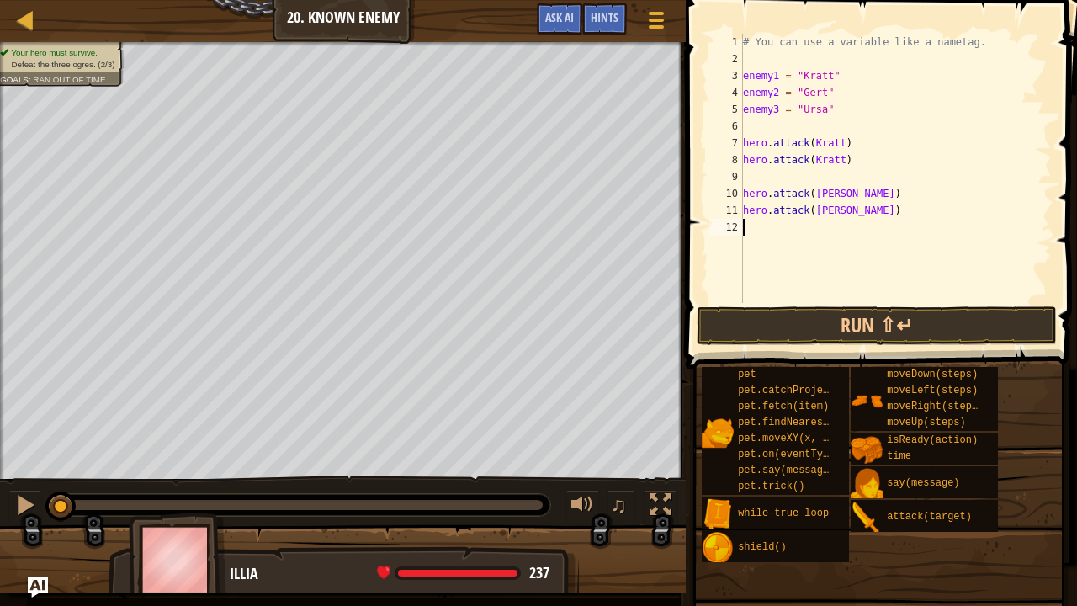
click at [855, 235] on div "# You can use a variable like a nametag. enemy1 = "[PERSON_NAME]" enemy2 = "[PE…" at bounding box center [895, 185] width 312 height 303
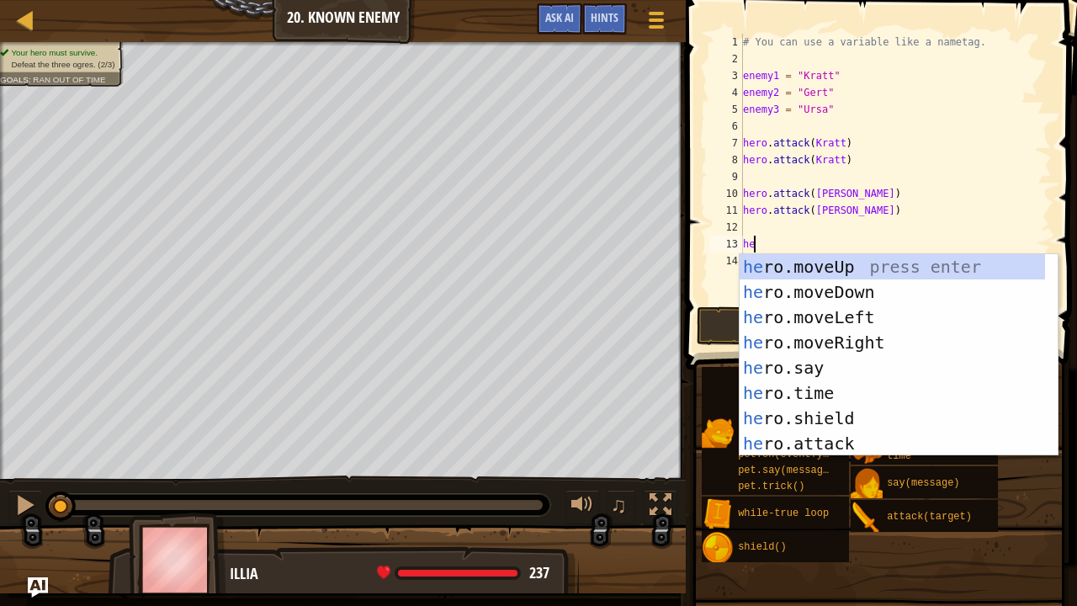
scroll to position [8, 0]
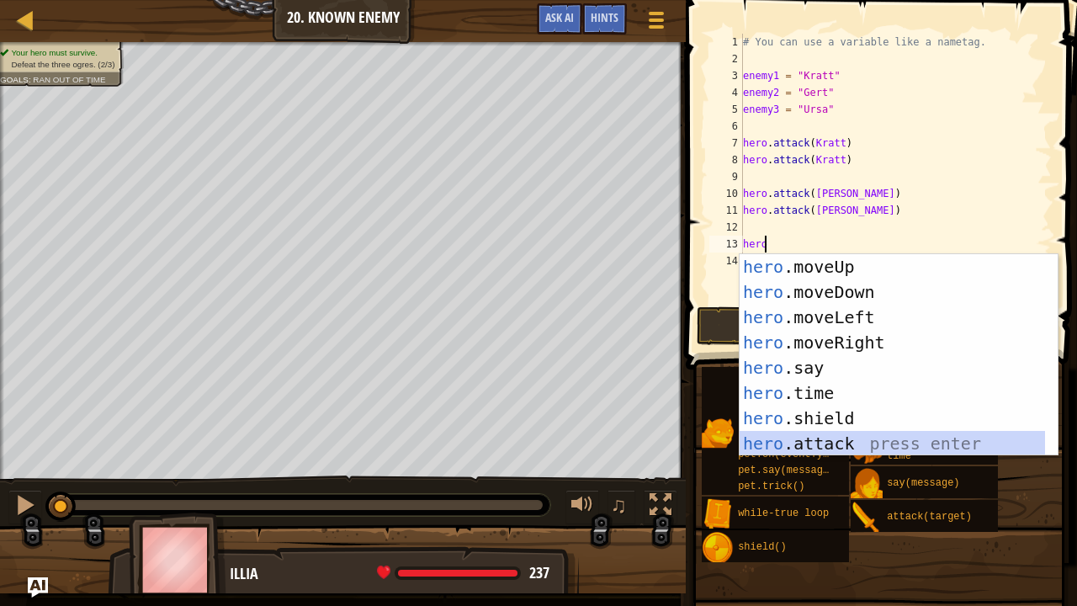
click at [757, 442] on div "hero .moveUp press enter hero .moveDown press enter hero .moveLeft press enter …" at bounding box center [892, 380] width 306 height 252
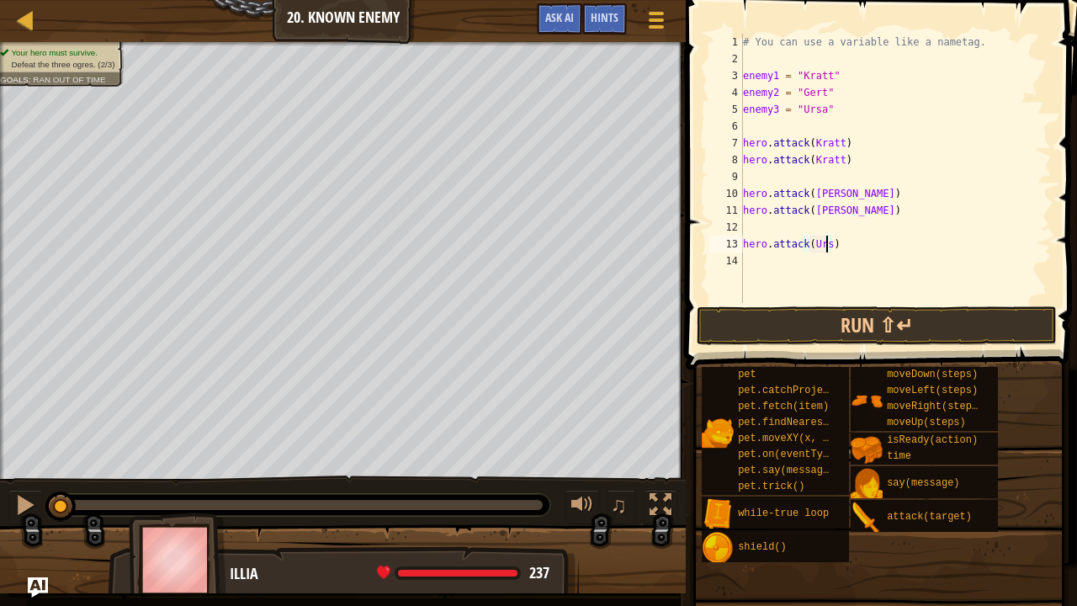
type textarea "hero.attack(Ursa)"
click at [800, 267] on div "# You can use a variable like a nametag. enemy1 = "[PERSON_NAME]" enemy2 = "[PE…" at bounding box center [895, 185] width 312 height 303
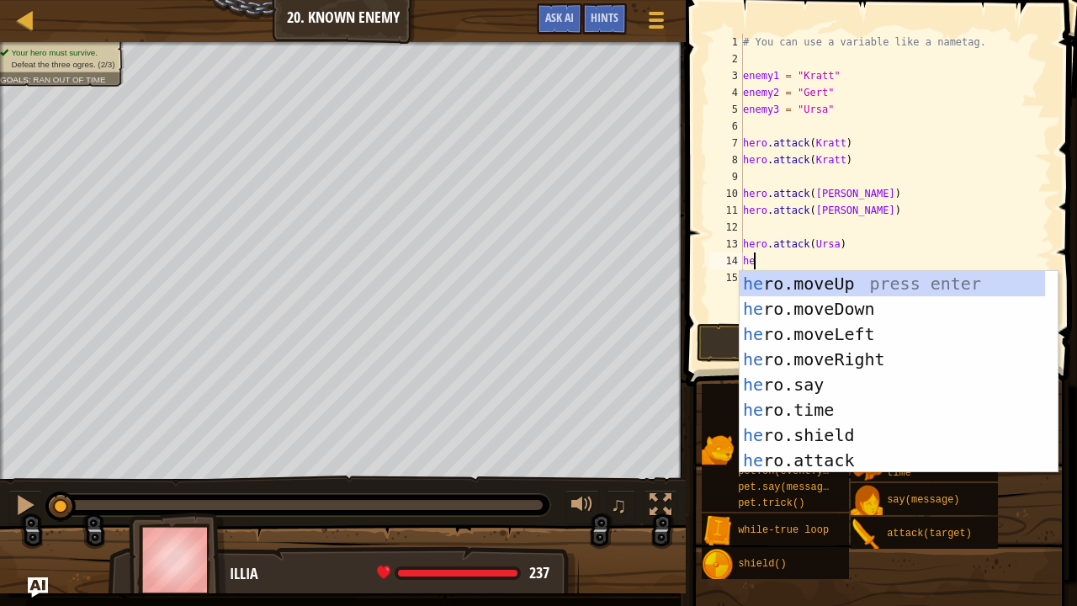
scroll to position [8, 0]
click at [808, 458] on div "her o.moveUp press enter her o.moveDown press enter her o.moveLeft press enter …" at bounding box center [892, 397] width 306 height 252
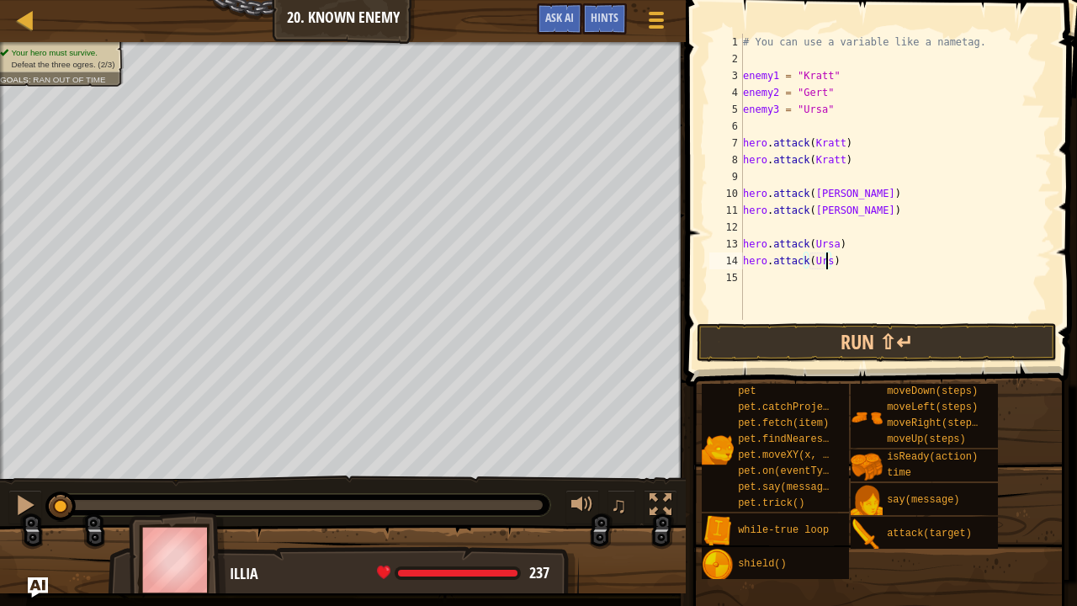
scroll to position [8, 7]
click at [837, 342] on button "Run ⇧↵" at bounding box center [877, 342] width 360 height 39
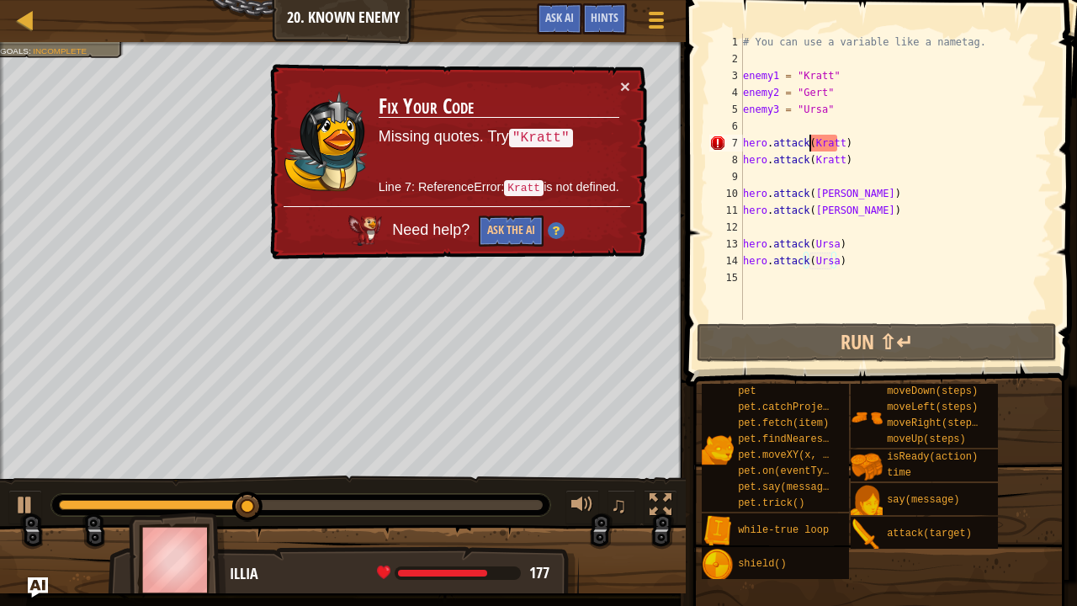
click at [811, 140] on div "# You can use a variable like a nametag. enemy1 = "[PERSON_NAME]" enemy2 = "[PE…" at bounding box center [895, 194] width 312 height 320
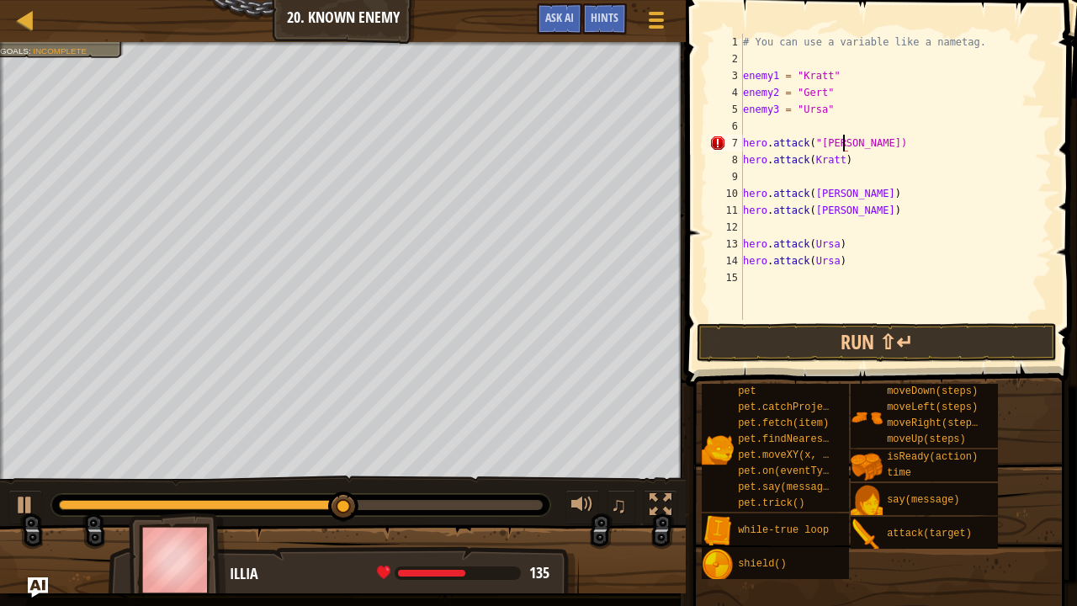
click at [843, 142] on div "# You can use a variable like a nametag. enemy1 = "[PERSON_NAME]" enemy2 = "[PE…" at bounding box center [895, 194] width 312 height 320
click at [836, 162] on div "# You can use a variable like a nametag. enemy1 = "[PERSON_NAME]" enemy2 = "[PE…" at bounding box center [895, 194] width 312 height 320
click at [831, 197] on div "# You can use a variable like a nametag. enemy1 = "[PERSON_NAME]" enemy2 = "[PE…" at bounding box center [895, 194] width 312 height 320
click at [830, 211] on div "# You can use a variable like a nametag. enemy1 = "[PERSON_NAME]" enemy2 = "[PE…" at bounding box center [895, 194] width 312 height 320
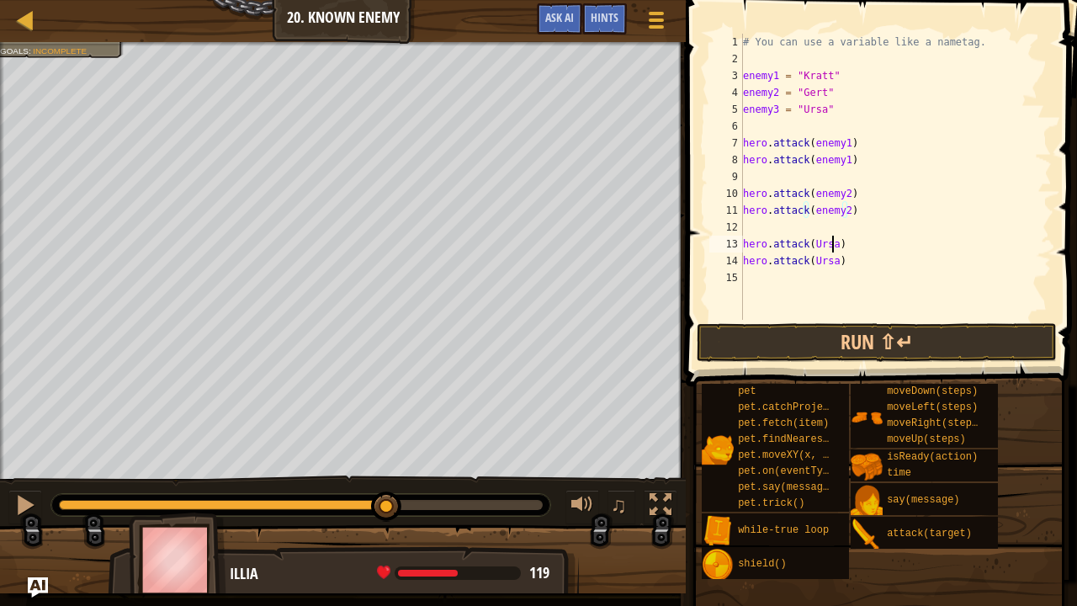
click at [831, 247] on div "# You can use a variable like a nametag. enemy1 = "[PERSON_NAME]" enemy2 = "[PE…" at bounding box center [895, 194] width 312 height 320
click at [829, 266] on div "# You can use a variable like a nametag. enemy1 = "[PERSON_NAME]" enemy2 = "[PE…" at bounding box center [895, 194] width 312 height 320
type textarea "hero.attack(enemy3)"
click at [850, 332] on button "Run ⇧↵" at bounding box center [877, 342] width 360 height 39
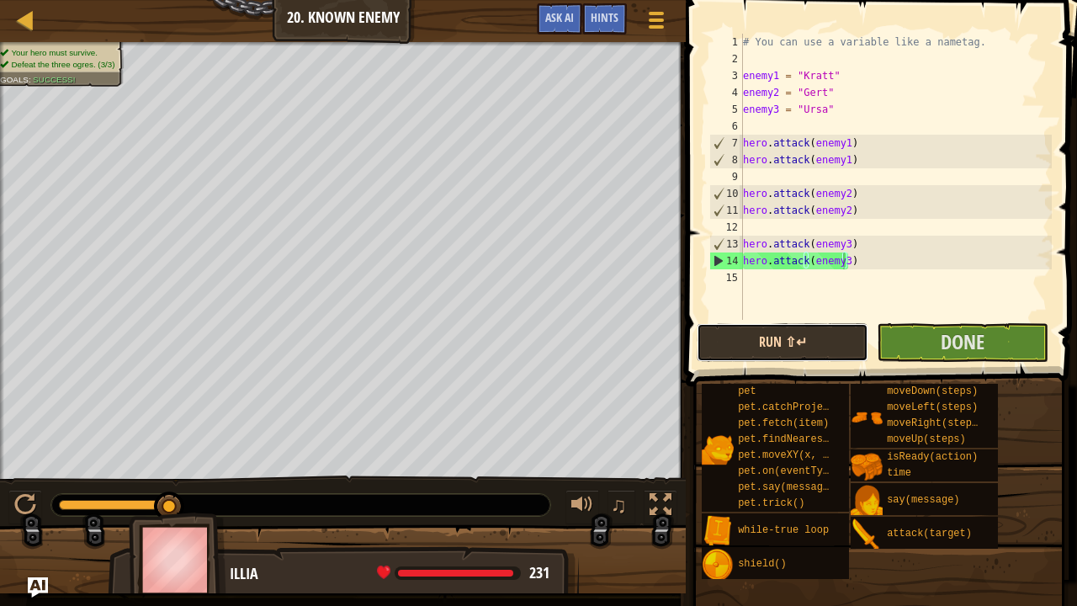
click at [850, 326] on button "Run ⇧↵" at bounding box center [783, 342] width 172 height 39
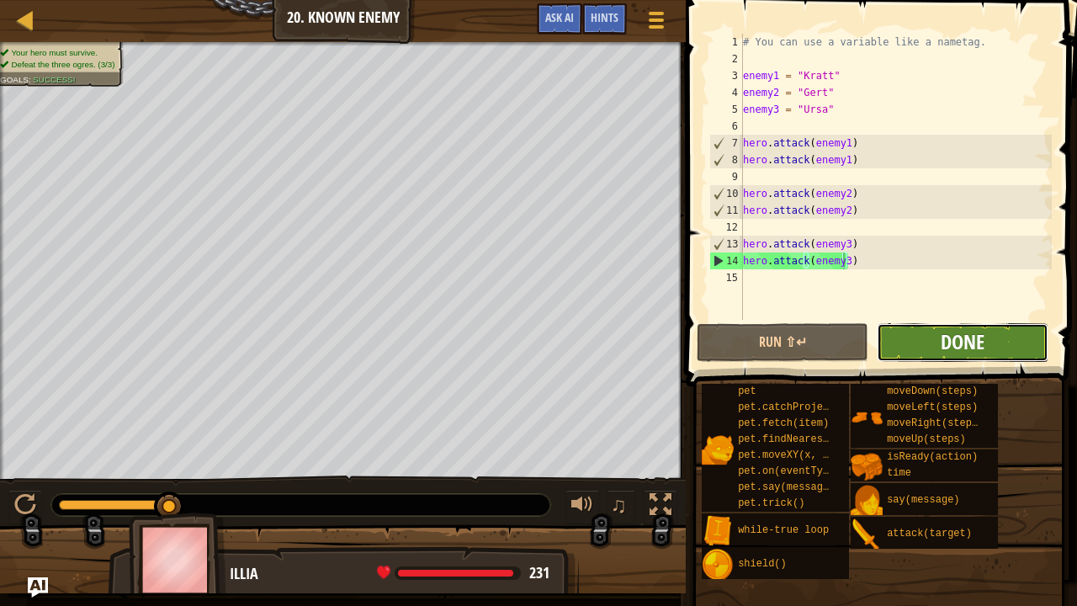
click at [951, 336] on span "Done" at bounding box center [962, 341] width 44 height 27
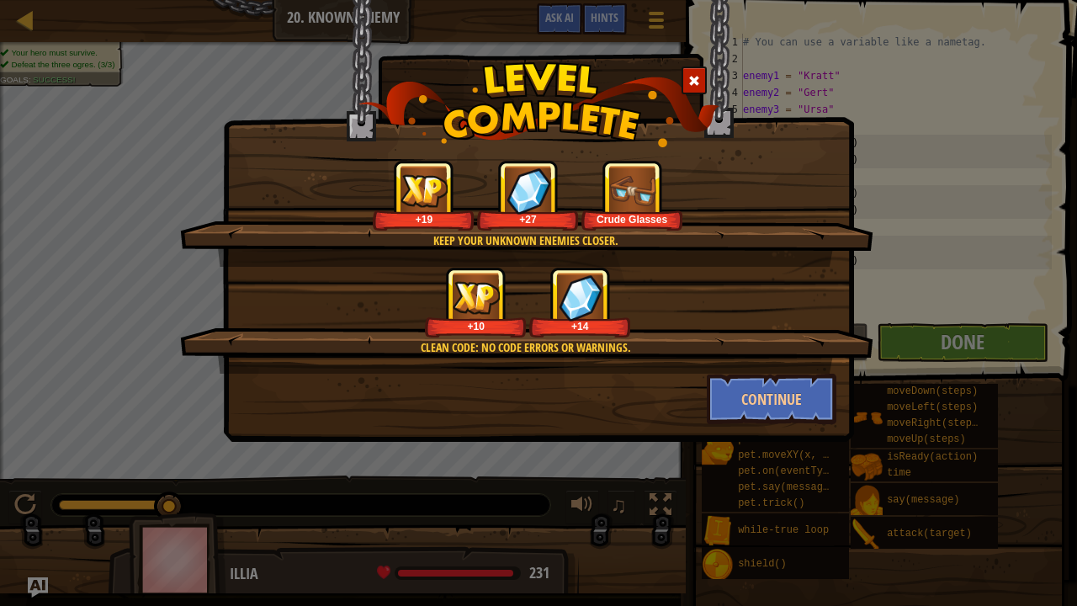
click at [636, 207] on img at bounding box center [632, 190] width 46 height 46
click at [763, 415] on button "Continue" at bounding box center [772, 398] width 130 height 50
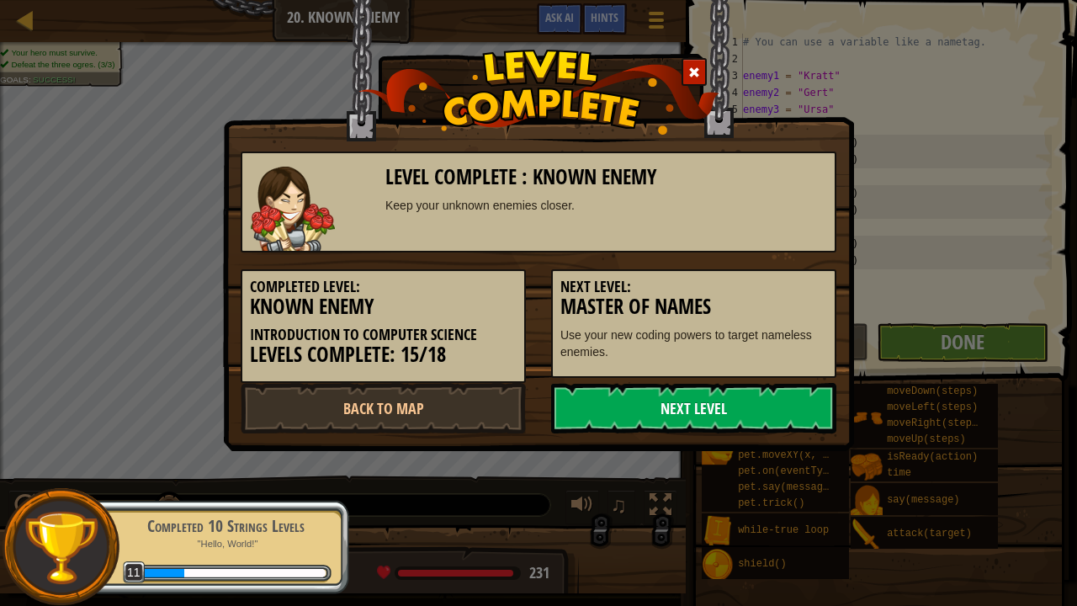
click at [655, 421] on link "Next Level" at bounding box center [693, 408] width 285 height 50
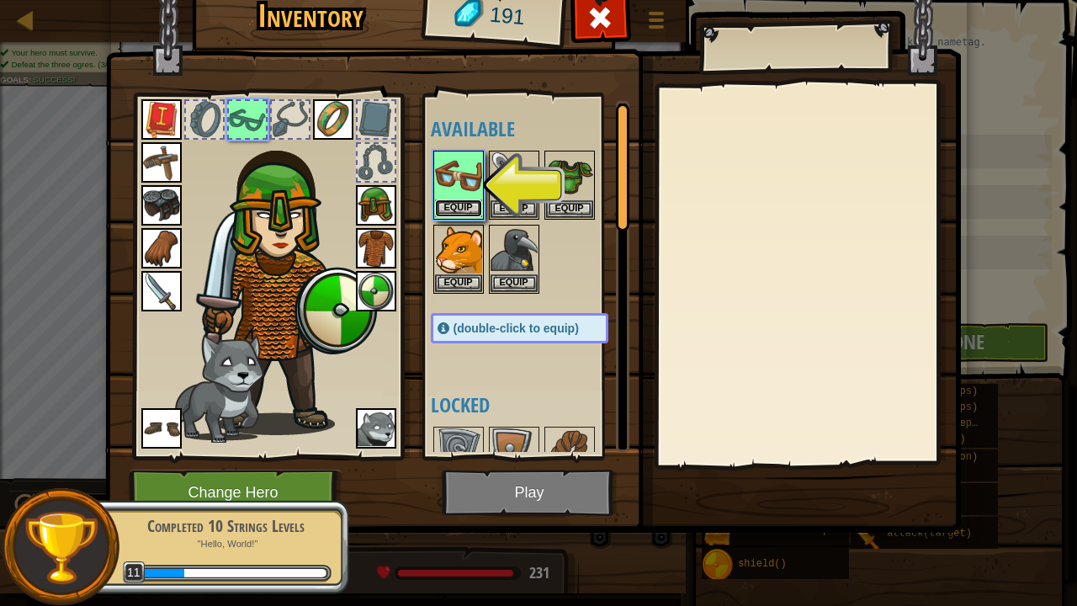
click at [464, 202] on button "Equip" at bounding box center [458, 208] width 47 height 18
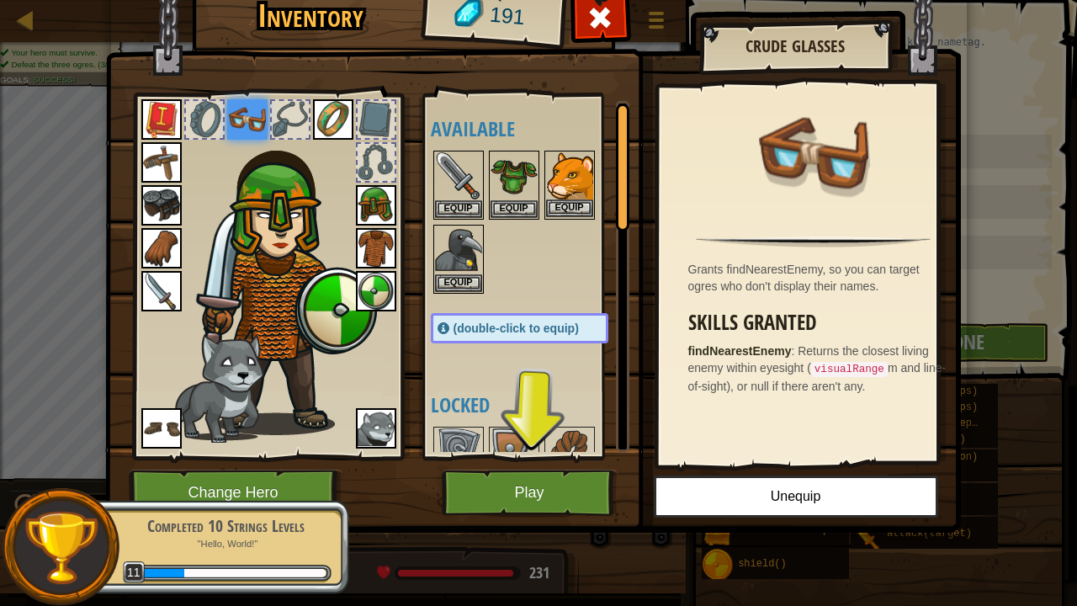
click at [564, 167] on img at bounding box center [569, 175] width 47 height 47
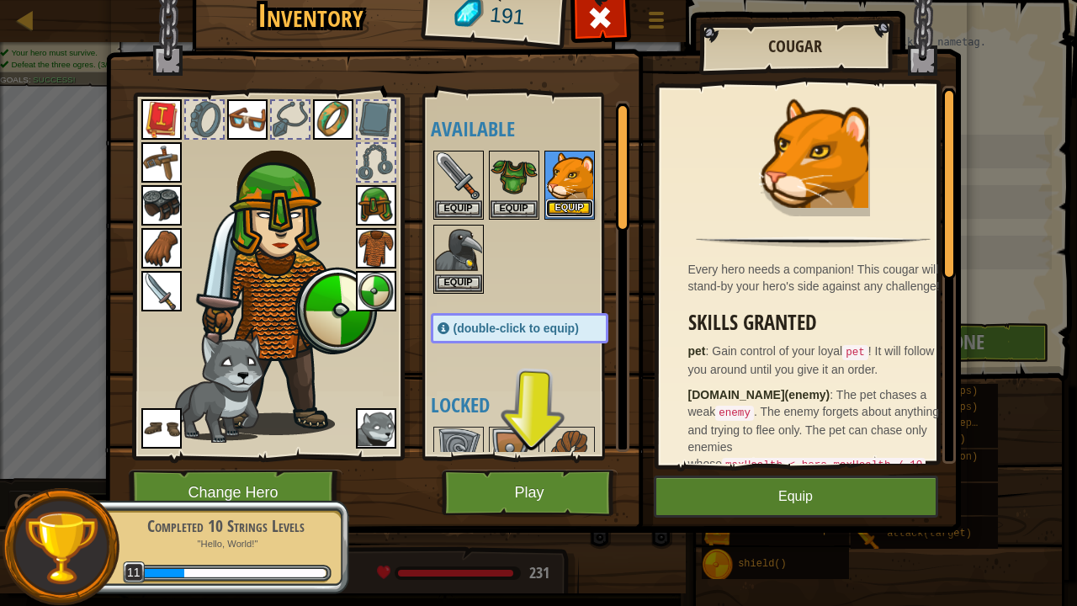
click at [577, 209] on button "Equip" at bounding box center [569, 208] width 47 height 18
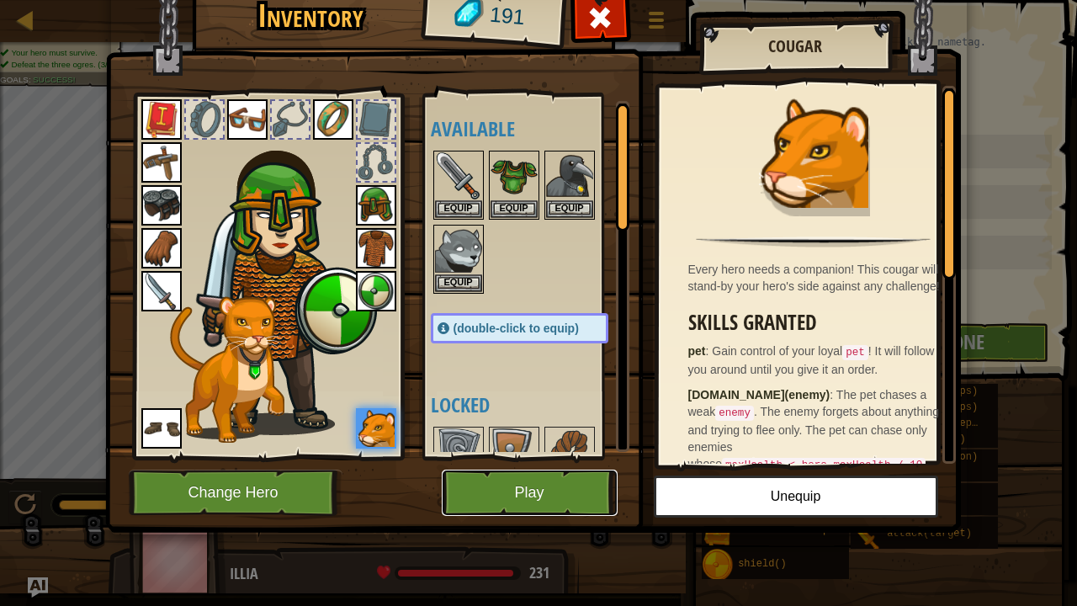
click at [554, 463] on button "Play" at bounding box center [530, 492] width 176 height 46
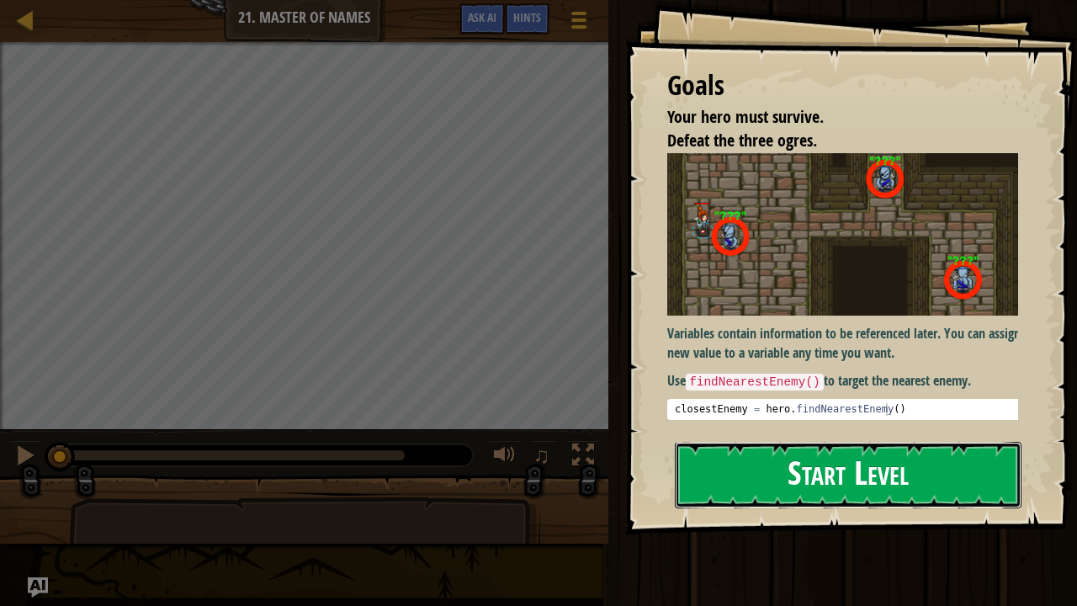
click at [722, 463] on button "Start Level" at bounding box center [848, 475] width 347 height 66
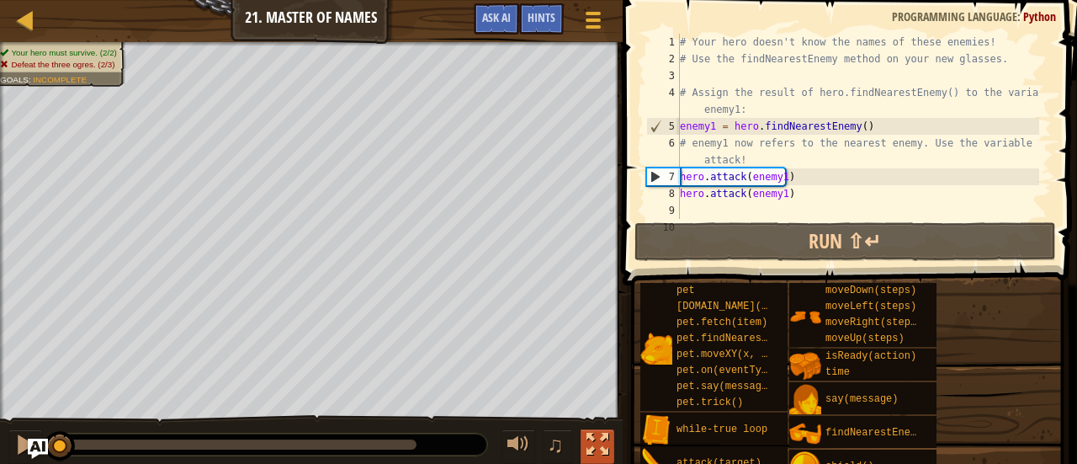
click at [598, 440] on div at bounding box center [597, 444] width 22 height 22
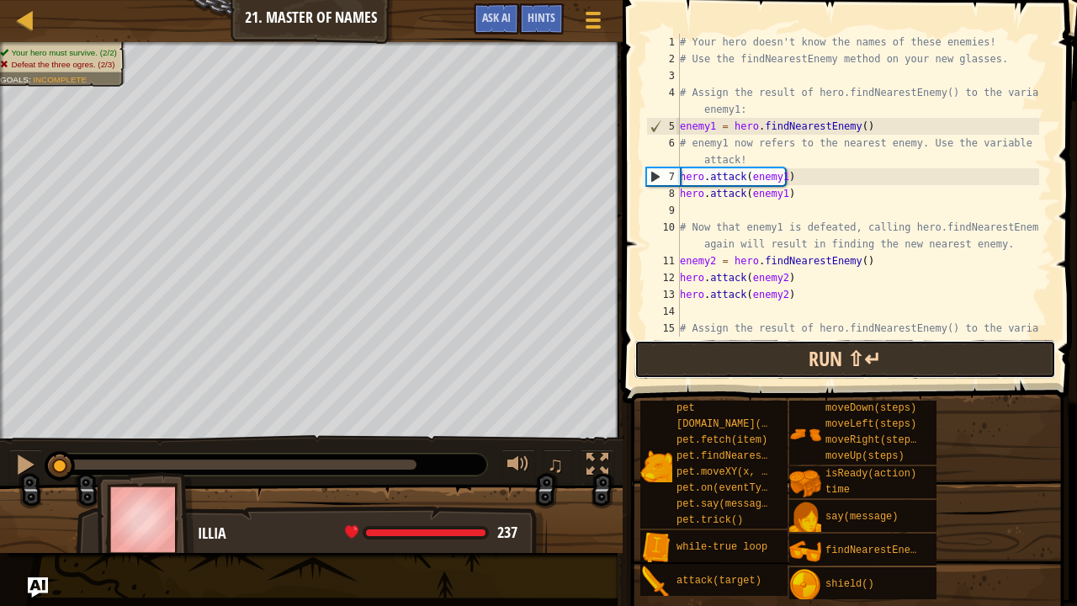
click at [851, 363] on button "Run ⇧↵" at bounding box center [844, 359] width 421 height 39
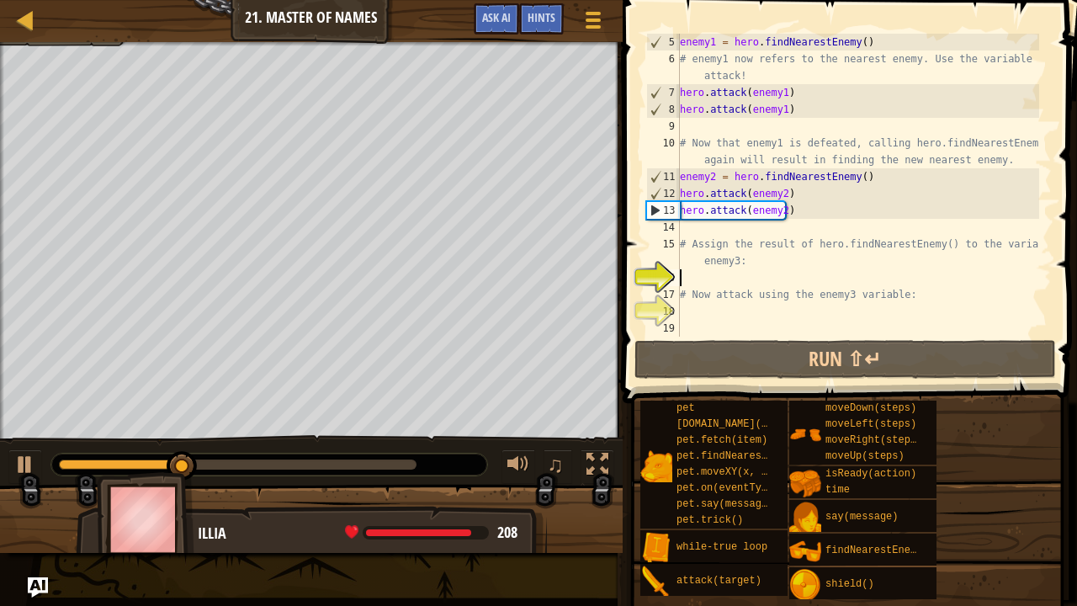
scroll to position [84, 0]
click at [903, 278] on div "enemy1 = hero . findNearestEnemy ( ) # enemy1 now refers to the nearest enemy. …" at bounding box center [857, 202] width 363 height 336
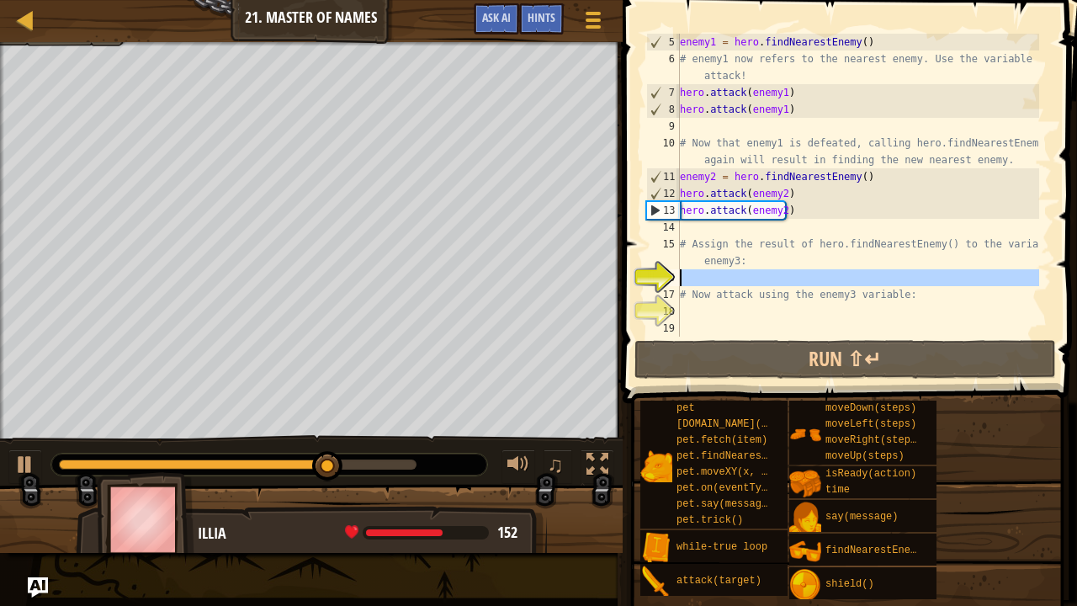
click at [903, 278] on div "enemy1 = hero . findNearestEnemy ( ) # enemy1 now refers to the nearest enemy. …" at bounding box center [857, 202] width 363 height 336
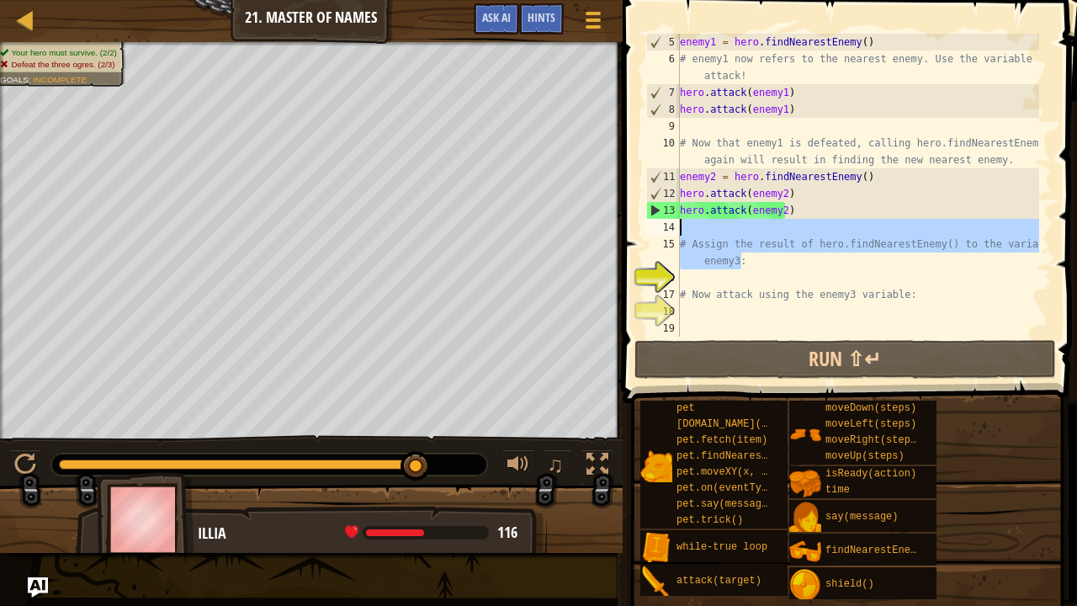
drag, startPoint x: 792, startPoint y: 261, endPoint x: 681, endPoint y: 234, distance: 115.1
click at [681, 234] on div "enemy1 = hero . findNearestEnemy ( ) # enemy1 now refers to the nearest enemy. …" at bounding box center [857, 202] width 363 height 336
click at [686, 240] on div "enemy1 = hero . findNearestEnemy ( ) # enemy1 now refers to the nearest enemy. …" at bounding box center [857, 185] width 363 height 303
type textarea "# Assign the result of hero.findNearestEnemy() to the variable enemy3:"
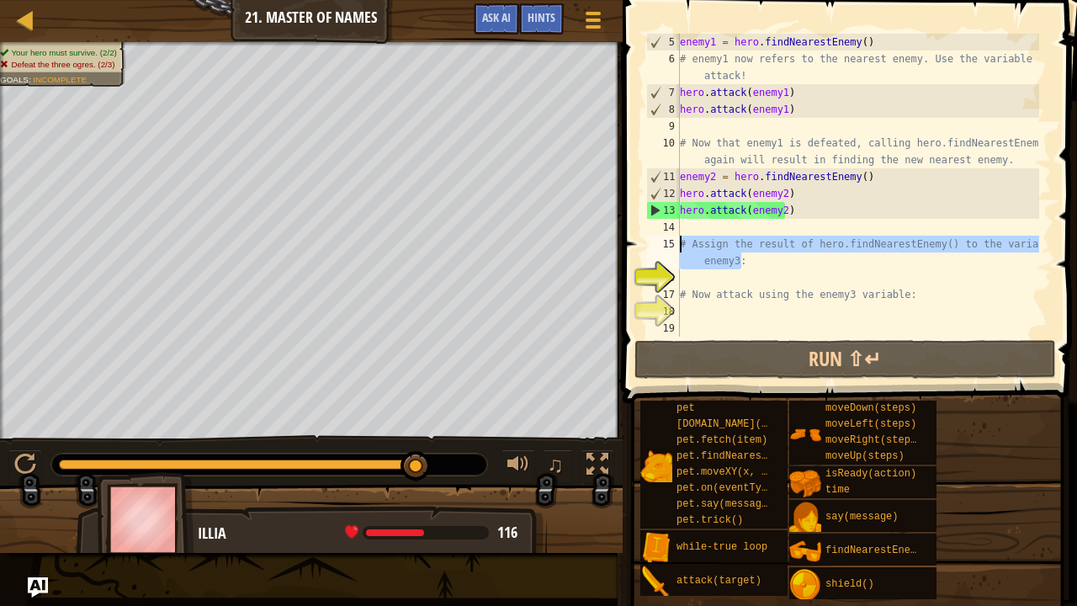
drag, startPoint x: 747, startPoint y: 259, endPoint x: 676, endPoint y: 242, distance: 72.6
click at [676, 242] on div "# Assign the result of hero.findNearestEnemy() to the variable enemy3: 5 6 7 8 …" at bounding box center [847, 185] width 409 height 303
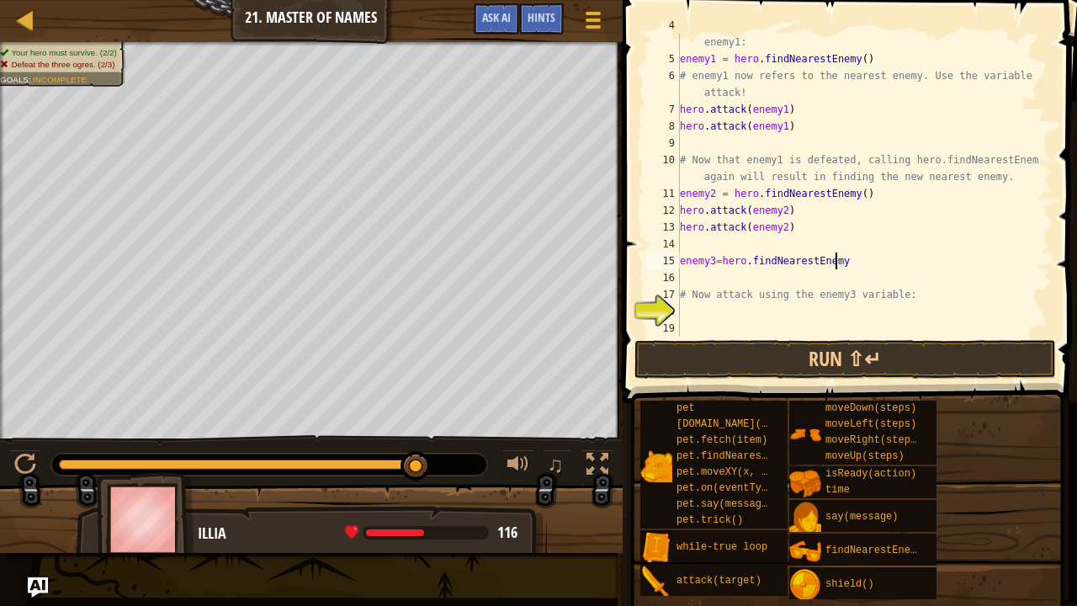
scroll to position [8, 12]
type textarea "enemy3=hero.findNearestEnemy()"
click at [717, 284] on div "# Assign the result of hero.findNearestEnemy() to the variable enemy1: enemy1 =…" at bounding box center [857, 193] width 363 height 353
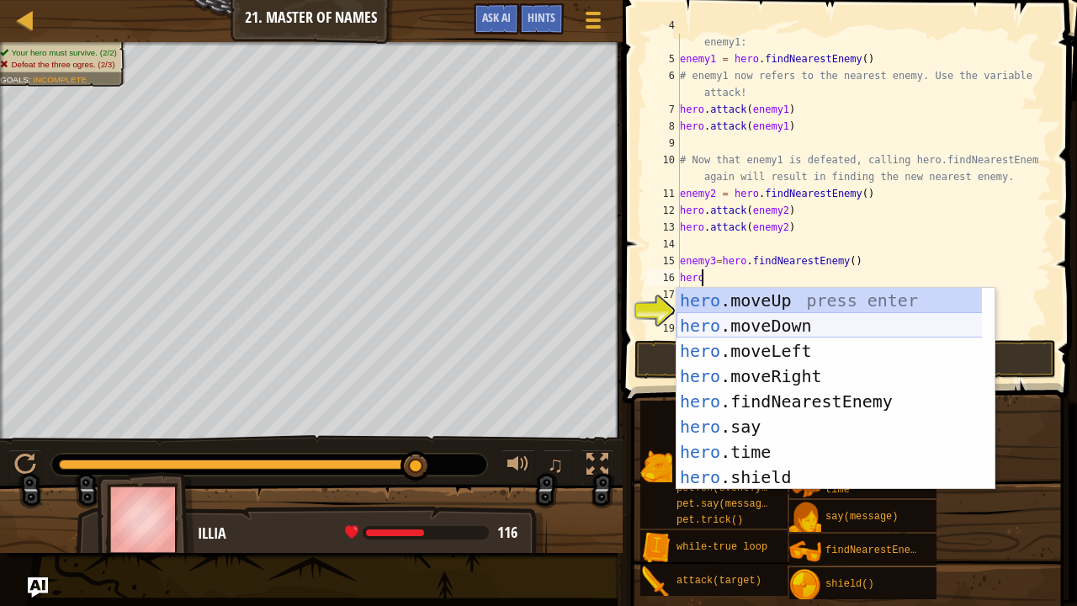
scroll to position [8, 2]
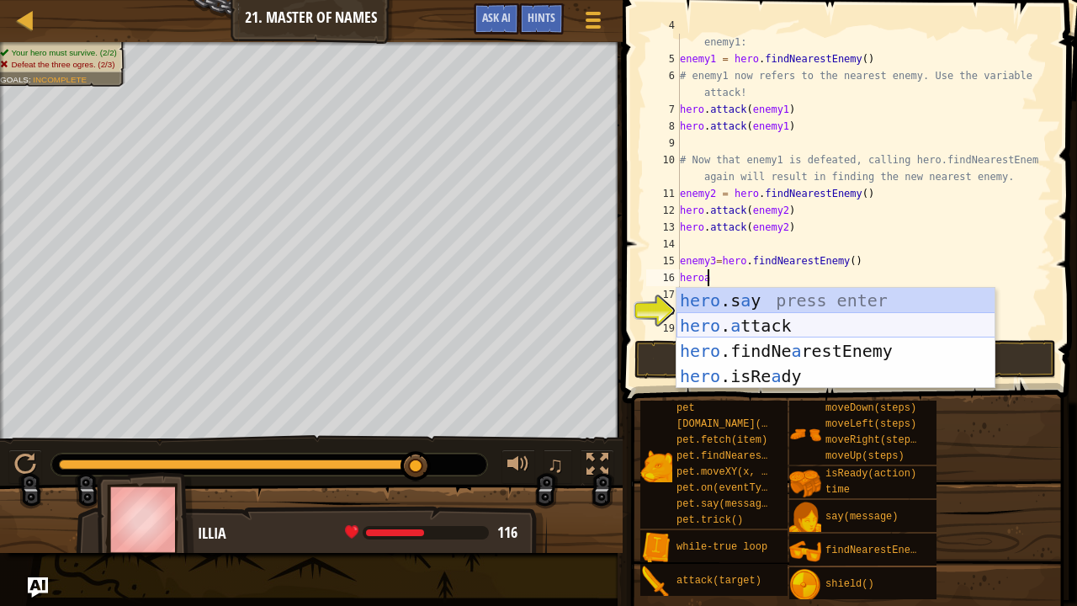
click at [786, 327] on div "hero .s a y press enter hero . a ttack press enter hero .findNe a restEnemy pre…" at bounding box center [835, 363] width 319 height 151
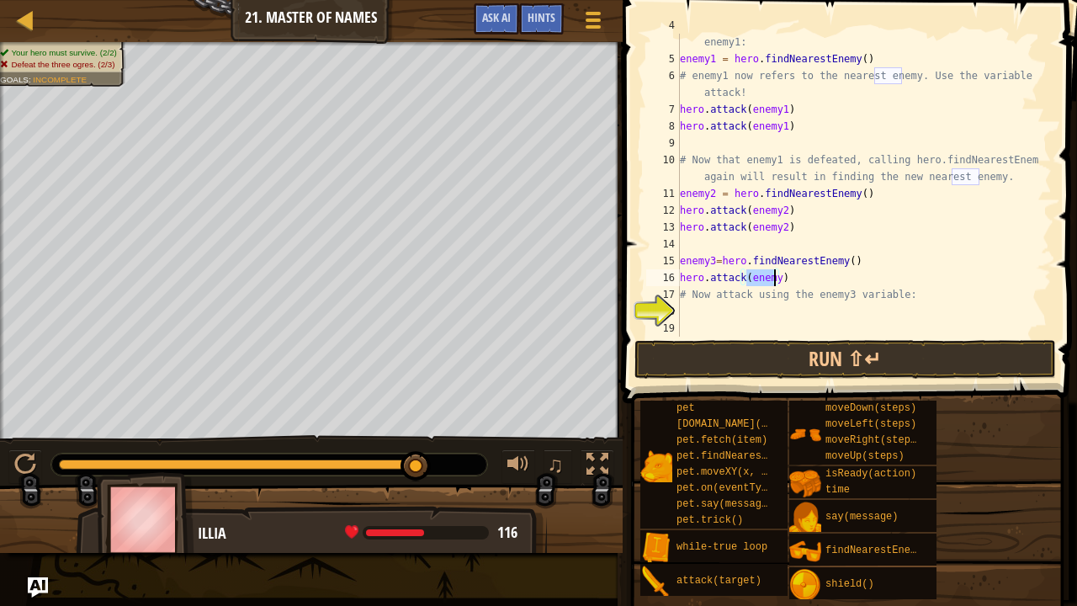
click at [772, 287] on div "# Assign the result of hero.findNearestEnemy() to the variable enemy1: enemy1 =…" at bounding box center [857, 193] width 363 height 353
click at [772, 283] on div "# Assign the result of hero.findNearestEnemy() to the variable enemy1: enemy1 =…" at bounding box center [857, 193] width 363 height 353
drag, startPoint x: 908, startPoint y: 294, endPoint x: 675, endPoint y: 292, distance: 232.2
click at [675, 292] on div "hero.attack(enemy3) 4 5 6 7 8 9 10 11 12 13 14 15 16 17 18 19 # Assign the resu…" at bounding box center [847, 185] width 409 height 303
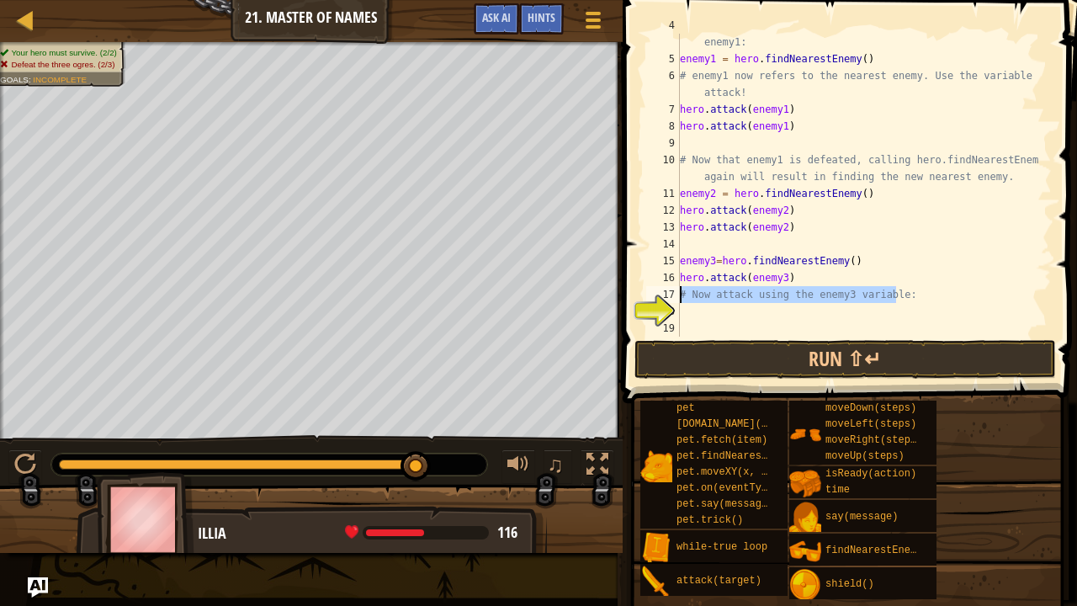
type textarea "# Now attack using the enemy3 variable:"
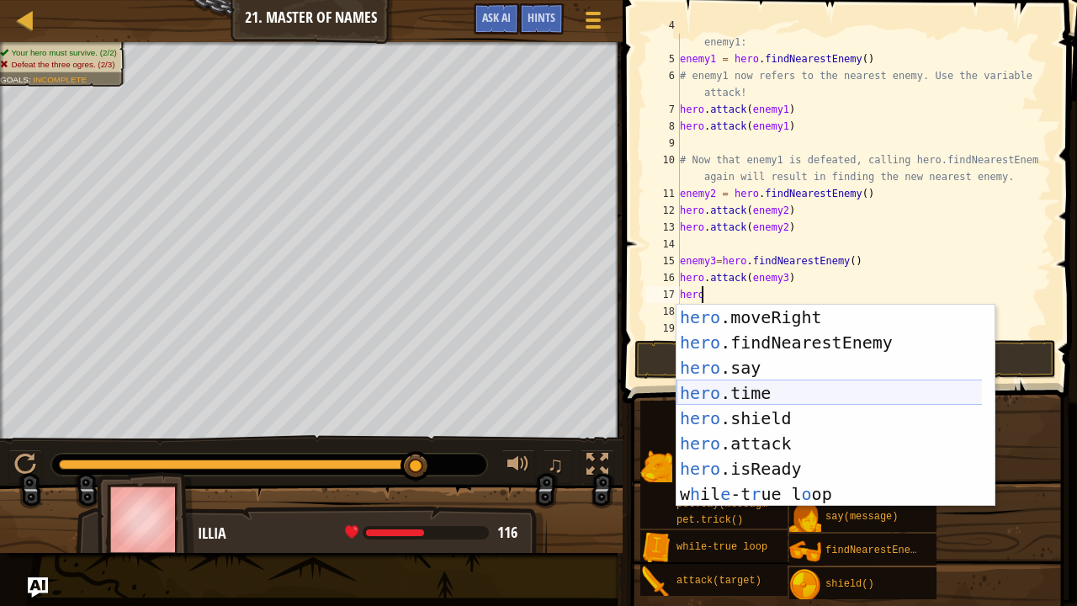
scroll to position [76, 0]
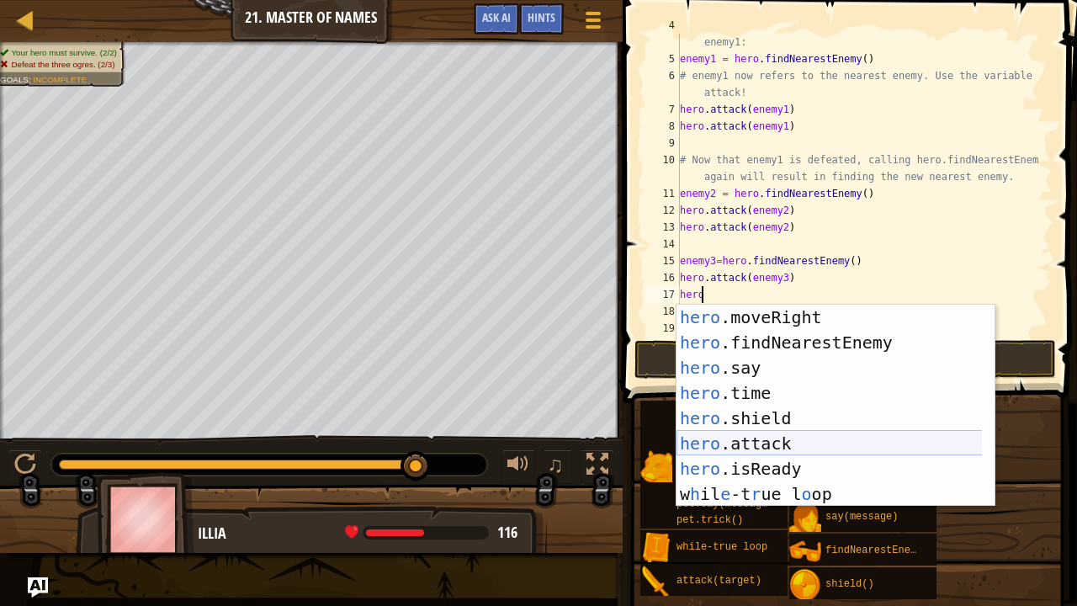
click at [718, 439] on div "hero .moveRight press enter hero .findNearestEnemy press enter hero .say press …" at bounding box center [829, 431] width 306 height 252
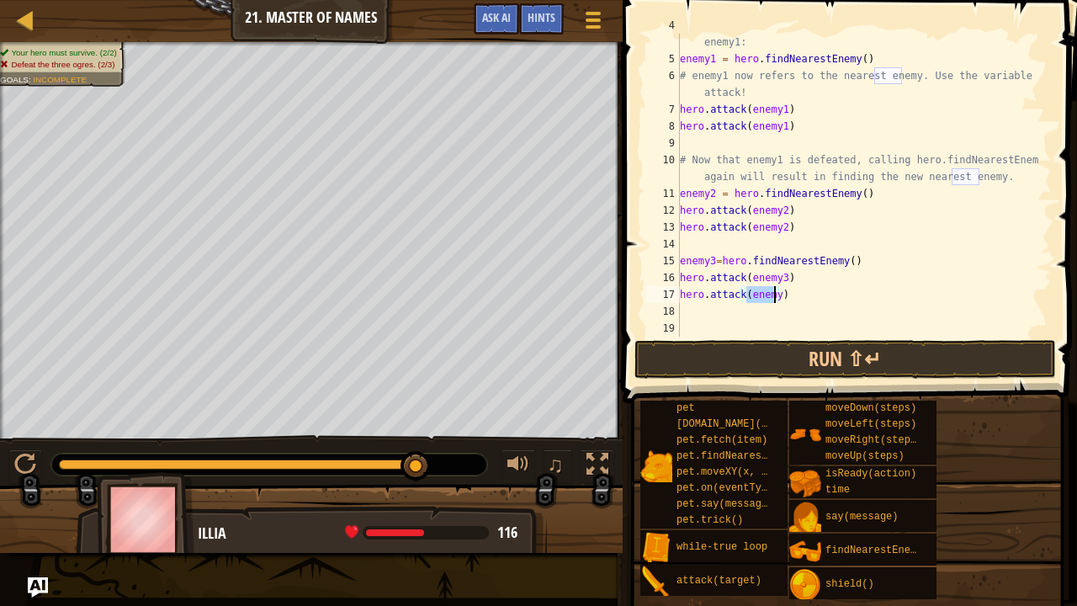
click at [773, 299] on div "# Assign the result of hero.findNearestEnemy() to the variable enemy1: enemy1 =…" at bounding box center [857, 185] width 363 height 303
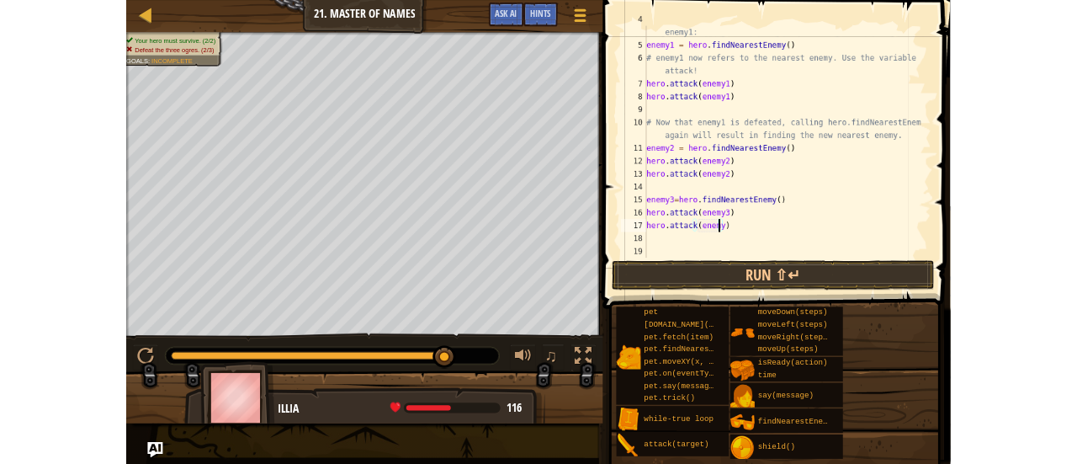
scroll to position [8, 8]
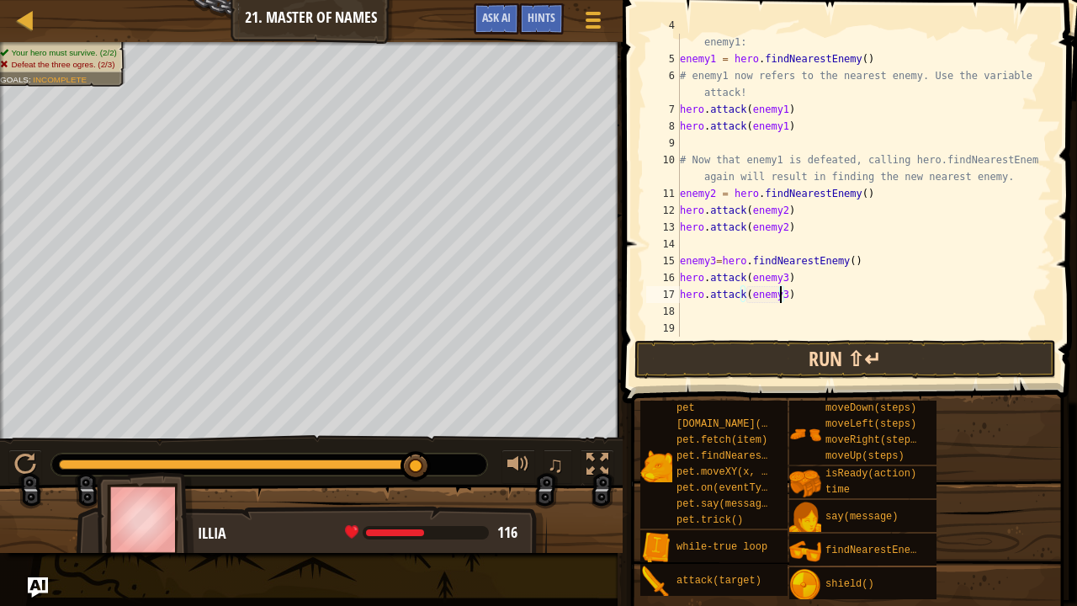
type textarea "hero.attack(enemy3)"
click at [791, 372] on button "Run ⇧↵" at bounding box center [844, 359] width 421 height 39
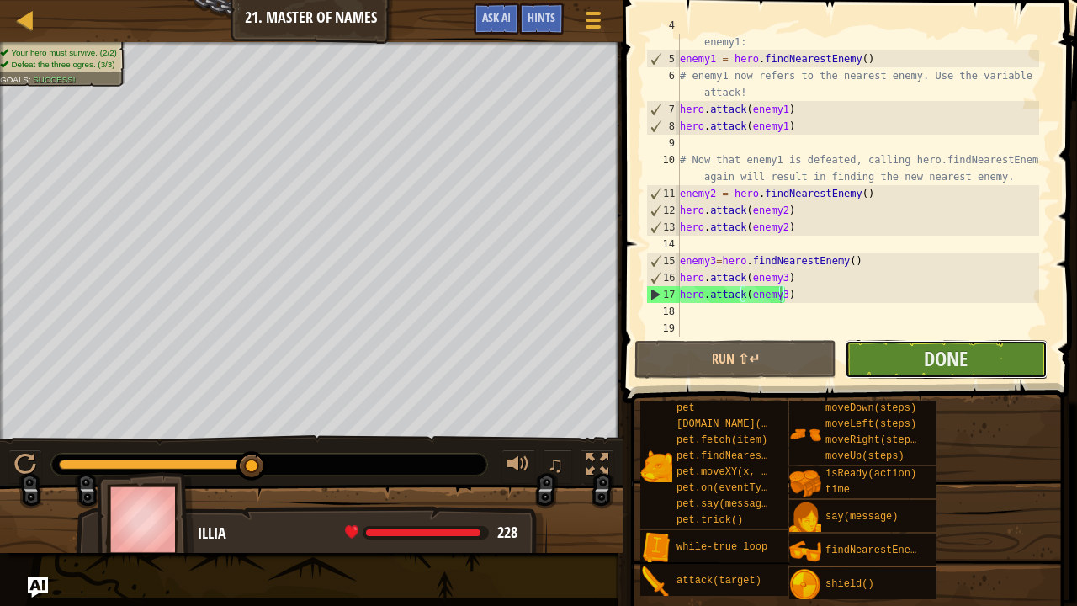
click at [968, 363] on button "Done" at bounding box center [946, 359] width 202 height 39
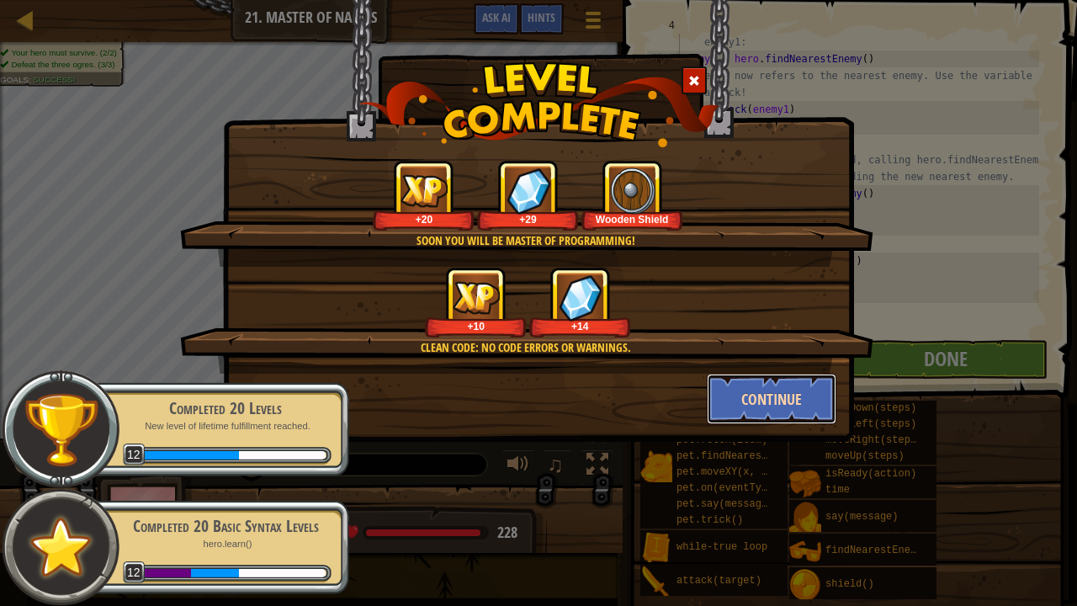
click at [827, 399] on button "Continue" at bounding box center [772, 398] width 130 height 50
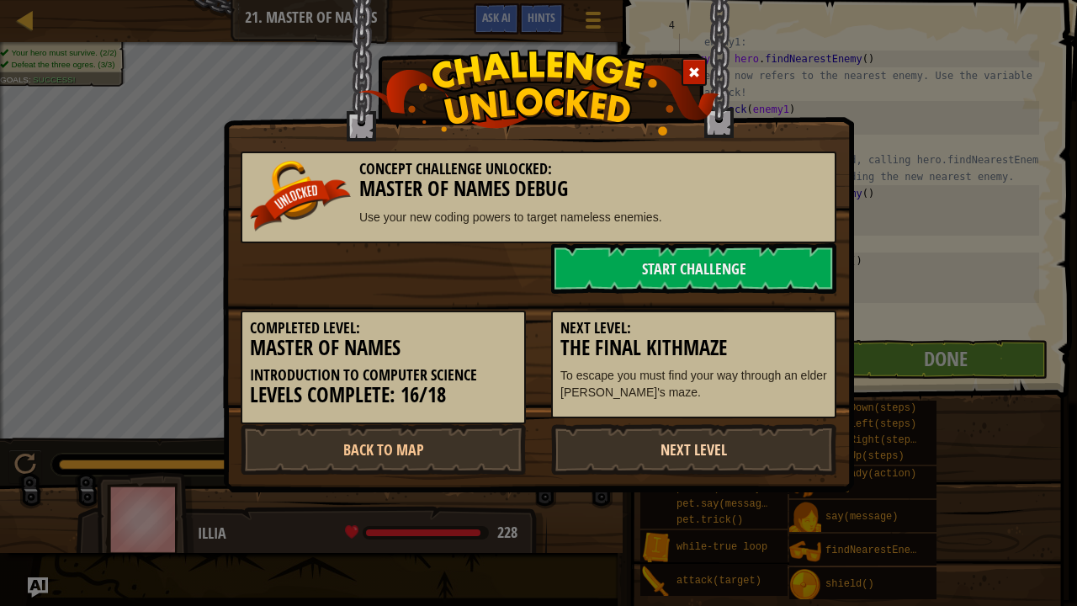
drag, startPoint x: 660, startPoint y: 442, endPoint x: 614, endPoint y: 449, distance: 46.8
click at [614, 449] on link "Next Level" at bounding box center [693, 449] width 285 height 50
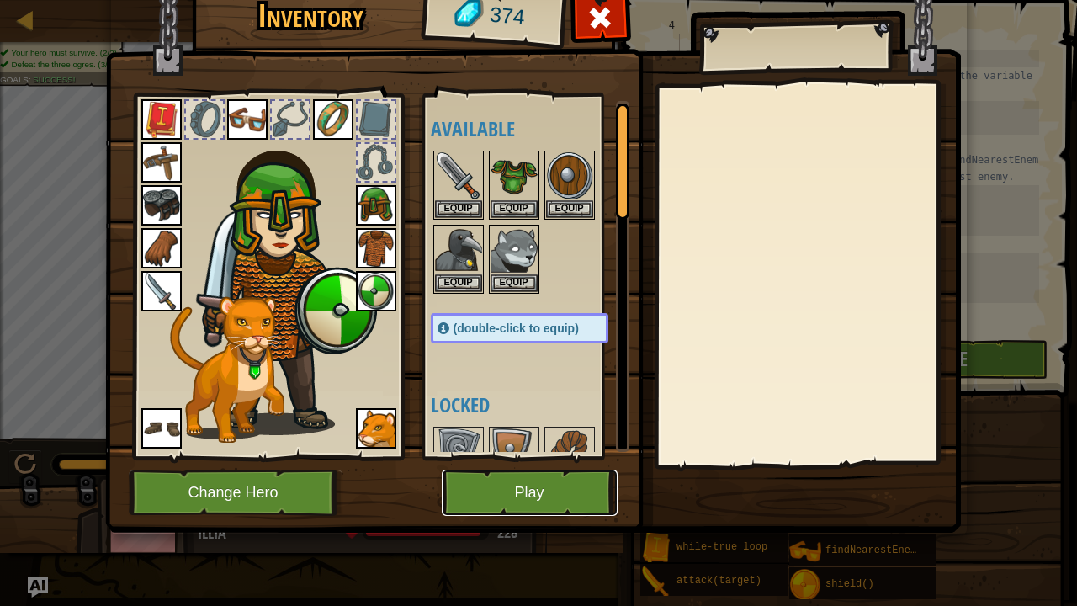
click at [549, 463] on button "Play" at bounding box center [530, 492] width 176 height 46
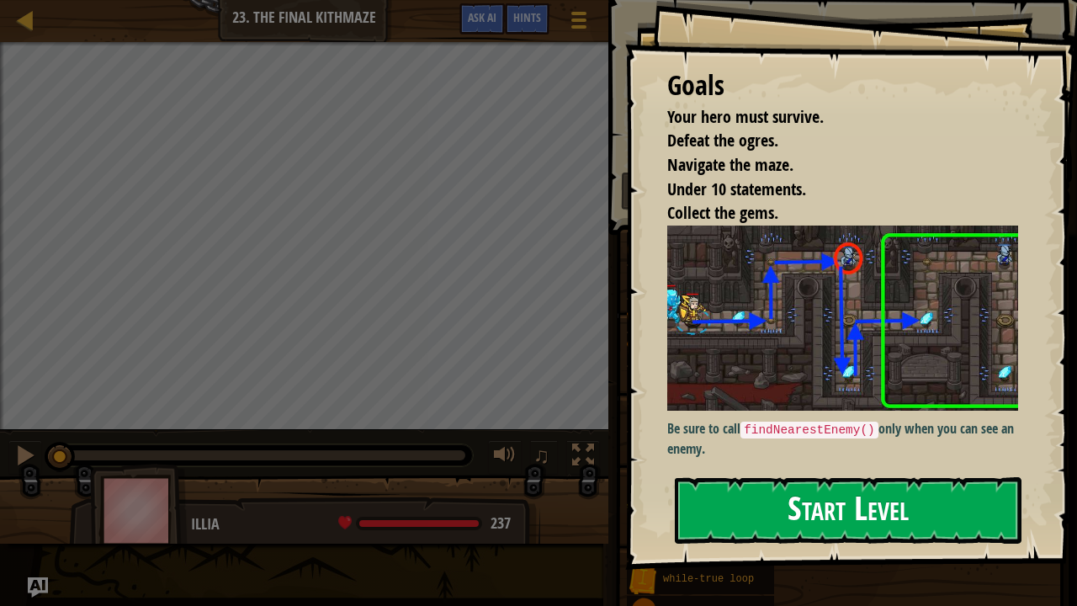
click at [908, 463] on button "Start Level" at bounding box center [848, 510] width 347 height 66
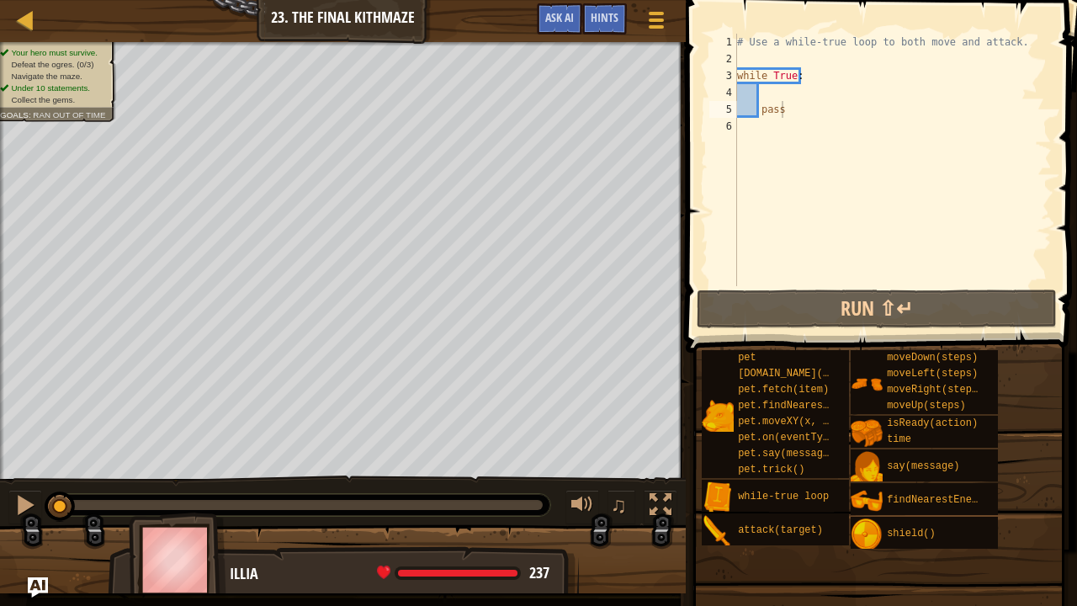
click at [855, 288] on span at bounding box center [883, 152] width 405 height 402
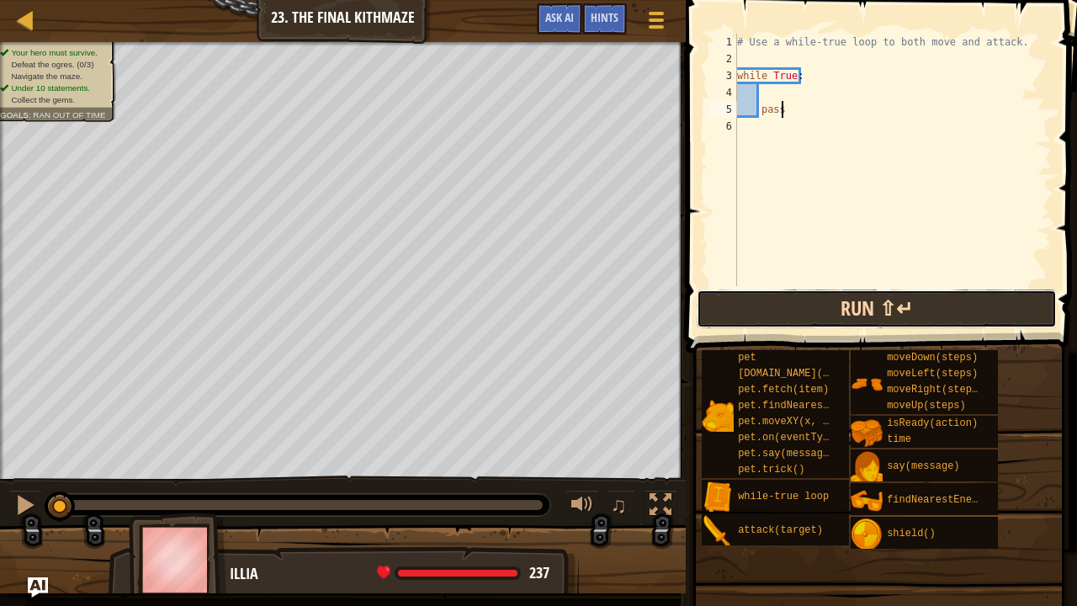
click at [852, 305] on button "Run ⇧↵" at bounding box center [877, 308] width 360 height 39
